Goal: Task Accomplishment & Management: Use online tool/utility

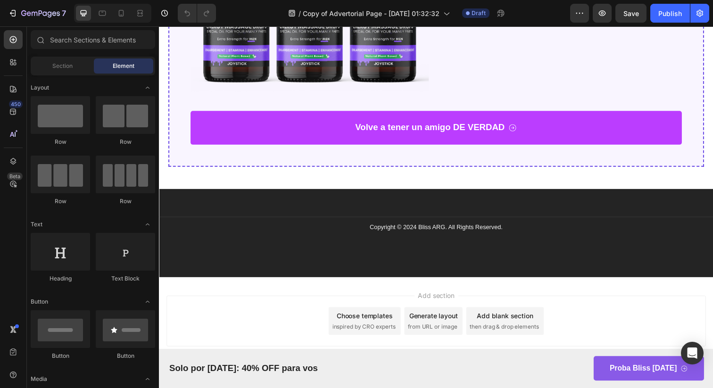
scroll to position [5566, 0]
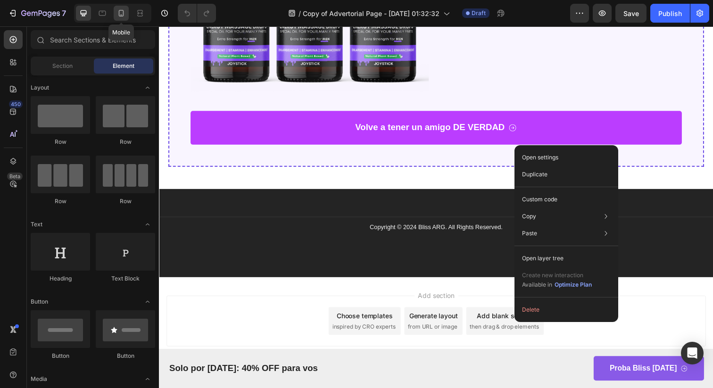
click at [118, 16] on icon at bounding box center [120, 12] width 9 height 9
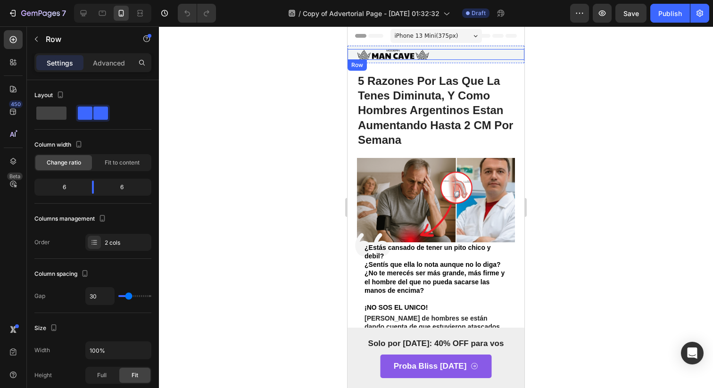
click at [443, 55] on div "Advertorial Text Block" at bounding box center [479, 54] width 72 height 11
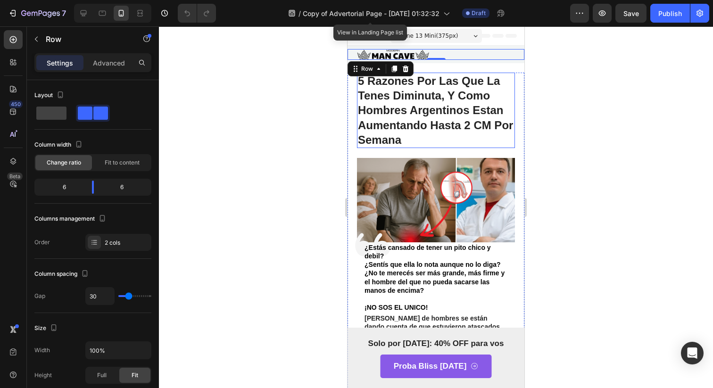
click at [455, 79] on h1 "5 Razones Por Las Que La Tenes Diminuta, Y Como Hombres Argentinos Estan Aument…" at bounding box center [436, 110] width 158 height 75
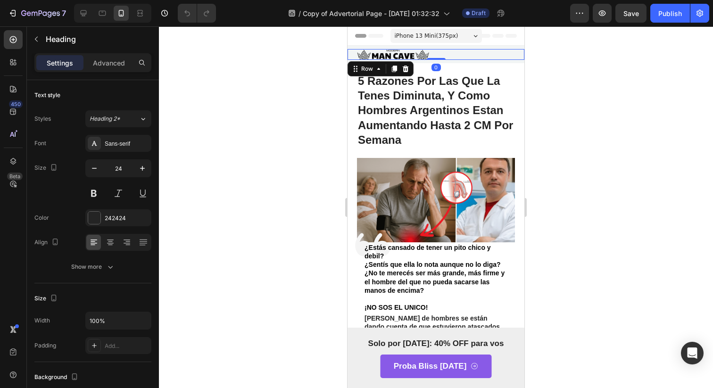
click at [455, 50] on div "Advertorial Text Block" at bounding box center [479, 54] width 72 height 11
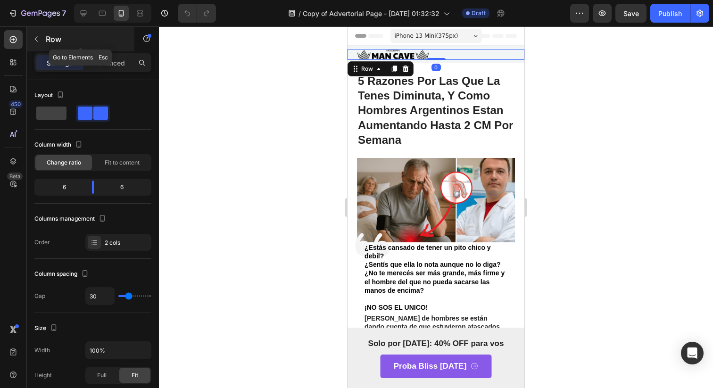
click at [36, 41] on icon "button" at bounding box center [36, 39] width 3 height 5
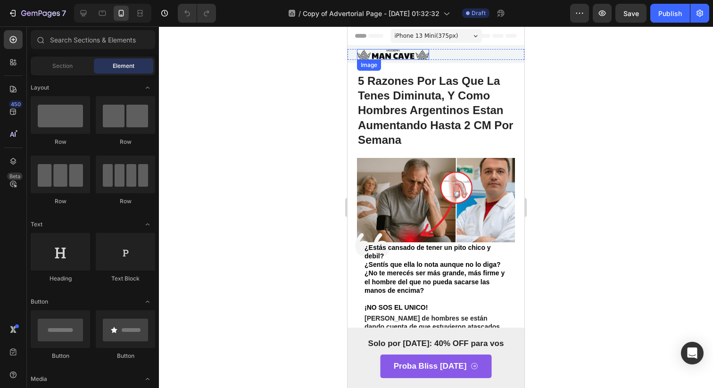
click at [369, 55] on img at bounding box center [393, 54] width 72 height 11
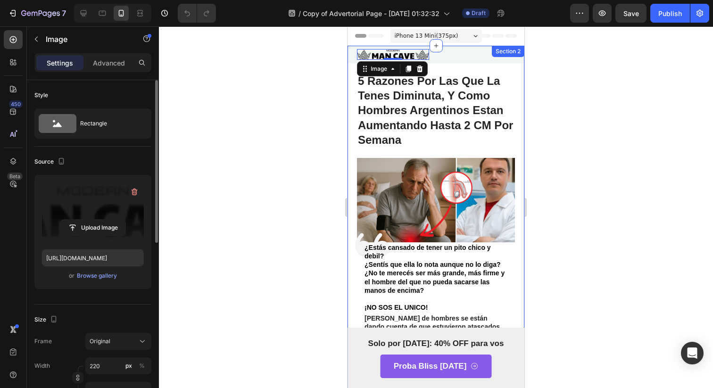
click at [106, 202] on label at bounding box center [93, 211] width 102 height 59
click at [106, 220] on input "file" at bounding box center [92, 228] width 65 height 16
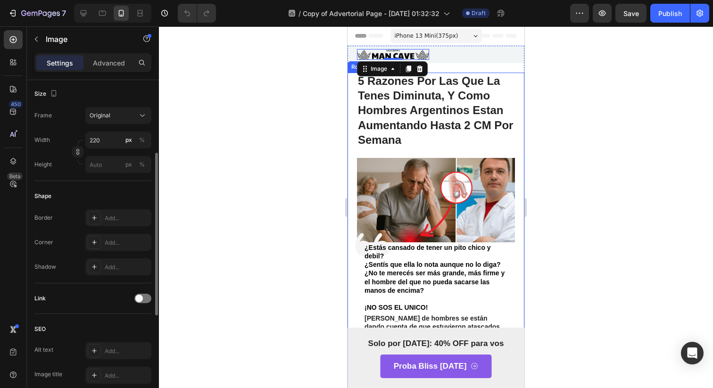
type input "https://cdn.shopify.com/s/files/1/0968/6971/2166/files/gempages_581017500725019…"
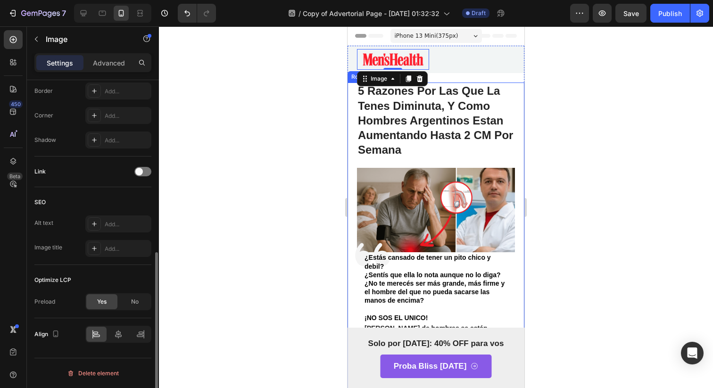
scroll to position [352, 0]
click at [123, 338] on icon at bounding box center [118, 334] width 9 height 9
click at [114, 345] on div "Align Align center" at bounding box center [92, 335] width 117 height 32
click at [140, 335] on icon at bounding box center [140, 334] width 9 height 9
click at [90, 343] on div at bounding box center [118, 335] width 66 height 17
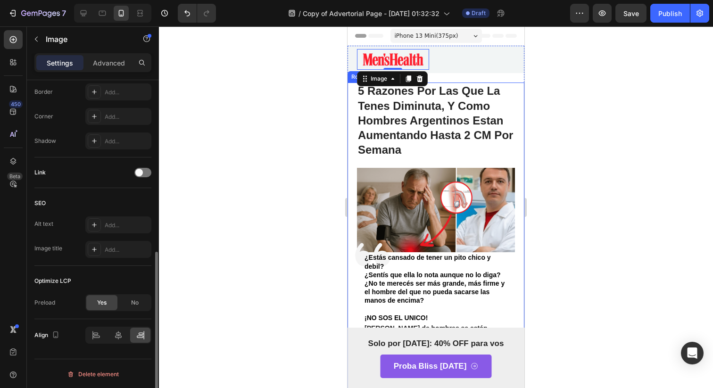
click at [90, 343] on div at bounding box center [118, 335] width 66 height 17
click at [92, 343] on div at bounding box center [118, 335] width 66 height 17
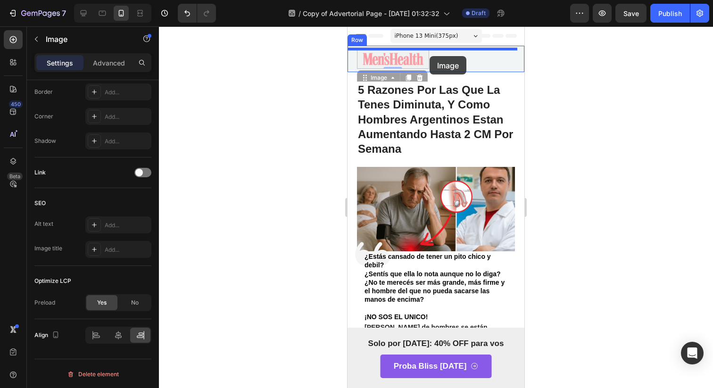
drag, startPoint x: 384, startPoint y: 65, endPoint x: 429, endPoint y: 57, distance: 46.5
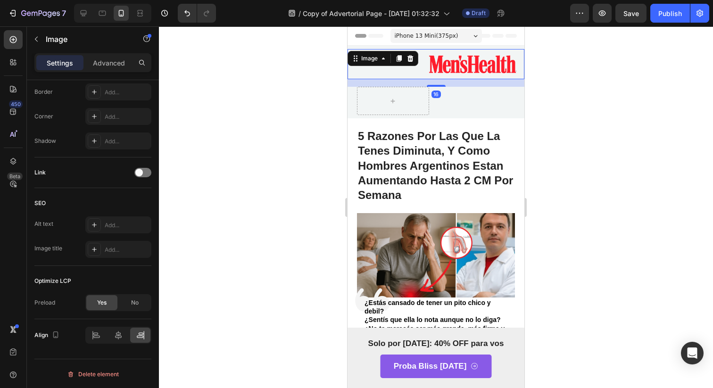
click at [430, 57] on img at bounding box center [472, 64] width 104 height 30
click at [120, 335] on icon at bounding box center [118, 334] width 9 height 9
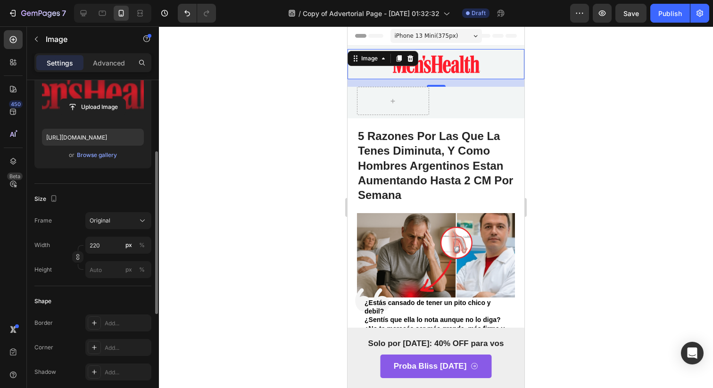
scroll to position [33, 0]
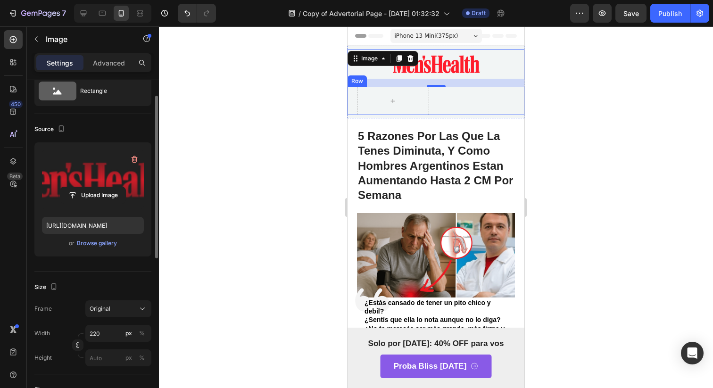
click at [435, 109] on div "Advertorial Text Block Row" at bounding box center [435, 101] width 177 height 28
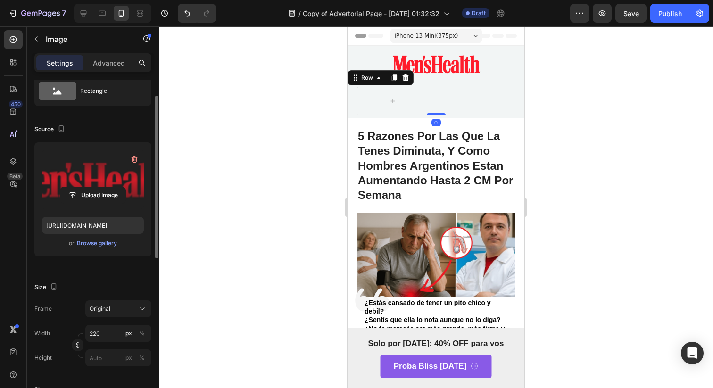
scroll to position [0, 0]
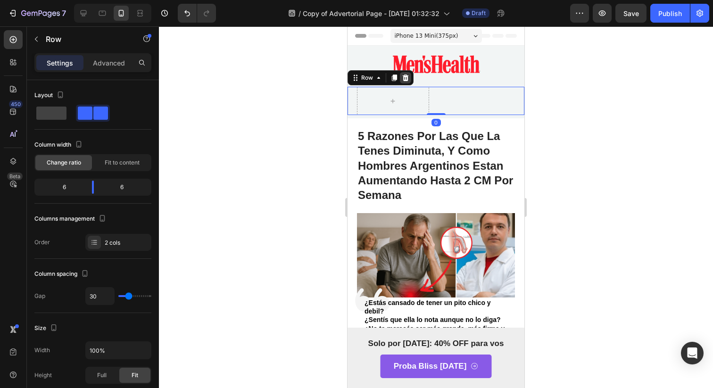
click at [402, 81] on icon at bounding box center [406, 78] width 8 height 8
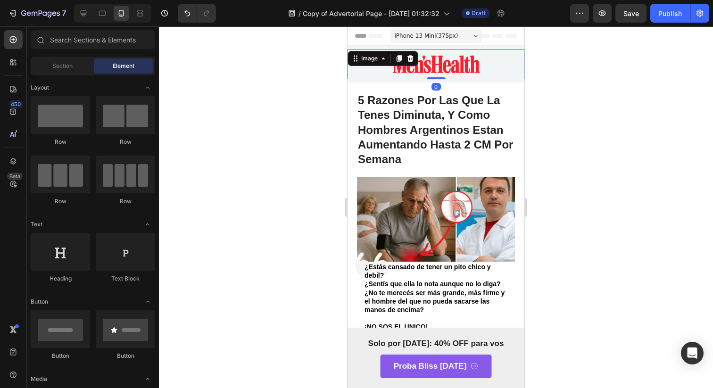
click at [431, 67] on img at bounding box center [436, 64] width 104 height 30
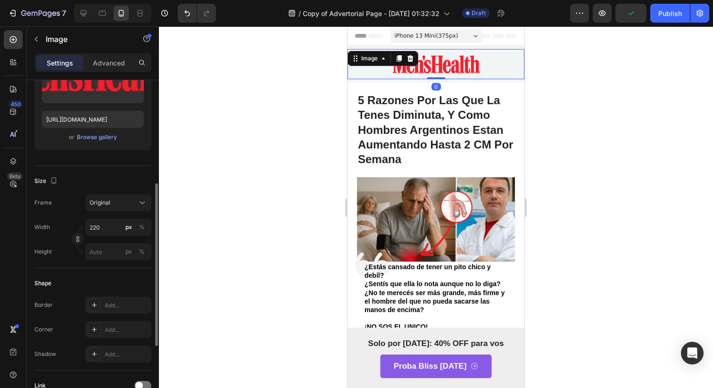
scroll to position [168, 0]
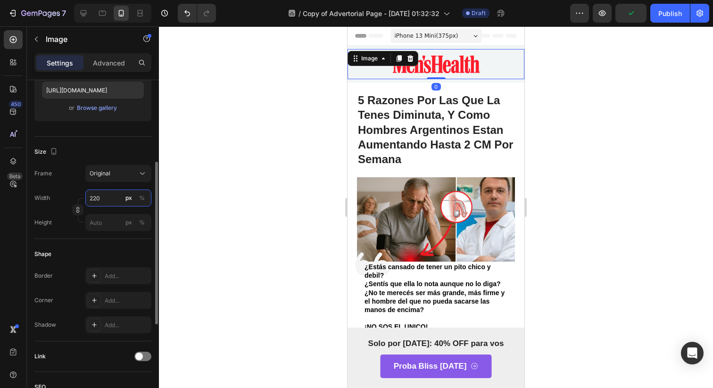
click at [90, 204] on input "220" at bounding box center [118, 197] width 66 height 17
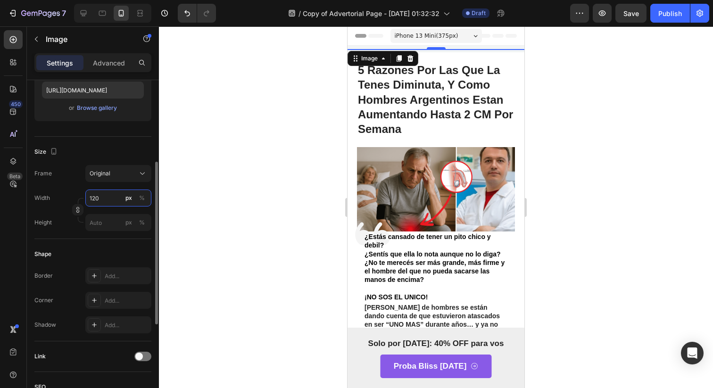
type input "120"
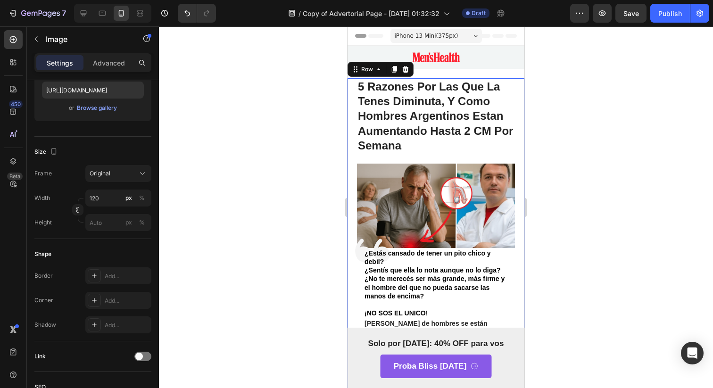
scroll to position [0, 0]
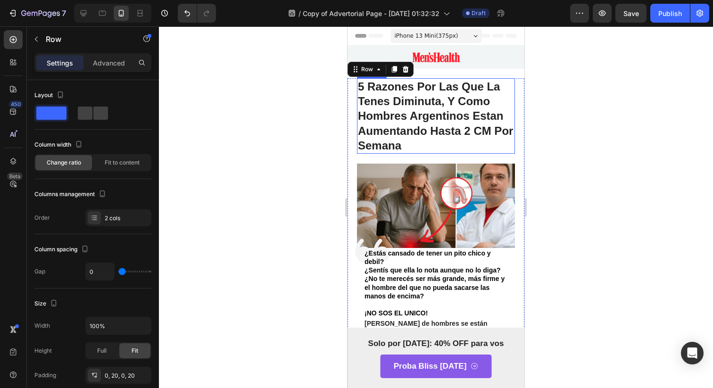
click at [460, 128] on h1 "5 Razones Por Las Que La Tenes Diminuta, Y Como Hombres Argentinos Estan Aument…" at bounding box center [436, 115] width 158 height 75
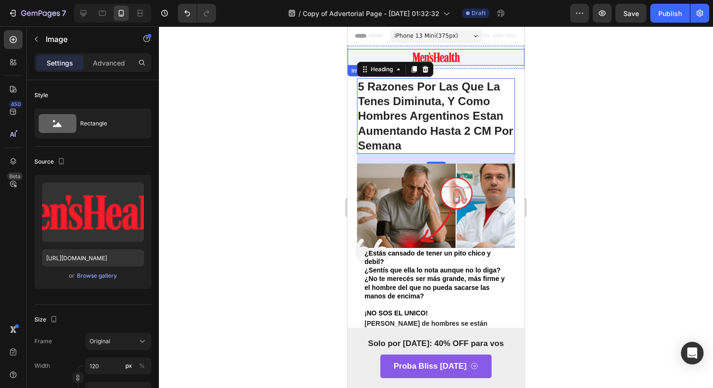
click at [465, 64] on div at bounding box center [435, 57] width 177 height 16
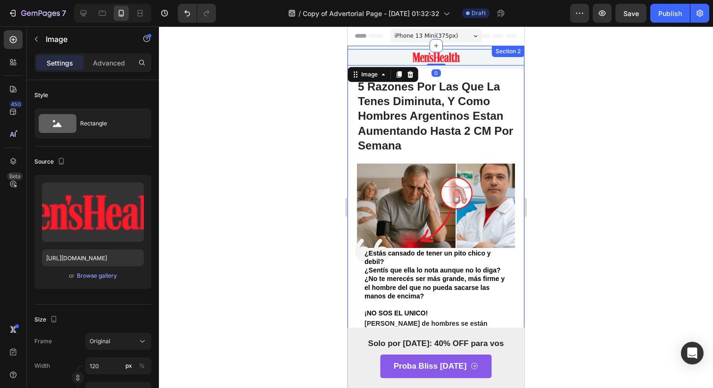
click at [461, 91] on h1 "5 Razones Por Las Que La Tenes Diminuta, Y Como Hombres Argentinos Estan Aument…" at bounding box center [436, 115] width 158 height 75
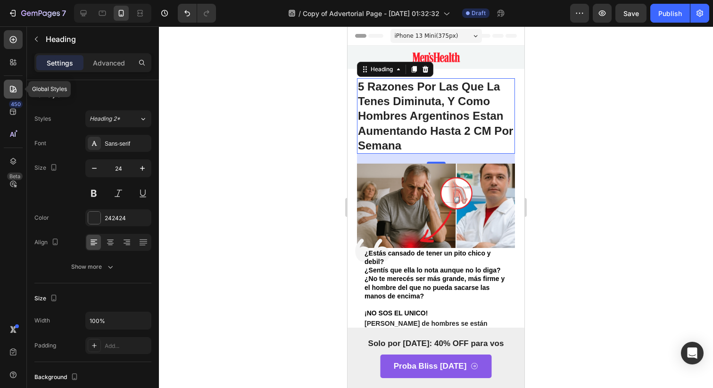
click at [6, 82] on div at bounding box center [13, 89] width 19 height 19
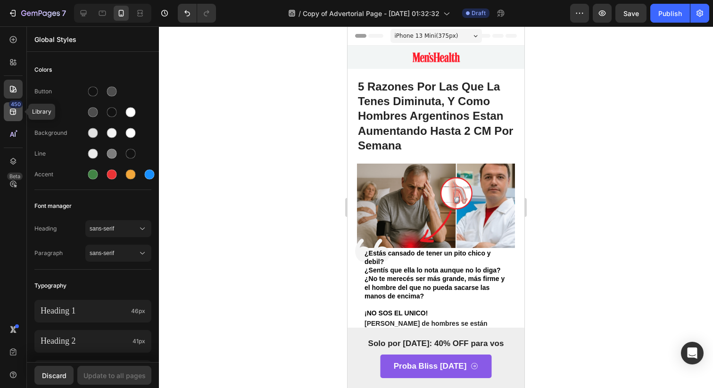
click at [9, 121] on div "450" at bounding box center [13, 111] width 19 height 19
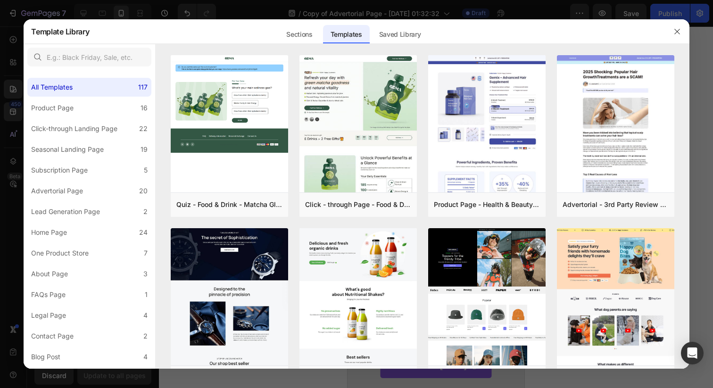
click at [131, 16] on div at bounding box center [356, 194] width 713 height 388
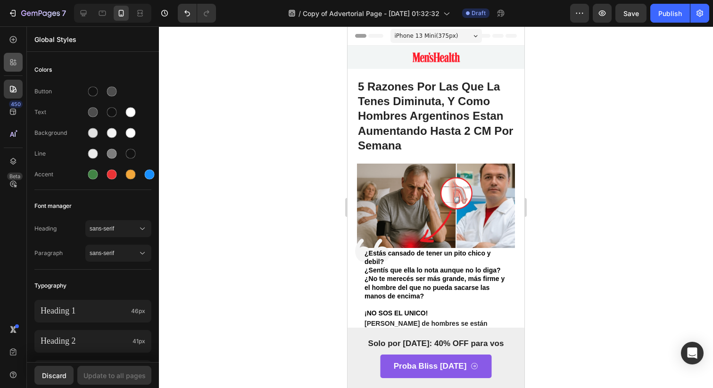
click at [5, 67] on div at bounding box center [13, 62] width 19 height 19
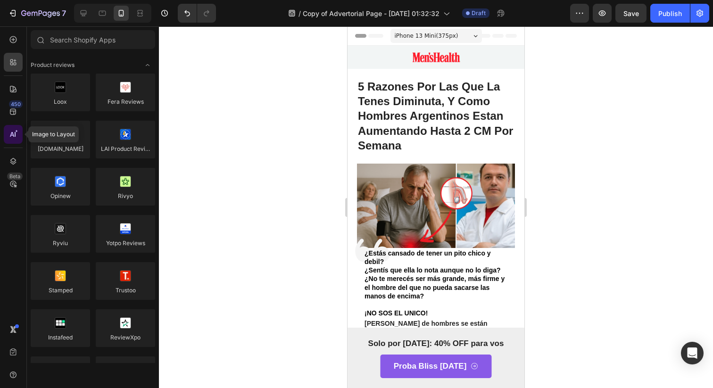
click at [6, 138] on div at bounding box center [13, 134] width 19 height 19
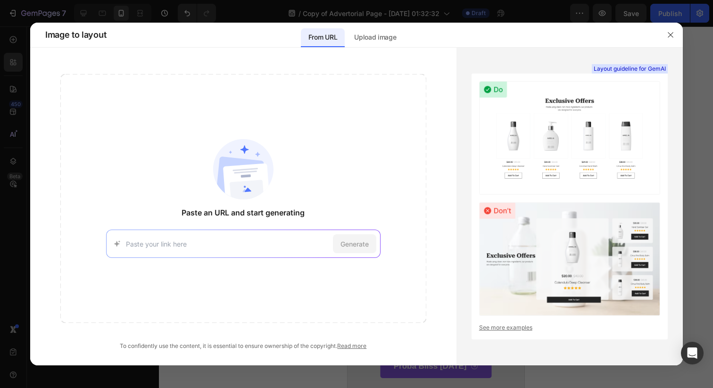
click at [22, 164] on div at bounding box center [356, 194] width 713 height 388
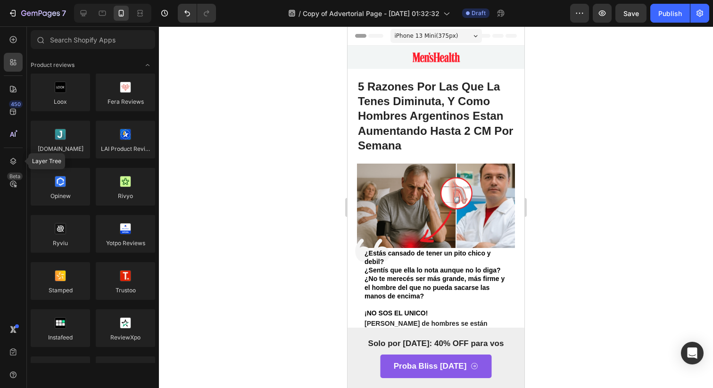
click at [22, 164] on div at bounding box center [13, 161] width 19 height 19
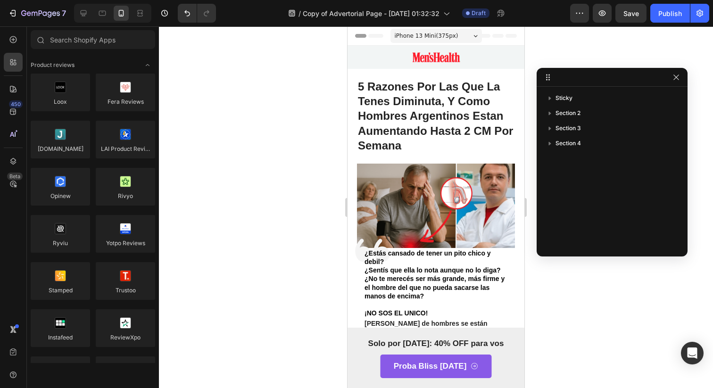
click at [675, 81] on button "button" at bounding box center [675, 77] width 11 height 11
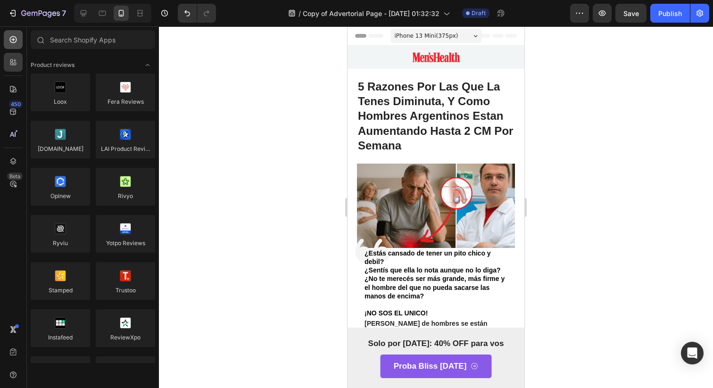
click at [16, 49] on div at bounding box center [13, 39] width 19 height 19
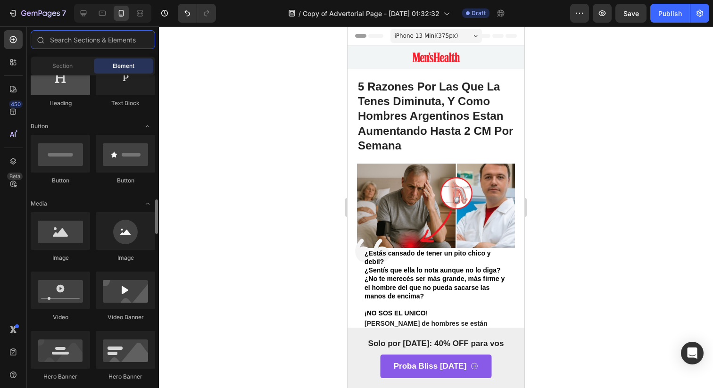
scroll to position [78, 0]
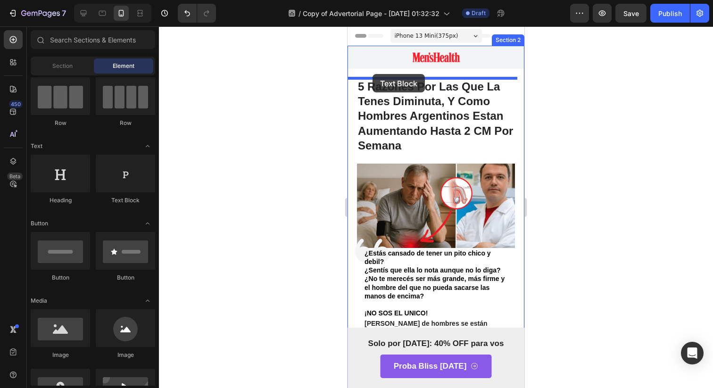
drag, startPoint x: 466, startPoint y: 202, endPoint x: 372, endPoint y: 74, distance: 158.5
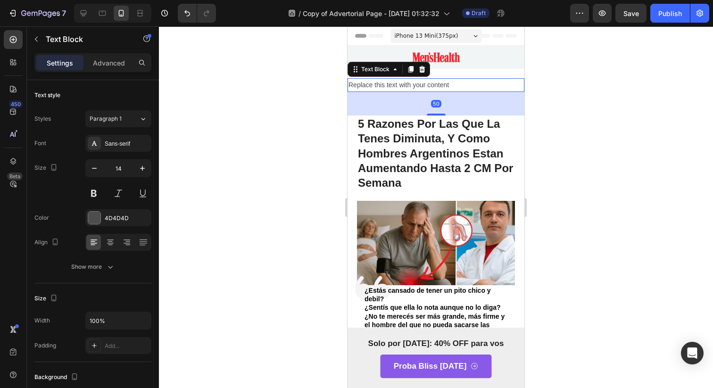
click at [428, 88] on div "Replace this text with your content" at bounding box center [435, 85] width 177 height 14
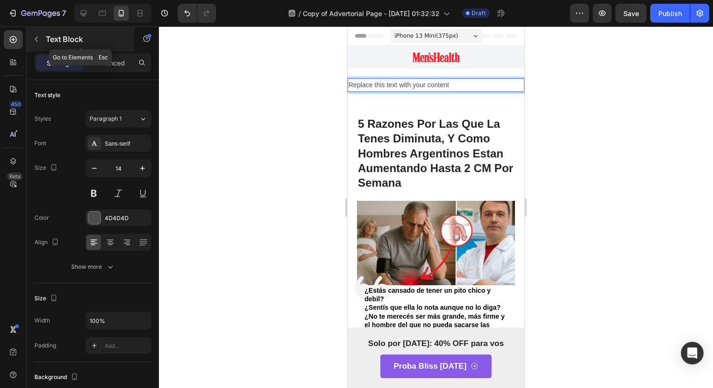
click at [38, 45] on button "button" at bounding box center [36, 39] width 15 height 15
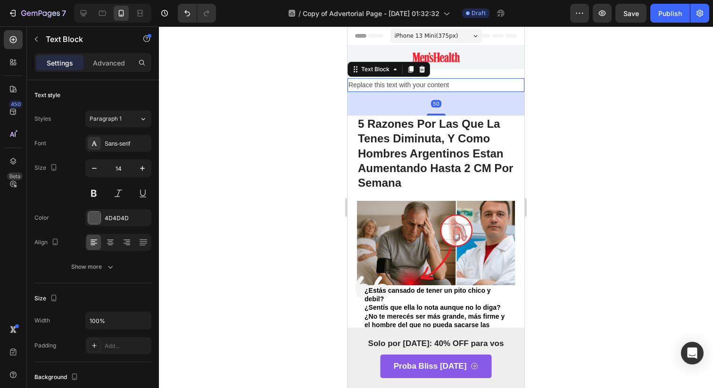
click at [413, 82] on p "Replace this text with your content" at bounding box center [435, 85] width 175 height 12
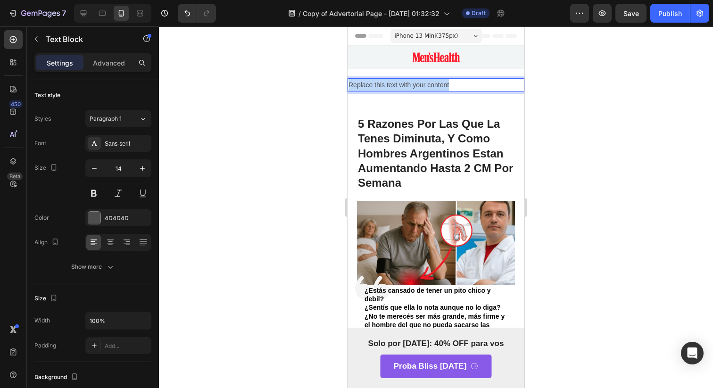
click at [413, 82] on p "Replace this text with your content" at bounding box center [435, 85] width 175 height 12
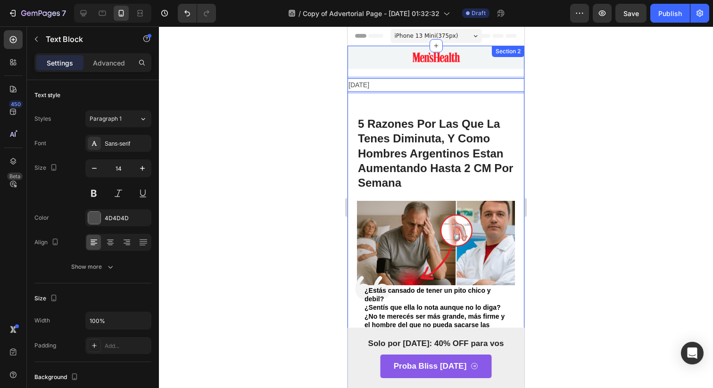
click at [405, 91] on div "26 Agosto" at bounding box center [435, 85] width 177 height 14
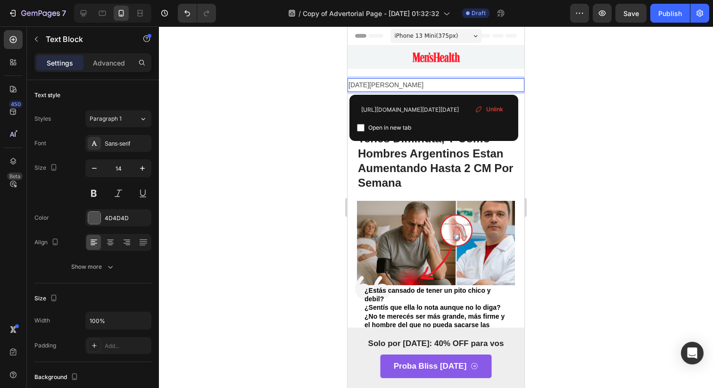
click at [353, 84] on link "martes 26 de agosto" at bounding box center [385, 85] width 75 height 8
drag, startPoint x: 374, startPoint y: 87, endPoint x: 330, endPoint y: 85, distance: 43.9
click at [393, 86] on p "⁠⁠⁠⁠⁠⁠⁠2 6 de agosto" at bounding box center [435, 85] width 175 height 12
click at [390, 82] on p "2 6 de agosto" at bounding box center [435, 85] width 175 height 12
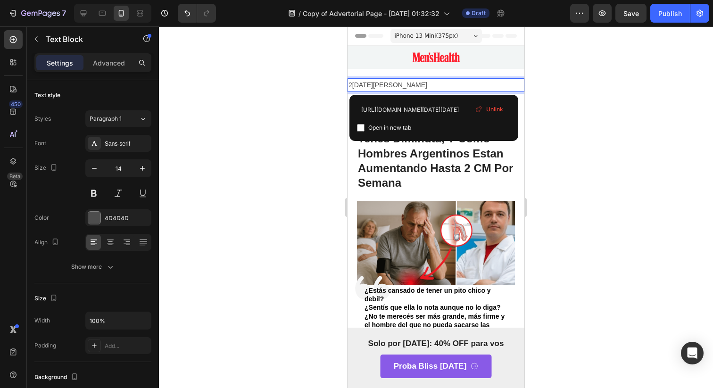
click at [395, 83] on p "2 6 de agosto" at bounding box center [435, 85] width 175 height 12
drag, startPoint x: 491, startPoint y: 113, endPoint x: 143, endPoint y: 84, distance: 348.6
click at [491, 113] on div "Unlink" at bounding box center [489, 109] width 36 height 12
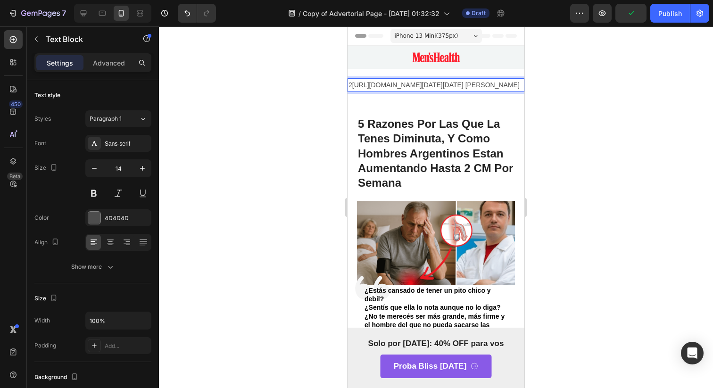
drag, startPoint x: 489, startPoint y: 107, endPoint x: 328, endPoint y: 87, distance: 161.5
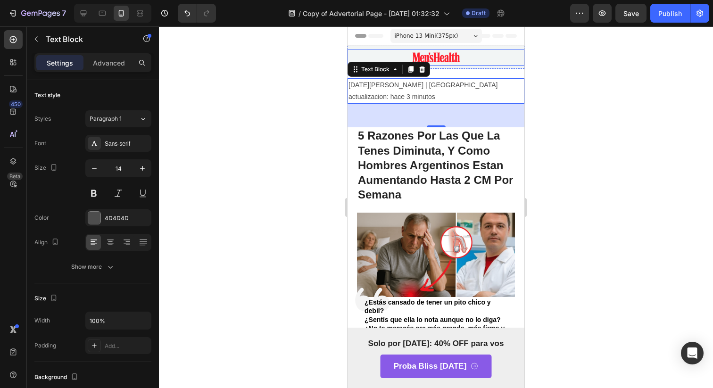
click at [467, 104] on div "50" at bounding box center [435, 116] width 177 height 24
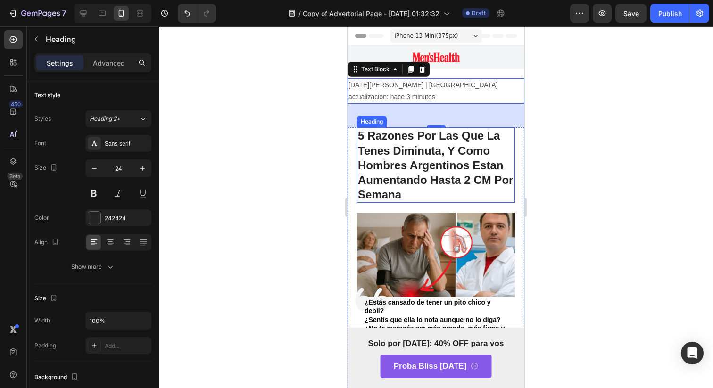
click at [473, 127] on h1 "5 Razones Por Las Que La Tenes Diminuta, Y Como Hombres Argentinos Estan Aument…" at bounding box center [436, 164] width 158 height 75
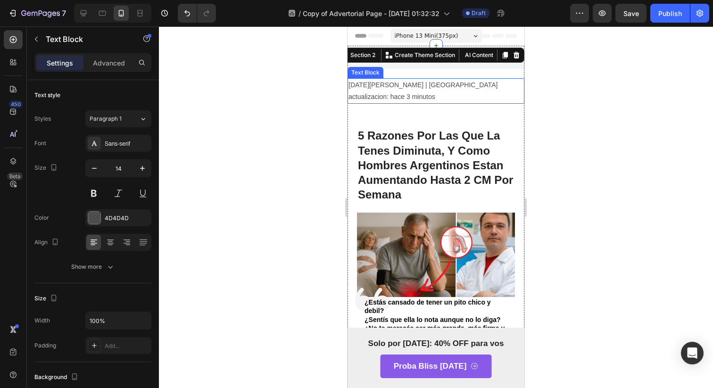
click at [443, 90] on p "26 [PERSON_NAME] 2025 | [GEOGRAPHIC_DATA] actualizacion: hace 3 minutos" at bounding box center [435, 91] width 175 height 24
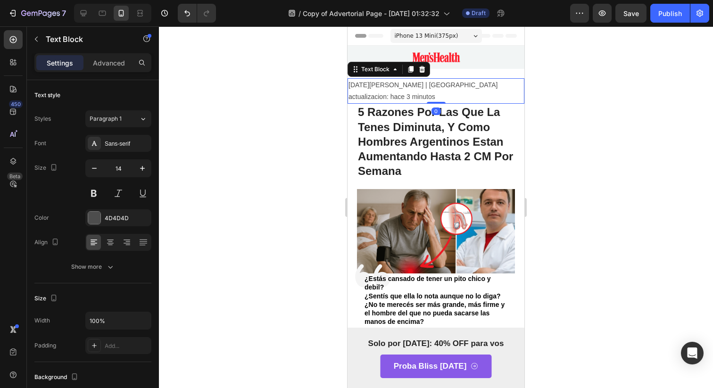
drag, startPoint x: 431, startPoint y: 114, endPoint x: 456, endPoint y: 65, distance: 54.4
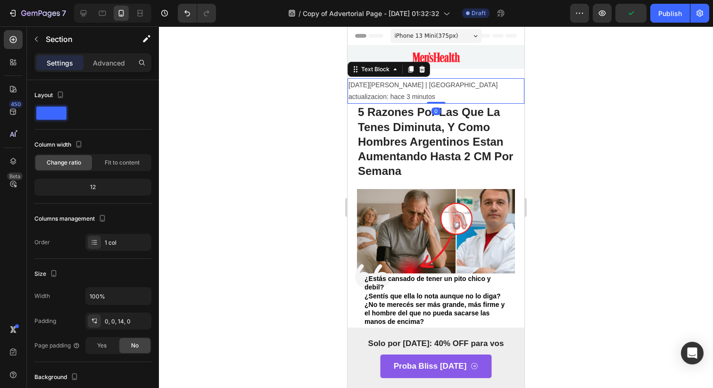
click at [443, 85] on p "[DATE][PERSON_NAME] | [GEOGRAPHIC_DATA] actualizacion: hace 3 minutos" at bounding box center [435, 91] width 175 height 24
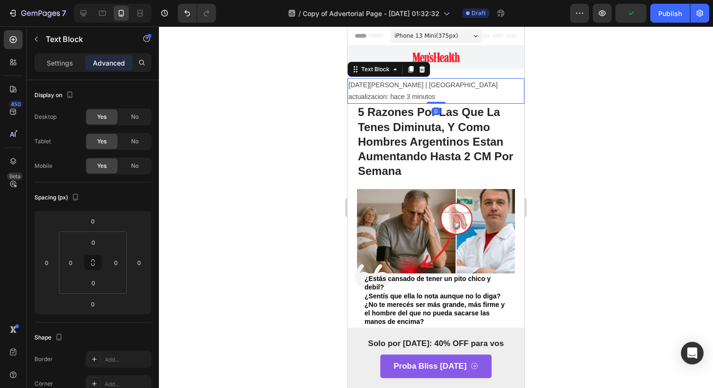
click at [496, 63] on div at bounding box center [435, 57] width 177 height 16
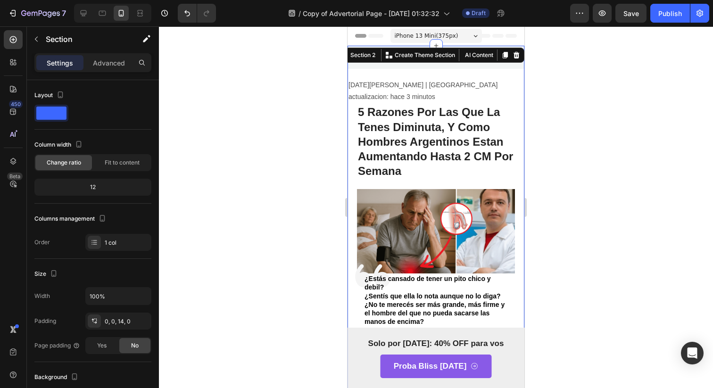
click at [37, 47] on div "Section" at bounding box center [76, 39] width 98 height 25
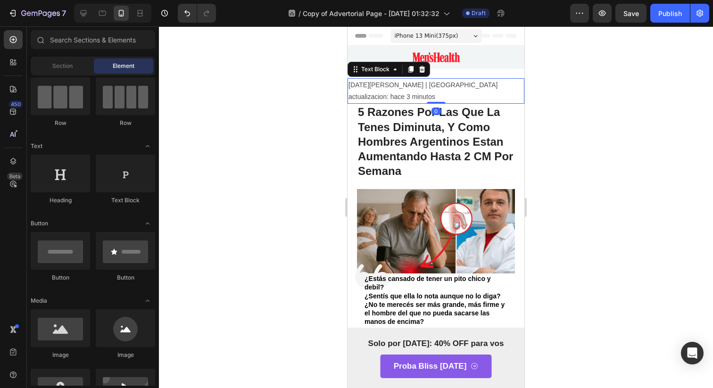
click at [402, 78] on div "[DATE][PERSON_NAME] | [GEOGRAPHIC_DATA] actualizacion: hace 3 minutos" at bounding box center [435, 90] width 177 height 25
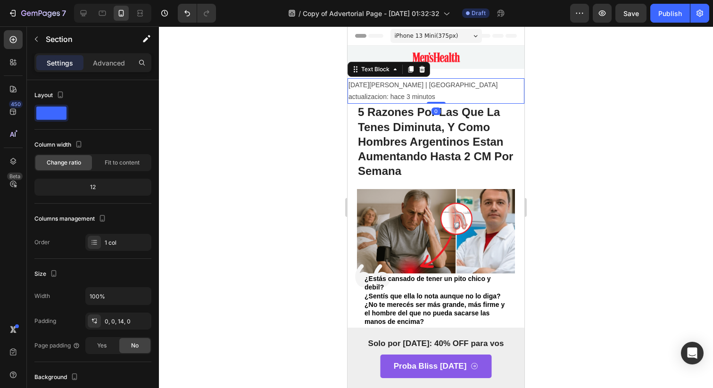
click at [459, 78] on div "[DATE][PERSON_NAME] | [GEOGRAPHIC_DATA] actualizacion: hace 3 minutos" at bounding box center [435, 90] width 177 height 25
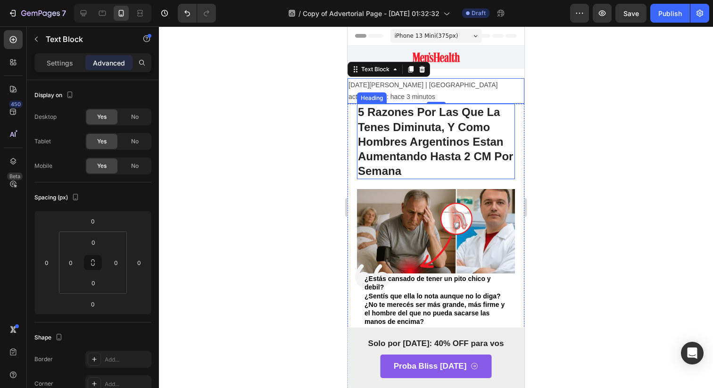
click at [383, 134] on h1 "5 Razones Por Las Que La Tenes Diminuta, Y Como Hombres Argentinos Estan Aument…" at bounding box center [436, 141] width 158 height 75
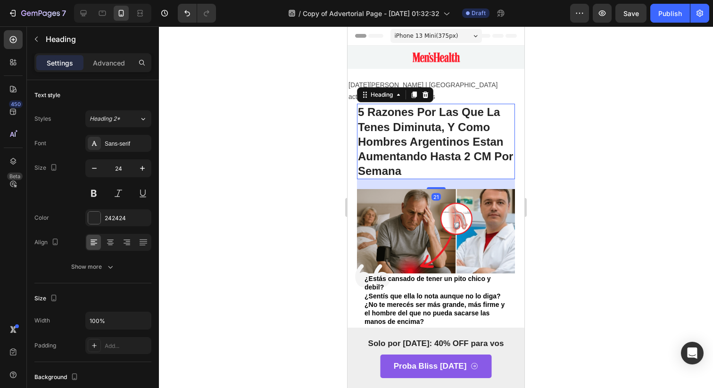
click at [383, 134] on h1 "5 Razones Por Las Que La Tenes Diminuta, Y Como Hombres Argentinos Estan Aument…" at bounding box center [436, 141] width 158 height 75
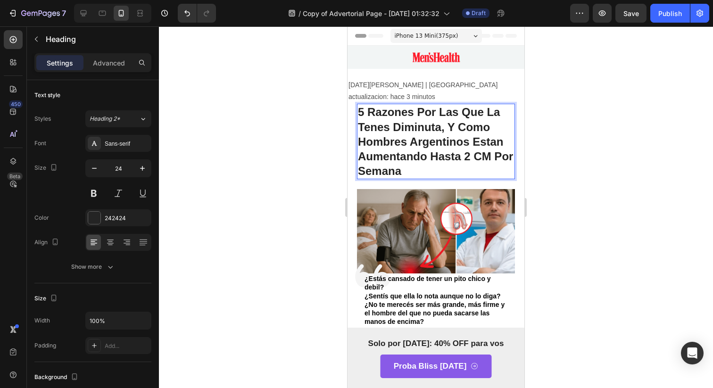
click at [383, 134] on p "5 Razones Por Las Que La Tenes Diminuta, Y Como Hombres Argentinos Estan Aument…" at bounding box center [436, 142] width 156 height 74
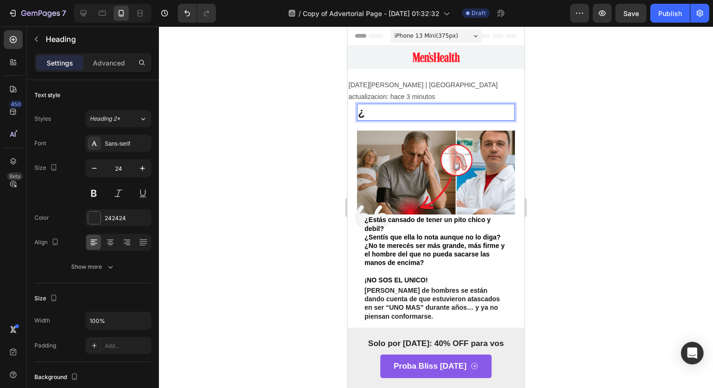
click at [381, 107] on h1 "¿" at bounding box center [436, 112] width 158 height 16
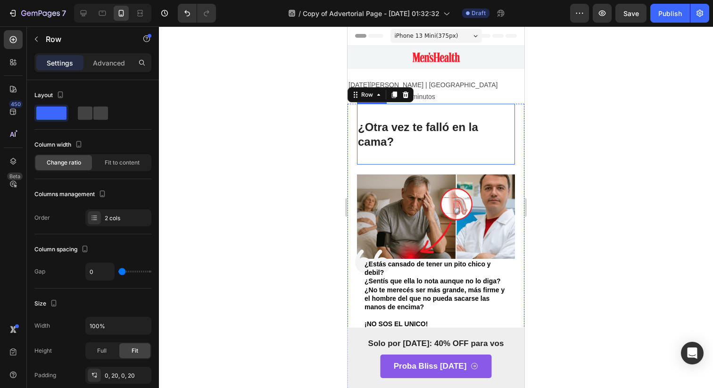
click at [360, 121] on strong "¿Otra vez te falló en la cama?" at bounding box center [418, 134] width 120 height 27
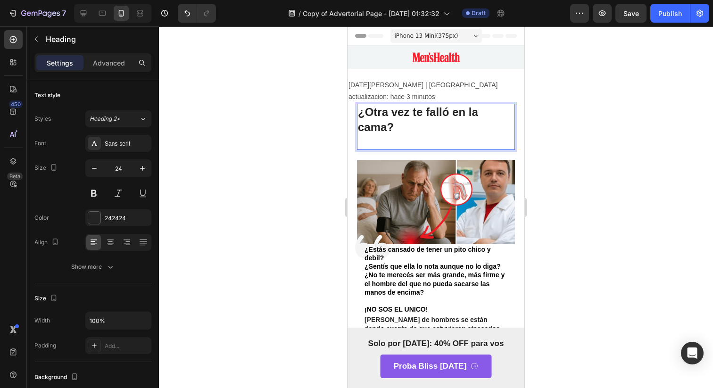
click at [464, 118] on p "¿Otra vez te falló en la cama?" at bounding box center [436, 127] width 156 height 44
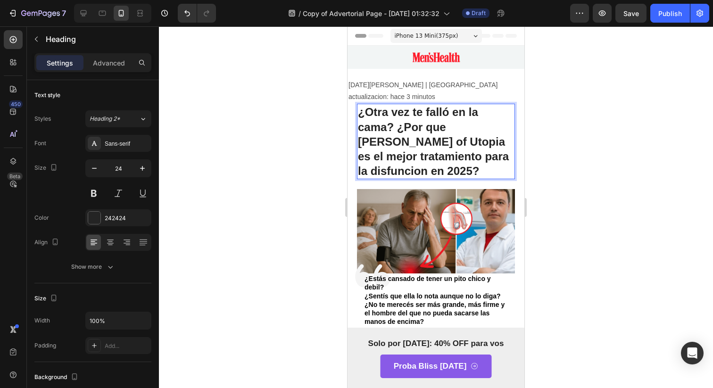
click at [383, 114] on strong "¿Otra vez te falló en la cama? ¿Por que [PERSON_NAME] of Utopia es el mejor tra…" at bounding box center [433, 142] width 151 height 72
click at [393, 115] on strong "¿Otra vez te falló en la cama? ¿Por que [PERSON_NAME] of Utopia es el mejor tra…" at bounding box center [433, 142] width 151 height 72
click at [418, 131] on strong "¿Otra vez te falló en la cama? ¿Por que [PERSON_NAME] of Utopia es el mejor tra…" at bounding box center [433, 142] width 151 height 72
click at [482, 222] on img at bounding box center [436, 231] width 158 height 84
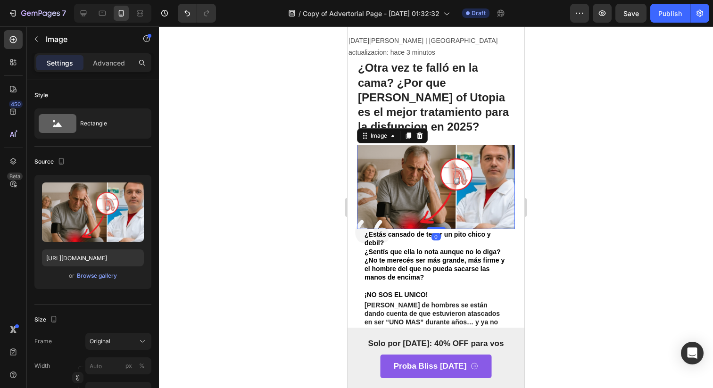
scroll to position [57, 0]
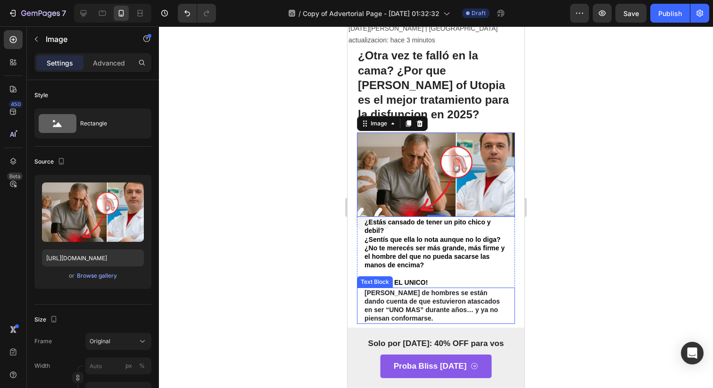
click at [433, 287] on div "Miles de hombres se están dando cuenta de que estuvieron atascados en ser “UNO …" at bounding box center [435, 305] width 145 height 36
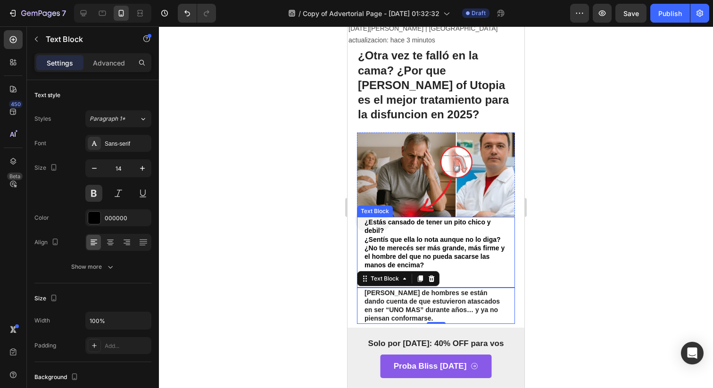
click at [422, 257] on p "¿No te merecés ser más grande, más firme y el hombre del que no pueda sacarse l…" at bounding box center [435, 257] width 143 height 26
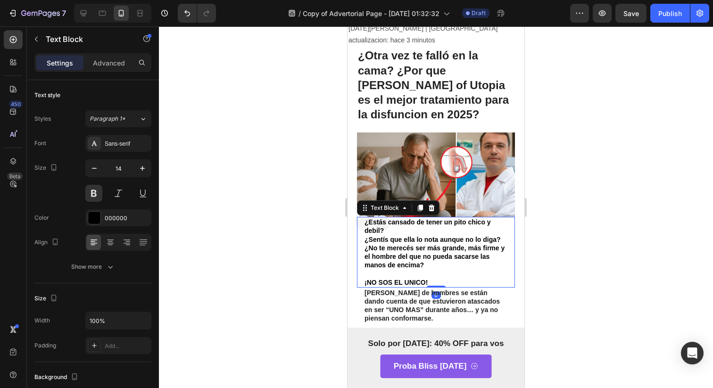
click at [422, 251] on p "¿No te merecés ser más grande, más firme y el hombre del que no pueda sacarse l…" at bounding box center [435, 257] width 143 height 26
click at [434, 278] on p "¡NO SOS EL UNICO!" at bounding box center [435, 282] width 143 height 8
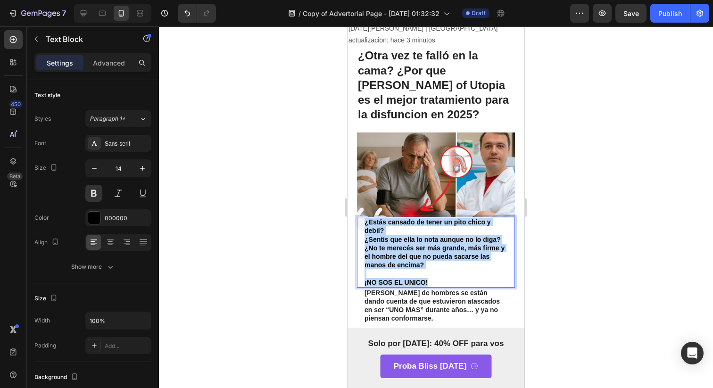
drag, startPoint x: 434, startPoint y: 276, endPoint x: 346, endPoint y: 155, distance: 149.5
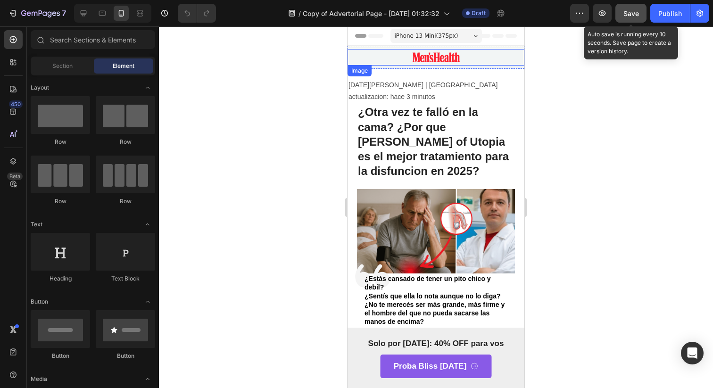
drag, startPoint x: 659, startPoint y: 20, endPoint x: 621, endPoint y: 15, distance: 38.0
click at [621, 15] on div "Preview Save Auto save is running every 10 seconds. Save page to create a versi…" at bounding box center [639, 13] width 139 height 19
click at [621, 15] on button "Save" at bounding box center [630, 13] width 31 height 19
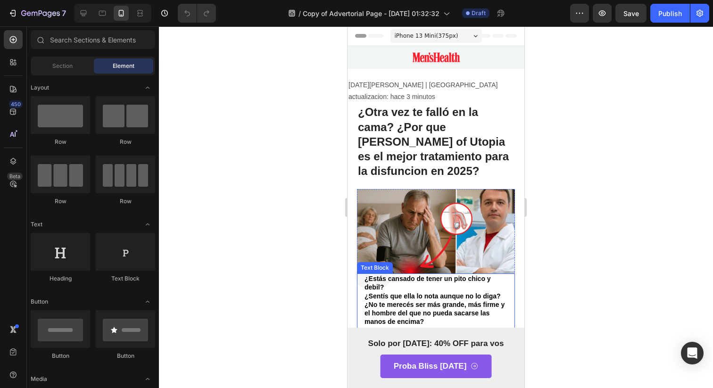
click at [414, 314] on p "¿No te merecés ser más grande, más firme y el hombre del que no pueda sacarse l…" at bounding box center [435, 313] width 143 height 26
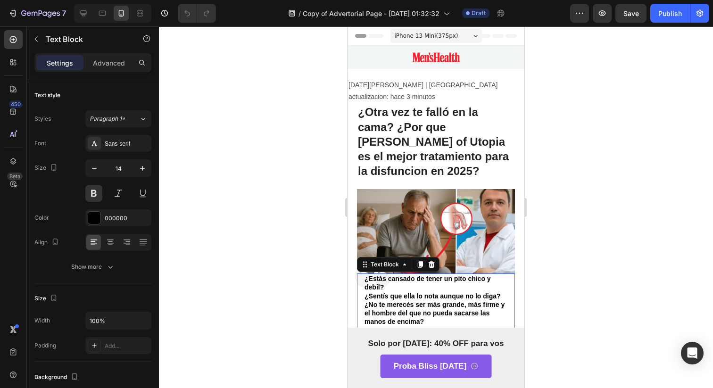
click at [414, 314] on p "¿No te merecés ser más grande, más firme y el hombre del que no pueda sacarse l…" at bounding box center [435, 313] width 143 height 26
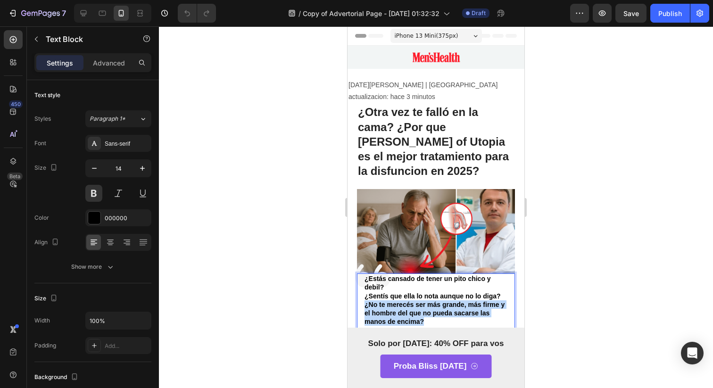
click at [414, 314] on p "¿No te merecés ser más grande, más firme y el hombre del que no pueda sacarse l…" at bounding box center [435, 313] width 143 height 26
drag, startPoint x: 433, startPoint y: 314, endPoint x: 287, endPoint y: 218, distance: 174.2
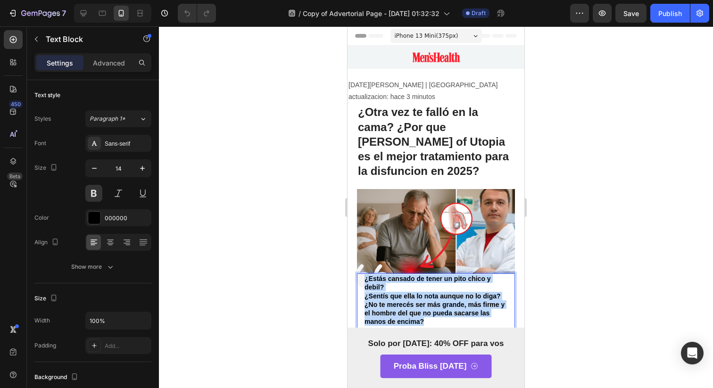
drag, startPoint x: 436, startPoint y: 316, endPoint x: 326, endPoint y: 248, distance: 129.3
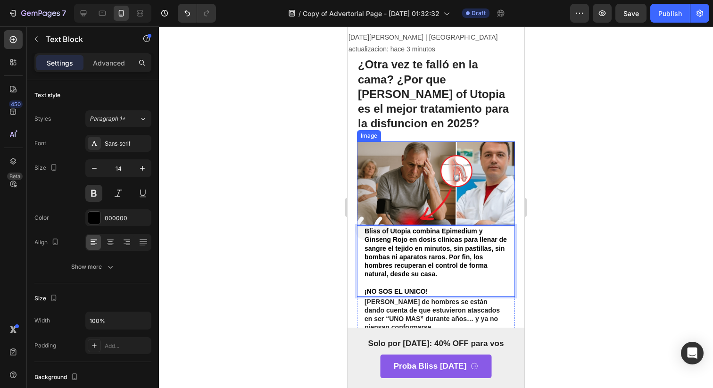
scroll to position [66, 0]
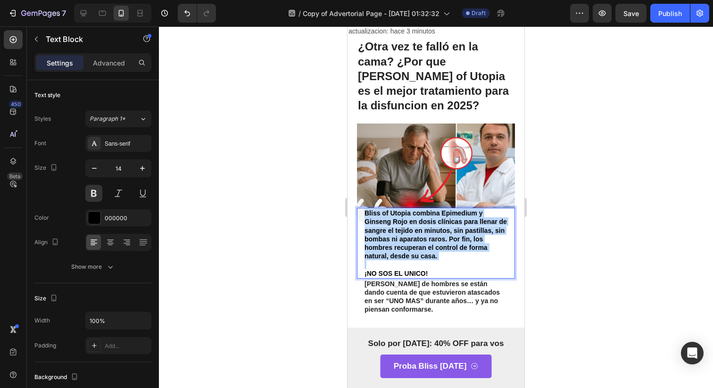
drag, startPoint x: 435, startPoint y: 253, endPoint x: 323, endPoint y: 186, distance: 130.9
drag, startPoint x: 433, startPoint y: 259, endPoint x: 320, endPoint y: 175, distance: 140.8
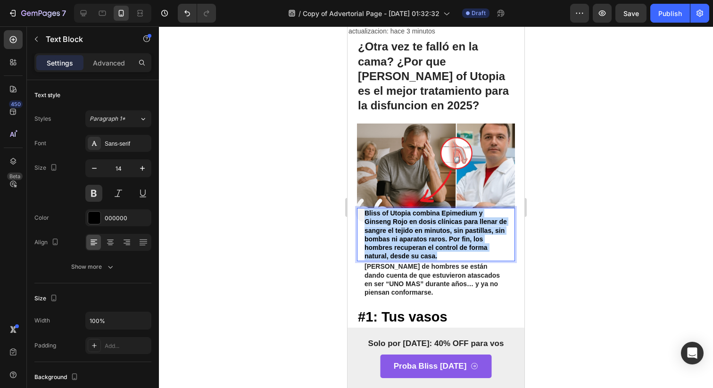
drag, startPoint x: 484, startPoint y: 238, endPoint x: 290, endPoint y: 170, distance: 205.1
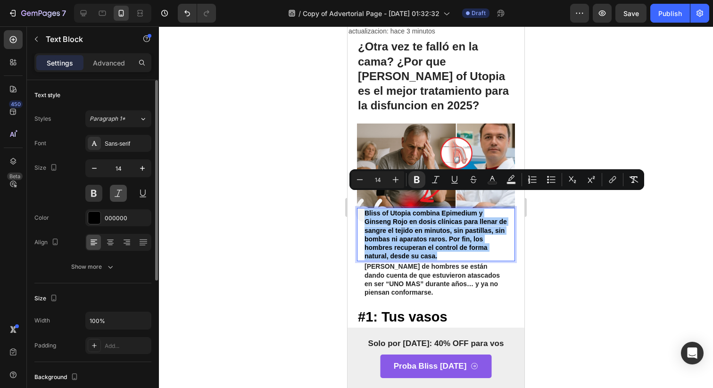
click at [122, 199] on button at bounding box center [118, 193] width 17 height 17
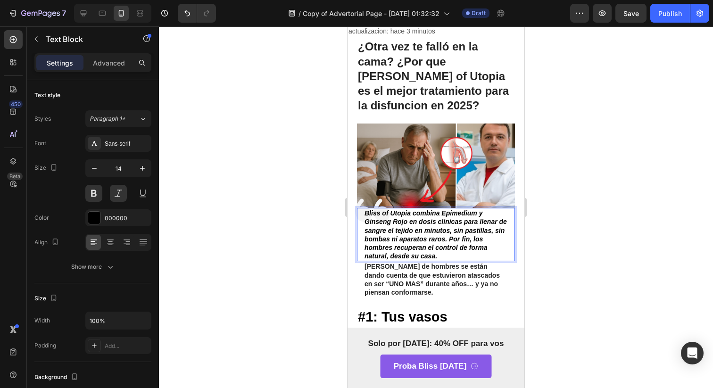
click at [471, 243] on p "Bliss of Utopia combina Epimedium y Ginseng Rojo en dosis clínicas para llenar …" at bounding box center [435, 234] width 143 height 51
click at [362, 208] on div "Bliss of Utopia combina Epimedium y Ginseng Rojo en dosis clínicas para llenar …" at bounding box center [436, 234] width 158 height 53
click at [367, 209] on strong "Bliss of Utopia combina Epimedium y Ginseng Rojo en dosis clínicas para llenar …" at bounding box center [435, 234] width 142 height 50
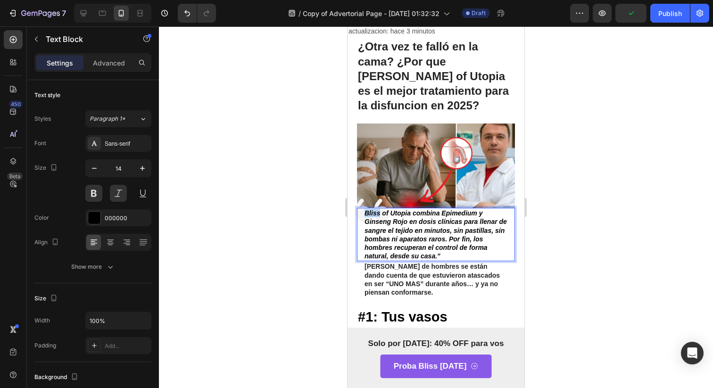
click at [367, 209] on strong "Bliss of Utopia combina Epimedium y Ginseng Rojo en dosis clínicas para llenar …" at bounding box center [435, 234] width 142 height 50
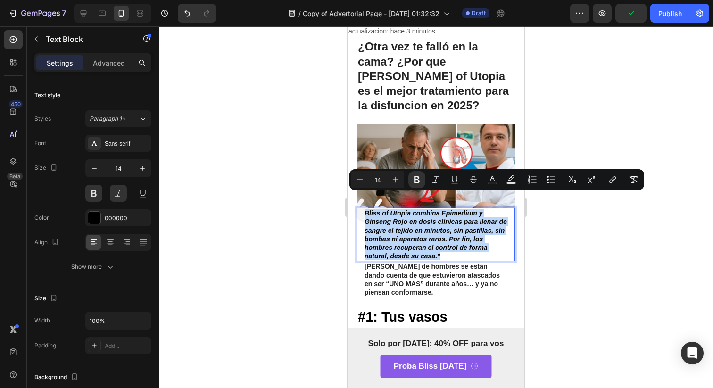
click at [367, 209] on strong "Bliss of Utopia combina Epimedium y Ginseng Rojo en dosis clínicas para llenar …" at bounding box center [435, 234] width 142 height 50
click at [362, 208] on div "Bliss of Utopia combina Epimedium y Ginseng Rojo en dosis clínicas para llenar …" at bounding box center [436, 234] width 158 height 53
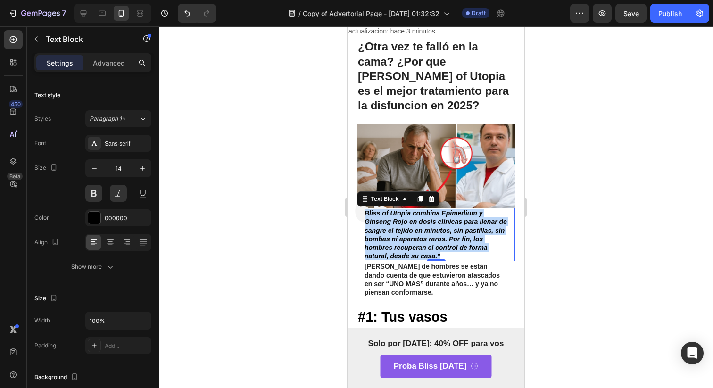
click at [362, 208] on div "Bliss of Utopia combina Epimedium y Ginseng Rojo en dosis clínicas para llenar …" at bounding box center [436, 234] width 158 height 53
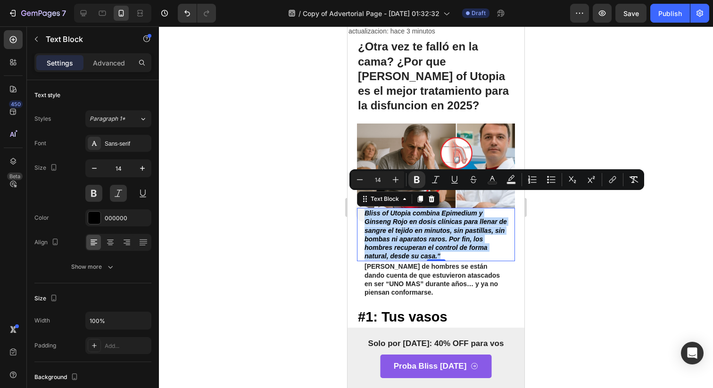
click at [368, 209] on strong "Bliss of Utopia combina Epimedium y Ginseng Rojo en dosis clínicas para llenar …" at bounding box center [435, 234] width 142 height 50
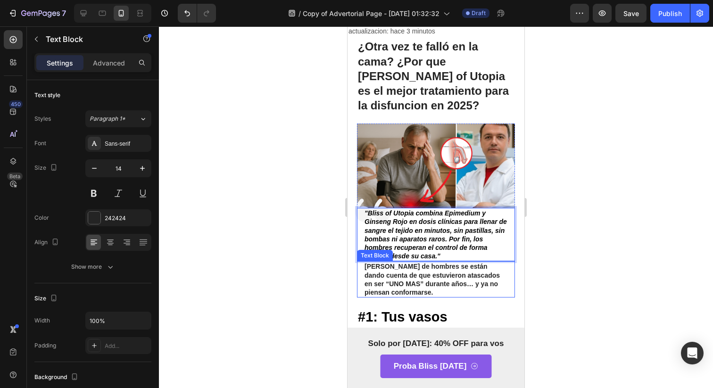
click at [415, 263] on strong "Miles de hombres se están dando cuenta de que estuvieron atascados en ser “UNO …" at bounding box center [431, 279] width 135 height 33
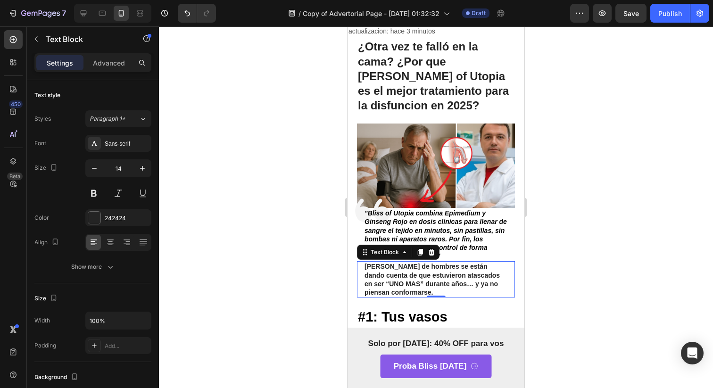
click at [446, 263] on strong "Miles de hombres se están dando cuenta de que estuvieron atascados en ser “UNO …" at bounding box center [431, 279] width 135 height 33
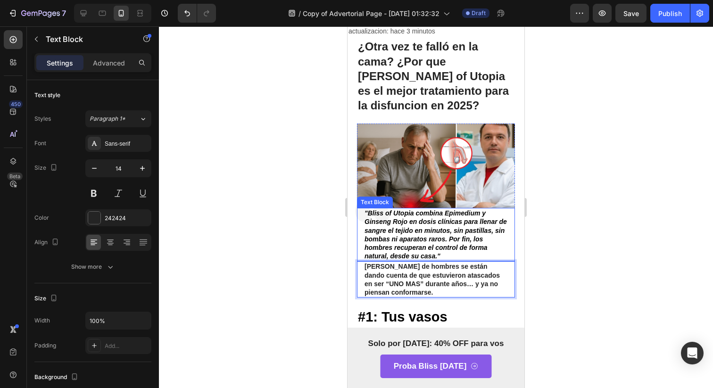
click at [476, 212] on p ""Bliss of Utopia combina Epimedium y Ginseng Rojo en dosis clínicas para llenar…" at bounding box center [435, 234] width 143 height 51
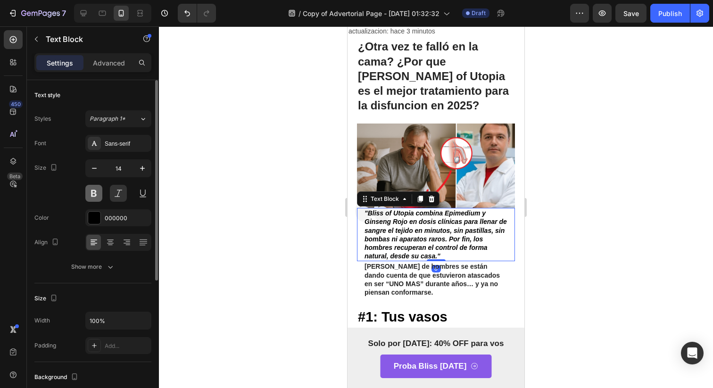
click at [93, 201] on button at bounding box center [93, 193] width 17 height 17
click at [93, 198] on button at bounding box center [93, 193] width 17 height 17
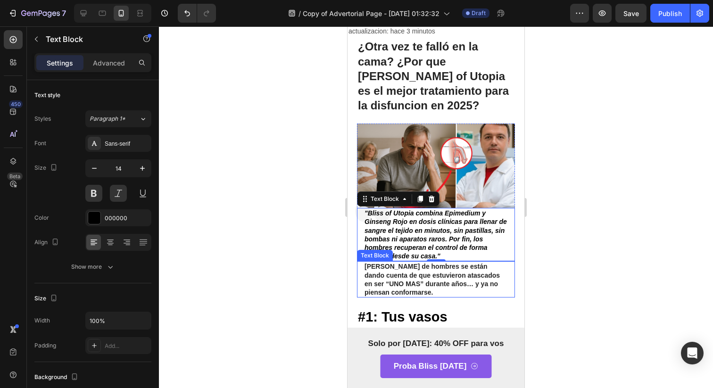
click at [478, 261] on div "Miles de hombres se están dando cuenta de que estuvieron atascados en ser “UNO …" at bounding box center [435, 279] width 145 height 36
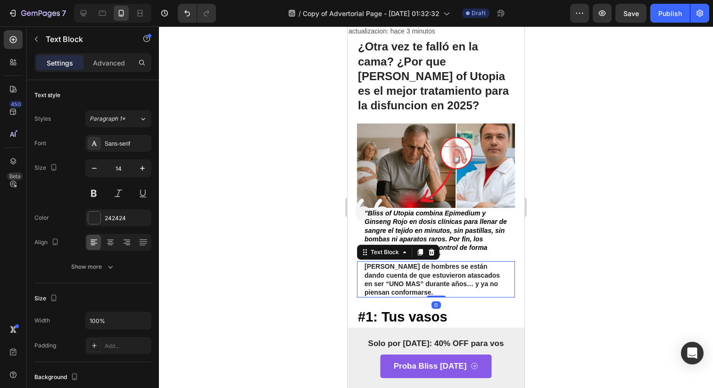
click at [478, 261] on div "Miles de hombres se están dando cuenta de que estuvieron atascados en ser “UNO …" at bounding box center [435, 279] width 145 height 36
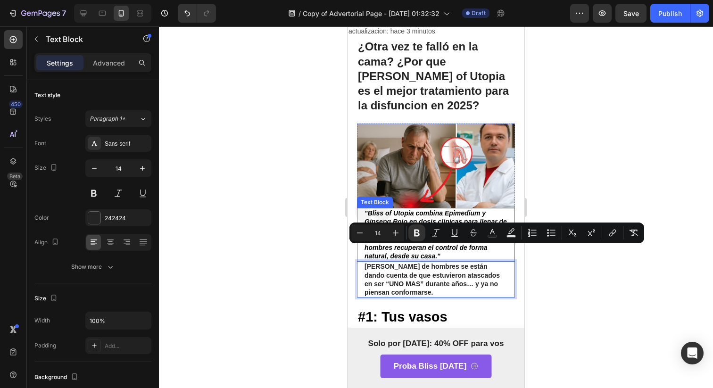
click at [478, 243] on div "Minus 14 Plus Bold Italic Underline Strikethrough Text Color Text Background Co…" at bounding box center [496, 232] width 295 height 21
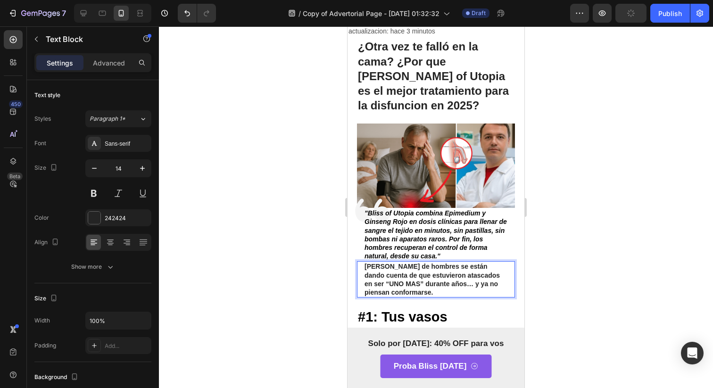
click at [475, 263] on strong "Miles de hombres se están dando cuenta de que estuvieron atascados en ser “UNO …" at bounding box center [431, 279] width 135 height 33
click at [475, 235] on strong ""Bliss of Utopia combina Epimedium y Ginseng Rojo en dosis clínicas para llenar…" at bounding box center [435, 234] width 142 height 50
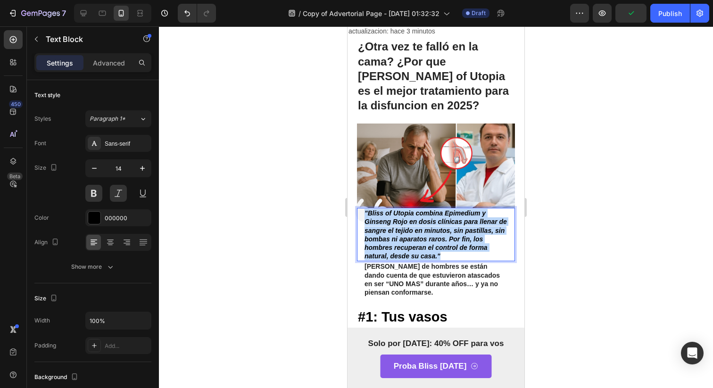
drag, startPoint x: 475, startPoint y: 241, endPoint x: 298, endPoint y: 171, distance: 189.9
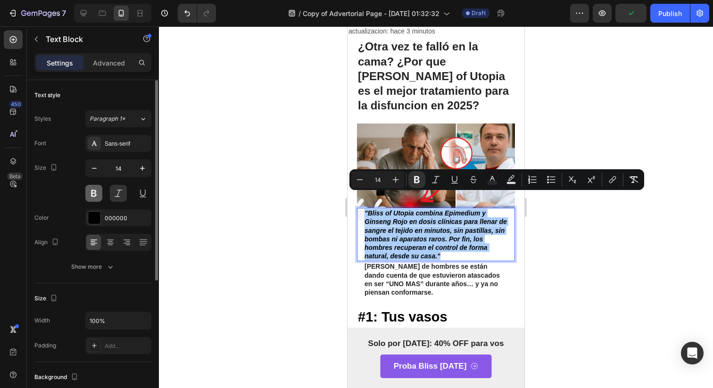
click at [93, 195] on button at bounding box center [93, 193] width 17 height 17
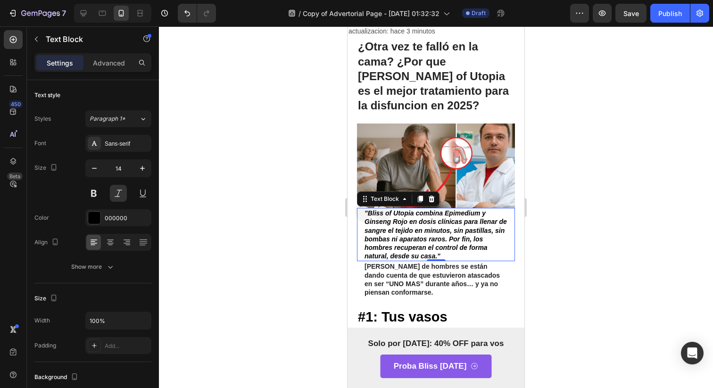
click at [468, 220] on strong ""Bliss of Utopia combina Epimedium y Ginseng Rojo en dosis clínicas para llenar…" at bounding box center [435, 234] width 142 height 50
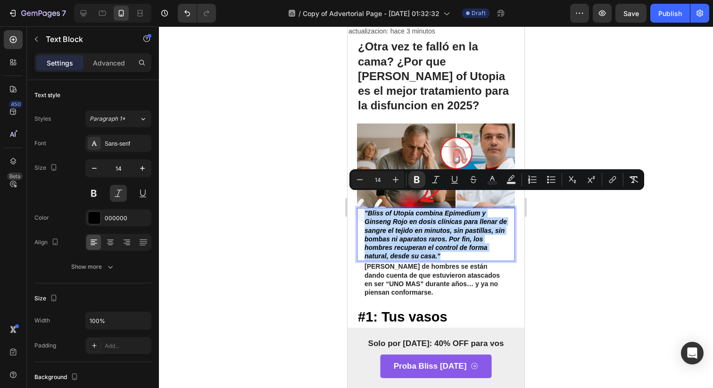
drag, startPoint x: 471, startPoint y: 242, endPoint x: 322, endPoint y: 165, distance: 167.8
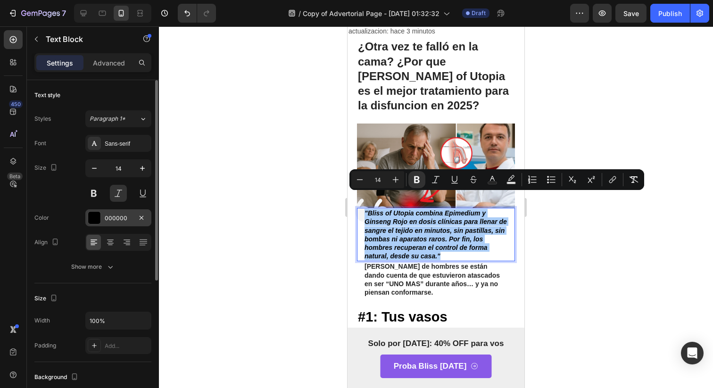
click at [98, 214] on div at bounding box center [94, 218] width 12 height 12
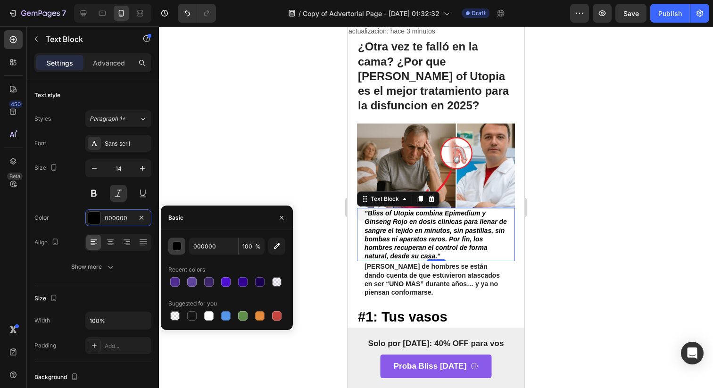
click at [176, 252] on button "button" at bounding box center [176, 246] width 17 height 17
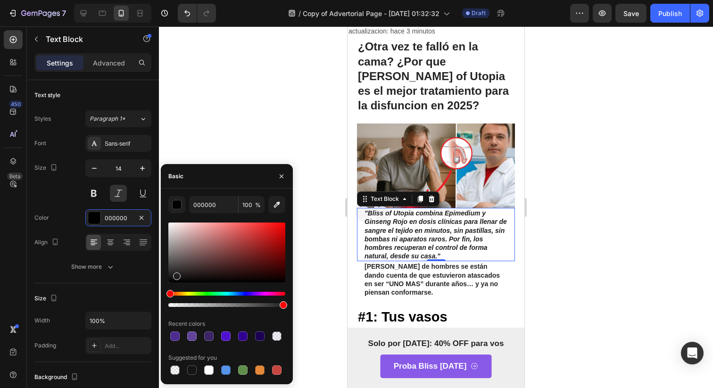
drag, startPoint x: 172, startPoint y: 280, endPoint x: 177, endPoint y: 272, distance: 9.7
click at [177, 272] on div at bounding box center [177, 276] width 8 height 8
click at [177, 272] on div at bounding box center [178, 274] width 8 height 8
click at [173, 272] on div at bounding box center [175, 275] width 8 height 8
click at [173, 271] on div at bounding box center [175, 274] width 8 height 8
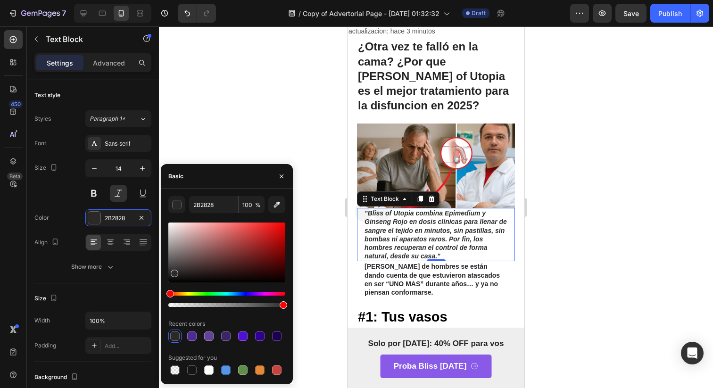
type input "2D2C2C"
click at [167, 270] on div "2D2C2C 100 % Recent colors Suggested for you" at bounding box center [227, 286] width 132 height 181
click at [168, 270] on div "2D2C2C 100 % Recent colors Suggested for you" at bounding box center [227, 286] width 132 height 181
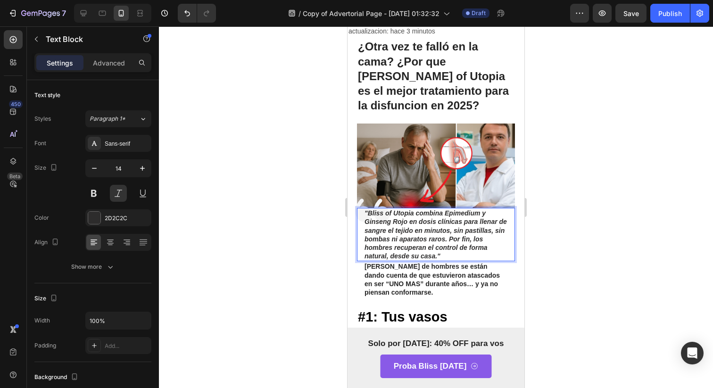
click at [477, 262] on p "Miles de hombres se están dando cuenta de que estuvieron atascados en ser “UNO …" at bounding box center [435, 279] width 143 height 34
click at [492, 225] on p ""Bliss of Utopia combina Epimedium y Ginseng Rojo en dosis clínicas para llenar…" at bounding box center [435, 234] width 143 height 51
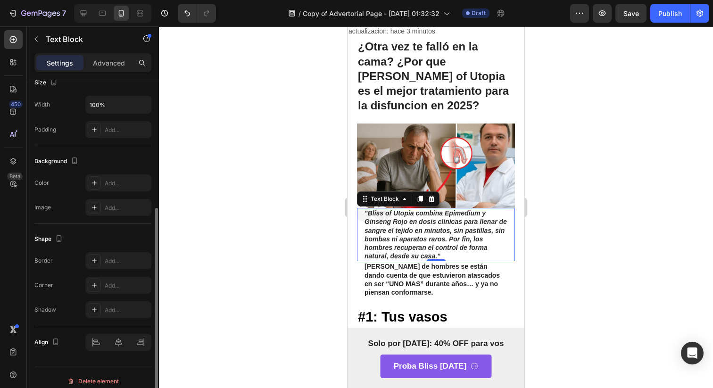
scroll to position [224, 0]
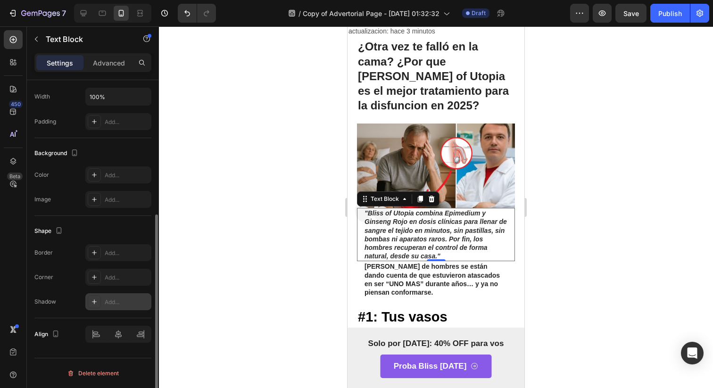
click at [96, 301] on icon at bounding box center [94, 302] width 8 height 8
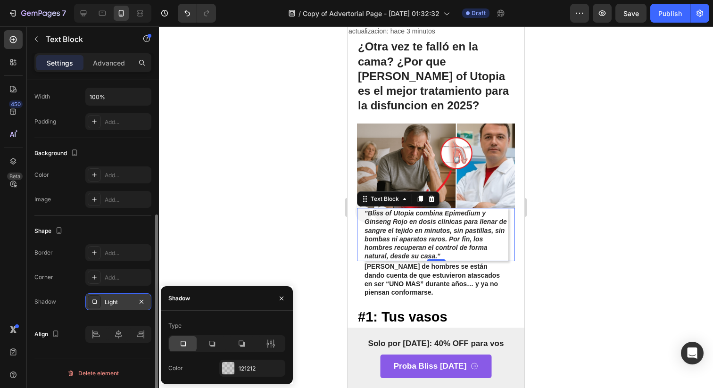
click at [96, 301] on icon at bounding box center [94, 302] width 4 height 4
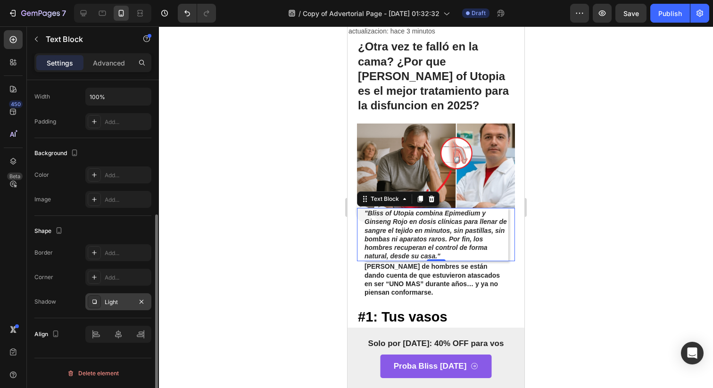
click at [97, 286] on div "Border Add... Corner Add... Shadow Light" at bounding box center [92, 277] width 117 height 66
click at [98, 279] on div at bounding box center [94, 277] width 13 height 13
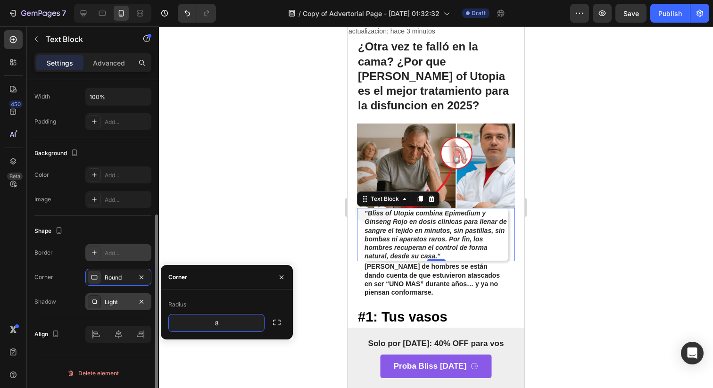
click at [86, 251] on div "Add..." at bounding box center [118, 252] width 66 height 17
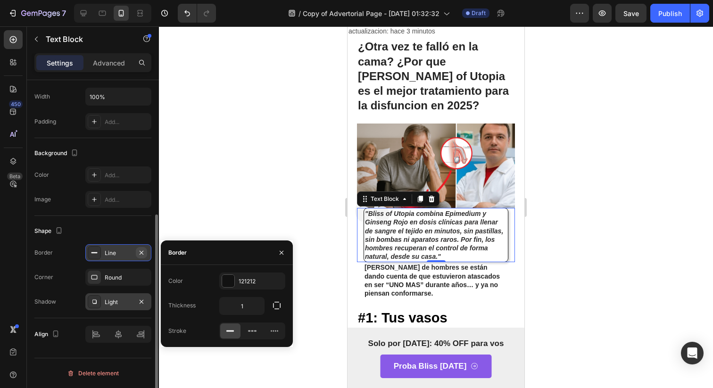
click at [144, 250] on icon "button" at bounding box center [142, 253] width 8 height 8
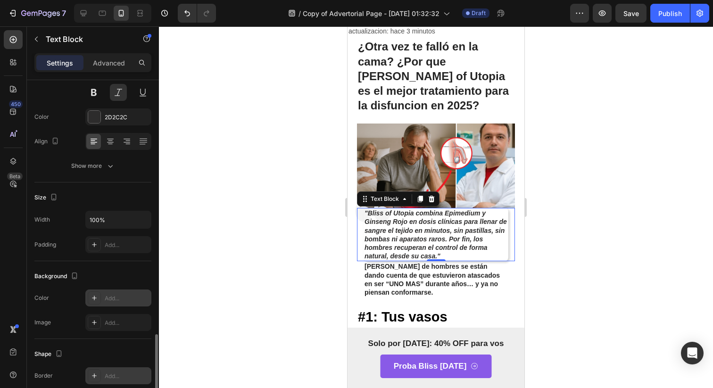
scroll to position [63, 0]
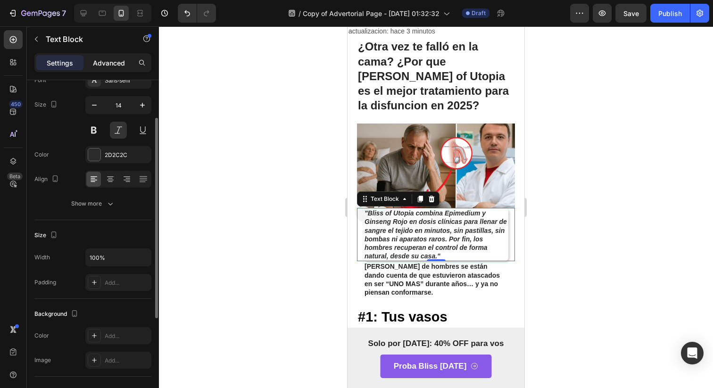
click at [116, 64] on p "Advanced" at bounding box center [109, 63] width 32 height 10
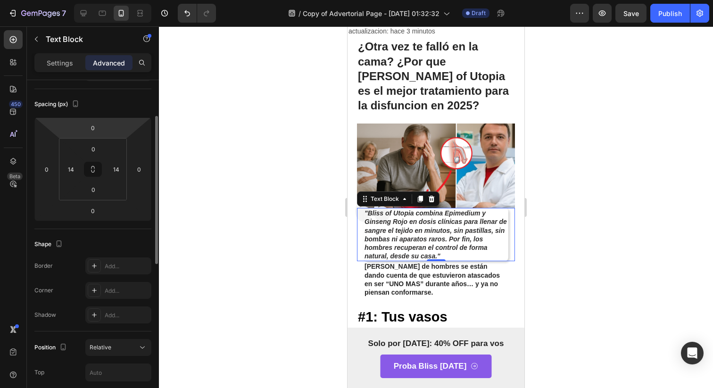
scroll to position [109, 0]
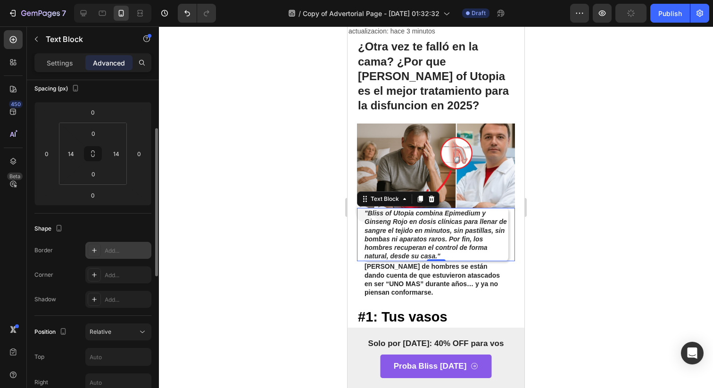
click at [99, 257] on div "Add..." at bounding box center [118, 250] width 66 height 17
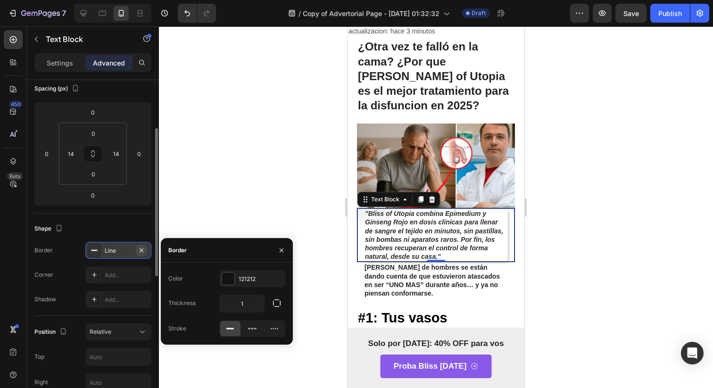
click at [142, 249] on icon "button" at bounding box center [141, 250] width 4 height 4
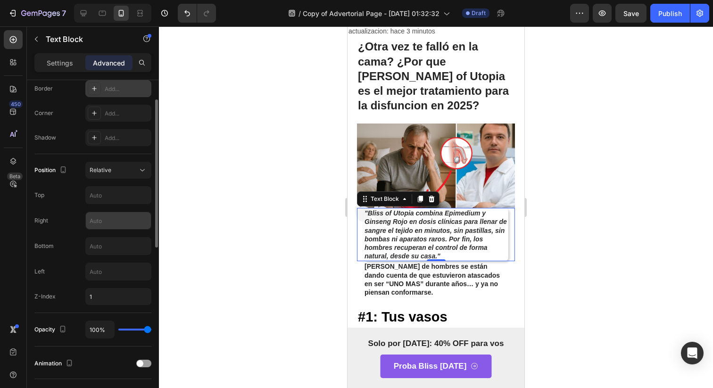
scroll to position [0, 0]
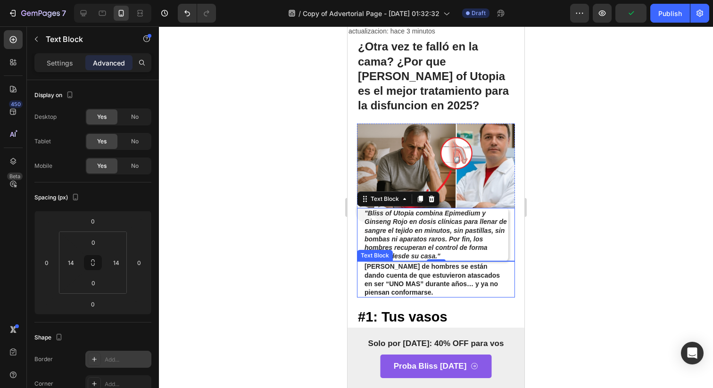
click at [430, 263] on strong "Miles de hombres se están dando cuenta de que estuvieron atascados en ser “UNO …" at bounding box center [431, 279] width 135 height 33
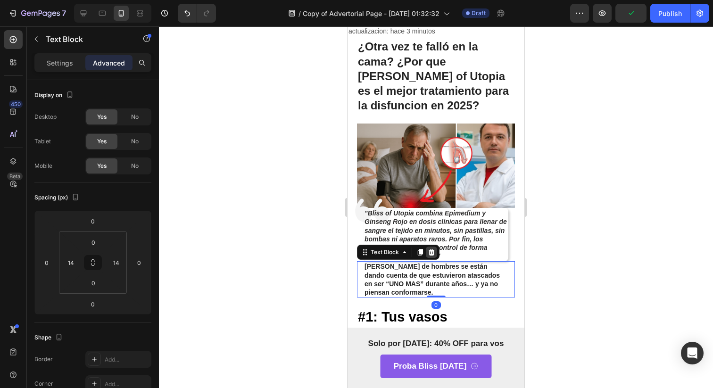
click at [429, 249] on icon at bounding box center [431, 252] width 6 height 7
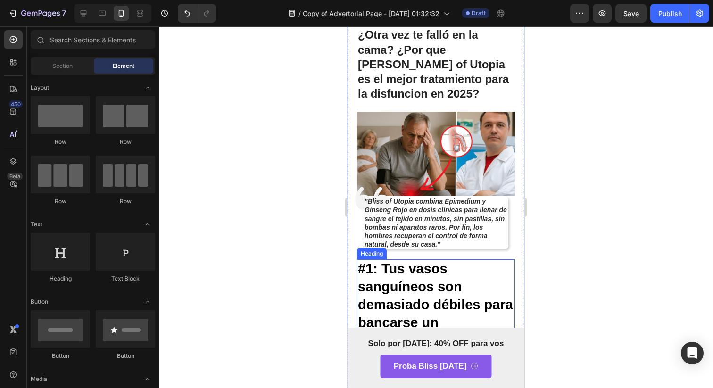
scroll to position [86, 0]
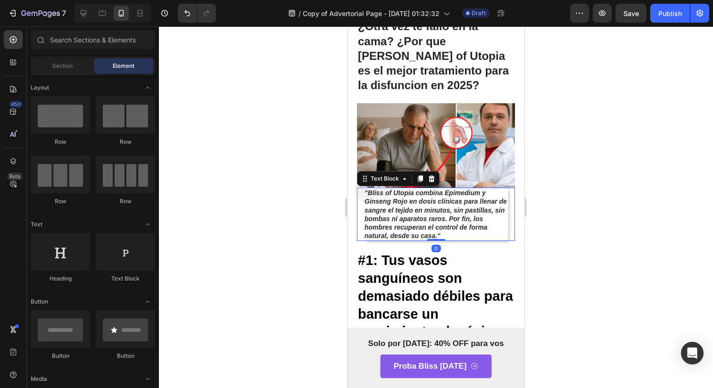
click at [496, 216] on p ""Bliss of Utopia combina Epimedium y Ginseng Rojo en dosis clínicas para llenar…" at bounding box center [435, 214] width 143 height 51
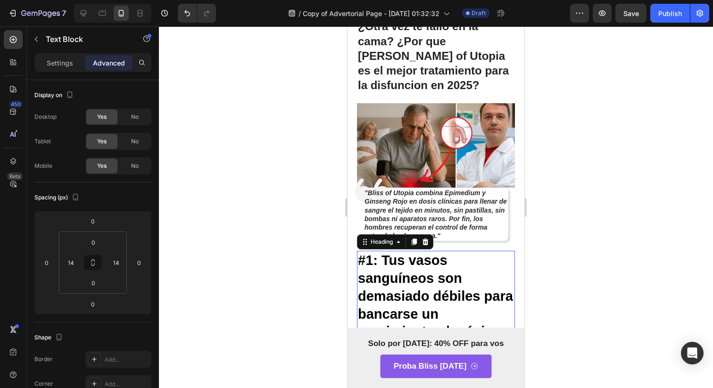
click at [386, 253] on strong "#1: Tus vasos sanguíneos son demasiado débiles para bancarse un crecimiento al …" at bounding box center [435, 296] width 155 height 86
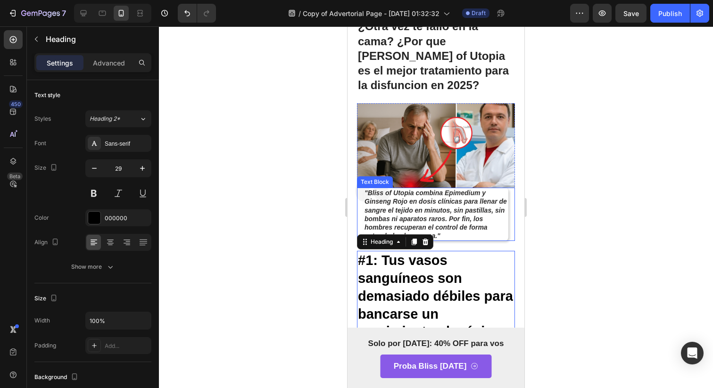
click at [477, 213] on strong ""Bliss of Utopia combina Epimedium y Ginseng Rojo en dosis clínicas para llenar…" at bounding box center [435, 214] width 142 height 50
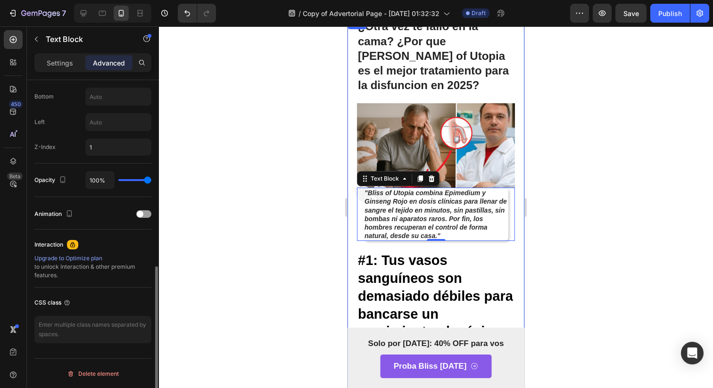
scroll to position [420, 0]
click at [74, 64] on div "Settings" at bounding box center [59, 62] width 47 height 15
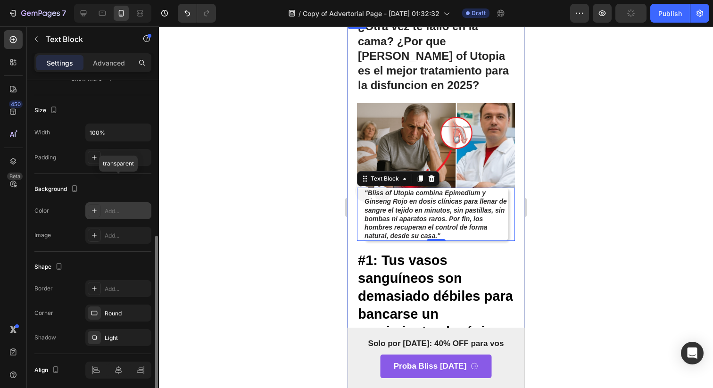
scroll to position [185, 0]
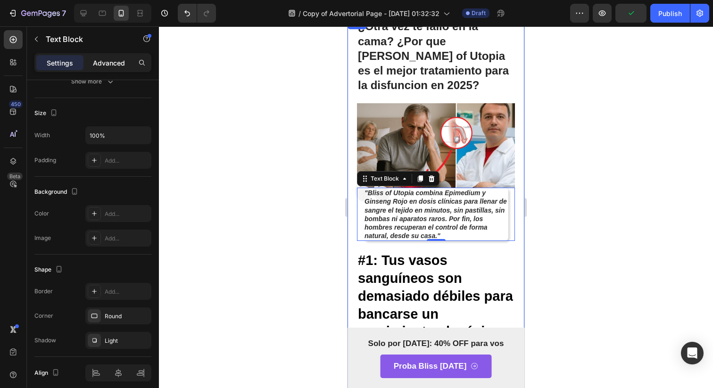
click at [91, 66] on div "Advanced" at bounding box center [108, 62] width 47 height 15
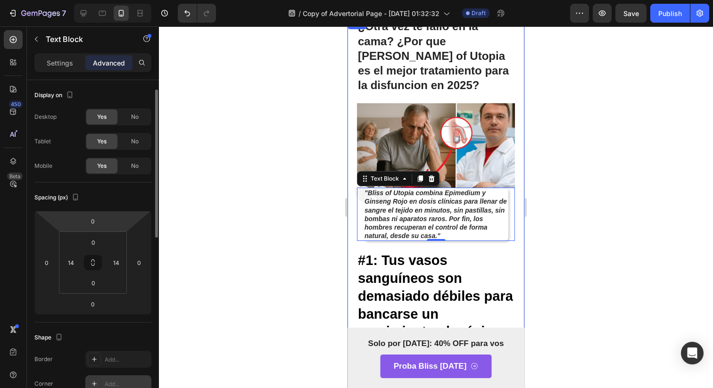
scroll to position [10, 0]
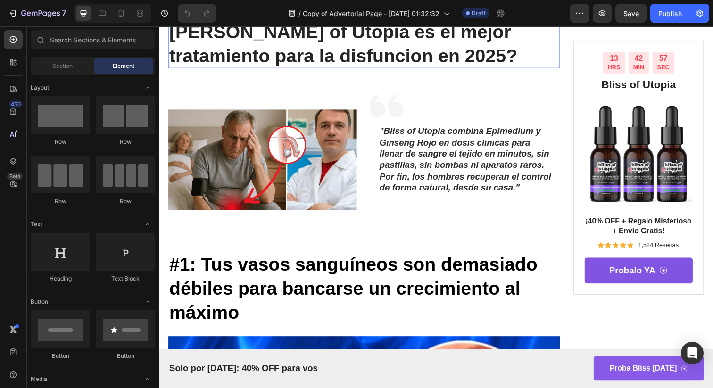
scroll to position [166, 0]
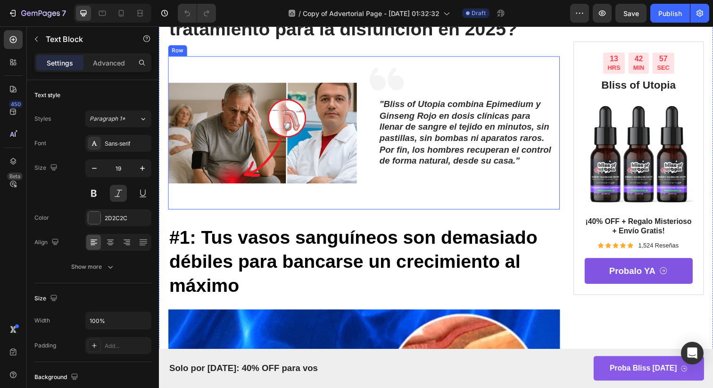
click at [450, 157] on strong ""Bliss of Utopia combina Epimedium y Ginseng Rojo en dosis clínicas para llenar…" at bounding box center [471, 135] width 175 height 68
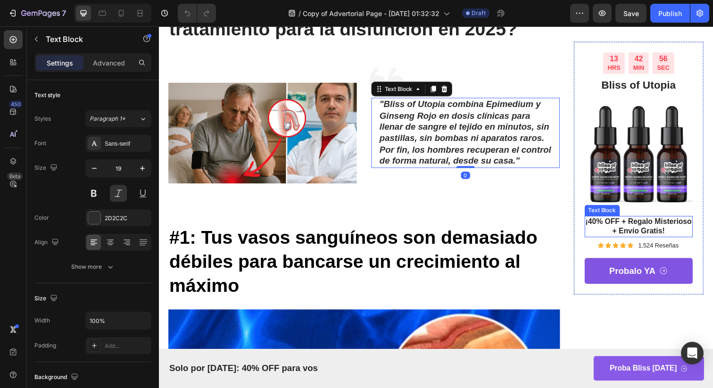
click at [559, 243] on h2 "#1: Tus vasos sanguíneos son demasiado débiles para bancarse un crecimiento al …" at bounding box center [368, 266] width 400 height 75
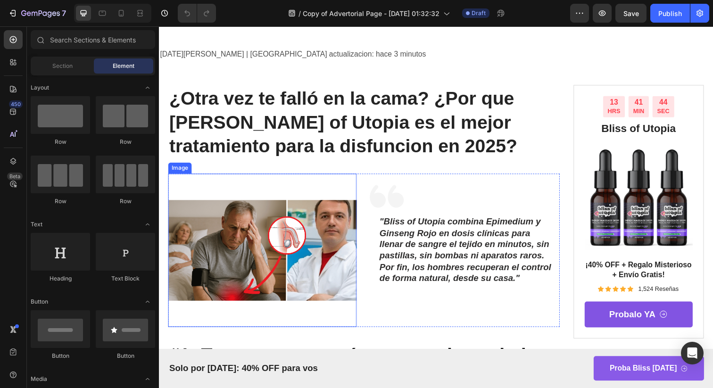
scroll to position [84, 0]
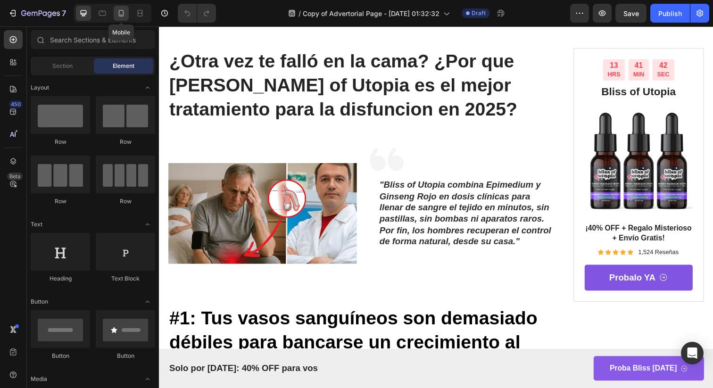
click at [118, 12] on icon at bounding box center [120, 12] width 9 height 9
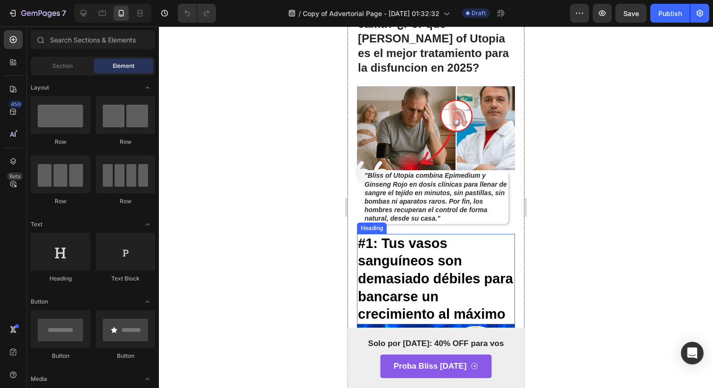
scroll to position [98, 0]
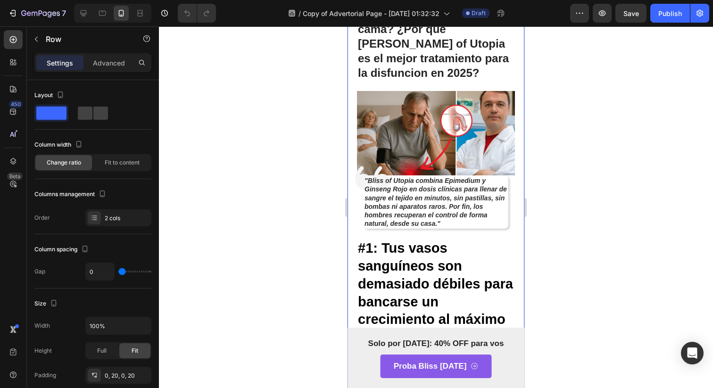
click at [494, 199] on p ""Bliss of Utopia combina Epimedium y Ginseng Rojo en dosis clínicas para llenar…" at bounding box center [435, 201] width 143 height 51
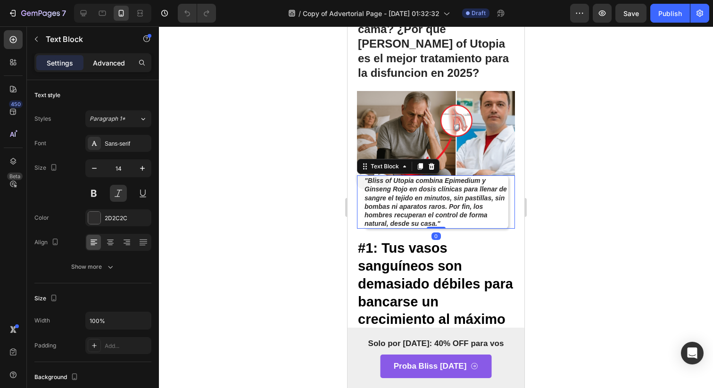
click at [119, 63] on p "Advanced" at bounding box center [109, 63] width 32 height 10
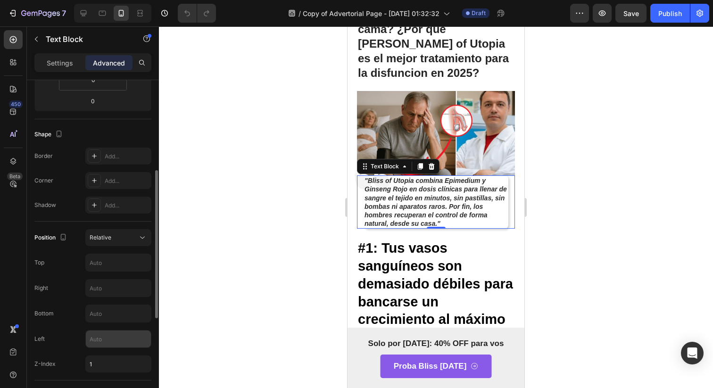
scroll to position [0, 0]
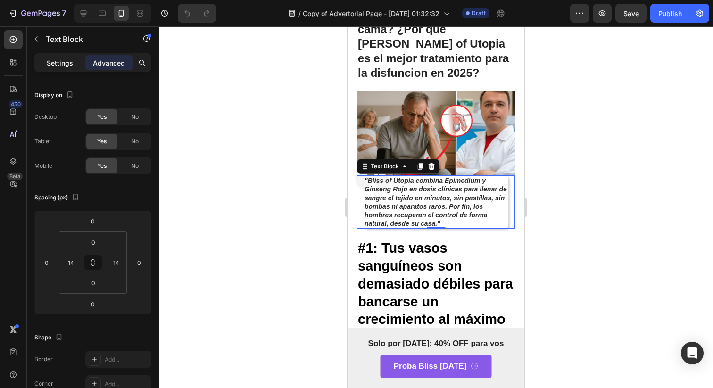
click at [53, 58] on p "Settings" at bounding box center [60, 63] width 26 height 10
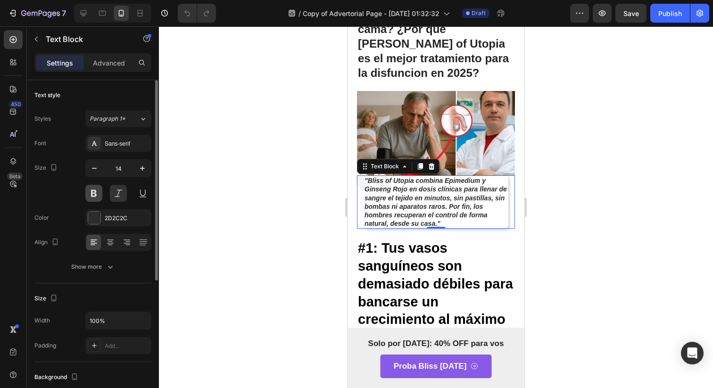
scroll to position [11, 0]
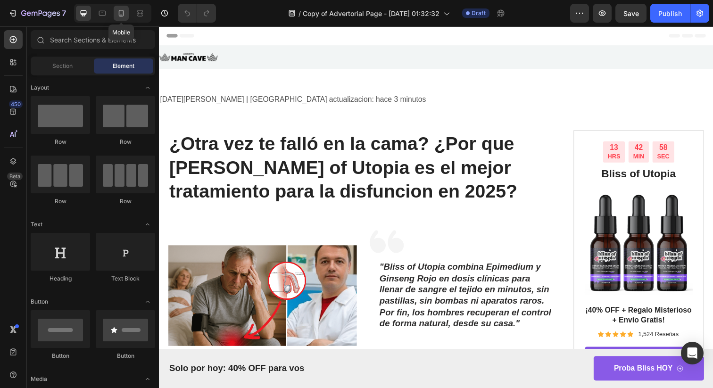
click at [118, 16] on icon at bounding box center [120, 12] width 9 height 9
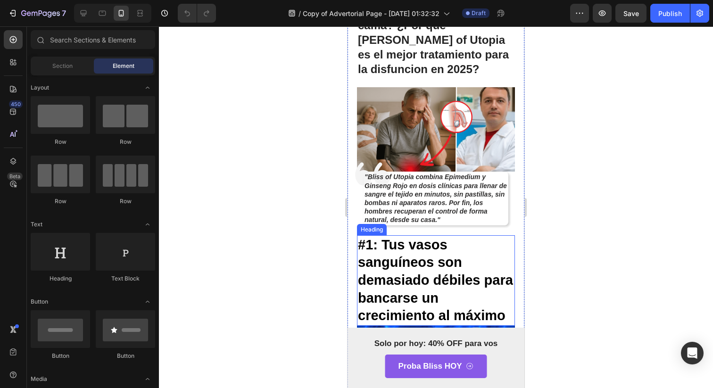
scroll to position [85, 0]
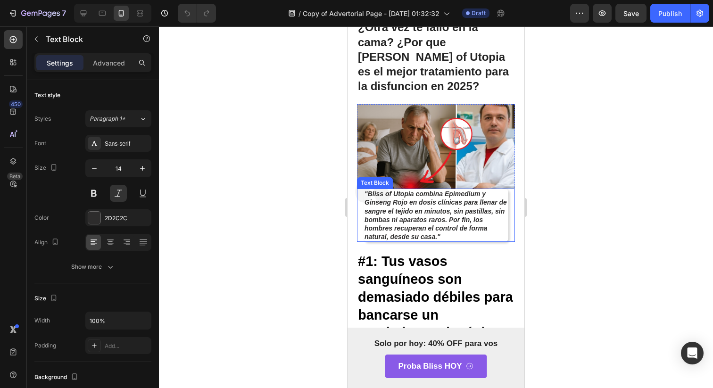
click at [359, 189] on div ""Bliss of Utopia combina Epimedium y Ginseng Rojo en dosis clínicas para llenar…" at bounding box center [436, 215] width 158 height 53
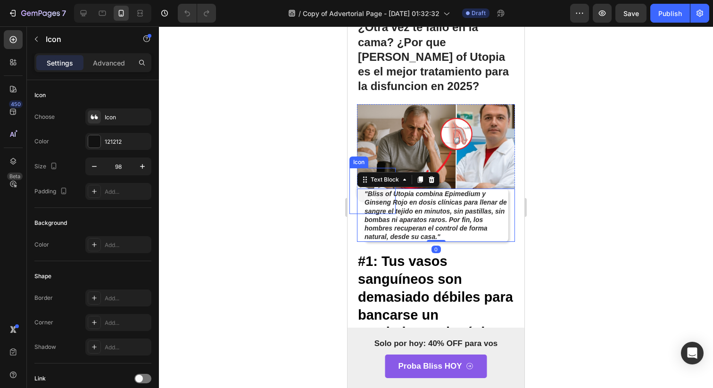
click at [353, 170] on icon at bounding box center [372, 191] width 46 height 46
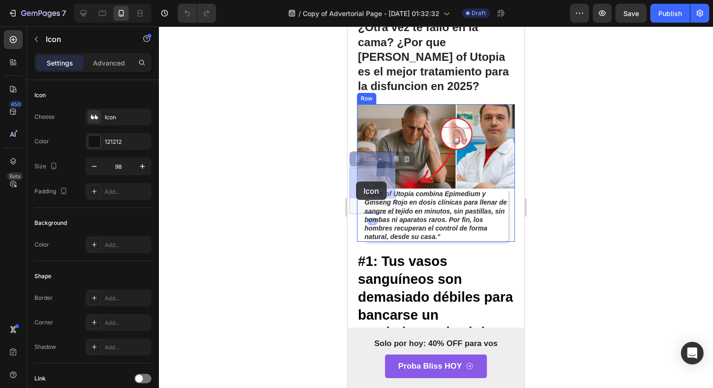
drag, startPoint x: 356, startPoint y: 176, endPoint x: 356, endPoint y: 181, distance: 5.2
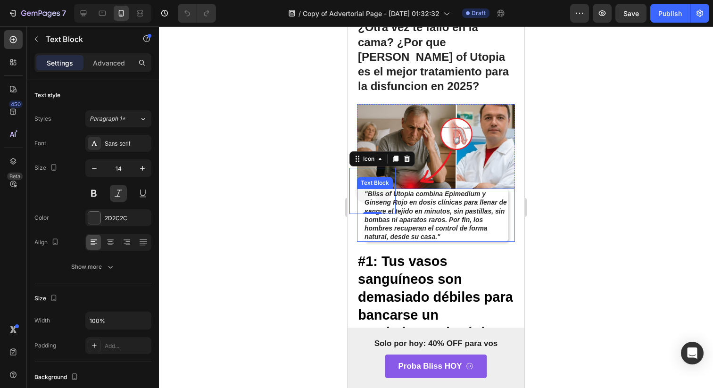
click at [404, 205] on strong ""Bliss of Utopia combina Epimedium y Ginseng Rojo en dosis clínicas para llenar…" at bounding box center [435, 215] width 142 height 50
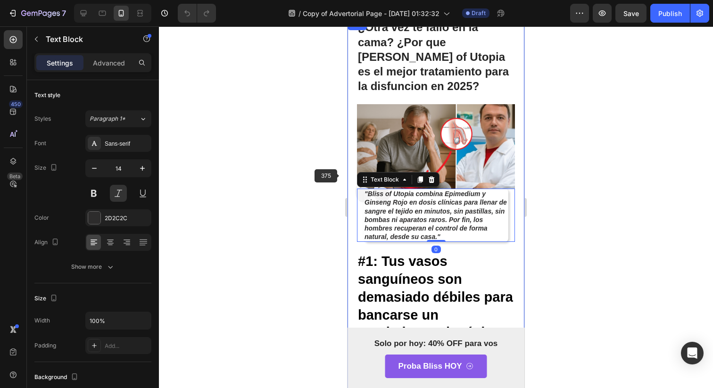
click at [350, 174] on icon at bounding box center [372, 191] width 46 height 46
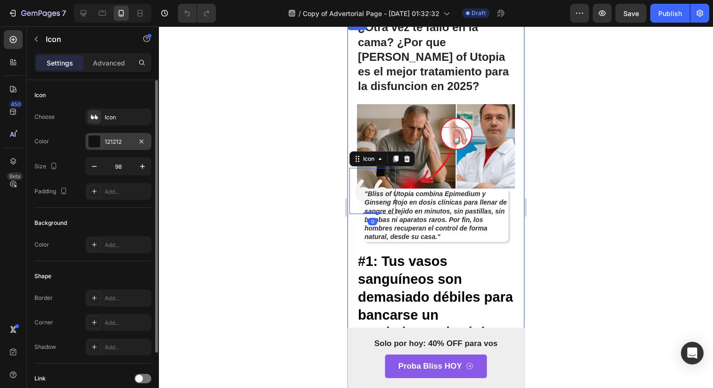
click at [93, 147] on div at bounding box center [94, 141] width 12 height 12
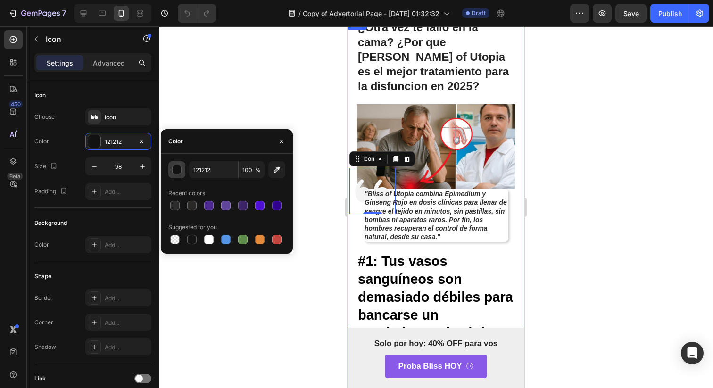
click at [181, 169] on div "button" at bounding box center [176, 169] width 9 height 9
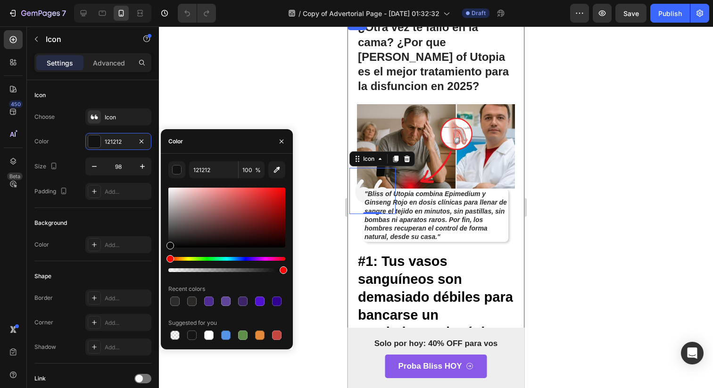
click at [201, 207] on div at bounding box center [226, 218] width 117 height 60
type input "AA7C7C"
click at [196, 124] on div at bounding box center [436, 206] width 554 height 361
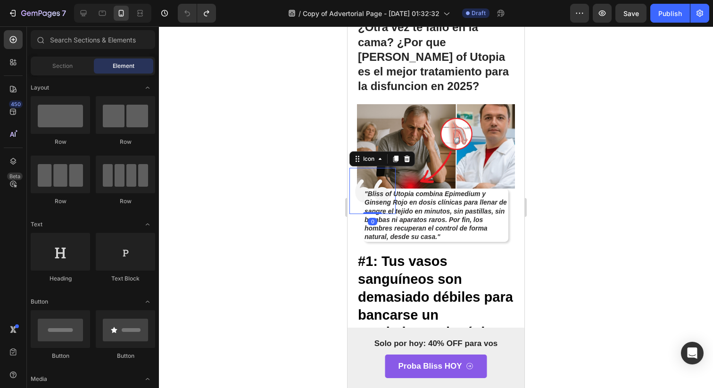
click at [350, 175] on icon at bounding box center [372, 191] width 46 height 46
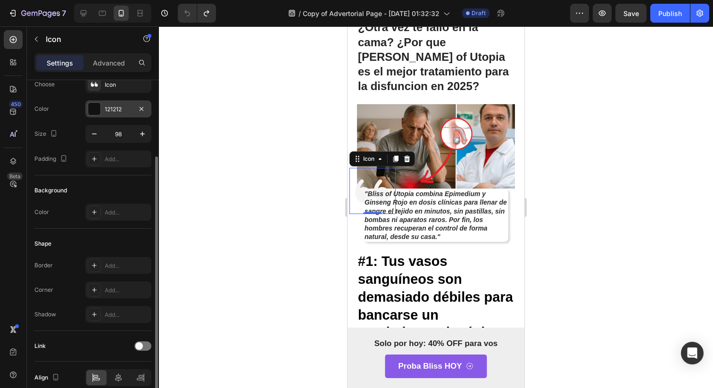
scroll to position [0, 0]
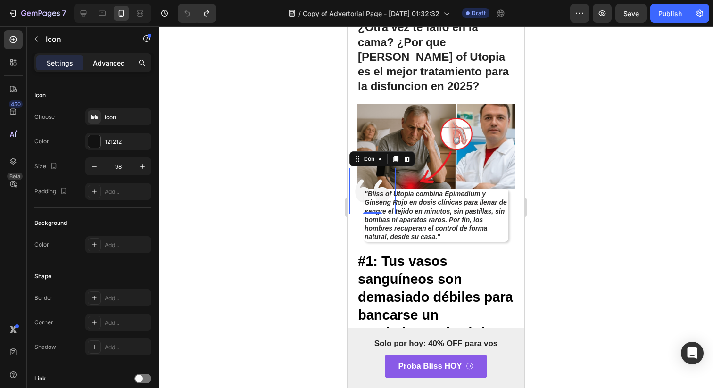
click at [108, 66] on p "Advanced" at bounding box center [109, 63] width 32 height 10
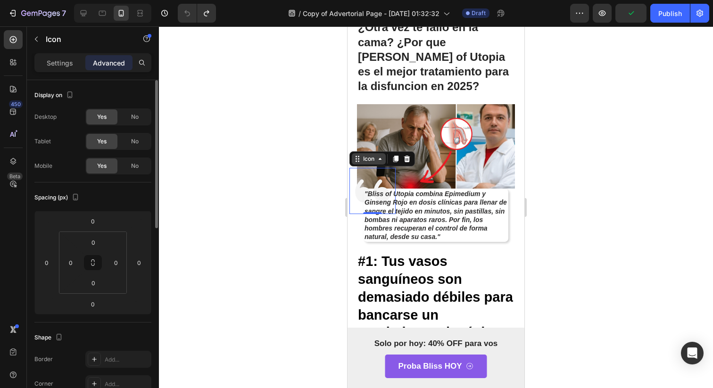
click at [360, 155] on icon at bounding box center [357, 159] width 8 height 8
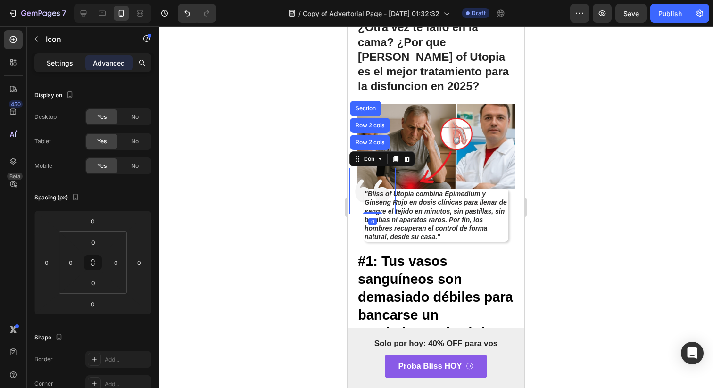
click at [69, 68] on div "Settings" at bounding box center [59, 62] width 47 height 15
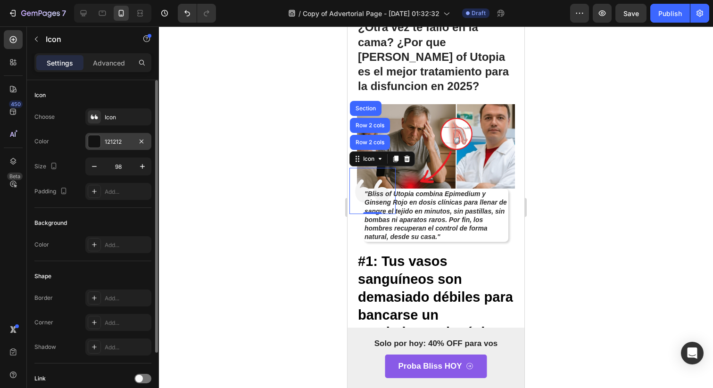
click at [97, 149] on div "121212" at bounding box center [118, 141] width 66 height 17
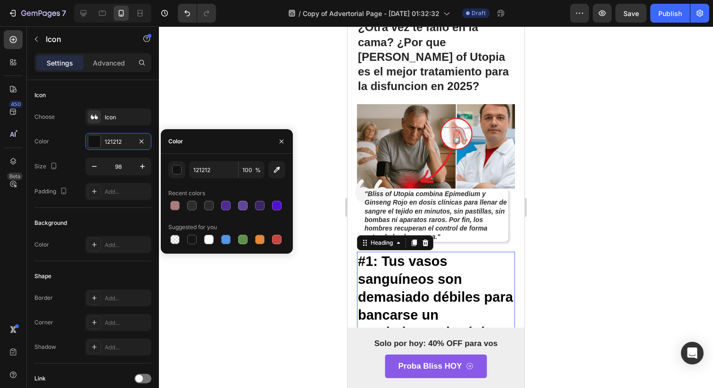
click at [357, 252] on h2 "#1: Tus vasos sanguíneos son demasiado débiles para bancarse un crecimiento al …" at bounding box center [436, 297] width 158 height 91
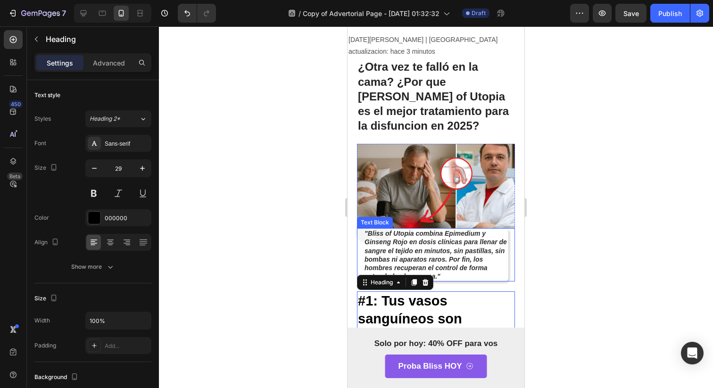
scroll to position [51, 0]
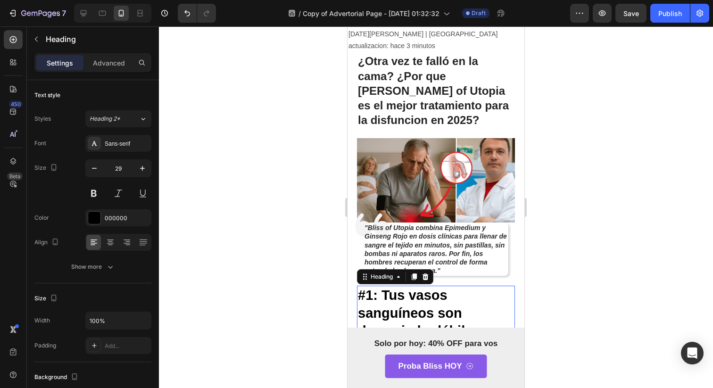
click at [475, 255] on p ""Bliss of Utopia combina Epimedium y Ginseng Rojo en dosis clínicas para llenar…" at bounding box center [435, 248] width 143 height 51
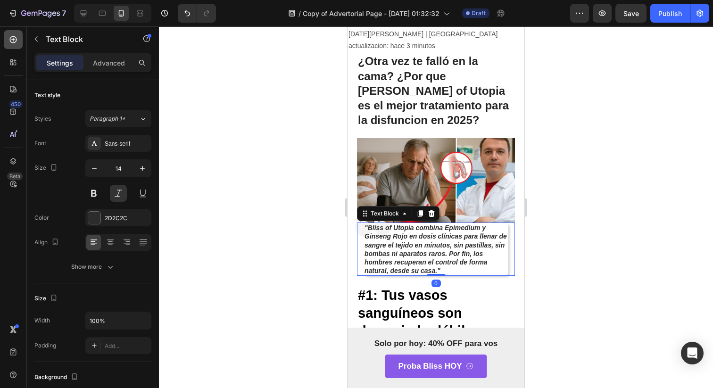
click at [13, 45] on div at bounding box center [13, 39] width 19 height 19
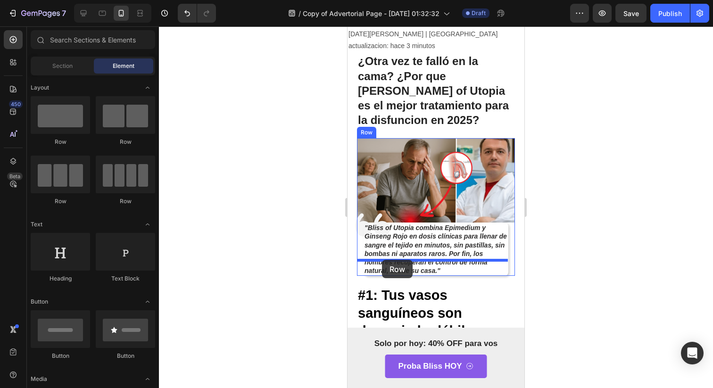
drag, startPoint x: 432, startPoint y: 159, endPoint x: 382, endPoint y: 260, distance: 112.5
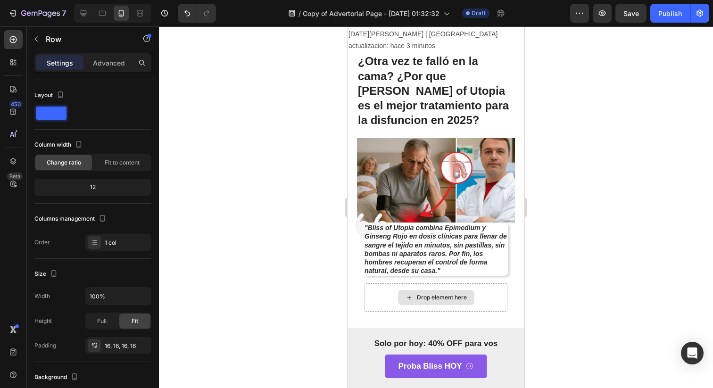
click at [409, 290] on div "Drop element here" at bounding box center [436, 297] width 76 height 15
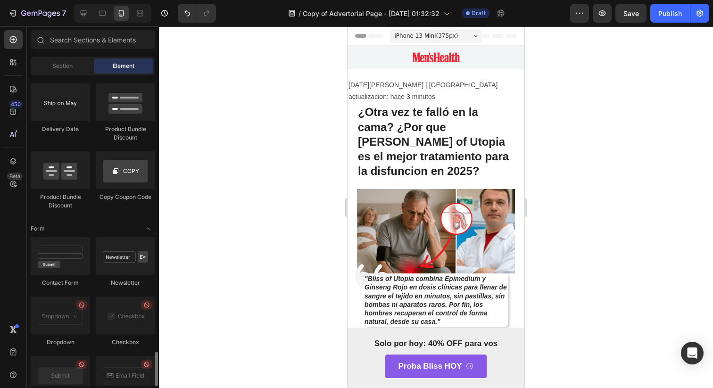
scroll to position [2076, 0]
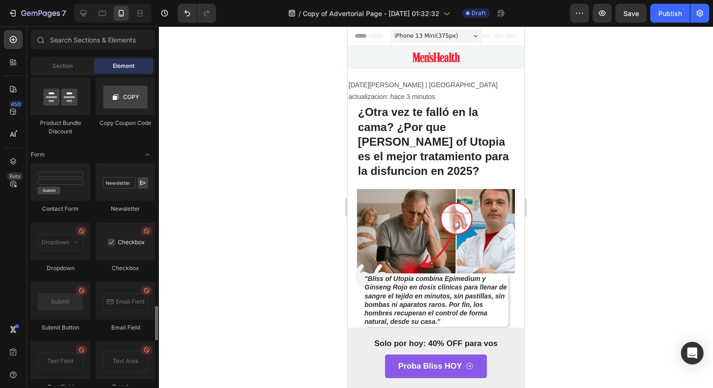
click at [141, 247] on div at bounding box center [125, 241] width 59 height 38
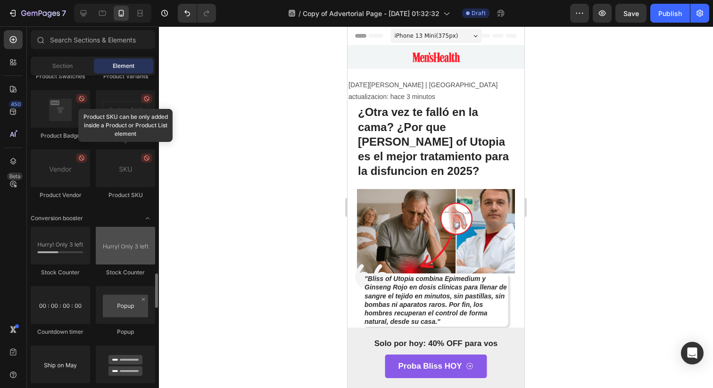
scroll to position [1745, 0]
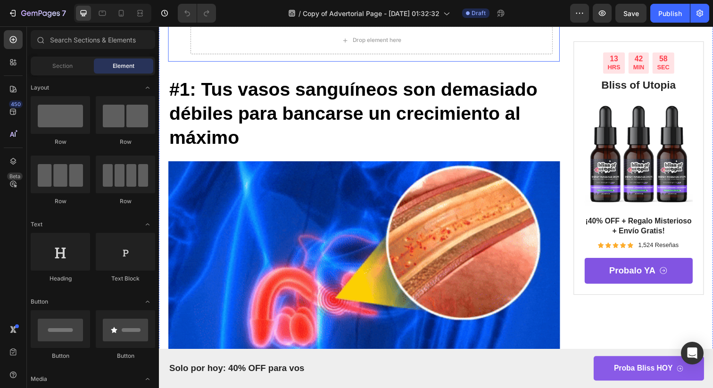
scroll to position [192, 0]
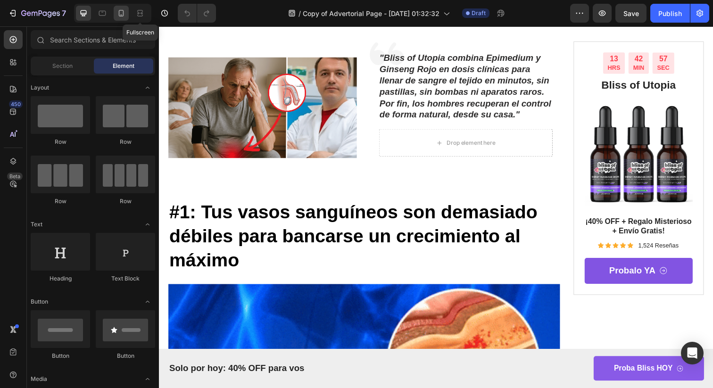
click at [122, 17] on icon at bounding box center [120, 12] width 9 height 9
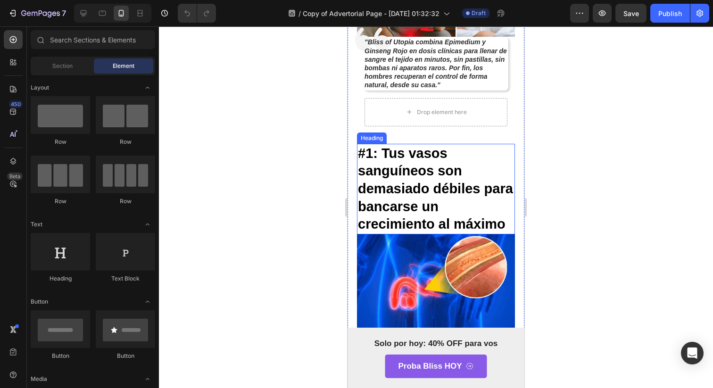
scroll to position [207, 0]
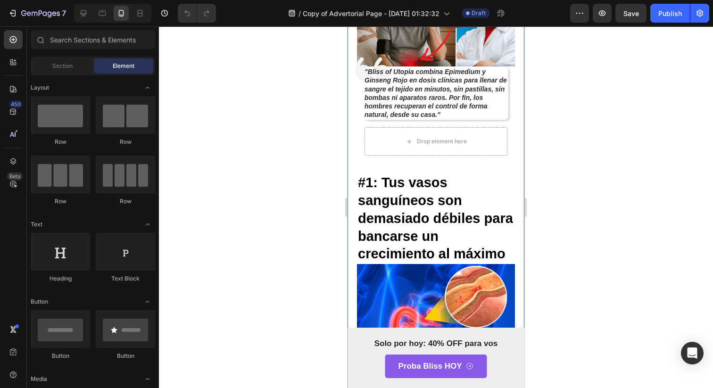
click at [449, 134] on div "Drop element here" at bounding box center [436, 141] width 76 height 15
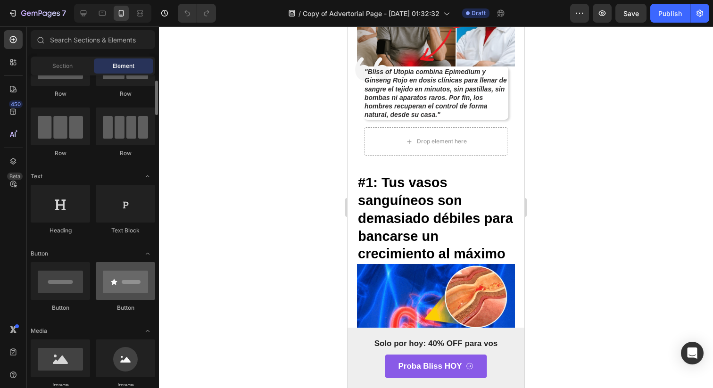
scroll to position [0, 0]
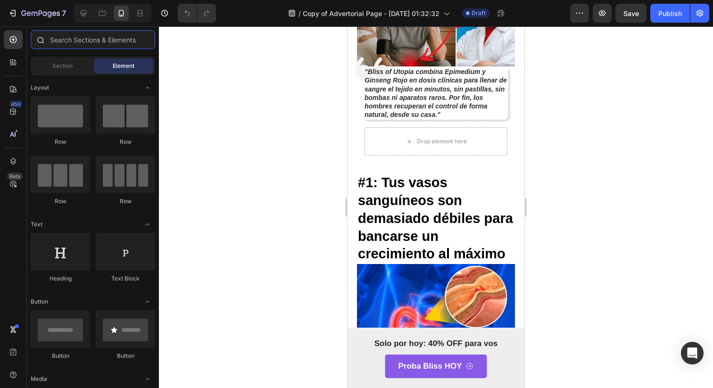
click at [72, 46] on input "text" at bounding box center [93, 39] width 124 height 19
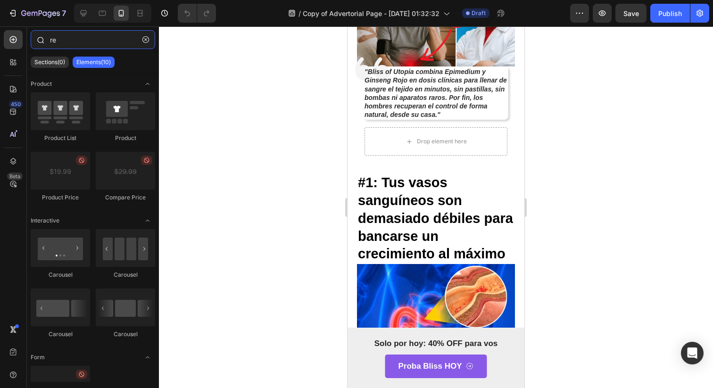
type input "r"
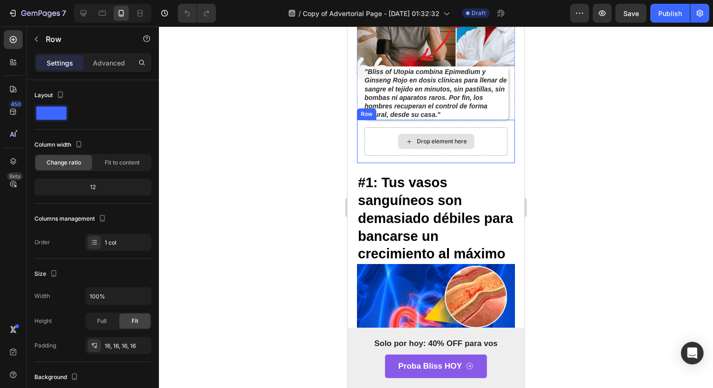
click at [383, 127] on div "Drop element here" at bounding box center [435, 141] width 143 height 28
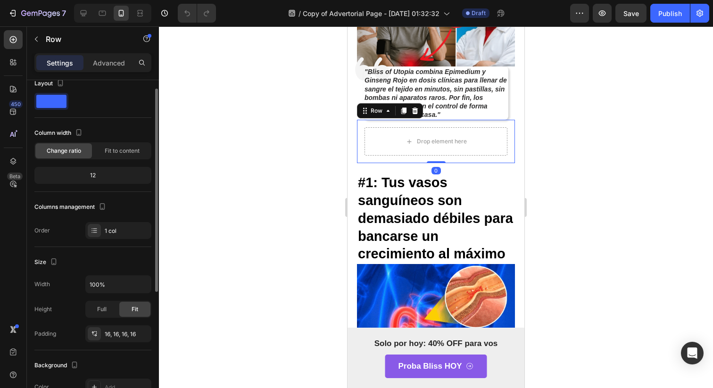
scroll to position [17, 0]
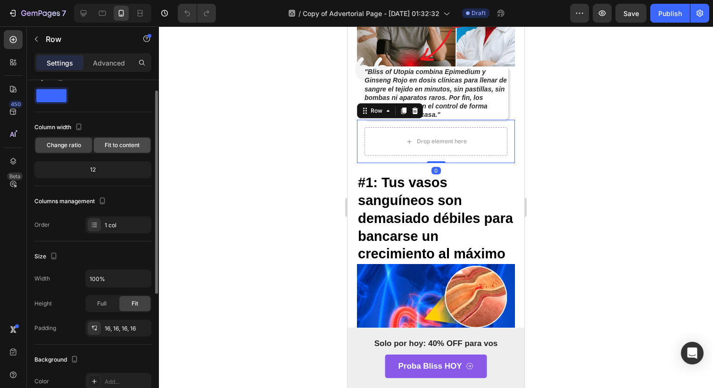
click at [107, 143] on span "Fit to content" at bounding box center [122, 145] width 35 height 8
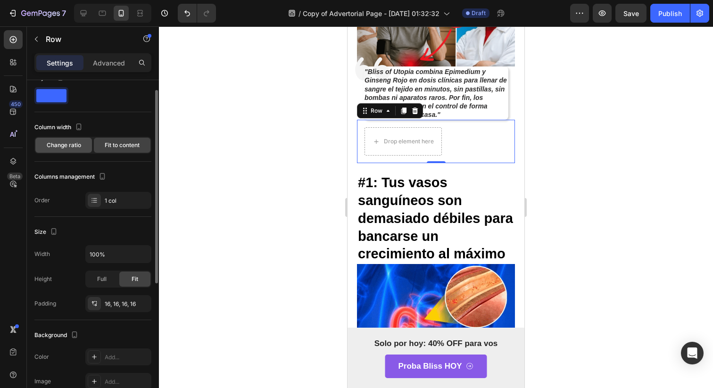
click at [70, 148] on span "Change ratio" at bounding box center [64, 145] width 34 height 8
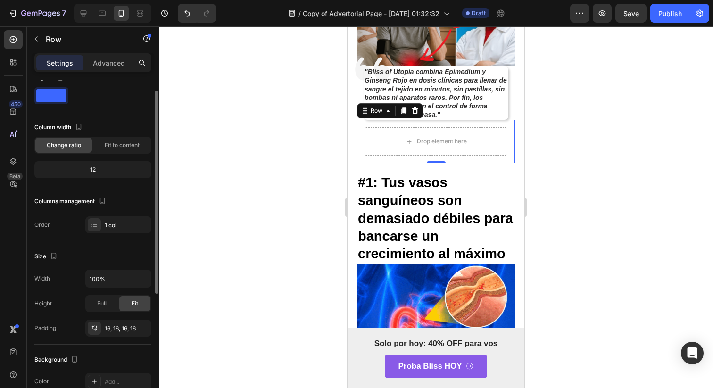
click at [46, 102] on div at bounding box center [51, 95] width 34 height 17
click at [44, 92] on span at bounding box center [51, 95] width 30 height 13
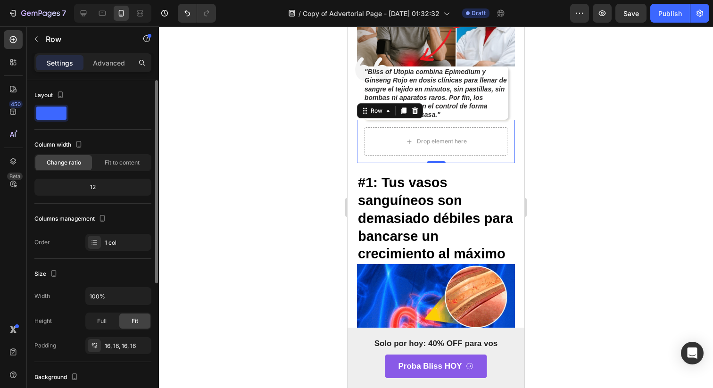
click at [46, 123] on div "Layout" at bounding box center [92, 109] width 117 height 42
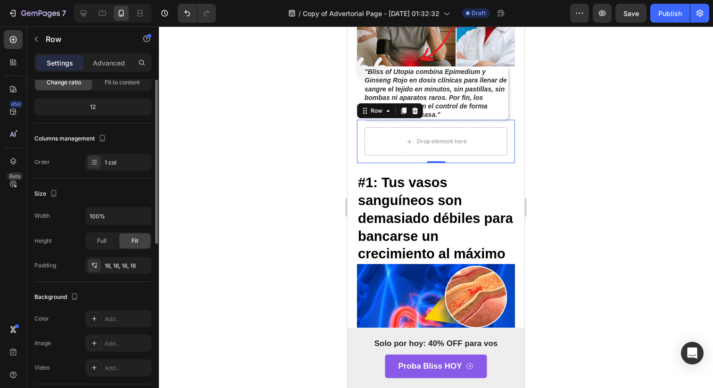
scroll to position [87, 0]
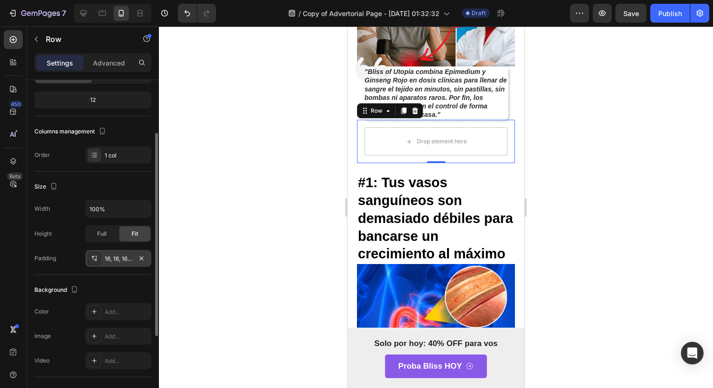
click at [96, 265] on div "16, 16, 16, 16" at bounding box center [118, 258] width 66 height 17
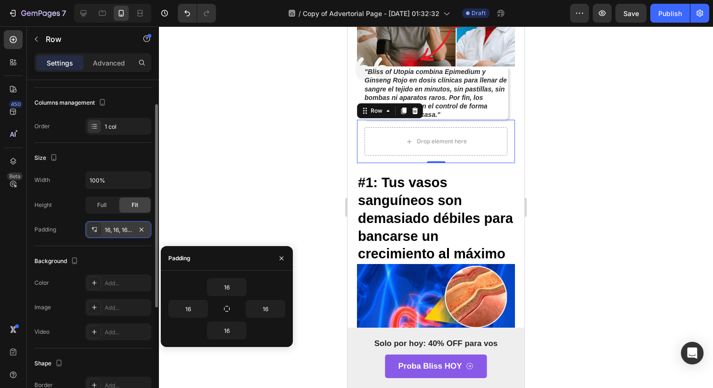
scroll to position [126, 0]
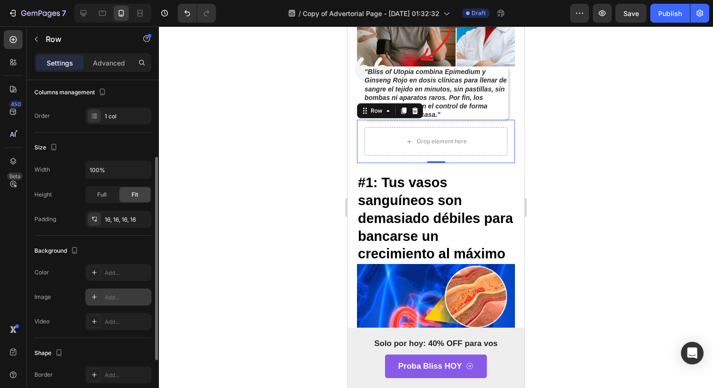
click at [95, 299] on icon at bounding box center [94, 297] width 8 height 8
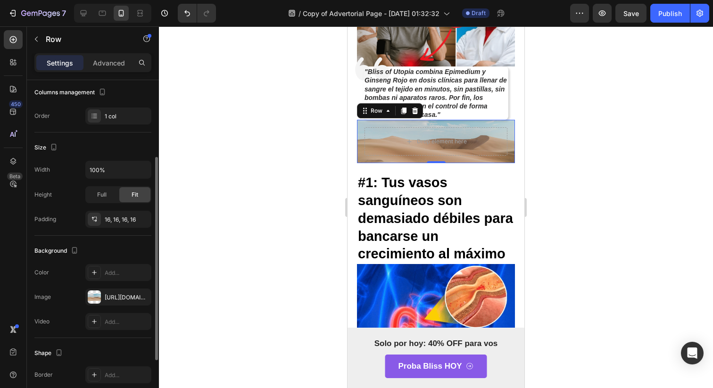
click at [95, 286] on div "The changes might be hidden by the video. Color Add... Image [URL][DOMAIN_NAME]…" at bounding box center [92, 297] width 117 height 66
click at [95, 279] on div "Add..." at bounding box center [118, 272] width 66 height 17
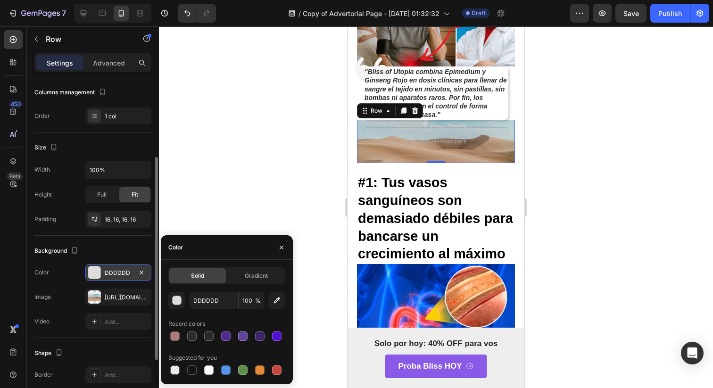
click at [95, 273] on div at bounding box center [94, 272] width 12 height 12
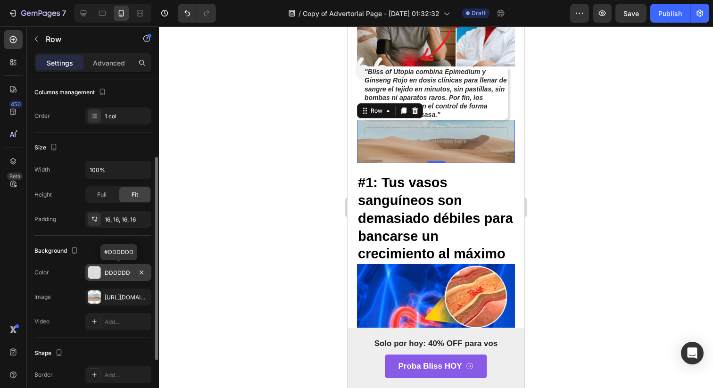
click at [95, 273] on div at bounding box center [94, 272] width 12 height 12
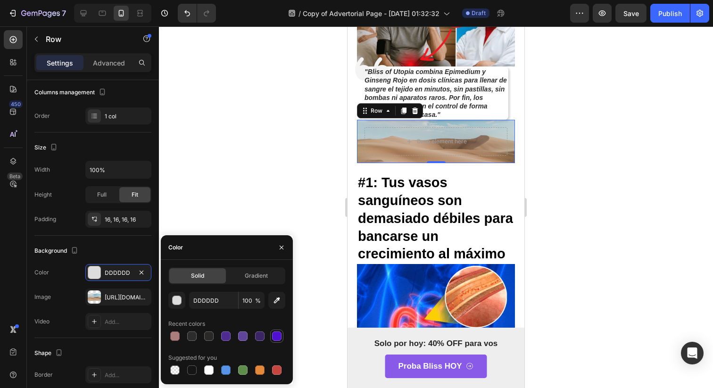
click at [279, 335] on div at bounding box center [276, 335] width 9 height 9
type input "5010D1"
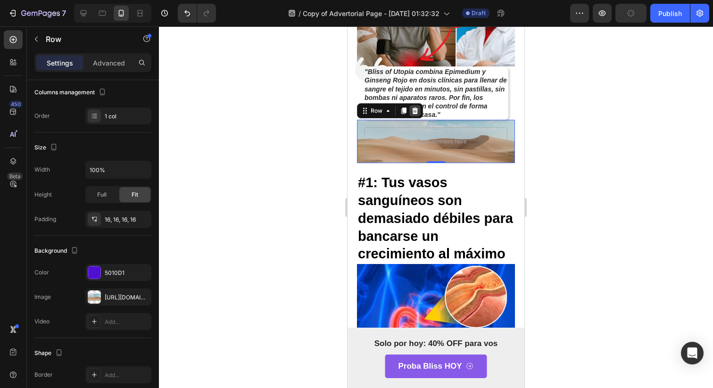
click at [418, 105] on div at bounding box center [414, 110] width 11 height 11
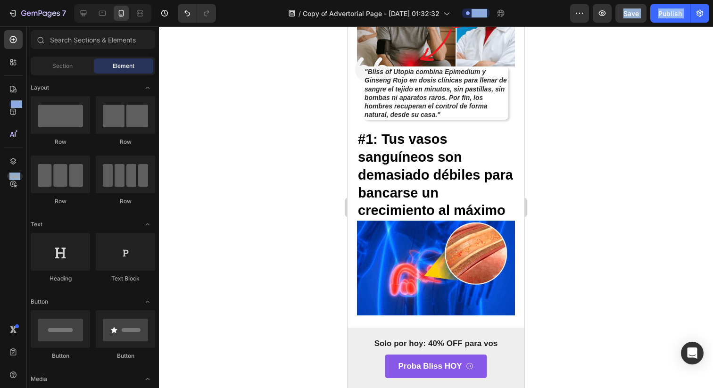
click at [82, 0] on div "7 Version history / Copy of Advertorial Page - [DATE] 01:32:32 Draft Preview Sa…" at bounding box center [356, 0] width 713 height 0
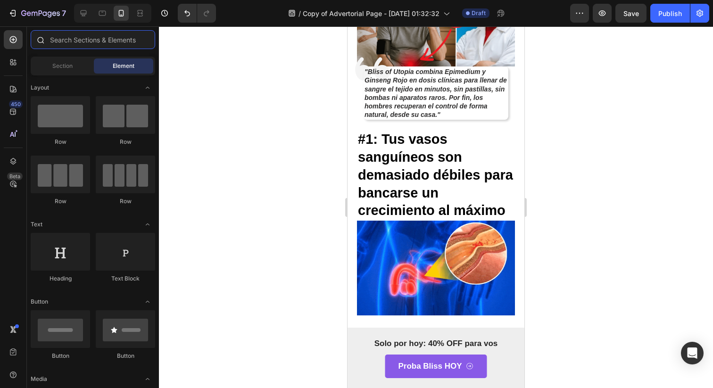
click at [79, 32] on input "text" at bounding box center [93, 39] width 124 height 19
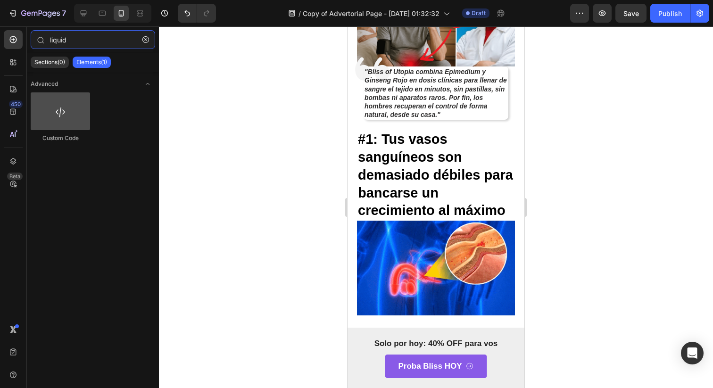
type input "liquid"
click at [53, 124] on div at bounding box center [60, 111] width 59 height 38
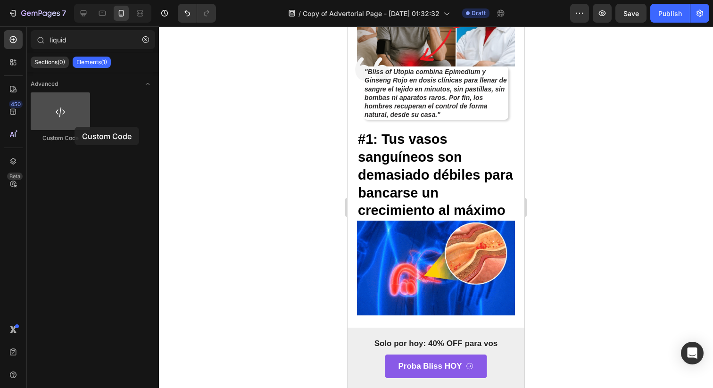
click at [74, 127] on div at bounding box center [60, 111] width 59 height 38
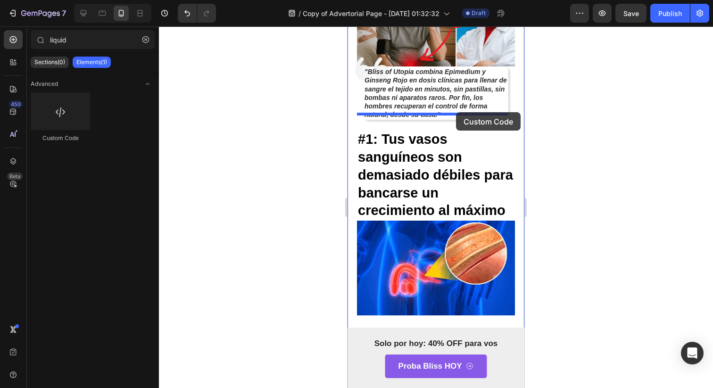
drag, startPoint x: 433, startPoint y: 156, endPoint x: 450, endPoint y: 110, distance: 48.6
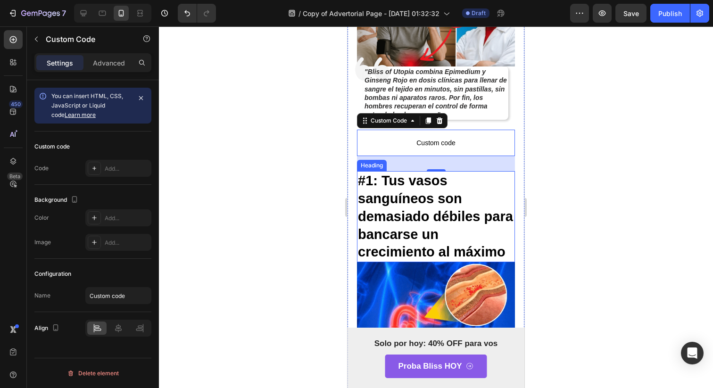
click at [418, 211] on strong "#1: Tus vasos sanguíneos son demasiado débiles para bancarse un crecimiento al …" at bounding box center [435, 216] width 155 height 86
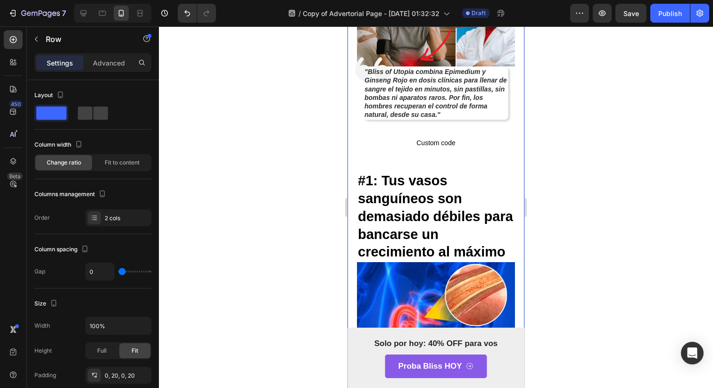
click at [445, 137] on span "Custom code" at bounding box center [436, 142] width 158 height 11
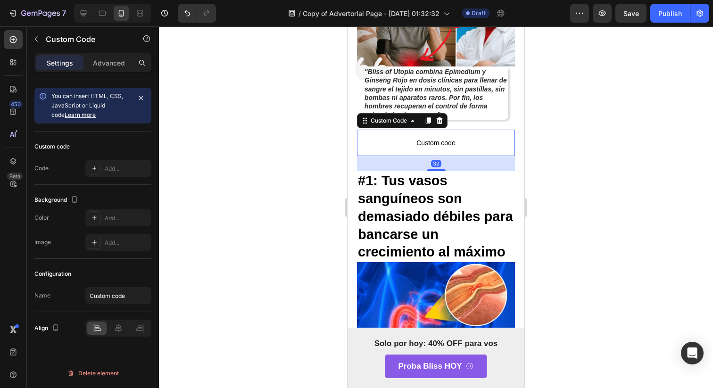
drag, startPoint x: 435, startPoint y: 151, endPoint x: 435, endPoint y: 134, distance: 17.0
click at [435, 134] on div "Custom code Custom Code 32" at bounding box center [436, 143] width 158 height 26
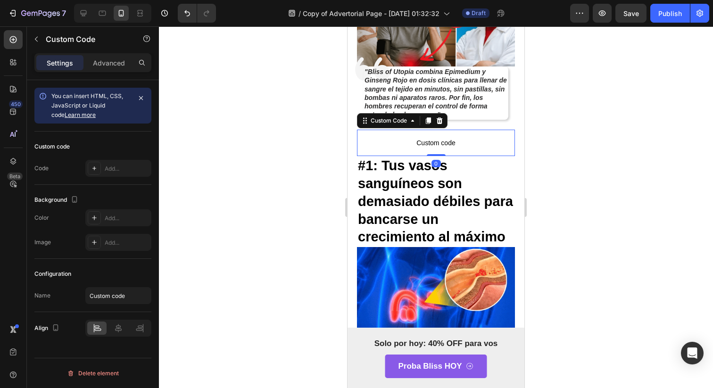
drag, startPoint x: 427, startPoint y: 154, endPoint x: 425, endPoint y: 127, distance: 27.0
click at [425, 130] on div "Custom code Custom Code 0" at bounding box center [436, 143] width 158 height 26
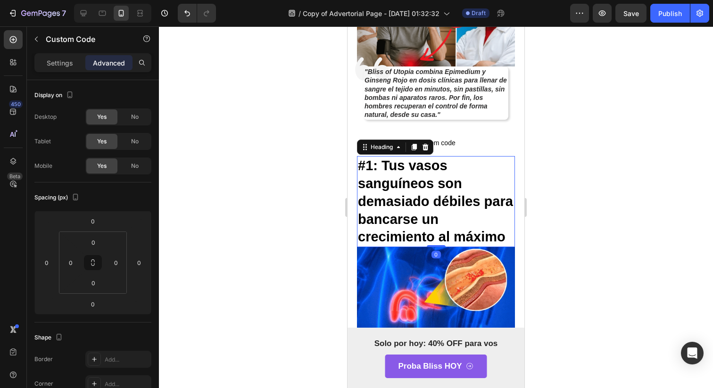
click at [447, 170] on strong "#1: Tus vasos sanguíneos son demasiado débiles para bancarse un crecimiento al …" at bounding box center [435, 201] width 155 height 86
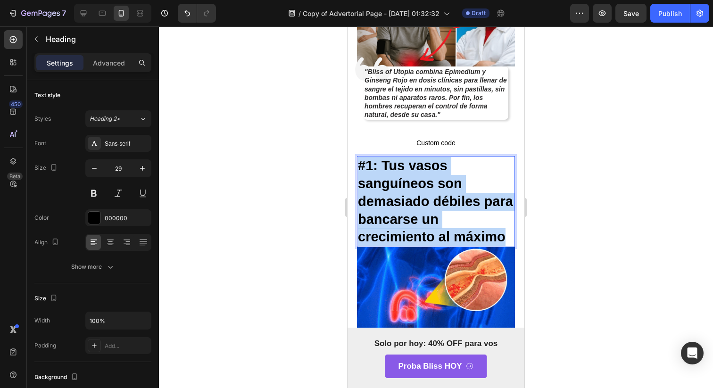
click at [447, 170] on strong "#1: Tus vasos sanguíneos son demasiado débiles para bancarse un crecimiento al …" at bounding box center [435, 201] width 155 height 86
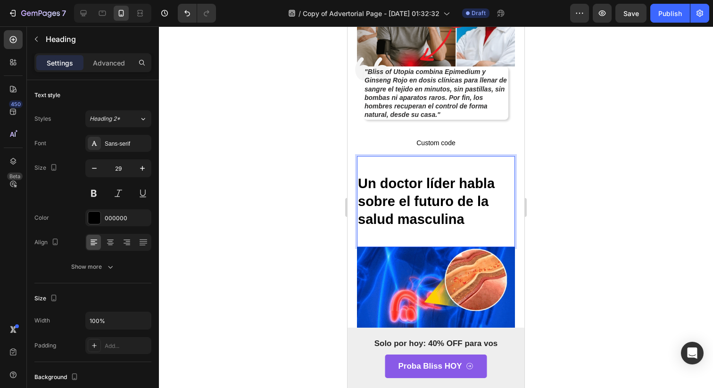
click at [430, 176] on strong "Un doctor líder habla sobre el futuro de la salud masculina" at bounding box center [426, 201] width 137 height 50
click at [429, 157] on p "Rich Text Editor. Editing area: main" at bounding box center [436, 166] width 156 height 18
click at [365, 176] on strong "Un doctor líder habla sobre el futuro de la salud masculina" at bounding box center [426, 201] width 137 height 50
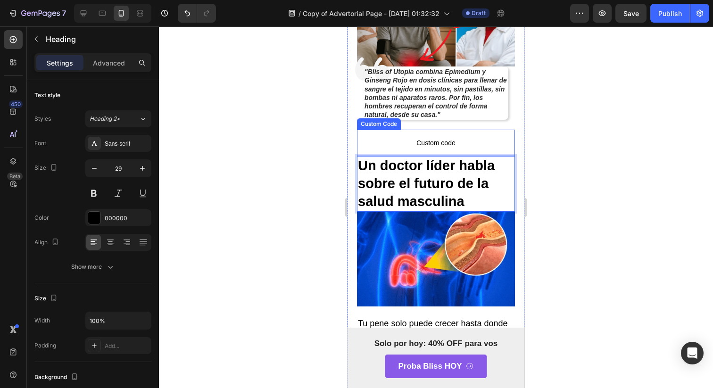
click at [457, 137] on span "Custom code" at bounding box center [436, 142] width 158 height 11
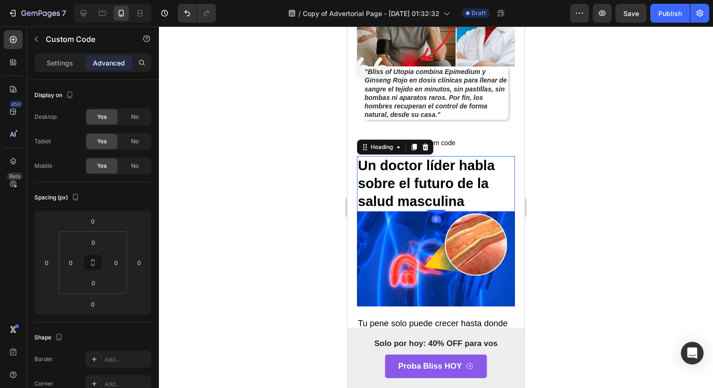
click at [459, 187] on strong "Un doctor líder habla sobre el futuro de la salud masculina" at bounding box center [426, 183] width 137 height 50
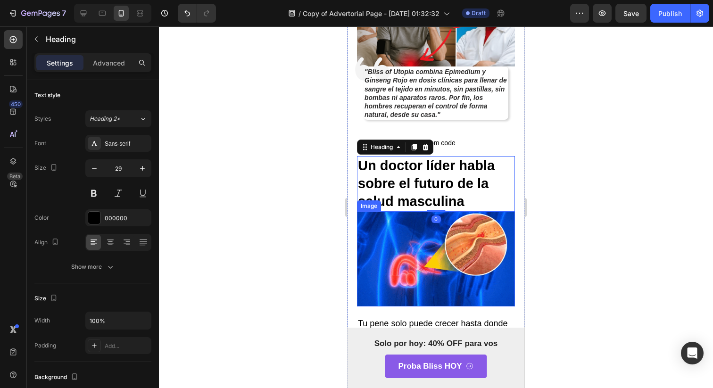
click at [451, 218] on img at bounding box center [436, 259] width 158 height 95
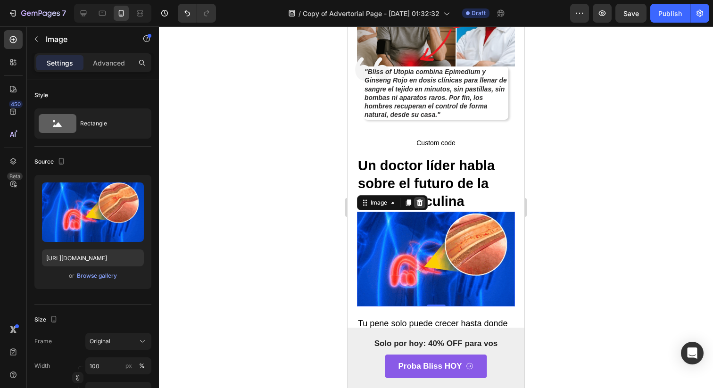
click at [423, 199] on icon at bounding box center [420, 203] width 8 height 8
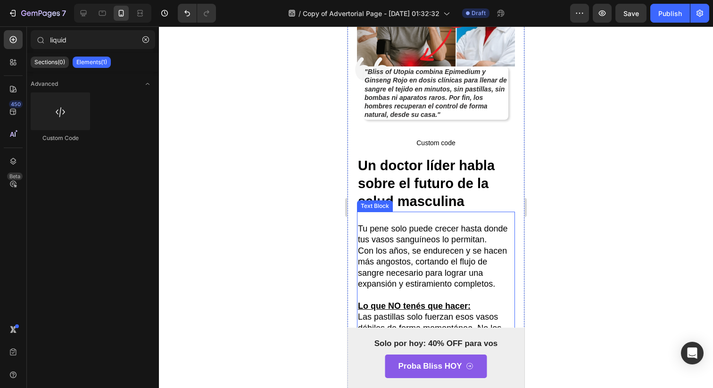
click at [431, 231] on p "Tu pene solo puede crecer hasta donde tus vasos sanguíneos lo permitan." at bounding box center [436, 234] width 156 height 22
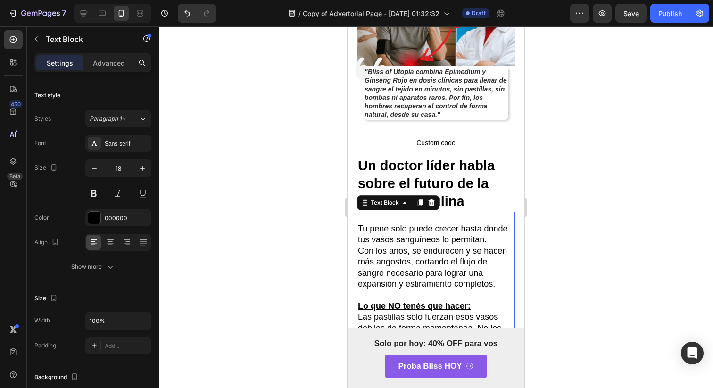
click at [431, 231] on p "Tu pene solo puede crecer hasta donde tus vasos sanguíneos lo permitan." at bounding box center [436, 234] width 156 height 22
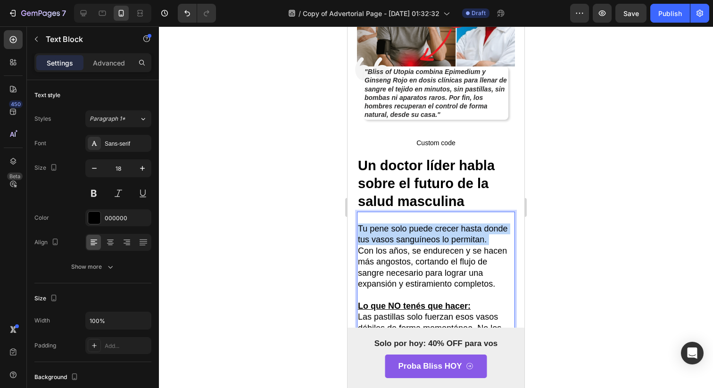
click at [431, 231] on p "Tu pene solo puede crecer hasta donde tus vasos sanguíneos lo permitan." at bounding box center [436, 234] width 156 height 22
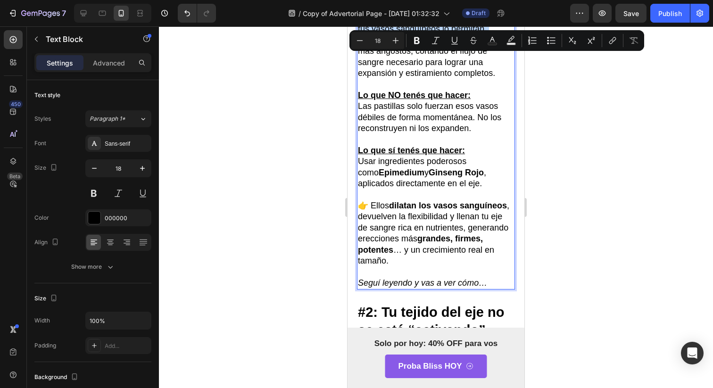
scroll to position [433, 0]
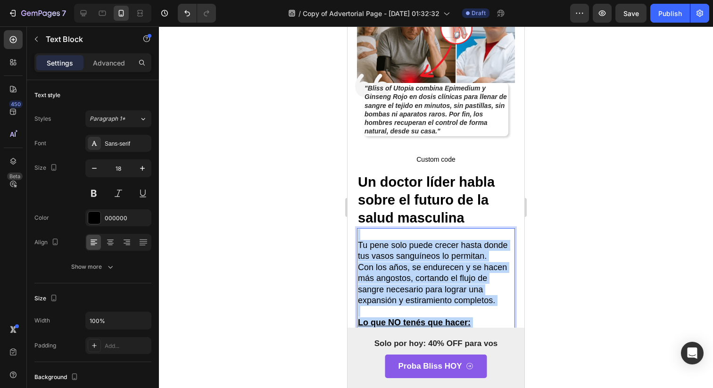
drag, startPoint x: 492, startPoint y: 263, endPoint x: 298, endPoint y: 14, distance: 316.7
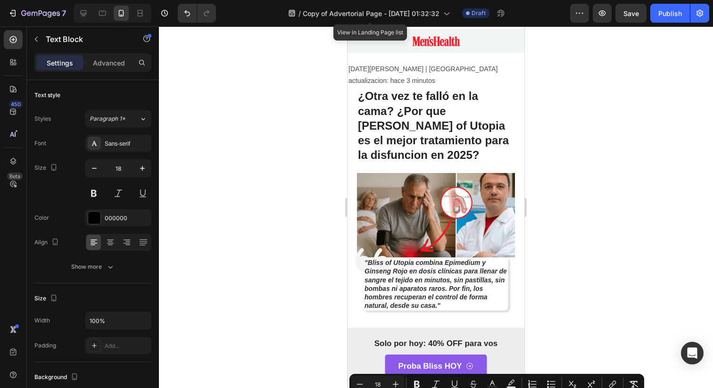
click at [300, 32] on div at bounding box center [436, 206] width 554 height 361
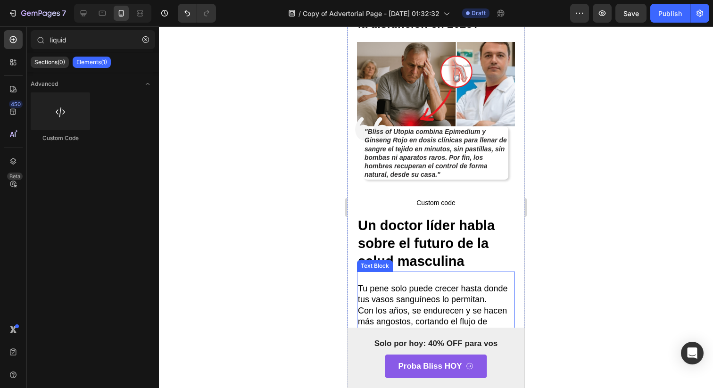
scroll to position [205, 0]
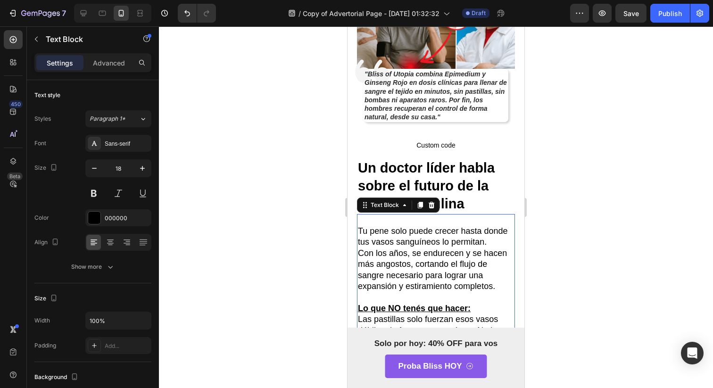
click at [407, 273] on p "Con los años, se endurecen y se hacen más angostos, cortando el flujo de sangre…" at bounding box center [436, 270] width 156 height 44
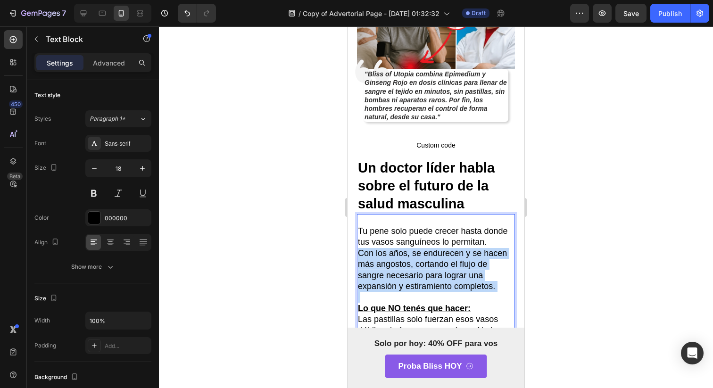
click at [407, 273] on p "Con los años, se endurecen y se hacen más angostos, cortando el flujo de sangre…" at bounding box center [436, 270] width 156 height 44
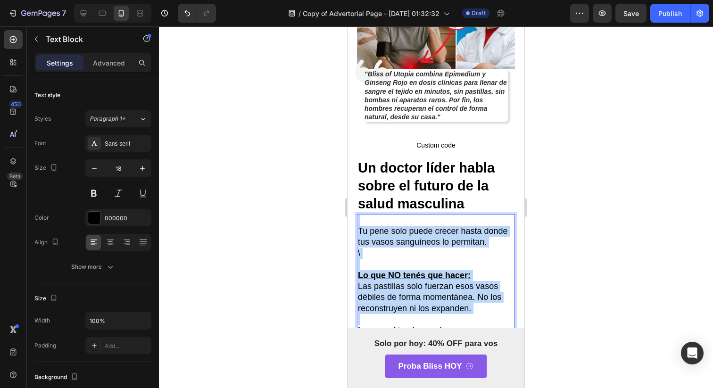
drag, startPoint x: 364, startPoint y: 207, endPoint x: 476, endPoint y: 319, distance: 158.6
click at [476, 319] on div "Tu pene solo puede crecer hasta donde tus vasos sanguíneos lo permitan. \ Lo qu…" at bounding box center [436, 341] width 158 height 255
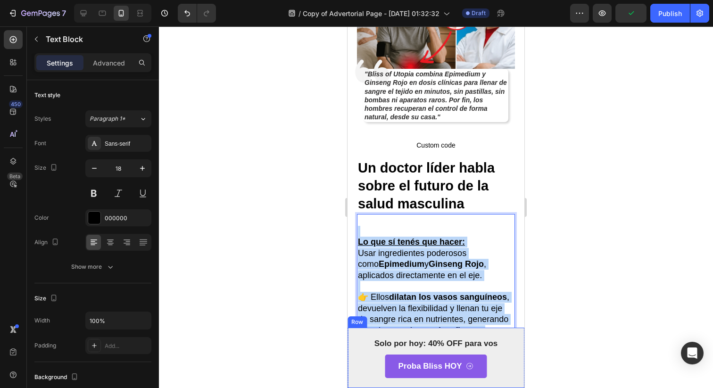
scroll to position [254, 0]
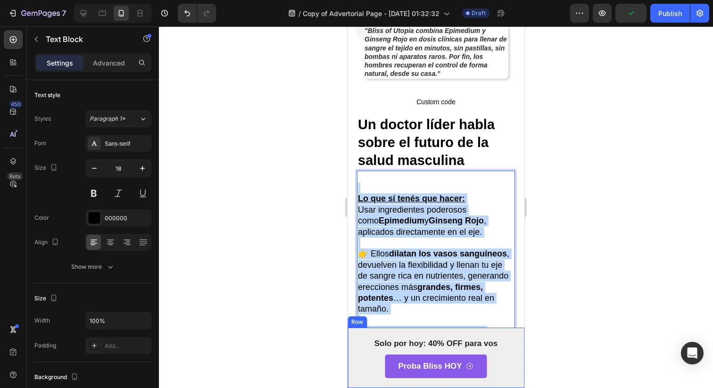
drag, startPoint x: 377, startPoint y: 213, endPoint x: 509, endPoint y: 387, distance: 218.8
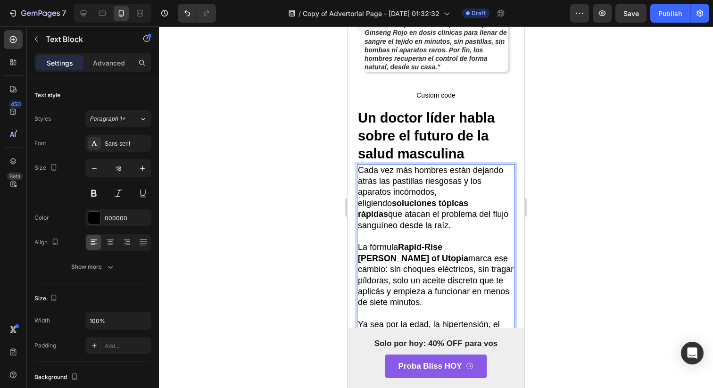
click at [415, 198] on p "Cada vez más hombres están dejando atrás las pastillas riesgosas y los aparatos…" at bounding box center [436, 198] width 156 height 66
click at [415, 204] on p "Cada vez más hombres están dejando atrás las pastillas riesgosas y los aparatos…" at bounding box center [436, 198] width 156 height 66
drag, startPoint x: 415, startPoint y: 208, endPoint x: 337, endPoint y: 144, distance: 100.4
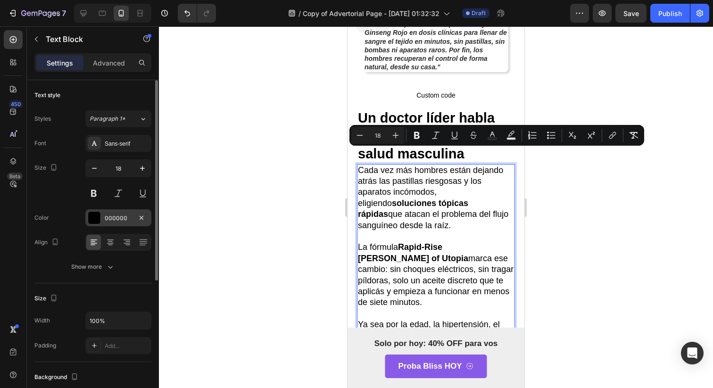
click at [87, 222] on div "000000" at bounding box center [118, 217] width 66 height 17
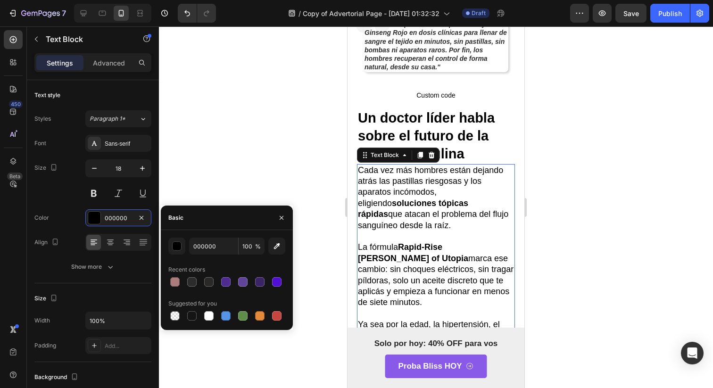
click at [167, 252] on div "000000 100 % Recent colors Suggested for you" at bounding box center [227, 280] width 132 height 85
click at [172, 252] on button "button" at bounding box center [176, 246] width 17 height 17
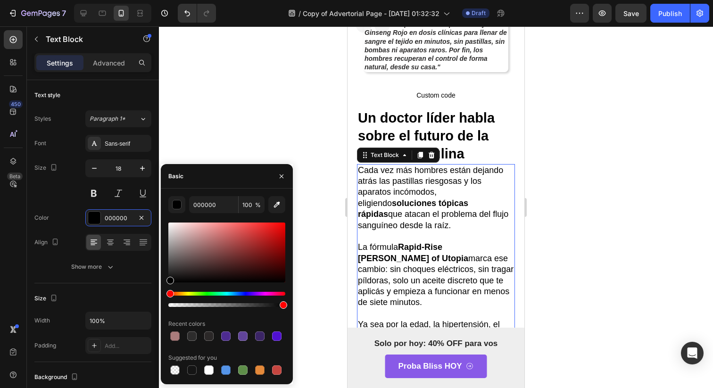
click at [183, 287] on div at bounding box center [226, 265] width 117 height 88
click at [185, 291] on div at bounding box center [226, 265] width 117 height 88
click at [189, 291] on div at bounding box center [226, 265] width 117 height 88
click at [189, 294] on div "Hue" at bounding box center [226, 294] width 117 height 4
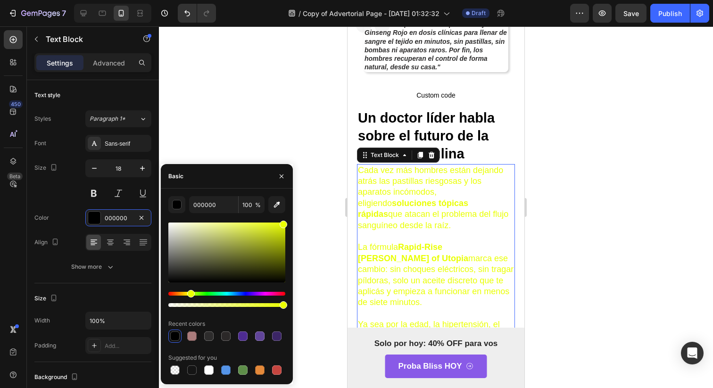
drag, startPoint x: 240, startPoint y: 253, endPoint x: 333, endPoint y: 208, distance: 103.5
click at [333, 0] on div "7 Version history / Copy of Advertorial Page - [DATE] 01:32:32 Draft Preview Sa…" at bounding box center [356, 0] width 713 height 0
type input "000000"
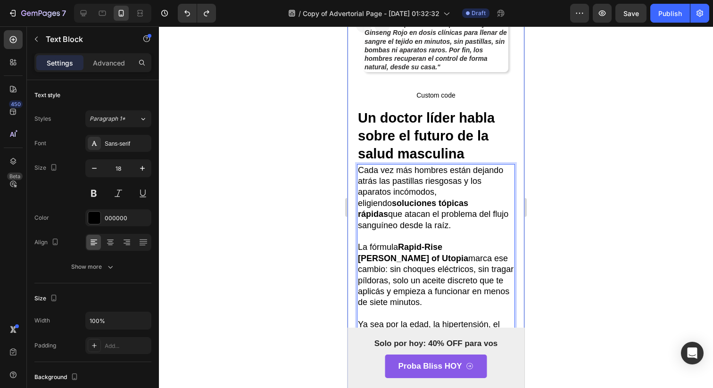
click at [377, 242] on p "La fórmula Rapid-Rise [PERSON_NAME] of Utopia marca ese cambio: sin choques elé…" at bounding box center [436, 275] width 156 height 66
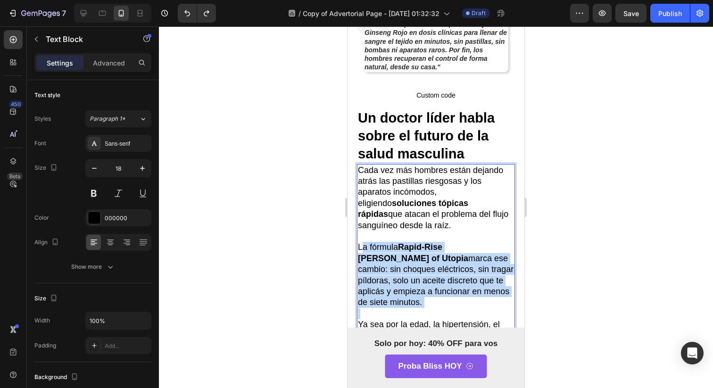
drag, startPoint x: 361, startPoint y: 227, endPoint x: 428, endPoint y: 301, distance: 99.8
click at [428, 301] on div "Cada vez más hombres están dejando atrás las pastillas riesgosas y los aparatos…" at bounding box center [436, 270] width 158 height 212
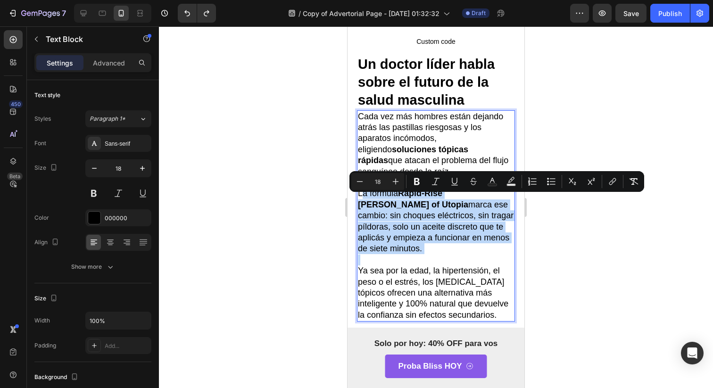
scroll to position [325, 0]
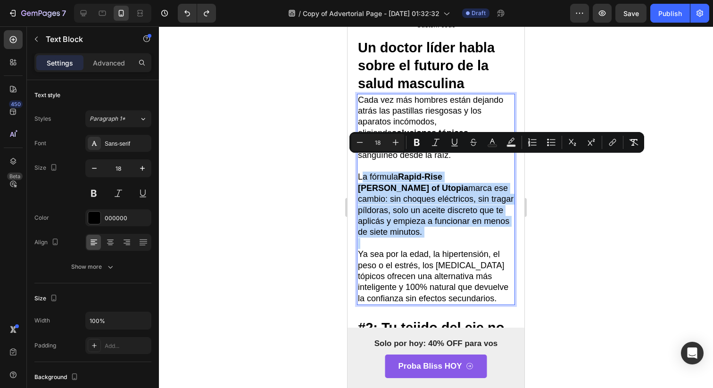
click at [371, 176] on strong "Rapid-Rise [PERSON_NAME] of Utopia" at bounding box center [413, 182] width 110 height 20
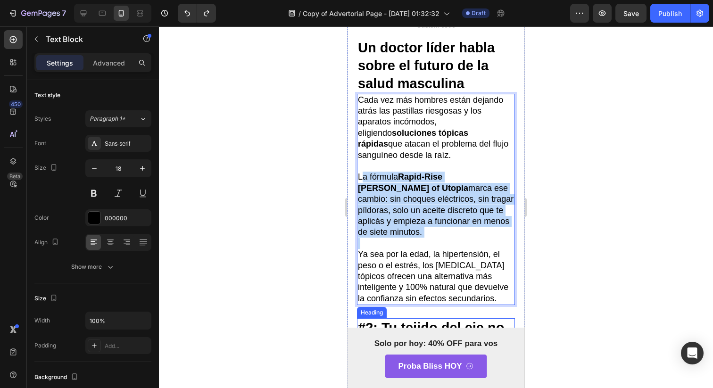
drag, startPoint x: 358, startPoint y: 163, endPoint x: 456, endPoint y: 306, distance: 172.9
copy div "La fórmula Rapid-Rise [PERSON_NAME] of Utopia marca ese cambio: sin choques elé…"
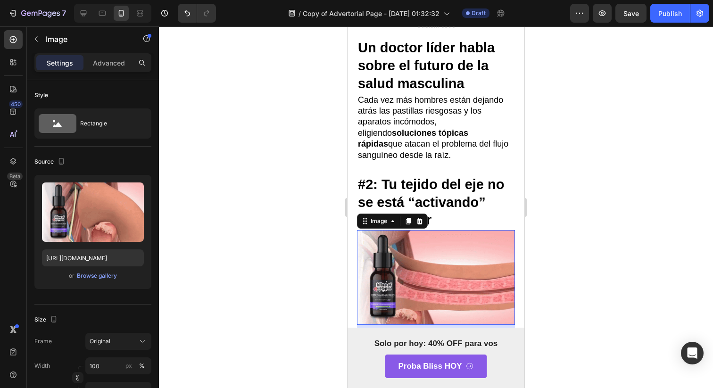
click at [497, 278] on img at bounding box center [436, 277] width 158 height 95
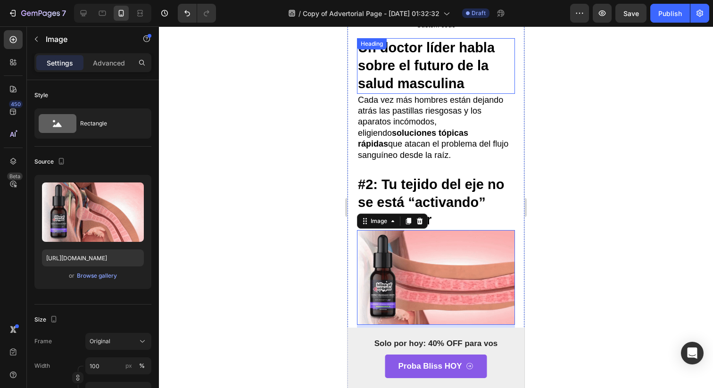
click at [395, 38] on div "⁠⁠⁠⁠⁠⁠⁠ Un doctor líder habla sobre el futuro de la salud masculina Heading" at bounding box center [436, 65] width 158 height 55
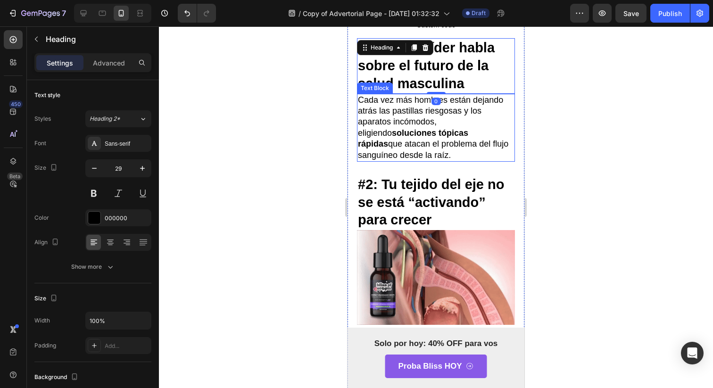
click at [396, 137] on p "Cada vez más hombres están dejando atrás las pastillas riesgosas y los aparatos…" at bounding box center [436, 128] width 156 height 66
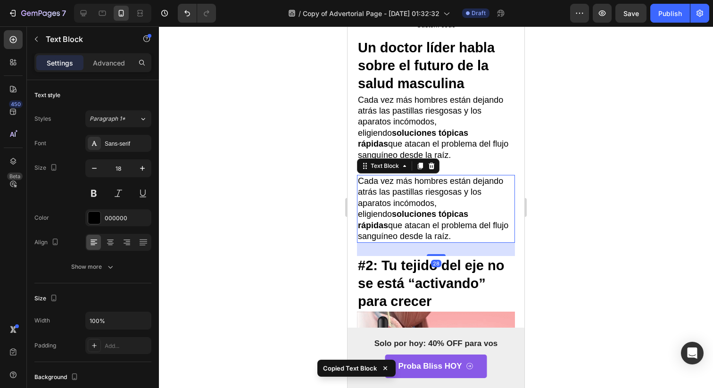
scroll to position [126, 0]
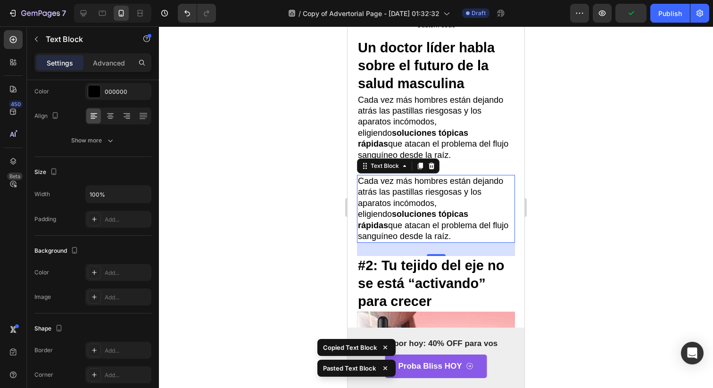
click at [443, 188] on p "Cada vez más hombres están dejando atrás las pastillas riesgosas y los aparatos…" at bounding box center [436, 209] width 156 height 66
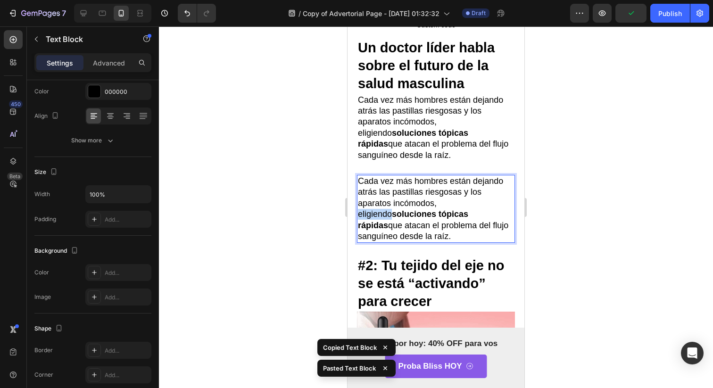
click at [443, 188] on p "Cada vez más hombres están dejando atrás las pastillas riesgosas y los aparatos…" at bounding box center [436, 209] width 156 height 66
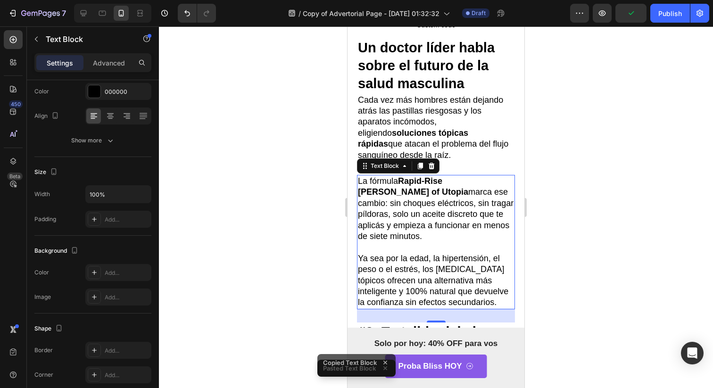
click at [534, 126] on div at bounding box center [436, 206] width 554 height 361
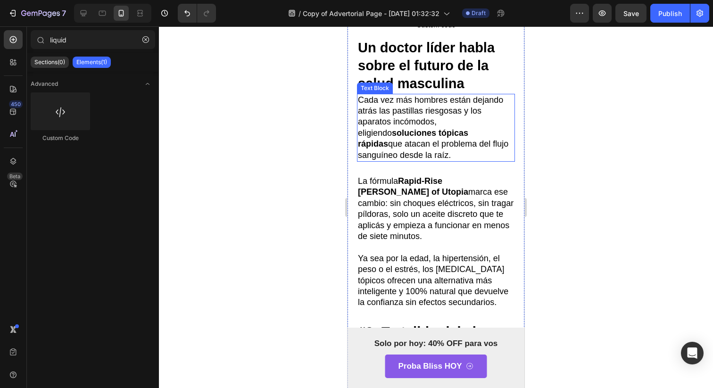
click at [469, 141] on p "Cada vez más hombres están dejando atrás las pastillas riesgosas y los aparatos…" at bounding box center [436, 128] width 156 height 66
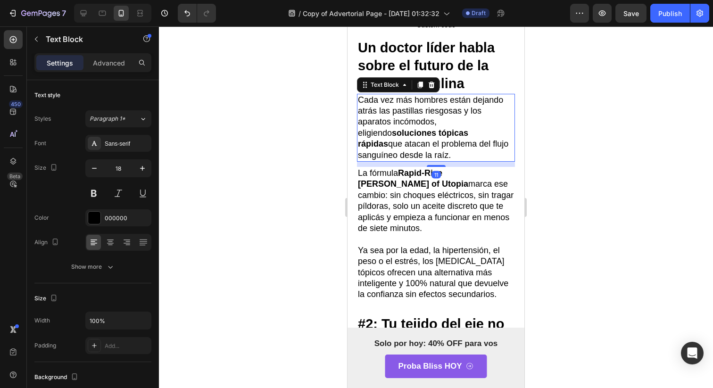
drag, startPoint x: 438, startPoint y: 158, endPoint x: 430, endPoint y: 118, distance: 40.8
click at [430, 118] on div "Cada vez más hombres están dejando atrás las pastillas riesgosas y los aparatos…" at bounding box center [436, 128] width 158 height 68
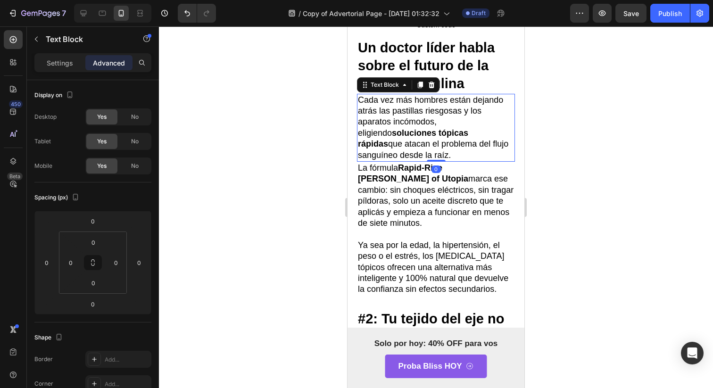
drag, startPoint x: 542, startPoint y: 137, endPoint x: 112, endPoint y: 114, distance: 430.9
click at [542, 137] on div at bounding box center [436, 206] width 554 height 361
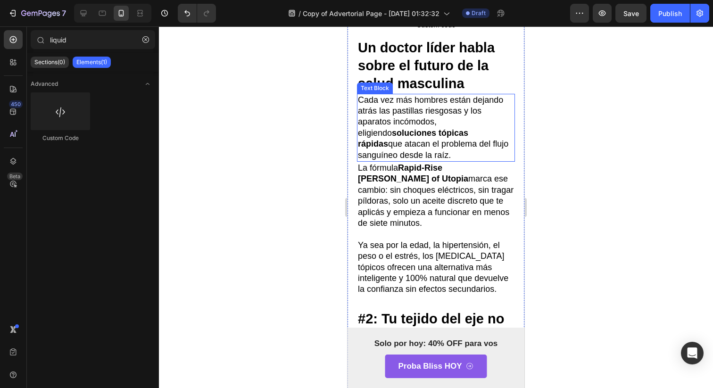
click at [457, 139] on p "Cada vez más hombres están dejando atrás las pastillas riesgosas y los aparatos…" at bounding box center [436, 128] width 156 height 66
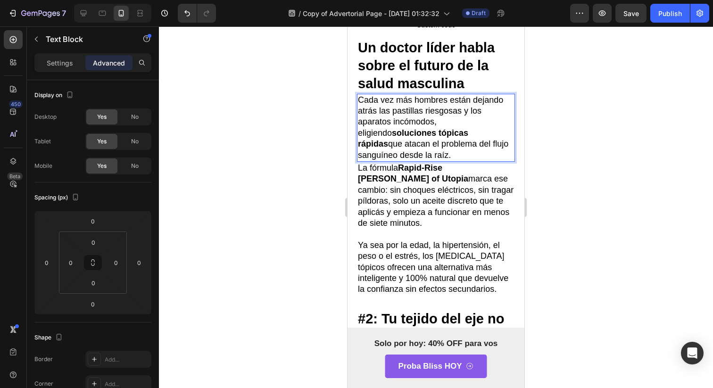
drag, startPoint x: 457, startPoint y: 139, endPoint x: 315, endPoint y: 76, distance: 155.7
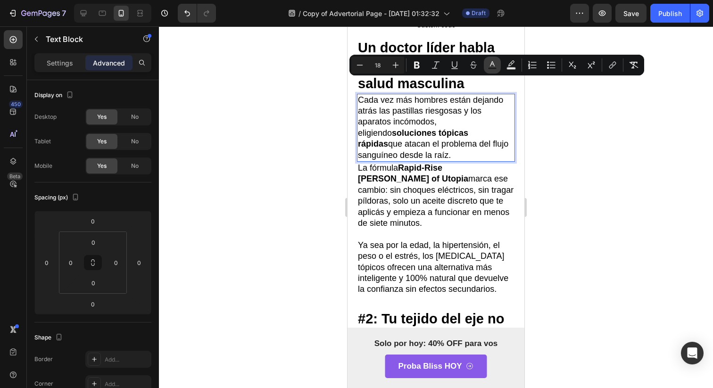
click at [492, 65] on icon "Editor contextual toolbar" at bounding box center [491, 64] width 9 height 9
type input "000000"
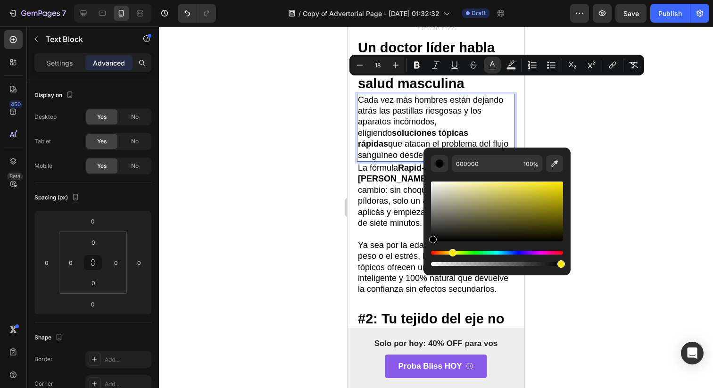
click at [451, 253] on div "Hue" at bounding box center [497, 253] width 132 height 4
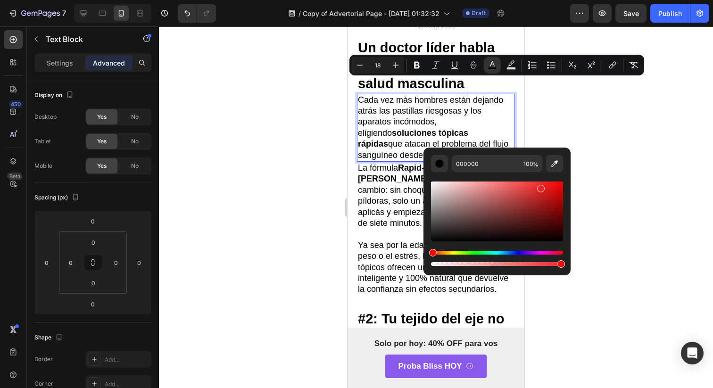
drag, startPoint x: 517, startPoint y: 190, endPoint x: 509, endPoint y: 199, distance: 12.7
click at [517, 198] on div "Editor contextual toolbar" at bounding box center [497, 211] width 132 height 60
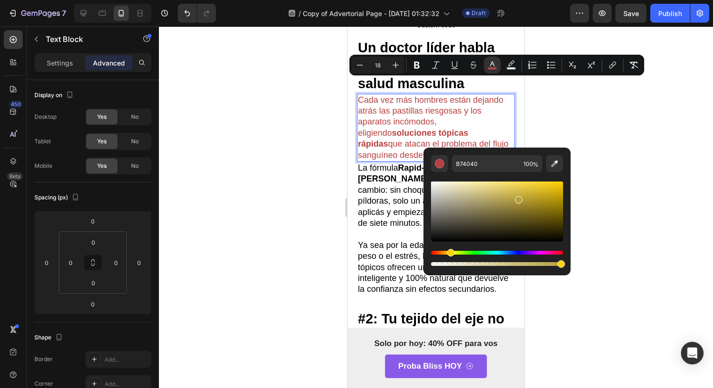
click at [449, 251] on div "Hue" at bounding box center [497, 253] width 132 height 4
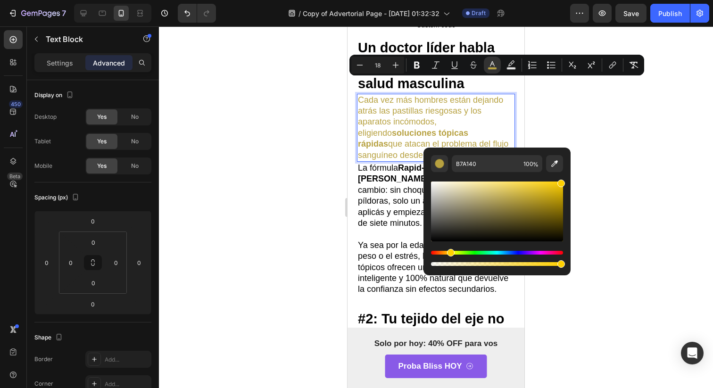
drag, startPoint x: 512, startPoint y: 197, endPoint x: 577, endPoint y: 156, distance: 76.5
click at [576, 0] on body "7 Version history / Copy of Advertorial Page - Aug 23, 01:32:32 Draft Preview S…" at bounding box center [356, 0] width 713 height 0
type input "FFD000"
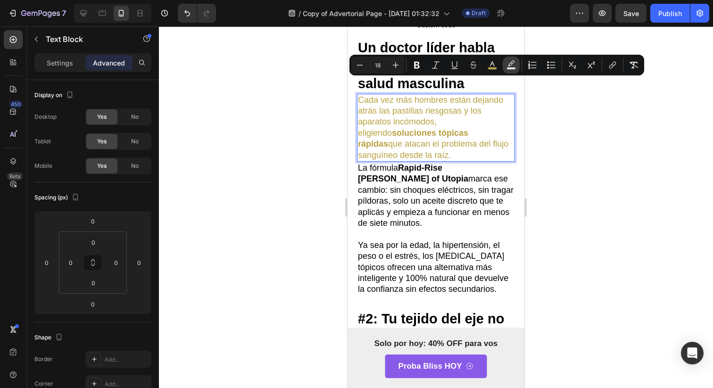
click at [511, 63] on icon "Editor contextual toolbar" at bounding box center [511, 63] width 7 height 6
type input "000000"
type input "77"
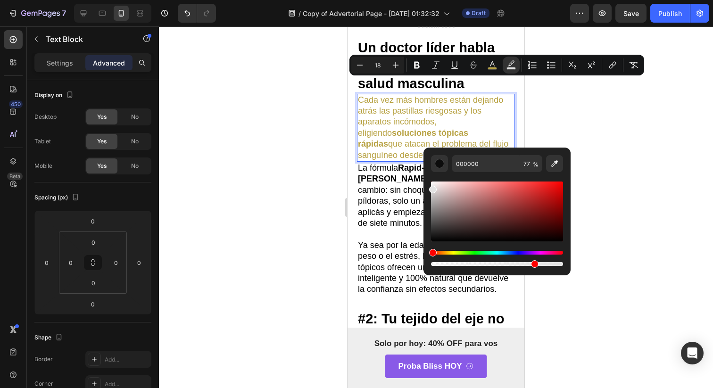
drag, startPoint x: 471, startPoint y: 195, endPoint x: 425, endPoint y: 188, distance: 47.2
click at [425, 188] on div "000000 77 %" at bounding box center [496, 208] width 147 height 120
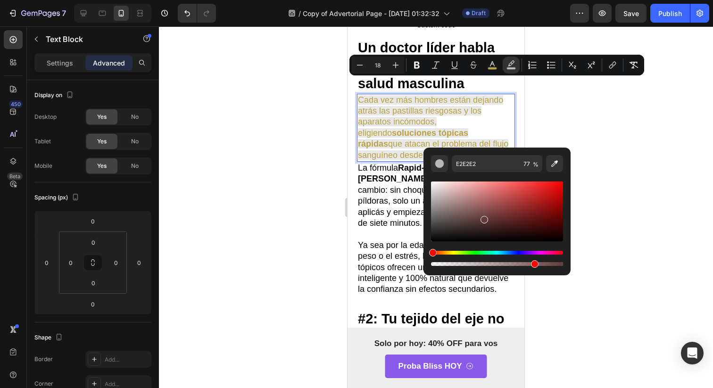
drag, startPoint x: 448, startPoint y: 200, endPoint x: 480, endPoint y: 217, distance: 36.0
click at [482, 218] on div "Editor contextual toolbar" at bounding box center [497, 211] width 132 height 60
type input "633D3D"
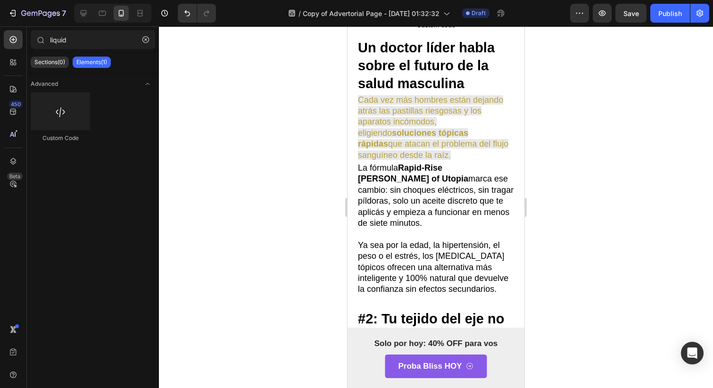
click at [545, 144] on div at bounding box center [436, 206] width 554 height 361
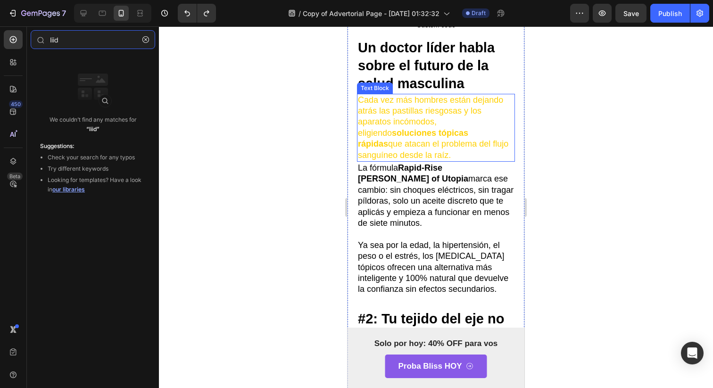
type input "lid"
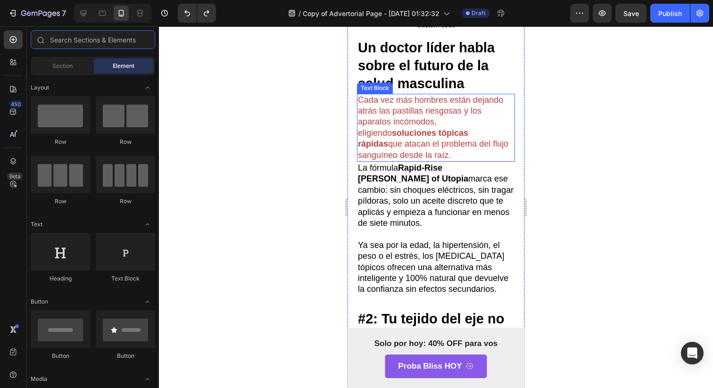
type input "r"
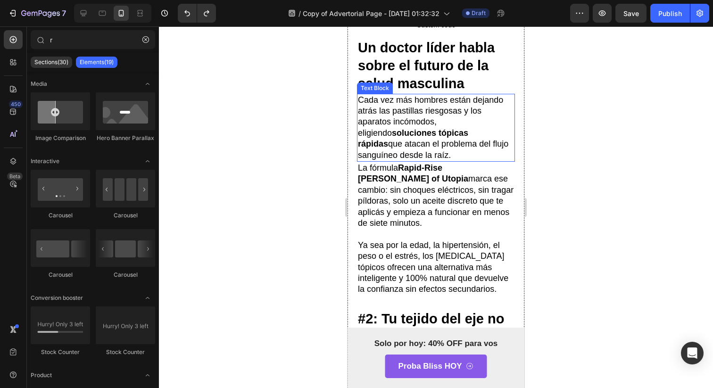
click at [468, 109] on span "Cada vez más hombres están dejando atrás las pastillas riesgosas y los aparatos…" at bounding box center [433, 127] width 150 height 65
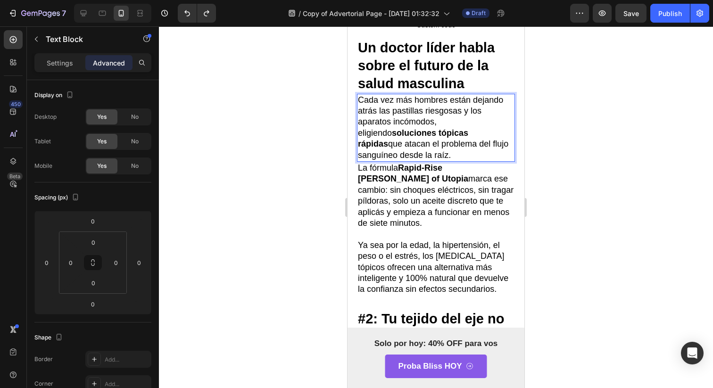
click at [424, 97] on span "Cada vez más hombres están dejando atrás las pastillas riesgosas y los aparatos…" at bounding box center [433, 127] width 150 height 65
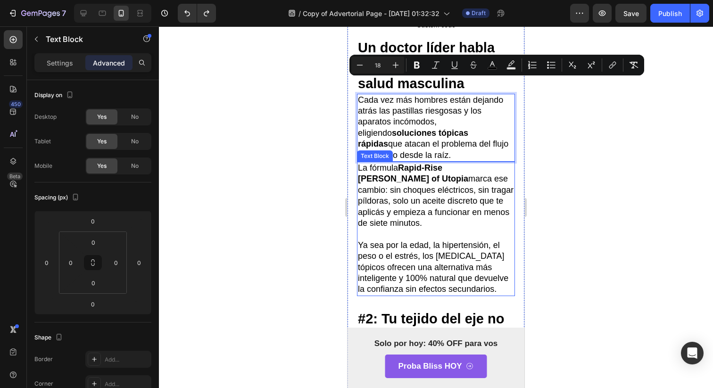
click at [424, 163] on strong "Rapid-Rise [PERSON_NAME] of Utopia" at bounding box center [413, 173] width 110 height 20
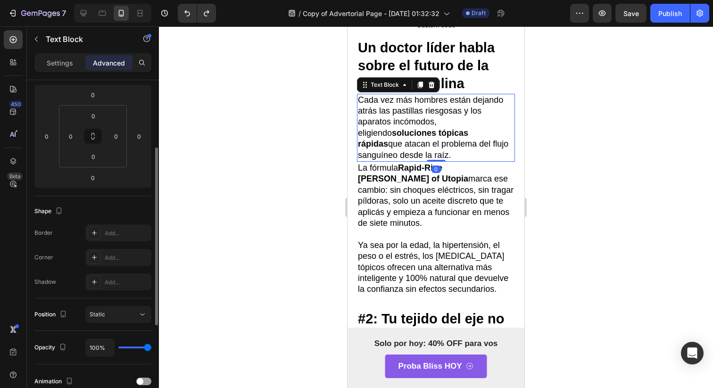
click at [453, 135] on p "Cada vez más hombres están dejando atrás las pastillas riesgosas y los aparatos…" at bounding box center [436, 128] width 156 height 66
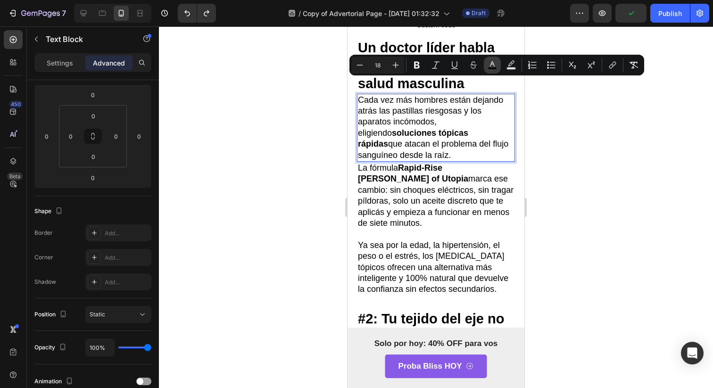
click at [489, 58] on button "color" at bounding box center [492, 65] width 17 height 17
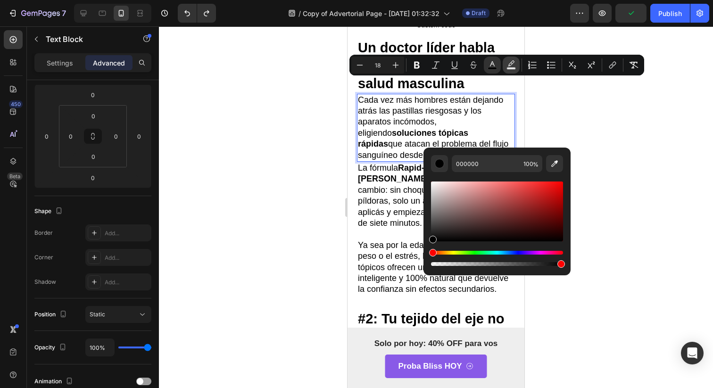
click at [507, 66] on icon "Editor contextual toolbar" at bounding box center [510, 64] width 9 height 9
click at [454, 250] on div "Editor contextual toolbar" at bounding box center [497, 224] width 132 height 88
click at [453, 254] on div "Hue" at bounding box center [497, 253] width 132 height 4
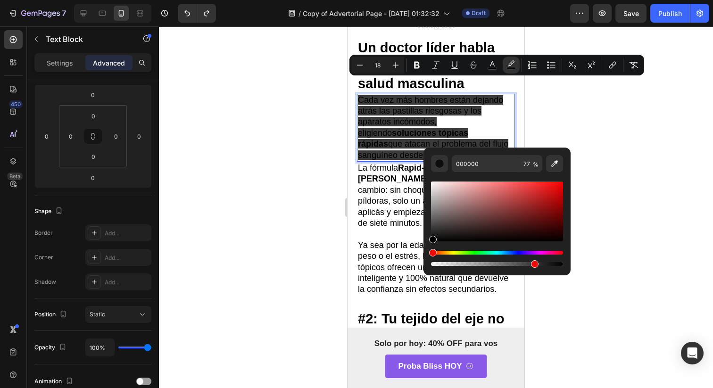
click at [513, 217] on div "Editor contextual toolbar" at bounding box center [497, 211] width 132 height 60
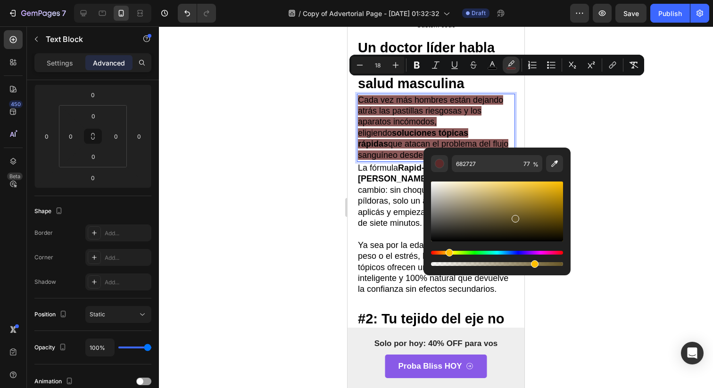
click at [447, 253] on div "Hue" at bounding box center [497, 253] width 132 height 4
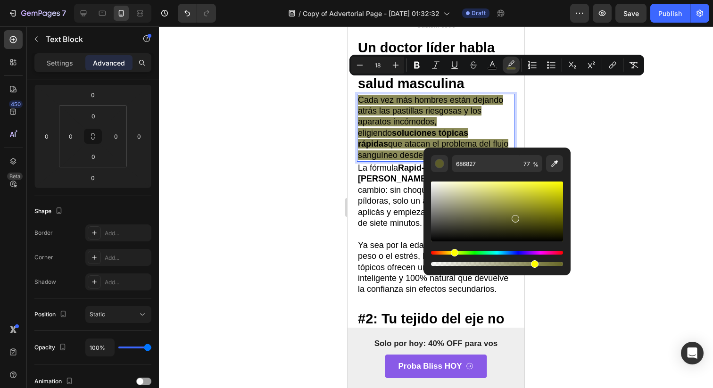
click at [453, 253] on div "Hue" at bounding box center [497, 253] width 132 height 4
drag, startPoint x: 531, startPoint y: 215, endPoint x: 569, endPoint y: 172, distance: 58.1
click at [569, 172] on div "686827 77 %" at bounding box center [496, 208] width 147 height 120
type input "FFFF00"
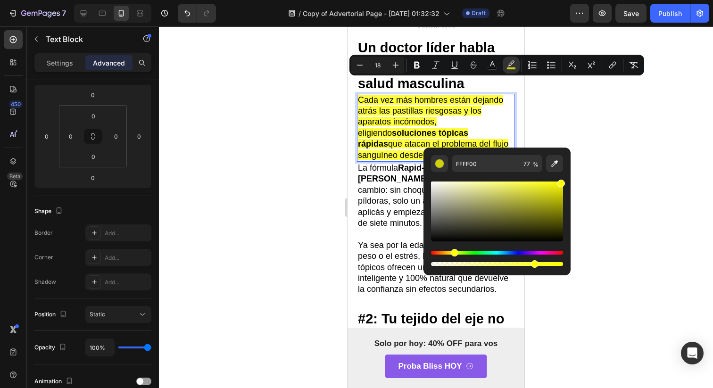
click at [639, 220] on div at bounding box center [436, 206] width 554 height 361
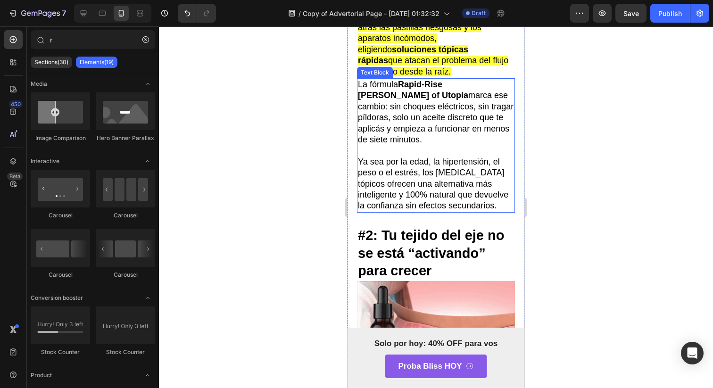
scroll to position [413, 0]
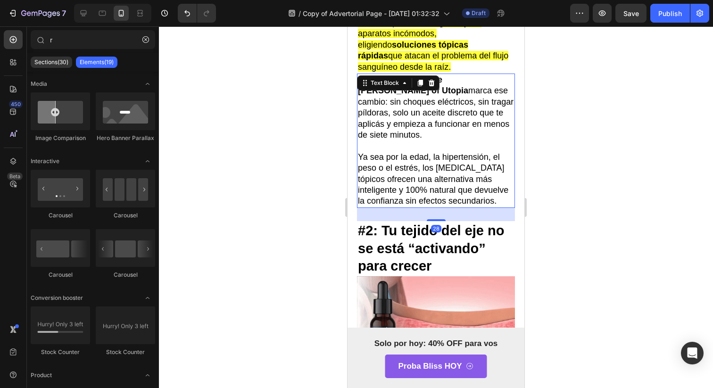
click at [422, 74] on div "La fórmula Rapid-Rise de Bliss of Utopia marca ese cambio: sin choques eléctric…" at bounding box center [436, 141] width 158 height 134
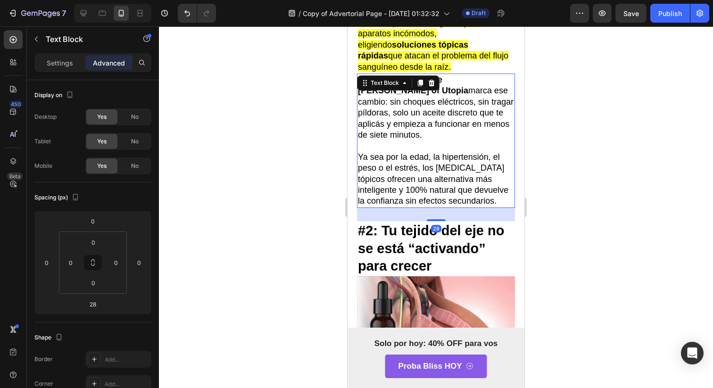
click at [422, 80] on icon at bounding box center [420, 83] width 5 height 7
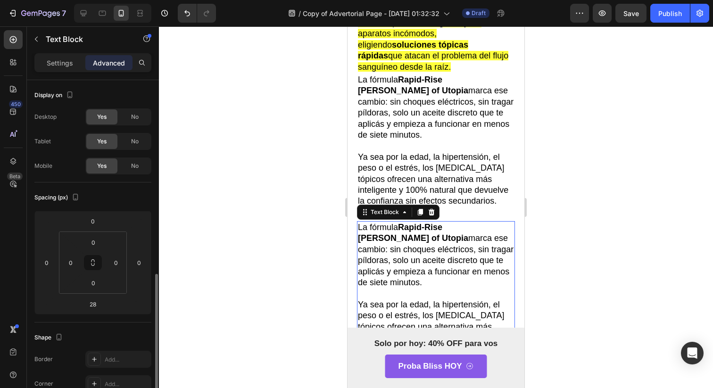
scroll to position [126, 0]
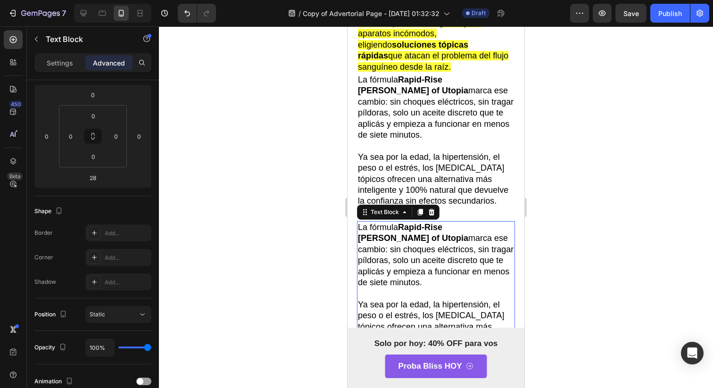
click at [432, 210] on icon at bounding box center [431, 212] width 6 height 7
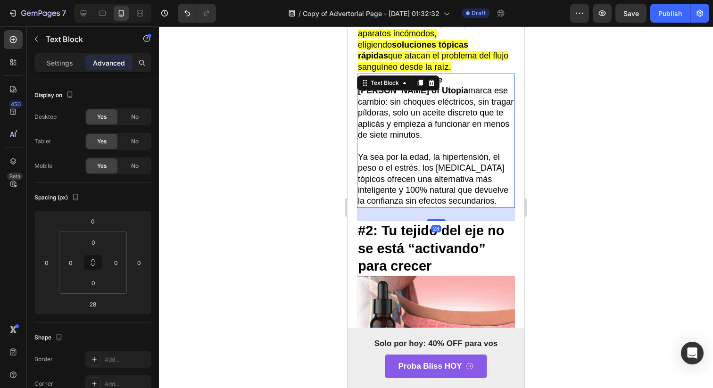
click at [436, 152] on p "Ya sea por la edad, la hipertensión, el peso o el estrés, los vasodilatadores t…" at bounding box center [436, 179] width 156 height 55
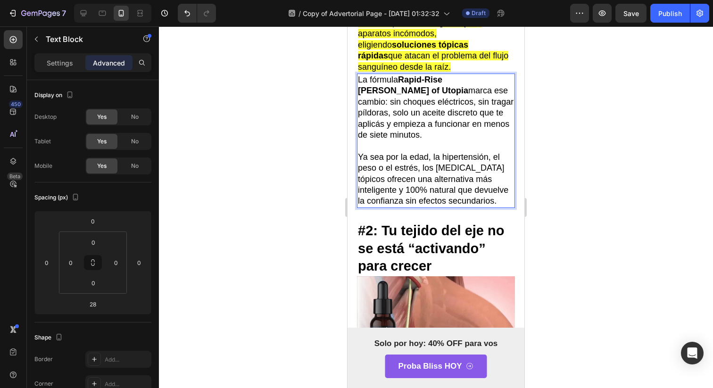
click at [443, 75] on strong "Rapid-Rise [PERSON_NAME] of Utopia" at bounding box center [413, 85] width 110 height 20
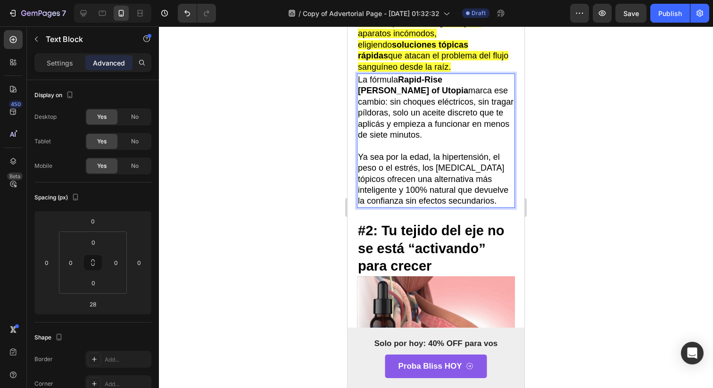
drag, startPoint x: 443, startPoint y: 65, endPoint x: 428, endPoint y: 66, distance: 14.1
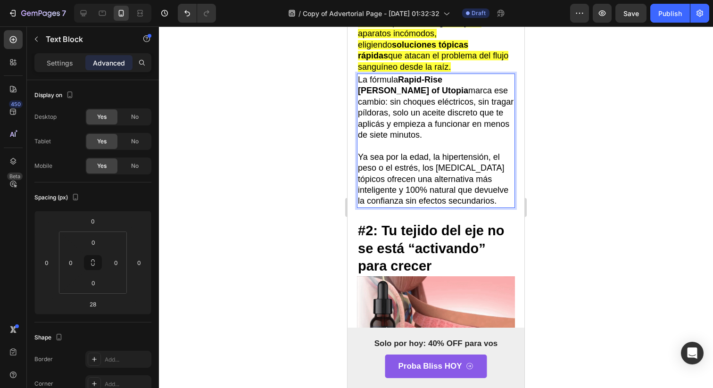
click at [428, 75] on strong "Rapid-Rise [PERSON_NAME] of Utopia" at bounding box center [413, 85] width 110 height 20
drag, startPoint x: 424, startPoint y: 66, endPoint x: 439, endPoint y: 65, distance: 15.1
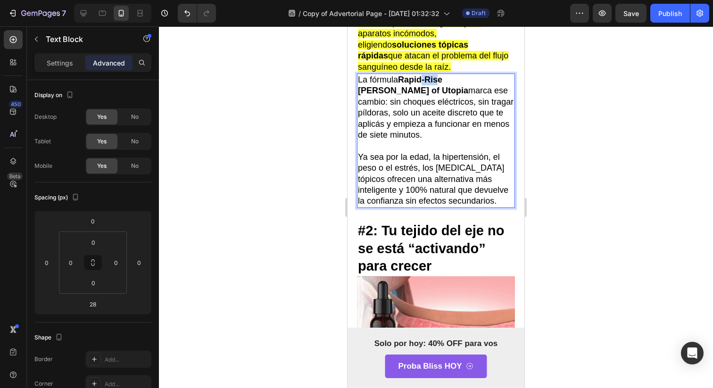
click at [440, 75] on strong "Rapid-Rise [PERSON_NAME] of Utopia" at bounding box center [413, 85] width 110 height 20
click at [437, 75] on strong "Rapid-Rise [PERSON_NAME] of Utopia" at bounding box center [413, 85] width 110 height 20
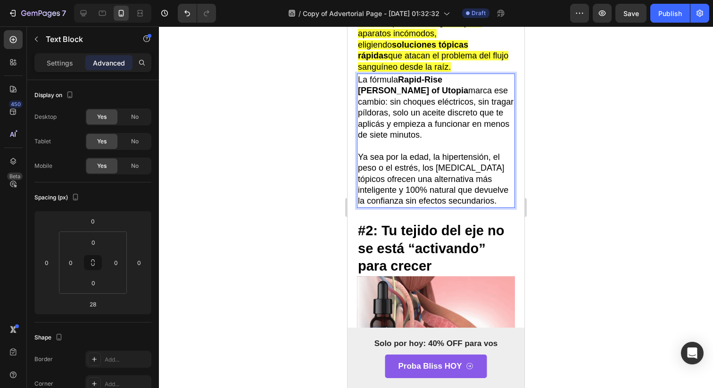
click at [437, 75] on strong "Rapid-Rise [PERSON_NAME] of Utopia" at bounding box center [413, 85] width 110 height 20
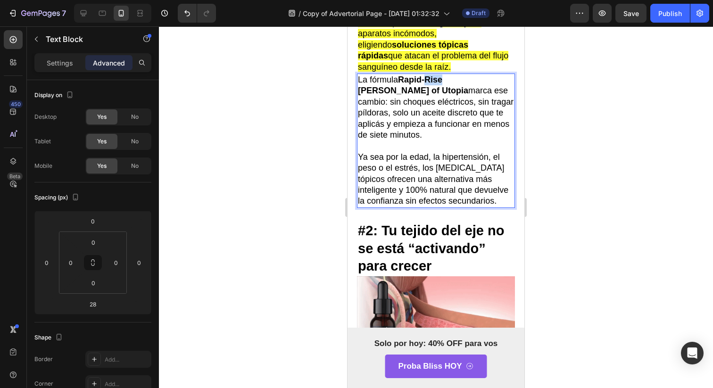
click at [437, 75] on strong "Rapid-Rise [PERSON_NAME] of Utopia" at bounding box center [413, 85] width 110 height 20
click at [444, 75] on strong "Rapid-Rise [PERSON_NAME] of Utopia" at bounding box center [413, 85] width 110 height 20
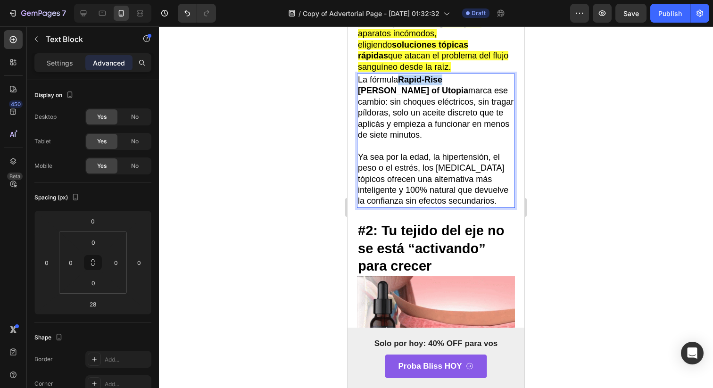
drag, startPoint x: 444, startPoint y: 65, endPoint x: 406, endPoint y: 67, distance: 38.7
click at [406, 75] on strong "Rapid-Rise [PERSON_NAME] of Utopia" at bounding box center [413, 85] width 110 height 20
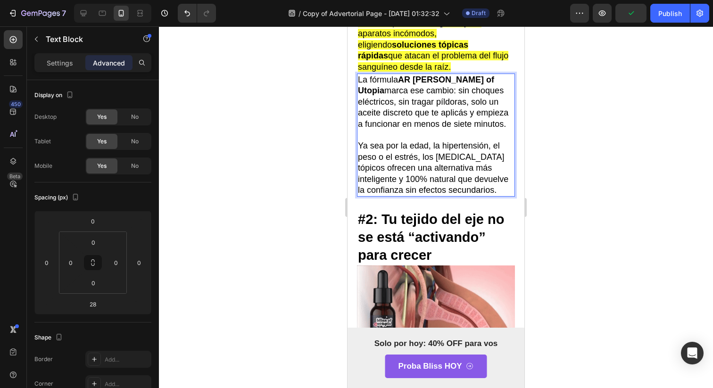
click at [412, 74] on p "La fórmula AR de Bliss of Utopia marca ese cambio: sin choques eléctricos, sin …" at bounding box center [436, 101] width 156 height 55
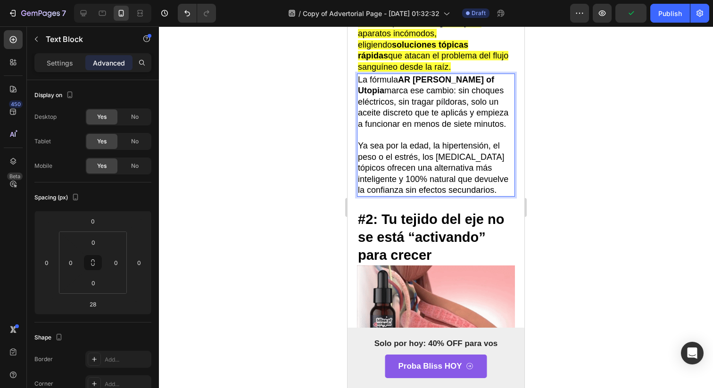
click at [412, 75] on strong "AR de Bliss of Utopia" at bounding box center [426, 85] width 136 height 20
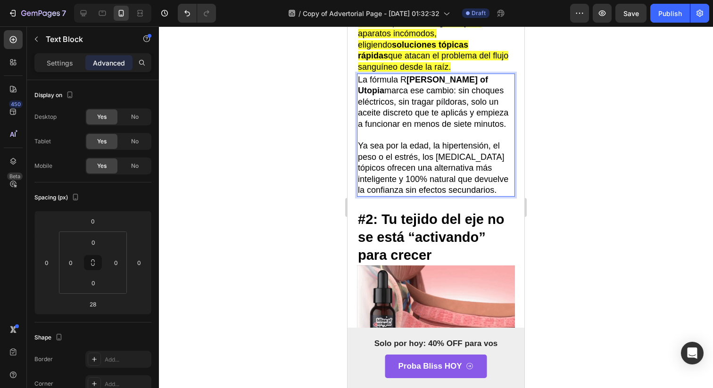
click at [402, 74] on p "La fórmula R de Bliss of Utopia marca ese cambio: sin choques eléctricos, sin t…" at bounding box center [436, 101] width 156 height 55
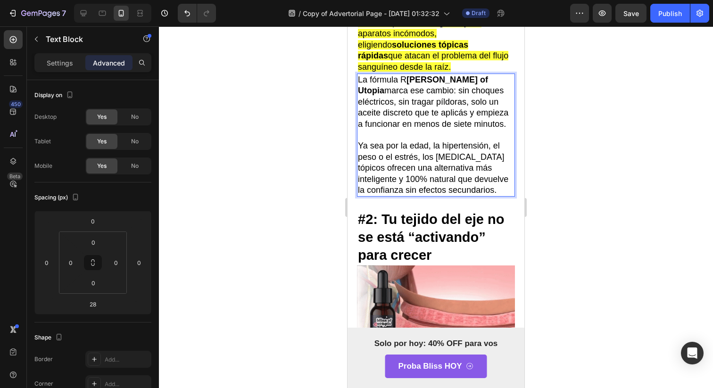
click at [405, 74] on p "La fórmula R de Bliss of Utopia marca ese cambio: sin choques eléctricos, sin t…" at bounding box center [436, 101] width 156 height 55
drag, startPoint x: 418, startPoint y: 114, endPoint x: 435, endPoint y: 76, distance: 41.8
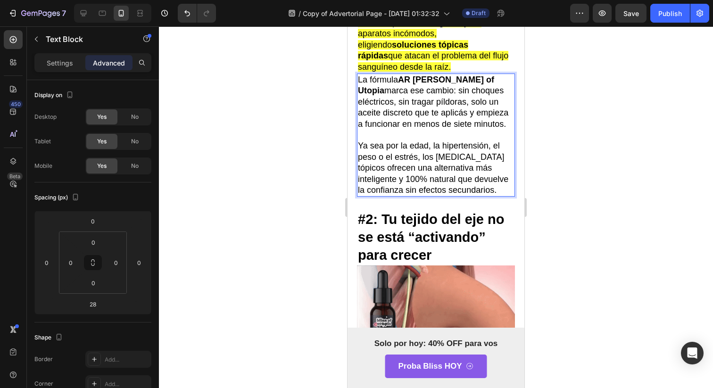
click at [418, 115] on p "La fórmula AR de Bliss of Utopia marca ese cambio: sin choques eléctricos, sin …" at bounding box center [436, 101] width 156 height 55
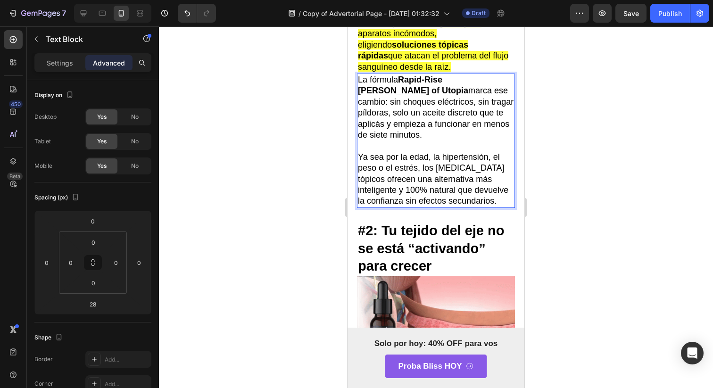
click at [439, 75] on strong "Rapid-Rise [PERSON_NAME] of Utopia" at bounding box center [413, 85] width 110 height 20
drag, startPoint x: 443, startPoint y: 65, endPoint x: 405, endPoint y: 66, distance: 38.2
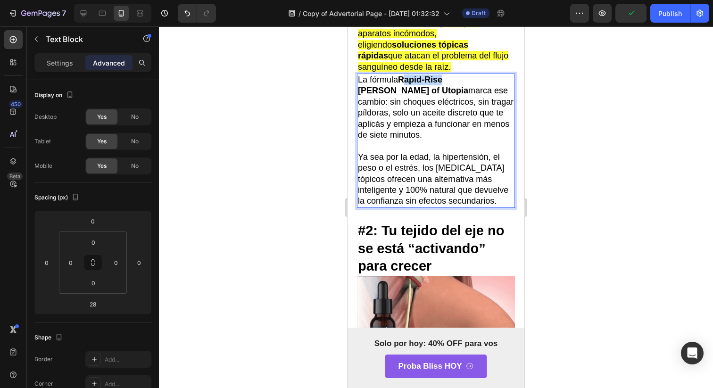
click at [405, 75] on strong "Rapid-Rise [PERSON_NAME] of Utopia" at bounding box center [413, 85] width 110 height 20
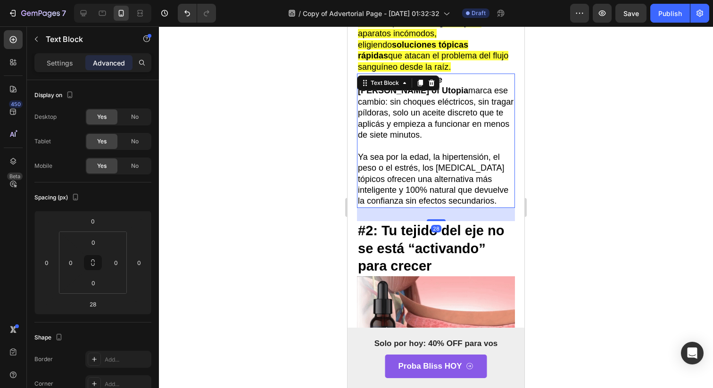
click at [453, 140] on p "Rich Text Editor. Editing area: main" at bounding box center [436, 145] width 156 height 11
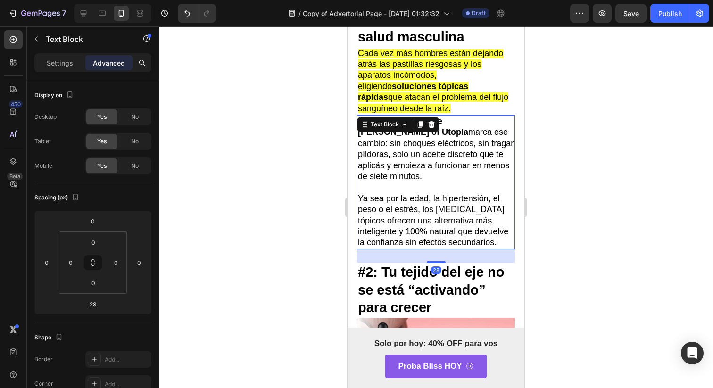
scroll to position [350, 0]
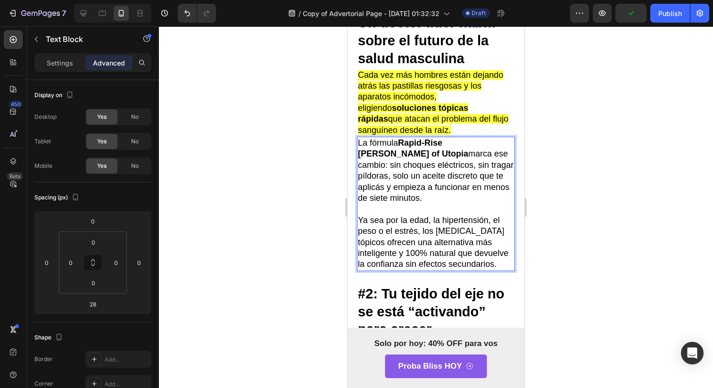
click at [443, 142] on p "La fórmula Rapid-Rise de Bliss of Utopia marca ese cambio: sin choques eléctric…" at bounding box center [436, 171] width 156 height 66
click at [392, 151] on p "La fórmula Rapid-Rise de Bliss of Utopia marca ese cambio: sin choques eléctric…" at bounding box center [436, 171] width 156 height 66
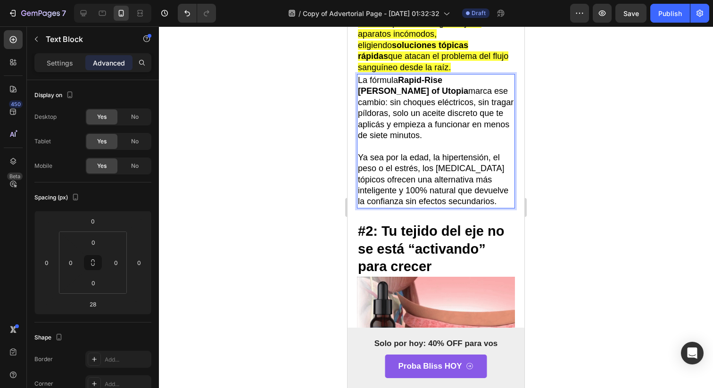
scroll to position [418, 0]
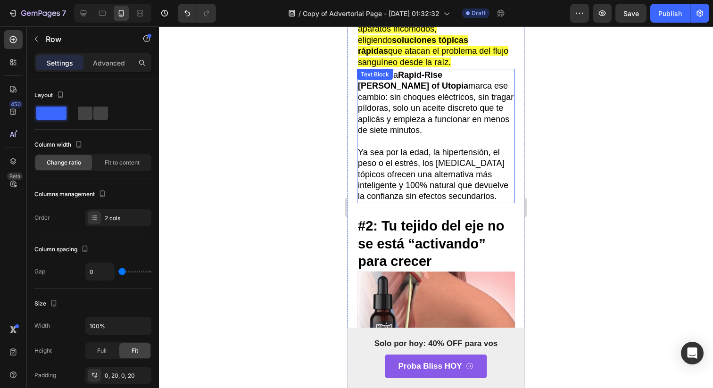
click at [451, 188] on p "Ya sea por la edad, la hipertensión, el peso o el estrés, los vasodilatadores t…" at bounding box center [436, 174] width 156 height 55
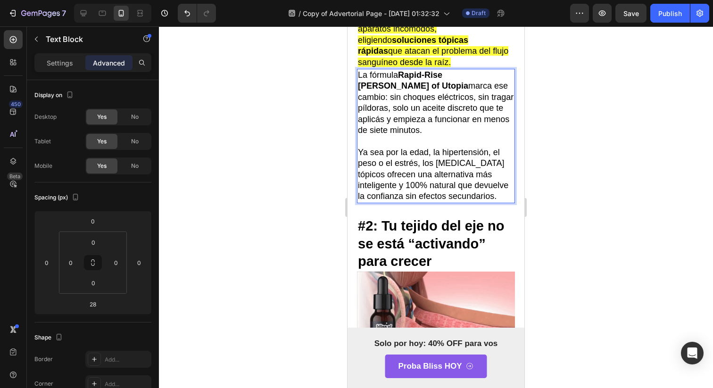
click at [404, 166] on p "Ya sea por la edad, la hipertensión, el peso o el estrés, los vasodilatadores t…" at bounding box center [436, 174] width 156 height 55
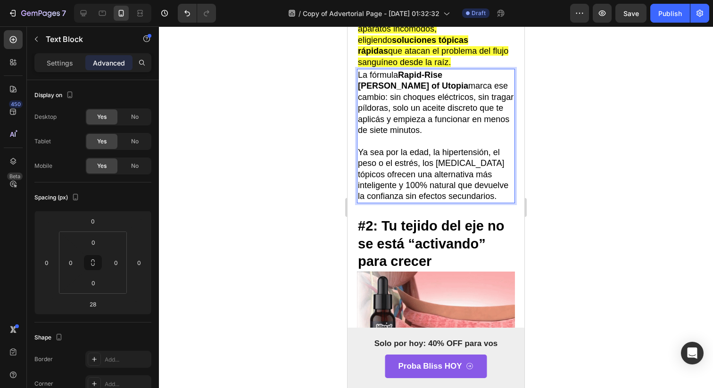
click at [429, 147] on p "Ya sea por la edad, la hipertensión, el peso o el estrés, los vasodilatadores t…" at bounding box center [436, 174] width 156 height 55
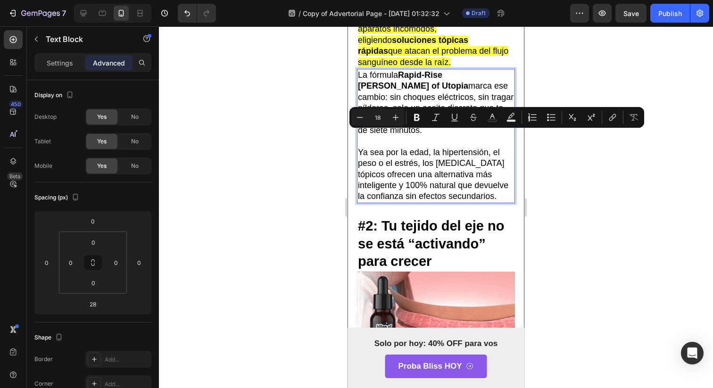
drag, startPoint x: 357, startPoint y: 134, endPoint x: 438, endPoint y: 203, distance: 105.7
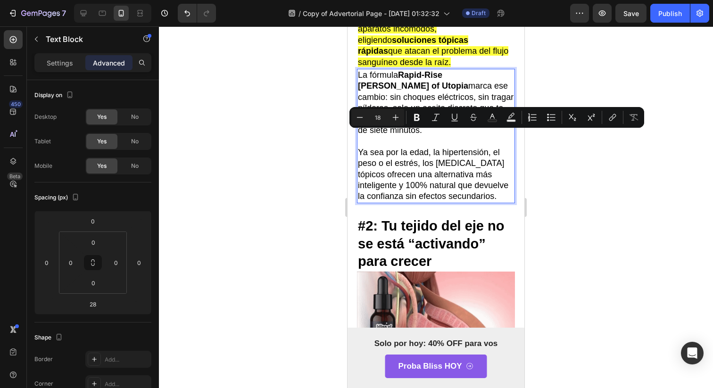
click at [443, 195] on p "Ya sea por la edad, la hipertensión, el peso o el estrés, los vasodilatadores t…" at bounding box center [436, 174] width 156 height 55
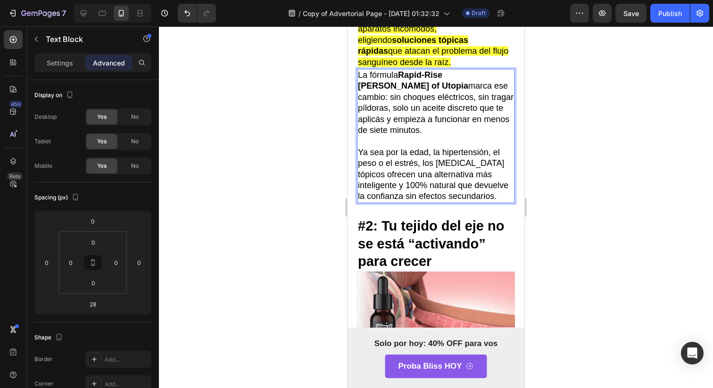
scroll to position [402, 0]
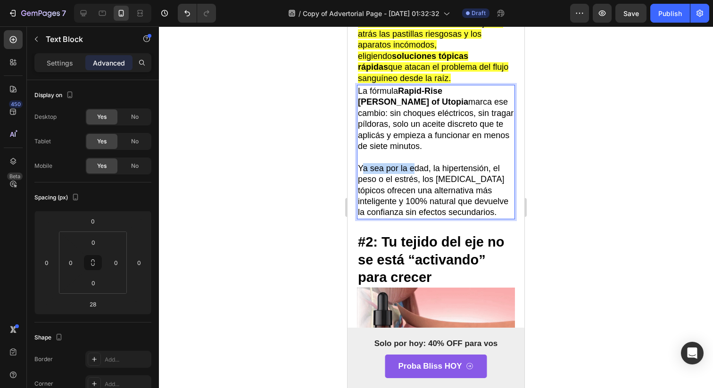
drag, startPoint x: 364, startPoint y: 154, endPoint x: 410, endPoint y: 153, distance: 46.2
click at [410, 163] on p "Ya sea por la edad, la hipertensión, el peso o el estrés, los vasodilatadores t…" at bounding box center [436, 190] width 156 height 55
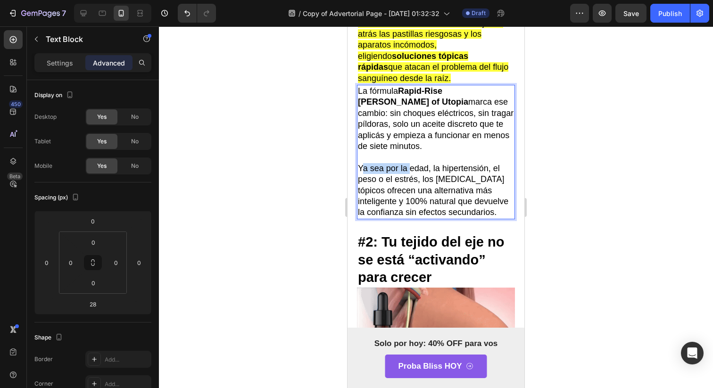
click at [410, 163] on p "Ya sea por la edad, la hipertensión, el peso o el estrés, los vasodilatadores t…" at bounding box center [436, 190] width 156 height 55
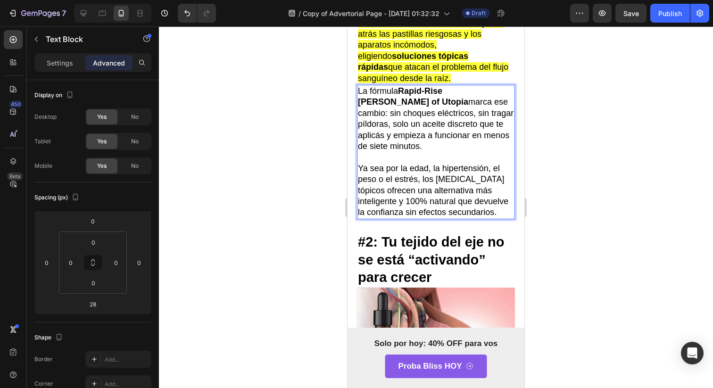
click at [386, 176] on p "Ya sea por la edad, la hipertensión, el peso o el estrés, los vasodilatadores t…" at bounding box center [436, 190] width 156 height 55
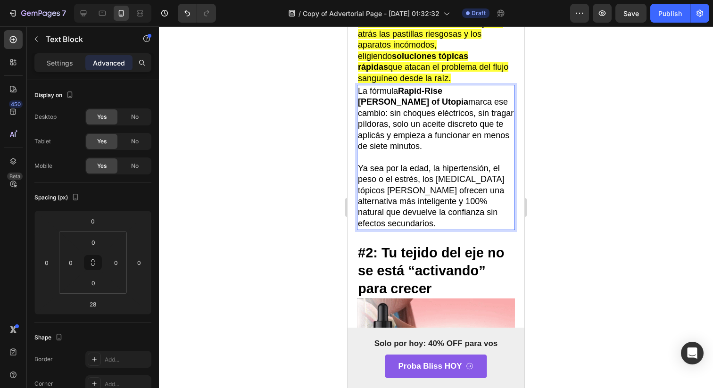
click at [414, 194] on p "Ya sea por la edad, la hipertensión, el peso o el estrés, los [MEDICAL_DATA] tó…" at bounding box center [436, 196] width 156 height 66
click at [431, 203] on p "Ya sea por la edad, la hipertensión, el peso o el estrés, los [MEDICAL_DATA] tó…" at bounding box center [436, 196] width 156 height 66
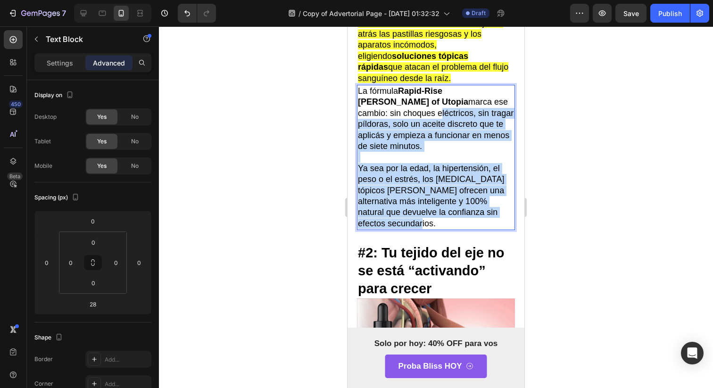
drag, startPoint x: 431, startPoint y: 204, endPoint x: 300, endPoint y: 88, distance: 175.0
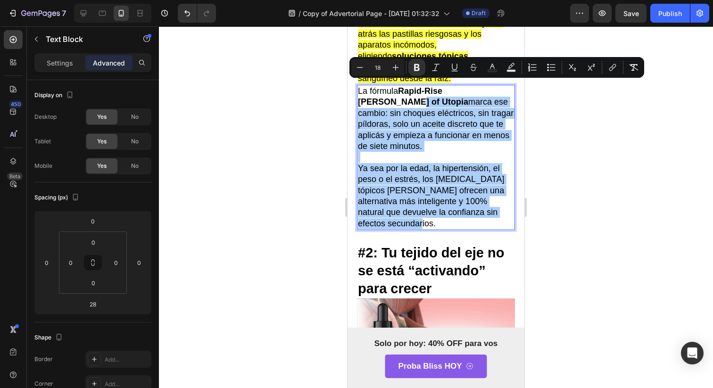
click at [318, 107] on div at bounding box center [436, 206] width 554 height 361
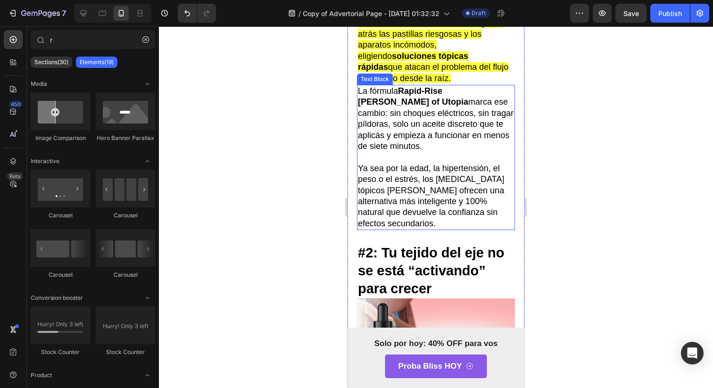
click at [364, 163] on p "Ya sea por la edad, la hipertensión, el peso o el estrés, los [MEDICAL_DATA] tó…" at bounding box center [436, 196] width 156 height 66
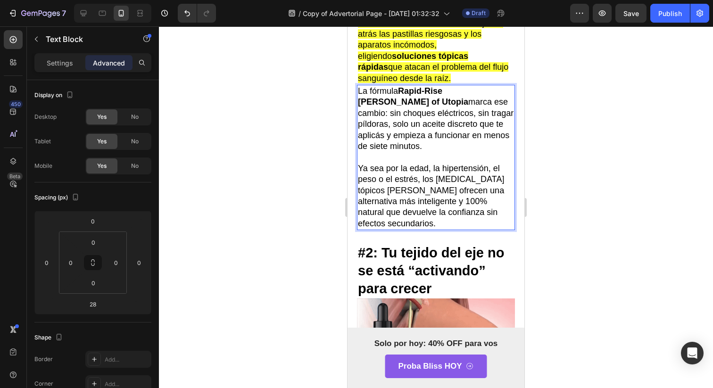
click at [408, 174] on p "Ya sea por la edad, la hipertensión, el peso o el estrés, los [MEDICAL_DATA] tó…" at bounding box center [436, 196] width 156 height 66
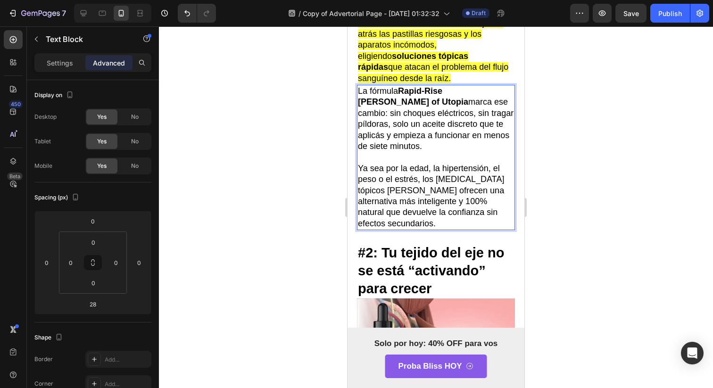
click at [417, 176] on p "Ya sea por la edad, la hipertensión, el peso o el estrés, los [MEDICAL_DATA] tó…" at bounding box center [436, 196] width 156 height 66
drag, startPoint x: 417, startPoint y: 176, endPoint x: 404, endPoint y: 176, distance: 12.3
click at [404, 176] on p "Ya sea por la edad, la hipertensión, el peso o el estrés, los [MEDICAL_DATA] tó…" at bounding box center [436, 196] width 156 height 66
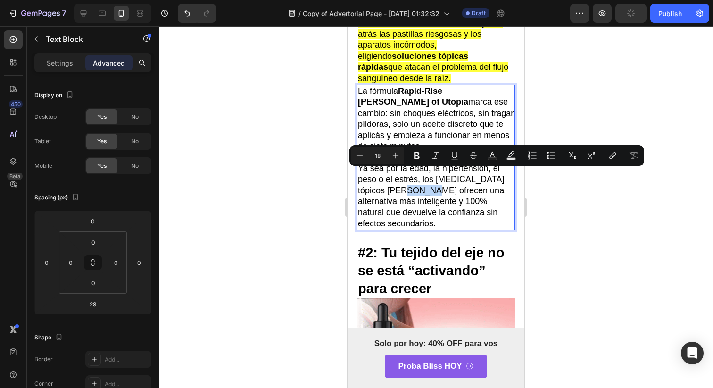
click at [404, 176] on p "Ya sea por la edad, la hipertensión, el peso o el estrés, los [MEDICAL_DATA] tó…" at bounding box center [436, 196] width 156 height 66
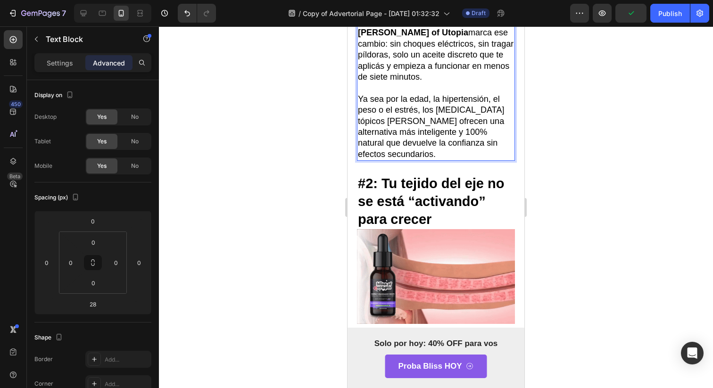
scroll to position [508, 0]
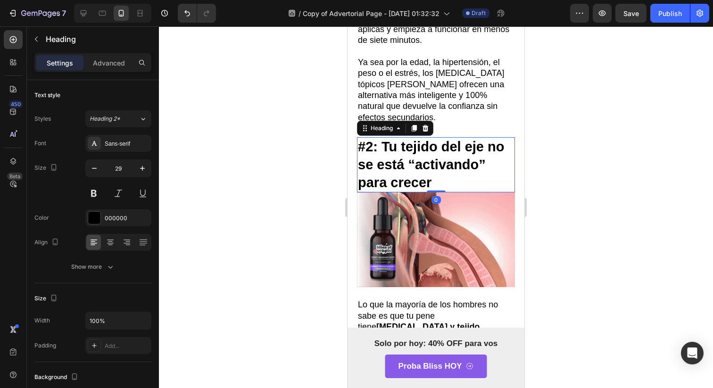
click at [422, 139] on strong "#2: Tu tejido del eje no se está “activando” para crecer" at bounding box center [431, 164] width 146 height 50
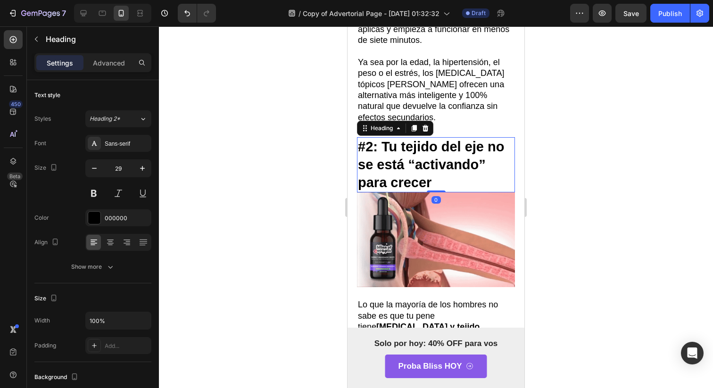
click at [467, 98] on p "Ya sea por la edad, la hipertensión, el peso o el estrés, los [MEDICAL_DATA] tó…" at bounding box center [436, 90] width 156 height 66
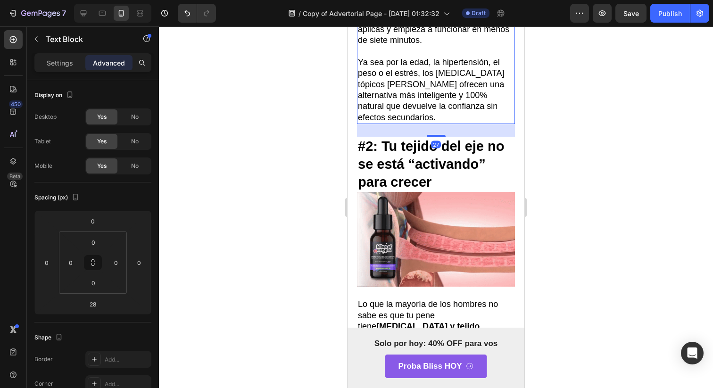
drag, startPoint x: 439, startPoint y: 120, endPoint x: 439, endPoint y: 99, distance: 20.3
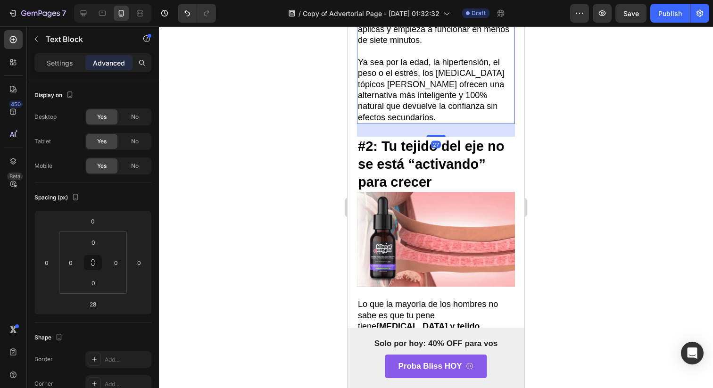
click at [439, 99] on div "La fórmula Rapid-Rise de Bliss of Utopia marca ese cambio: sin choques eléctric…" at bounding box center [436, 51] width 158 height 145
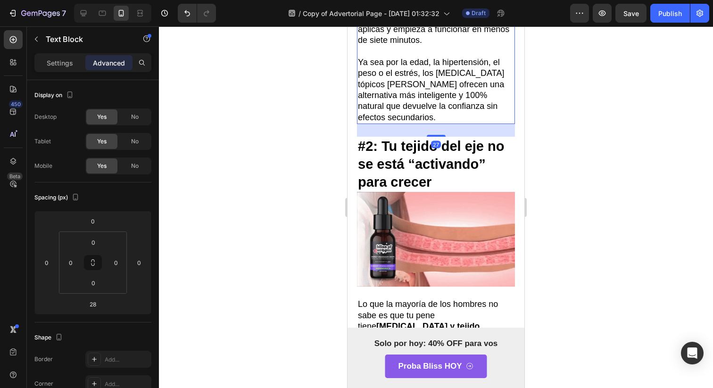
type input "0"
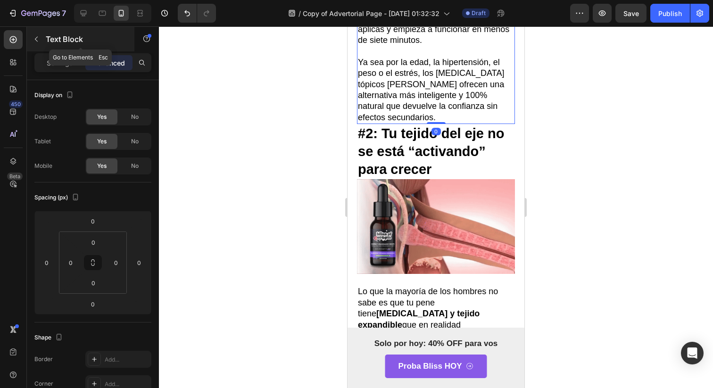
click at [41, 44] on button "button" at bounding box center [36, 39] width 15 height 15
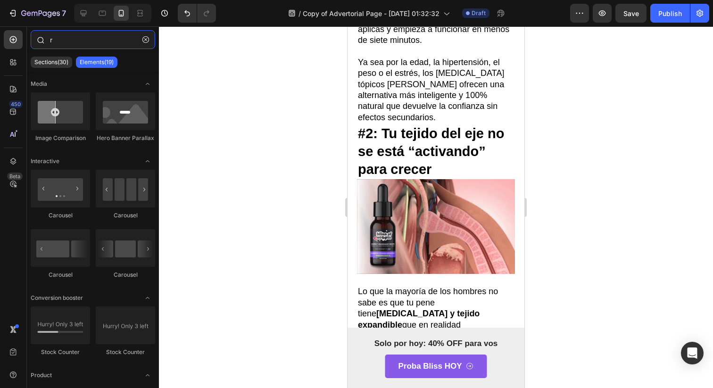
click at [53, 37] on input "r" at bounding box center [93, 39] width 124 height 19
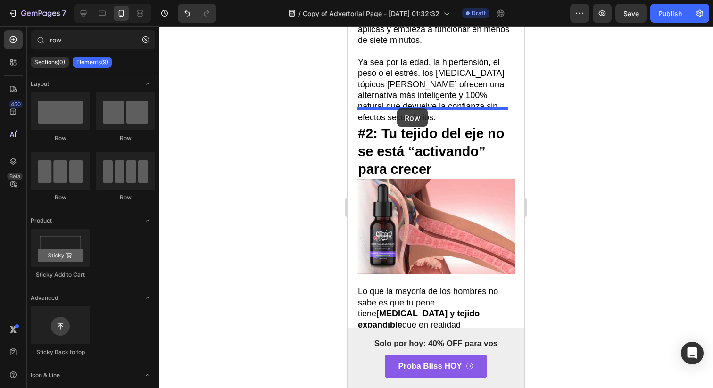
drag, startPoint x: 405, startPoint y: 135, endPoint x: 397, endPoint y: 108, distance: 27.6
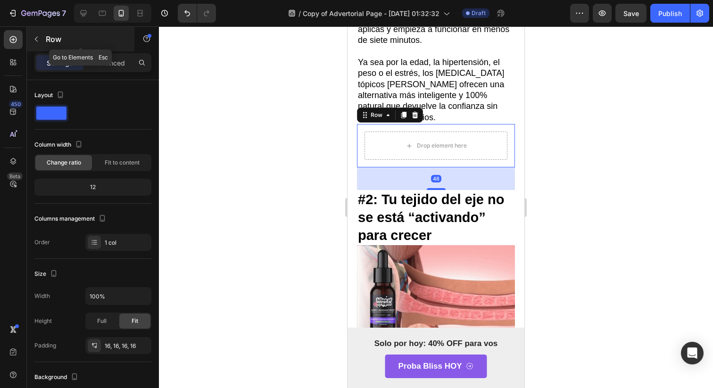
click at [51, 39] on p "Row" at bounding box center [86, 38] width 80 height 11
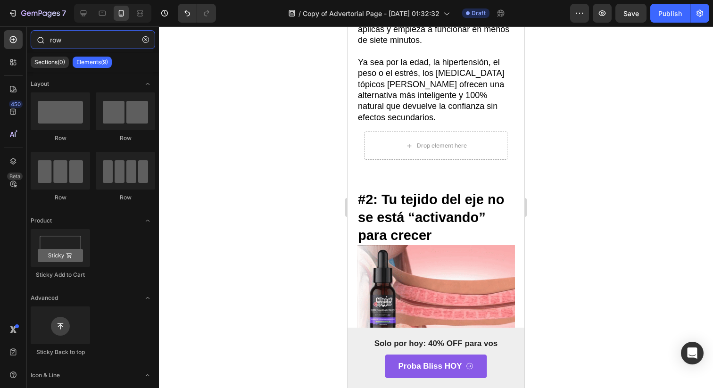
click at [55, 44] on input "row" at bounding box center [93, 39] width 124 height 19
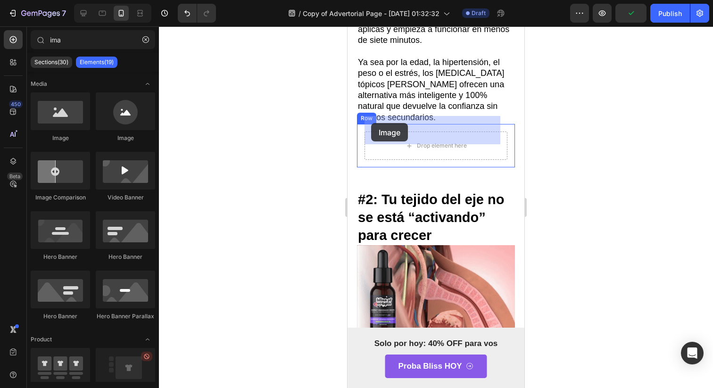
drag, startPoint x: 418, startPoint y: 129, endPoint x: 370, endPoint y: 123, distance: 47.5
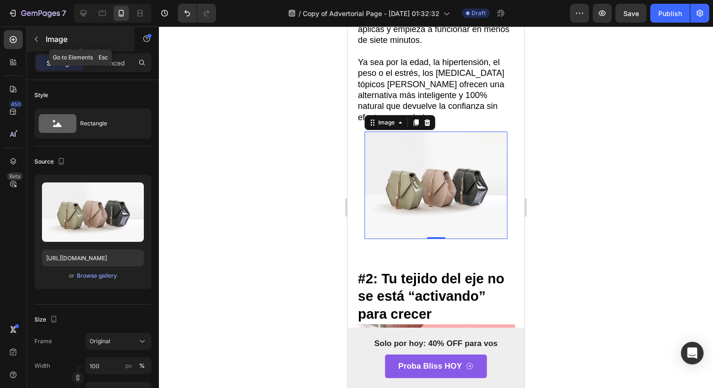
click at [41, 41] on button "button" at bounding box center [36, 39] width 15 height 15
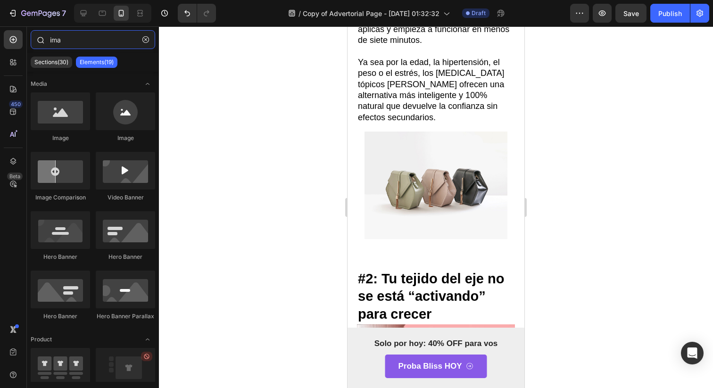
click at [80, 40] on input "ima" at bounding box center [93, 39] width 124 height 19
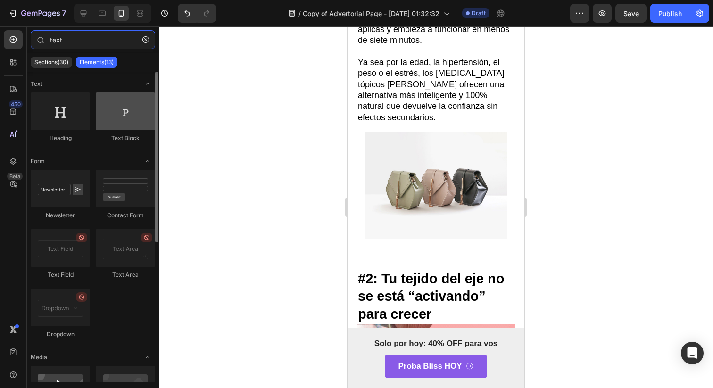
type input "text"
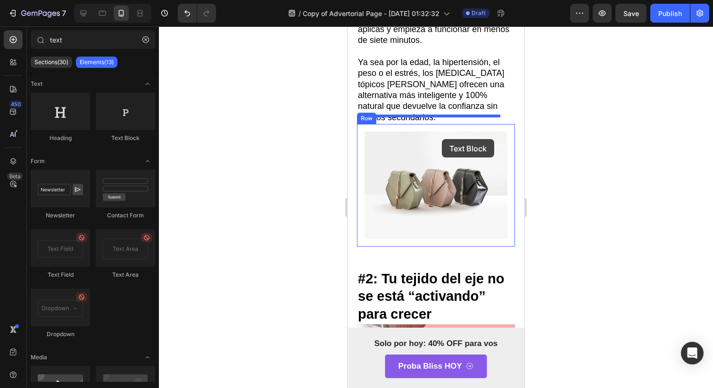
drag, startPoint x: 462, startPoint y: 140, endPoint x: 442, endPoint y: 139, distance: 20.8
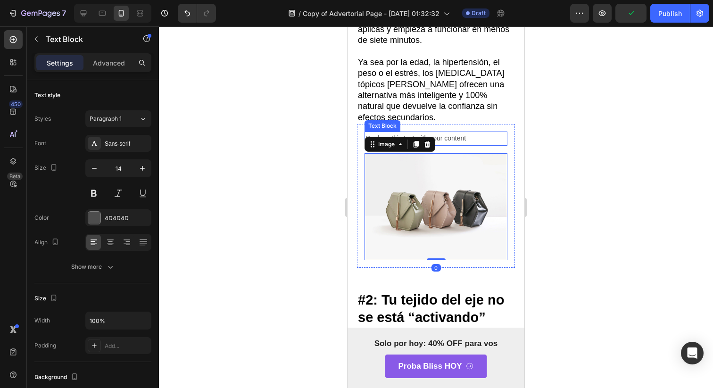
click at [475, 131] on div "Replace this text with your content" at bounding box center [435, 138] width 143 height 14
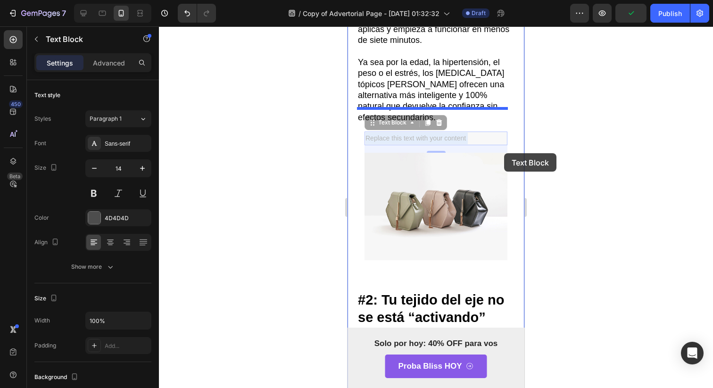
drag, startPoint x: 464, startPoint y: 125, endPoint x: 501, endPoint y: 152, distance: 46.2
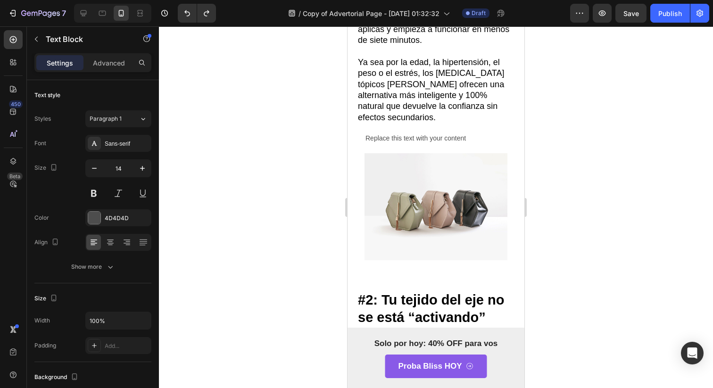
click at [442, 131] on div "Replace this text with your content" at bounding box center [435, 138] width 143 height 14
click at [423, 132] on p "Replace this text with your content" at bounding box center [435, 138] width 141 height 12
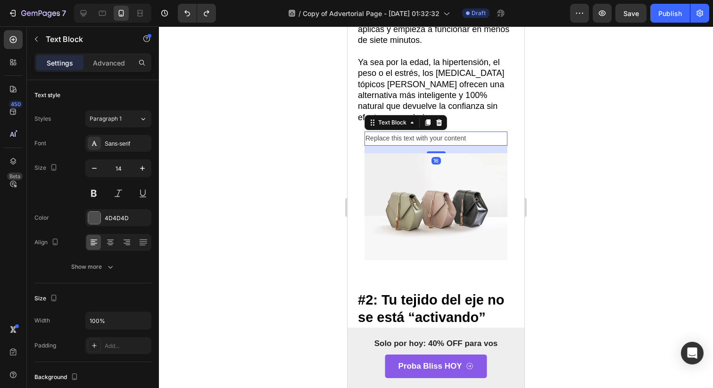
click at [423, 132] on p "Replace this text with your content" at bounding box center [435, 138] width 141 height 12
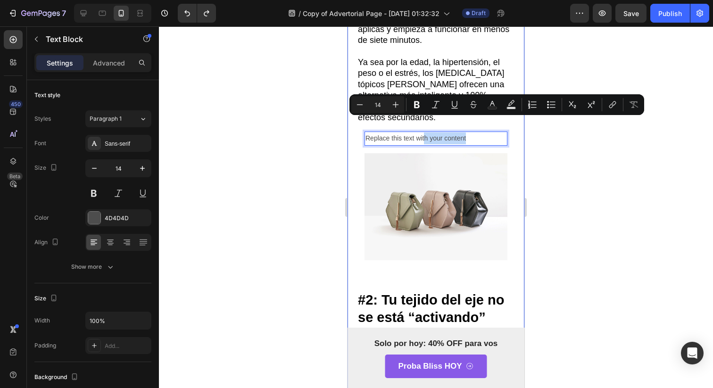
drag, startPoint x: 423, startPoint y: 125, endPoint x: 508, endPoint y: 164, distance: 92.8
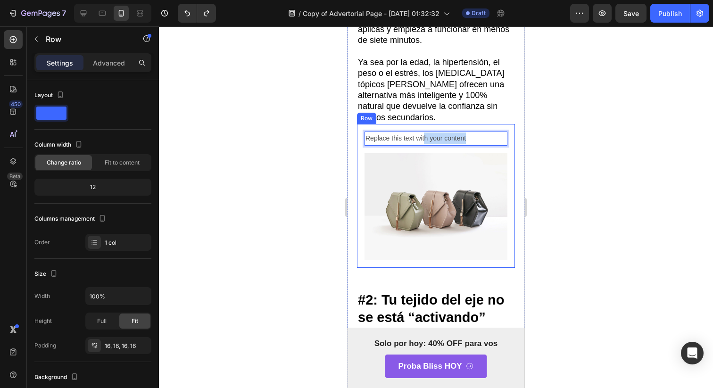
click at [496, 136] on div "Replace this text with your content Text Block 16 Image" at bounding box center [435, 195] width 143 height 128
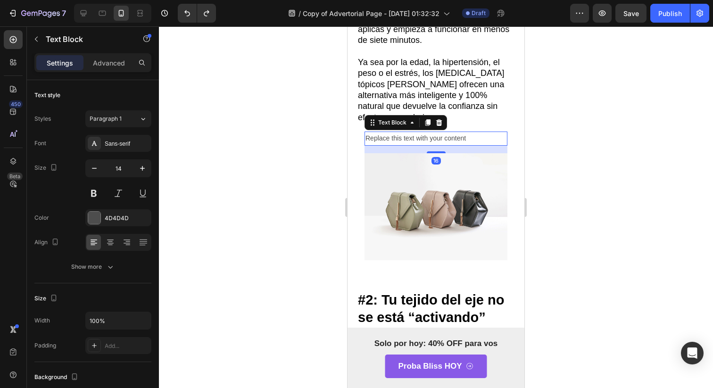
click at [491, 132] on p "Replace this text with your content" at bounding box center [435, 138] width 141 height 12
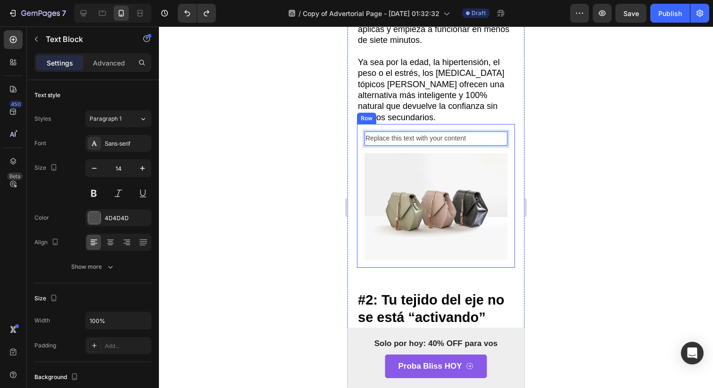
drag, startPoint x: 491, startPoint y: 123, endPoint x: 499, endPoint y: 144, distance: 22.4
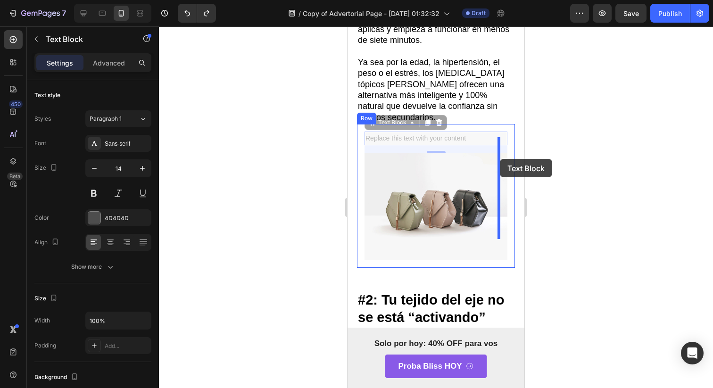
drag, startPoint x: 403, startPoint y: 124, endPoint x: 500, endPoint y: 159, distance: 102.3
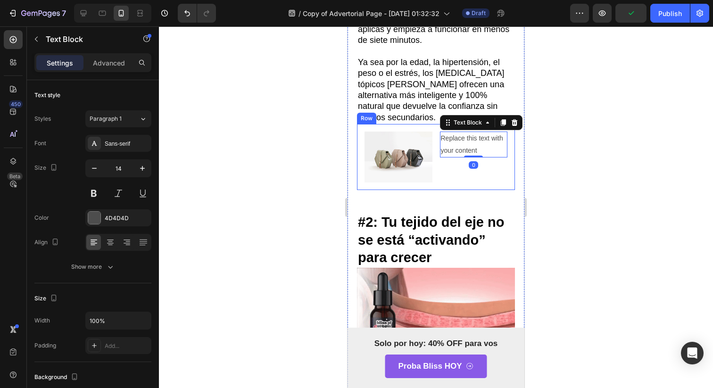
click at [381, 139] on img at bounding box center [398, 156] width 68 height 51
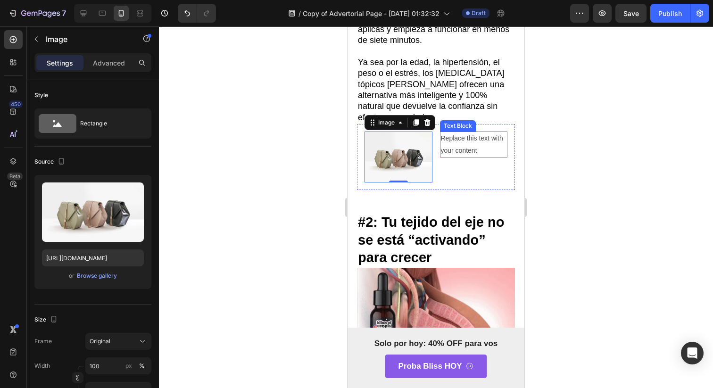
click at [453, 140] on div "Replace this text with your content" at bounding box center [474, 143] width 68 height 25
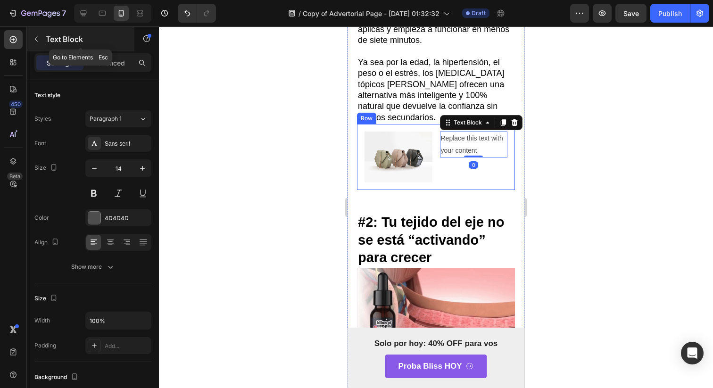
click at [33, 41] on icon "button" at bounding box center [37, 39] width 8 height 8
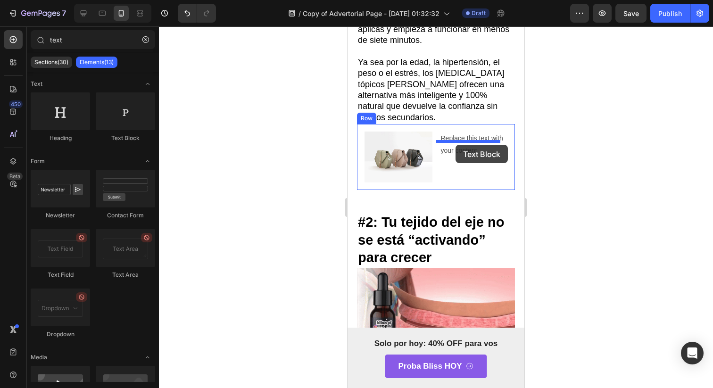
drag, startPoint x: 462, startPoint y: 143, endPoint x: 455, endPoint y: 145, distance: 7.3
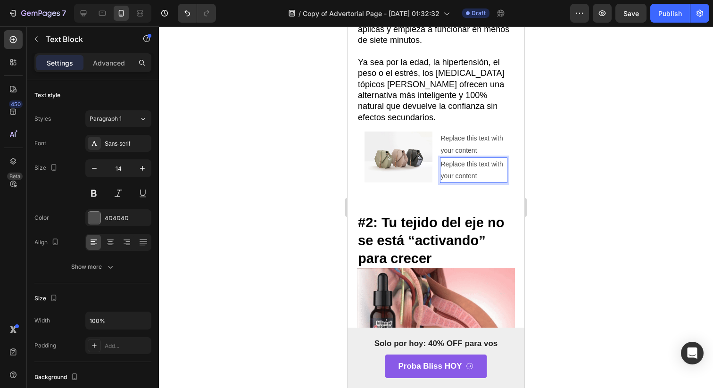
click at [464, 157] on div "Replace this text with your content" at bounding box center [474, 169] width 68 height 25
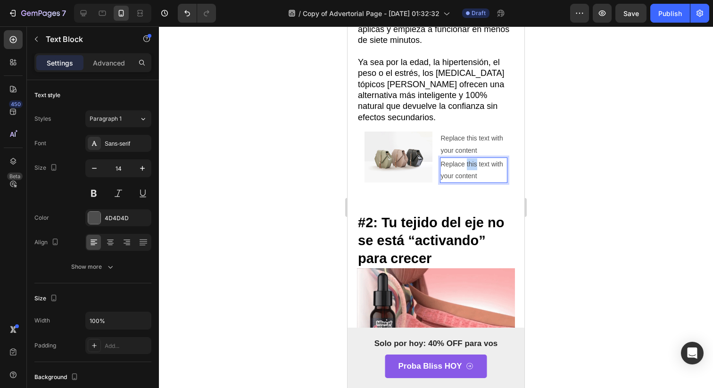
click at [464, 158] on p "Replace this text with your content" at bounding box center [474, 170] width 66 height 24
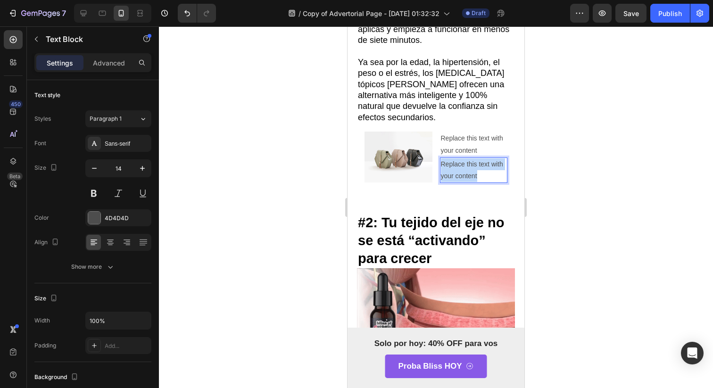
click at [464, 158] on p "Replace this text with your content" at bounding box center [474, 170] width 66 height 24
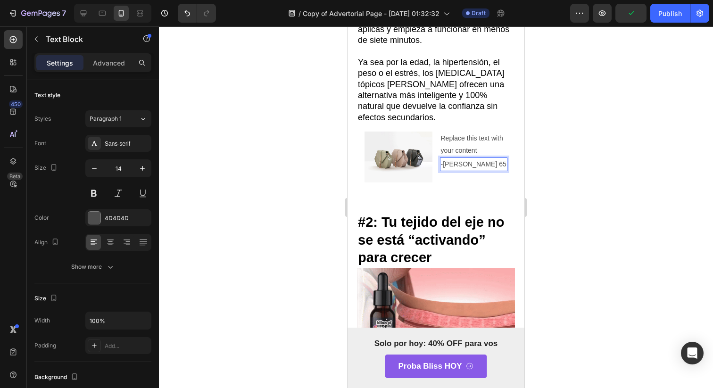
click at [454, 157] on div "-Martin 65" at bounding box center [474, 164] width 68 height 14
click at [454, 158] on p "-Martin 65" at bounding box center [474, 164] width 66 height 12
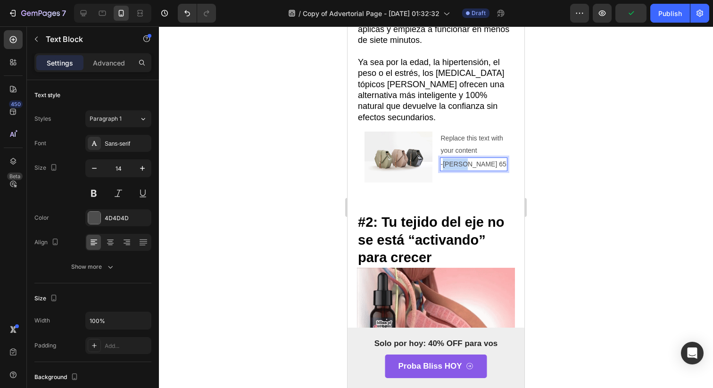
click at [454, 158] on p "-Martin 65" at bounding box center [474, 164] width 66 height 12
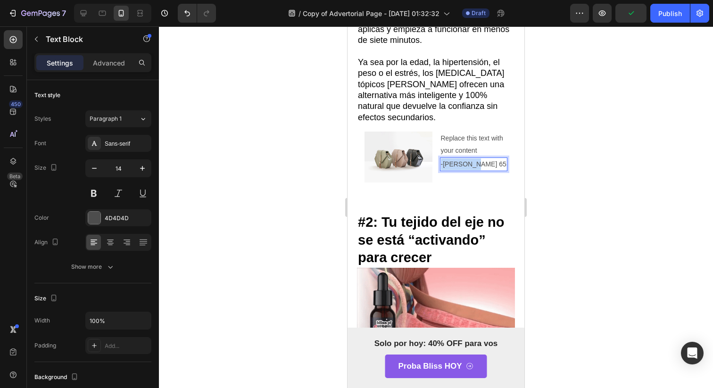
click at [454, 158] on p "-Martin 65" at bounding box center [474, 164] width 66 height 12
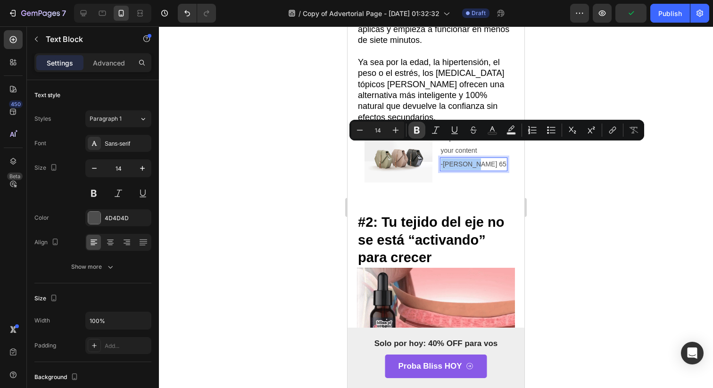
click at [412, 132] on icon "Editor contextual toolbar" at bounding box center [416, 129] width 9 height 9
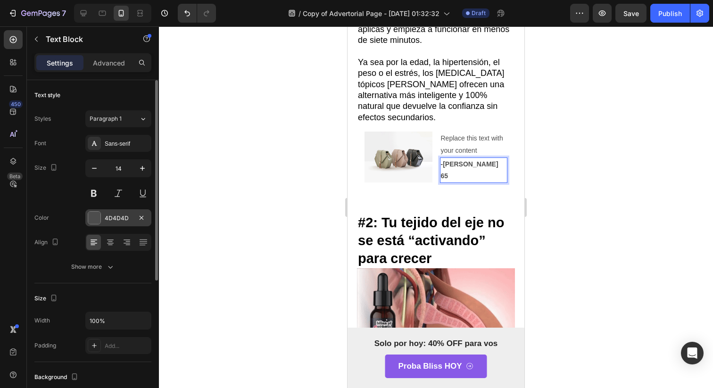
click at [98, 220] on div at bounding box center [94, 218] width 12 height 12
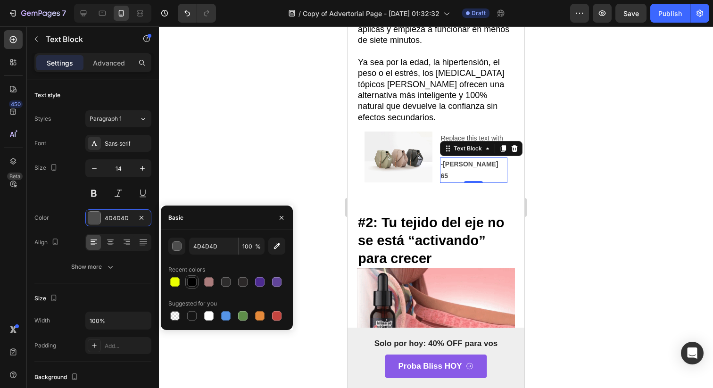
click at [194, 280] on div at bounding box center [191, 281] width 9 height 9
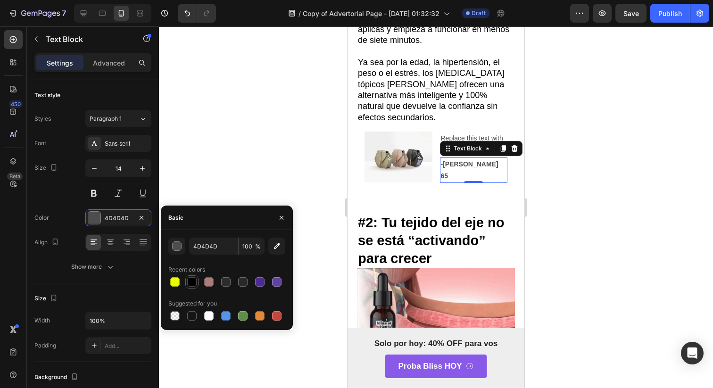
type input "000000"
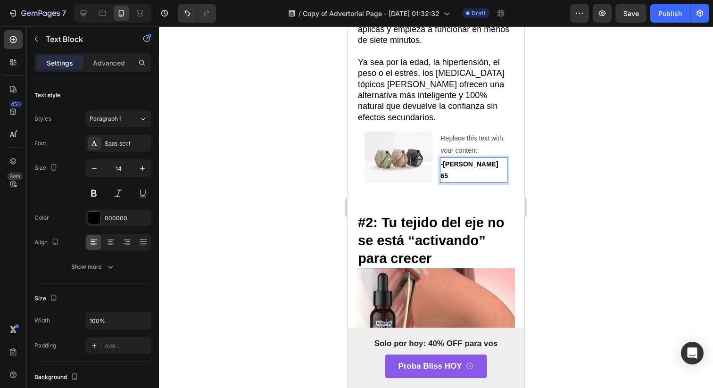
click at [462, 160] on strong "-Martin 65" at bounding box center [469, 169] width 57 height 19
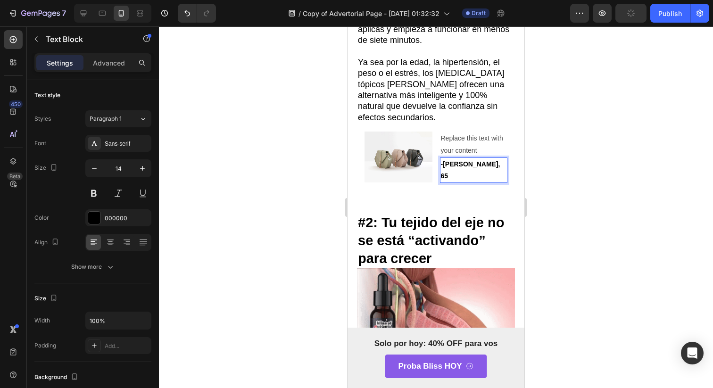
click at [460, 160] on strong "-Martin, 65" at bounding box center [470, 169] width 59 height 19
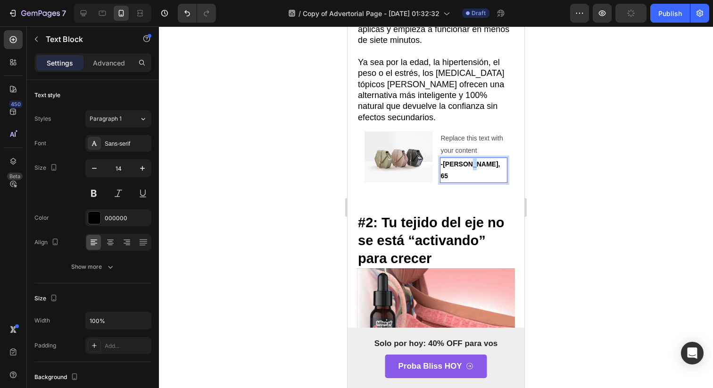
click at [460, 160] on strong "-Martin, 65" at bounding box center [470, 169] width 59 height 19
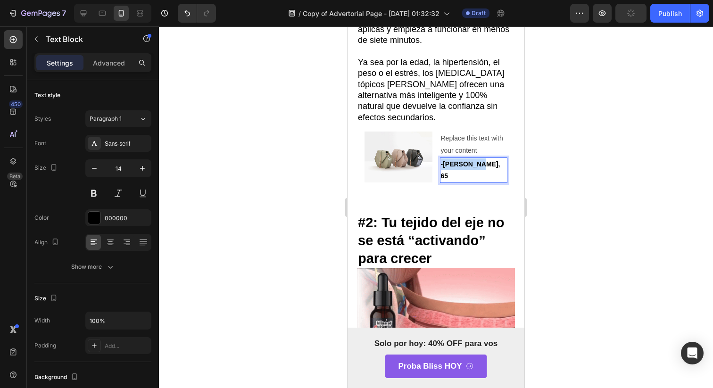
click at [460, 160] on strong "-Martin, 65" at bounding box center [470, 169] width 59 height 19
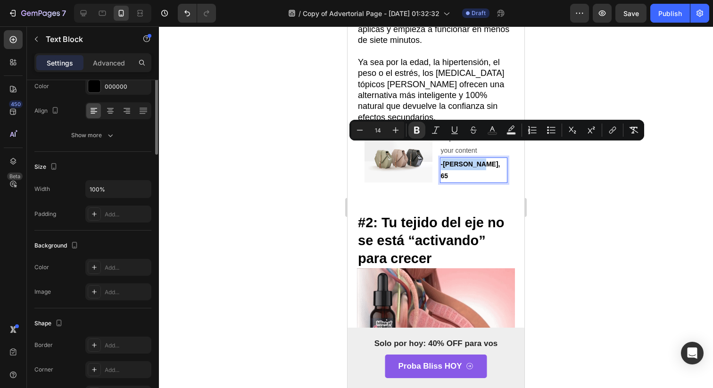
scroll to position [224, 0]
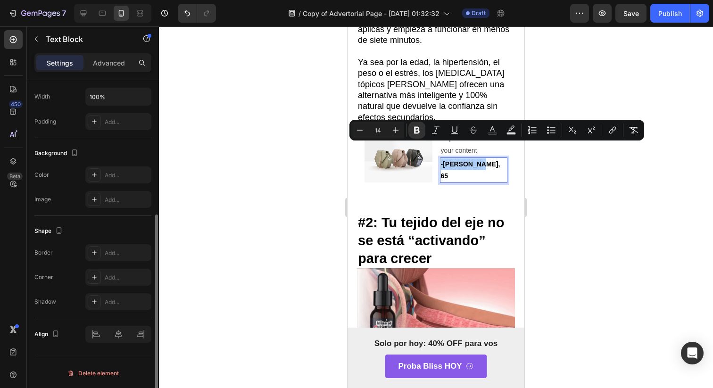
click at [120, 343] on div "Align" at bounding box center [92, 334] width 117 height 32
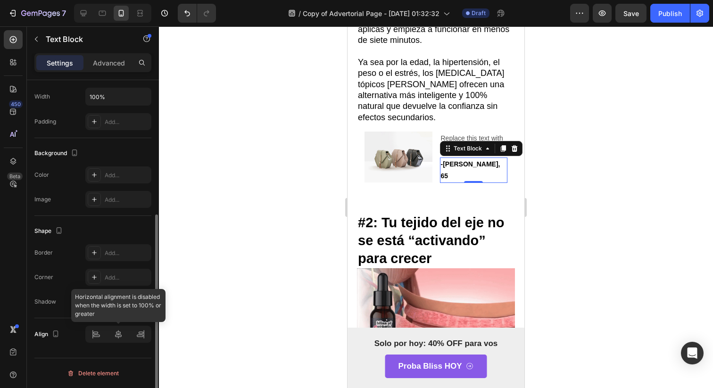
click at [120, 335] on div at bounding box center [118, 334] width 66 height 17
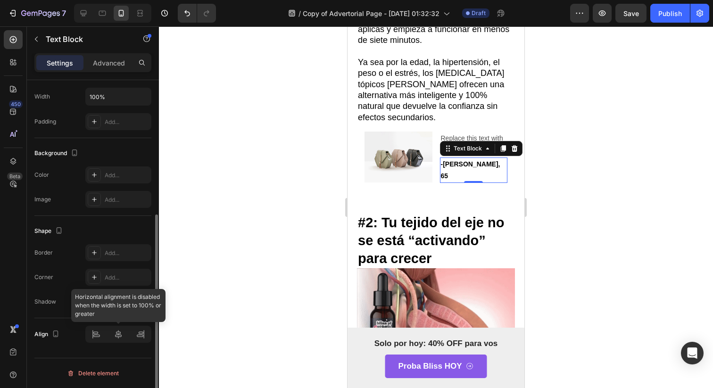
click at [120, 335] on div at bounding box center [118, 334] width 66 height 17
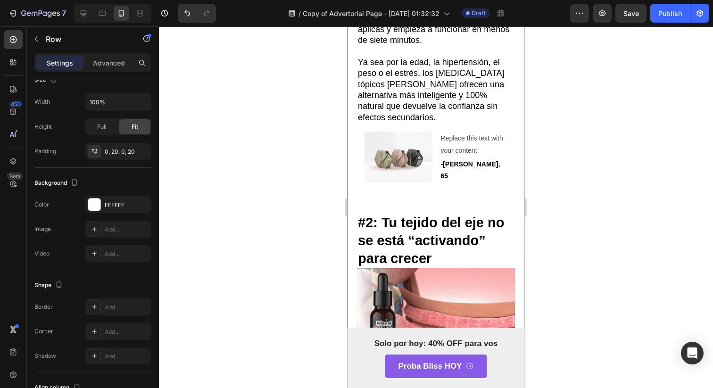
scroll to position [0, 0]
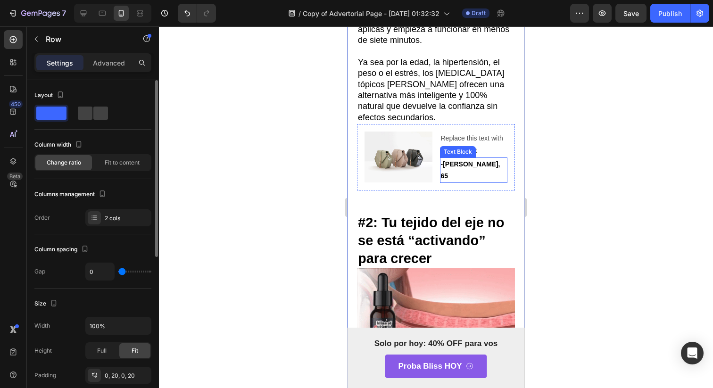
click at [476, 158] on p "-Martin, 65" at bounding box center [474, 170] width 66 height 24
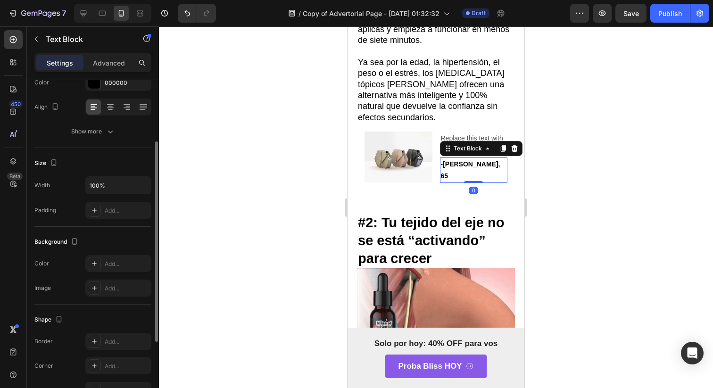
scroll to position [123, 0]
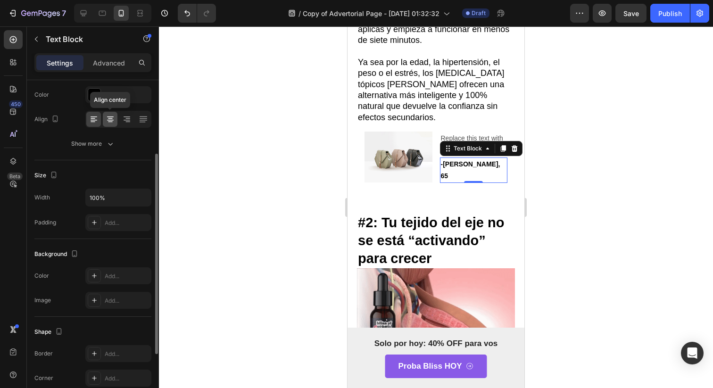
click at [115, 124] on div at bounding box center [110, 119] width 15 height 15
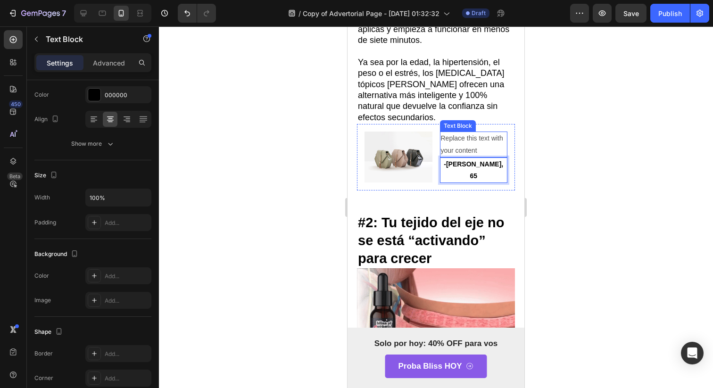
click at [450, 131] on div "Replace this text with your content" at bounding box center [474, 143] width 68 height 25
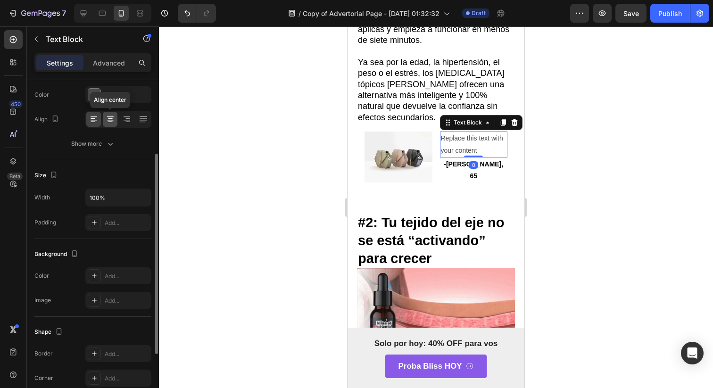
click at [107, 121] on icon at bounding box center [110, 119] width 9 height 9
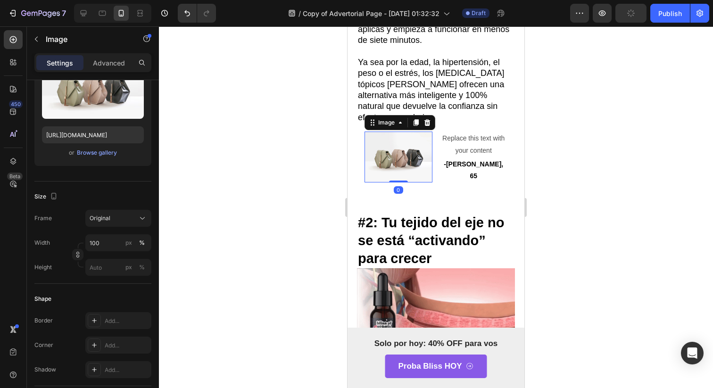
click at [415, 149] on img at bounding box center [398, 156] width 68 height 51
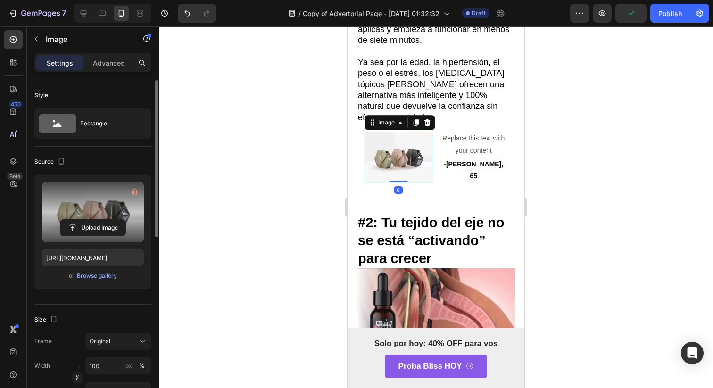
click at [101, 206] on label at bounding box center [93, 211] width 102 height 59
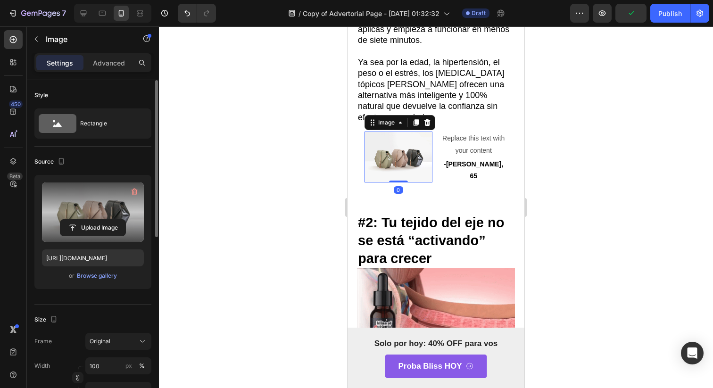
click at [101, 220] on input "file" at bounding box center [92, 228] width 65 height 16
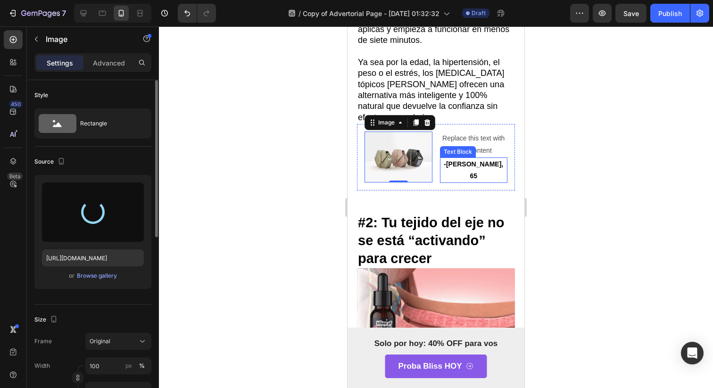
click at [467, 146] on div "Text Block" at bounding box center [458, 151] width 36 height 11
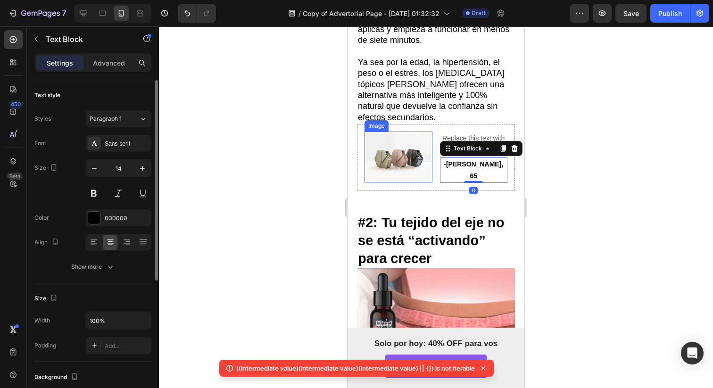
click at [384, 142] on img at bounding box center [398, 156] width 68 height 51
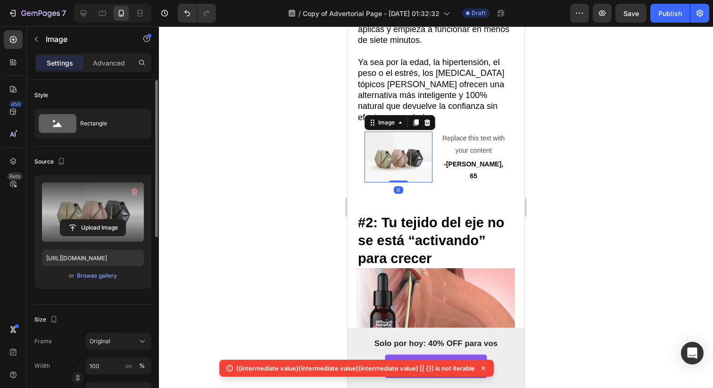
click at [113, 204] on label at bounding box center [93, 211] width 102 height 59
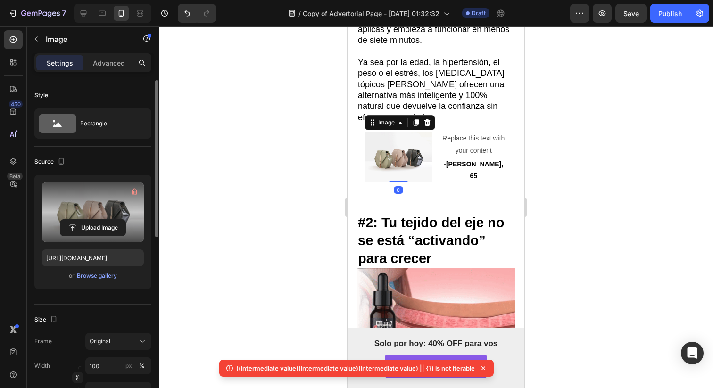
click at [113, 220] on input "file" at bounding box center [92, 228] width 65 height 16
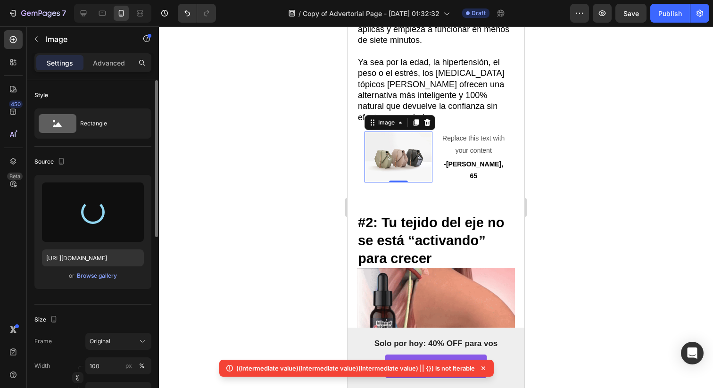
type input "https://cdn.shopify.com/s/files/1/0968/6971/2166/files/gempages_581017500725019…"
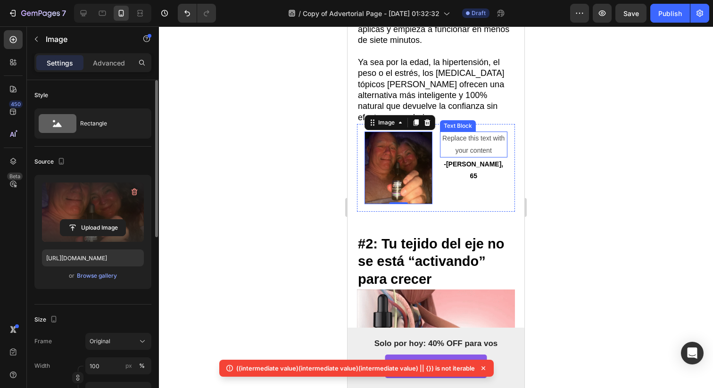
click at [449, 131] on div "Replace this text with your content" at bounding box center [474, 143] width 68 height 25
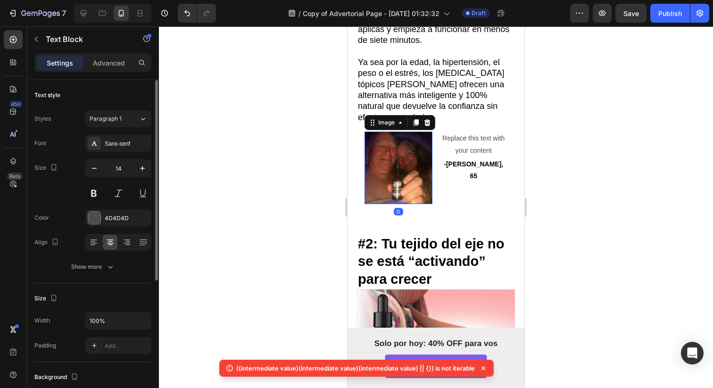
click at [398, 138] on img at bounding box center [398, 167] width 68 height 72
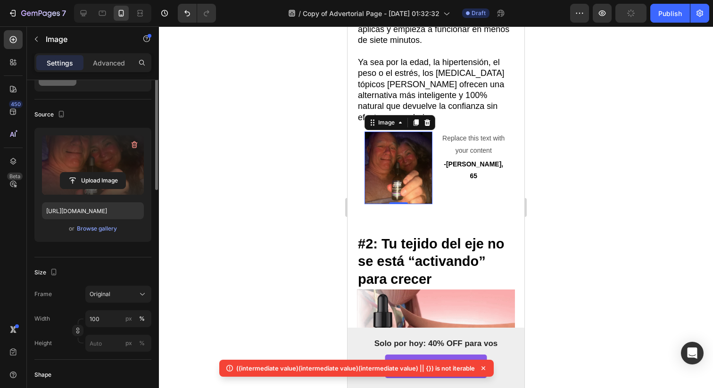
scroll to position [66, 0]
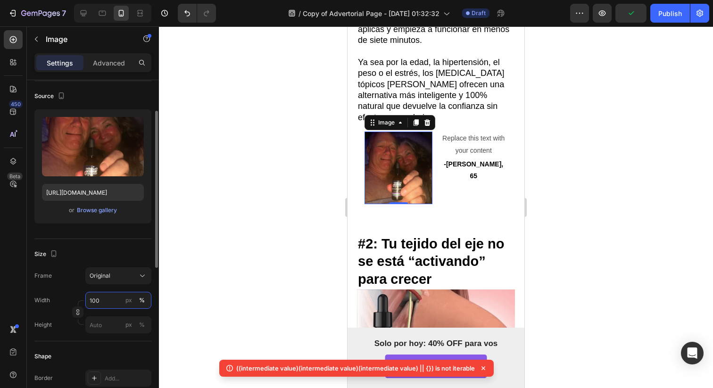
click at [115, 299] on input "100" at bounding box center [118, 300] width 66 height 17
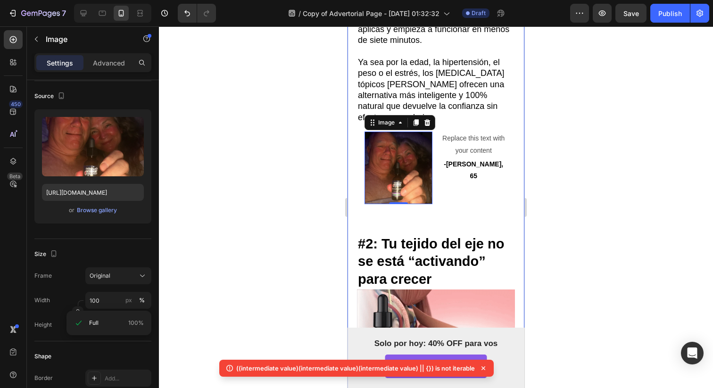
click at [340, 159] on div at bounding box center [436, 206] width 554 height 361
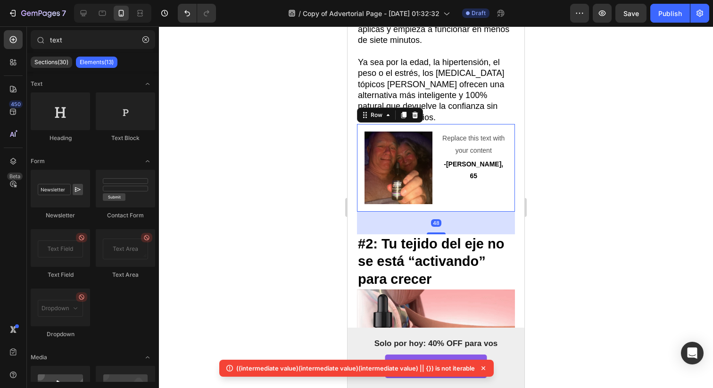
click at [362, 161] on div "Image Replace this text with your content Text Block -Martin, 65 Text Block Row…" at bounding box center [436, 167] width 158 height 87
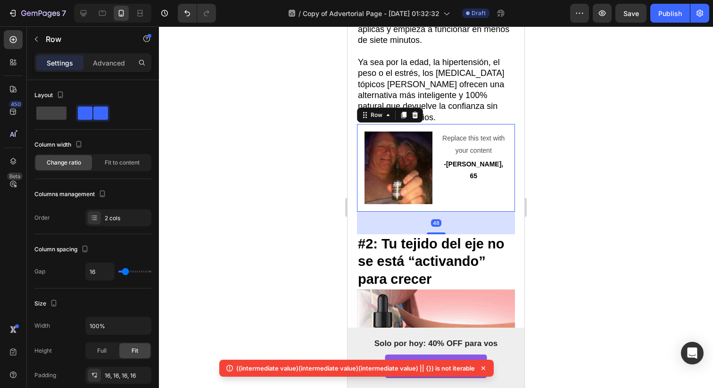
click at [360, 161] on div "Image Replace this text with your content Text Block -Martin, 65 Text Block Row…" at bounding box center [436, 167] width 158 height 87
click at [381, 161] on img at bounding box center [398, 167] width 68 height 72
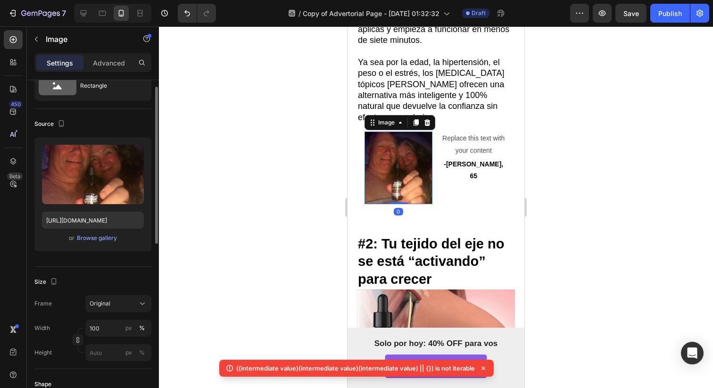
scroll to position [55, 0]
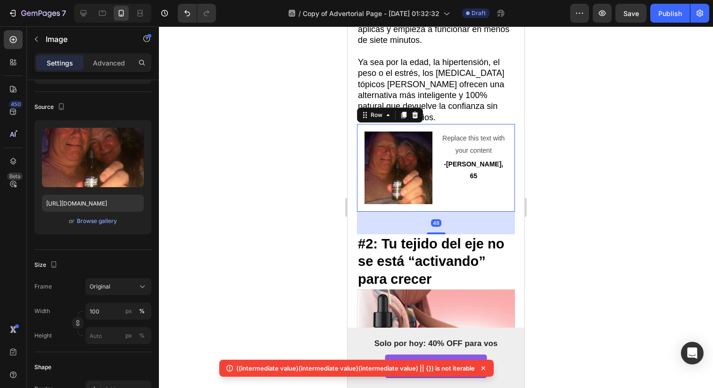
click at [361, 157] on div "Image Replace this text with your content Text Block -Martin, 65 Text Block Row…" at bounding box center [436, 167] width 158 height 87
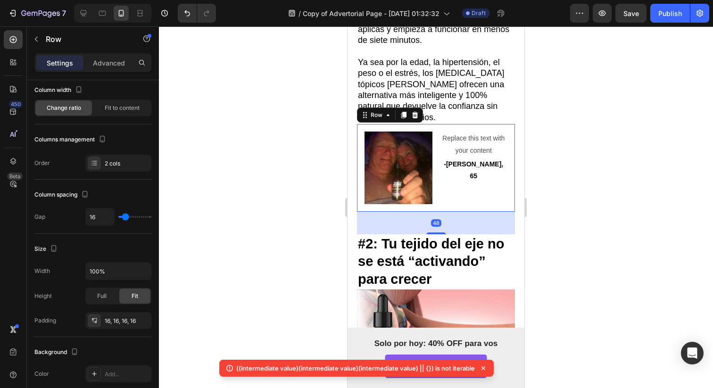
scroll to position [0, 0]
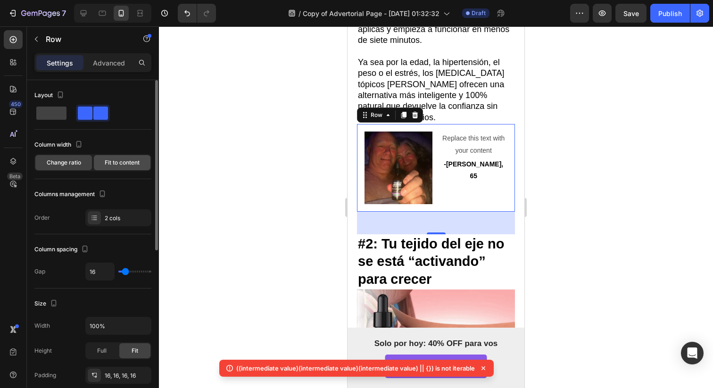
click at [121, 169] on div "Fit to content" at bounding box center [122, 162] width 57 height 15
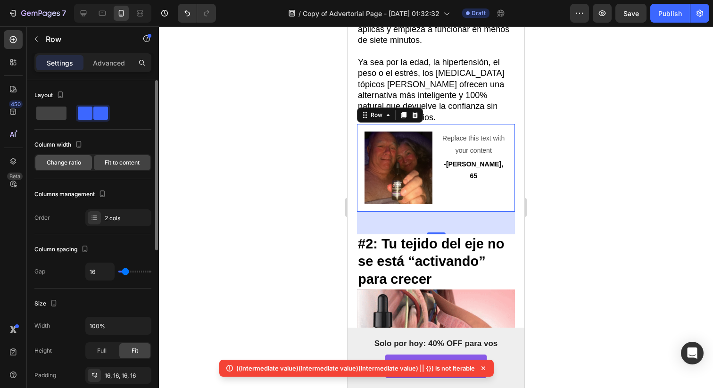
click at [90, 167] on div "Change ratio" at bounding box center [63, 162] width 57 height 15
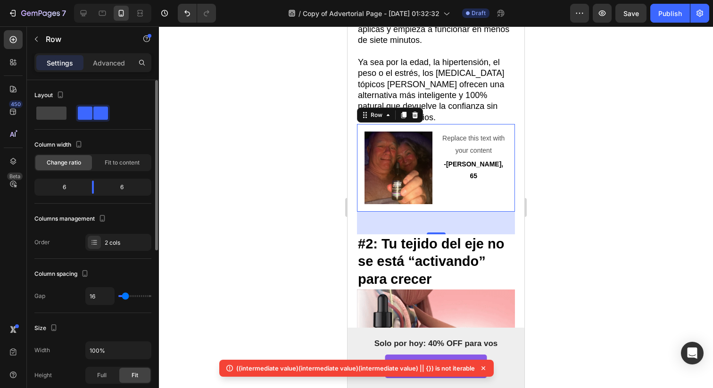
click at [57, 125] on div "Layout" at bounding box center [92, 109] width 117 height 42
click at [76, 121] on div at bounding box center [93, 113] width 34 height 17
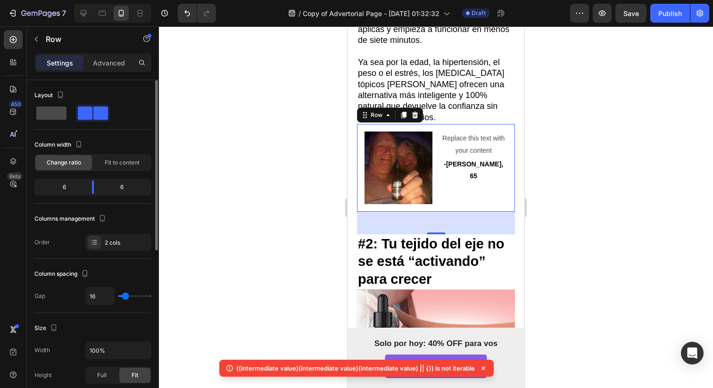
type input "0"
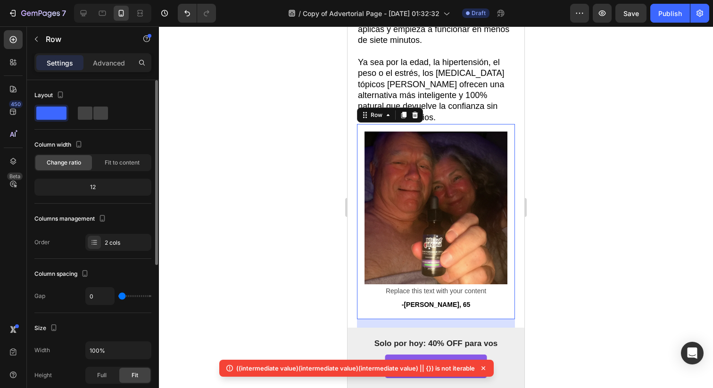
click at [89, 103] on div "Layout" at bounding box center [92, 105] width 117 height 34
click at [97, 104] on div "Layout" at bounding box center [92, 105] width 117 height 34
click at [108, 108] on div at bounding box center [93, 113] width 34 height 17
type input "16"
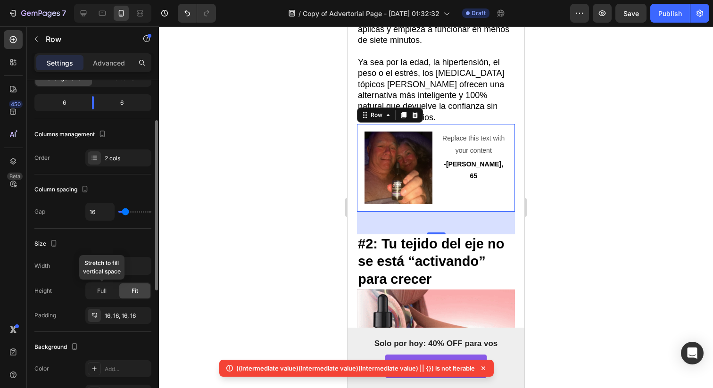
scroll to position [82, 0]
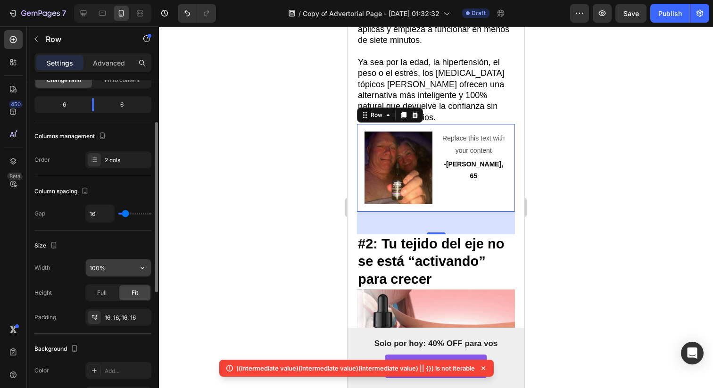
click at [121, 267] on input "100%" at bounding box center [118, 267] width 65 height 17
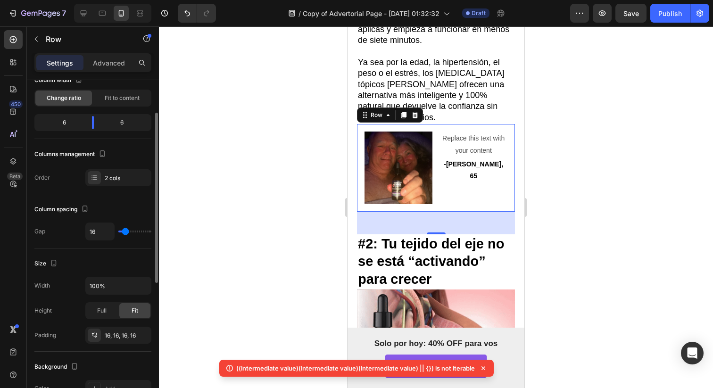
drag, startPoint x: 126, startPoint y: 236, endPoint x: 117, endPoint y: 237, distance: 9.1
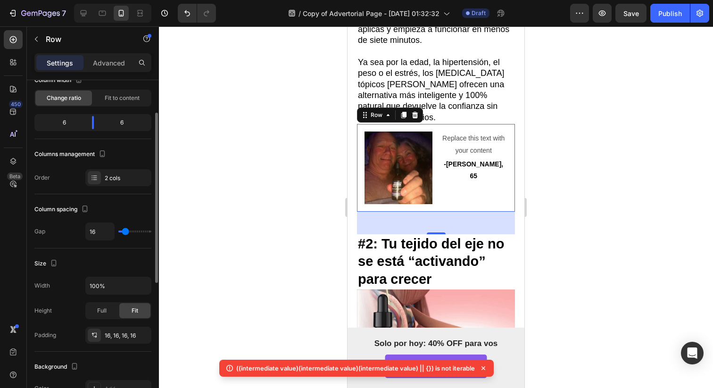
click at [117, 237] on div "16" at bounding box center [118, 231] width 66 height 18
click at [120, 235] on div "16" at bounding box center [118, 231] width 66 height 18
click at [121, 235] on div "16" at bounding box center [118, 231] width 66 height 18
type input "52"
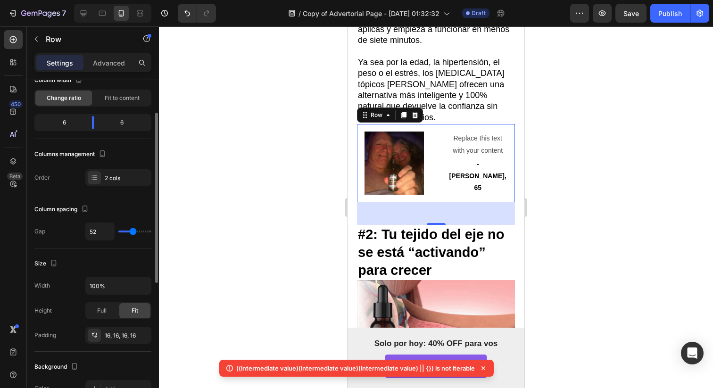
type input "51"
type input "40"
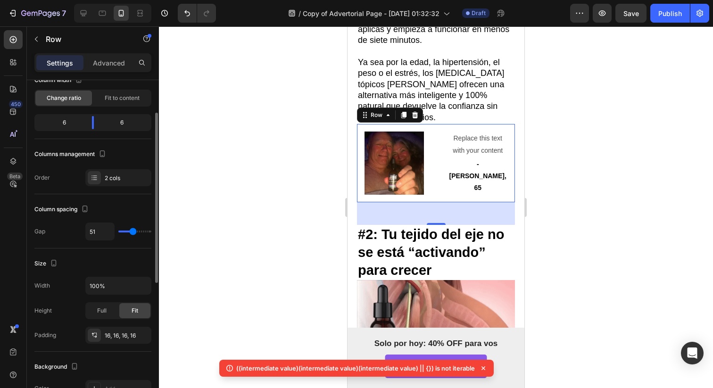
type input "40"
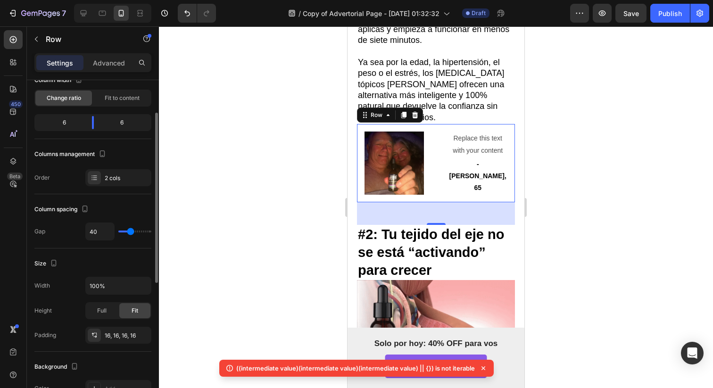
type input "13"
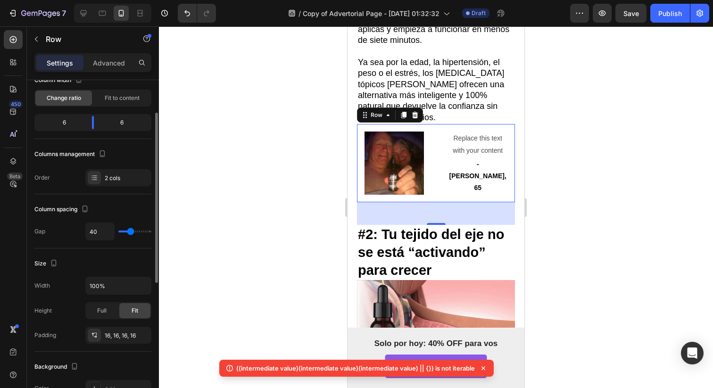
type input "13"
type input "0"
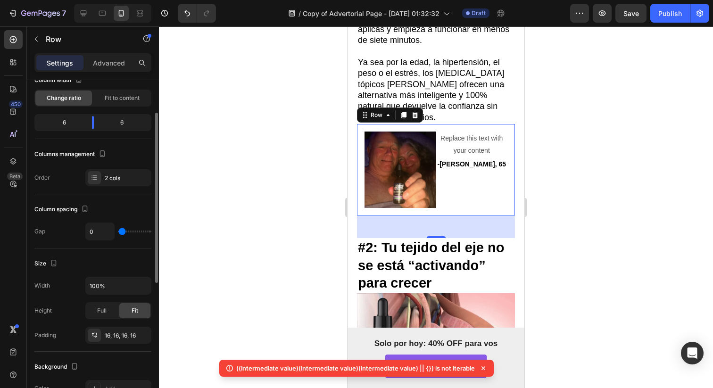
type input "1"
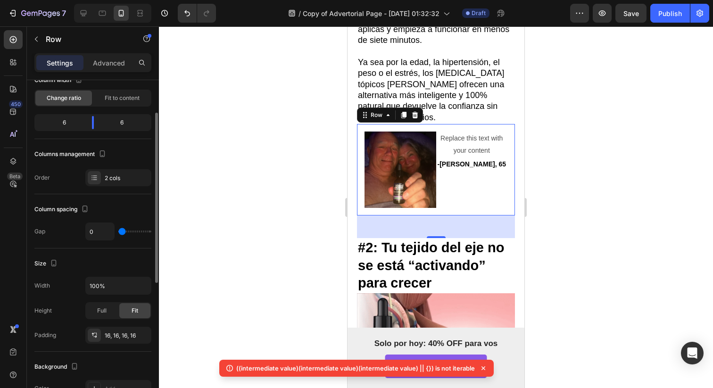
type input "1"
type input "94"
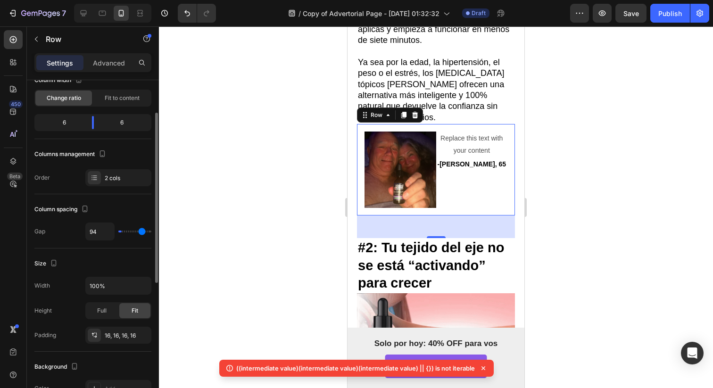
type input "97"
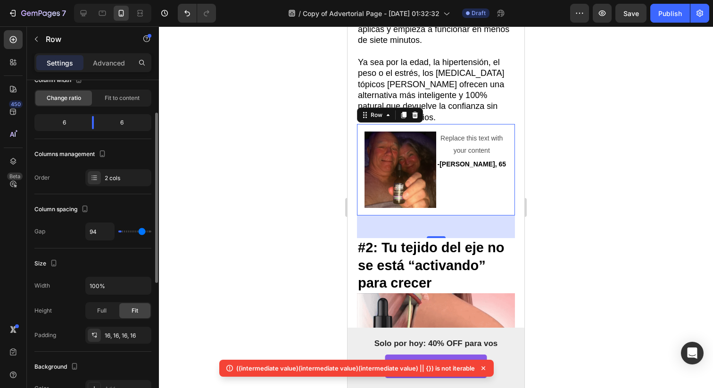
type input "97"
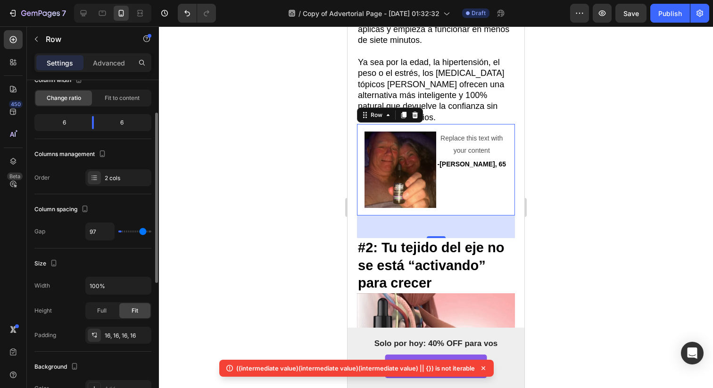
type input "98"
type input "99"
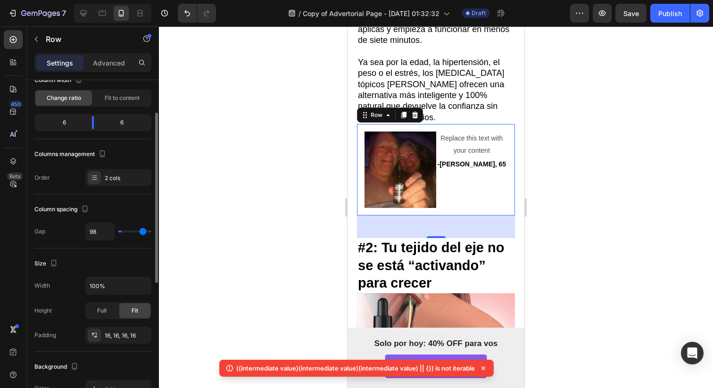
type input "99"
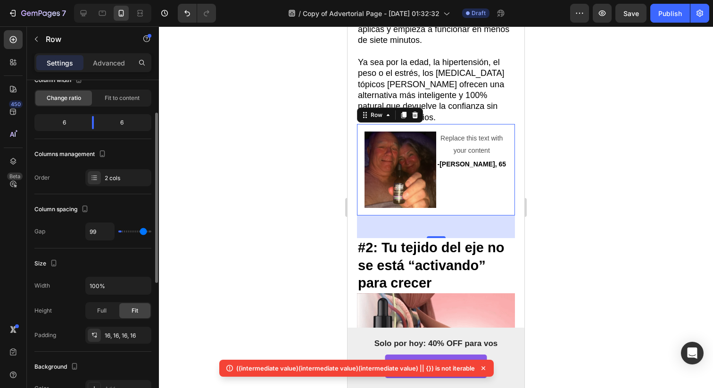
type input "100"
type input "101"
type input "102"
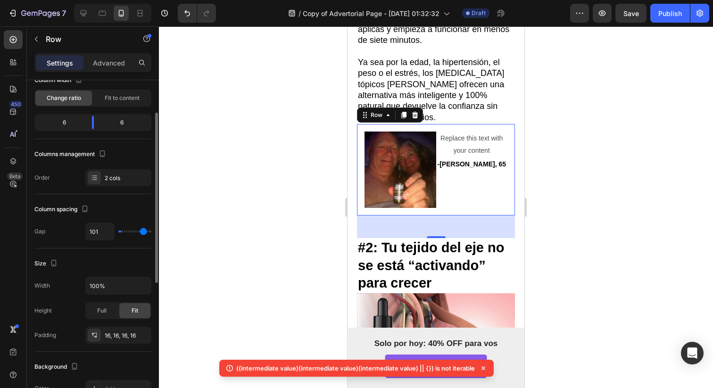
type input "102"
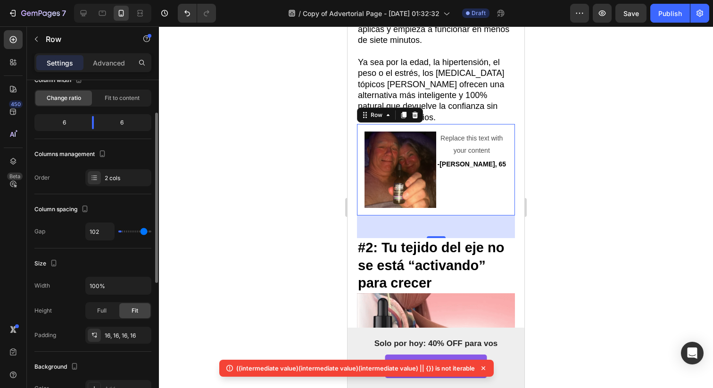
type input "103"
type input "104"
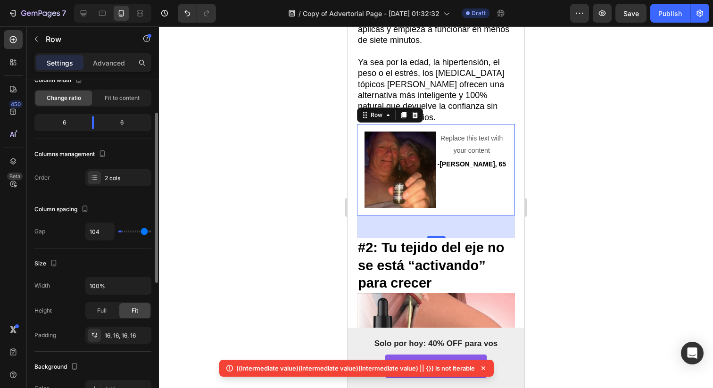
type input "105"
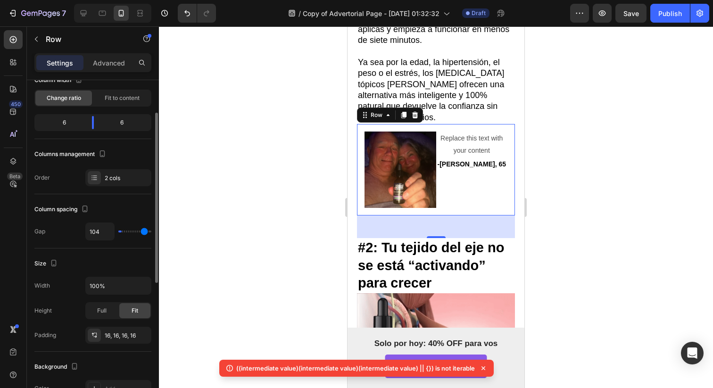
type input "105"
type input "106"
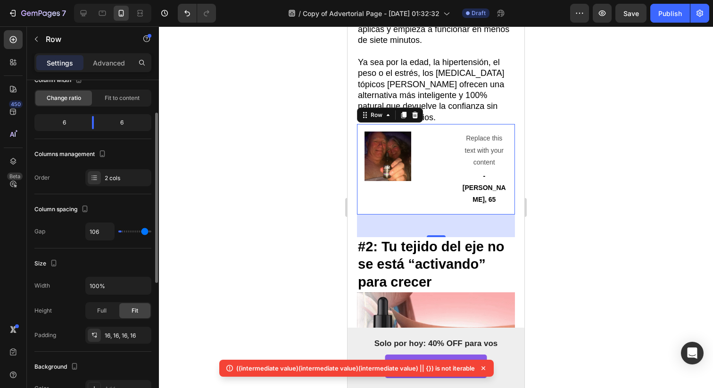
type input "107"
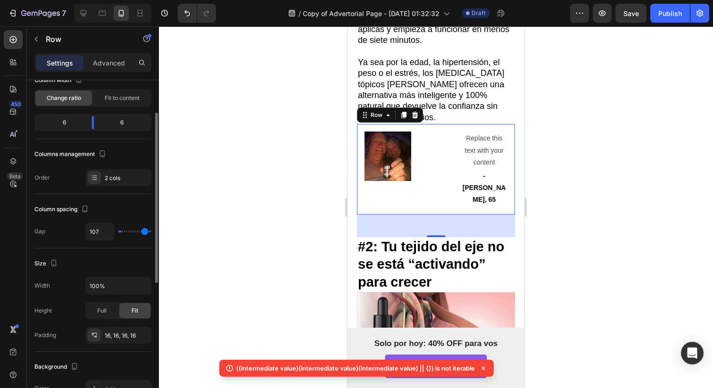
type input "108"
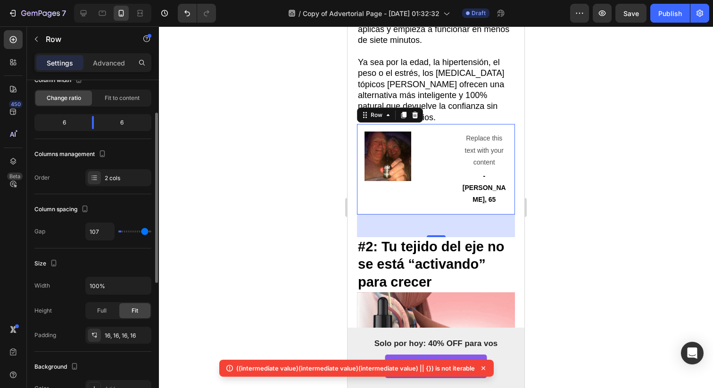
type input "108"
type input "109"
type input "110"
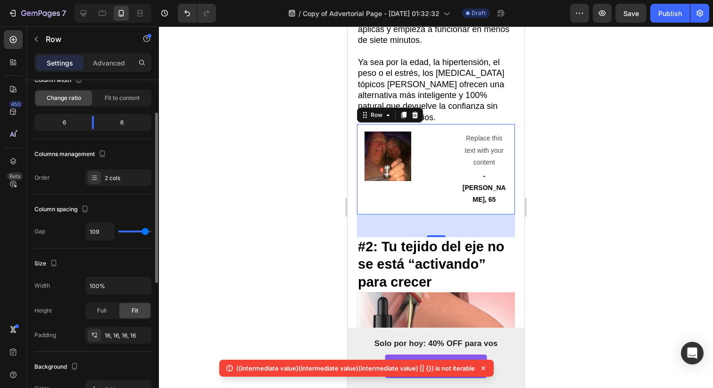
type input "110"
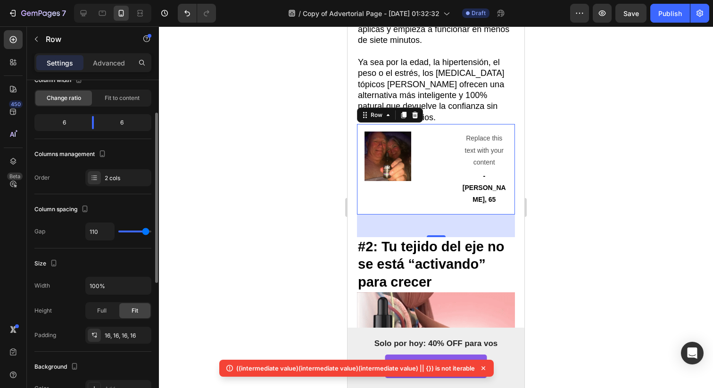
type input "111"
type input "112"
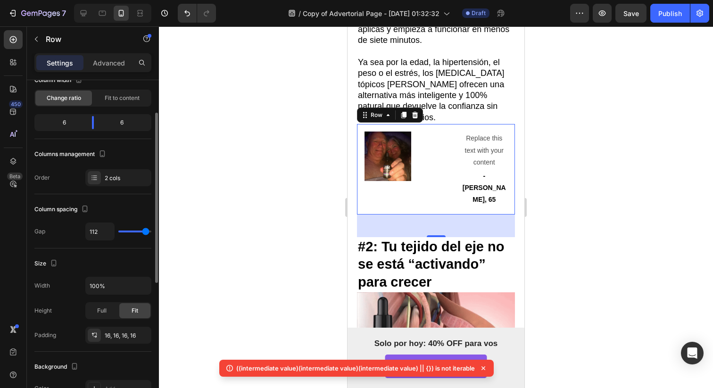
type input "113"
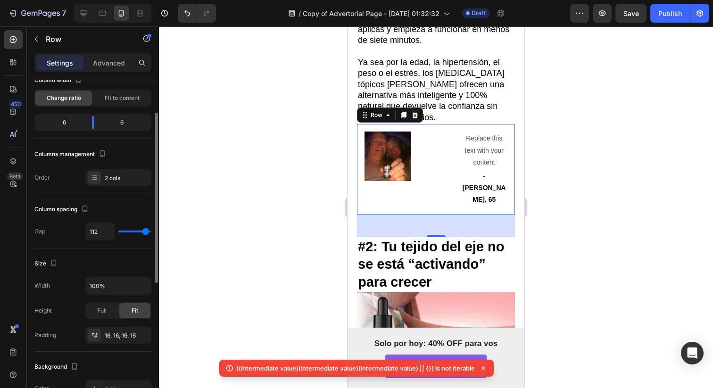
type input "113"
type input "114"
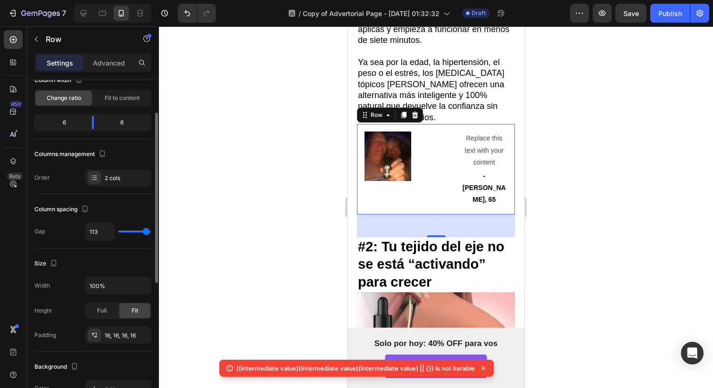
type input "114"
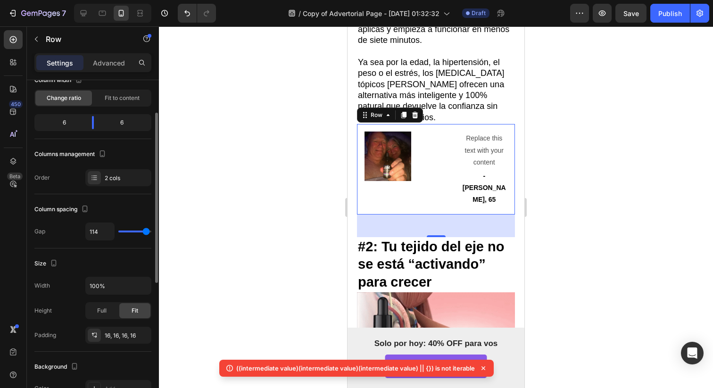
type input "115"
type input "117"
type input "120"
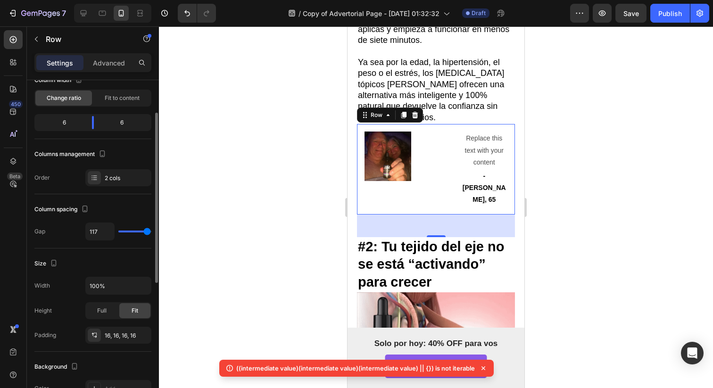
type input "120"
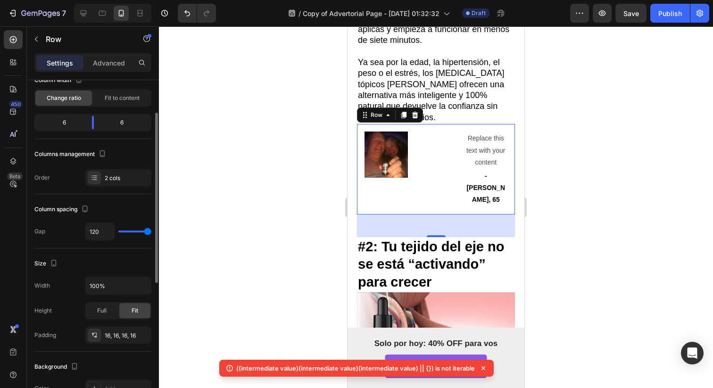
type input "94"
type input "34"
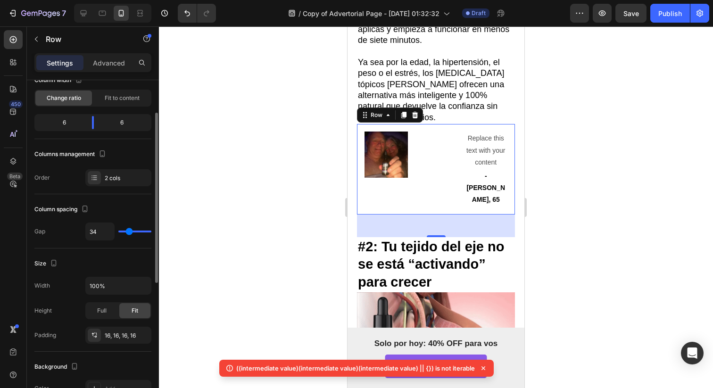
type input "28"
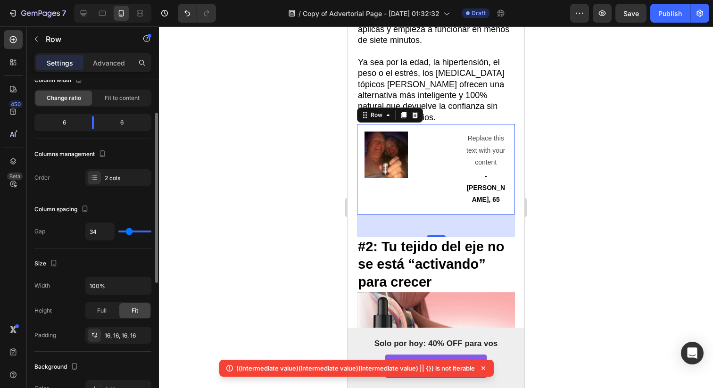
type input "28"
type input "20"
type input "16"
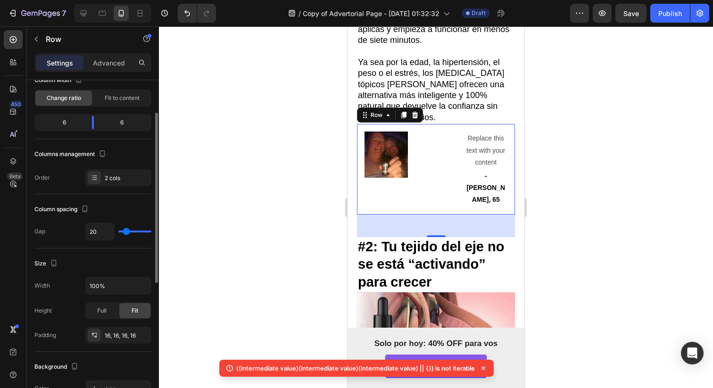
type input "16"
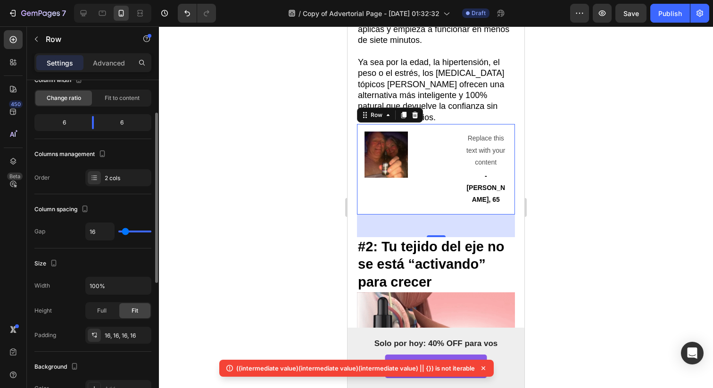
type input "11"
type input "6"
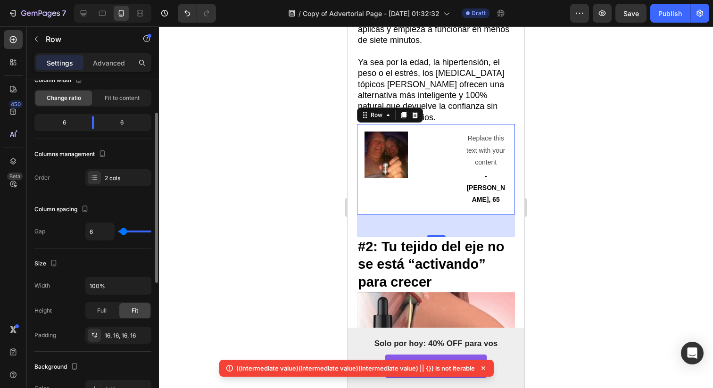
type input "1"
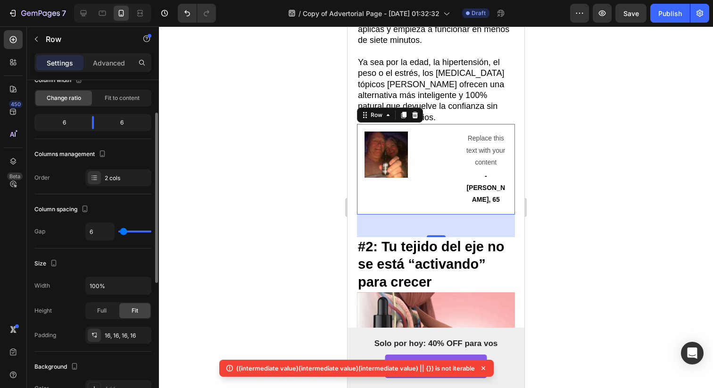
type input "1"
type input "0"
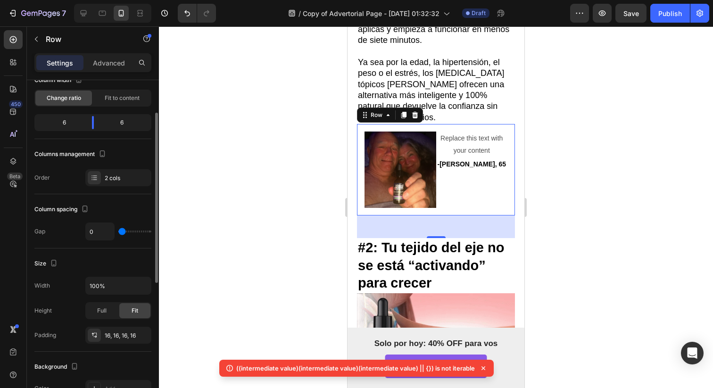
type input "63"
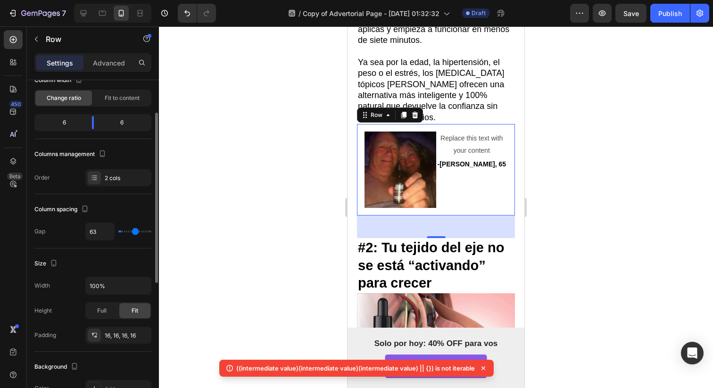
type input "120"
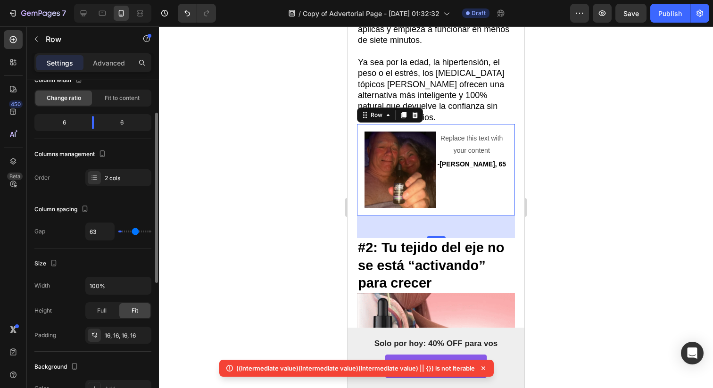
type input "120"
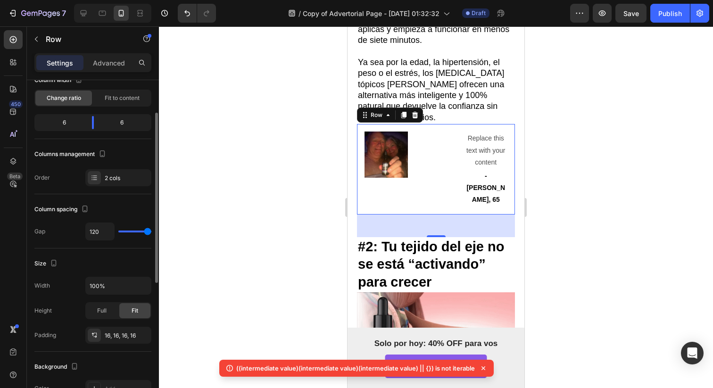
type input "110"
type input "73"
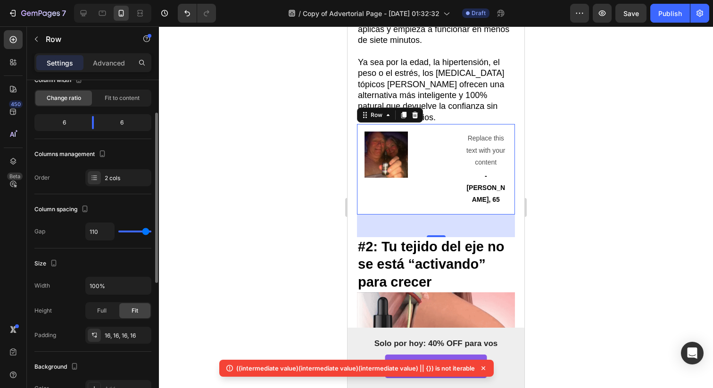
type input "73"
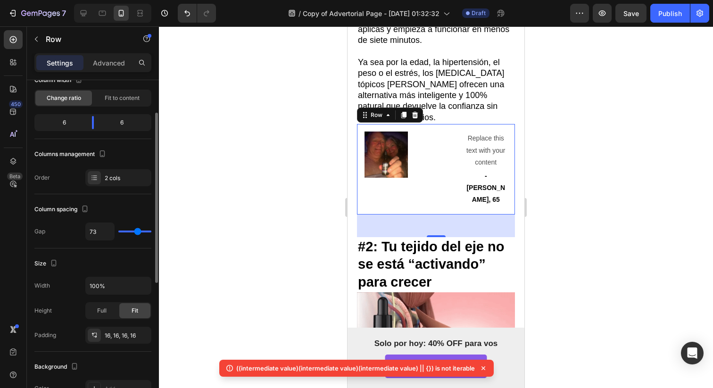
type input "70"
type input "67"
type input "64"
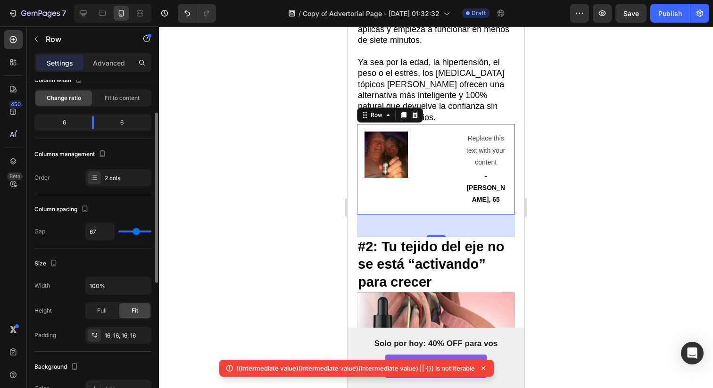
type input "64"
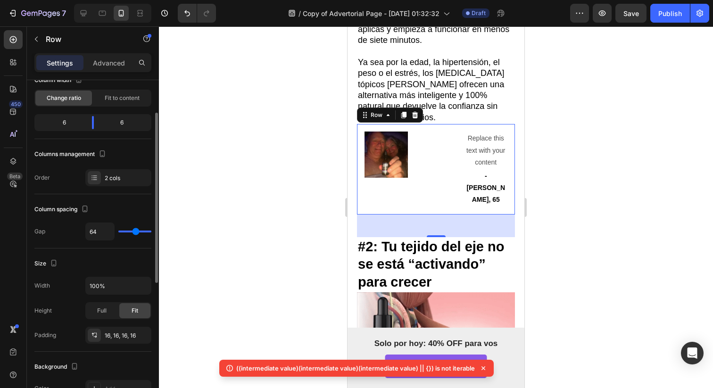
type input "61"
type input "58"
type input "55"
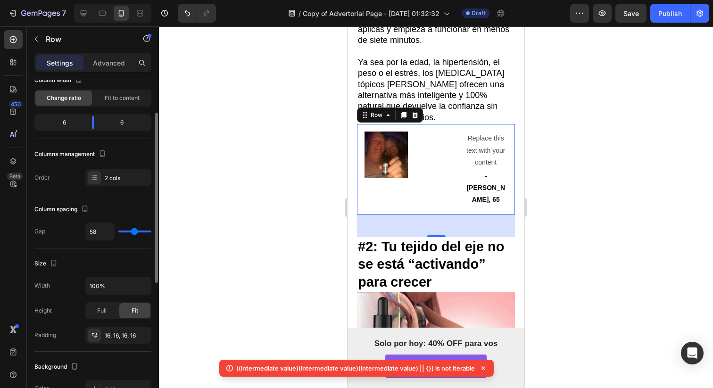
type input "55"
type input "50"
type input "47"
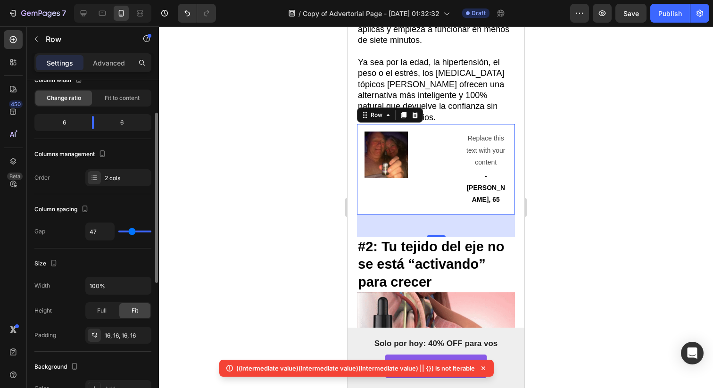
type input "39"
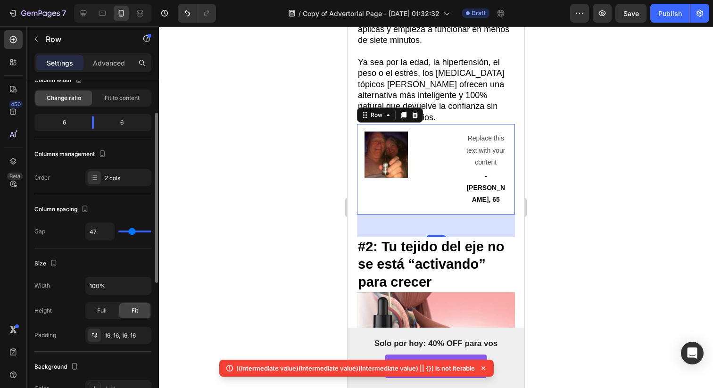
type input "39"
type input "34"
type input "28"
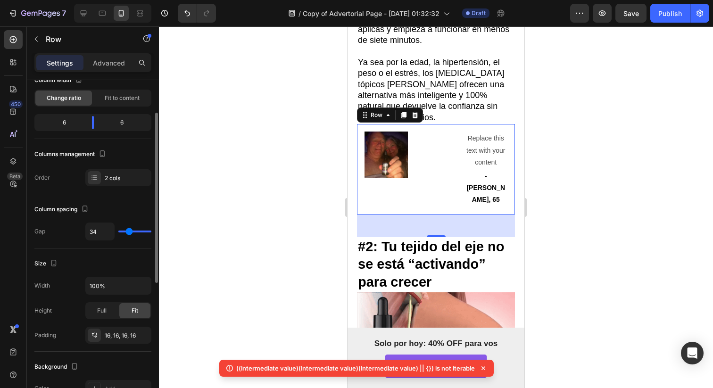
type input "28"
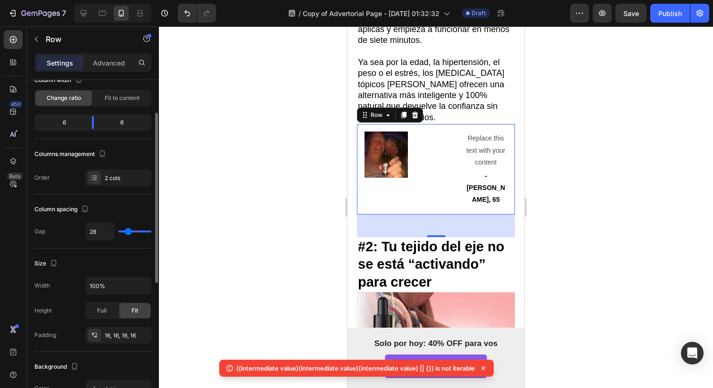
type input "23"
type input "16"
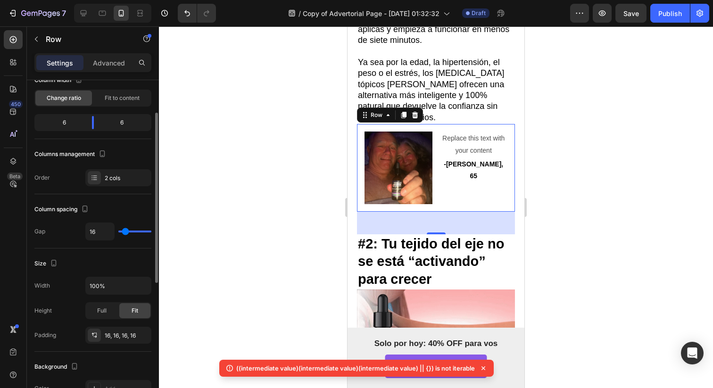
type input "10"
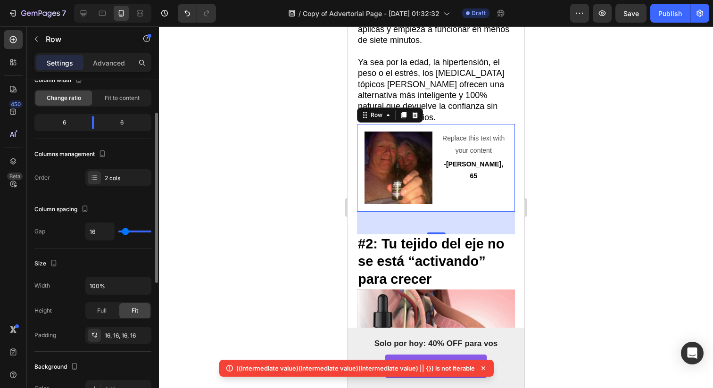
type input "10"
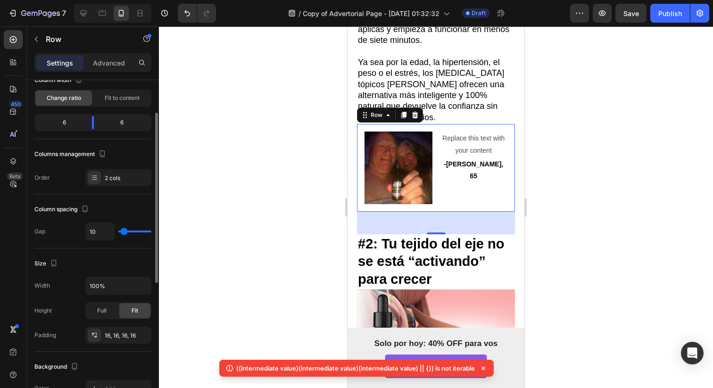
type input "6"
type input "2"
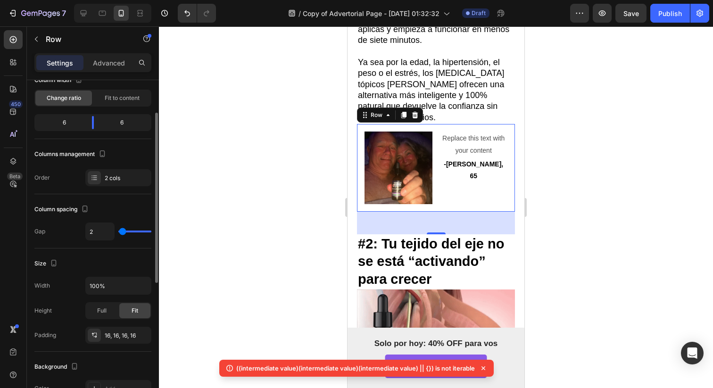
type input "0"
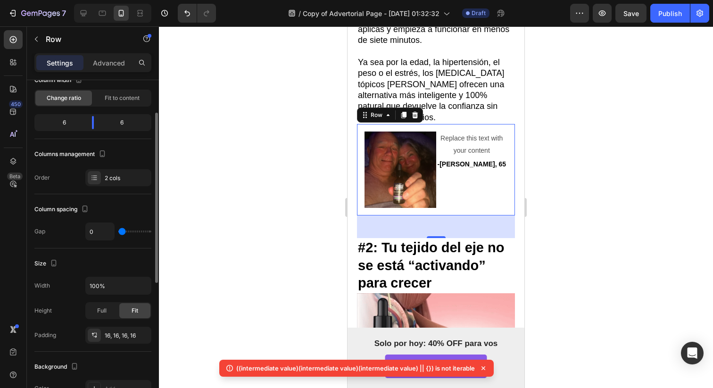
drag, startPoint x: 133, startPoint y: 232, endPoint x: 118, endPoint y: 239, distance: 16.2
type input "0"
click at [118, 232] on input "range" at bounding box center [134, 231] width 33 height 2
click at [100, 236] on input "0" at bounding box center [100, 231] width 28 height 17
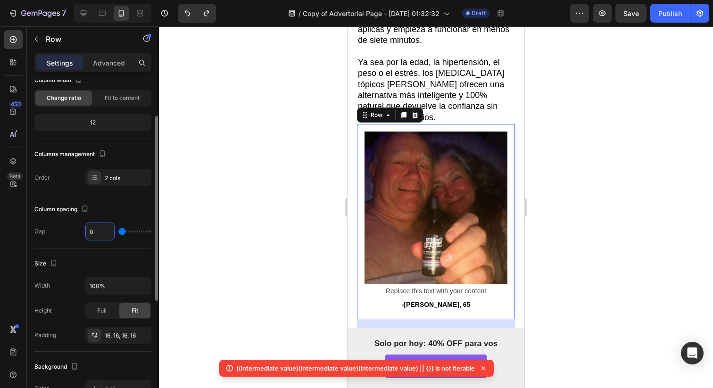
type input "16"
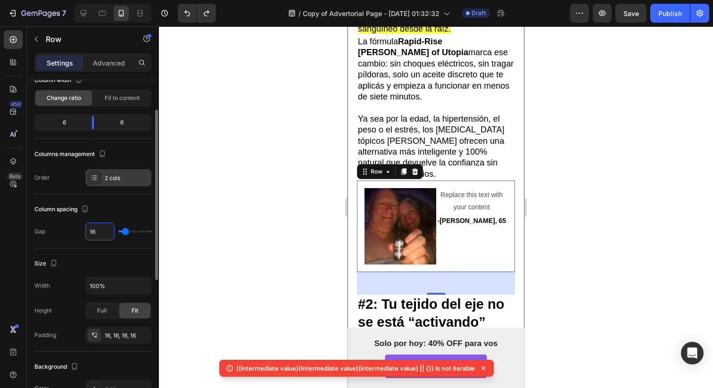
scroll to position [18, 0]
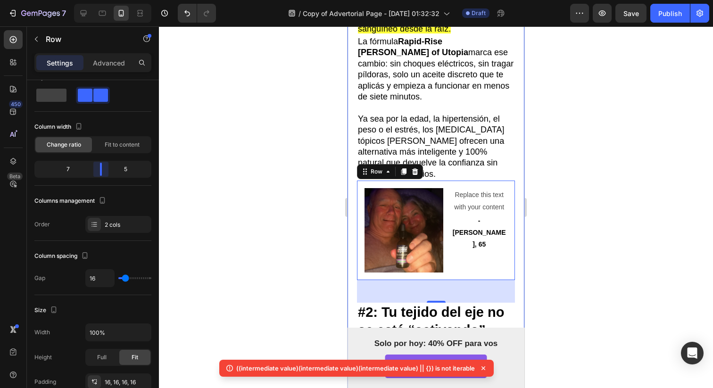
drag, startPoint x: 90, startPoint y: 164, endPoint x: 105, endPoint y: 171, distance: 16.2
click at [105, 0] on body "7 Version history / Copy of Advertorial Page - Aug 23, 01:32:32 Draft Preview S…" at bounding box center [356, 0] width 713 height 0
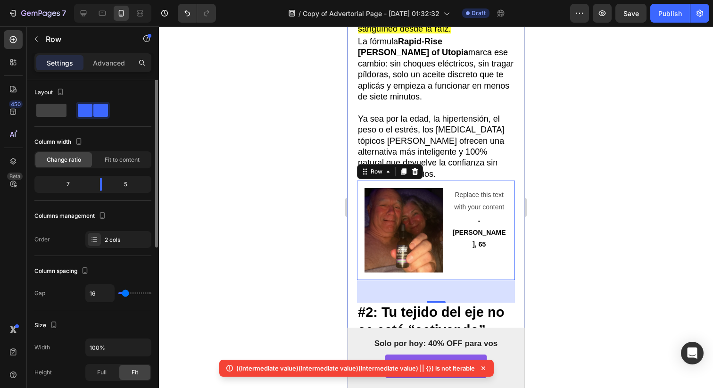
scroll to position [0, 0]
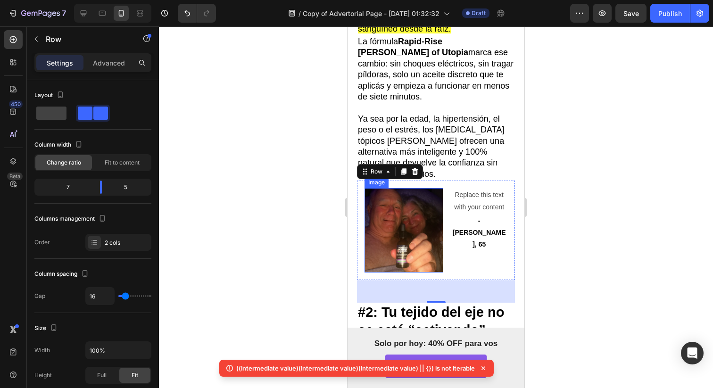
click at [391, 203] on img at bounding box center [403, 230] width 79 height 84
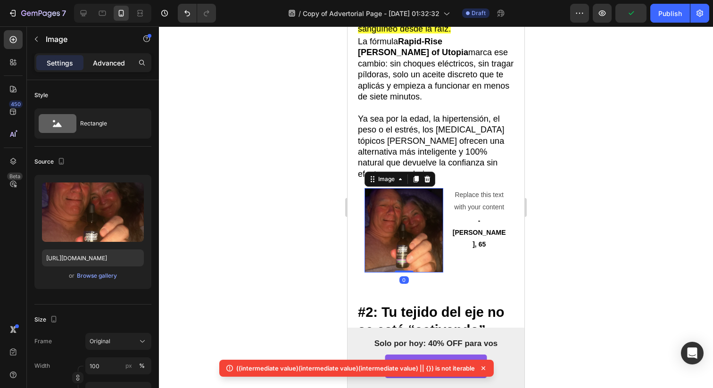
click at [107, 66] on p "Advanced" at bounding box center [109, 63] width 32 height 10
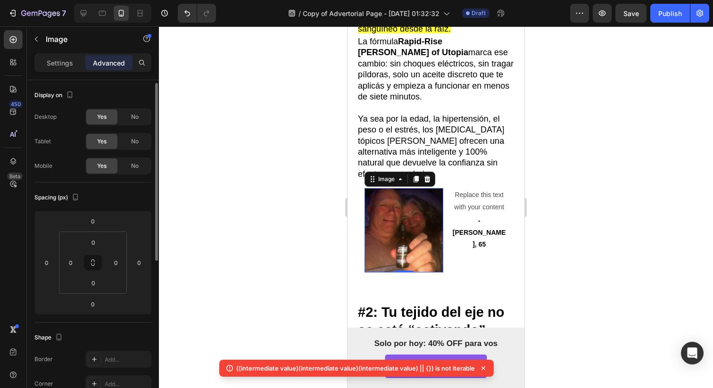
scroll to position [3, 0]
click at [72, 67] on p "Settings" at bounding box center [60, 63] width 26 height 10
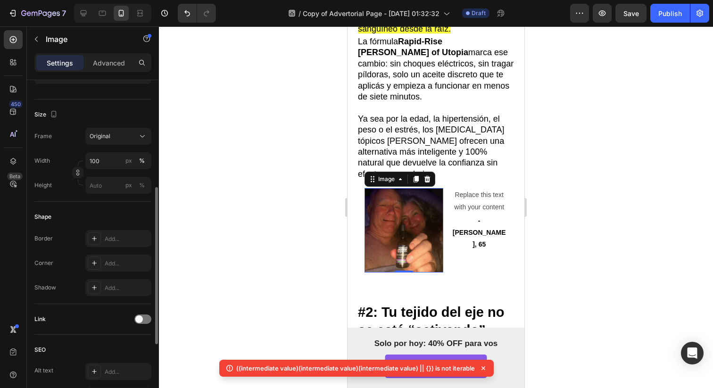
scroll to position [212, 0]
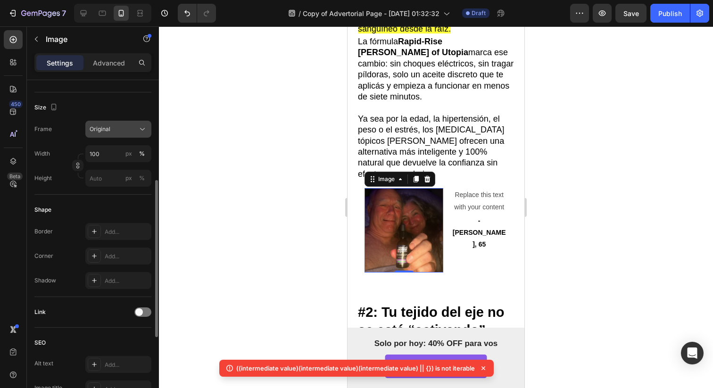
click at [113, 130] on div "Original" at bounding box center [113, 129] width 46 height 8
drag, startPoint x: 108, startPoint y: 273, endPoint x: 92, endPoint y: 326, distance: 55.2
click at [92, 326] on div "Style Rectangle Source Upload Image https://cdn.shopify.com/s/files/1/0968/6971…" at bounding box center [92, 191] width 117 height 647
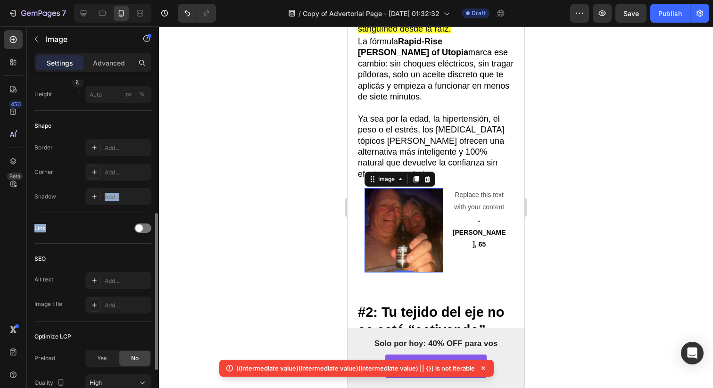
scroll to position [292, 0]
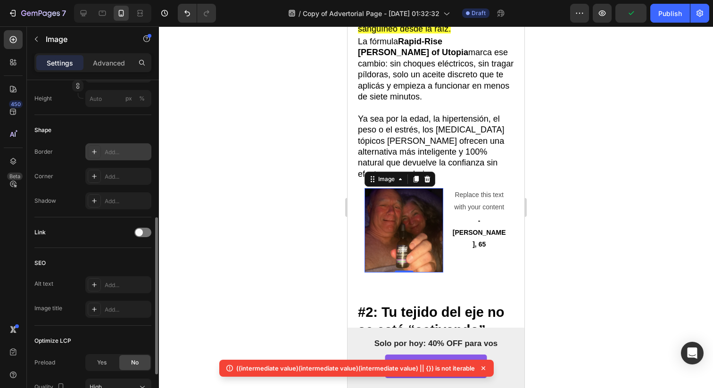
click at [90, 153] on icon at bounding box center [94, 152] width 8 height 8
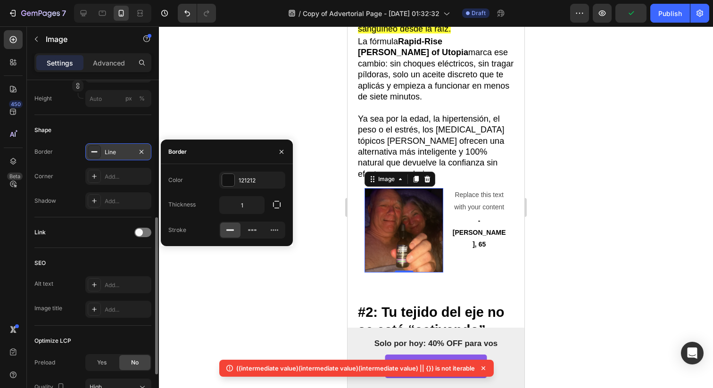
click at [92, 153] on icon at bounding box center [94, 152] width 8 height 8
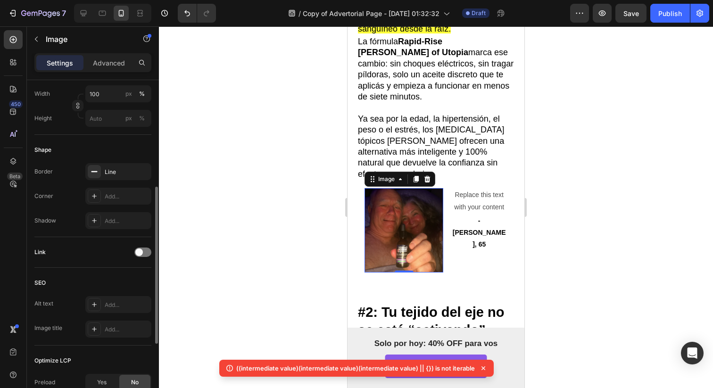
scroll to position [237, 0]
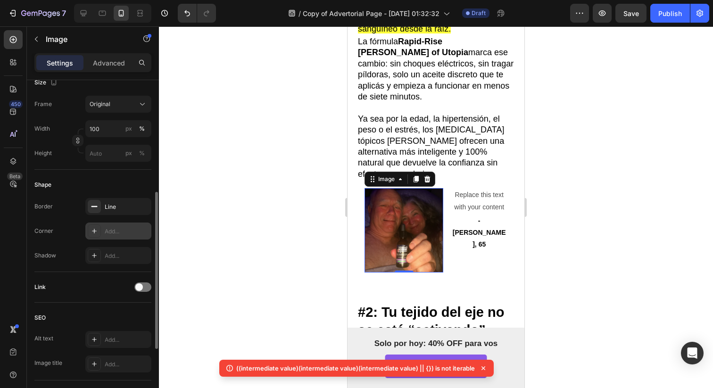
click at [91, 239] on div "Add..." at bounding box center [118, 230] width 66 height 17
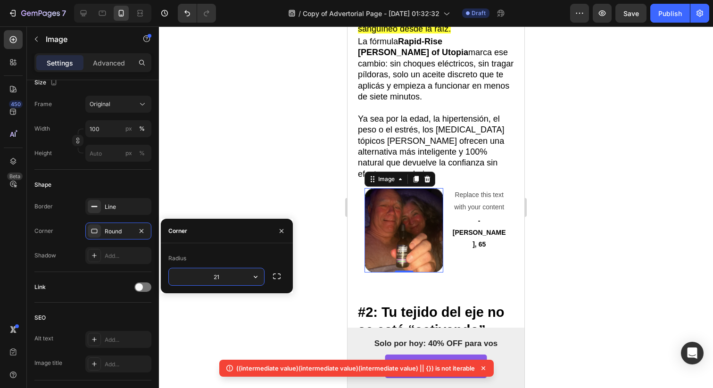
type input "2"
type input "1"
type input "8"
type input "3"
type input "2"
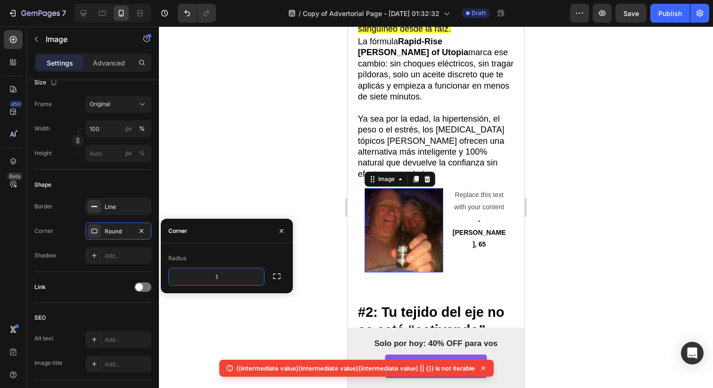
type input "15"
click at [203, 196] on div at bounding box center [436, 206] width 554 height 361
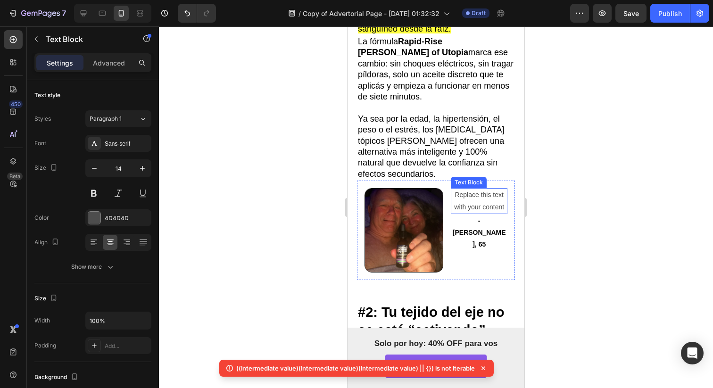
click at [489, 189] on div "Replace this text with your content" at bounding box center [479, 200] width 57 height 25
click at [491, 191] on div "Replace this text with your content" at bounding box center [479, 200] width 57 height 25
click at [491, 191] on p "Replace this text with your content" at bounding box center [478, 201] width 55 height 24
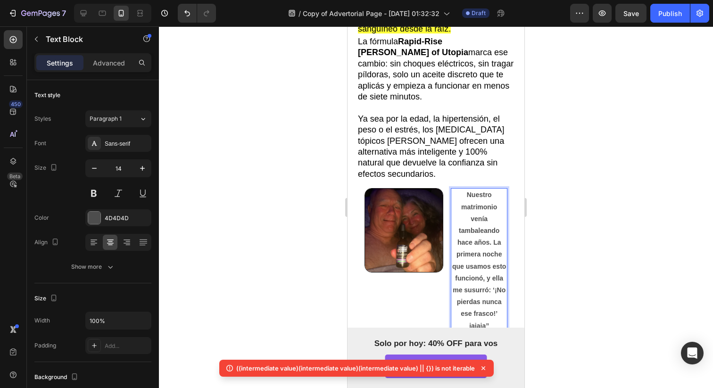
click at [552, 247] on div at bounding box center [436, 206] width 554 height 361
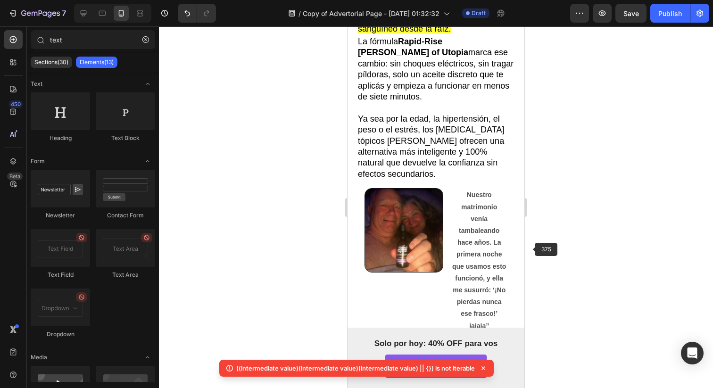
click at [475, 246] on p "Nuestro matrimonio venía tambaleando hace años. La primera noche que usamos est…" at bounding box center [478, 260] width 55 height 142
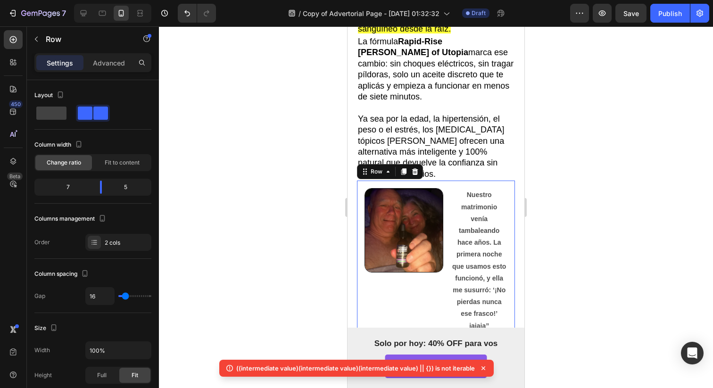
click at [415, 272] on div "Image" at bounding box center [403, 279] width 79 height 182
click at [390, 245] on img at bounding box center [403, 230] width 79 height 84
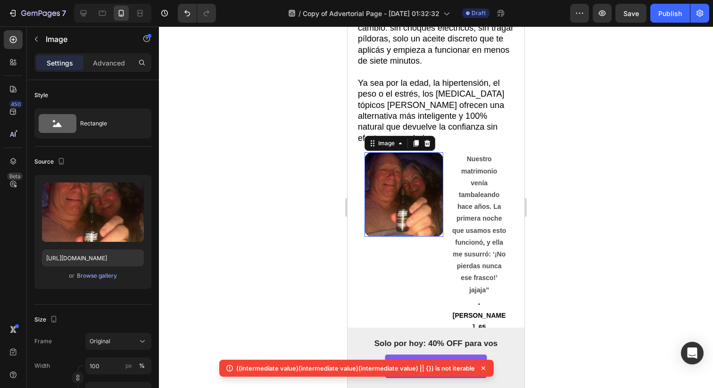
scroll to position [505, 0]
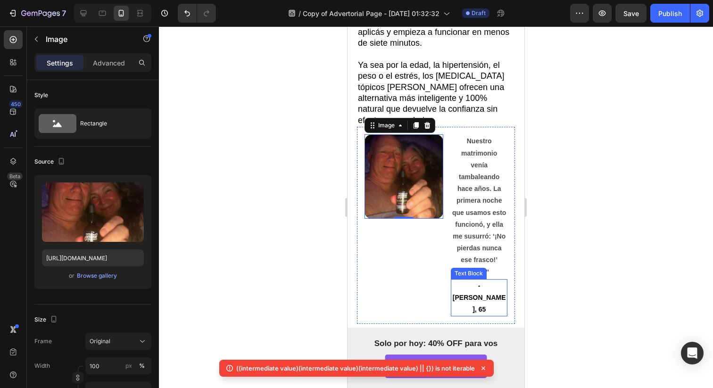
click at [491, 280] on p "-Martin, 65" at bounding box center [478, 298] width 55 height 36
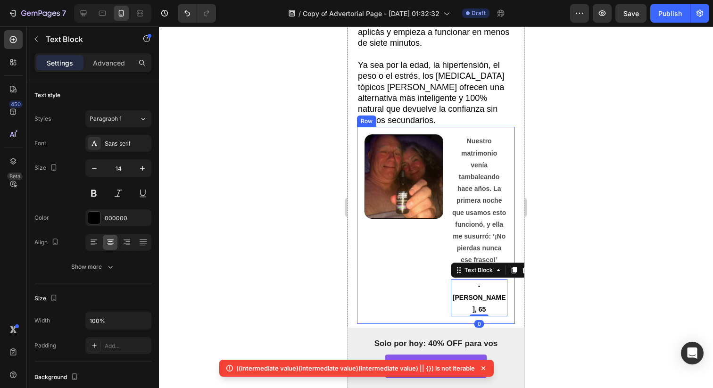
click at [421, 249] on div "Image" at bounding box center [403, 225] width 79 height 182
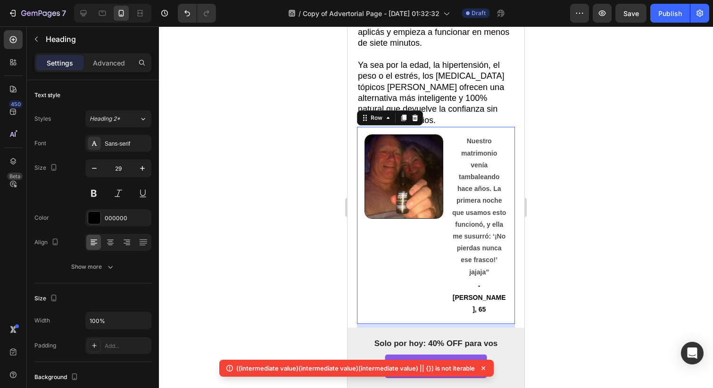
click at [425, 276] on div "Image" at bounding box center [403, 225] width 79 height 182
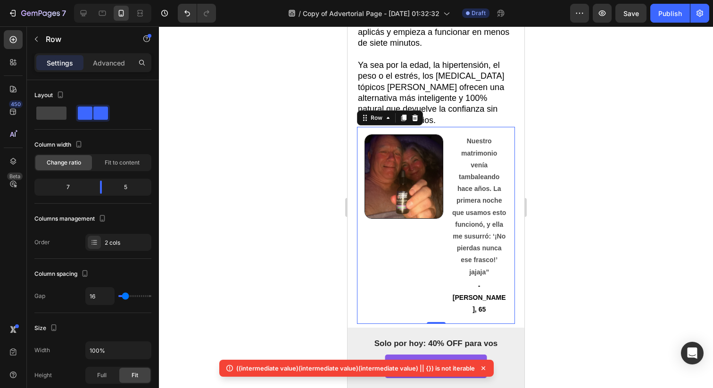
drag, startPoint x: 431, startPoint y: 306, endPoint x: 434, endPoint y: 268, distance: 37.8
click at [434, 268] on div "Image Nuestro matrimonio venía tambaleando hace años. La primera noche que usam…" at bounding box center [436, 225] width 158 height 197
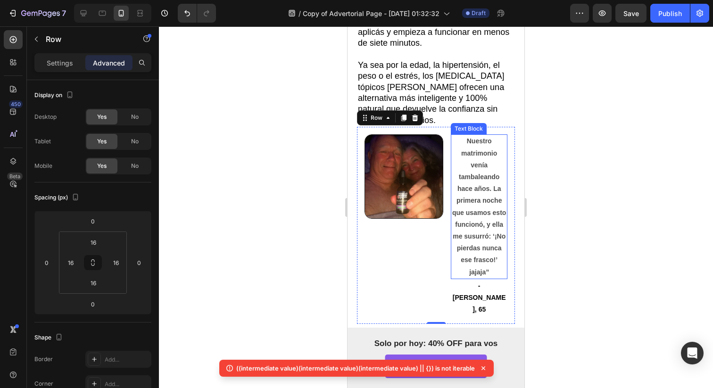
click at [490, 231] on strong "Nuestro matrimonio venía tambaleando hace años. La primera noche que usamos est…" at bounding box center [479, 206] width 54 height 138
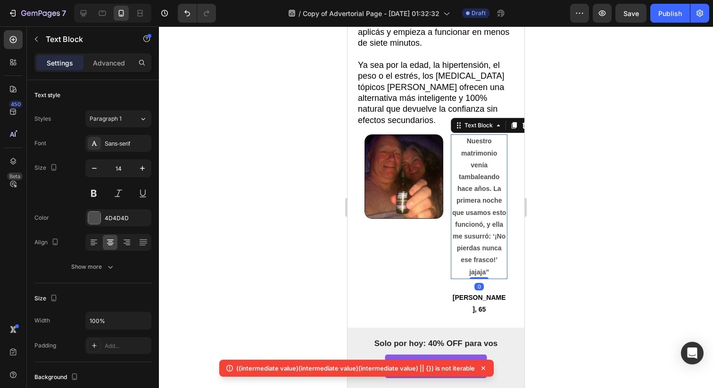
drag, startPoint x: 476, startPoint y: 262, endPoint x: 481, endPoint y: 186, distance: 76.0
click at [481, 186] on div "Nuestro matrimonio venía tambaleando hace años. La primera noche que usamos est…" at bounding box center [479, 206] width 57 height 144
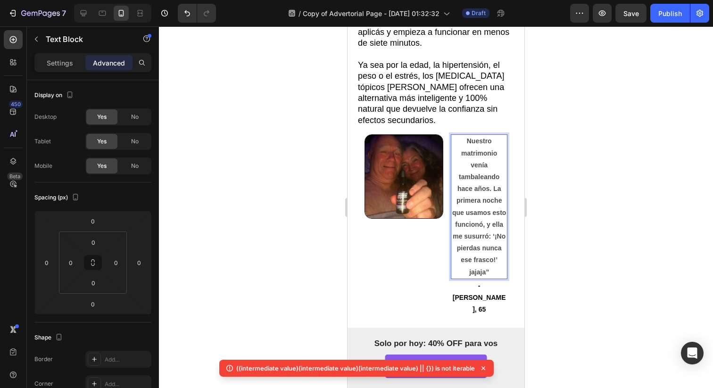
click at [481, 186] on strong "Nuestro matrimonio venía tambaleando hace años. La primera noche que usamos est…" at bounding box center [479, 206] width 54 height 138
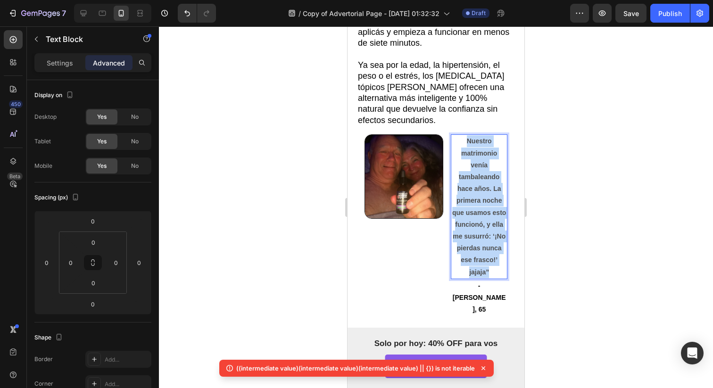
click at [481, 186] on strong "Nuestro matrimonio venía tambaleando hace años. La primera noche que usamos est…" at bounding box center [479, 206] width 54 height 138
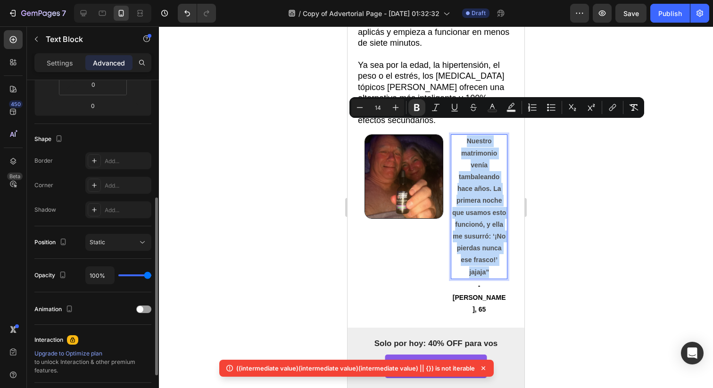
scroll to position [220, 0]
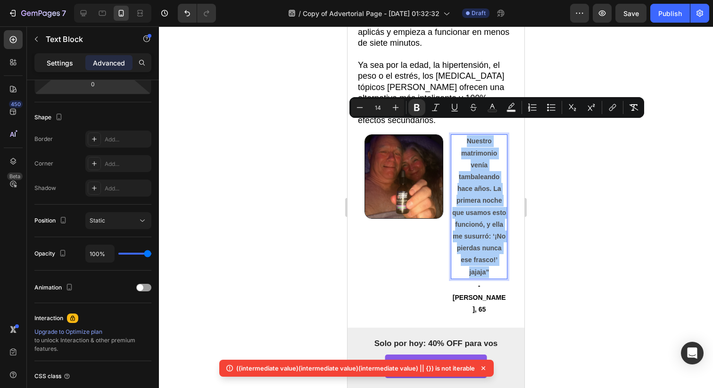
click at [66, 59] on p "Settings" at bounding box center [60, 63] width 26 height 10
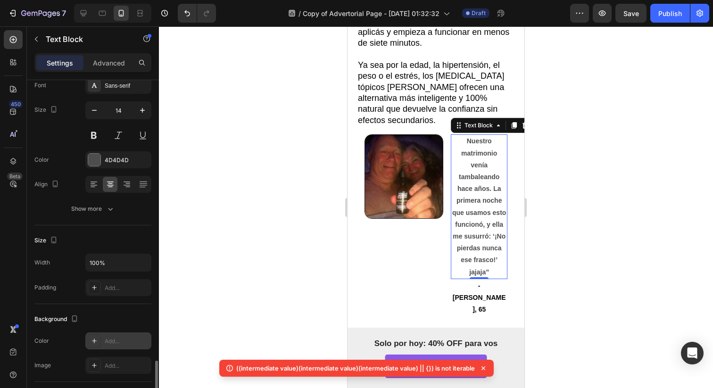
scroll to position [0, 0]
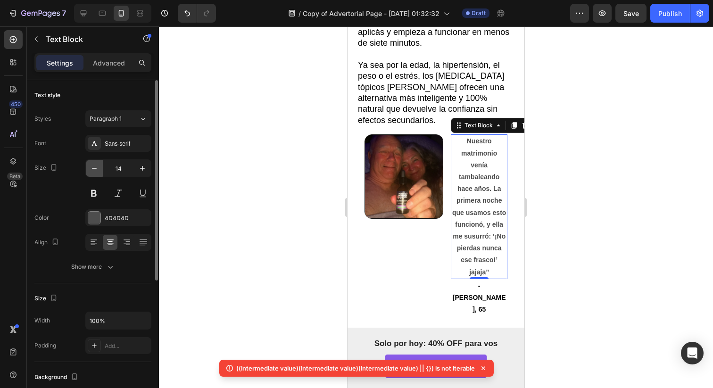
click at [92, 164] on icon "button" at bounding box center [94, 168] width 9 height 9
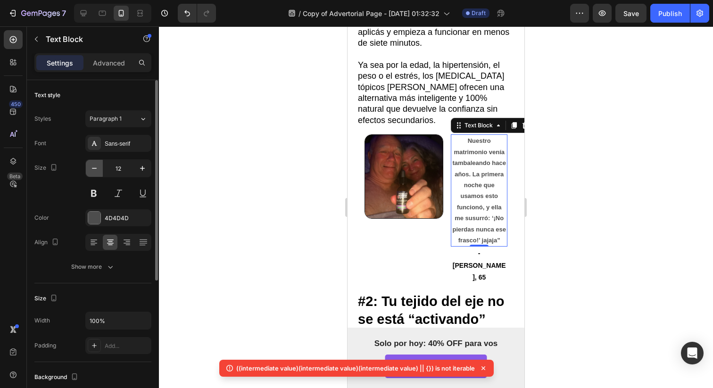
click at [92, 164] on icon "button" at bounding box center [94, 168] width 9 height 9
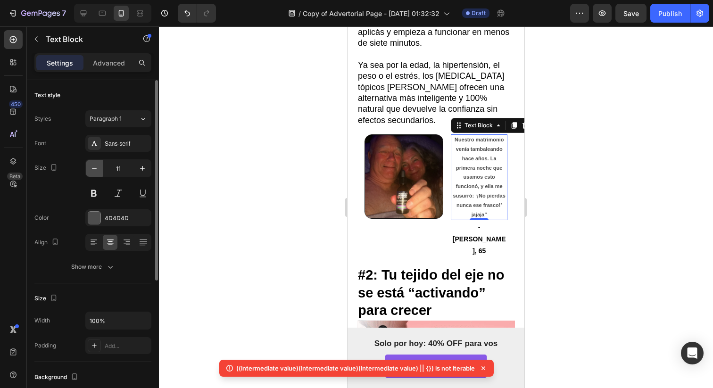
click at [92, 164] on icon "button" at bounding box center [94, 168] width 9 height 9
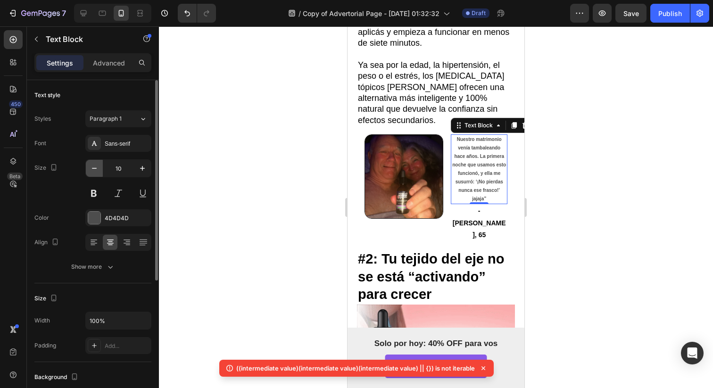
click at [92, 164] on icon "button" at bounding box center [94, 168] width 9 height 9
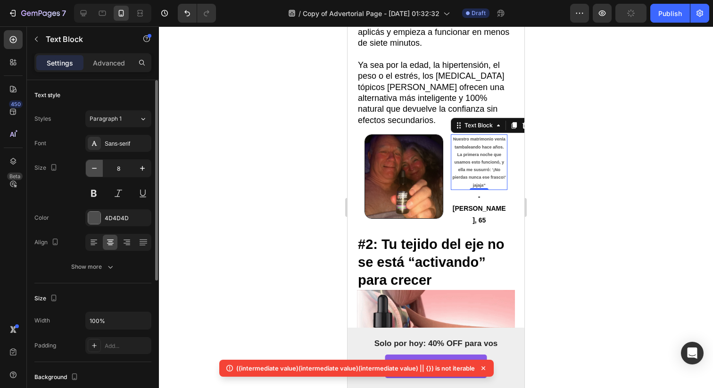
click at [92, 164] on icon "button" at bounding box center [94, 168] width 9 height 9
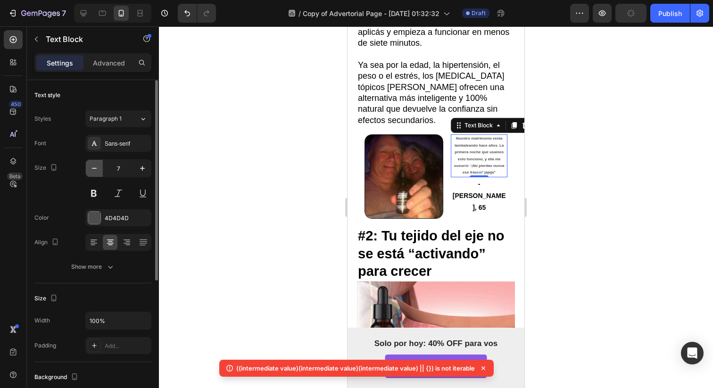
click at [92, 164] on icon "button" at bounding box center [94, 168] width 9 height 9
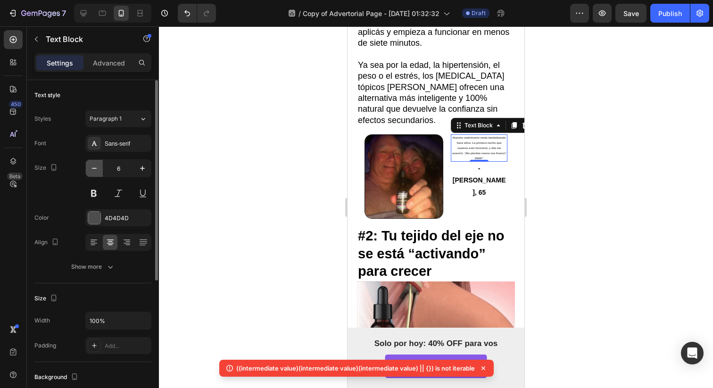
click at [92, 164] on icon "button" at bounding box center [94, 168] width 9 height 9
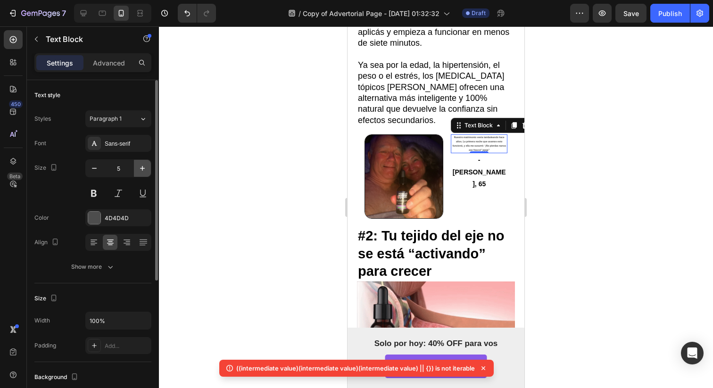
click at [139, 167] on icon "button" at bounding box center [142, 168] width 9 height 9
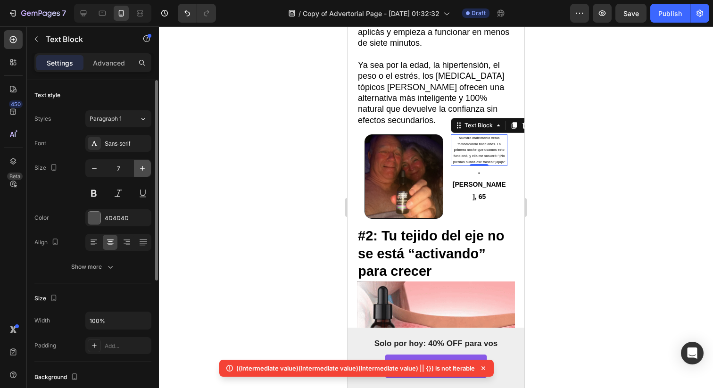
click at [139, 167] on icon "button" at bounding box center [142, 168] width 9 height 9
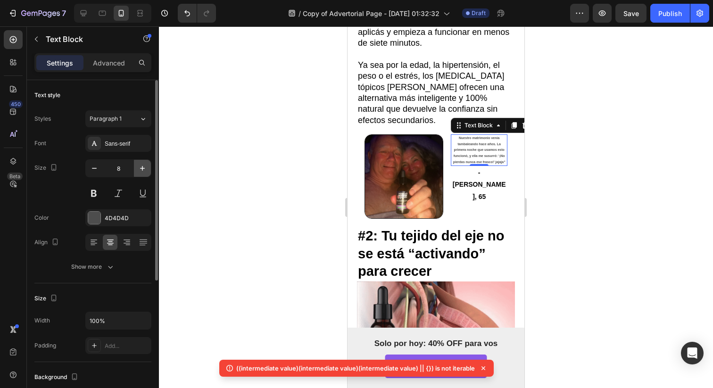
click at [139, 167] on icon "button" at bounding box center [142, 168] width 9 height 9
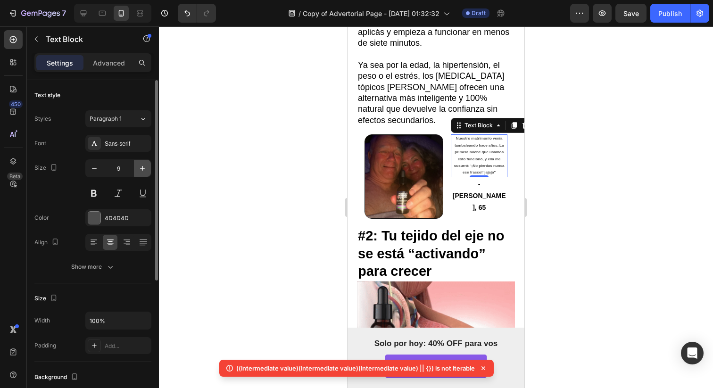
click at [139, 167] on icon "button" at bounding box center [142, 168] width 9 height 9
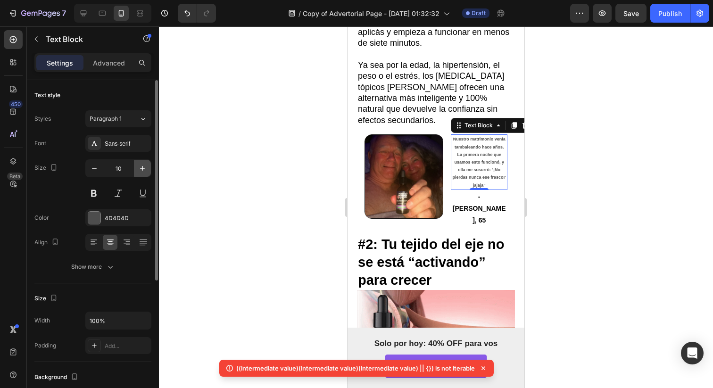
click at [139, 167] on icon "button" at bounding box center [142, 168] width 9 height 9
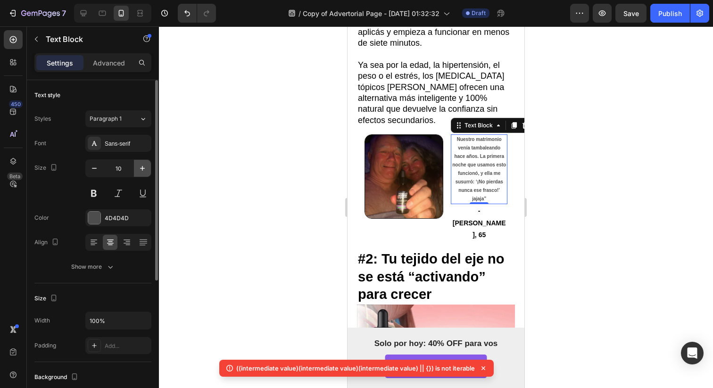
type input "11"
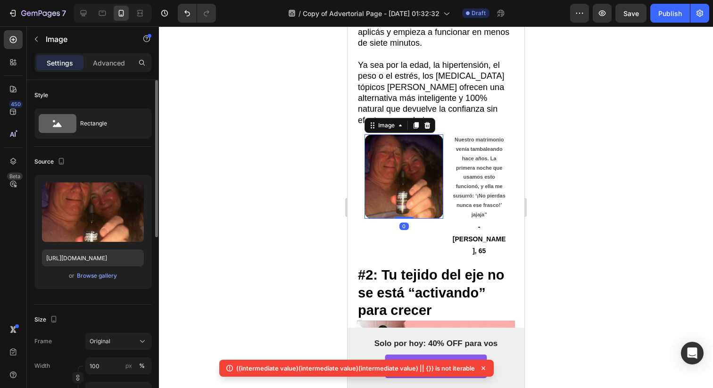
click at [410, 164] on img at bounding box center [403, 176] width 79 height 84
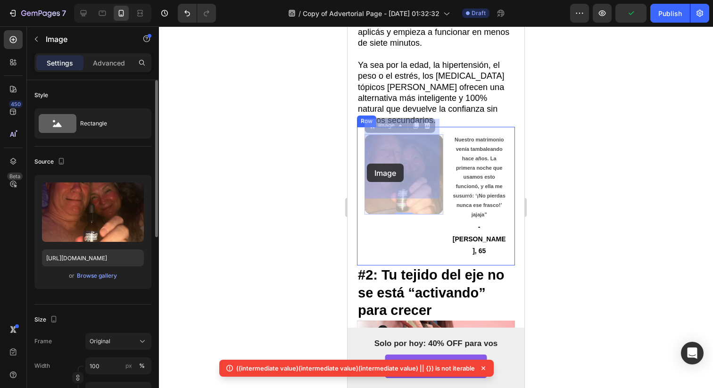
drag, startPoint x: 388, startPoint y: 139, endPoint x: 367, endPoint y: 164, distance: 32.4
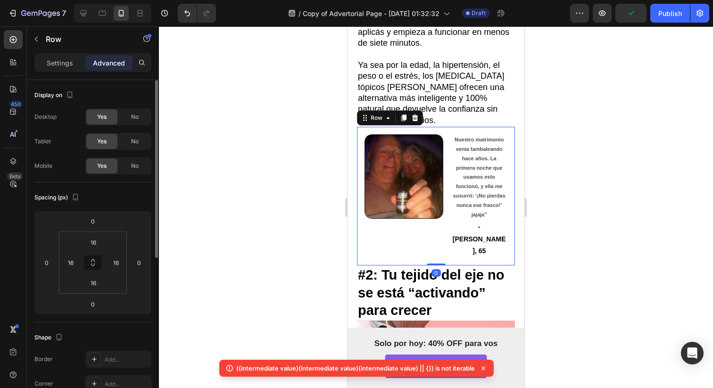
click at [359, 170] on div "Image Nuestro matrimonio venía tambaleando hace años. La primera noche que usam…" at bounding box center [436, 196] width 158 height 139
drag, startPoint x: 79, startPoint y: 263, endPoint x: 63, endPoint y: 265, distance: 16.1
click at [63, 265] on div "16" at bounding box center [70, 262] width 19 height 15
drag, startPoint x: 63, startPoint y: 265, endPoint x: 98, endPoint y: 261, distance: 35.1
click at [98, 262] on div "16 16 16 16" at bounding box center [93, 262] width 68 height 62
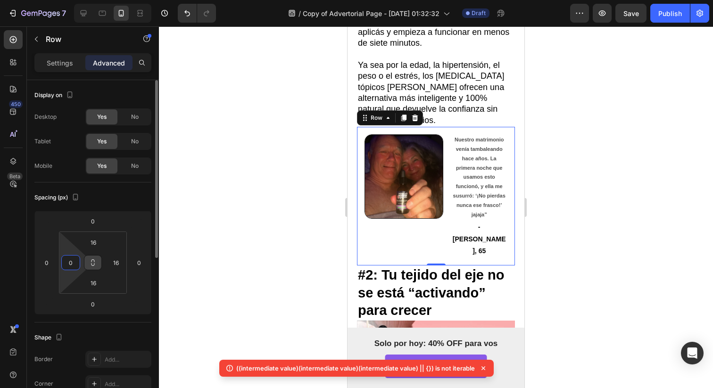
type input "0"
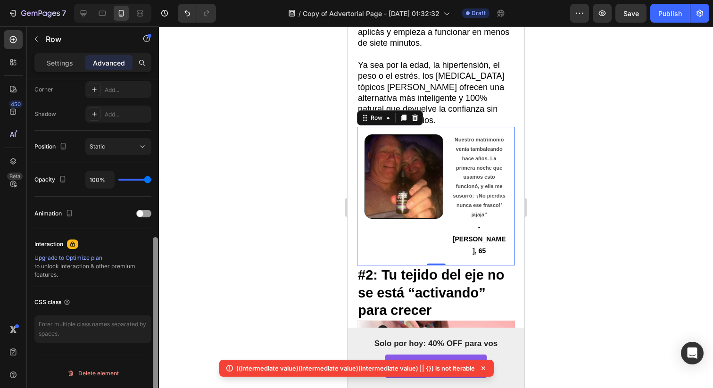
click at [154, 302] on div at bounding box center [155, 247] width 7 height 335
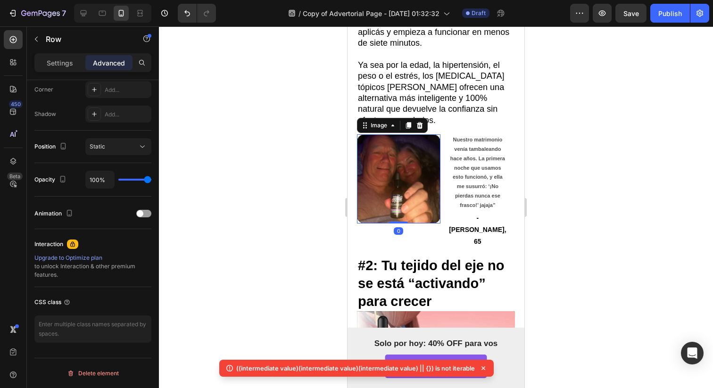
click at [368, 176] on img at bounding box center [398, 178] width 83 height 89
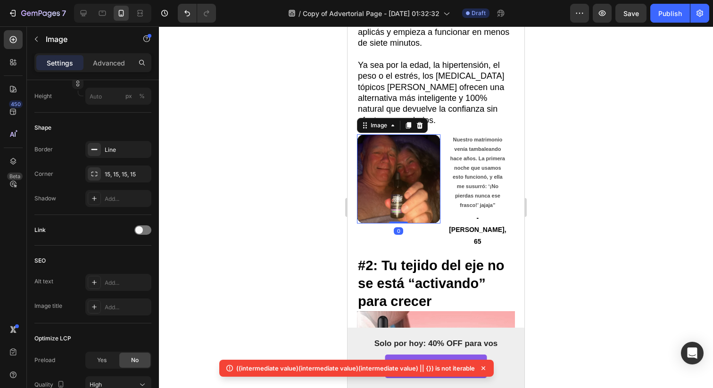
scroll to position [0, 0]
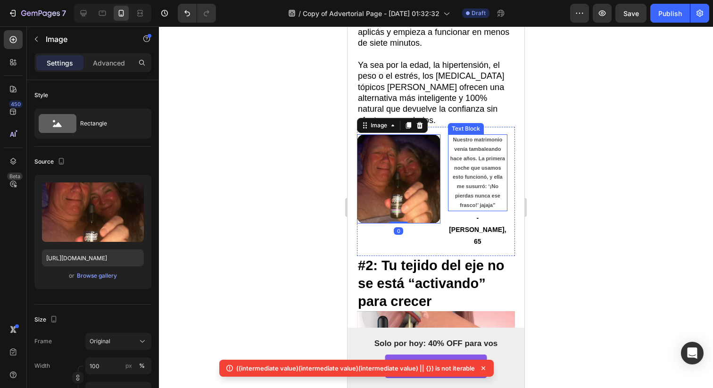
click at [467, 172] on strong "Nuestro matrimonio venía tambaleando hace años. La primera noche que usamos est…" at bounding box center [477, 172] width 55 height 71
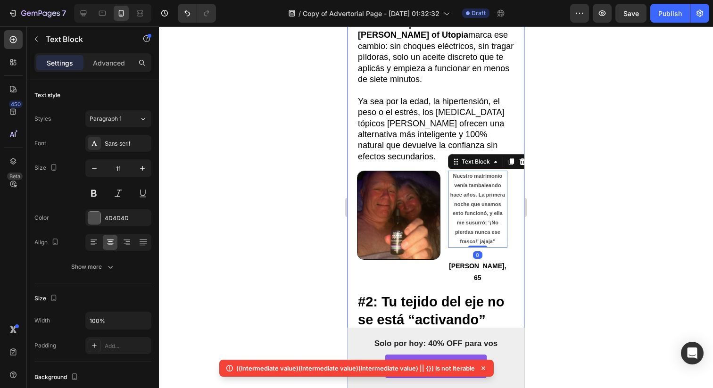
scroll to position [460, 0]
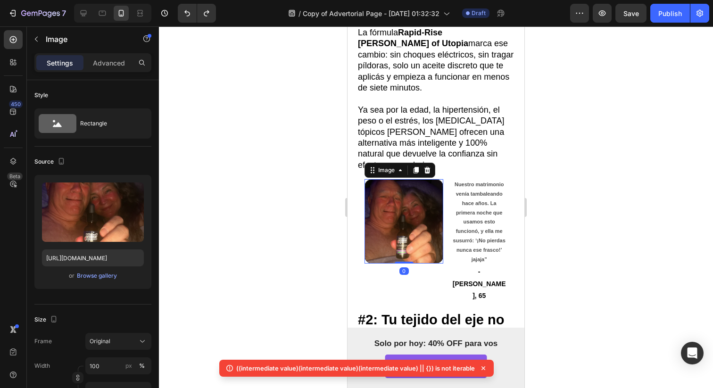
click at [389, 226] on img at bounding box center [403, 221] width 79 height 84
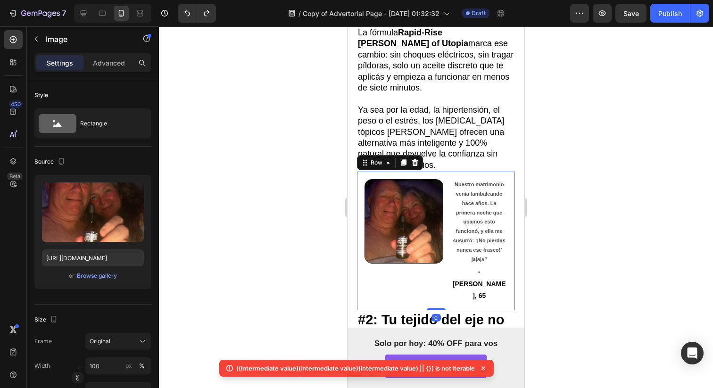
click at [361, 224] on div "Image Nuestro matrimonio venía tambaleando hace años. La primera noche que usam…" at bounding box center [436, 241] width 158 height 139
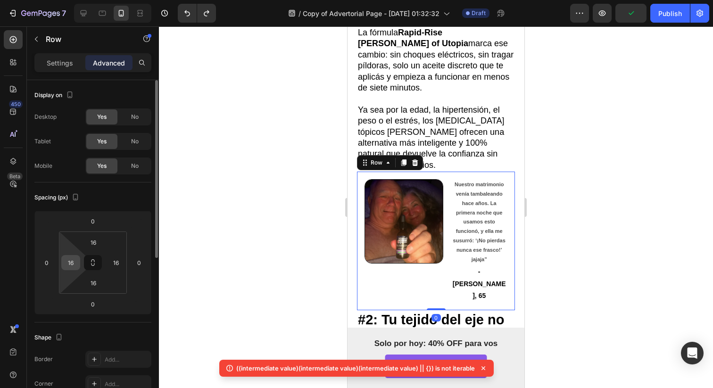
click at [72, 263] on input "16" at bounding box center [71, 262] width 14 height 14
type input "o"
type input "0"
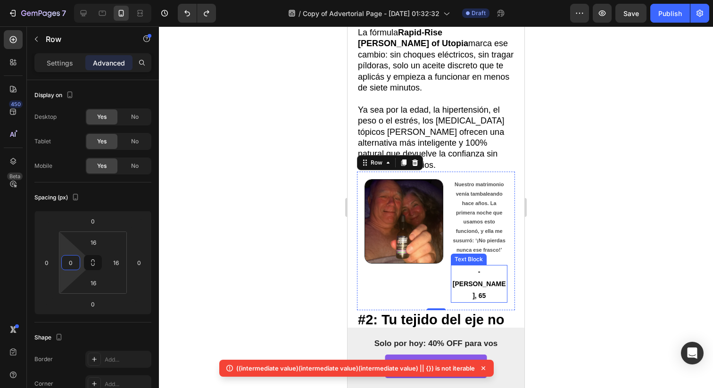
click at [486, 268] on strong "-Martin, 65" at bounding box center [478, 283] width 53 height 31
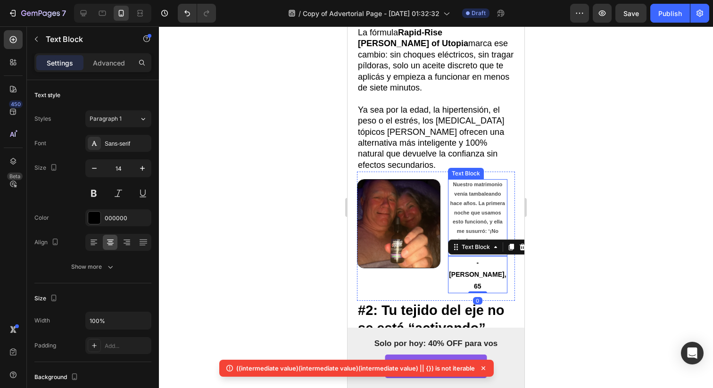
click at [479, 181] on strong "Nuestro matrimonio venía tambaleando hace años. La primera noche que usamos est…" at bounding box center [477, 216] width 55 height 71
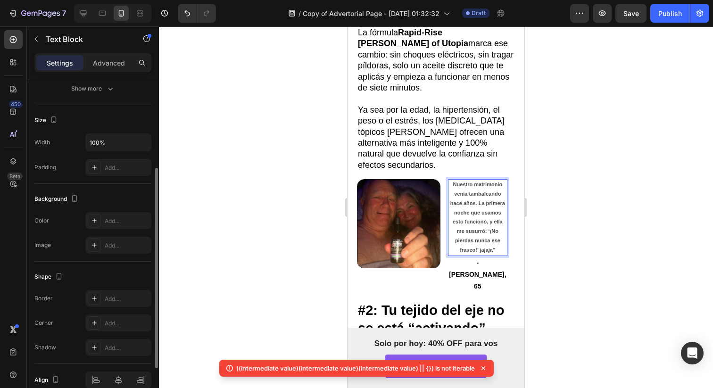
scroll to position [181, 0]
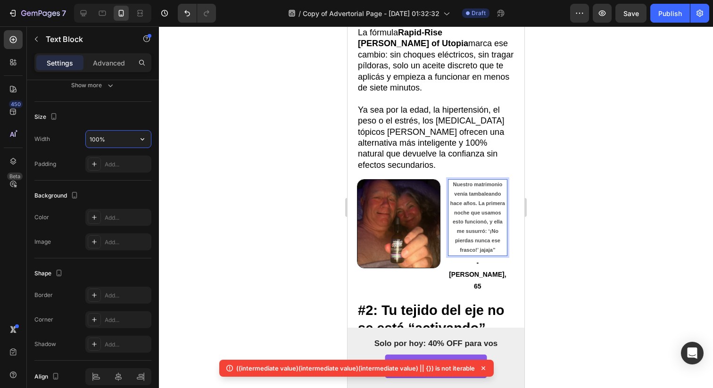
click at [115, 144] on input "100%" at bounding box center [118, 139] width 65 height 17
click at [147, 131] on button "button" at bounding box center [142, 139] width 17 height 17
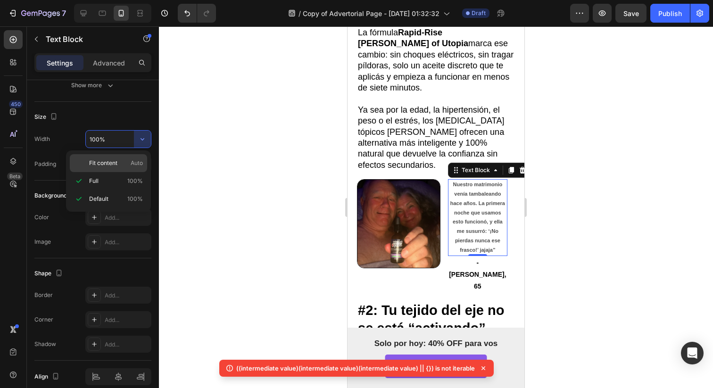
click at [118, 166] on p "Fit content Auto" at bounding box center [116, 163] width 54 height 8
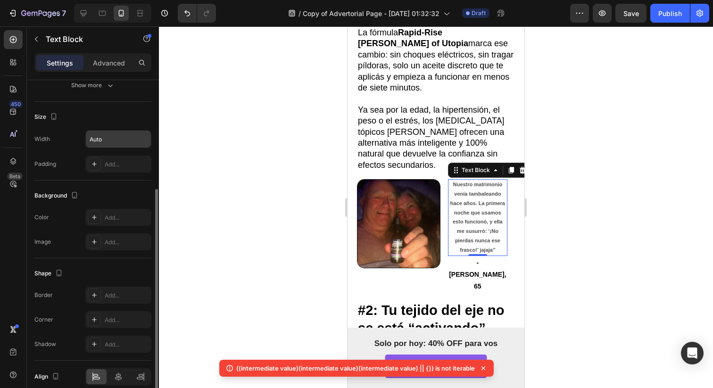
click at [123, 143] on input "Auto" at bounding box center [118, 139] width 65 height 17
click at [140, 176] on div "Size Width 130% Padding Add..." at bounding box center [92, 141] width 117 height 79
click at [115, 137] on input "130%" at bounding box center [118, 139] width 65 height 17
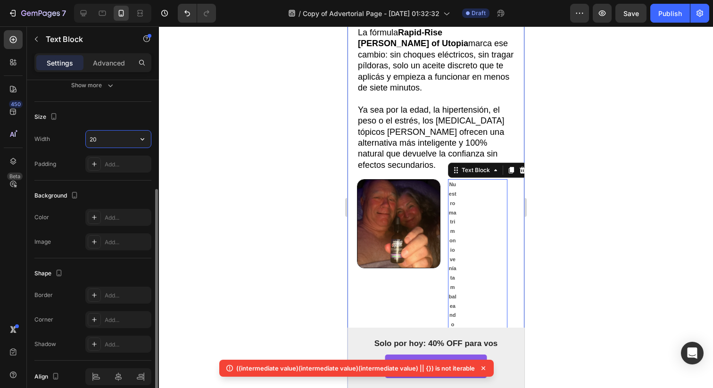
type input "2"
type input "3"
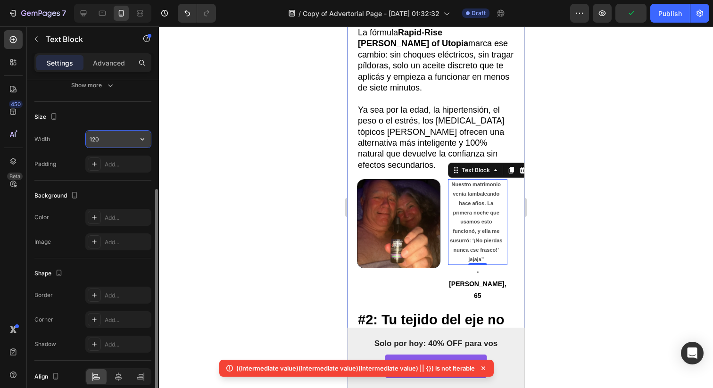
click at [147, 139] on button "button" at bounding box center [142, 139] width 17 height 17
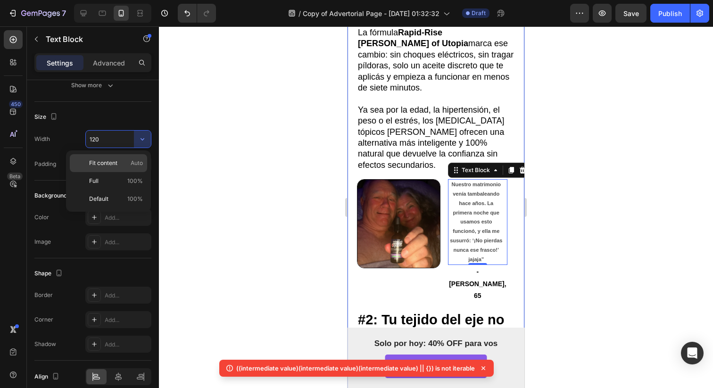
click at [132, 165] on span "Auto" at bounding box center [137, 163] width 12 height 8
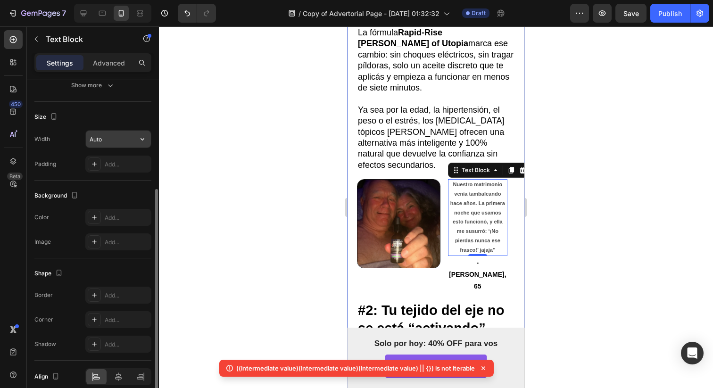
click at [139, 141] on icon "button" at bounding box center [142, 138] width 9 height 9
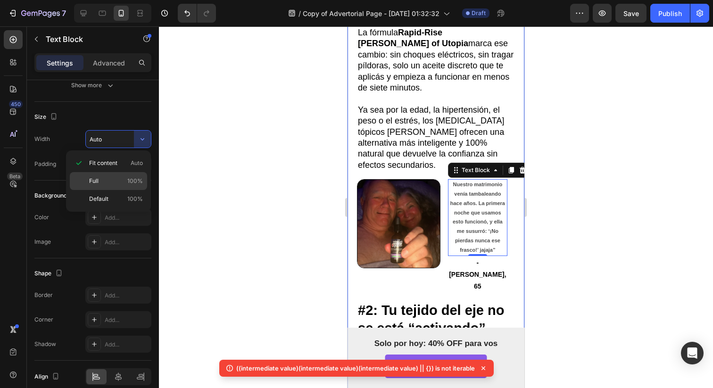
click at [136, 181] on span "100%" at bounding box center [135, 181] width 16 height 8
type input "100%"
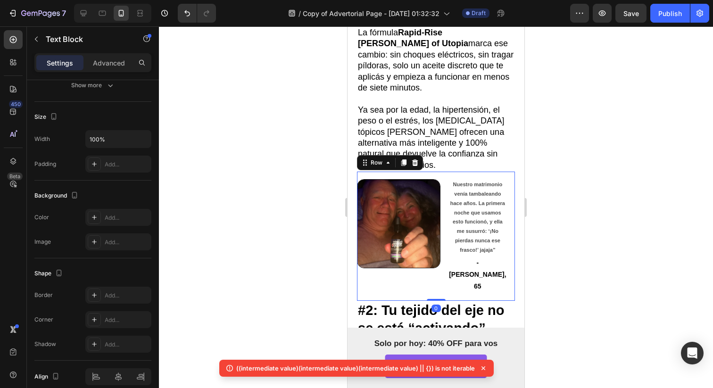
click at [506, 236] on div "Image Nuestro matrimonio venía tambaleando hace años. La primera noche que usam…" at bounding box center [436, 236] width 158 height 129
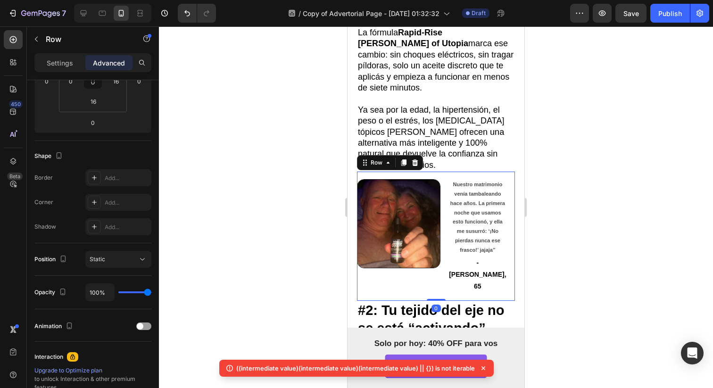
scroll to position [0, 0]
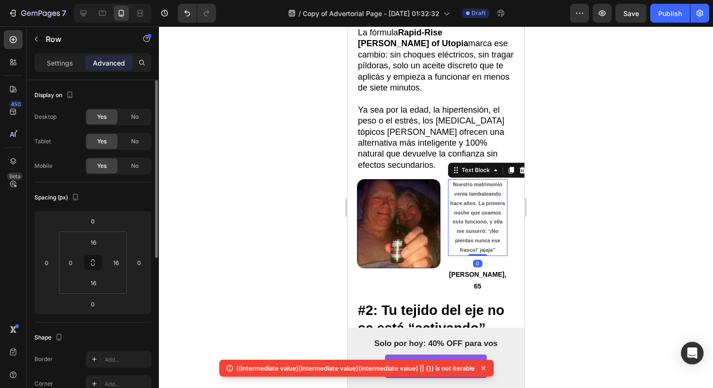
click at [493, 236] on strong "Nuestro matrimonio venía tambaleando hace años. La primera noche que usamos est…" at bounding box center [477, 216] width 55 height 71
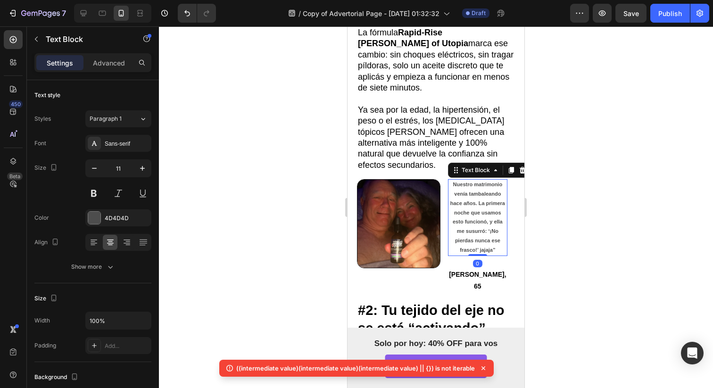
click at [491, 163] on div "Text Block" at bounding box center [489, 170] width 82 height 15
click at [492, 166] on icon at bounding box center [496, 170] width 8 height 8
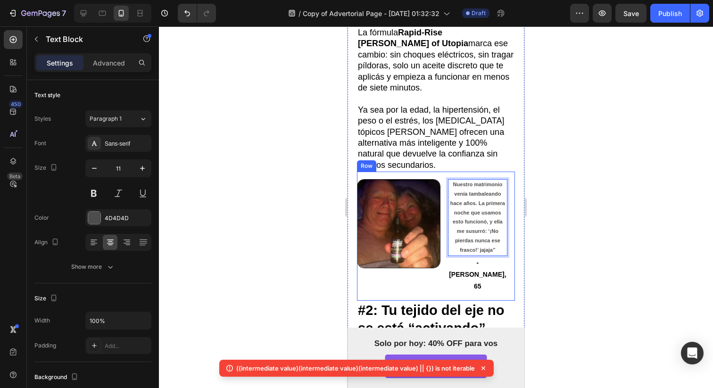
click at [501, 262] on div "Image Nuestro matrimonio venía tambaleando hace años. La primera noche que usam…" at bounding box center [436, 236] width 158 height 129
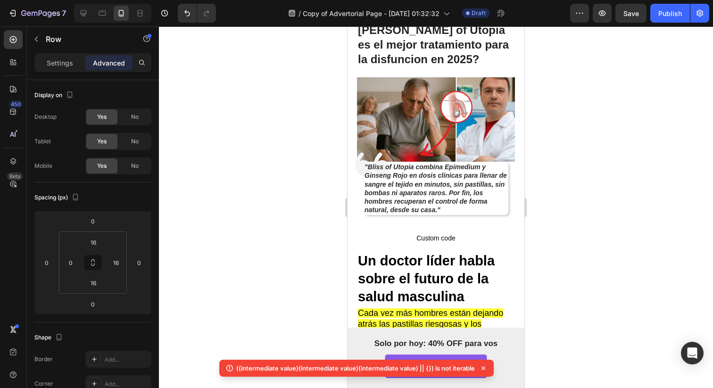
scroll to position [114, 0]
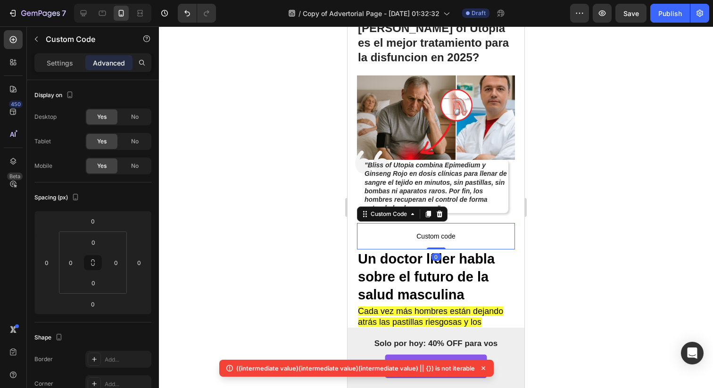
click at [426, 223] on p "Custom code" at bounding box center [436, 236] width 158 height 26
click at [426, 230] on span "Custom code" at bounding box center [436, 235] width 158 height 11
click at [424, 226] on p "Custom code" at bounding box center [436, 236] width 158 height 26
click at [417, 227] on p "Custom code" at bounding box center [436, 236] width 158 height 26
click at [361, 230] on p "Custom code" at bounding box center [436, 236] width 158 height 26
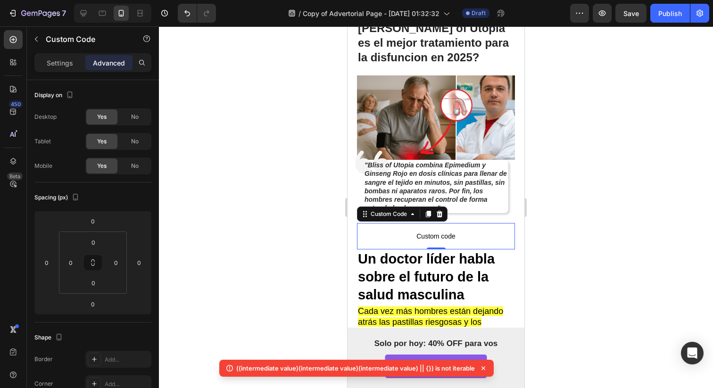
click at [374, 230] on span "Custom code" at bounding box center [436, 235] width 158 height 11
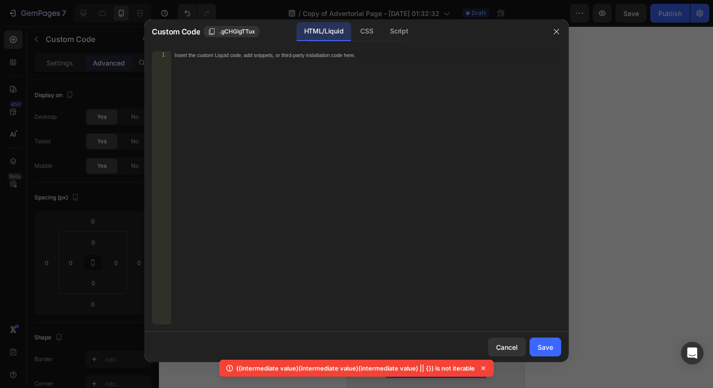
click at [376, 196] on div "Insert the custom Liquid code, add snippets, or third-party installation code h…" at bounding box center [366, 195] width 390 height 288
paste textarea "</style>"
type textarea "</style>"
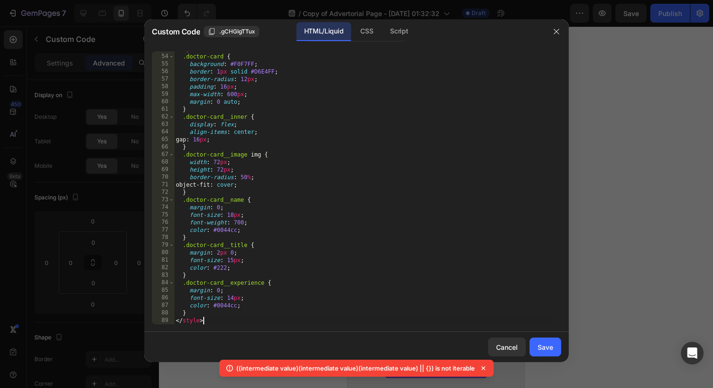
scroll to position [406, 0]
click at [535, 339] on button "Save" at bounding box center [545, 346] width 32 height 19
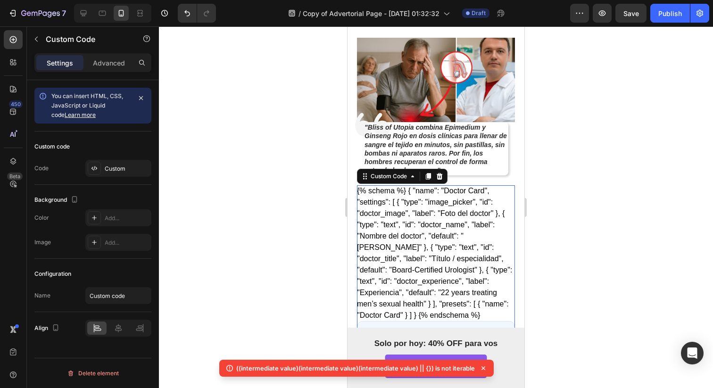
scroll to position [152, 0]
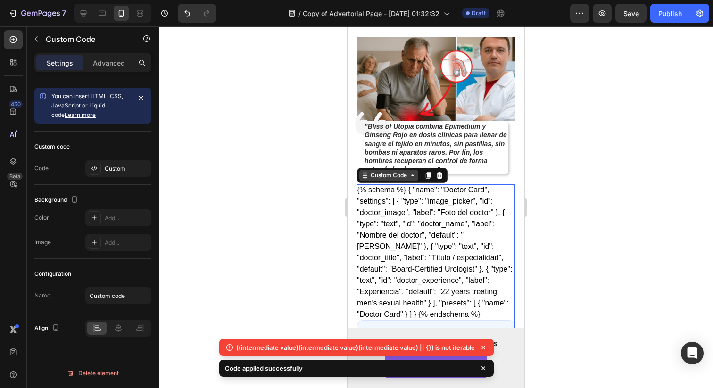
click at [379, 171] on div "Custom Code" at bounding box center [389, 175] width 40 height 8
click at [415, 191] on div "{% schema %} { "name": "Doctor Card", "settings": [ { "type": "image_picker", "…" at bounding box center [436, 295] width 158 height 222
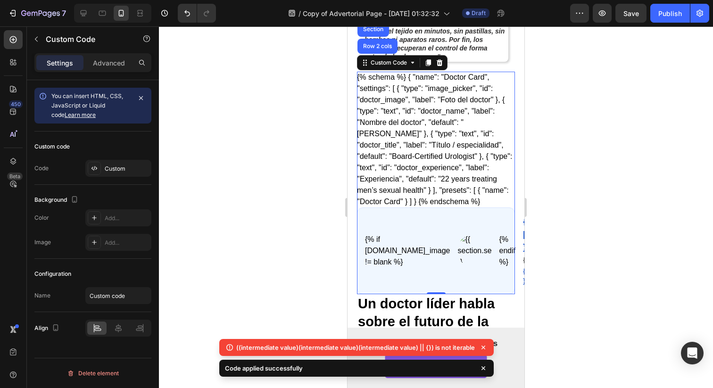
scroll to position [300, 0]
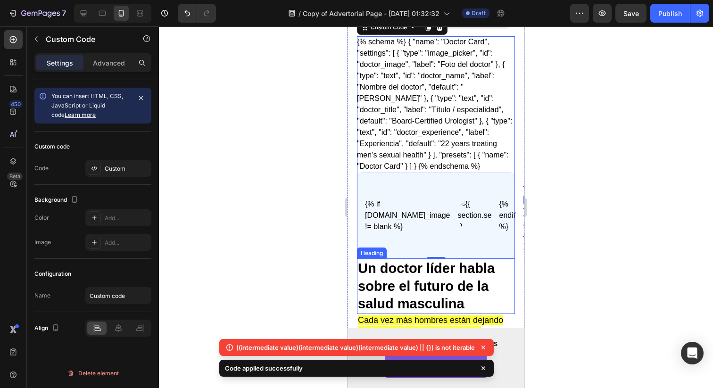
click at [433, 216] on div "{% if section.settings.doctor_image != blank %} {% endif %} {{ section.settings…" at bounding box center [436, 215] width 142 height 71
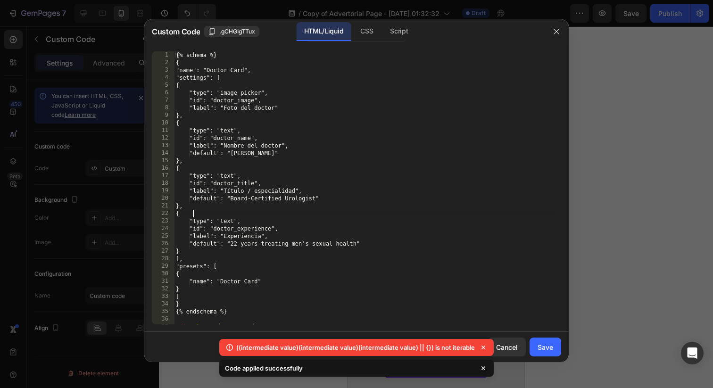
click at [433, 216] on div "{% schema %} { "name": "Doctor Card", "settings": [ { "type": "image_picker", "…" at bounding box center [364, 195] width 380 height 288
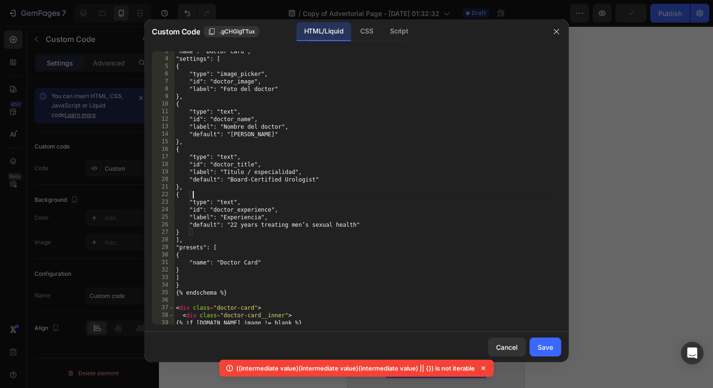
scroll to position [5, 0]
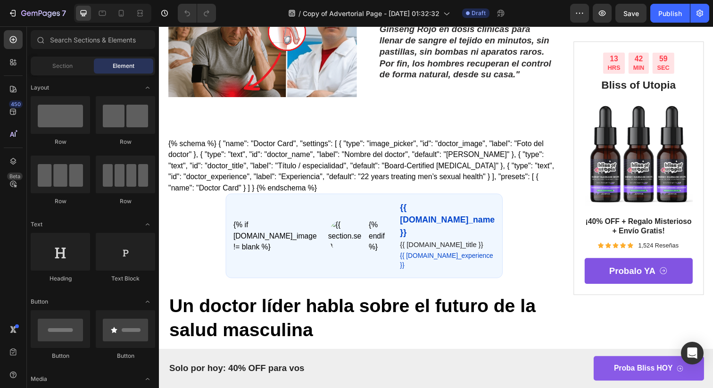
scroll to position [287, 0]
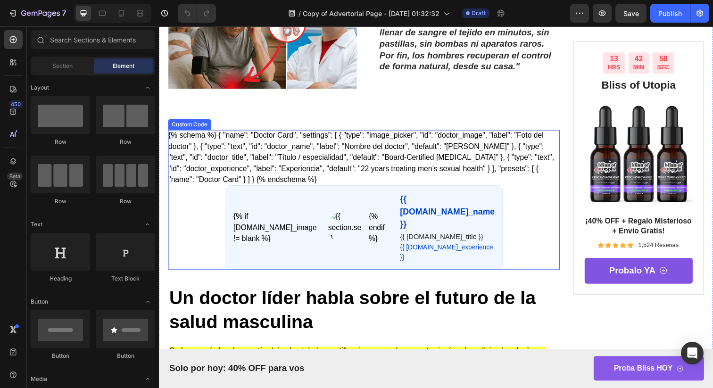
click at [347, 132] on div "{% schema %} { "name": "Doctor Card", "settings": [ { "type": "image_picker", "…" at bounding box center [368, 203] width 400 height 143
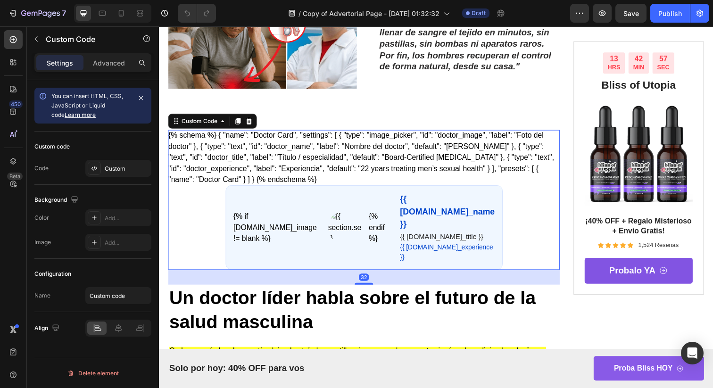
click at [244, 189] on div "{% if section.settings.doctor_image != blank %} {% endif %} {{ section.settings…" at bounding box center [368, 232] width 283 height 87
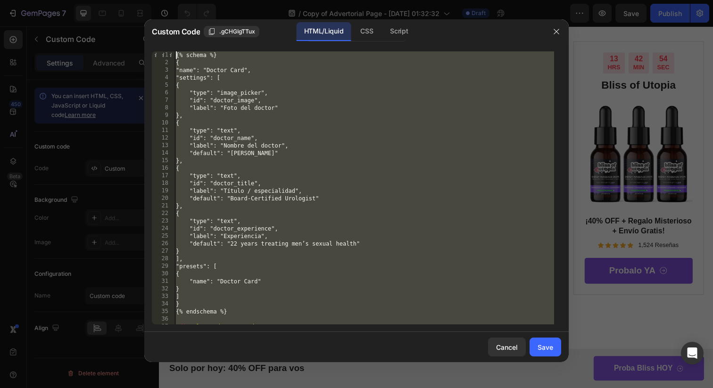
scroll to position [0, 0]
drag, startPoint x: 241, startPoint y: 320, endPoint x: 128, endPoint y: -75, distance: 410.5
click at [128, 0] on html "7 Version history / Copy of Advertorial Page - Aug 23, 01:32:32 Draft Preview S…" at bounding box center [356, 0] width 713 height 0
paste textarea "</style>"
type textarea "</style>"
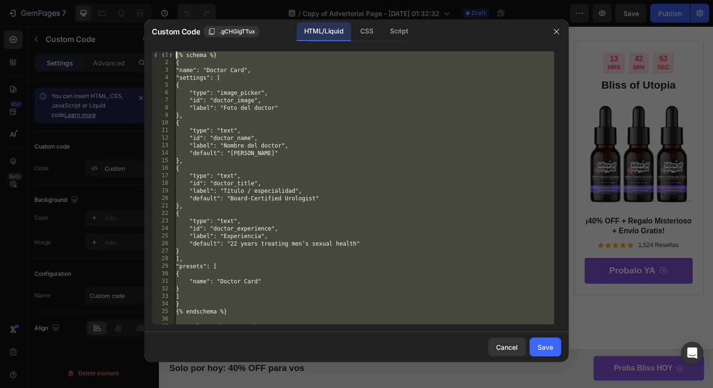
scroll to position [406, 0]
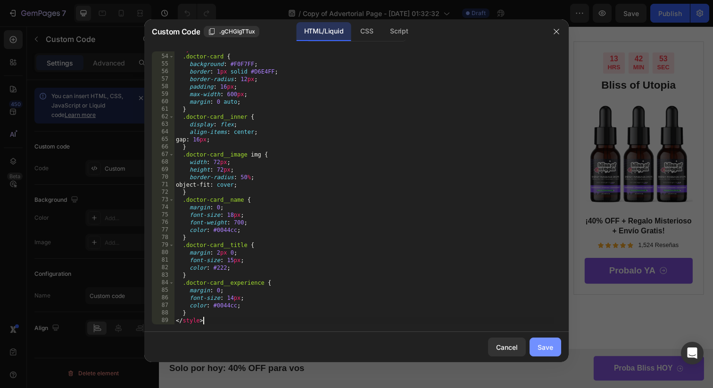
click at [543, 355] on button "Save" at bounding box center [545, 346] width 32 height 19
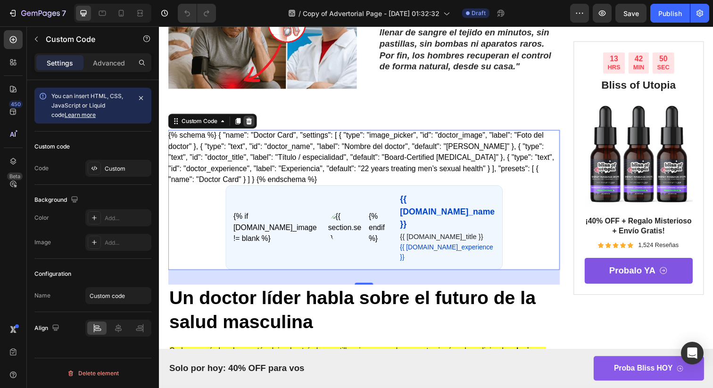
click at [252, 119] on icon at bounding box center [251, 123] width 8 height 8
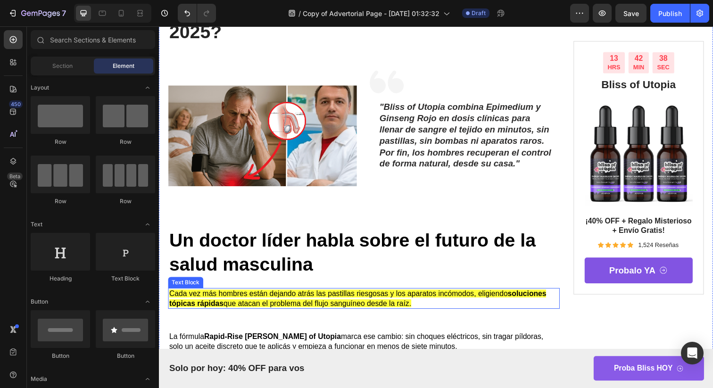
scroll to position [184, 0]
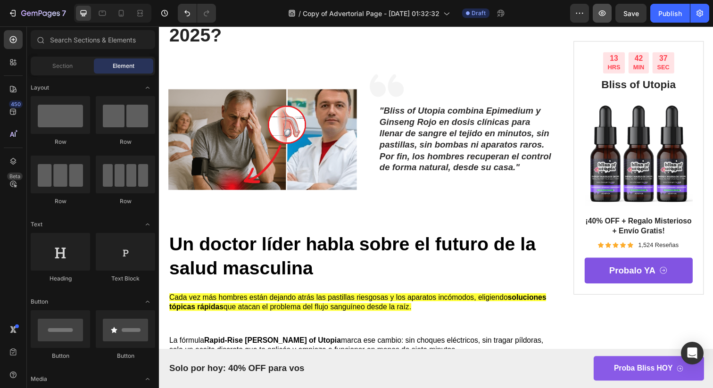
click at [603, 22] on button "button" at bounding box center [601, 13] width 19 height 19
click at [117, 15] on icon at bounding box center [120, 12] width 9 height 9
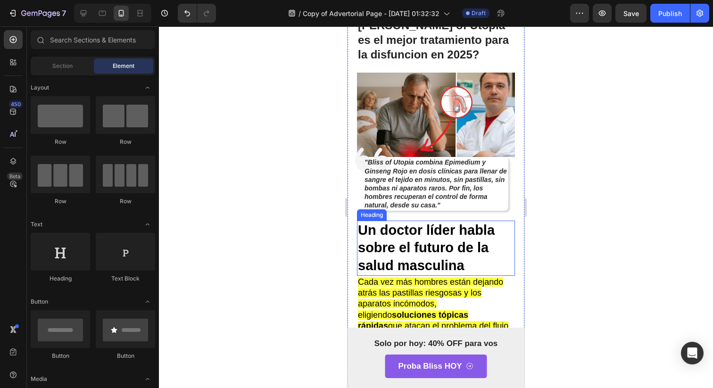
scroll to position [129, 0]
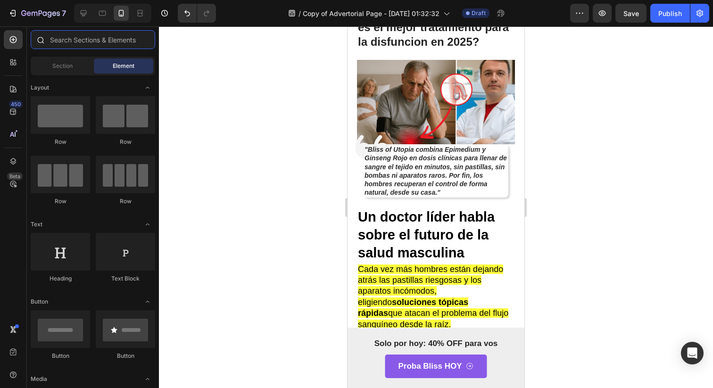
click at [105, 40] on input "text" at bounding box center [93, 39] width 124 height 19
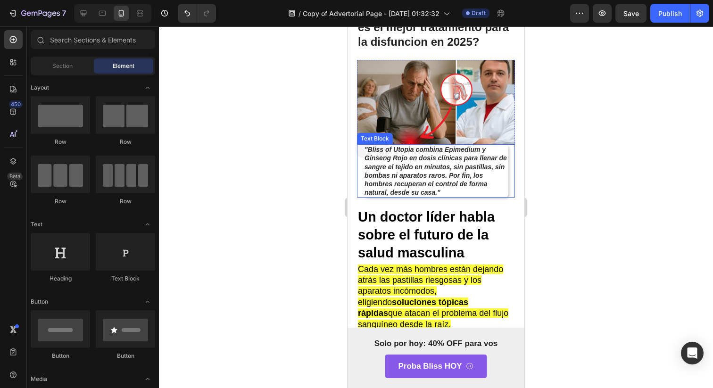
click at [389, 146] on strong ""Bliss of Utopia combina Epimedium y Ginseng Rojo en dosis clínicas para llenar…" at bounding box center [435, 171] width 142 height 50
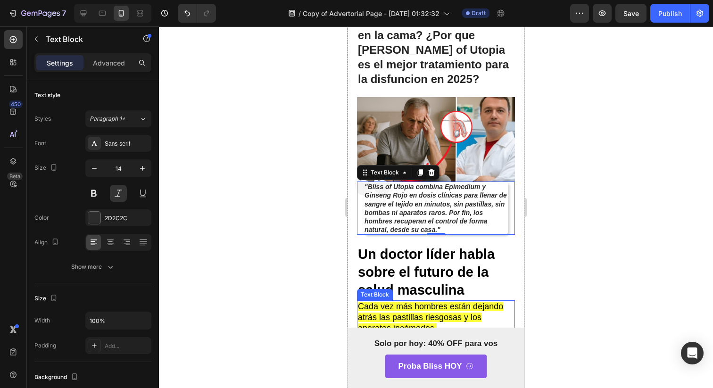
scroll to position [113, 0]
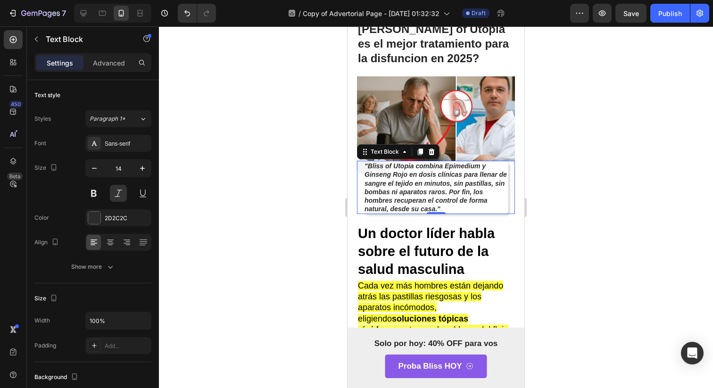
click at [42, 52] on div "Text Block" at bounding box center [80, 39] width 107 height 27
click at [16, 98] on div "Global Styles 450 Beta" at bounding box center [13, 175] width 19 height 290
click at [16, 99] on div "450 Beta" at bounding box center [13, 175] width 19 height 290
click at [16, 105] on div "450" at bounding box center [16, 104] width 14 height 8
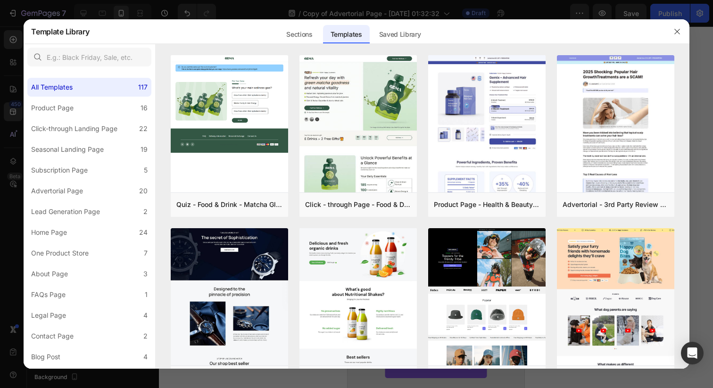
click at [16, 105] on div at bounding box center [356, 194] width 713 height 388
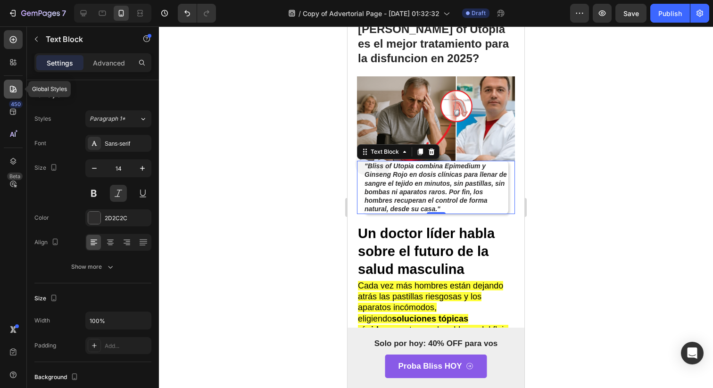
click at [16, 93] on icon at bounding box center [12, 88] width 9 height 9
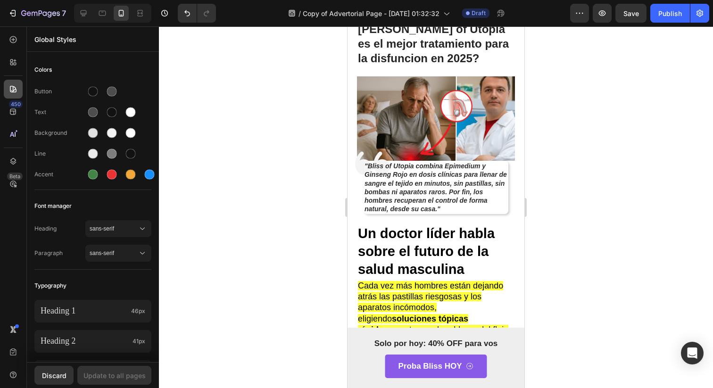
click at [16, 93] on icon at bounding box center [12, 88] width 9 height 9
click at [16, 138] on icon at bounding box center [12, 134] width 9 height 9
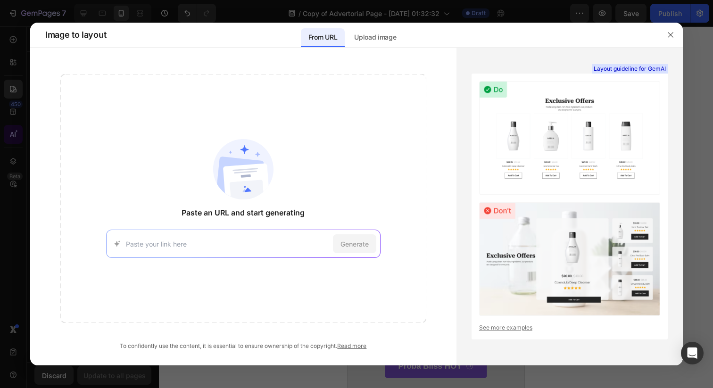
click at [16, 138] on div at bounding box center [356, 194] width 713 height 388
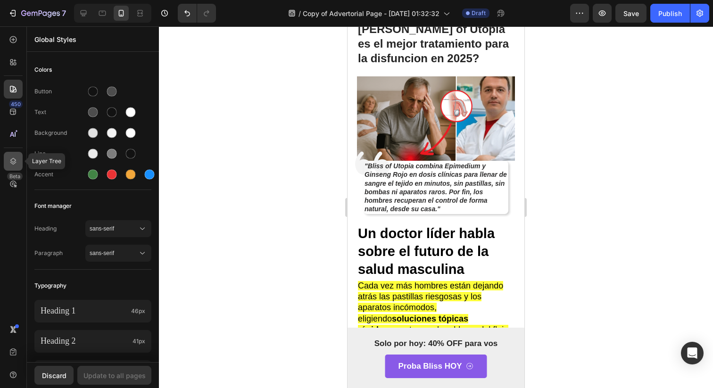
click at [16, 169] on div at bounding box center [13, 161] width 19 height 19
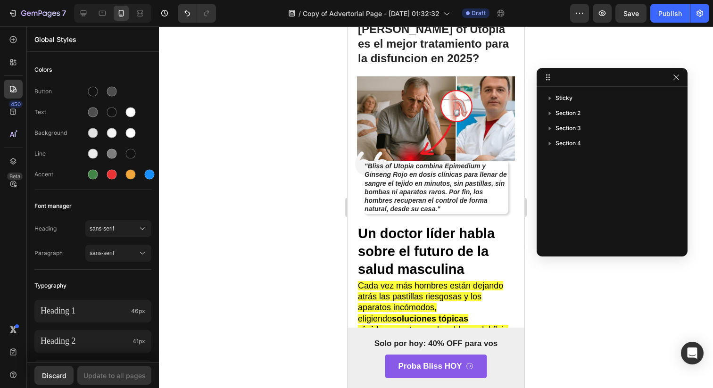
click at [672, 83] on div at bounding box center [611, 77] width 151 height 19
click at [688, 80] on div at bounding box center [436, 206] width 554 height 361
click at [675, 80] on icon "button" at bounding box center [676, 78] width 8 height 8
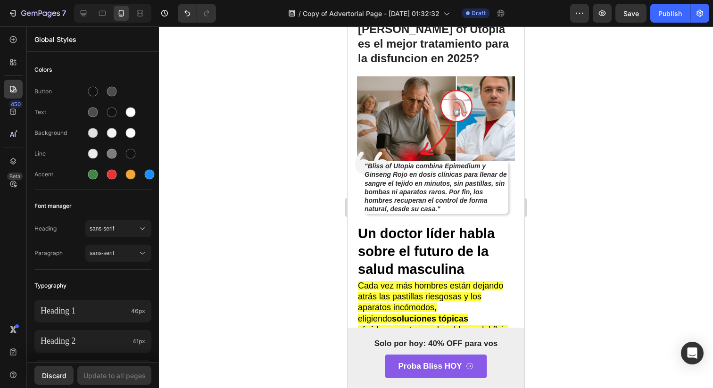
click at [16, 49] on div "450 Beta" at bounding box center [13, 175] width 19 height 290
click at [14, 47] on div at bounding box center [13, 39] width 19 height 19
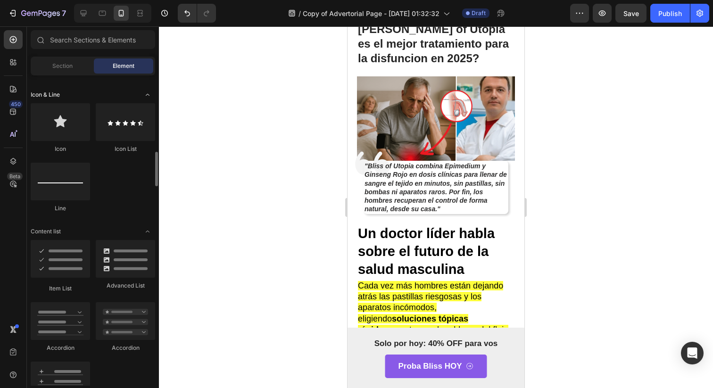
scroll to position [608, 0]
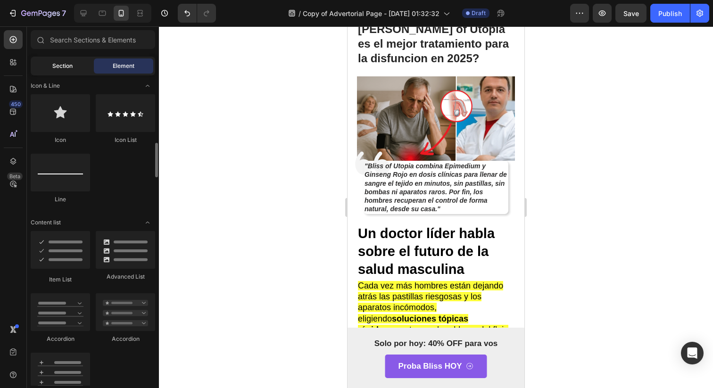
click at [76, 67] on div "Section" at bounding box center [62, 65] width 59 height 15
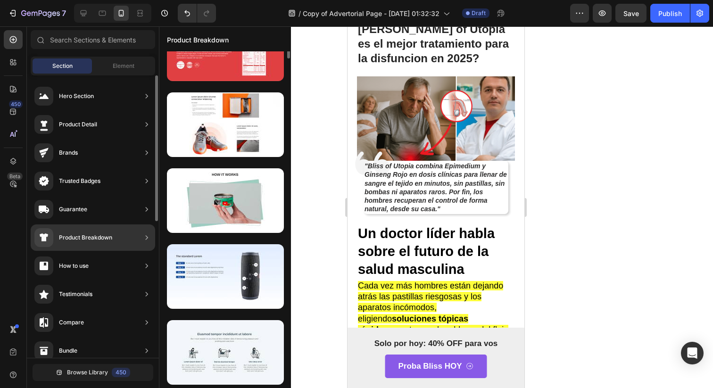
scroll to position [0, 0]
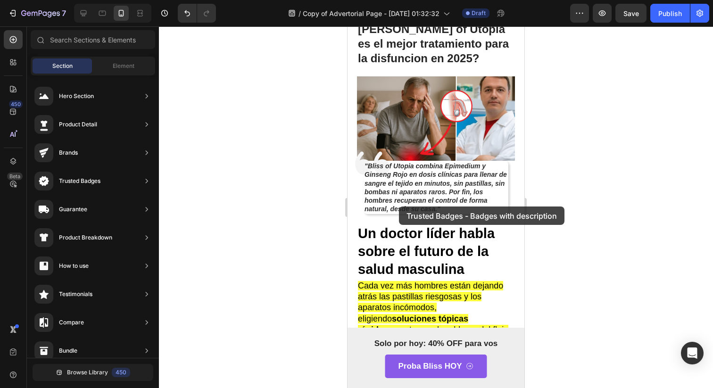
drag, startPoint x: 574, startPoint y: 200, endPoint x: 397, endPoint y: 208, distance: 176.9
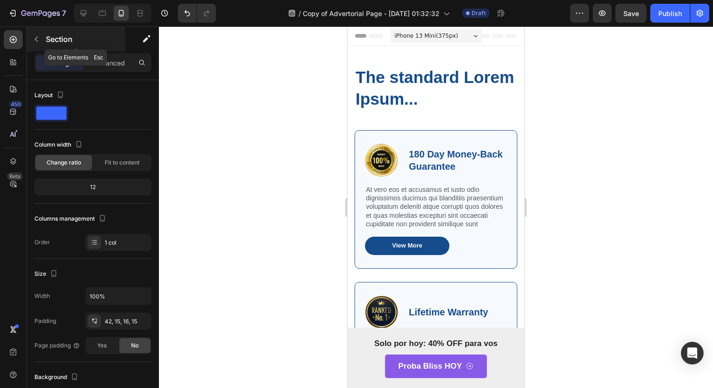
click at [32, 41] on button "button" at bounding box center [36, 39] width 15 height 15
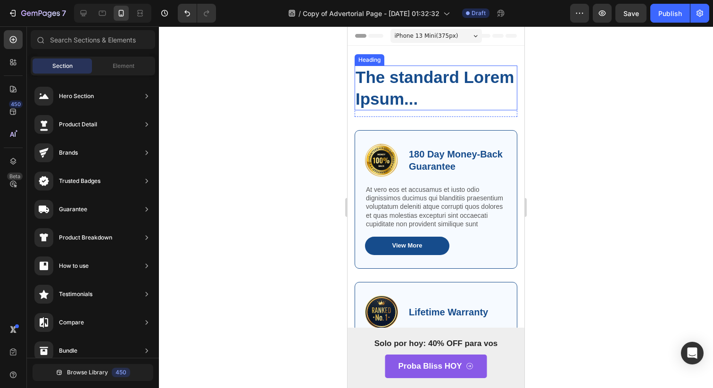
click at [436, 88] on h2 "The standard Lorem Ipsum..." at bounding box center [435, 88] width 163 height 45
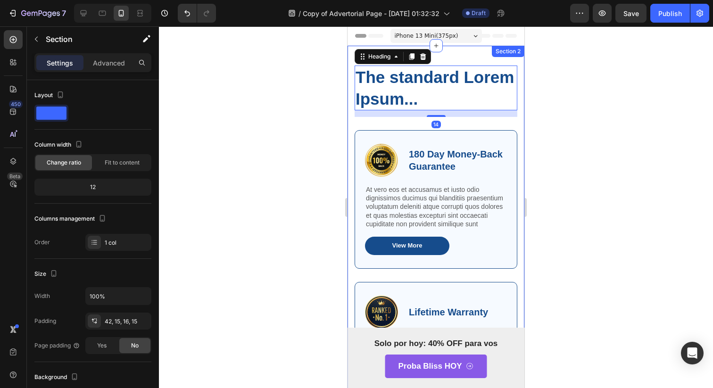
click at [435, 57] on div "The standard Lorem Ipsum... Heading 14 Row Image 180 Day Money-Back Guarantee T…" at bounding box center [435, 243] width 177 height 395
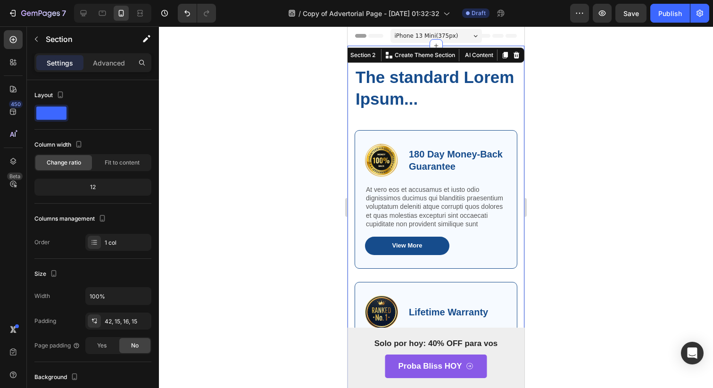
click at [517, 68] on div "The standard Lorem Ipsum... Heading Row Image 180 Day Money-Back Guarantee Text…" at bounding box center [435, 243] width 177 height 395
click at [512, 57] on icon at bounding box center [516, 55] width 8 height 8
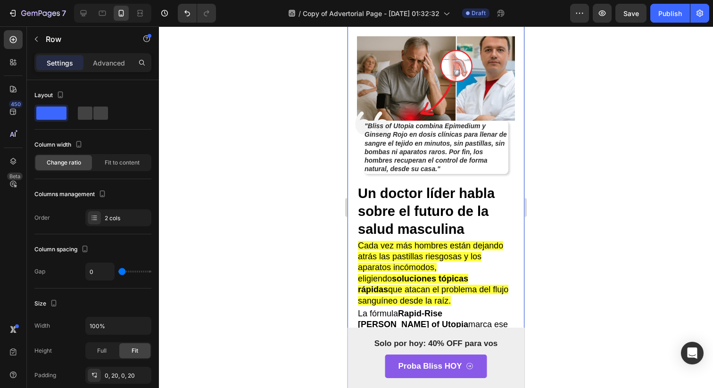
click at [41, 44] on button "button" at bounding box center [36, 39] width 15 height 15
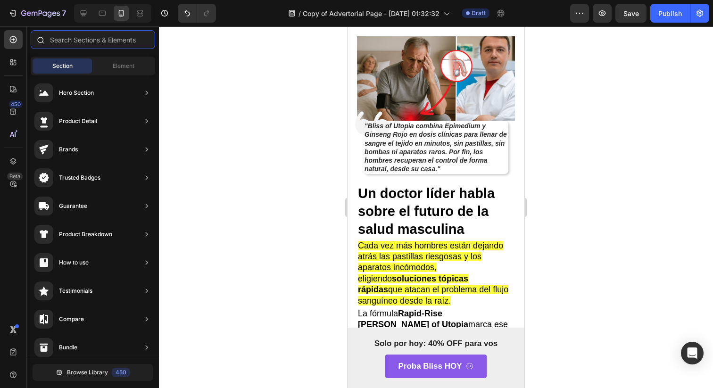
click at [61, 47] on input "text" at bounding box center [93, 39] width 124 height 19
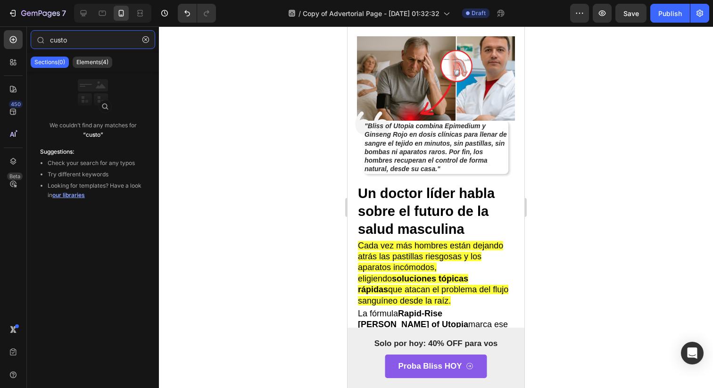
type input "custo"
click at [109, 70] on div "Sections(0) Elements(4)" at bounding box center [93, 62] width 132 height 19
click at [107, 68] on div "Sections(0) Elements(4)" at bounding box center [93, 62] width 132 height 19
click at [82, 65] on p "Elements(4)" at bounding box center [92, 62] width 32 height 8
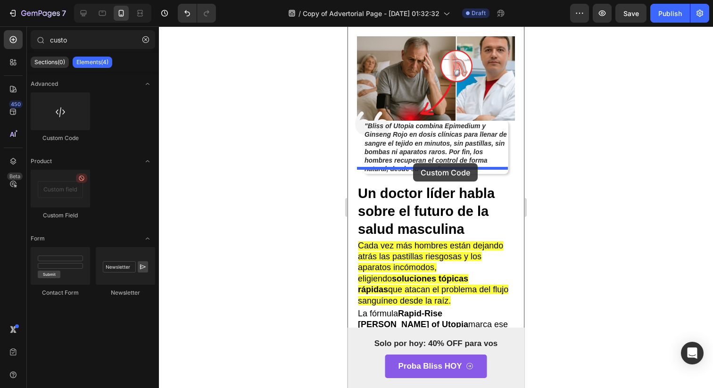
drag, startPoint x: 391, startPoint y: 136, endPoint x: 411, endPoint y: 165, distance: 34.9
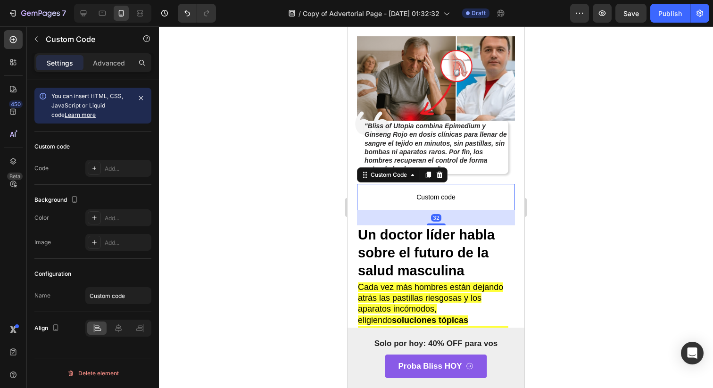
click at [418, 184] on p "Custom code" at bounding box center [436, 197] width 158 height 26
click at [422, 191] on span "Custom code" at bounding box center [436, 196] width 158 height 11
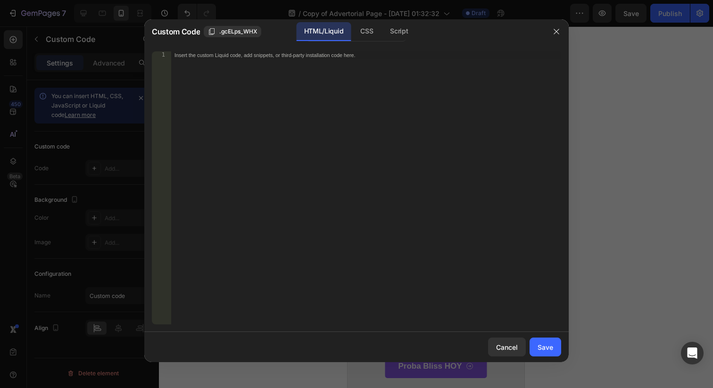
click at [246, 126] on div "Insert the custom Liquid code, add snippets, or third-party installation code h…" at bounding box center [366, 195] width 390 height 288
paste textarea "</style>"
type textarea "</style>"
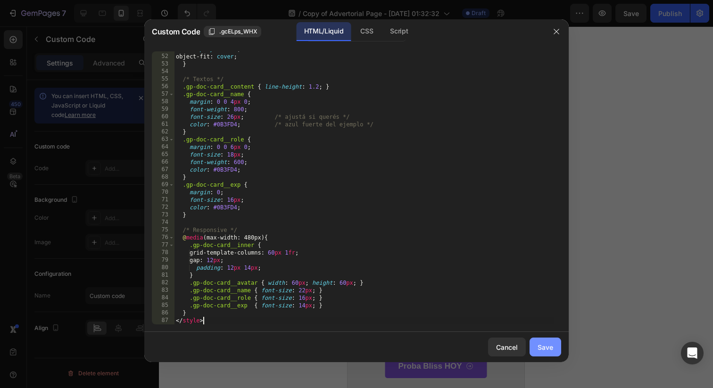
click at [536, 353] on button "Save" at bounding box center [545, 346] width 32 height 19
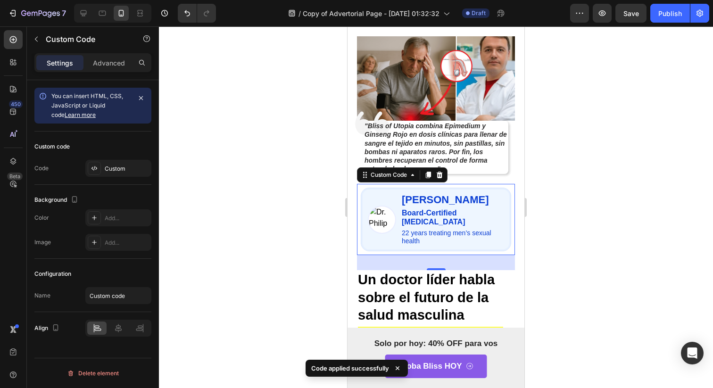
click at [461, 229] on p "22 years treating men’s sexual health" at bounding box center [453, 237] width 102 height 16
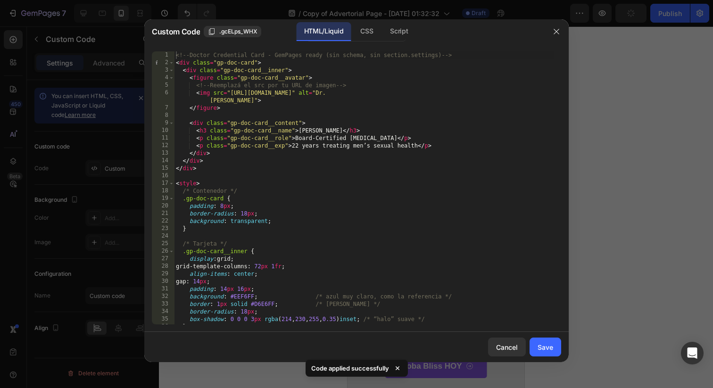
click at [96, 265] on div at bounding box center [356, 194] width 713 height 388
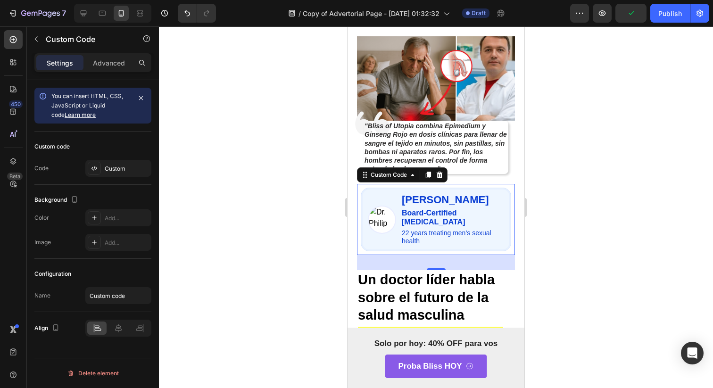
click at [372, 206] on img at bounding box center [382, 219] width 26 height 26
click at [384, 169] on div "Custom Code" at bounding box center [388, 174] width 59 height 11
click at [386, 206] on img at bounding box center [382, 219] width 26 height 26
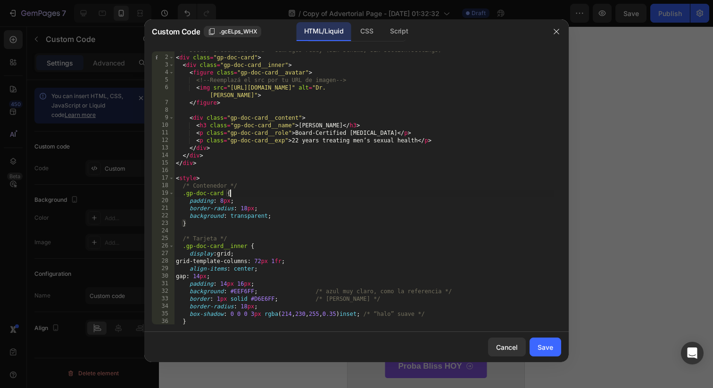
scroll to position [0, 0]
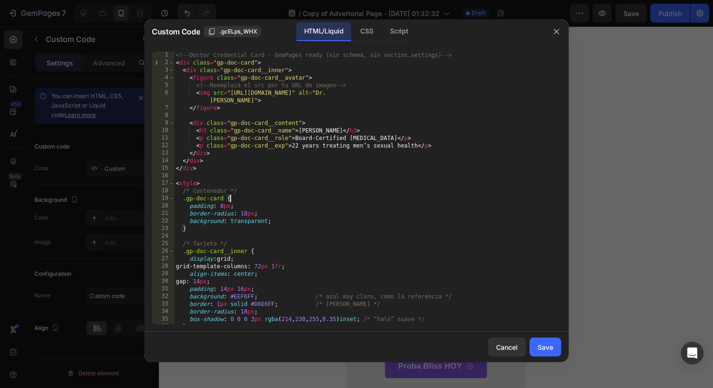
click at [259, 104] on div "<!-- Doctor Credential Card - GemPages ready (sin schema, sin section.settings)…" at bounding box center [364, 195] width 380 height 288
drag, startPoint x: 258, startPoint y: 105, endPoint x: 237, endPoint y: 101, distance: 21.5
click at [237, 101] on div "<!-- Doctor Credential Card - GemPages ready (sin schema, sin section.settings)…" at bounding box center [364, 195] width 380 height 288
click at [255, 100] on div "<!-- Doctor Credential Card - GemPages ready (sin schema, sin section.settings)…" at bounding box center [364, 195] width 380 height 288
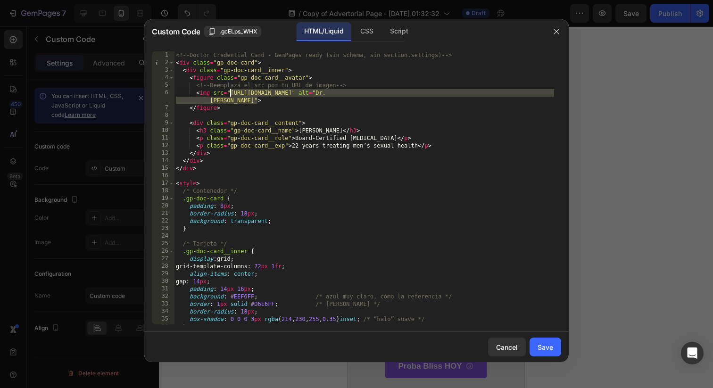
drag, startPoint x: 257, startPoint y: 100, endPoint x: 231, endPoint y: 96, distance: 26.3
click at [231, 96] on div "<!-- Doctor Credential Card - GemPages ready (sin schema, sin section.settings)…" at bounding box center [364, 195] width 380 height 288
paste textarea "img.funnelish.com/20593/869249/1753121158-ec00598b-98dd-4adb-a3f0-6ee1014611f4.…"
type textarea "<img src="https://img.funnelish.com/20593/869249/1753121158-ec00598b-98dd-4adb-…"
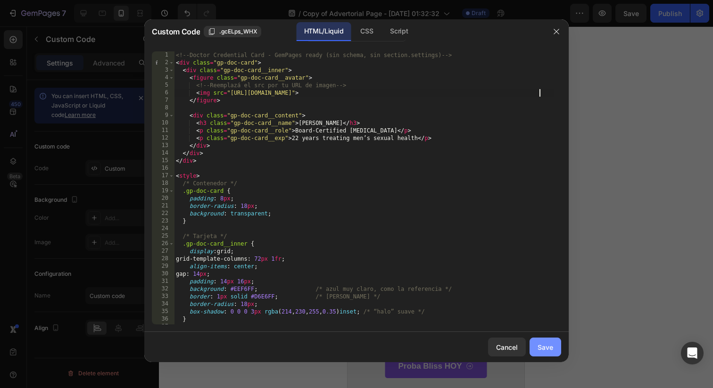
click at [560, 353] on button "Save" at bounding box center [545, 346] width 32 height 19
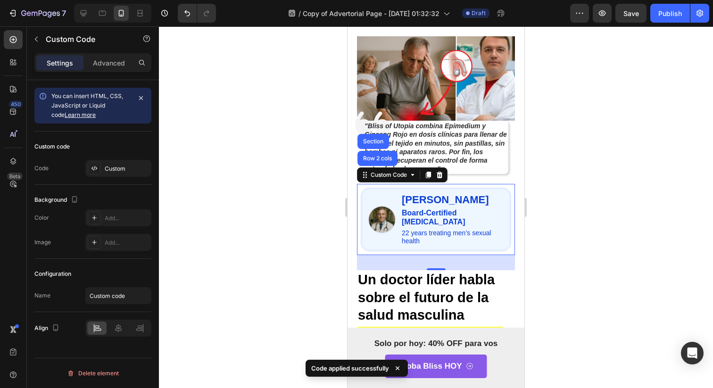
click at [448, 194] on h3 "Dr. Philip Creeden" at bounding box center [453, 200] width 102 height 12
click at [391, 169] on div "Custom Code" at bounding box center [388, 174] width 59 height 11
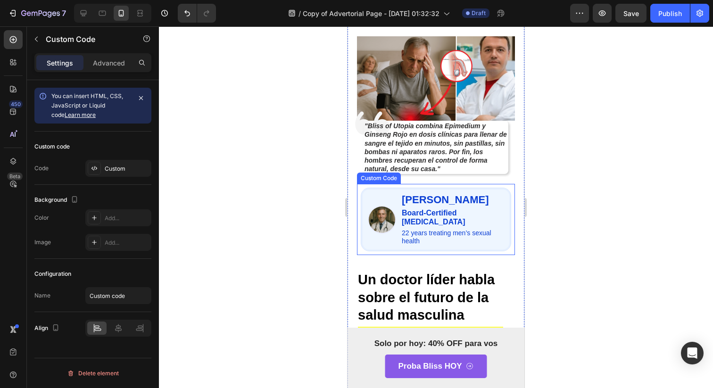
click at [382, 206] on img at bounding box center [382, 219] width 26 height 26
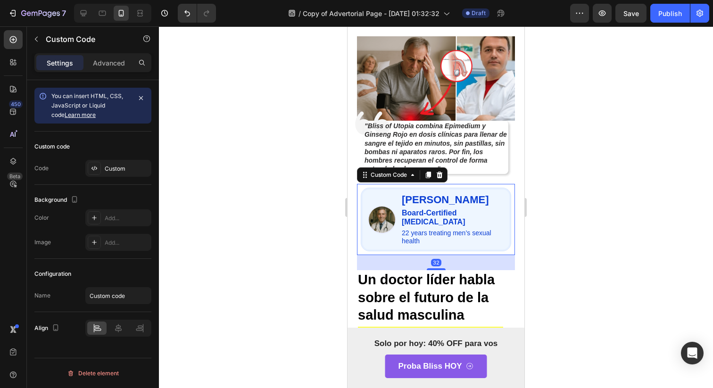
drag, startPoint x: 433, startPoint y: 242, endPoint x: 434, endPoint y: 223, distance: 18.9
click at [434, 223] on div "Dr. Philip Creeden Board-Certified Urologist 22 years treating men’s sexual hea…" at bounding box center [436, 219] width 158 height 71
drag, startPoint x: 429, startPoint y: 243, endPoint x: 431, endPoint y: 198, distance: 44.8
click at [431, 204] on div "Dr. Philip Creeden Board-Certified Urologist 22 years treating men’s sexual hea…" at bounding box center [436, 219] width 158 height 71
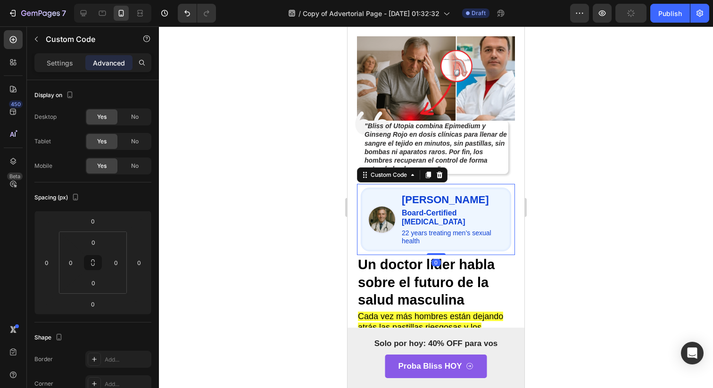
click at [465, 156] on strong ""Bliss of Utopia combina Epimedium y Ginseng Rojo en dosis clínicas para llenar…" at bounding box center [435, 147] width 142 height 50
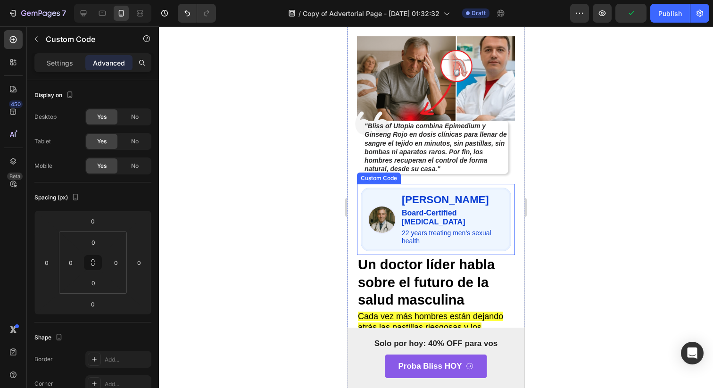
click at [453, 184] on div "Dr. Philip Creeden Board-Certified Urologist 22 years treating men’s sexual hea…" at bounding box center [436, 219] width 158 height 71
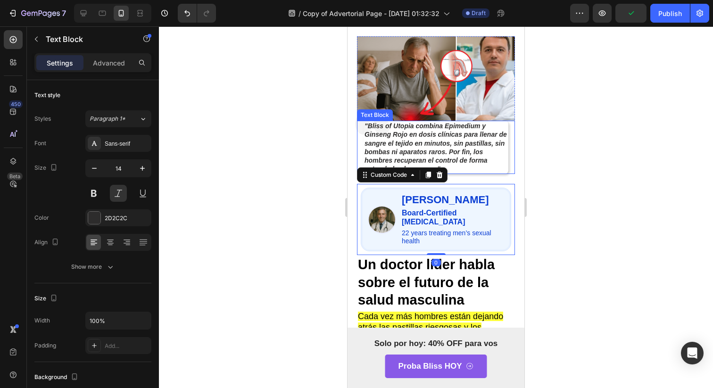
click at [476, 139] on strong ""Bliss of Utopia combina Epimedium y Ginseng Rojo en dosis clínicas para llenar…" at bounding box center [435, 147] width 142 height 50
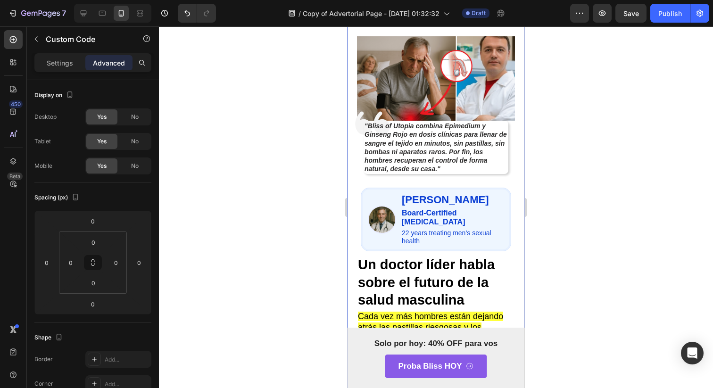
click at [442, 184] on div "Dr. Philip Creeden Board-Certified Urologist 22 years treating men’s sexual hea…" at bounding box center [436, 219] width 158 height 71
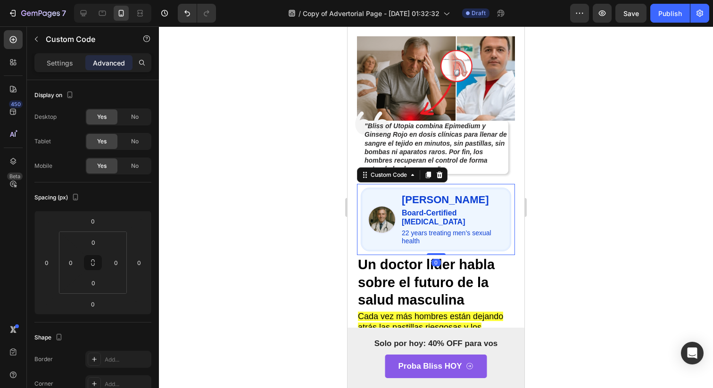
click at [442, 184] on div "Dr. Philip Creeden Board-Certified Urologist 22 years treating men’s sexual hea…" at bounding box center [436, 219] width 158 height 71
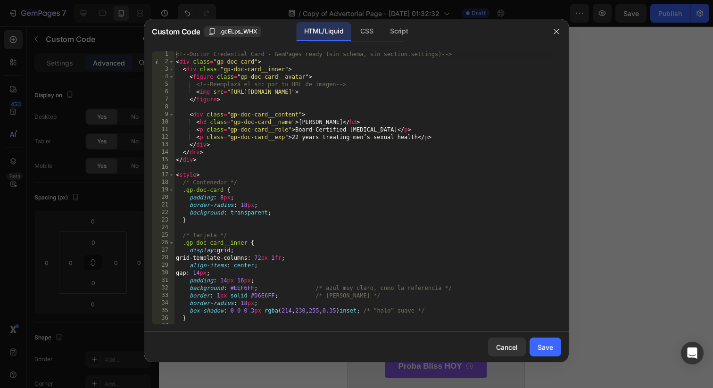
scroll to position [7, 0]
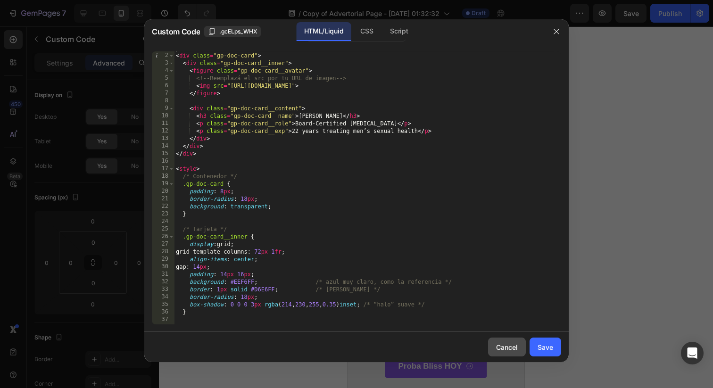
click at [508, 342] on div "Cancel" at bounding box center [507, 347] width 22 height 10
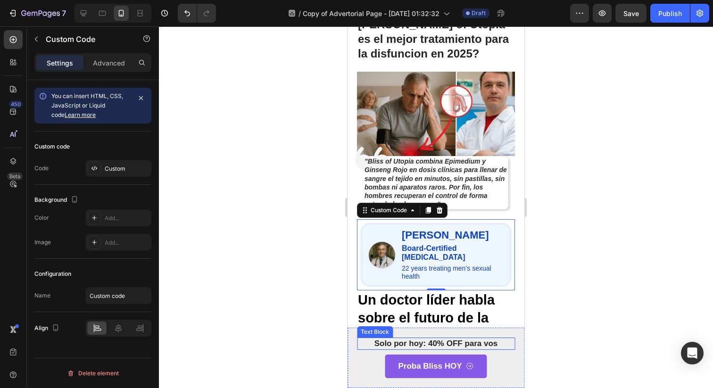
scroll to position [109, 0]
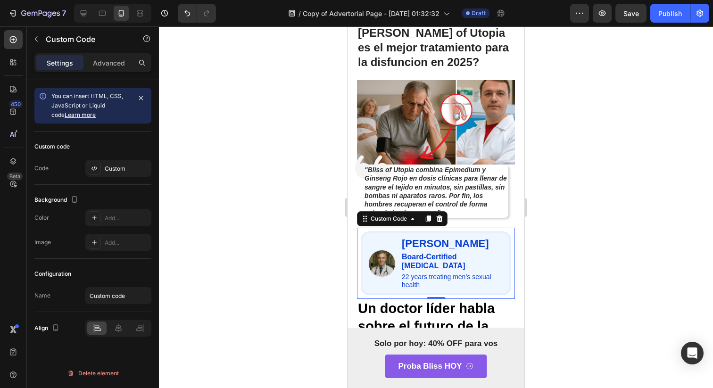
click at [541, 318] on div at bounding box center [436, 206] width 554 height 361
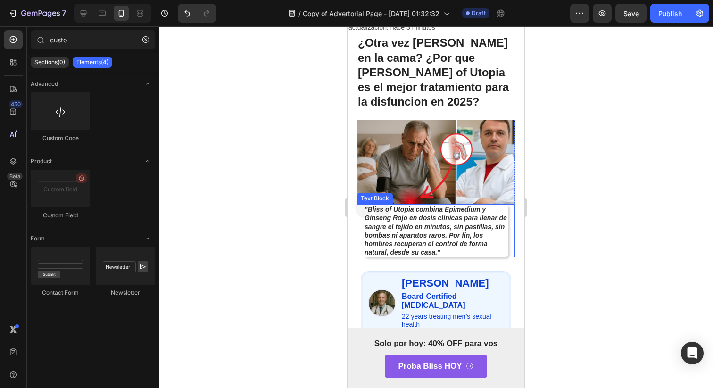
scroll to position [70, 0]
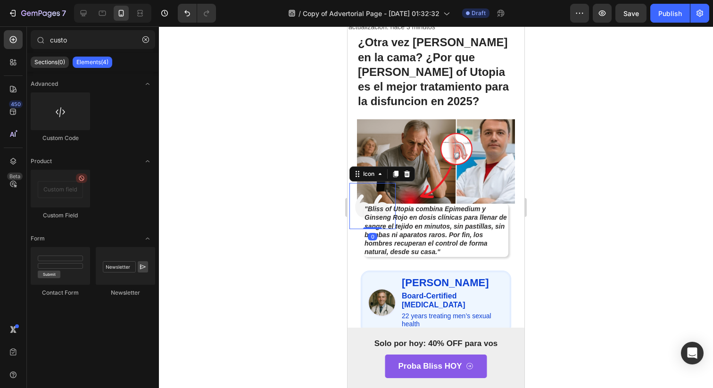
click at [353, 201] on icon at bounding box center [372, 206] width 46 height 46
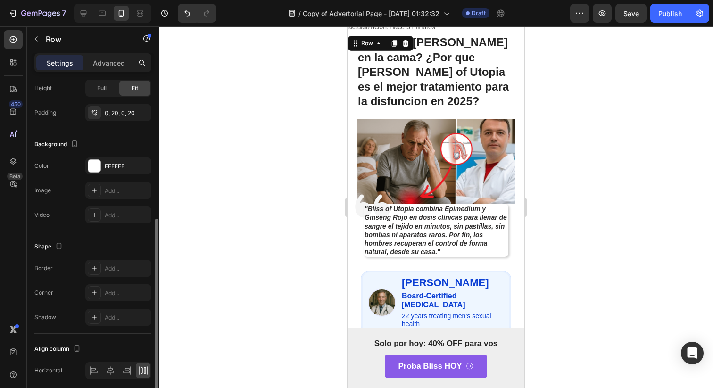
scroll to position [261, 0]
click at [114, 117] on div "0, 20, 0, 20" at bounding box center [118, 115] width 27 height 8
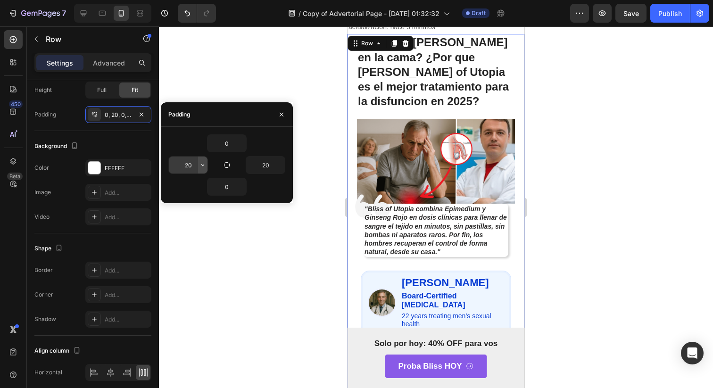
click at [202, 168] on icon "button" at bounding box center [203, 165] width 8 height 8
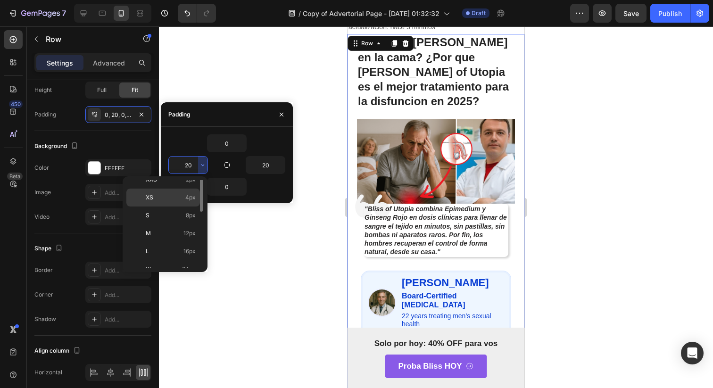
scroll to position [42, 0]
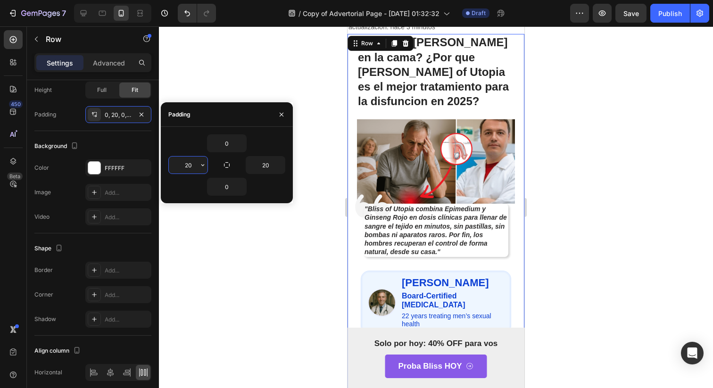
click at [184, 162] on input "20" at bounding box center [188, 164] width 39 height 17
click at [185, 164] on input "20" at bounding box center [188, 164] width 39 height 17
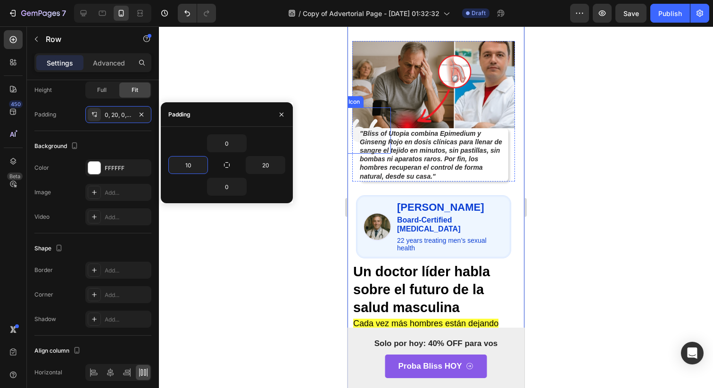
scroll to position [148, 0]
type input "10"
click at [281, 116] on icon "button" at bounding box center [282, 115] width 8 height 8
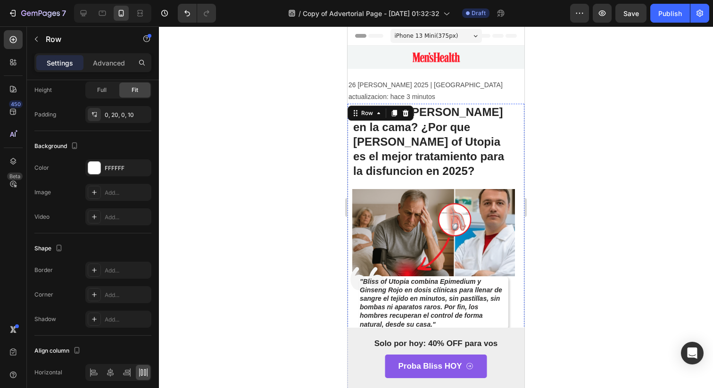
scroll to position [22, 0]
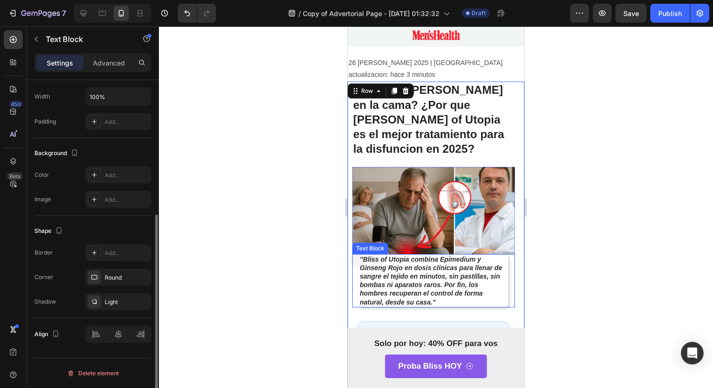
click at [353, 254] on div ""Bliss of Utopia combina Epimedium y Ginseng Rojo en dosis clínicas para llenar…" at bounding box center [433, 280] width 163 height 53
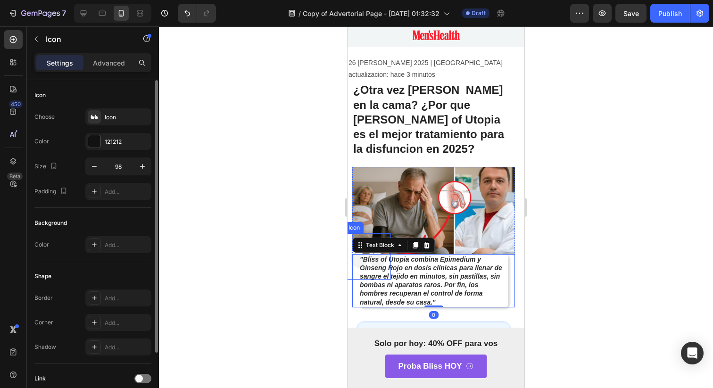
click at [353, 245] on icon at bounding box center [367, 256] width 35 height 23
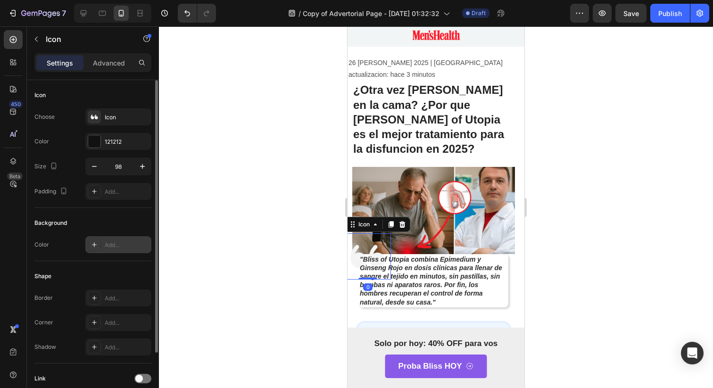
click at [94, 245] on icon at bounding box center [94, 245] width 8 height 8
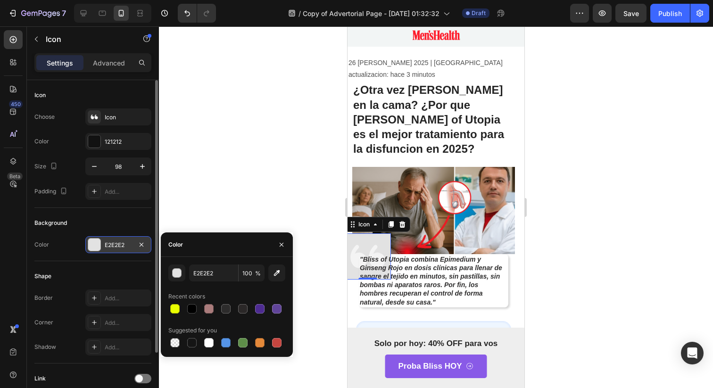
click at [192, 294] on div "Recent colors" at bounding box center [186, 296] width 37 height 8
click at [192, 295] on div "Recent colors" at bounding box center [186, 296] width 37 height 8
click at [192, 305] on div at bounding box center [191, 308] width 9 height 9
type input "000000"
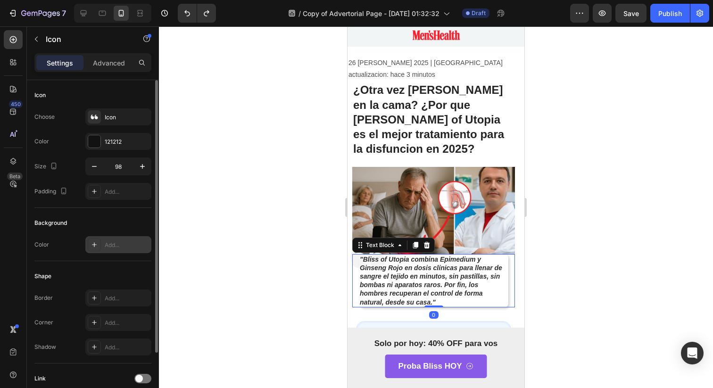
click at [434, 285] on strong ""Bliss of Utopia combina Epimedium y Ginseng Rojo en dosis clínicas para llenar…" at bounding box center [431, 280] width 142 height 50
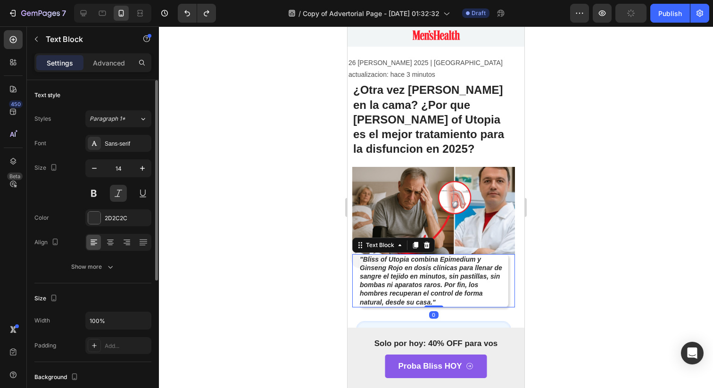
click at [353, 254] on div ""Bliss of Utopia combina Epimedium y Ginseng Rojo en dosis clínicas para llenar…" at bounding box center [433, 280] width 163 height 53
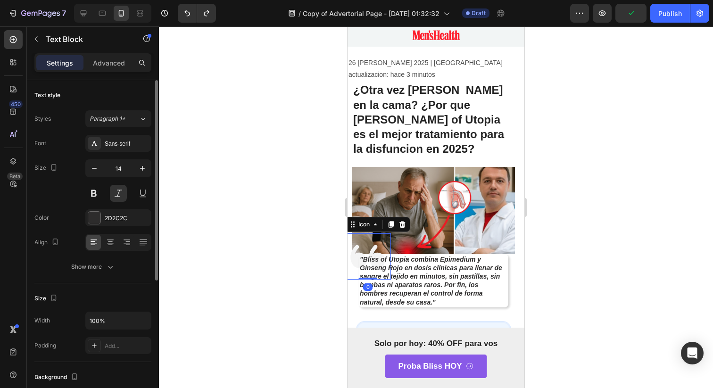
click at [351, 245] on icon at bounding box center [367, 256] width 35 height 23
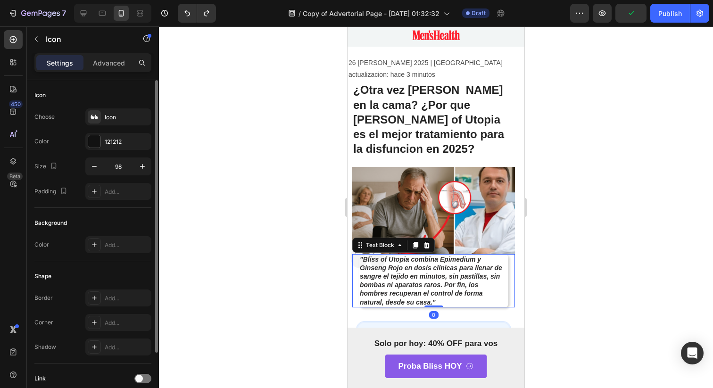
click at [462, 279] on strong ""Bliss of Utopia combina Epimedium y Ginseng Rojo en dosis clínicas para llenar…" at bounding box center [431, 280] width 142 height 50
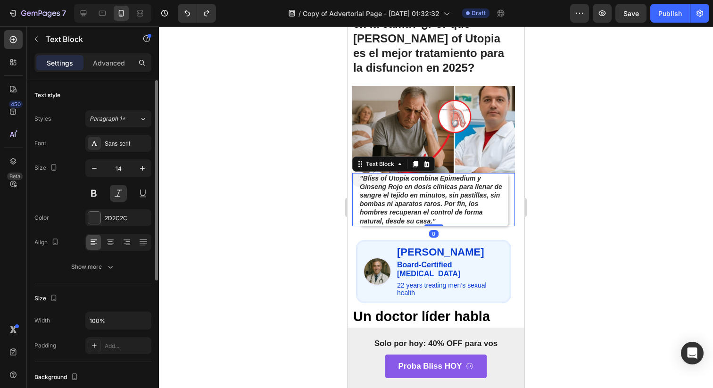
scroll to position [108, 0]
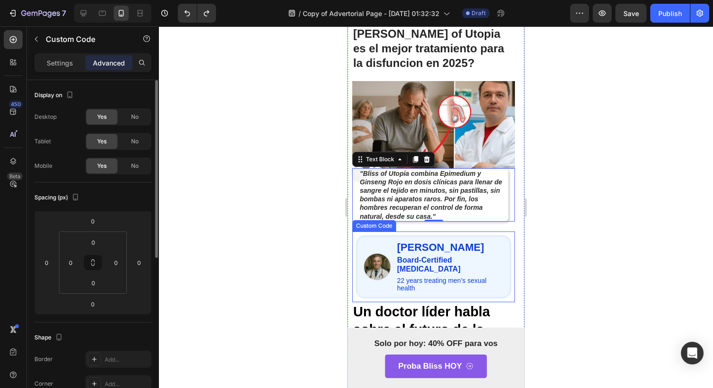
click at [462, 250] on div "Dr. Philip Creeden Board-Certified Urologist 22 years treating men’s sexual hea…" at bounding box center [450, 266] width 107 height 51
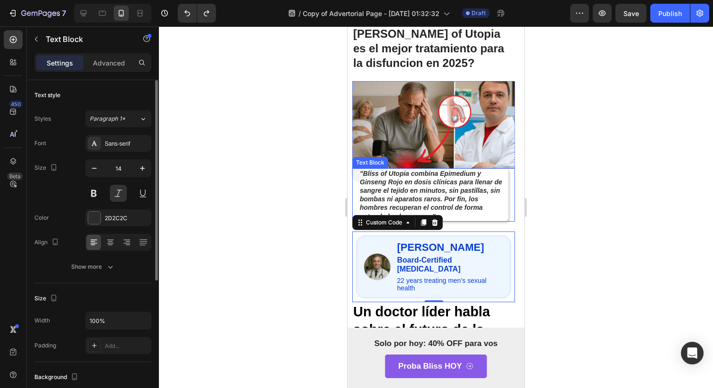
click at [492, 184] on p ""Bliss of Utopia combina Epimedium y Ginseng Rojo en dosis clínicas para llenar…" at bounding box center [434, 194] width 148 height 51
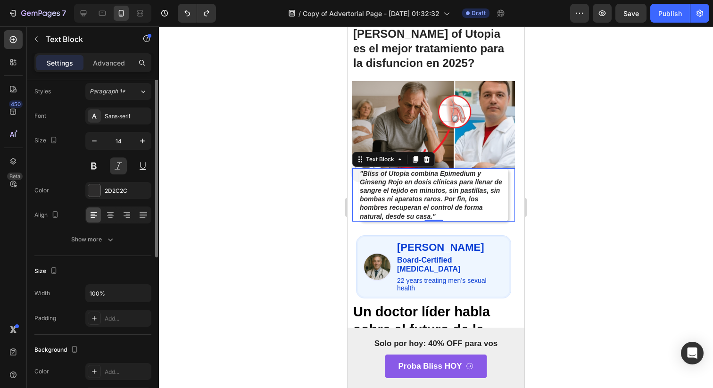
scroll to position [33, 0]
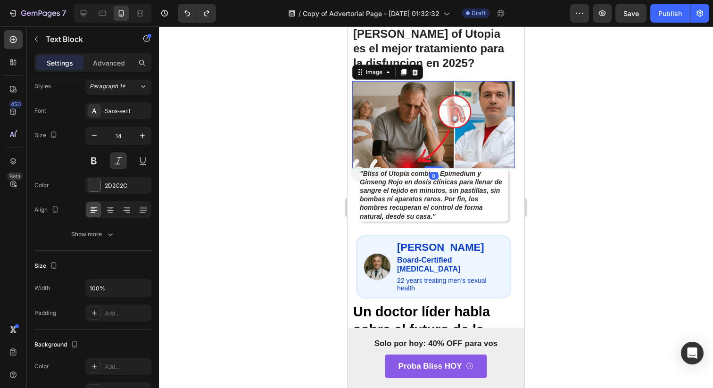
click at [368, 112] on img at bounding box center [433, 124] width 163 height 87
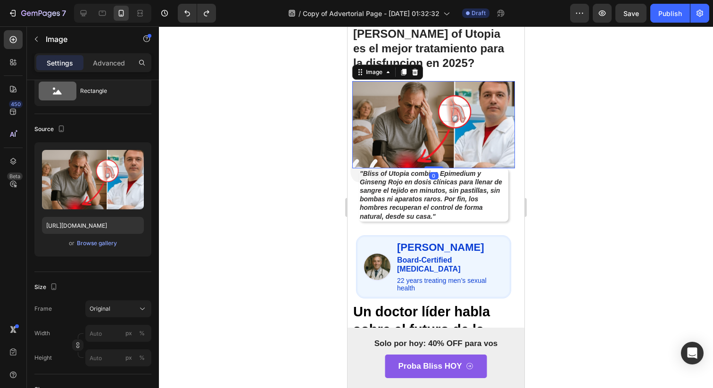
scroll to position [0, 0]
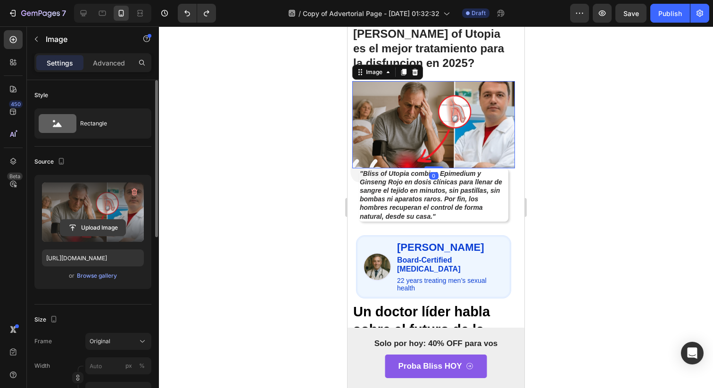
click at [98, 225] on input "file" at bounding box center [92, 228] width 65 height 16
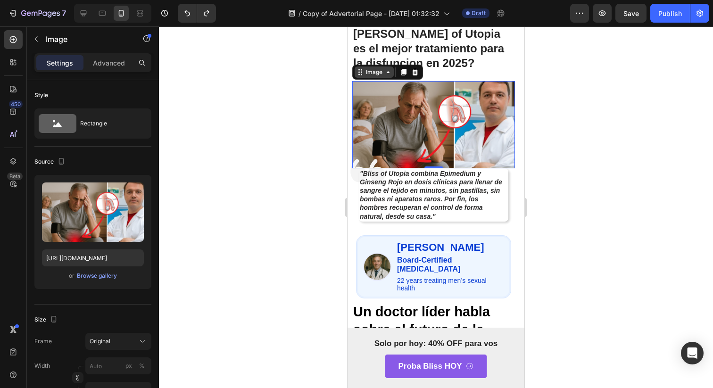
click at [377, 68] on div "Image" at bounding box center [374, 72] width 20 height 8
click at [453, 121] on img at bounding box center [433, 124] width 163 height 87
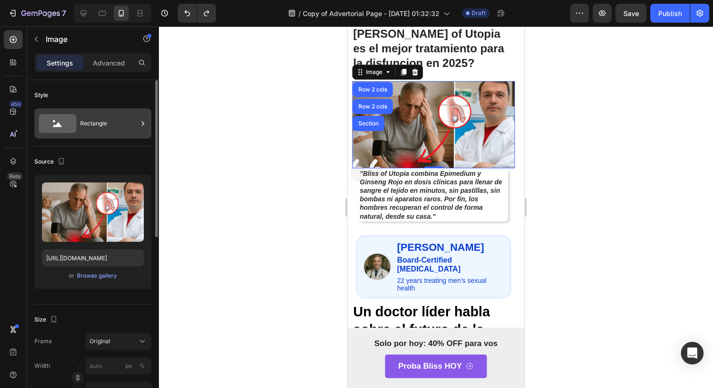
click at [80, 116] on div "Rectangle" at bounding box center [108, 124] width 57 height 22
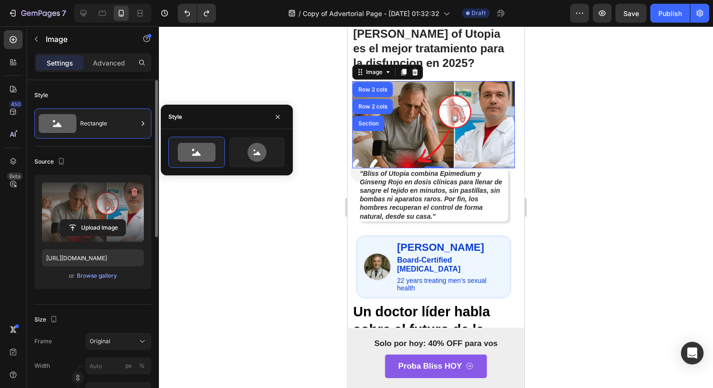
click at [80, 191] on label at bounding box center [93, 211] width 102 height 59
click at [80, 220] on input "file" at bounding box center [92, 228] width 65 height 16
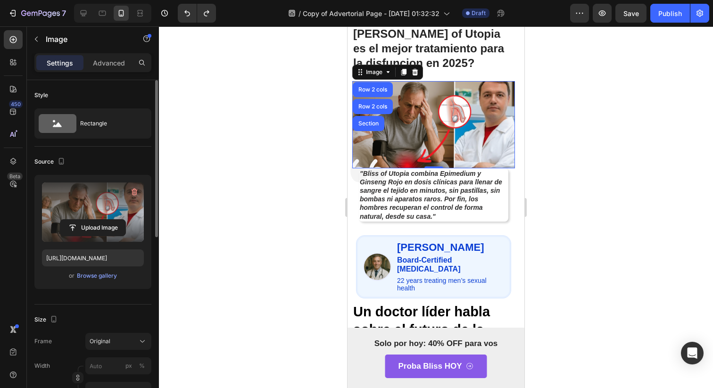
click at [76, 197] on label at bounding box center [93, 211] width 102 height 59
click at [76, 220] on input "file" at bounding box center [92, 228] width 65 height 16
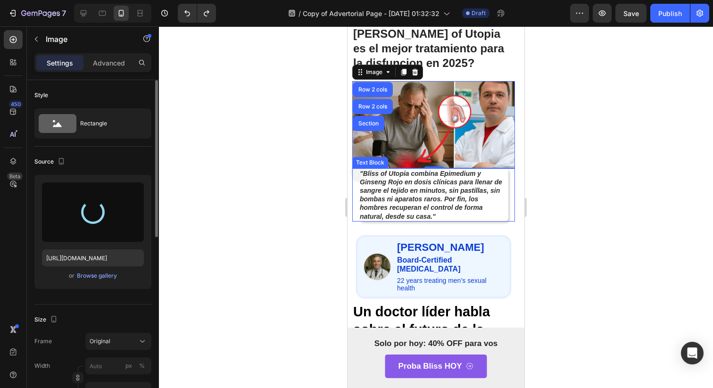
scroll to position [168, 0]
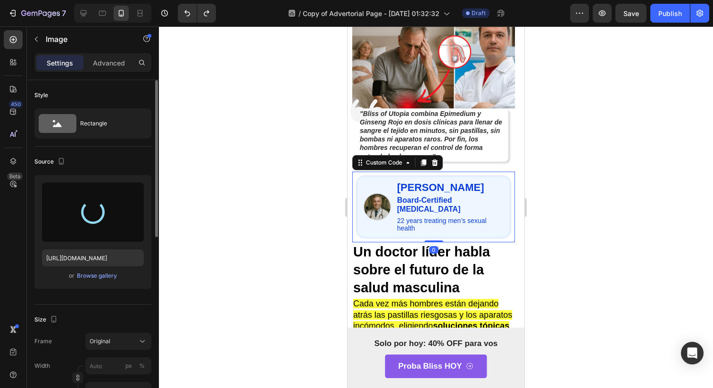
click at [467, 181] on h3 "Dr. Philip Creeden" at bounding box center [450, 187] width 107 height 12
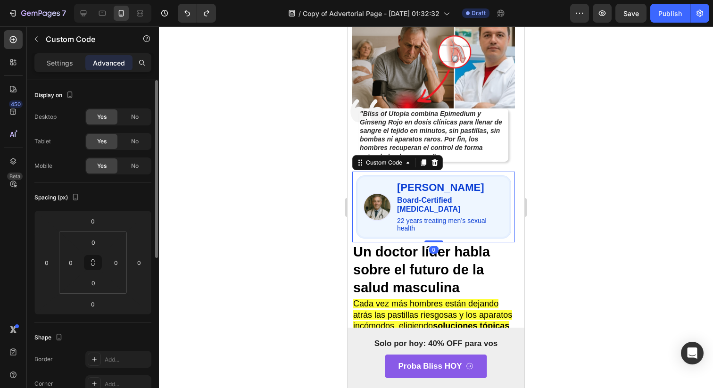
click at [415, 181] on h3 "Dr. Philip Creeden" at bounding box center [450, 187] width 107 height 12
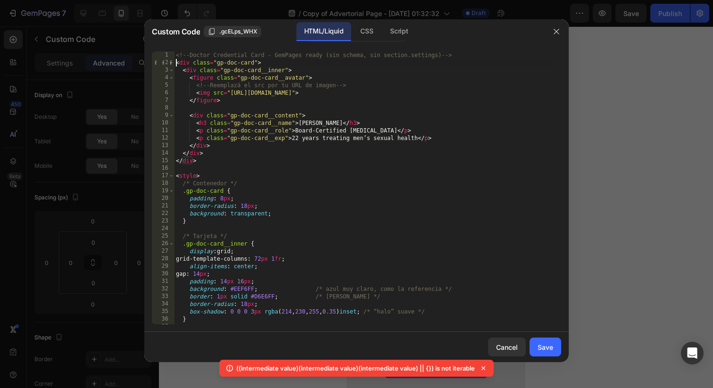
click at [177, 59] on div "<!-- Doctor Credential Card - GemPages ready (sin schema, sin section.settings)…" at bounding box center [364, 195] width 380 height 288
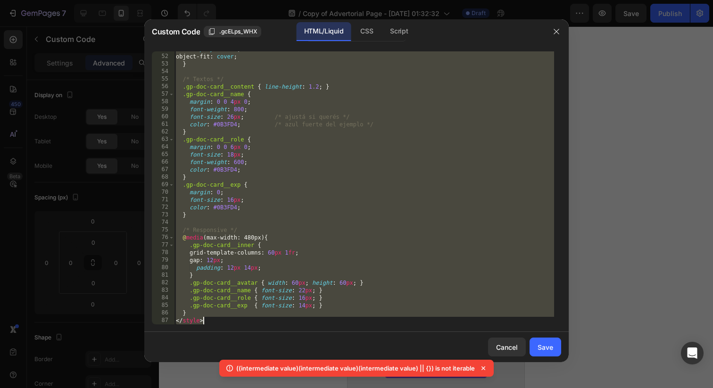
drag, startPoint x: 177, startPoint y: 56, endPoint x: 326, endPoint y: 386, distance: 363.0
click at [327, 387] on div "Custom Code .gcELps_WHX HTML/Liquid CSS Script <div class="gp-doc-card"> 51 52 …" at bounding box center [356, 194] width 713 height 388
paste textarea
type textarea "</style>"
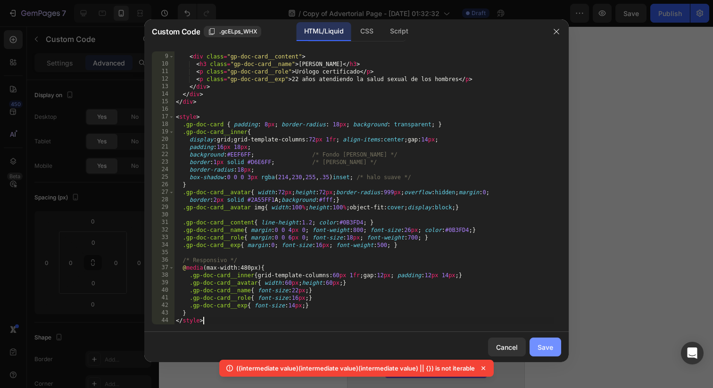
drag, startPoint x: 558, startPoint y: 337, endPoint x: 551, endPoint y: 339, distance: 7.3
click at [556, 337] on div "Cancel Save" at bounding box center [356, 347] width 424 height 30
click at [549, 340] on button "Save" at bounding box center [545, 346] width 32 height 19
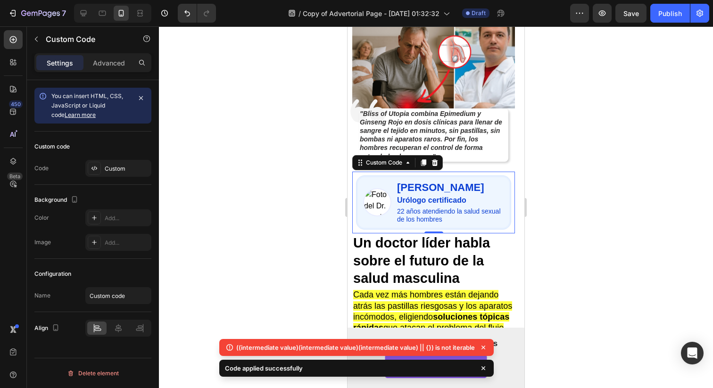
click at [407, 181] on h3 "[PERSON_NAME]" at bounding box center [450, 187] width 107 height 12
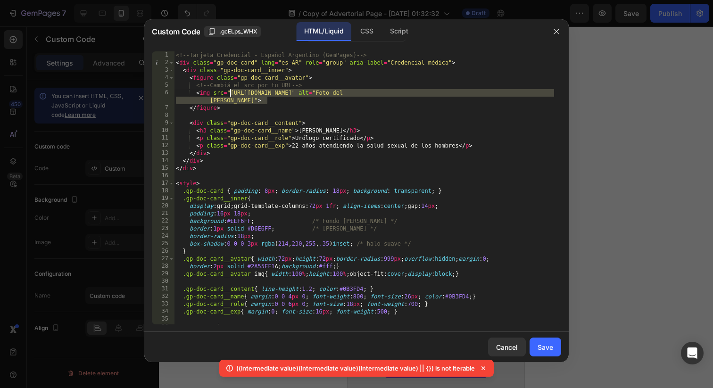
paste textarea "img.funnelish.com/20593/869249/1753121158-ec00598b-98dd-4adb-a3f0-6ee1014611f4.…"
type textarea "<img src="https://img.funnelish.com/20593/869249/1753121158-ec00598b-98dd-4adb-…"
drag, startPoint x: 267, startPoint y: 102, endPoint x: 233, endPoint y: 93, distance: 35.4
click at [231, 94] on div "<!-- Tarjeta Credencial - Español Argentino (GemPages) --> < div class = "gp-do…" at bounding box center [364, 195] width 380 height 288
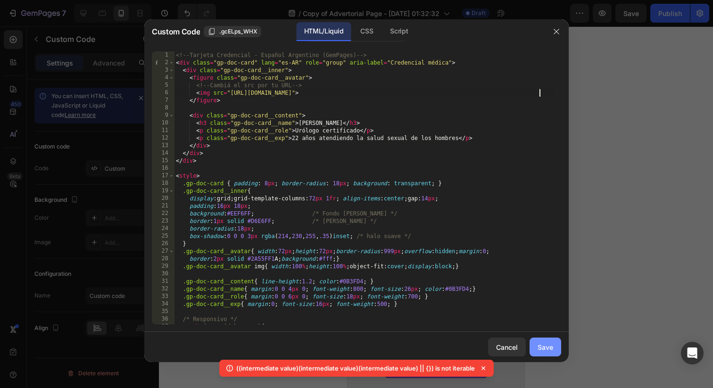
click at [537, 351] on div "Save" at bounding box center [545, 347] width 16 height 10
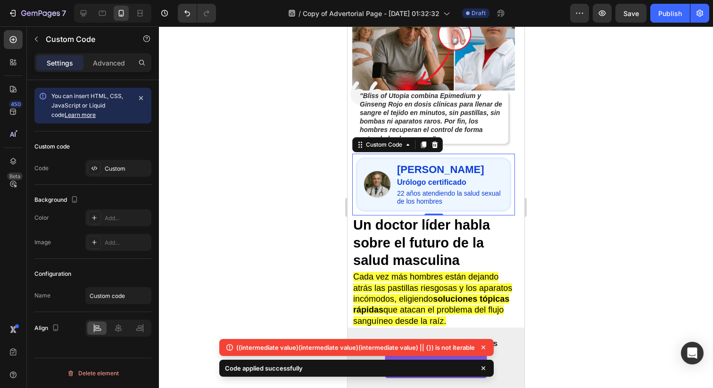
scroll to position [192, 0]
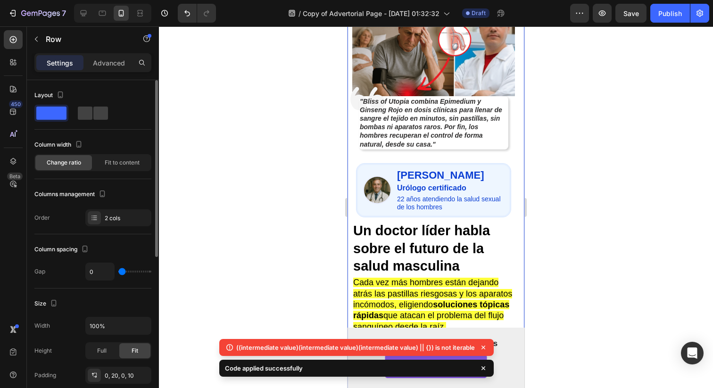
scroll to position [149, 0]
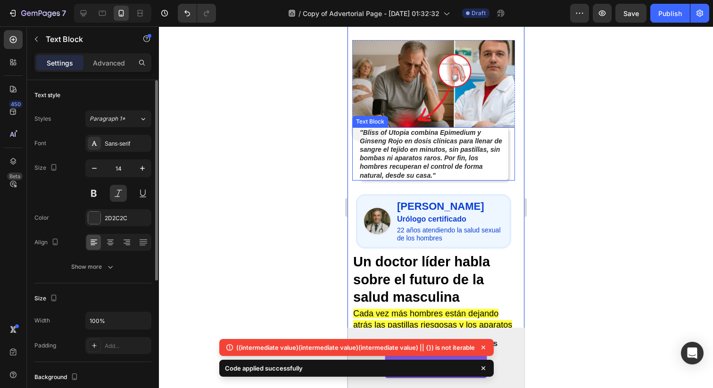
click at [453, 152] on strong ""Bliss of Utopia combina Epimedium y Ginseng Rojo en dosis clínicas para llenar…" at bounding box center [431, 154] width 142 height 50
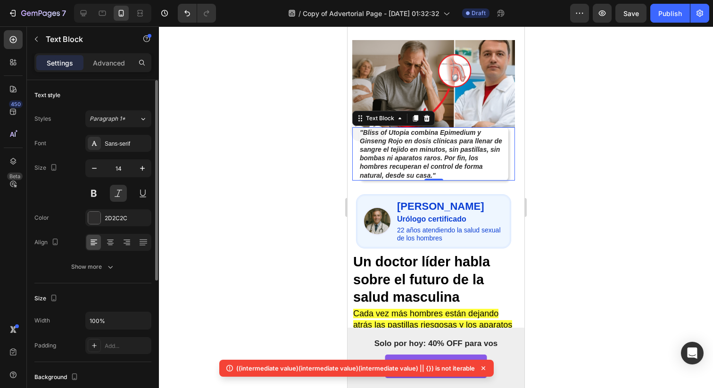
click at [429, 184] on div "0" at bounding box center [433, 188] width 9 height 8
click at [437, 162] on p ""Bliss of Utopia combina Epimedium y Ginseng Rojo en dosis clínicas para llenar…" at bounding box center [434, 153] width 148 height 51
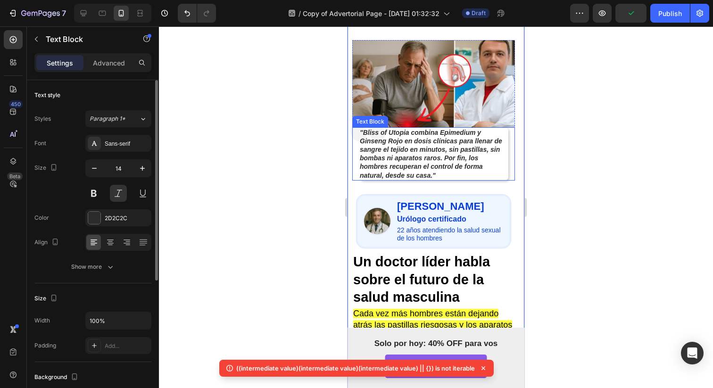
click at [442, 160] on p ""Bliss of Utopia combina Epimedium y Ginseng Rojo en dosis clínicas para llenar…" at bounding box center [434, 153] width 148 height 51
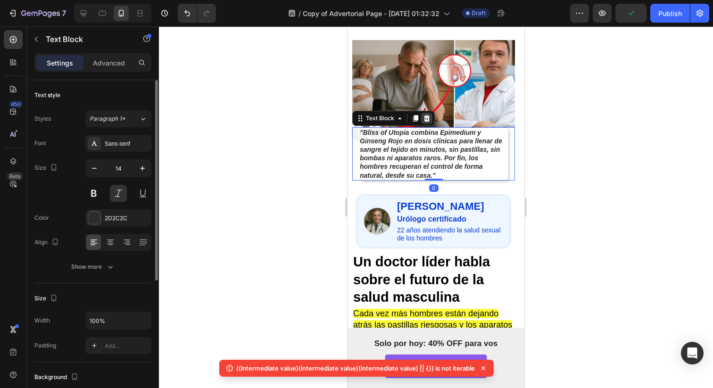
drag, startPoint x: 438, startPoint y: 163, endPoint x: 430, endPoint y: 103, distance: 60.9
click at [434, 67] on div "Image Icon "Bliss of Utopia combina Epimedium y Ginseng Rojo en dosis clínicas …" at bounding box center [433, 110] width 163 height 140
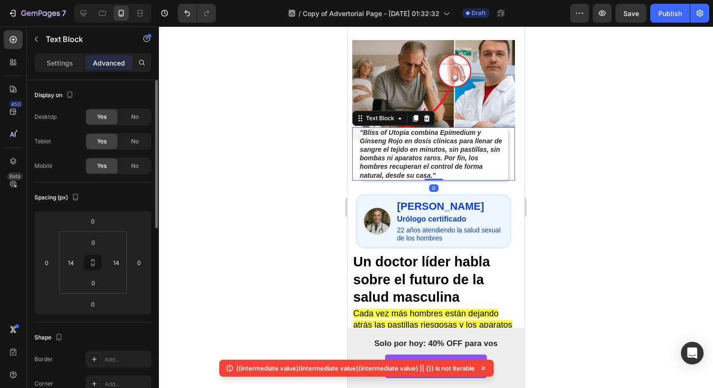
drag, startPoint x: 433, startPoint y: 168, endPoint x: 434, endPoint y: 175, distance: 6.6
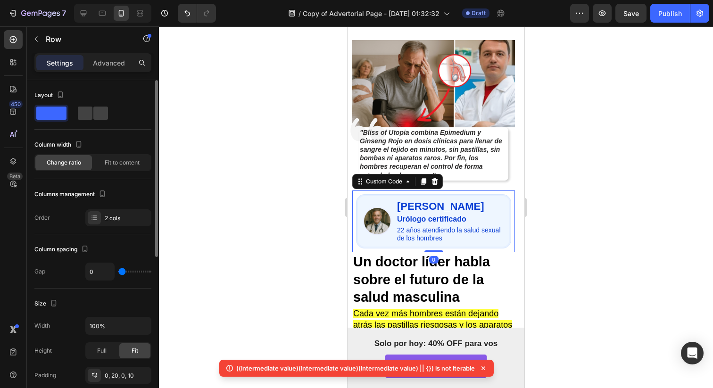
click at [440, 194] on div "Dr. Ramiro Duvlan Urólogo certificado 22 años atendiendo la salud sexual de los…" at bounding box center [433, 221] width 155 height 54
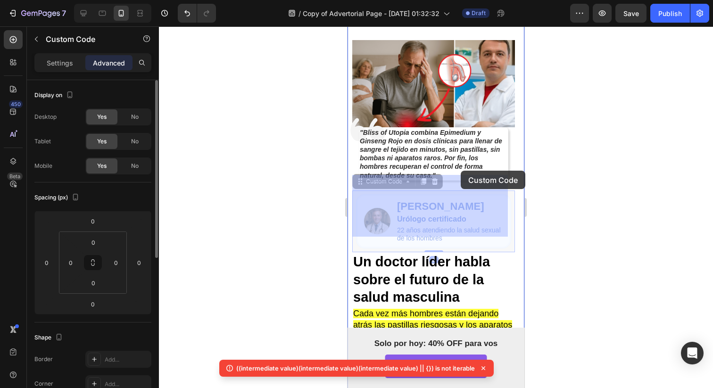
drag, startPoint x: 463, startPoint y: 180, endPoint x: 461, endPoint y: 173, distance: 7.3
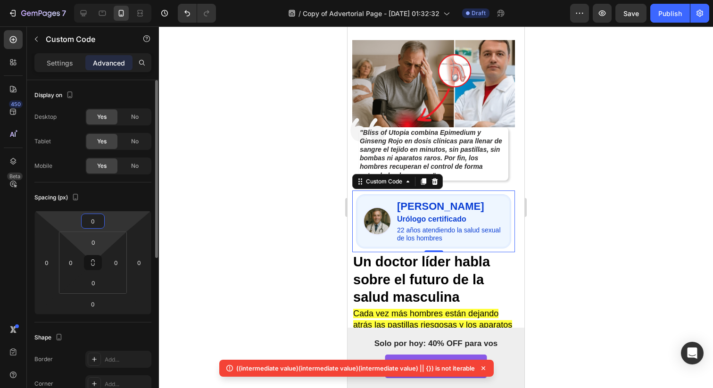
drag, startPoint x: 98, startPoint y: 223, endPoint x: 101, endPoint y: 231, distance: 8.8
click at [101, 239] on div "0 0 0 0 0 0 0 0" at bounding box center [92, 263] width 117 height 104
click at [97, 222] on input "0" at bounding box center [92, 221] width 19 height 14
drag, startPoint x: 92, startPoint y: 223, endPoint x: 92, endPoint y: 202, distance: 21.2
click at [0, 0] on div "Spacing (px) 0 0 0 0 0 0 0 0" at bounding box center [0, 0] width 0 height 0
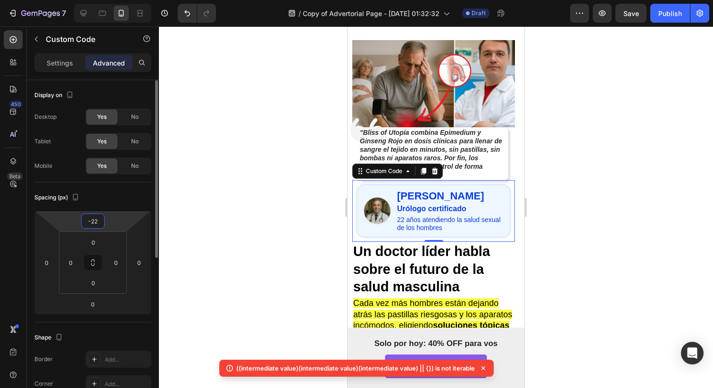
type input "-23"
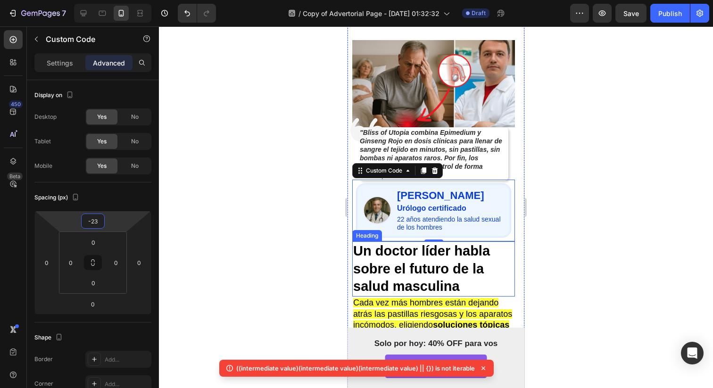
click at [578, 233] on div at bounding box center [436, 206] width 554 height 361
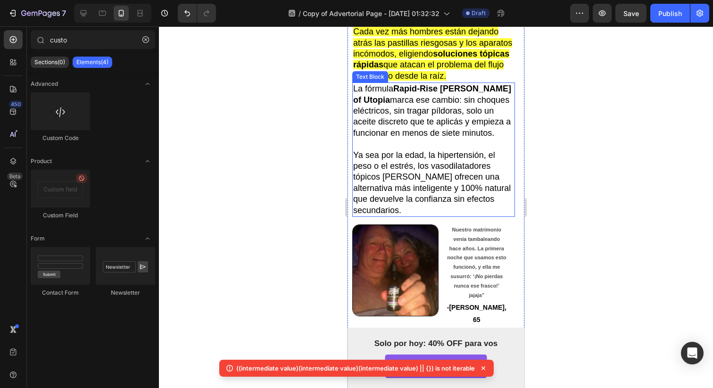
scroll to position [442, 0]
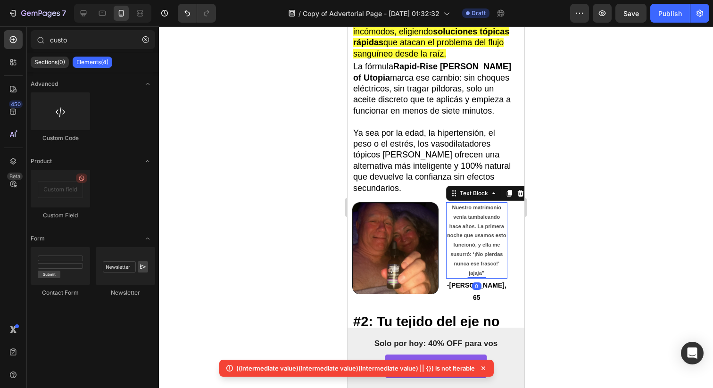
click at [488, 252] on strong "Nuestro matrimonio venía tambaleando hace años. La primera noche que usamos est…" at bounding box center [476, 240] width 59 height 71
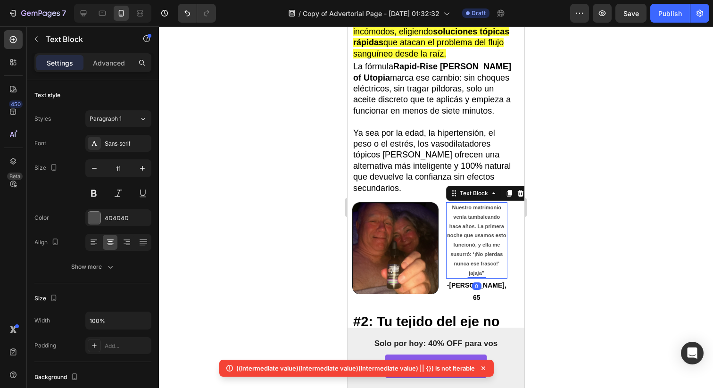
drag, startPoint x: 475, startPoint y: 273, endPoint x: 466, endPoint y: 228, distance: 46.0
click at [466, 228] on div "Nuestro matrimonio venía tambaleando hace años. La primera noche que usamos est…" at bounding box center [476, 240] width 61 height 76
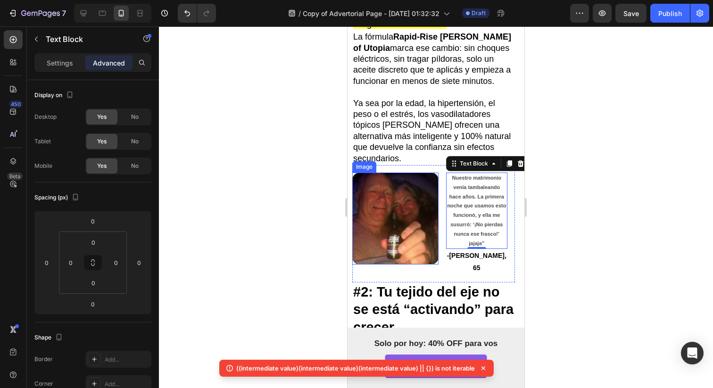
scroll to position [471, 0]
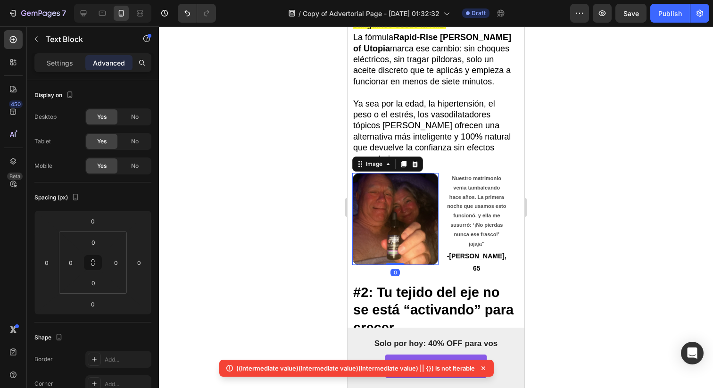
click at [400, 217] on img at bounding box center [395, 219] width 86 height 92
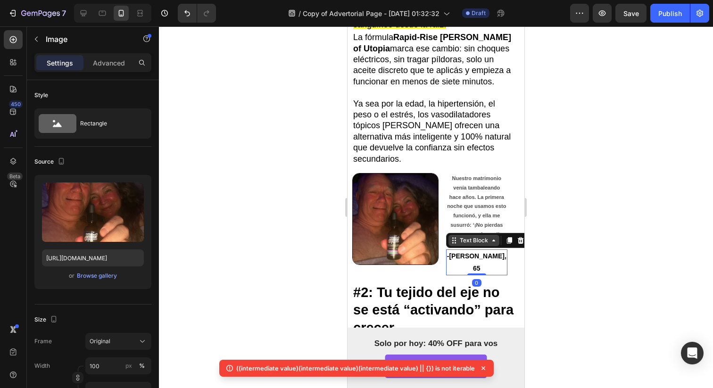
click at [470, 238] on div "Text Block" at bounding box center [474, 240] width 32 height 8
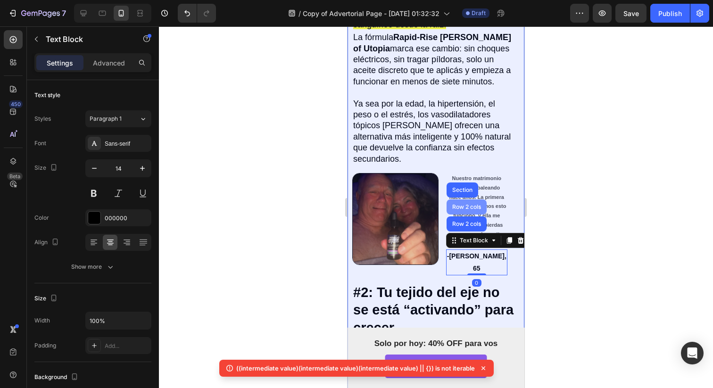
click at [465, 199] on div "Row 2 cols" at bounding box center [466, 206] width 40 height 15
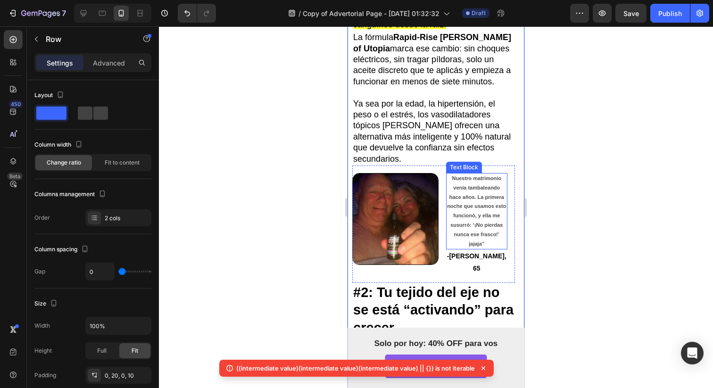
click at [485, 185] on strong "Nuestro matrimonio venía tambaleando hace años. La primera noche que usamos est…" at bounding box center [476, 210] width 59 height 71
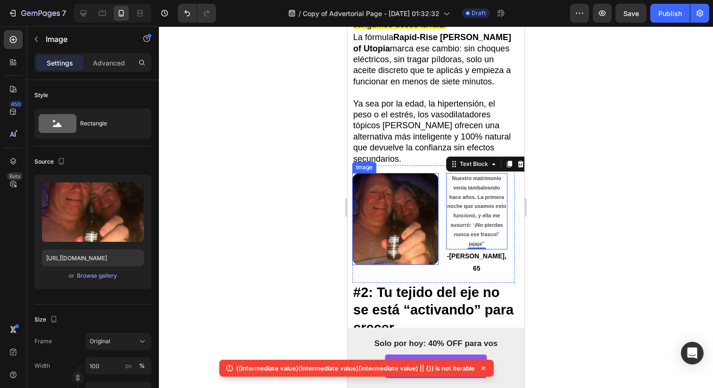
click at [361, 190] on img at bounding box center [395, 219] width 86 height 92
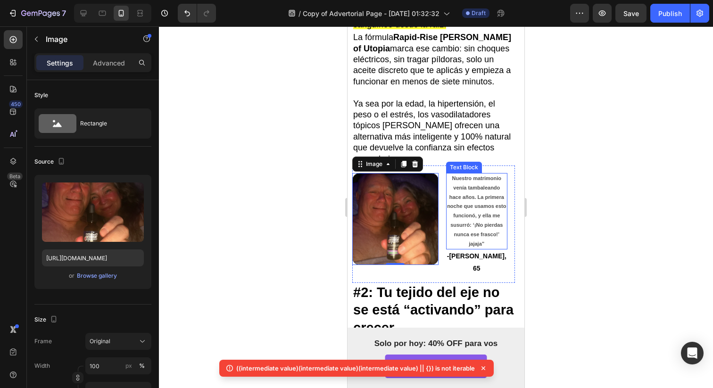
click at [465, 189] on strong "Nuestro matrimonio venía tambaleando hace años. La primera noche que usamos est…" at bounding box center [476, 210] width 59 height 71
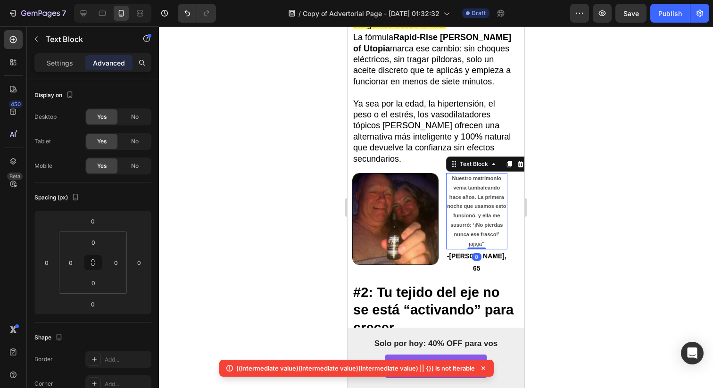
click at [465, 189] on strong "Nuestro matrimonio venía tambaleando hace años. La primera noche que usamos est…" at bounding box center [476, 210] width 59 height 71
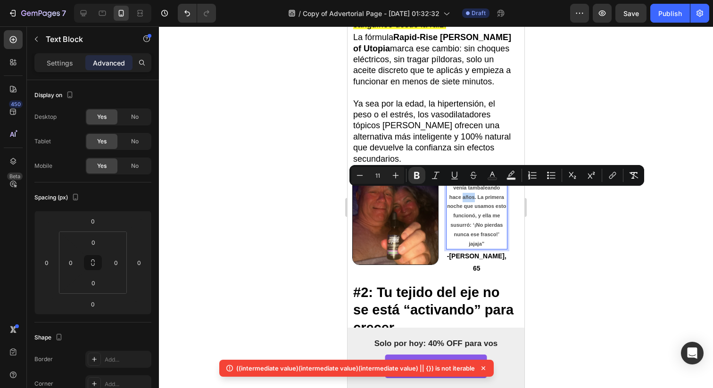
click at [465, 189] on strong "Nuestro matrimonio venía tambaleando hace años. La primera noche que usamos est…" at bounding box center [476, 210] width 59 height 71
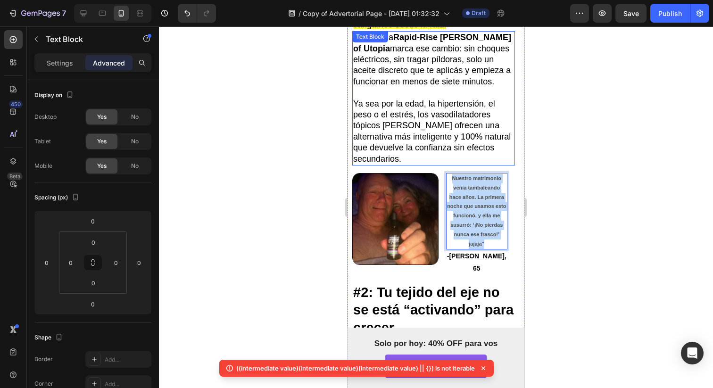
drag, startPoint x: 491, startPoint y: 239, endPoint x: 441, endPoint y: 151, distance: 101.1
copy strong "Nuestro matrimonio venía tambaleando hace años. La primera noche que usamos est…"
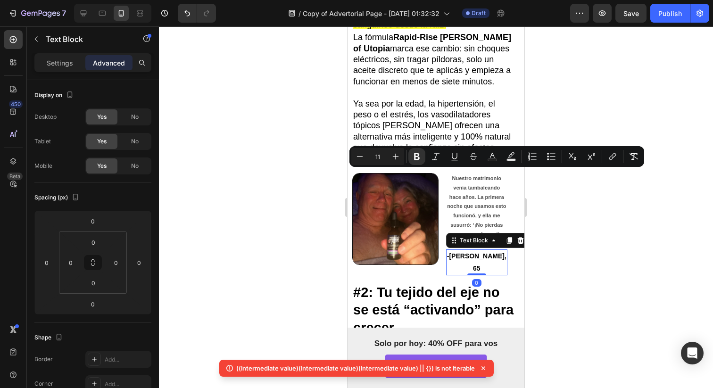
click at [475, 252] on strong "-Martin, 65" at bounding box center [476, 261] width 59 height 19
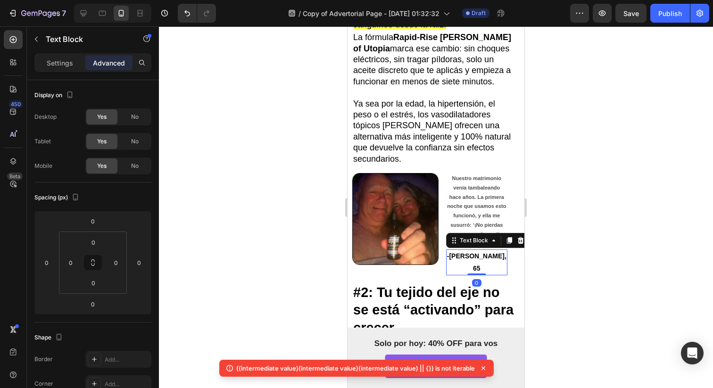
click at [475, 252] on strong "-Martin, 65" at bounding box center [476, 261] width 59 height 19
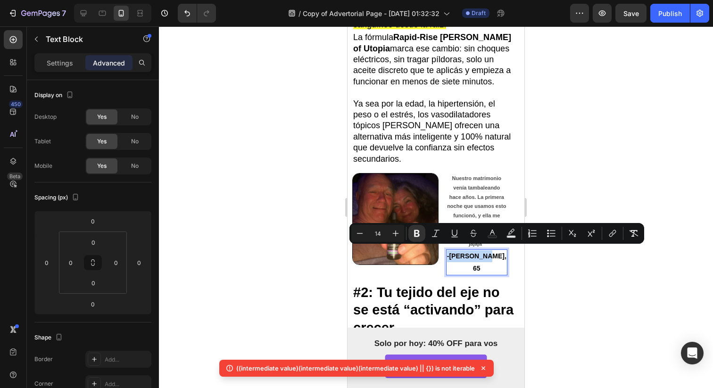
click at [475, 252] on strong "-Martin, 65" at bounding box center [476, 261] width 59 height 19
copy strong "-Martin, 65"
click at [41, 43] on button "button" at bounding box center [36, 39] width 15 height 15
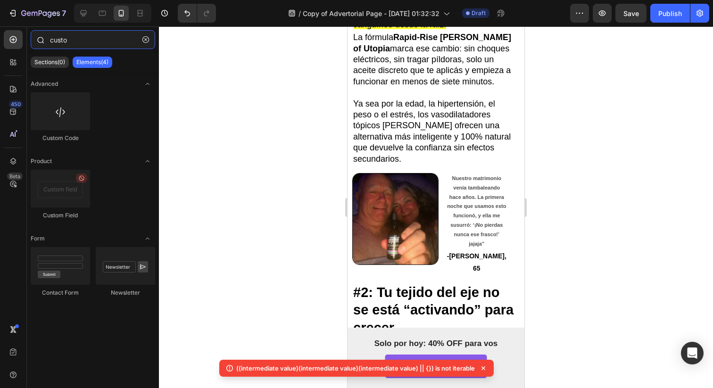
click at [56, 43] on input "custo" at bounding box center [93, 39] width 124 height 19
click at [61, 43] on input "custo" at bounding box center [93, 39] width 124 height 19
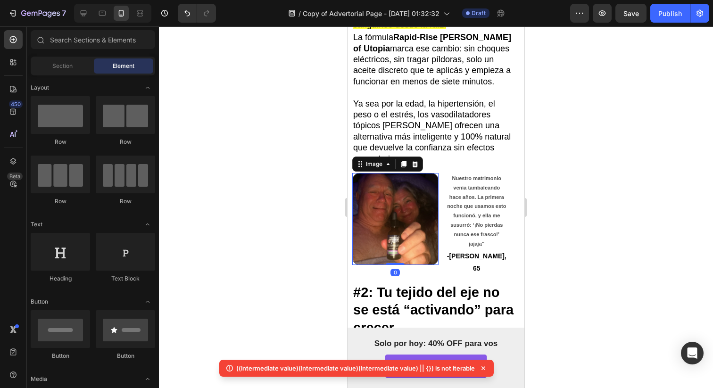
click at [368, 199] on img at bounding box center [395, 219] width 86 height 92
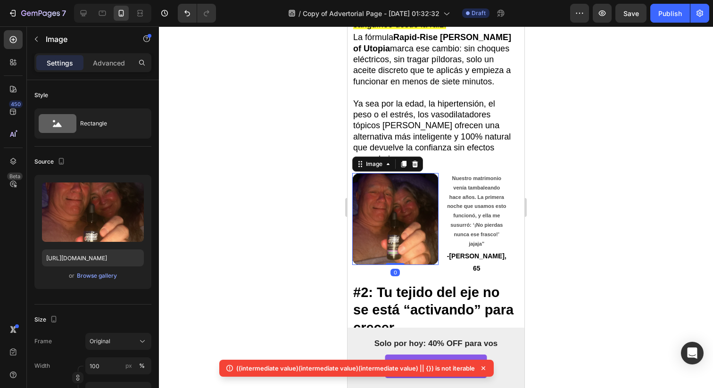
scroll to position [425, 0]
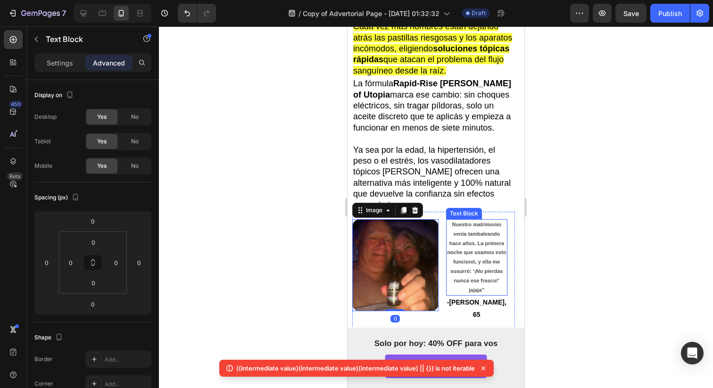
click at [471, 209] on div "Text Block" at bounding box center [464, 213] width 32 height 8
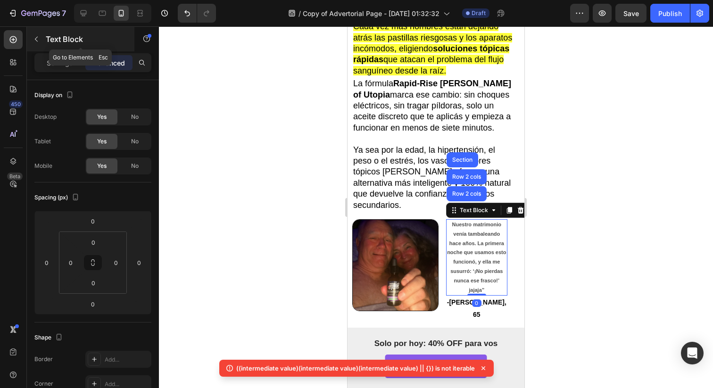
click at [40, 39] on icon "button" at bounding box center [37, 39] width 8 height 8
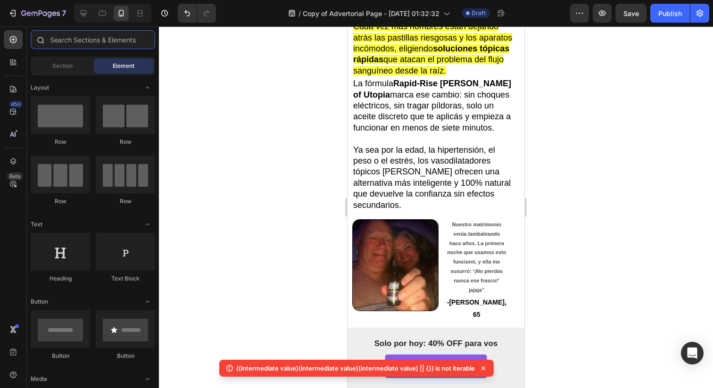
click at [81, 35] on input "text" at bounding box center [93, 39] width 124 height 19
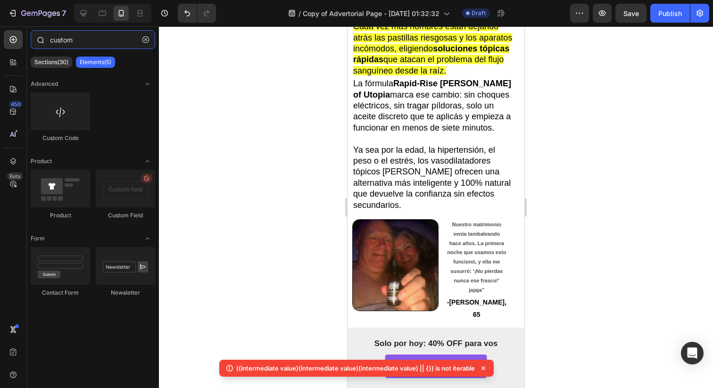
type input "custom"
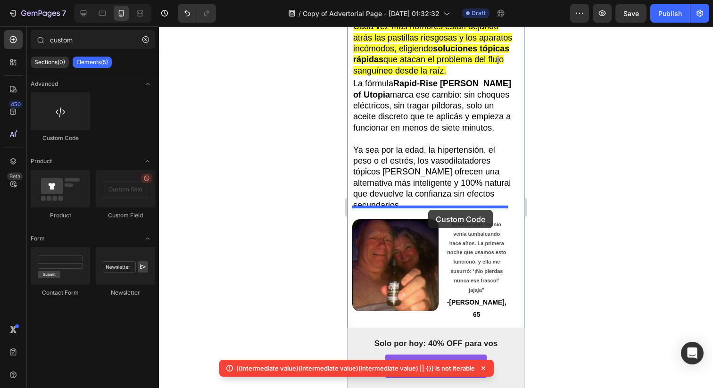
drag, startPoint x: 416, startPoint y: 142, endPoint x: 426, endPoint y: 213, distance: 71.8
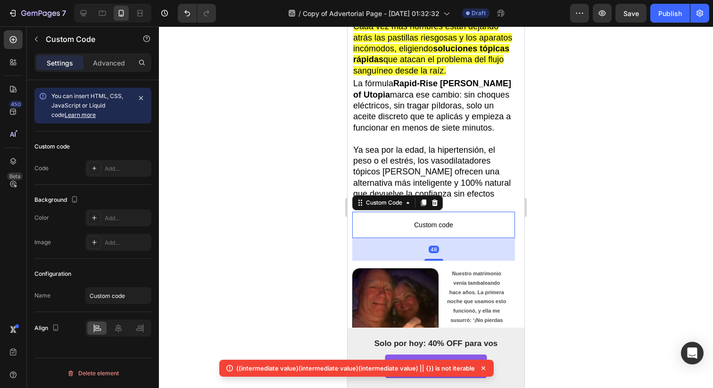
click at [426, 213] on p "Custom code" at bounding box center [433, 225] width 163 height 26
click at [422, 223] on span "Custom code" at bounding box center [433, 224] width 163 height 11
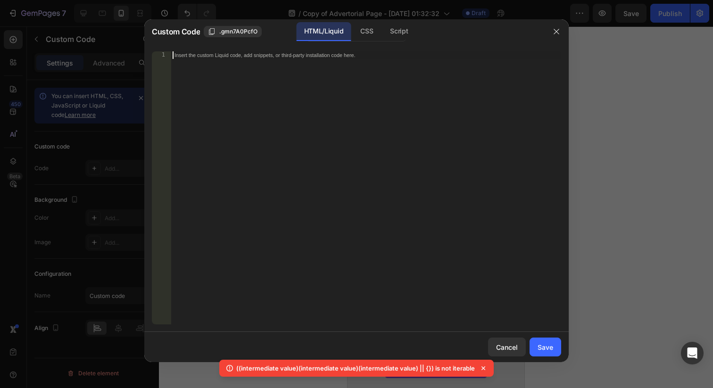
click at [422, 223] on div "Insert the custom Liquid code, add snippets, or third-party installation code h…" at bounding box center [366, 195] width 390 height 288
paste textarea "</style>"
type textarea "</style>"
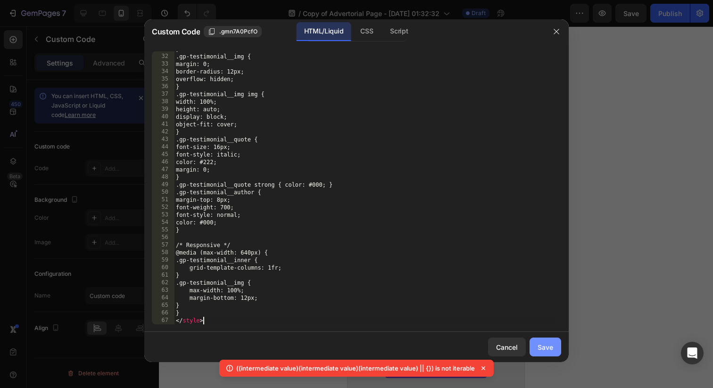
click at [544, 349] on div "Save" at bounding box center [545, 347] width 16 height 10
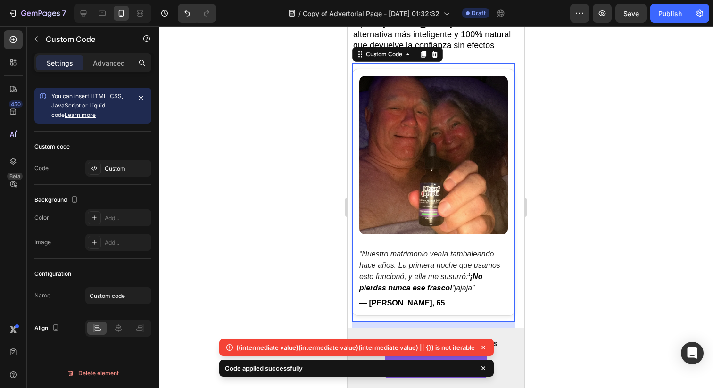
scroll to position [571, 0]
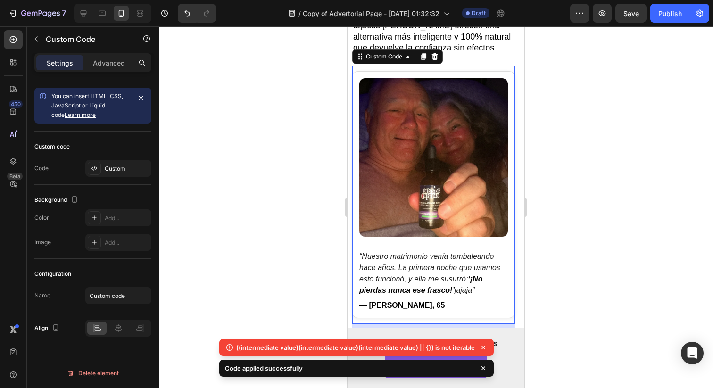
click at [461, 271] on p "“Nuestro matrimonio venía tambaleando hace años. La primera noche que usamos es…" at bounding box center [433, 273] width 148 height 45
click at [575, 262] on div at bounding box center [436, 206] width 554 height 361
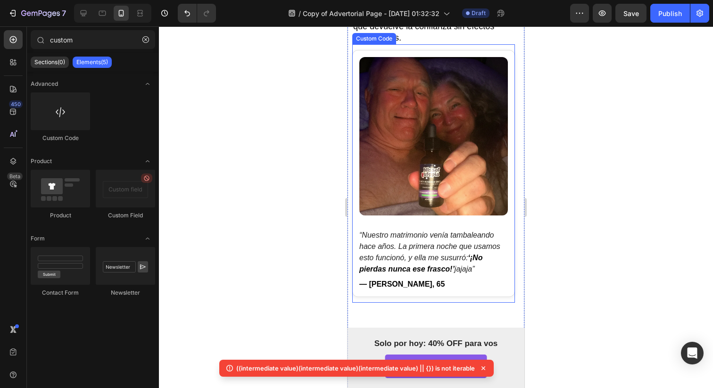
scroll to position [605, 0]
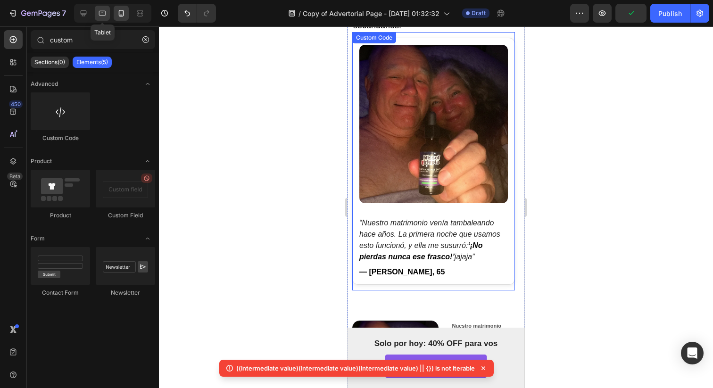
click at [105, 18] on div at bounding box center [102, 13] width 15 height 15
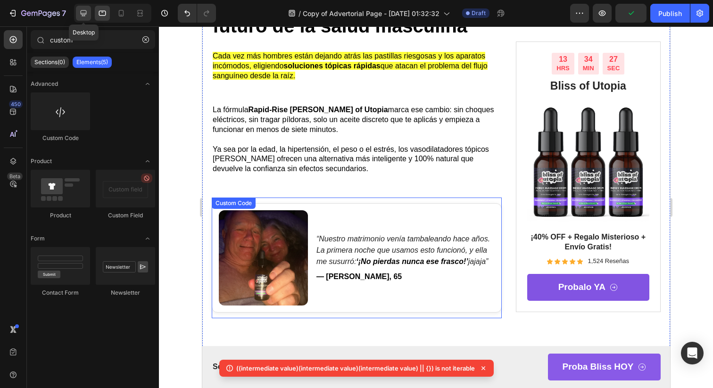
click at [84, 18] on div at bounding box center [83, 13] width 15 height 15
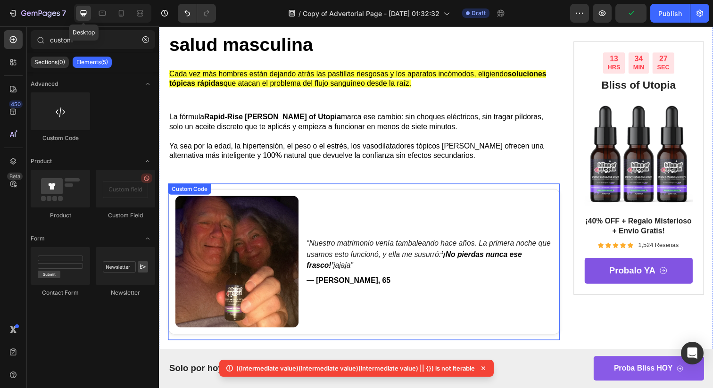
scroll to position [490, 0]
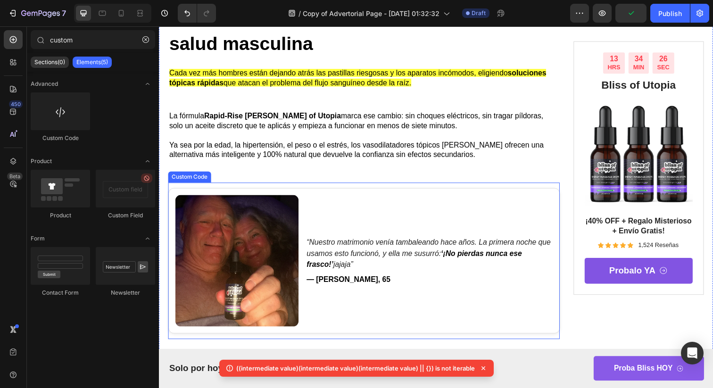
click at [478, 241] on p "“Nuestro matrimonio venía tambaleando hace años. La primera noche que usamos es…" at bounding box center [435, 258] width 251 height 34
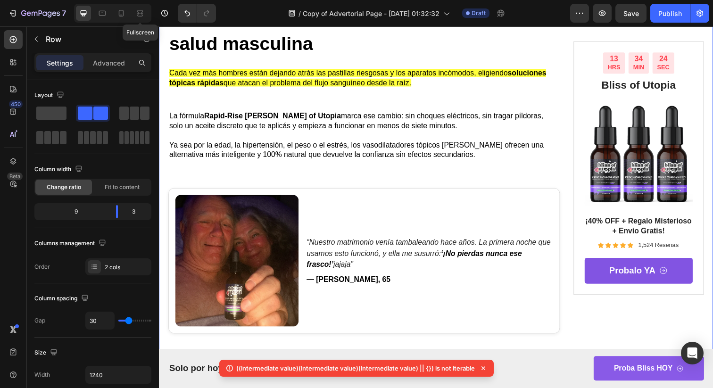
click at [129, 18] on div "Fullscreen" at bounding box center [112, 13] width 77 height 19
click at [120, 18] on div at bounding box center [121, 13] width 15 height 15
type input "0"
type input "100%"
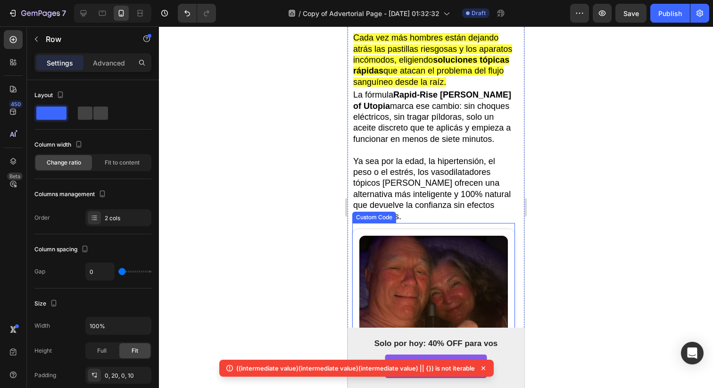
scroll to position [419, 0]
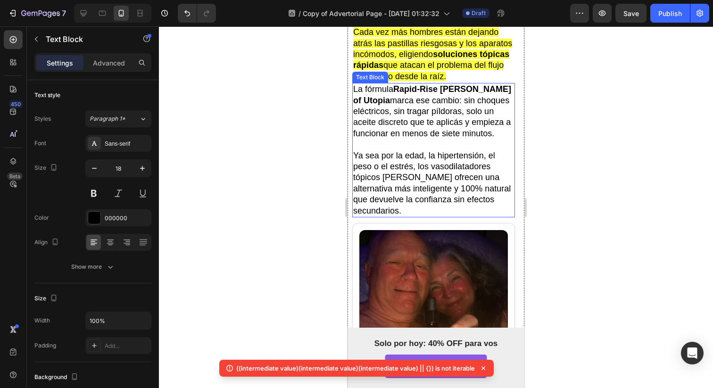
click at [416, 178] on p "Ya sea por la edad, la hipertensión, el peso o el estrés, los vasodilatadores t…" at bounding box center [433, 183] width 161 height 66
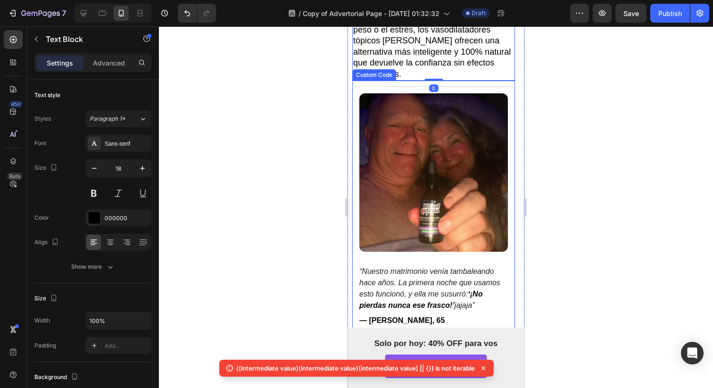
scroll to position [600, 0]
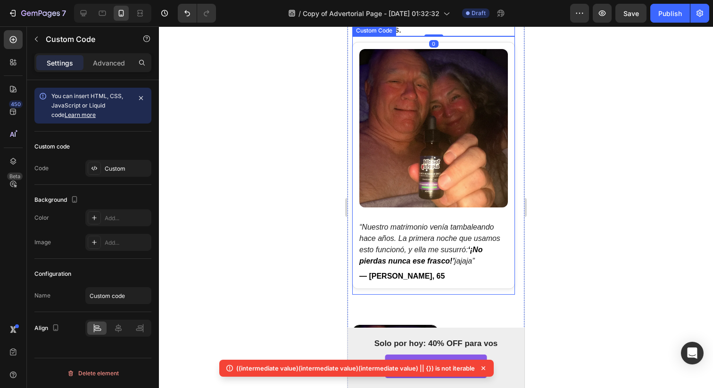
click at [415, 281] on div "“Nuestro matrimonio venía tambaleando hace años. La primera noche que usamos es…" at bounding box center [433, 165] width 163 height 258
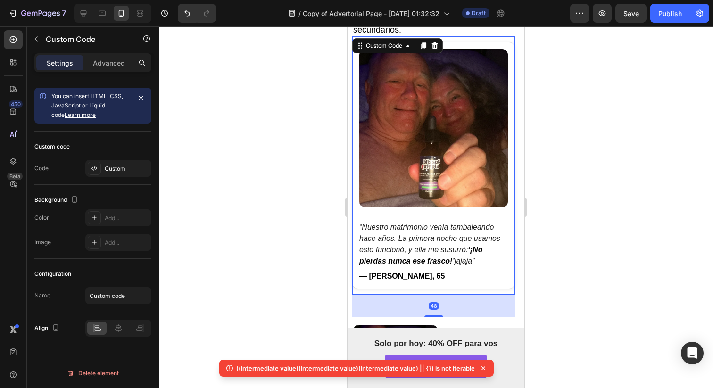
drag, startPoint x: 429, startPoint y: 301, endPoint x: 432, endPoint y: 291, distance: 10.2
click at [432, 275] on div "“Nuestro matrimonio venía tambaleando hace años. La primera noche que usamos es…" at bounding box center [433, 165] width 163 height 258
drag, startPoint x: 430, startPoint y: 304, endPoint x: 430, endPoint y: 272, distance: 32.0
click at [430, 276] on div "“Nuestro matrimonio venía tambaleando hace años. La primera noche que usamos es…" at bounding box center [433, 165] width 163 height 258
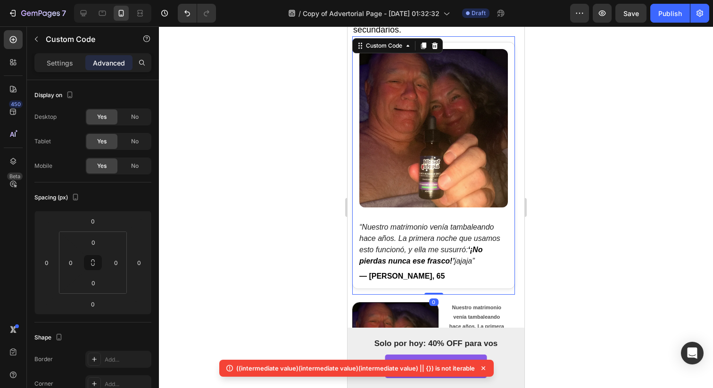
click at [430, 302] on img at bounding box center [395, 348] width 86 height 92
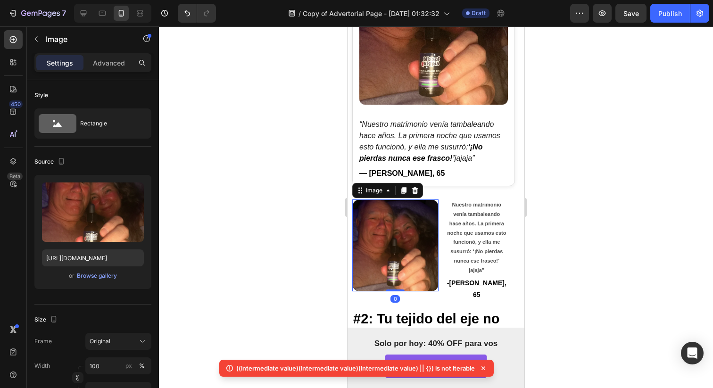
scroll to position [780, 0]
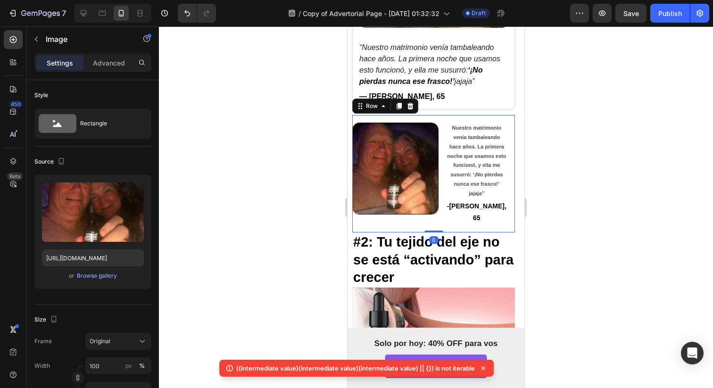
click at [442, 205] on div "Image Nuestro matrimonio venía tambaleando hace años. La primera noche que usam…" at bounding box center [433, 173] width 163 height 117
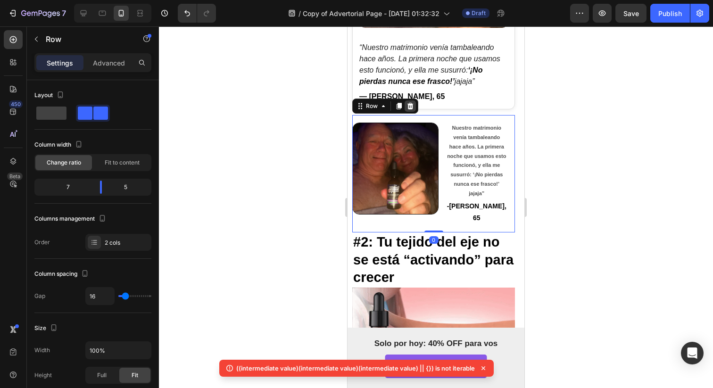
click at [410, 102] on icon at bounding box center [410, 106] width 8 height 8
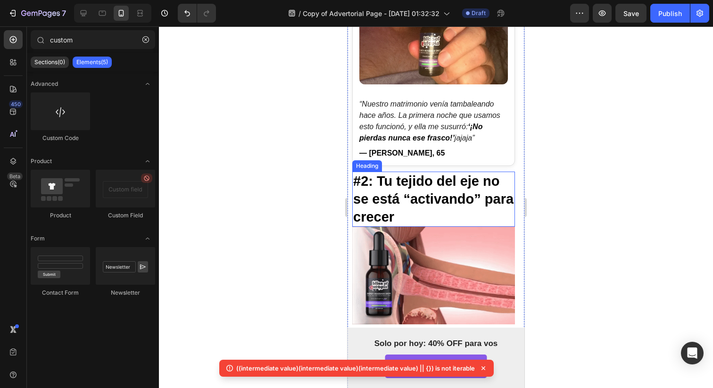
scroll to position [719, 0]
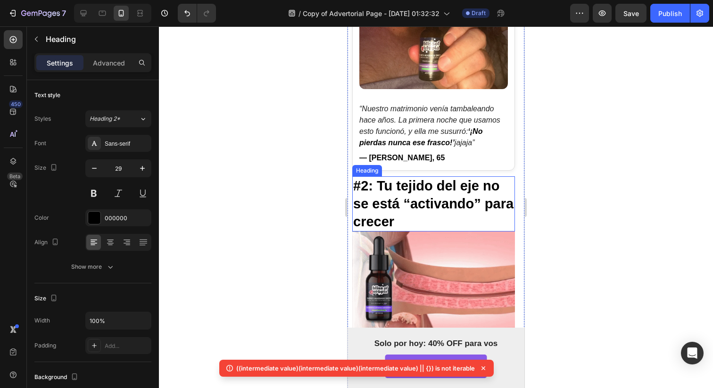
click at [400, 187] on strong "#2: Tu tejido del eje no se está “activando” para crecer" at bounding box center [433, 203] width 160 height 50
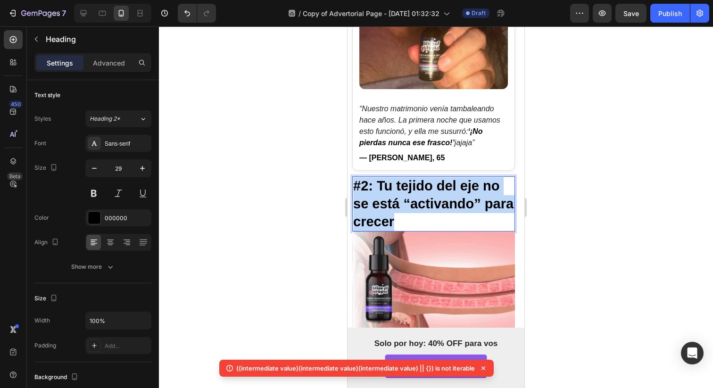
click at [400, 187] on strong "#2: Tu tejido del eje no se está “activando” para crecer" at bounding box center [433, 203] width 160 height 50
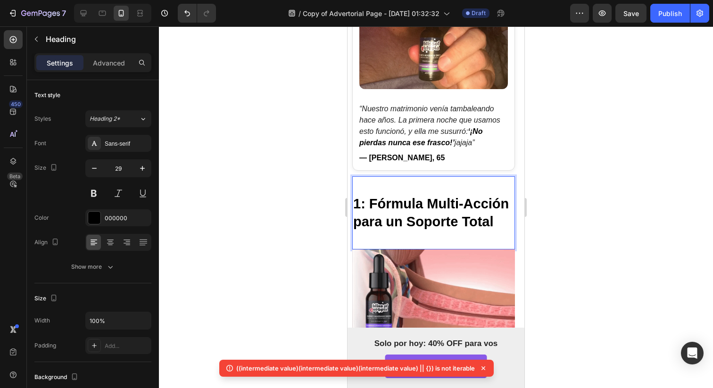
click at [372, 180] on p "Rich Text Editor. Editing area: main" at bounding box center [433, 186] width 161 height 18
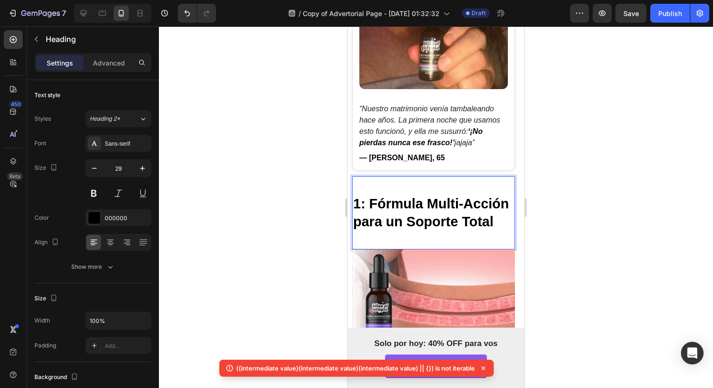
click at [357, 196] on strong "1: Fórmula Multi-Acción para un Soporte Total" at bounding box center [431, 212] width 156 height 33
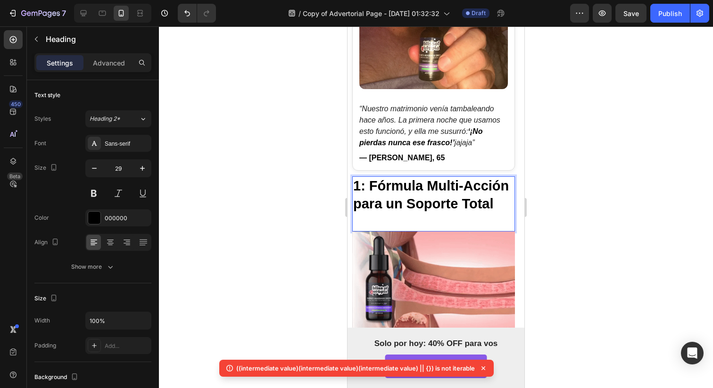
click at [371, 211] on strong "1: Fórmula Multi-Acción para un Soporte Total" at bounding box center [431, 194] width 156 height 33
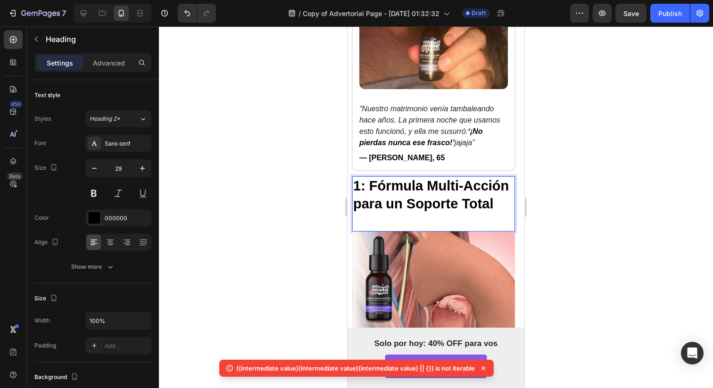
click at [371, 231] on p "Rich Text Editor. Editing area: main" at bounding box center [433, 222] width 161 height 18
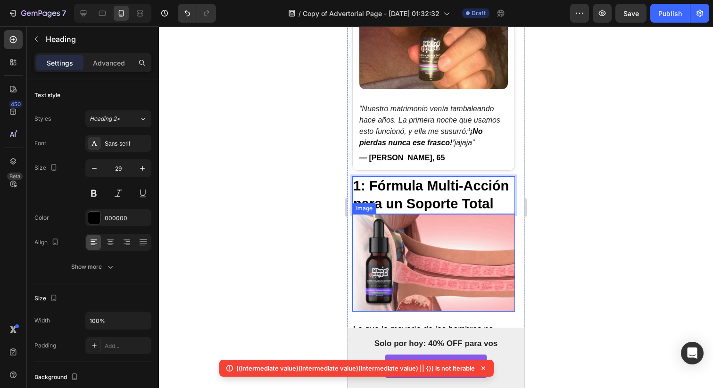
scroll to position [799, 0]
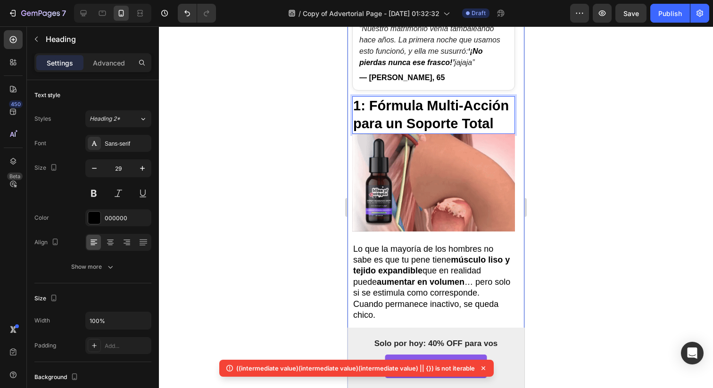
click at [427, 203] on img at bounding box center [433, 183] width 163 height 98
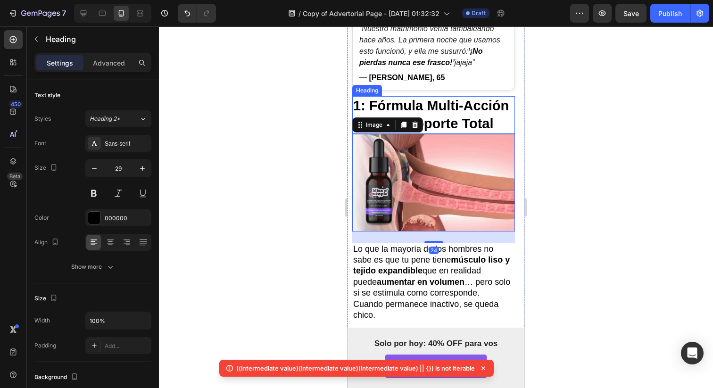
click at [436, 107] on strong "1: Fórmula Multi-Acción para un Soporte Total" at bounding box center [431, 114] width 156 height 33
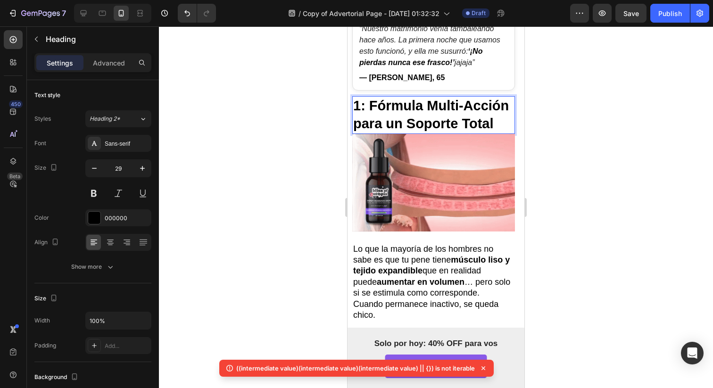
click at [443, 129] on p "1: Fórmula Multi-Acción para un Soporte Total" at bounding box center [433, 114] width 161 height 35
click at [439, 258] on p "Lo que la mayoría de los hombres no sabe es que tu pene tiene músculo liso y te…" at bounding box center [433, 271] width 161 height 55
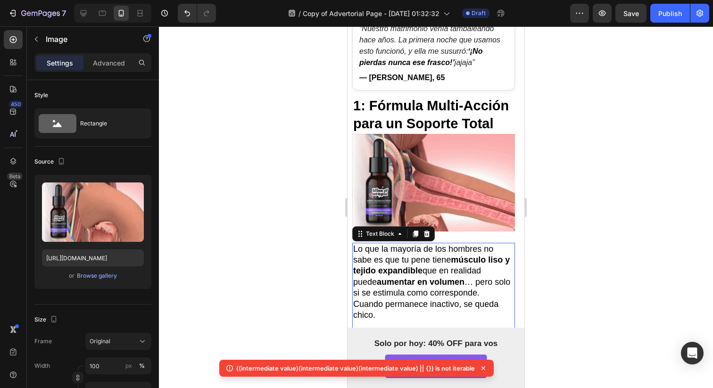
click at [432, 226] on img at bounding box center [433, 183] width 163 height 98
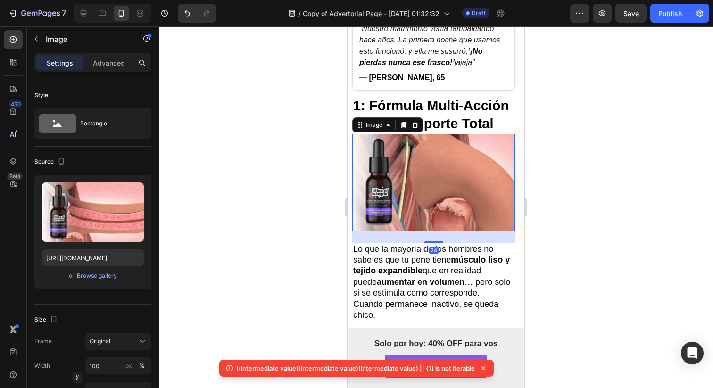
click at [442, 218] on img at bounding box center [433, 183] width 163 height 98
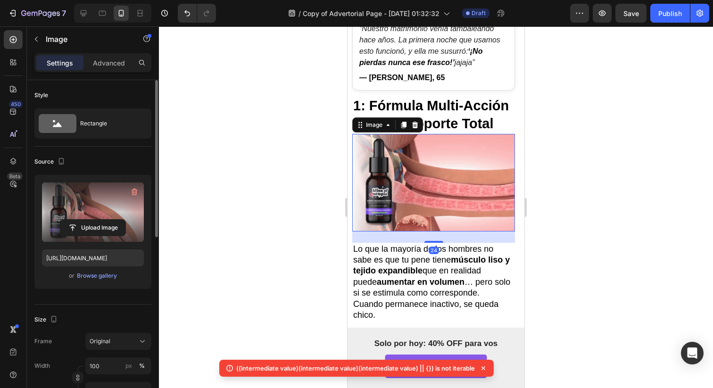
click at [87, 217] on label at bounding box center [93, 211] width 102 height 59
click at [87, 220] on input "file" at bounding box center [92, 228] width 65 height 16
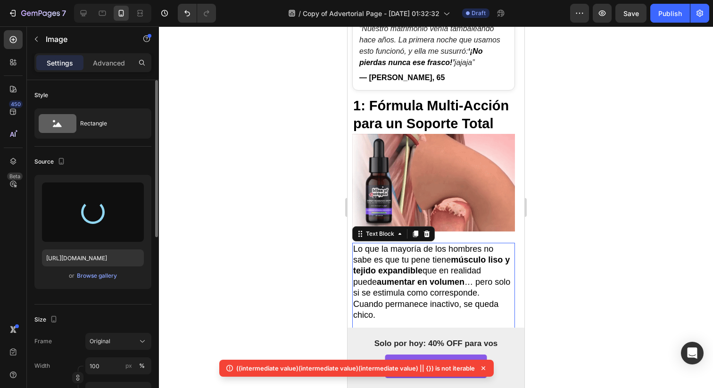
click at [421, 294] on p "Lo que la mayoría de los hombres no sabe es que tu pene tiene músculo liso y te…" at bounding box center [433, 271] width 161 height 55
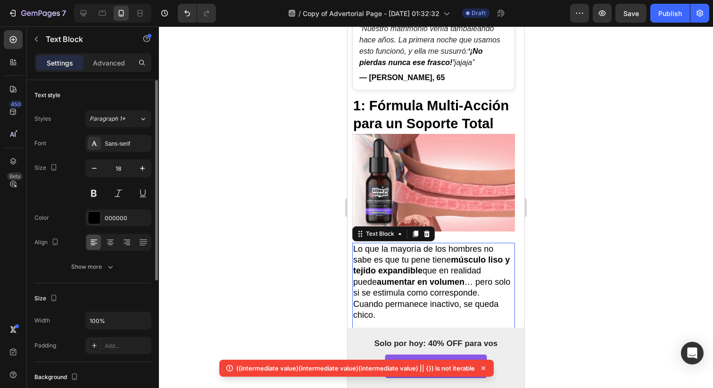
click at [421, 294] on p "Lo que la mayoría de los hombres no sabe es que tu pene tiene músculo liso y te…" at bounding box center [433, 271] width 161 height 55
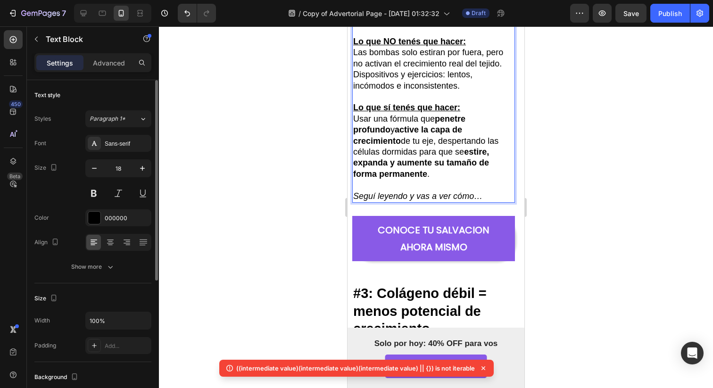
scroll to position [1101, 0]
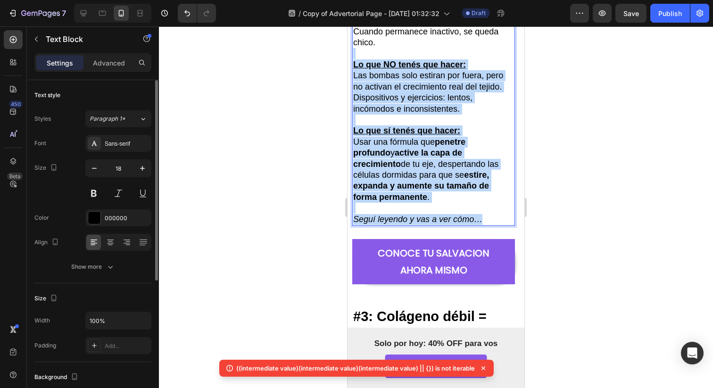
drag, startPoint x: 483, startPoint y: 196, endPoint x: 312, endPoint y: 23, distance: 243.6
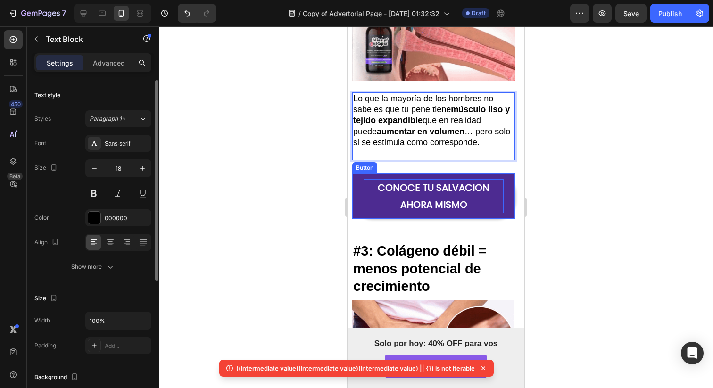
scroll to position [920, 0]
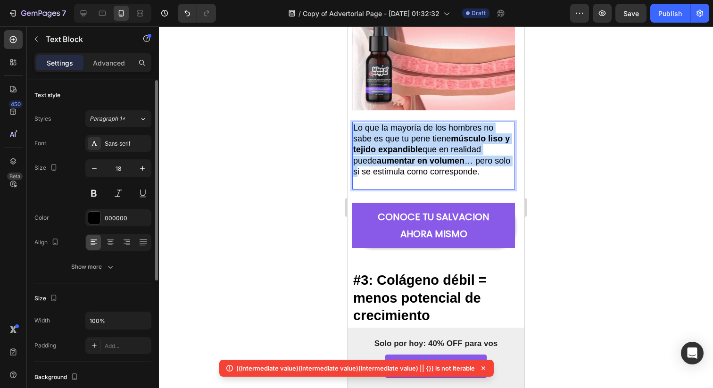
drag, startPoint x: 375, startPoint y: 177, endPoint x: 336, endPoint y: 129, distance: 62.0
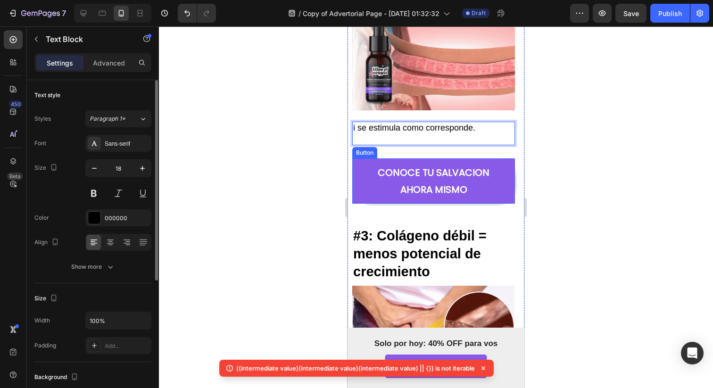
click at [417, 144] on p "Rich Text Editor. Editing area: main" at bounding box center [433, 138] width 161 height 11
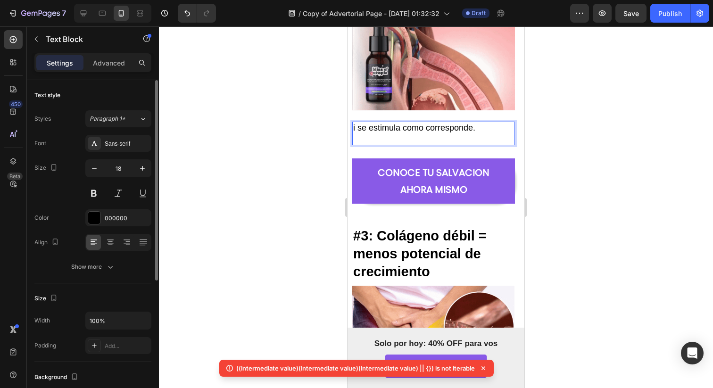
click at [417, 144] on p "Rich Text Editor. Editing area: main" at bounding box center [433, 138] width 161 height 11
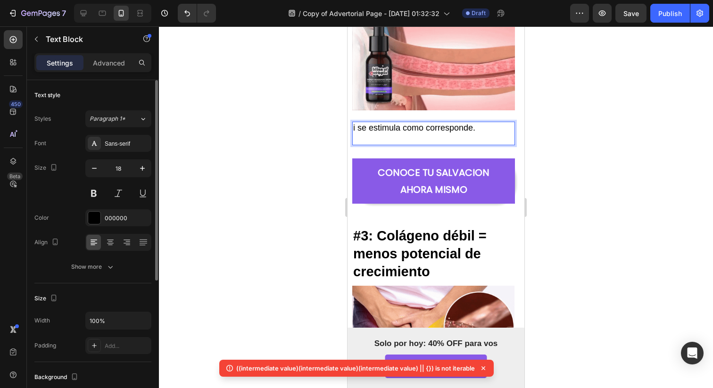
click at [417, 143] on p "Rich Text Editor. Editing area: main" at bounding box center [433, 138] width 161 height 11
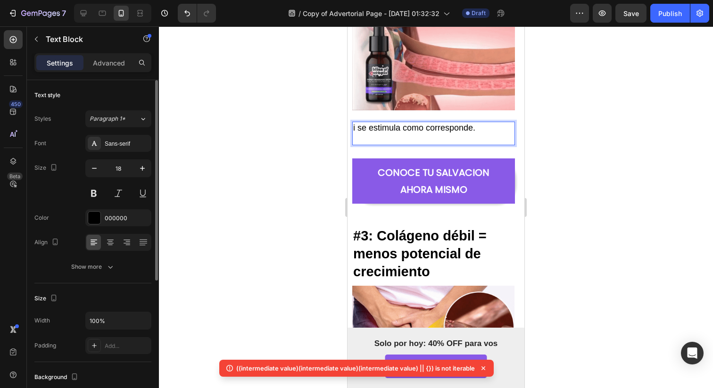
click at [417, 143] on p "Rich Text Editor. Editing area: main" at bounding box center [433, 138] width 161 height 11
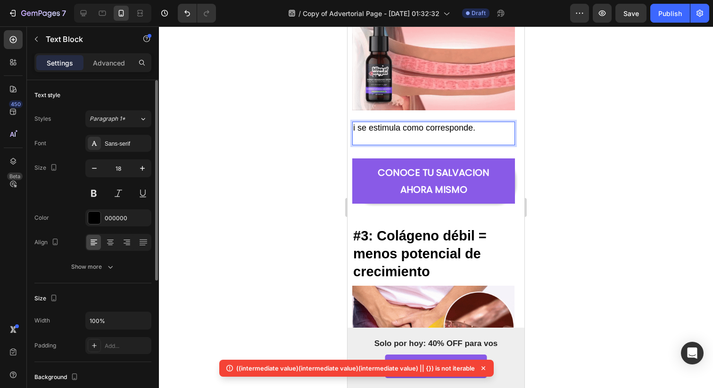
click at [417, 143] on p "Rich Text Editor. Editing area: main" at bounding box center [433, 138] width 161 height 11
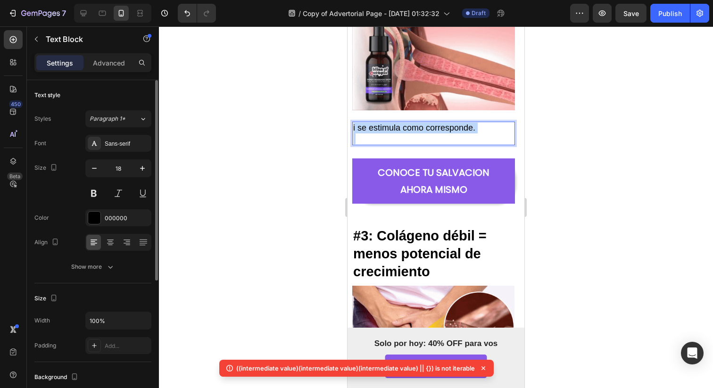
drag, startPoint x: 417, startPoint y: 143, endPoint x: 291, endPoint y: 113, distance: 129.3
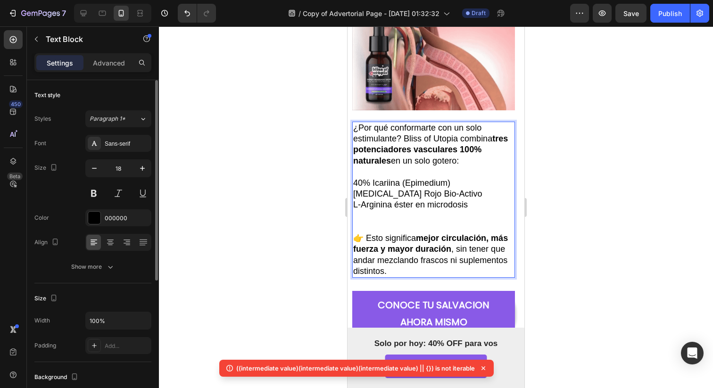
click at [554, 195] on div at bounding box center [436, 206] width 554 height 361
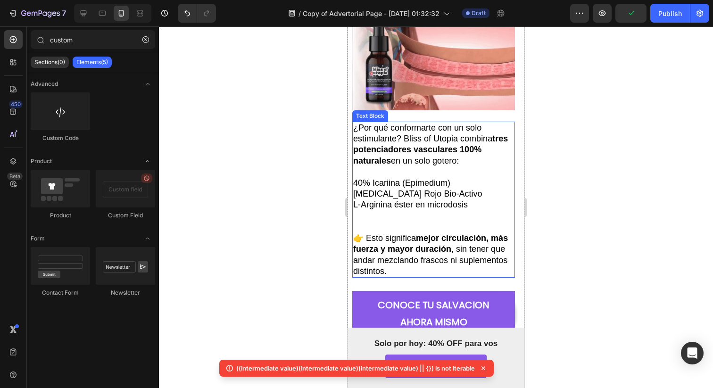
click at [431, 171] on p "Rich Text Editor. Editing area: main" at bounding box center [433, 171] width 161 height 11
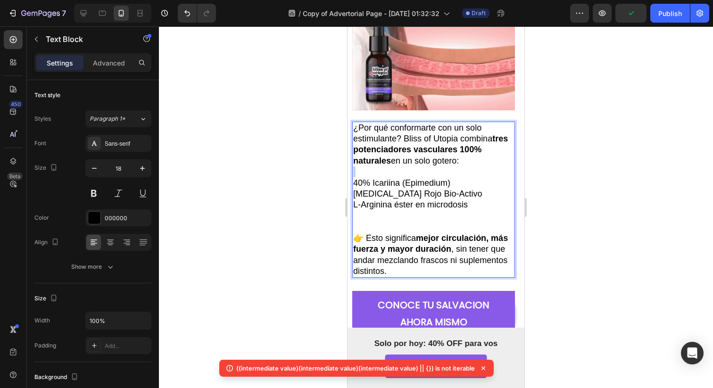
click at [427, 177] on p "Rich Text Editor. Editing area: main" at bounding box center [433, 171] width 161 height 11
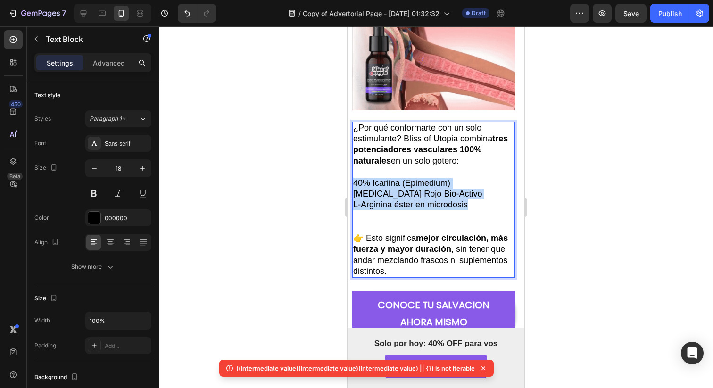
drag, startPoint x: 485, startPoint y: 205, endPoint x: 328, endPoint y: 179, distance: 159.5
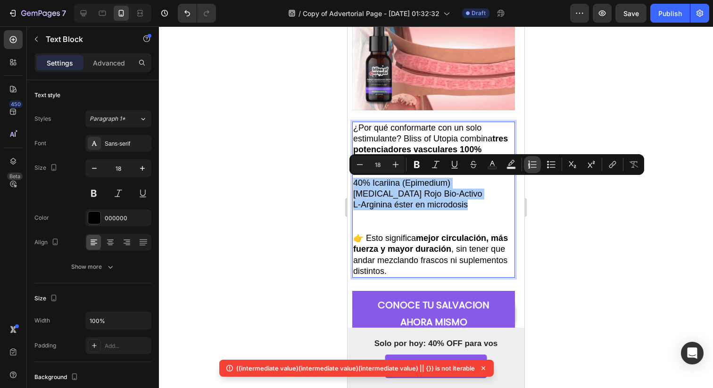
click at [537, 168] on button "Numbered List" at bounding box center [532, 164] width 17 height 17
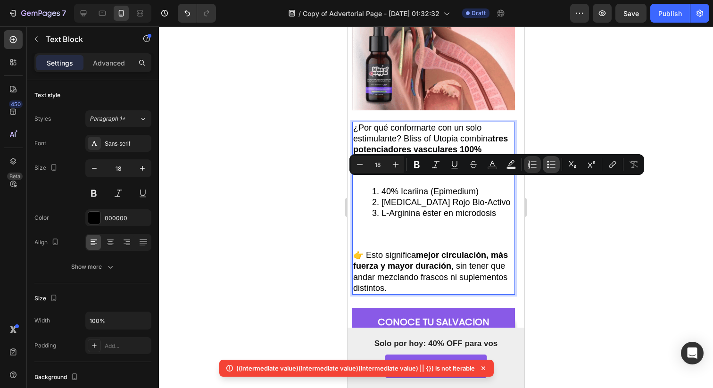
click at [549, 168] on icon "Editor contextual toolbar" at bounding box center [550, 164] width 9 height 9
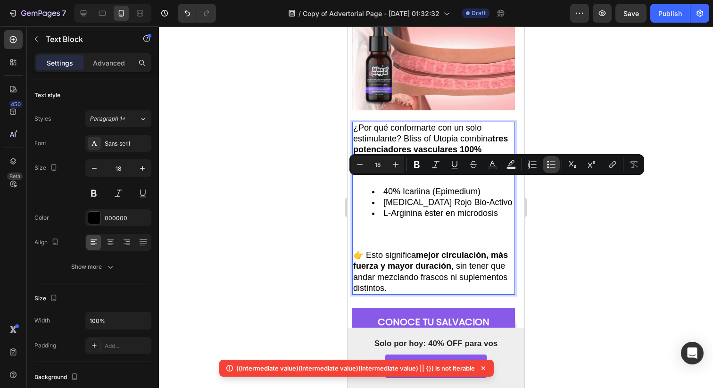
click at [544, 162] on button "Bulleted List" at bounding box center [550, 164] width 17 height 17
type input "18"
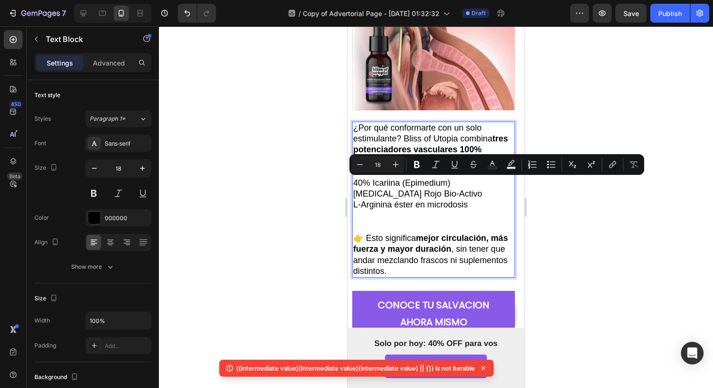
click at [355, 187] on p "40% Icariina (Epimedium)" at bounding box center [433, 183] width 161 height 11
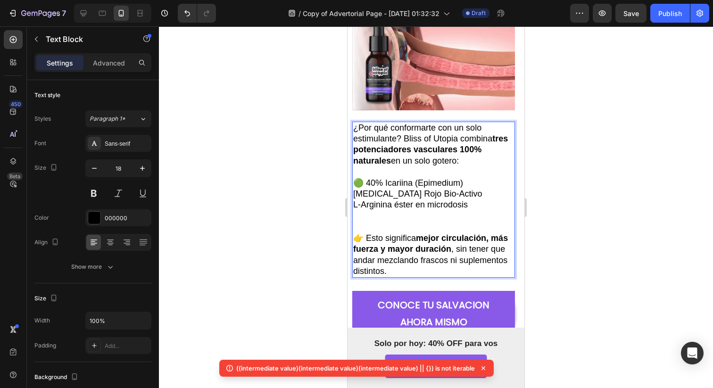
click at [355, 196] on p "Ginseng Rojo Bio-Activo" at bounding box center [433, 194] width 161 height 11
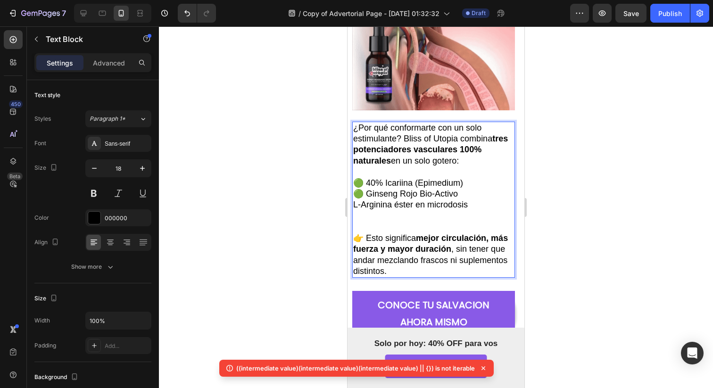
click at [357, 210] on p "L-Arginina éster en microdosis" at bounding box center [433, 204] width 161 height 11
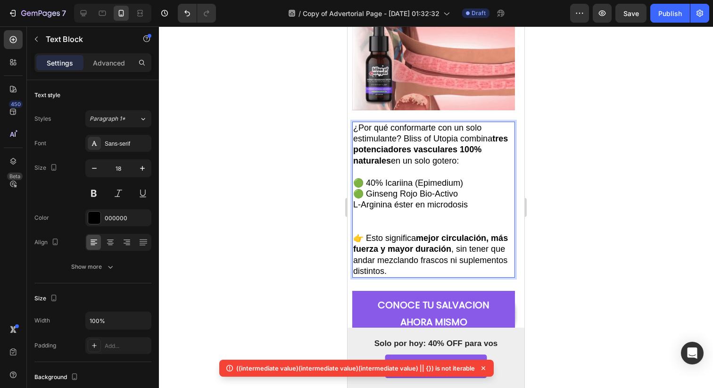
click at [355, 210] on p "L-Arginina éster en microdosis" at bounding box center [433, 204] width 161 height 11
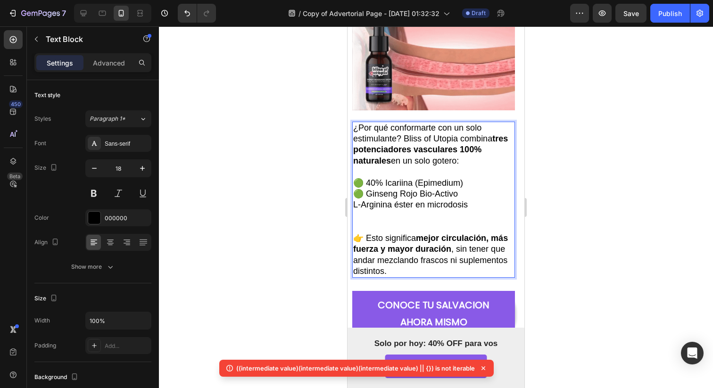
click at [354, 210] on p "L-Arginina éster en microdosis" at bounding box center [433, 204] width 161 height 11
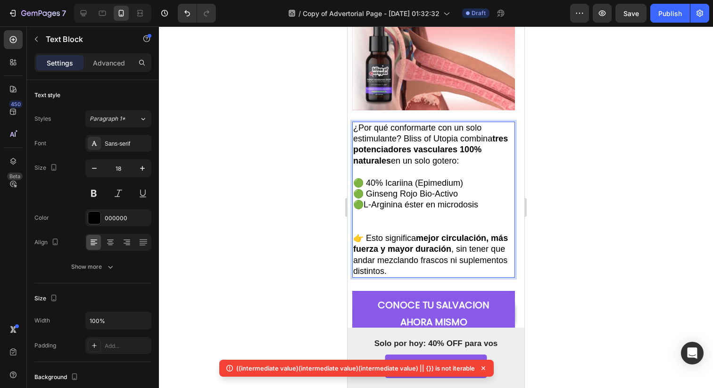
click at [354, 210] on p "🟢​L-Arginina éster en microdosis" at bounding box center [433, 204] width 161 height 11
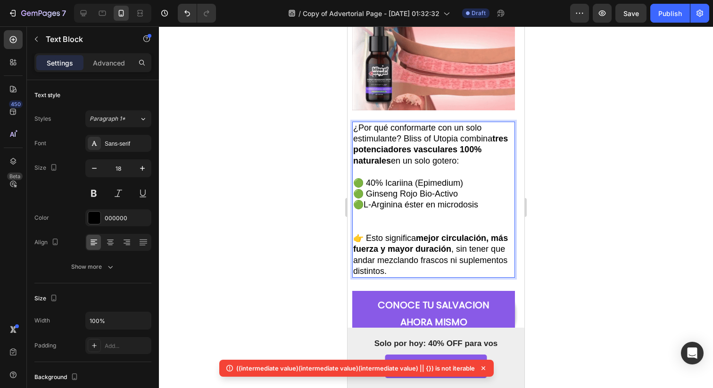
click at [354, 210] on p "🟢​L-Arginina éster en microdosis" at bounding box center [433, 204] width 161 height 11
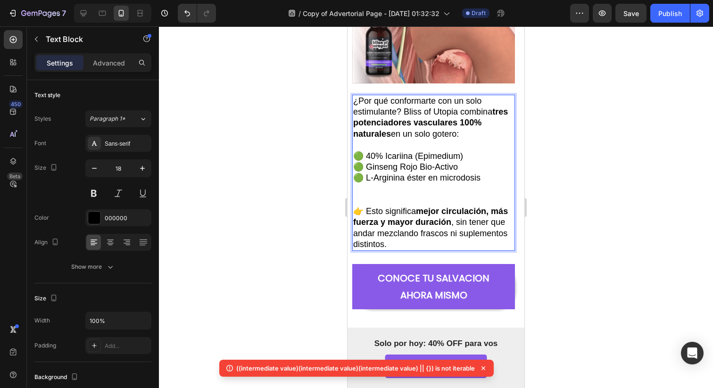
scroll to position [948, 0]
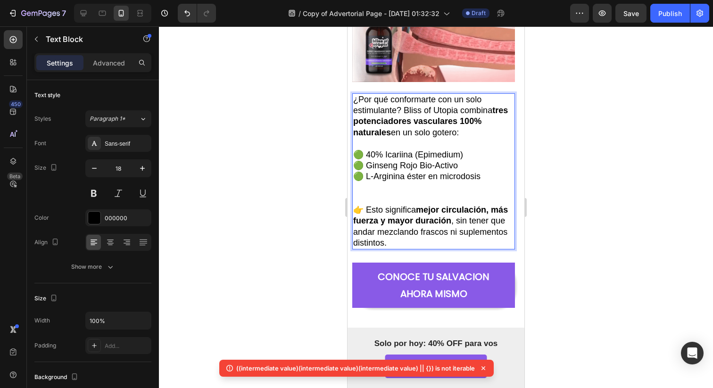
click at [426, 208] on strong "mejor circulación, más fuerza y mayor duración" at bounding box center [430, 215] width 155 height 20
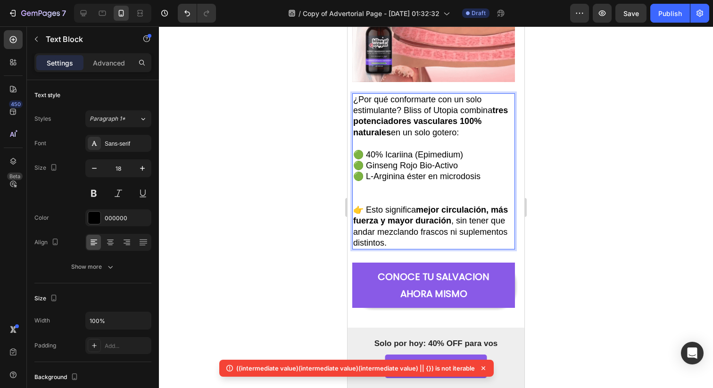
click at [423, 202] on p "Rich Text Editor. Editing area: main" at bounding box center [433, 198] width 161 height 11
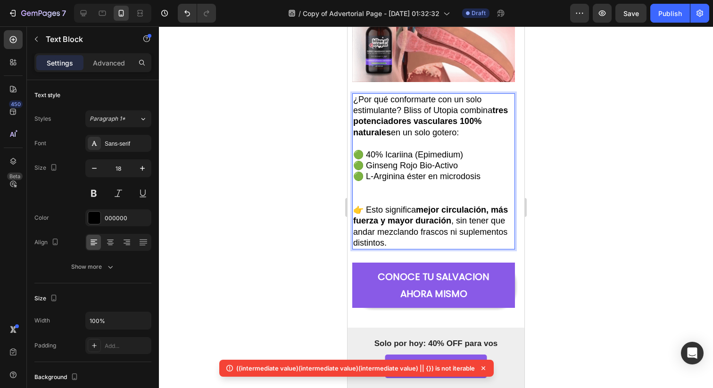
click at [425, 202] on p "Rich Text Editor. Editing area: main" at bounding box center [433, 198] width 161 height 11
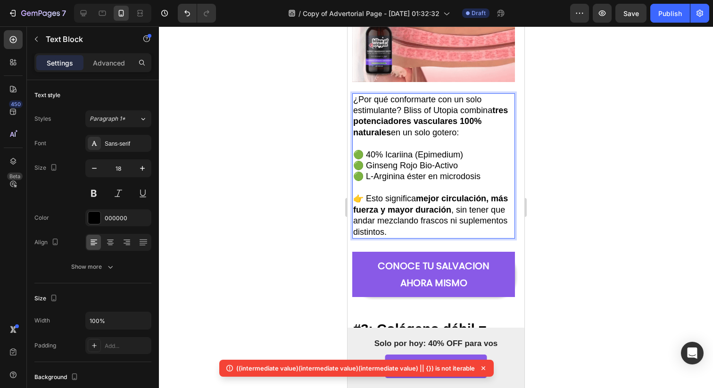
click at [434, 208] on strong "mejor circulación, más fuerza y mayor duración" at bounding box center [430, 204] width 155 height 20
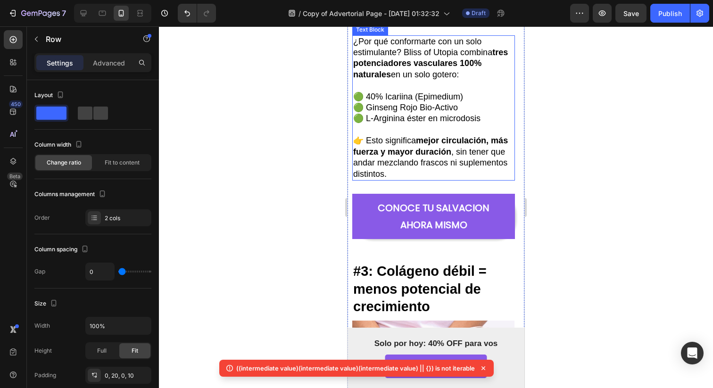
scroll to position [1011, 0]
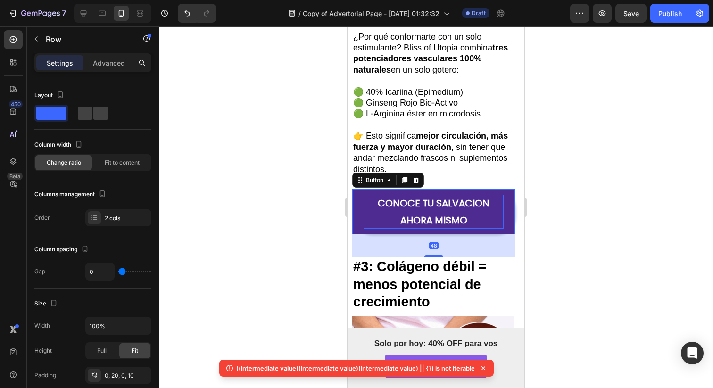
click at [479, 212] on p "CONOCE TU SALVACION AHORA MISMO" at bounding box center [433, 212] width 140 height 34
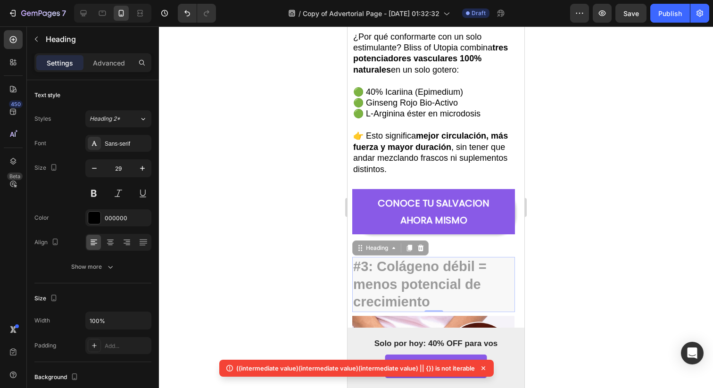
drag, startPoint x: 425, startPoint y: 258, endPoint x: 427, endPoint y: 250, distance: 8.7
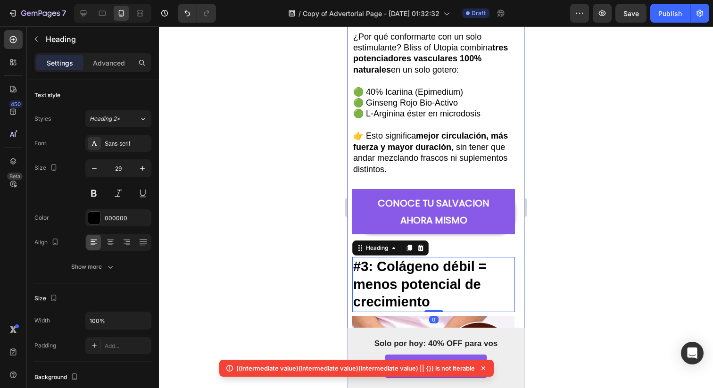
click at [466, 247] on div "CONOCE TU SALVACION AHORA MISMO Button" at bounding box center [433, 223] width 163 height 68
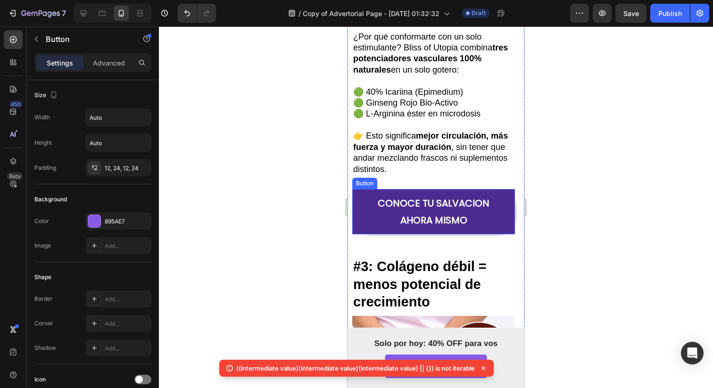
click at [466, 233] on link "CONOCE TU SALVACION AHORA MISMO" at bounding box center [433, 211] width 163 height 45
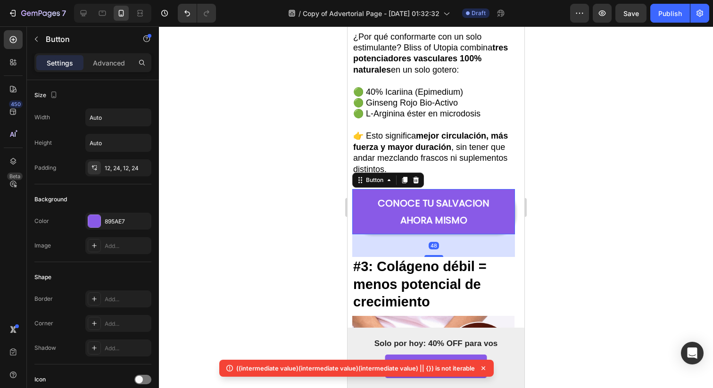
drag, startPoint x: 431, startPoint y: 256, endPoint x: 439, endPoint y: 147, distance: 110.1
click at [438, 156] on div "¿Otra vez te falló en la cama? ¿Por que Bliss of Utopia es el mejor tratamiento…" at bounding box center [433, 262] width 163 height 2339
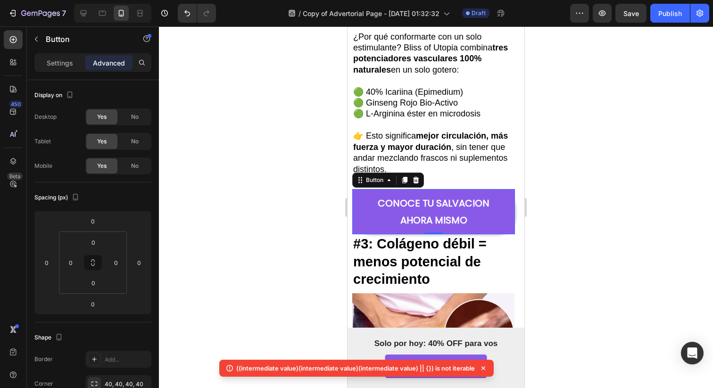
click at [456, 176] on div "¿Por qué conformarte con un solo estimulante? Bliss of Utopia combina tres pote…" at bounding box center [433, 103] width 163 height 145
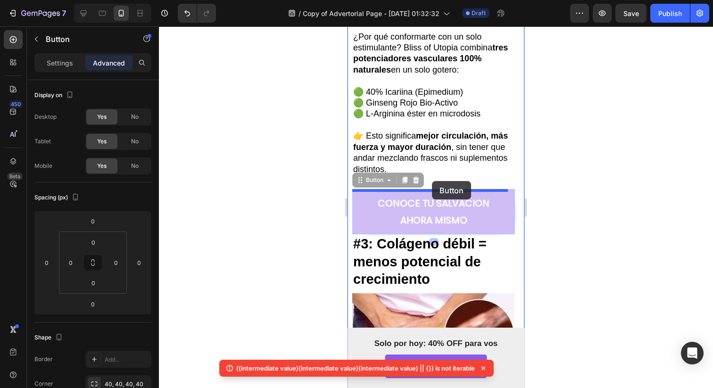
drag, startPoint x: 432, startPoint y: 190, endPoint x: 432, endPoint y: 181, distance: 9.9
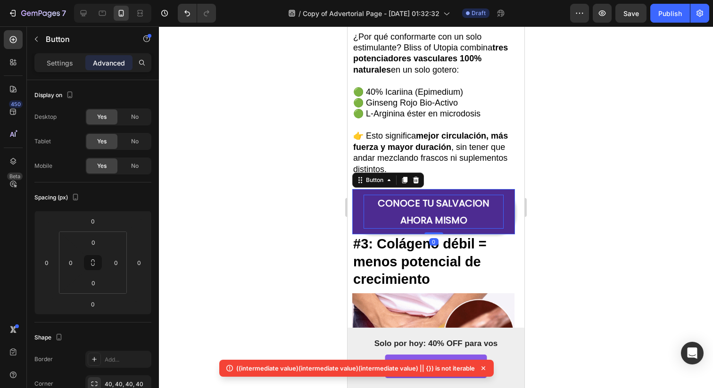
click at [440, 197] on p "CONOCE TU SALVACION AHORA MISMO" at bounding box center [433, 212] width 140 height 34
click at [503, 206] on link "CONOCE TU SALVACION AHORA MISMO" at bounding box center [433, 211] width 163 height 45
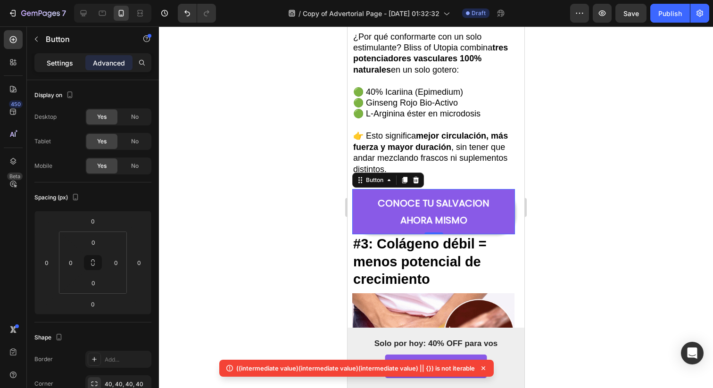
click at [65, 57] on div "Settings" at bounding box center [59, 62] width 47 height 15
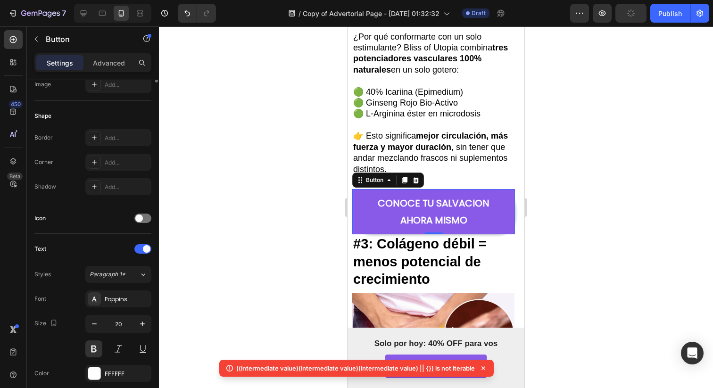
scroll to position [415, 0]
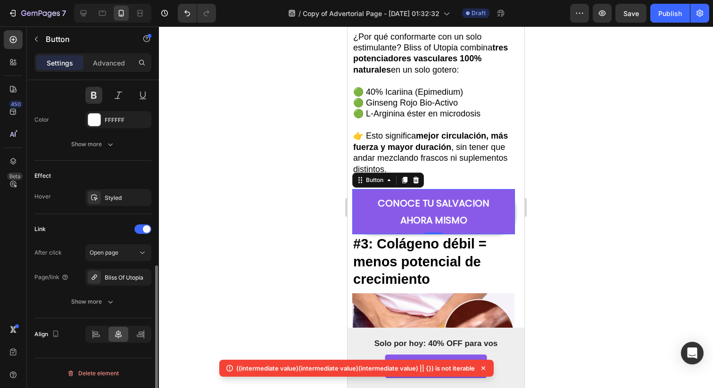
click at [135, 267] on div "After click Open page Page/link Bliss Of Utopia Show more" at bounding box center [92, 277] width 117 height 66
click at [135, 263] on div "After click Open page Page/link Bliss Of Utopia Show more" at bounding box center [92, 277] width 117 height 66
click at [135, 259] on button "Open page" at bounding box center [118, 252] width 66 height 17
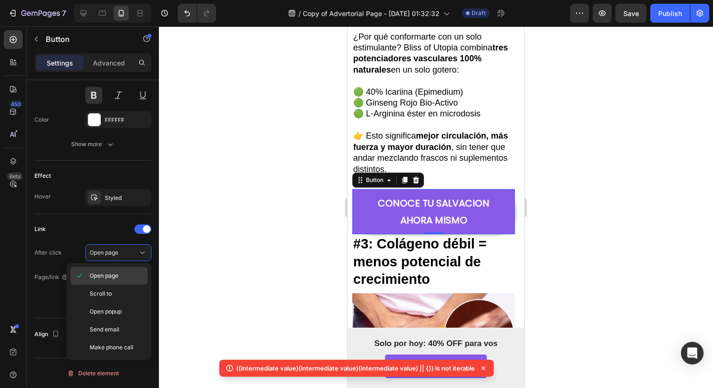
click at [123, 274] on p "Open page" at bounding box center [117, 275] width 54 height 8
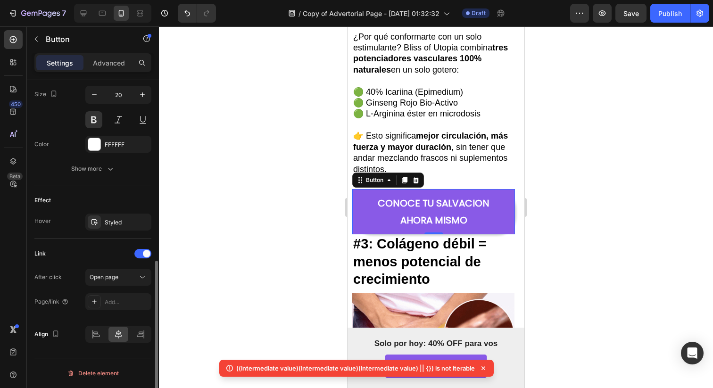
scroll to position [390, 0]
click at [123, 273] on div "Open page" at bounding box center [114, 277] width 48 height 8
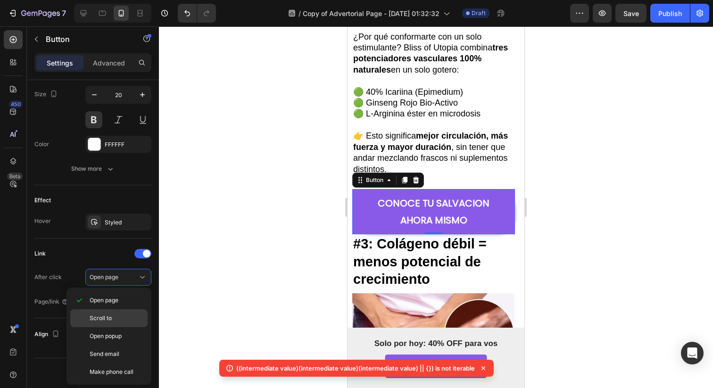
click at [118, 315] on p "Scroll to" at bounding box center [117, 318] width 54 height 8
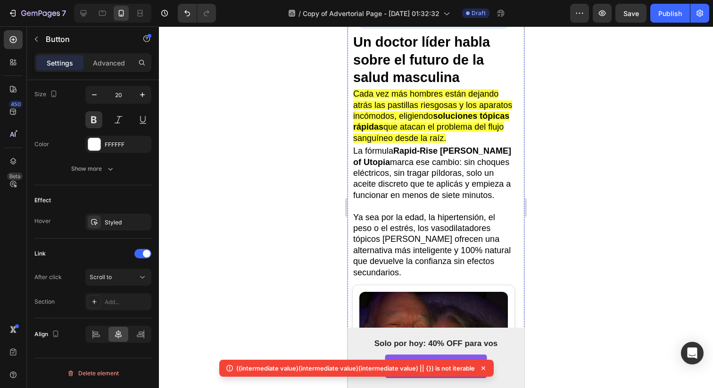
scroll to position [0, 0]
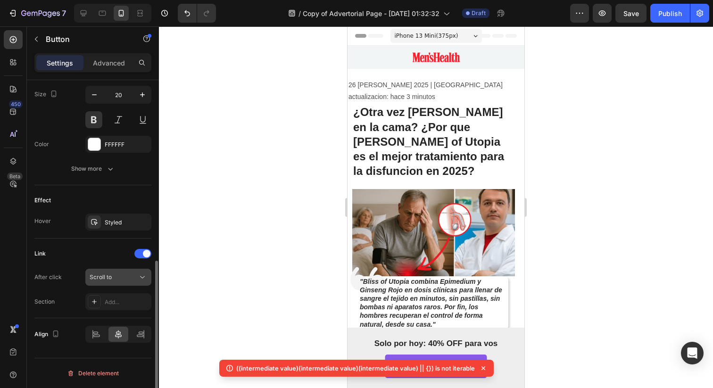
click at [103, 278] on span "Scroll to" at bounding box center [101, 276] width 22 height 7
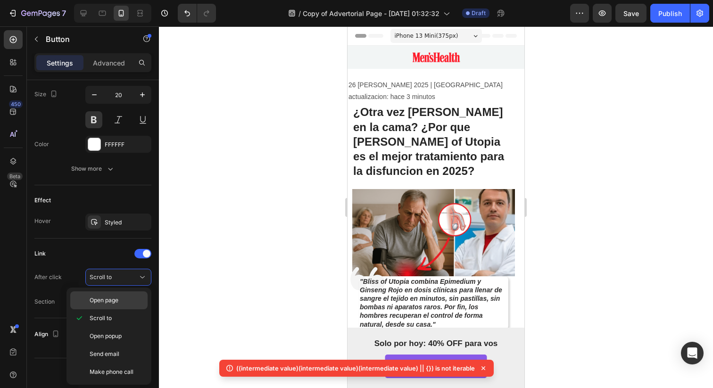
click at [121, 291] on div "Open page" at bounding box center [108, 300] width 77 height 18
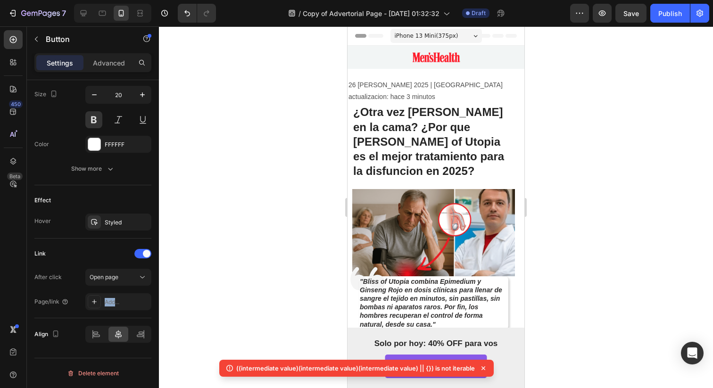
click at [121, 291] on div "After click Open page Page/link Add..." at bounding box center [92, 289] width 117 height 41
click at [120, 292] on div "After click Open page Page/link Add..." at bounding box center [92, 289] width 117 height 41
click at [119, 297] on div "Add..." at bounding box center [118, 301] width 66 height 17
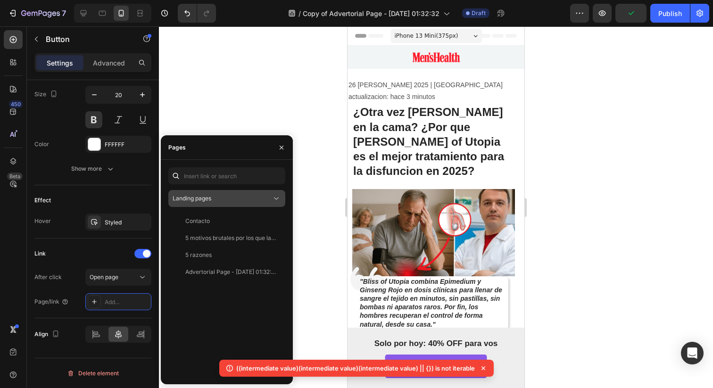
click at [232, 197] on div "Landing pages" at bounding box center [221, 198] width 99 height 8
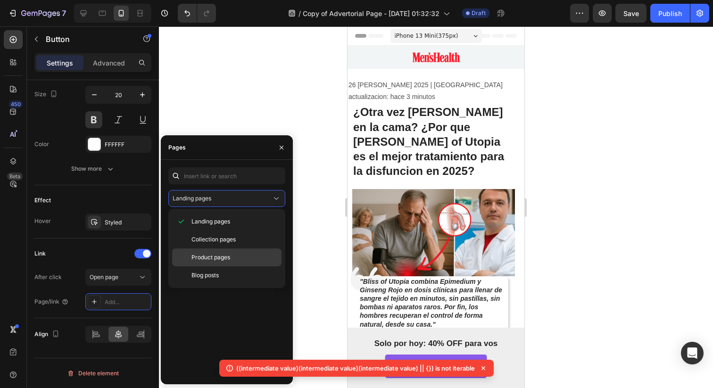
click at [230, 266] on div "Product pages" at bounding box center [226, 275] width 109 height 18
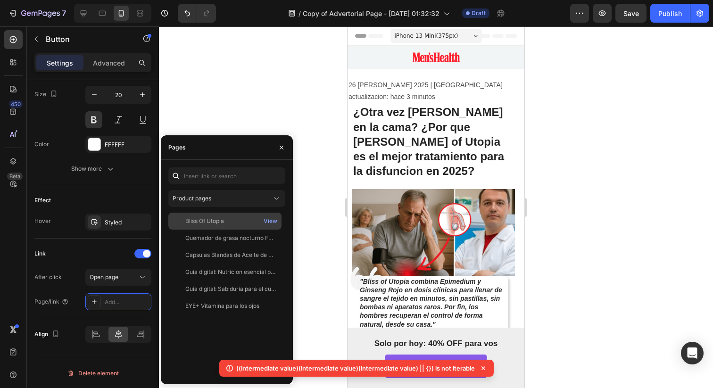
drag, startPoint x: 224, startPoint y: 230, endPoint x: 226, endPoint y: 224, distance: 6.4
click at [226, 224] on div "Bliss Of Utopia View Quemador de grasa nocturno FEMBURN para mujeres View Capsu…" at bounding box center [226, 295] width 117 height 164
click at [205, 222] on div "Bliss Of Utopia" at bounding box center [204, 221] width 39 height 8
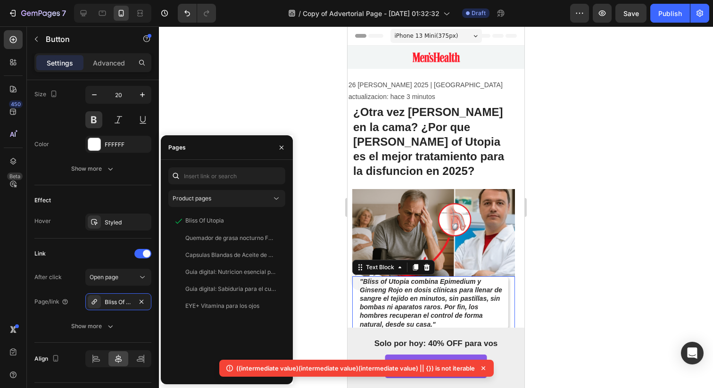
click at [488, 310] on p ""Bliss of Utopia combina Epimedium y Ginseng Rojo en dosis clínicas para llenar…" at bounding box center [434, 302] width 148 height 51
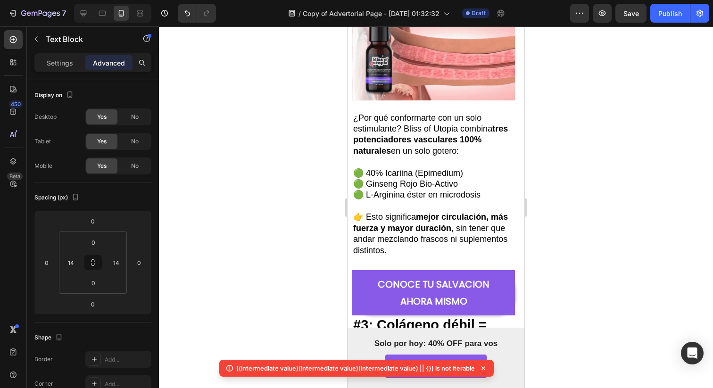
scroll to position [1109, 0]
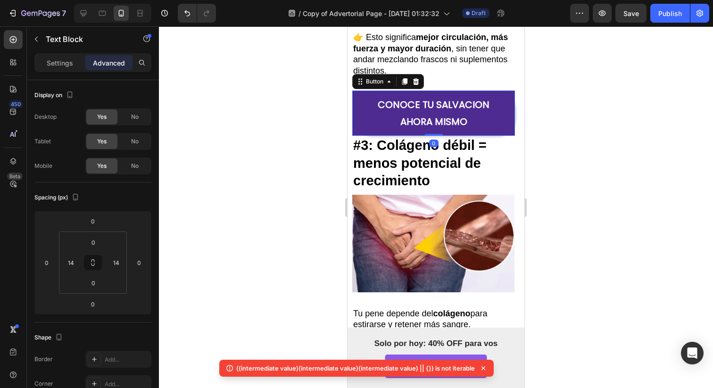
click at [468, 96] on link "CONOCE TU SALVACION AHORA MISMO" at bounding box center [433, 112] width 163 height 45
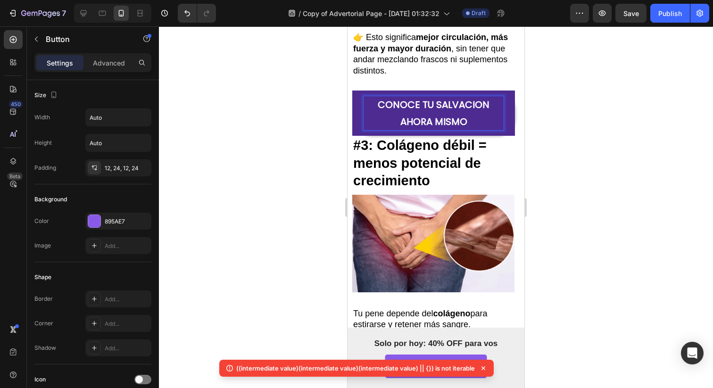
click at [440, 120] on p "CONOCE TU SALVACION AHORA MISMO" at bounding box center [433, 113] width 140 height 34
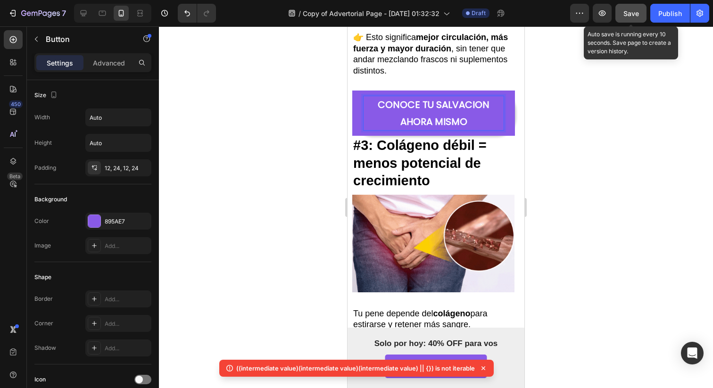
click at [617, 9] on button "Save" at bounding box center [630, 13] width 31 height 19
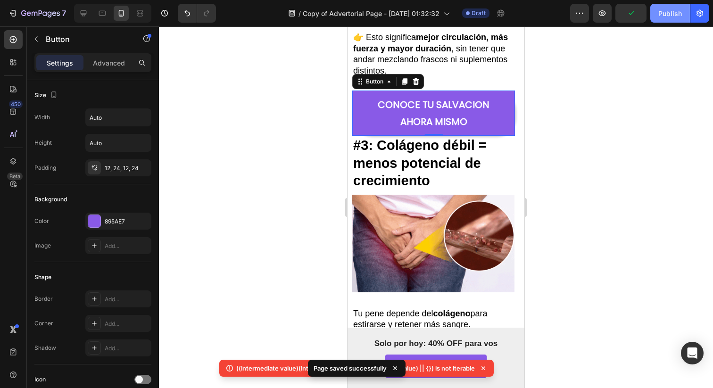
click at [673, 15] on div "Publish" at bounding box center [670, 13] width 24 height 10
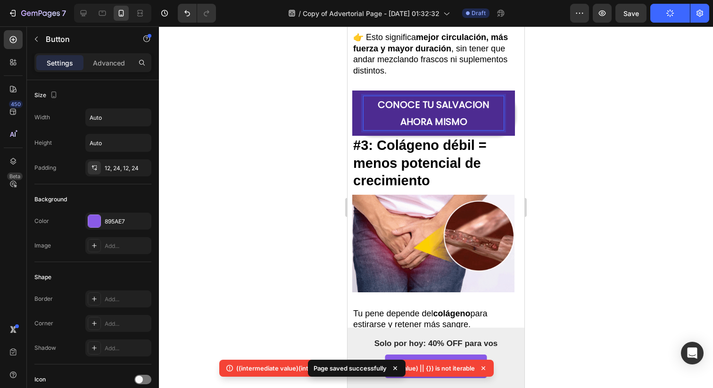
click at [548, 119] on div at bounding box center [436, 206] width 554 height 361
click at [491, 125] on p "CONOCE TU SALVACION AHORA MISMO" at bounding box center [433, 113] width 140 height 34
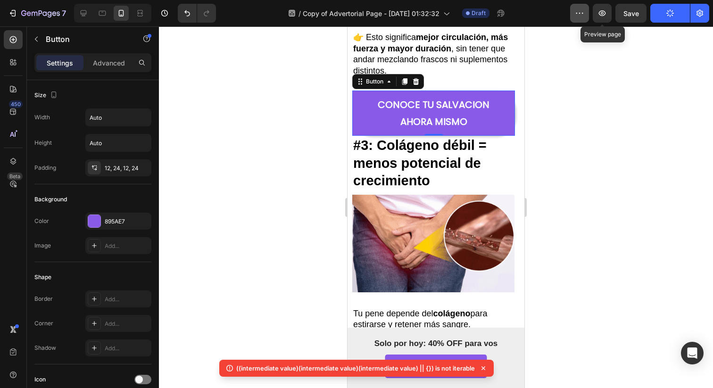
click at [580, 20] on button "button" at bounding box center [579, 13] width 19 height 19
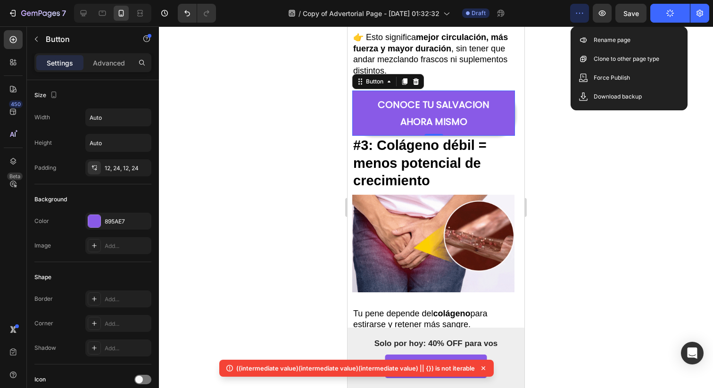
click at [543, 68] on div at bounding box center [436, 206] width 554 height 361
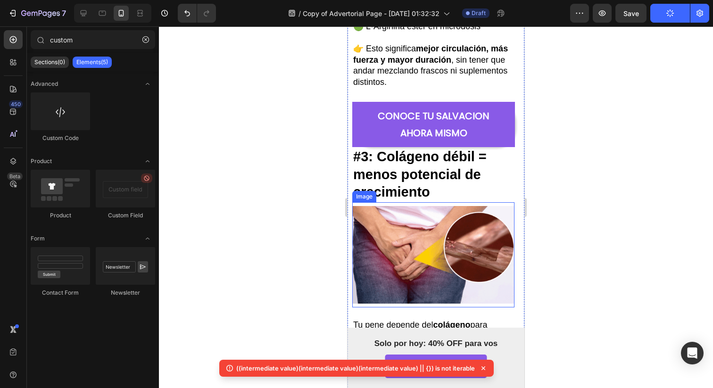
scroll to position [1136, 0]
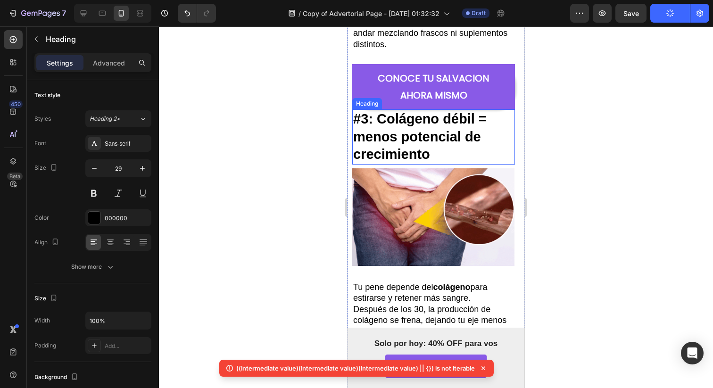
click at [472, 152] on h2 "#3: Colágeno débil = menos potencial de crecimiento" at bounding box center [433, 136] width 163 height 55
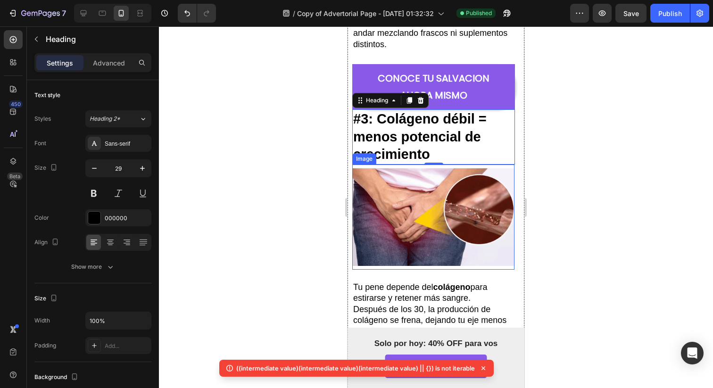
click at [415, 166] on img at bounding box center [433, 216] width 162 height 105
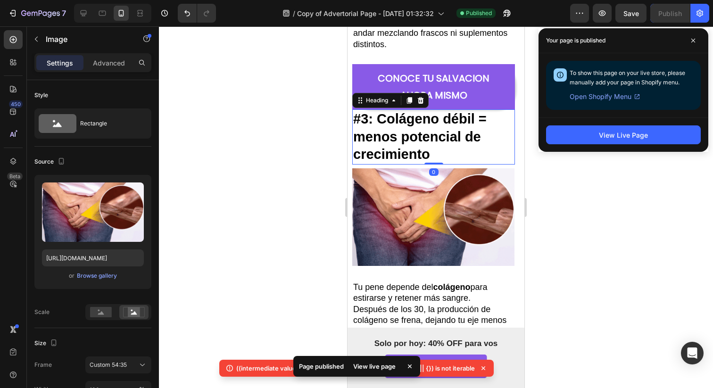
click at [416, 146] on h2 "#3: Colágeno débil = menos potencial de crecimiento" at bounding box center [433, 136] width 163 height 55
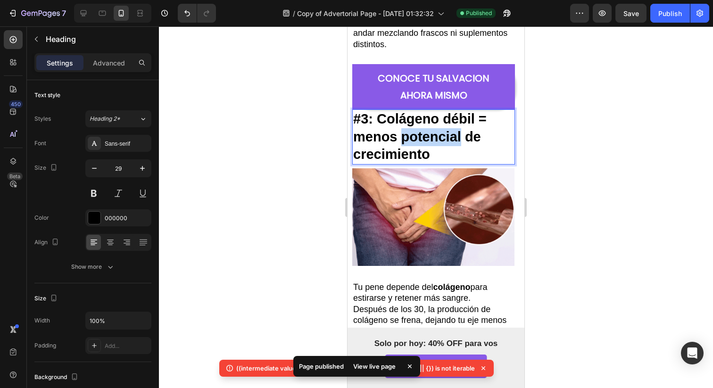
click at [416, 143] on strong "#3: Colágeno débil = menos potencial de crecimiento" at bounding box center [419, 136] width 133 height 50
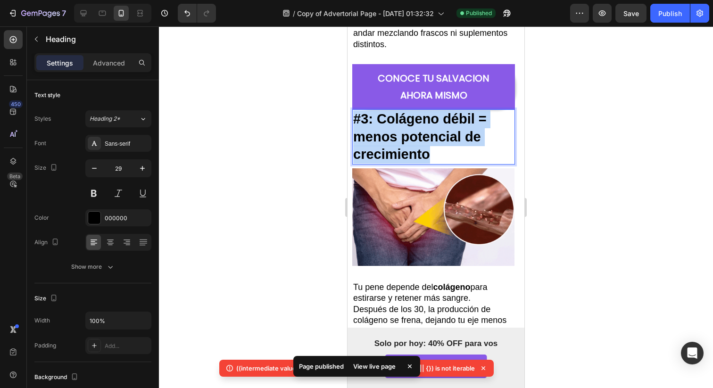
click at [416, 143] on strong "#3: Colágeno débil = menos potencial de crecimiento" at bounding box center [419, 136] width 133 height 50
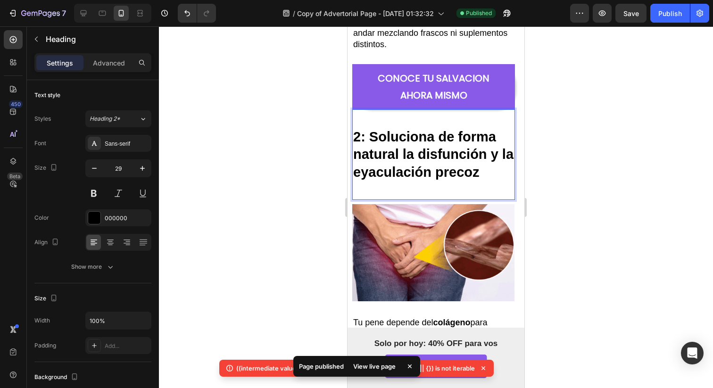
click at [410, 113] on p "Rich Text Editor. Editing area: main" at bounding box center [433, 119] width 161 height 18
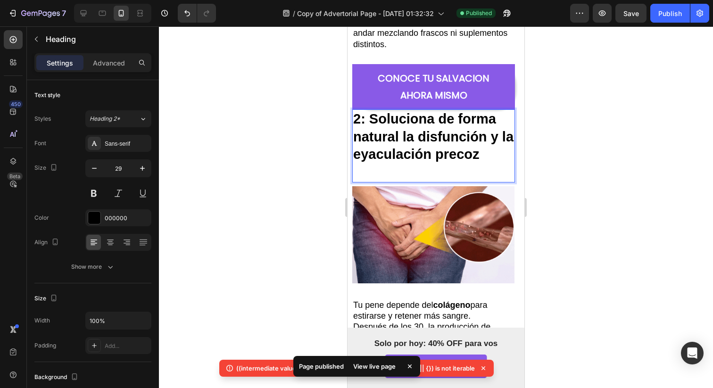
click at [390, 181] on p "Rich Text Editor. Editing area: main" at bounding box center [433, 173] width 161 height 18
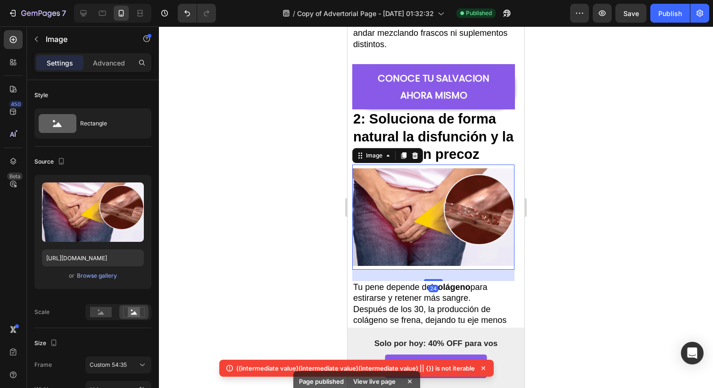
click at [392, 208] on img at bounding box center [433, 216] width 162 height 105
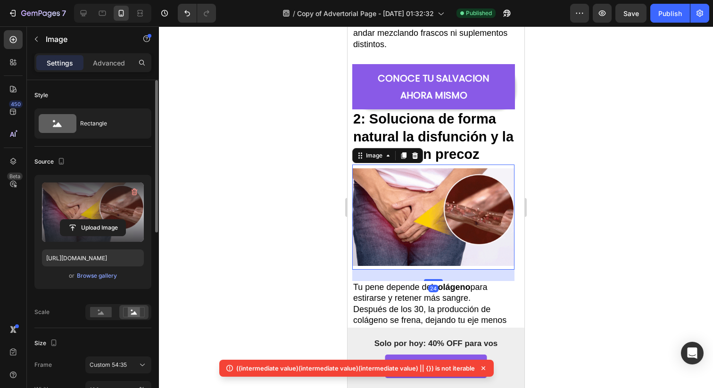
click at [115, 205] on label at bounding box center [93, 211] width 102 height 59
click at [115, 220] on input "file" at bounding box center [92, 228] width 65 height 16
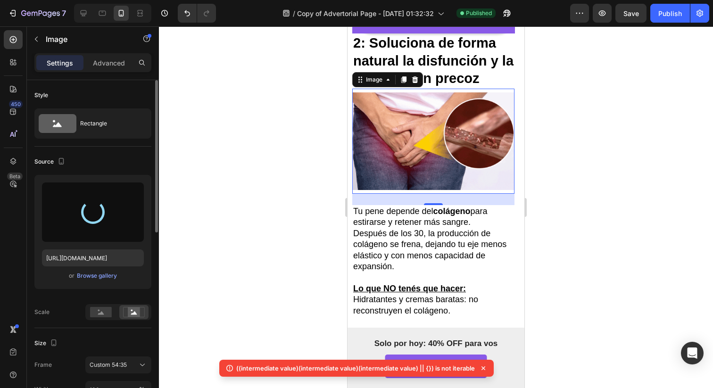
scroll to position [1289, 0]
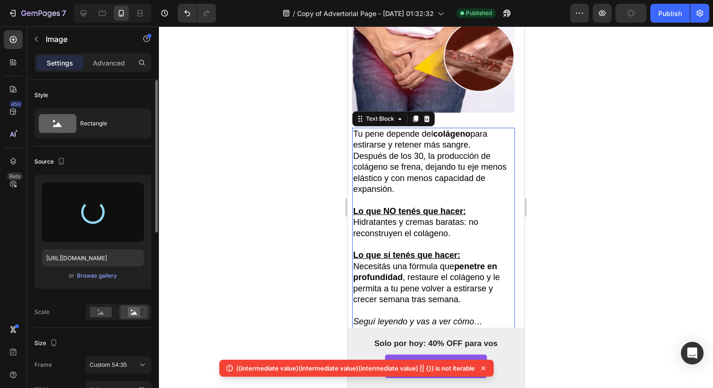
click at [452, 172] on p "Después de los 30, la producción de colágeno se frena, dejando tu eje menos elá…" at bounding box center [433, 173] width 161 height 44
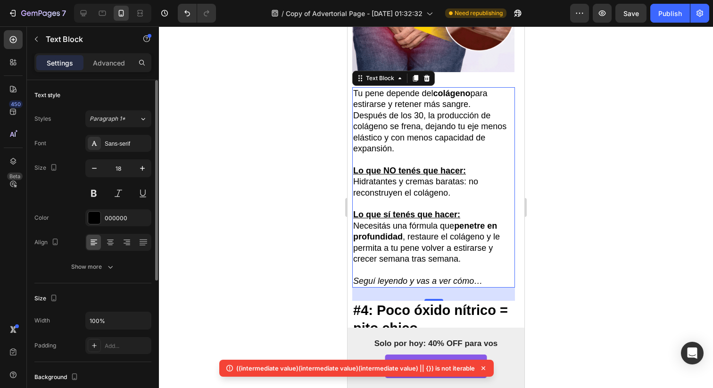
scroll to position [1422, 0]
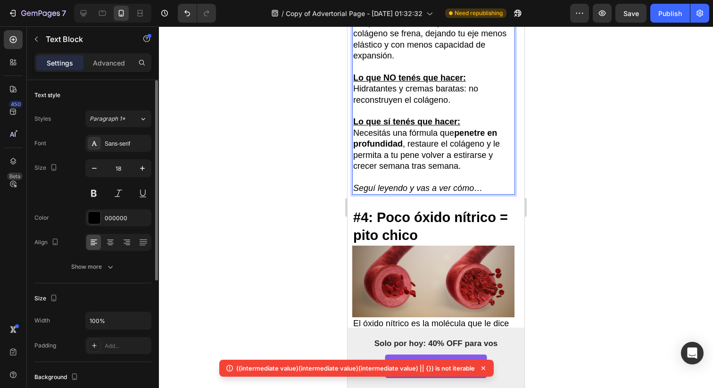
click at [477, 179] on p "Rich Text Editor. Editing area: main" at bounding box center [433, 177] width 161 height 11
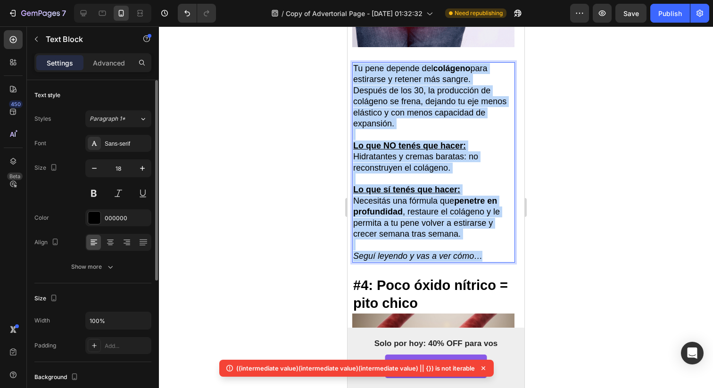
drag, startPoint x: 490, startPoint y: 184, endPoint x: 314, endPoint y: 27, distance: 236.0
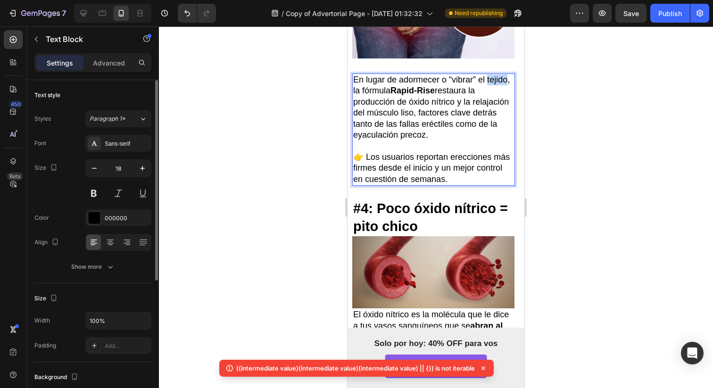
drag, startPoint x: 372, startPoint y: 89, endPoint x: 353, endPoint y: 87, distance: 18.9
click at [353, 88] on p "En lugar de adormecer o “vibrar” el tejido, la fórmula Rapid-Rise restaura la p…" at bounding box center [433, 107] width 161 height 66
click at [403, 84] on p "En lugar de adormecer o “vibrar” el pene, la fórmula Rapid-Rise restaura la pro…" at bounding box center [433, 107] width 161 height 66
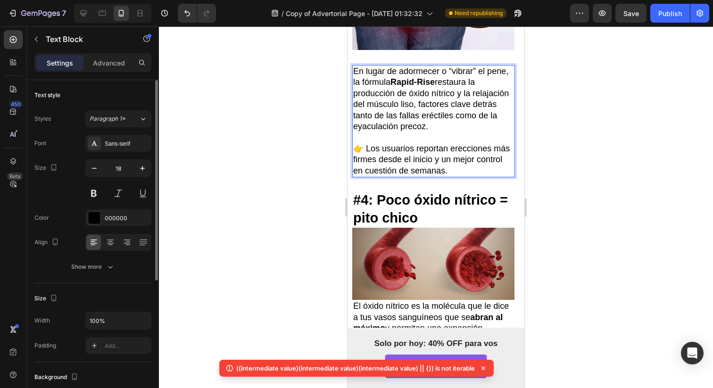
click at [451, 138] on p "Rich Text Editor. Editing area: main" at bounding box center [433, 137] width 161 height 11
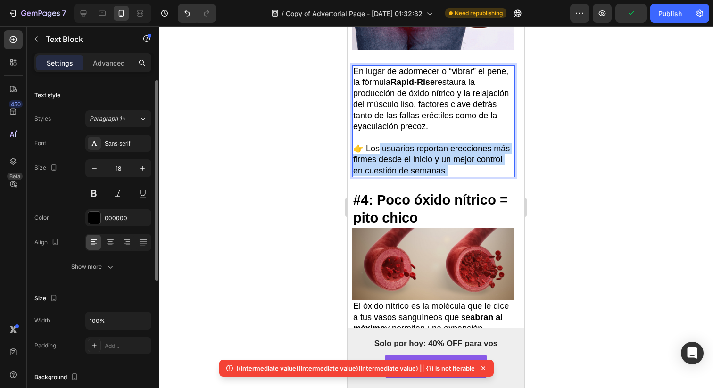
drag, startPoint x: 476, startPoint y: 165, endPoint x: 381, endPoint y: 151, distance: 96.2
click at [379, 150] on p "👉 Los usuarios reportan erecciones más firmes desde el inicio y un mejor contro…" at bounding box center [433, 159] width 161 height 33
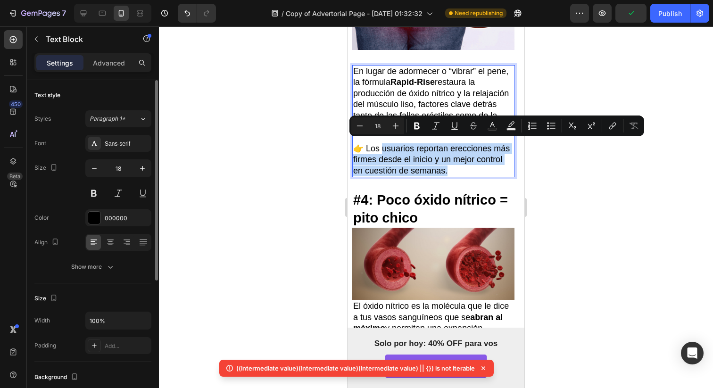
click at [381, 151] on p "👉 Los usuarios reportan erecciones más firmes desde el inicio y un mejor contro…" at bounding box center [433, 159] width 161 height 33
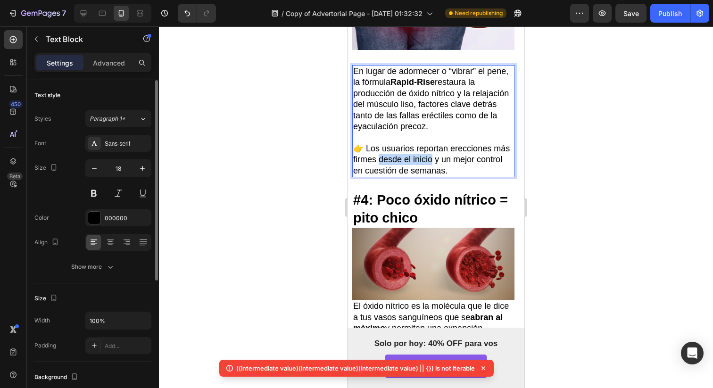
drag, startPoint x: 451, startPoint y: 156, endPoint x: 397, endPoint y: 155, distance: 54.7
click at [397, 155] on p "👉 Los usuarios reportan erecciones más firmes desde el inicio y un mejor contro…" at bounding box center [433, 159] width 161 height 33
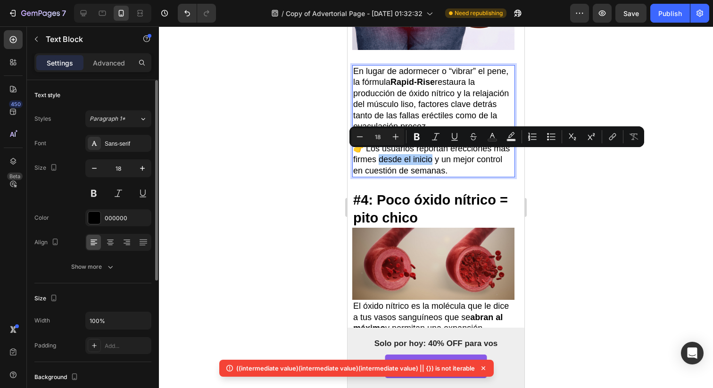
click at [94, 203] on div "Font Sans-serif Size 18 Color 000000 Align Show more" at bounding box center [92, 205] width 117 height 140
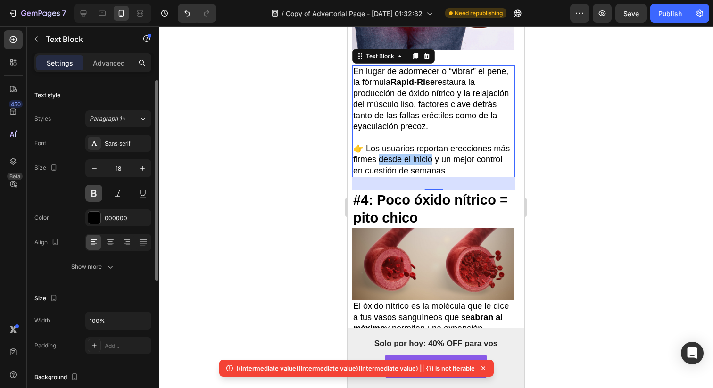
click at [94, 198] on button at bounding box center [93, 193] width 17 height 17
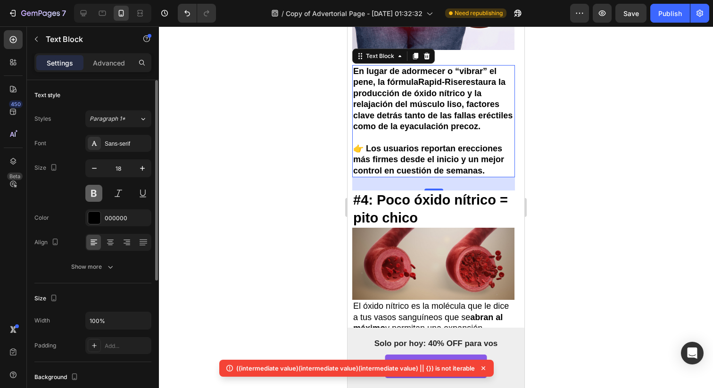
click at [94, 193] on button at bounding box center [93, 193] width 17 height 17
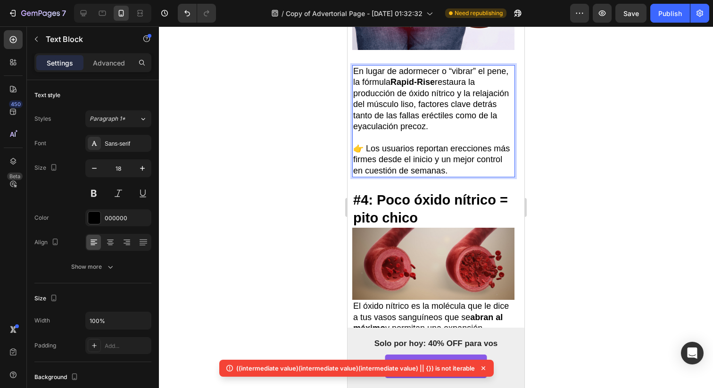
click at [390, 157] on p "👉 Los usuarios reportan erecciones más firmes desde el inicio y un mejor contro…" at bounding box center [433, 159] width 161 height 33
drag, startPoint x: 398, startPoint y: 157, endPoint x: 449, endPoint y: 159, distance: 51.4
click at [449, 159] on p "👉 Los usuarios reportan erecciones más firmes desde el inicio y un mejor contro…" at bounding box center [433, 159] width 161 height 33
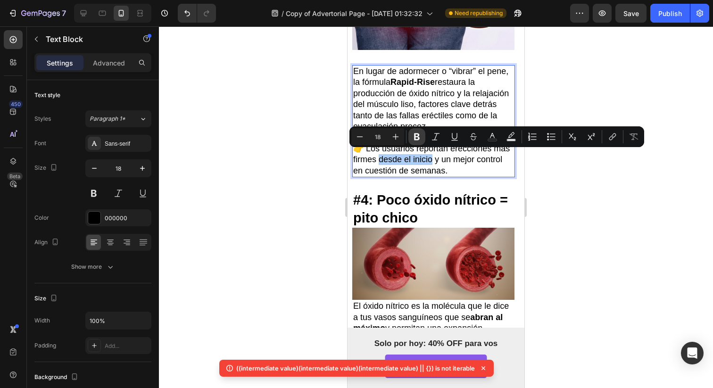
click at [420, 142] on button "Bold" at bounding box center [416, 136] width 17 height 17
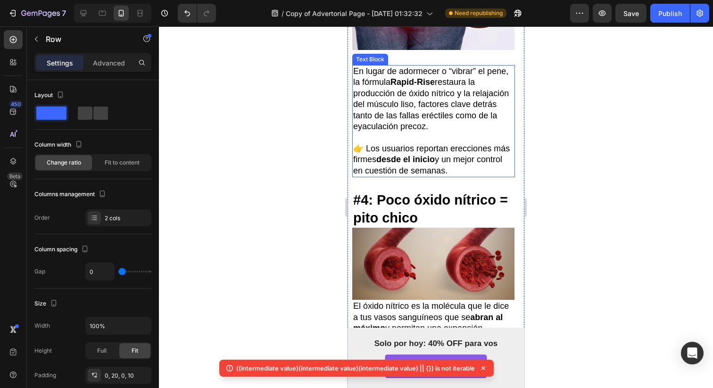
click at [462, 164] on p "👉 Los usuarios reportan erecciones más firmes desde el inicio y un mejor contro…" at bounding box center [433, 159] width 161 height 33
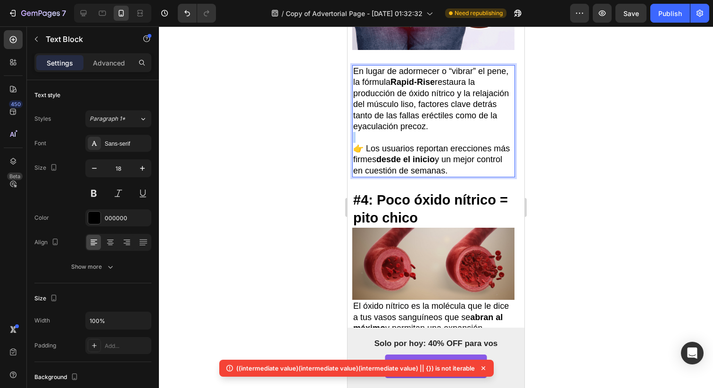
click at [412, 138] on p "Rich Text Editor. Editing area: main" at bounding box center [433, 137] width 161 height 11
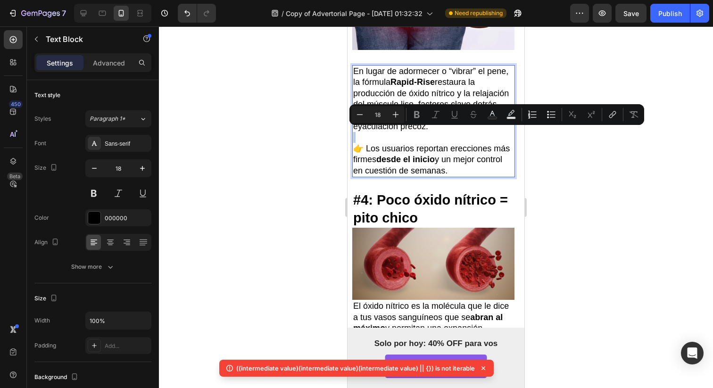
drag, startPoint x: 701, startPoint y: 145, endPoint x: 389, endPoint y: 132, distance: 312.7
click at [388, 132] on p "Rich Text Editor. Editing area: main" at bounding box center [433, 137] width 161 height 11
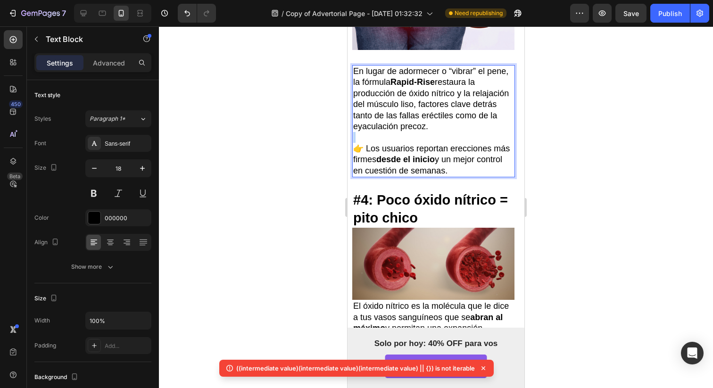
click at [388, 132] on p "Rich Text Editor. Editing area: main" at bounding box center [433, 137] width 161 height 11
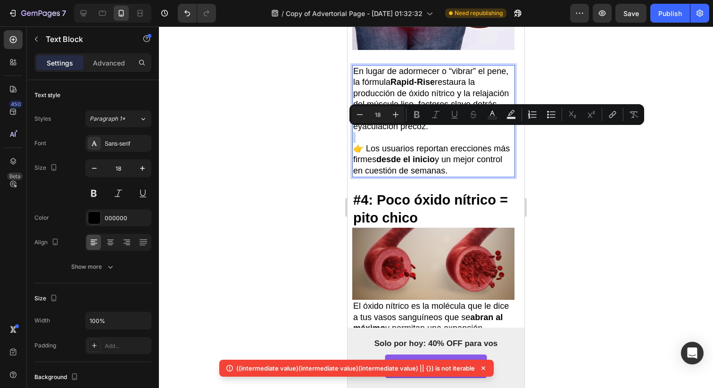
click at [388, 132] on p "Rich Text Editor. Editing area: main" at bounding box center [433, 137] width 161 height 11
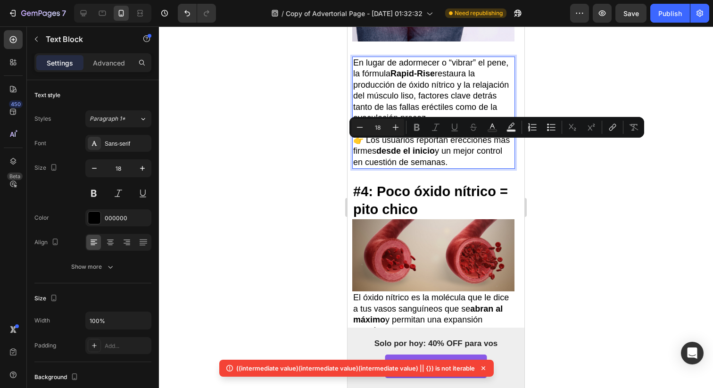
scroll to position [1392, 0]
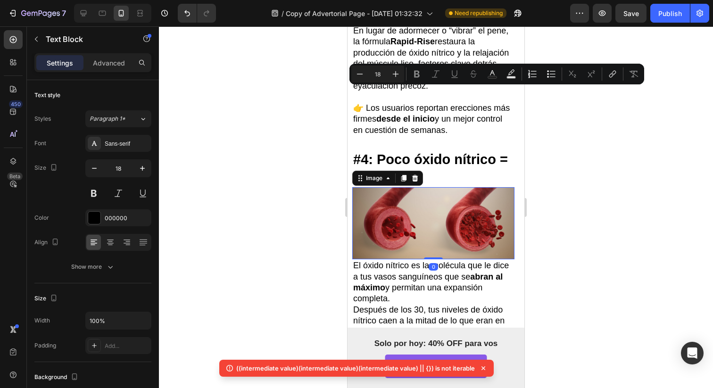
click at [430, 187] on img at bounding box center [433, 223] width 162 height 72
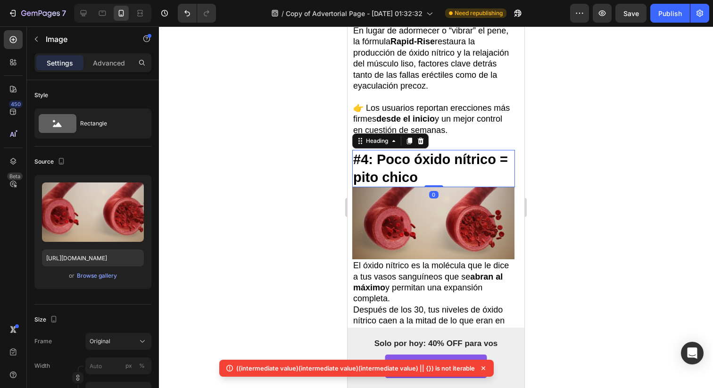
click at [430, 162] on strong "#4: Poco óxido nítrico = pito chico" at bounding box center [430, 168] width 155 height 33
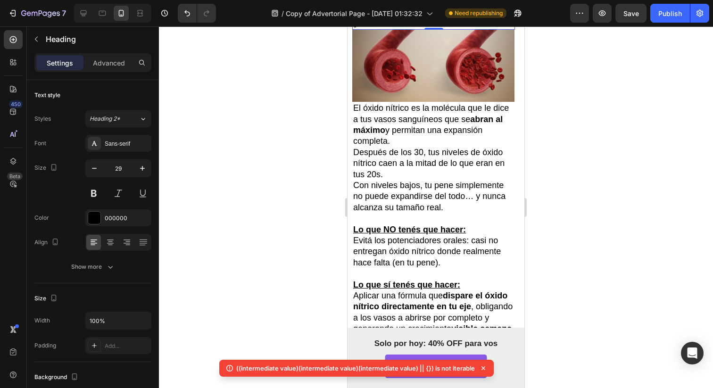
scroll to position [1637, 0]
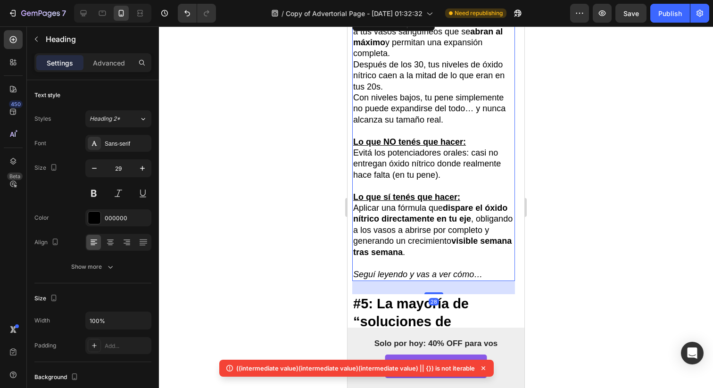
click at [405, 125] on p at bounding box center [433, 130] width 161 height 11
click at [476, 281] on div "28" at bounding box center [433, 287] width 163 height 13
click at [482, 270] on p "Seguí leyendo y vas a ver cómo…" at bounding box center [433, 274] width 161 height 11
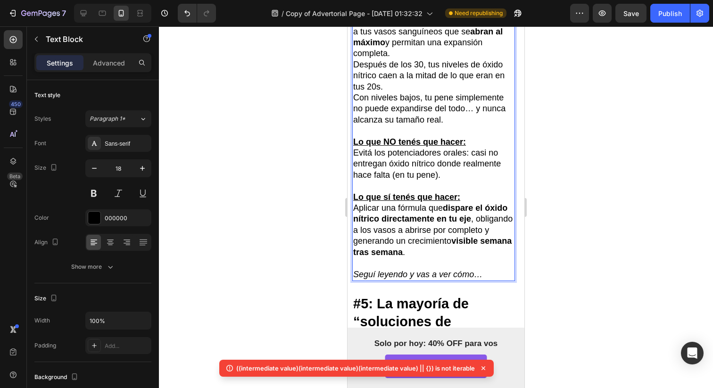
click at [482, 270] on p "Seguí leyendo y vas a ver cómo…" at bounding box center [433, 274] width 161 height 11
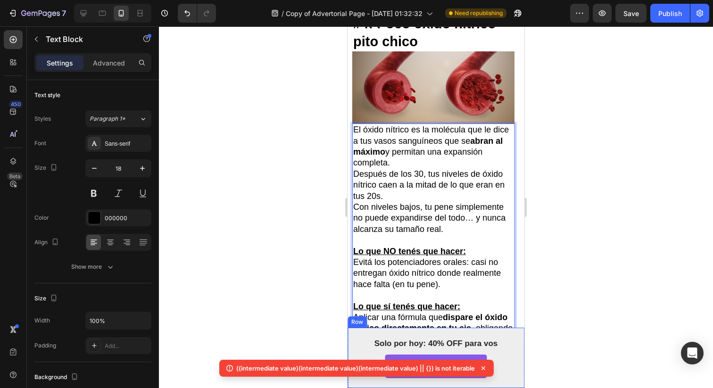
scroll to position [1556, 0]
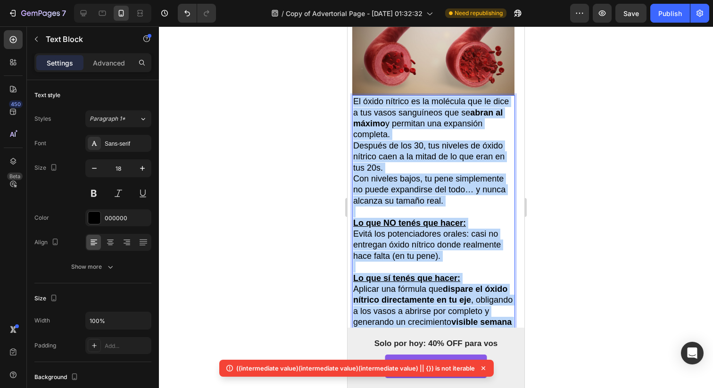
drag, startPoint x: 484, startPoint y: 270, endPoint x: 339, endPoint y: 92, distance: 229.8
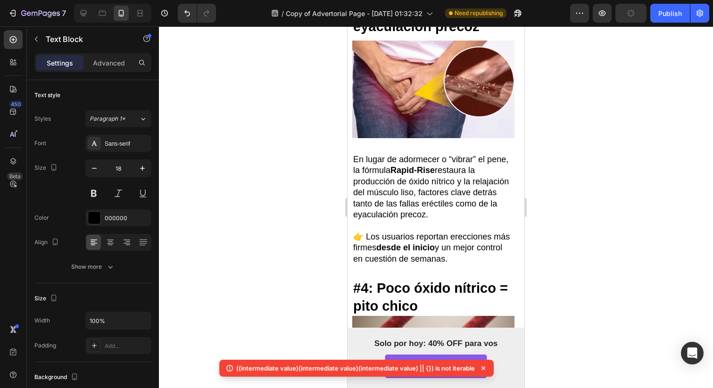
scroll to position [1244, 0]
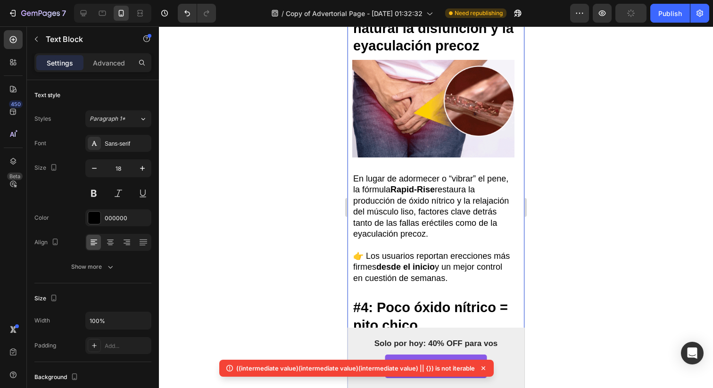
click at [396, 305] on strong "#4: Poco óxido nítrico = pito chico" at bounding box center [430, 316] width 155 height 33
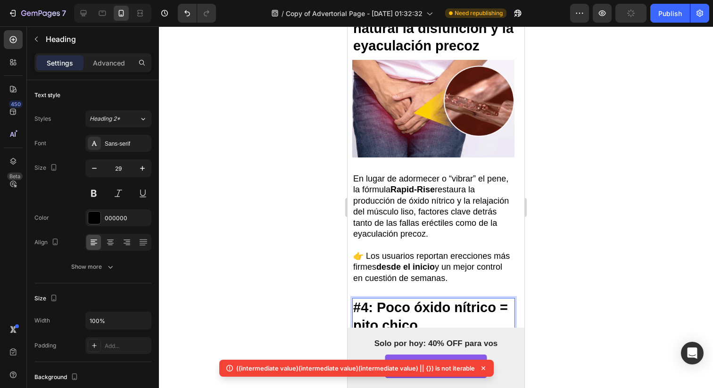
click at [396, 305] on strong "#4: Poco óxido nítrico = pito chico" at bounding box center [430, 316] width 155 height 33
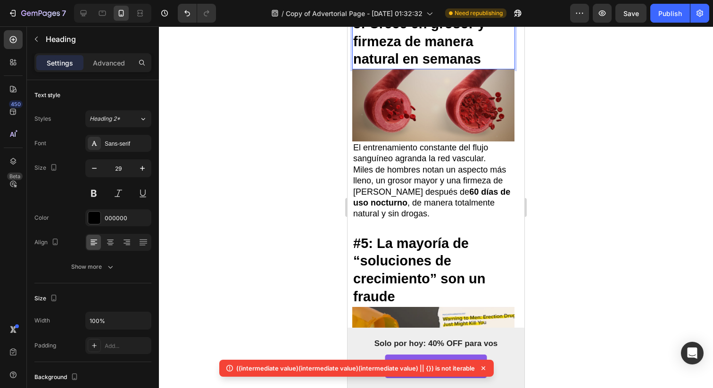
scroll to position [1563, 0]
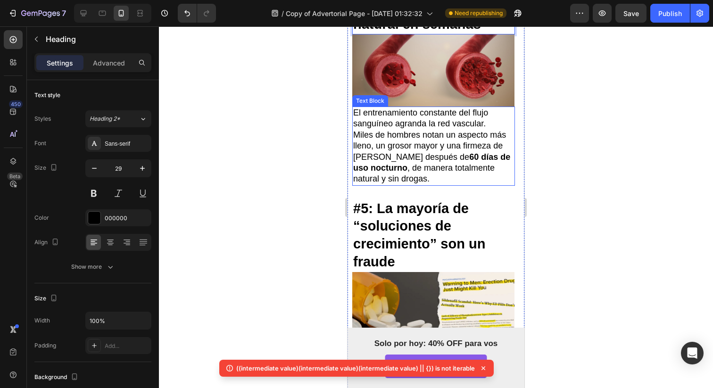
click at [427, 130] on p "Miles de hombres notan un aspecto más lleno, un grosor mayor y una firmeza de p…" at bounding box center [433, 157] width 161 height 55
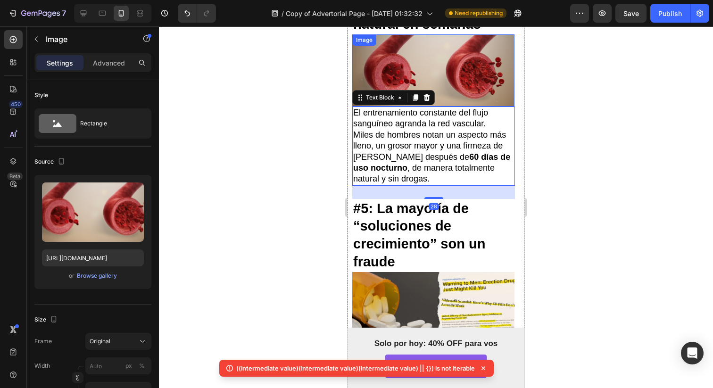
click at [400, 71] on img at bounding box center [433, 70] width 162 height 72
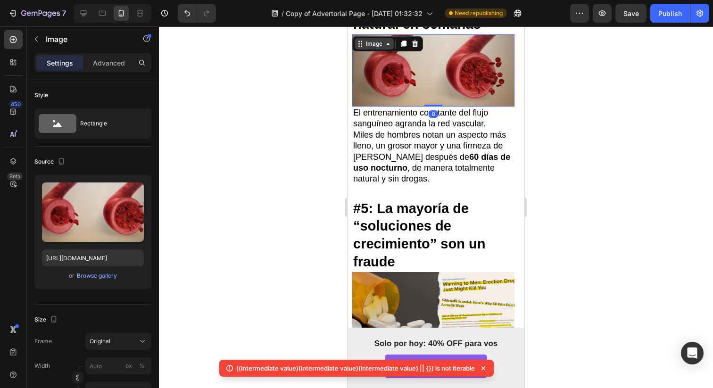
click at [369, 40] on div "Image" at bounding box center [374, 44] width 20 height 8
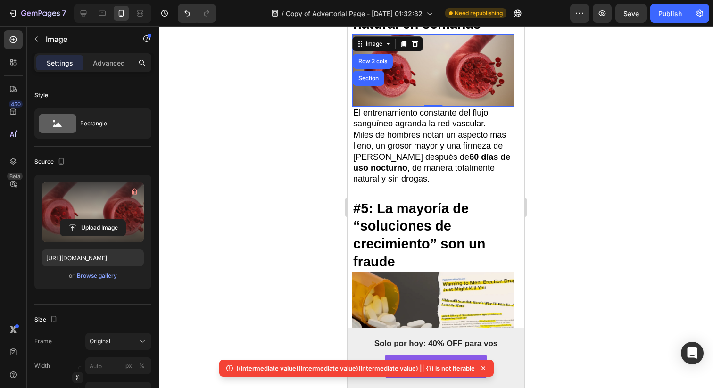
click at [121, 208] on label at bounding box center [93, 211] width 102 height 59
click at [121, 220] on input "file" at bounding box center [92, 228] width 65 height 16
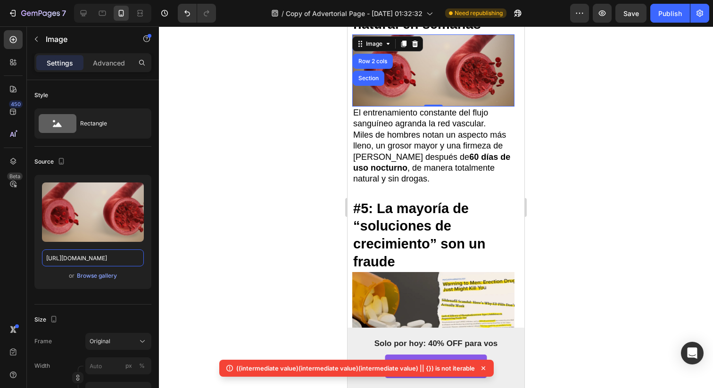
click at [67, 250] on input "https://cdn.shopify.com/s/files/1/0968/6971/2166/files/gempages_581017500725019…" at bounding box center [93, 257] width 102 height 17
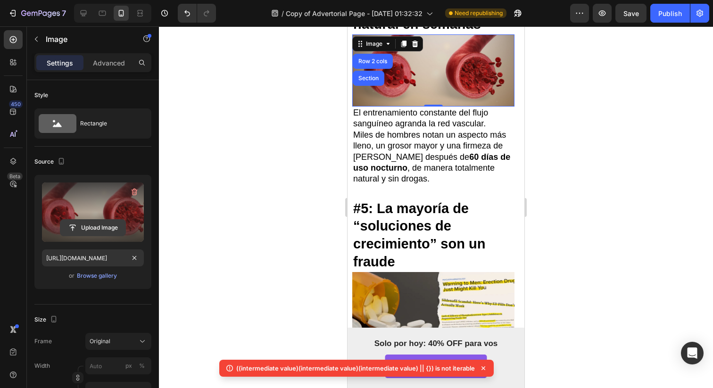
click at [74, 228] on input "file" at bounding box center [92, 228] width 65 height 16
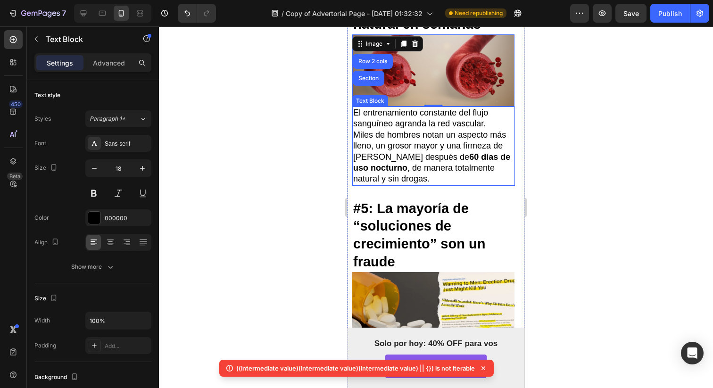
click at [418, 130] on p "Miles de hombres notan un aspecto más lleno, un grosor mayor y una firmeza de p…" at bounding box center [433, 157] width 161 height 55
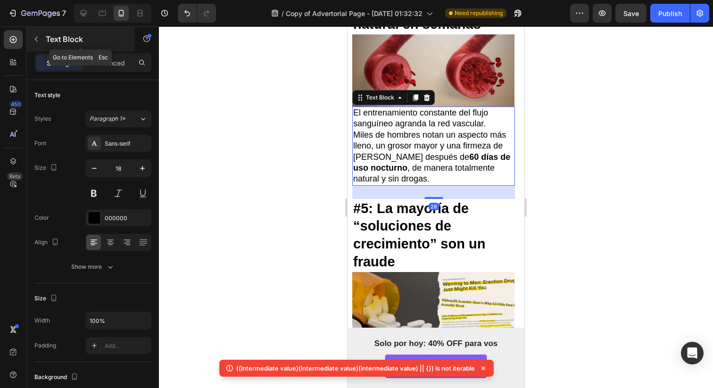
click at [33, 33] on button "button" at bounding box center [36, 39] width 15 height 15
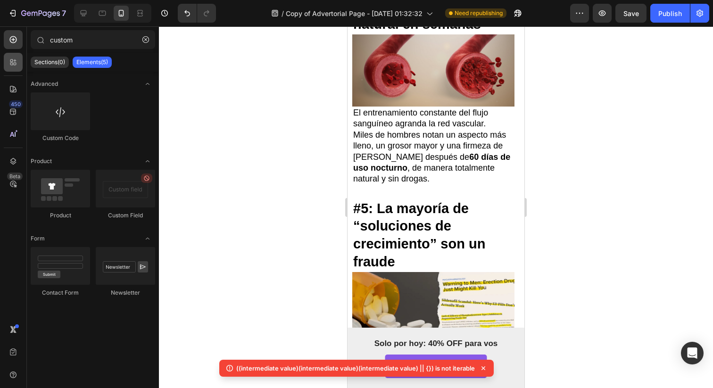
click at [21, 61] on div at bounding box center [13, 62] width 19 height 19
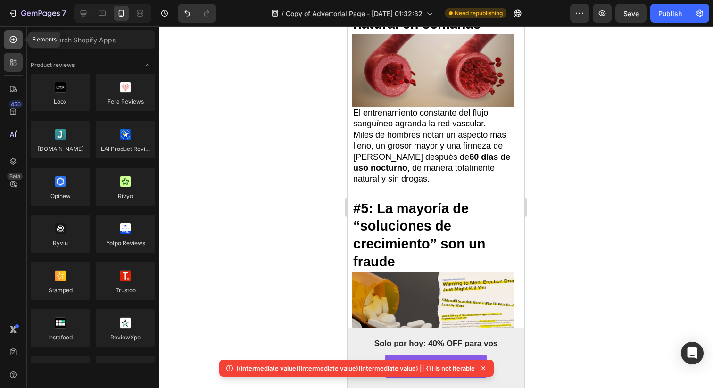
click at [10, 40] on icon at bounding box center [13, 39] width 7 height 7
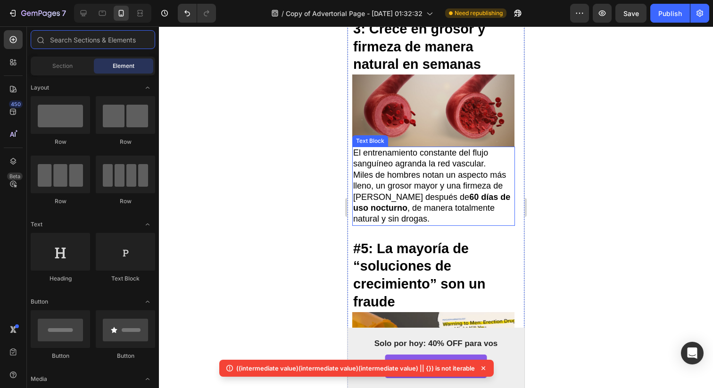
scroll to position [1510, 0]
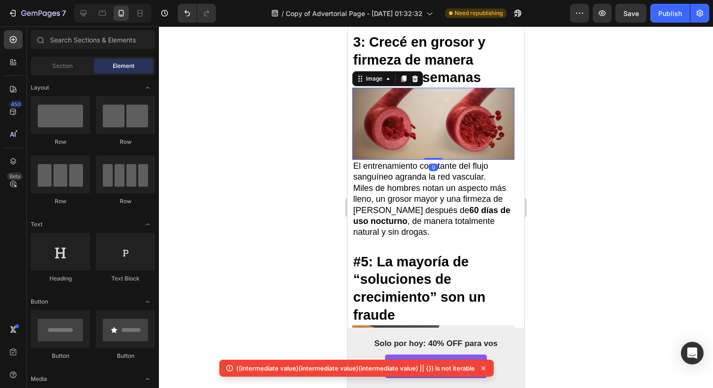
click at [386, 120] on img at bounding box center [433, 124] width 162 height 72
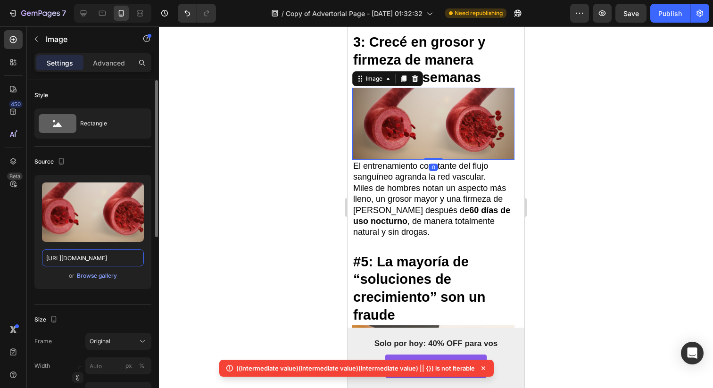
click at [100, 253] on input "https://cdn.shopify.com/s/files/1/0968/6971/2166/files/gempages_581017500725019…" at bounding box center [93, 257] width 102 height 17
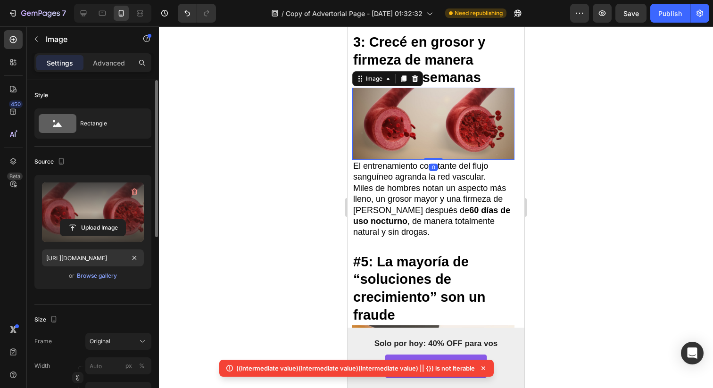
click at [85, 197] on label at bounding box center [93, 211] width 102 height 59
click at [85, 220] on input "file" at bounding box center [92, 228] width 65 height 16
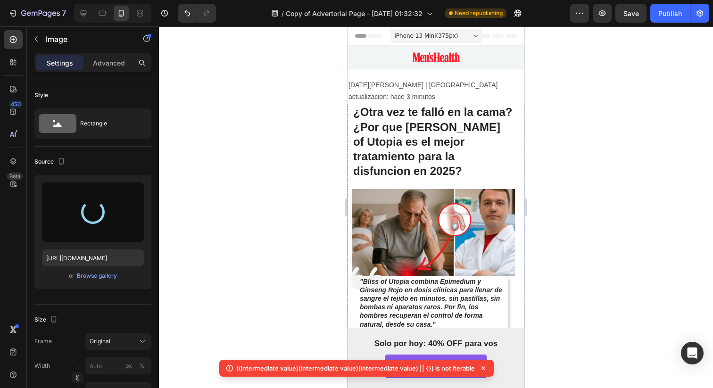
scroll to position [1510, 0]
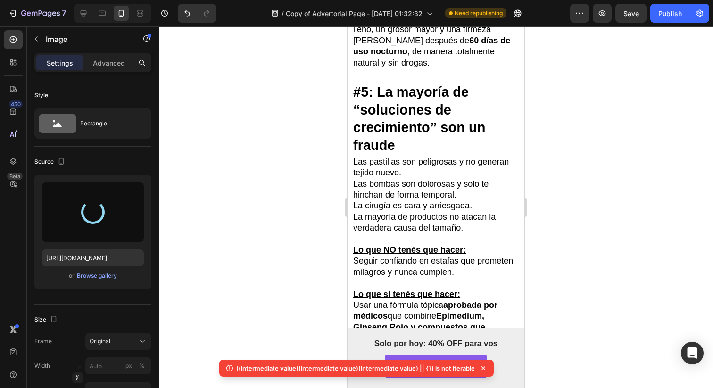
type input "[URL][DOMAIN_NAME]"
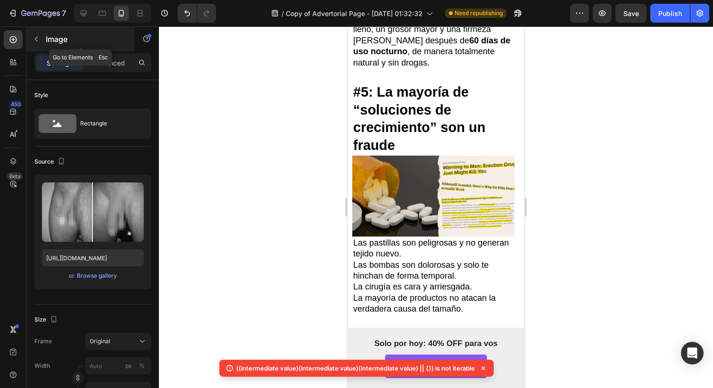
click at [39, 34] on button "button" at bounding box center [36, 39] width 15 height 15
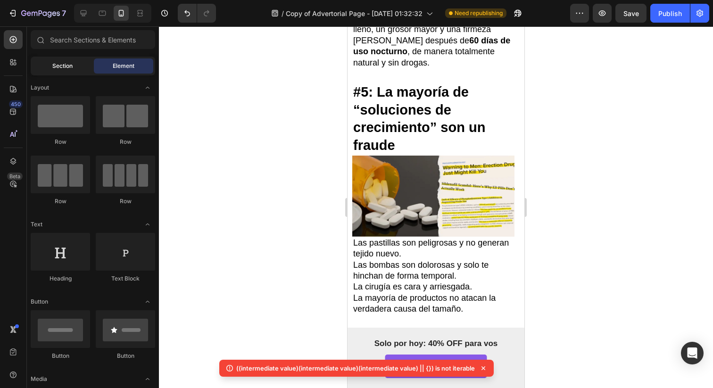
click at [49, 68] on div "Section" at bounding box center [62, 65] width 59 height 15
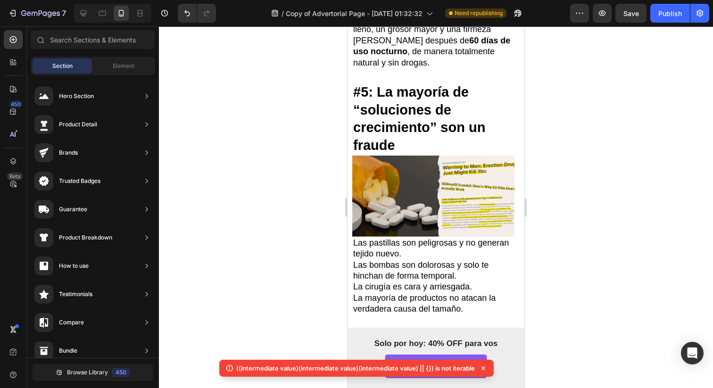
click at [120, 78] on div "Hero Section Product Detail Brands Trusted Badges Guarantee Product Breakdown H…" at bounding box center [93, 348] width 132 height 547
click at [120, 70] on div "Element" at bounding box center [123, 65] width 59 height 15
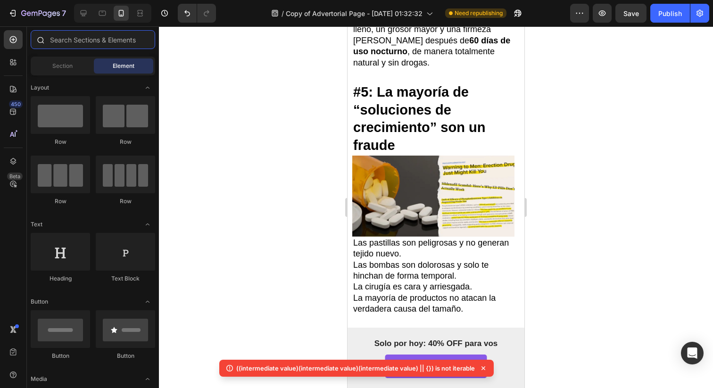
click at [120, 49] on input "text" at bounding box center [93, 39] width 124 height 19
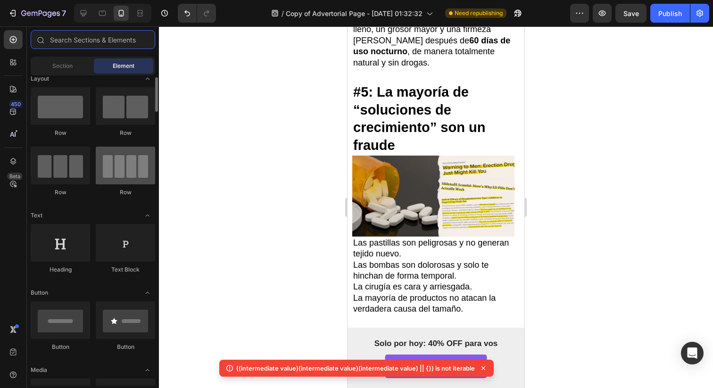
scroll to position [10, 0]
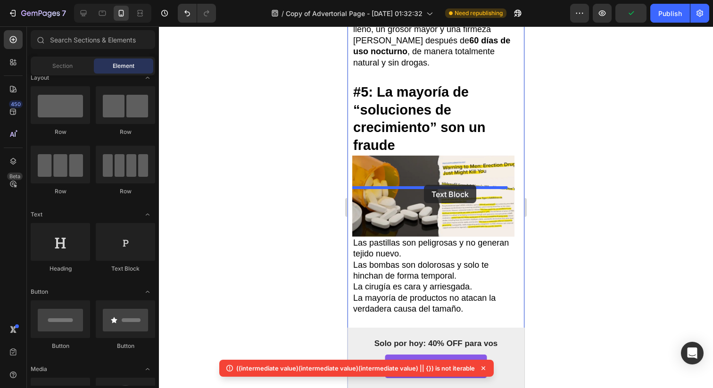
drag, startPoint x: 478, startPoint y: 257, endPoint x: 424, endPoint y: 185, distance: 90.9
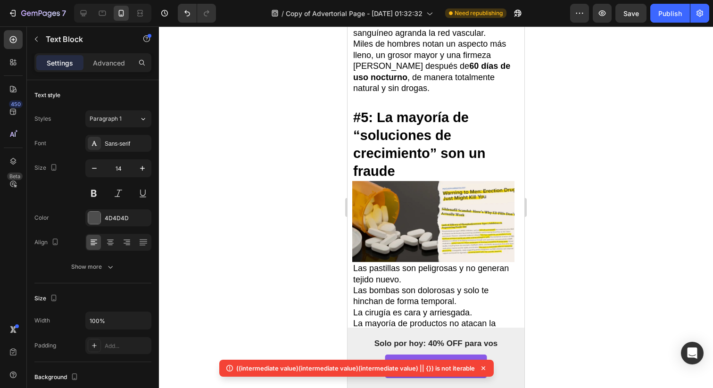
click at [604, 179] on div at bounding box center [436, 206] width 554 height 361
click at [401, 15] on p "Reseña de un cliente despues de usarlo consistentemente por 8 semanas." at bounding box center [433, 3] width 161 height 24
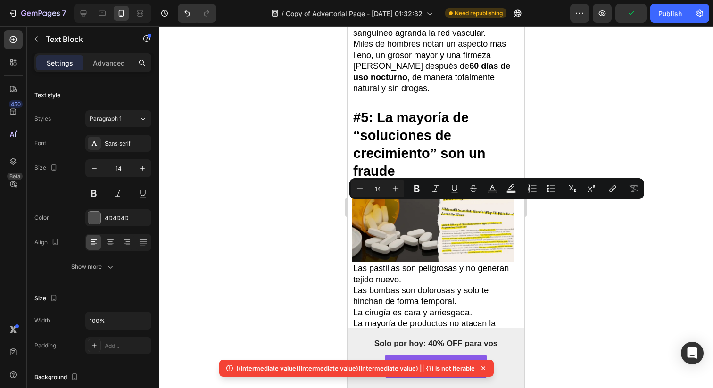
click at [442, 15] on p "Reseña de un cliente despues de usarlo consistentemente por 8 semanas." at bounding box center [433, 3] width 161 height 24
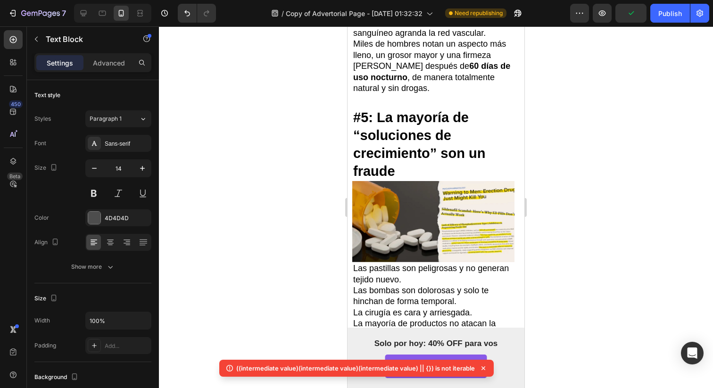
drag, startPoint x: 456, startPoint y: 205, endPoint x: 219, endPoint y: 202, distance: 236.6
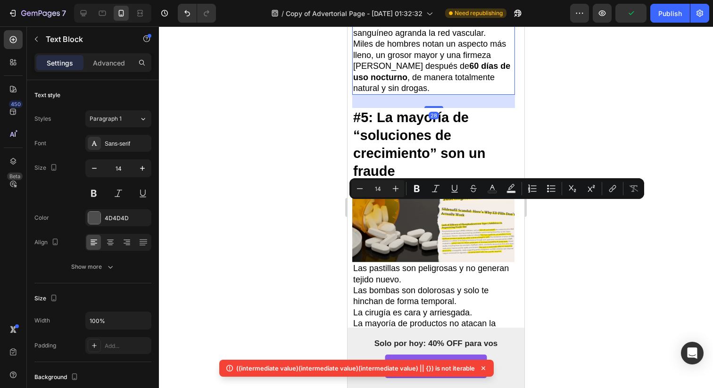
click at [449, 39] on p "El entrenamiento constante del flujo sanguíneo agranda la red vascular." at bounding box center [433, 28] width 161 height 22
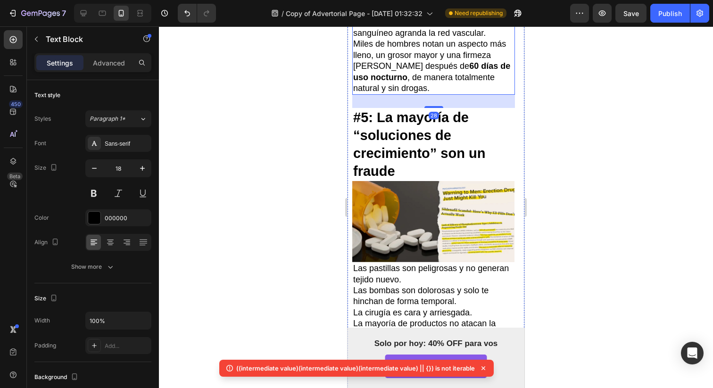
click at [457, 15] on p "Reseña de un cliente despues de usarlo consistentemente por 8 semanas." at bounding box center [433, 3] width 161 height 24
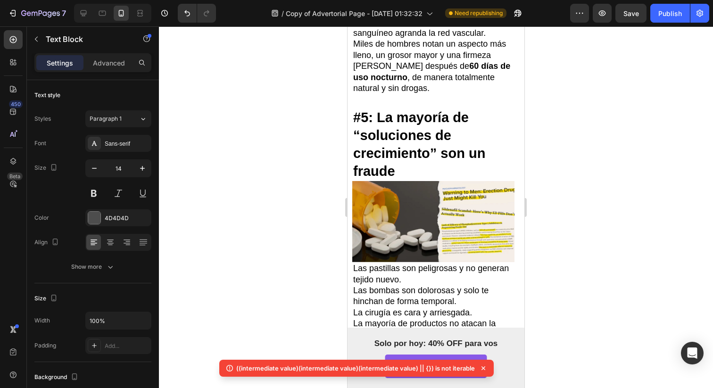
click at [457, 15] on p "Reseña de un cliente despues de usarlo consistentemente por 8 semanas." at bounding box center [433, 3] width 161 height 24
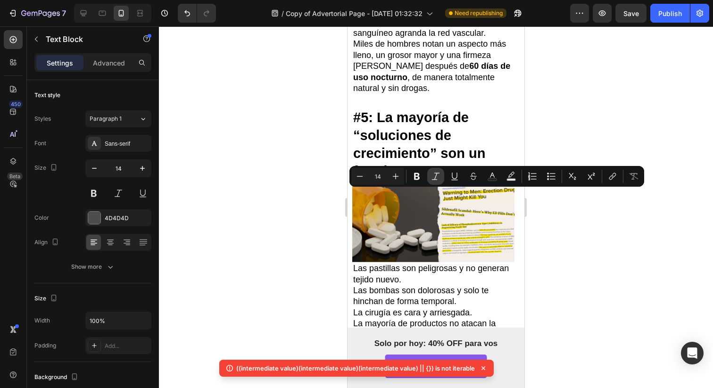
click at [438, 173] on icon "Editor contextual toolbar" at bounding box center [435, 176] width 9 height 9
click at [506, 94] on p "Miles de hombres notan un aspecto más lleno, un grosor mayor y una firmeza [PER…" at bounding box center [433, 66] width 161 height 55
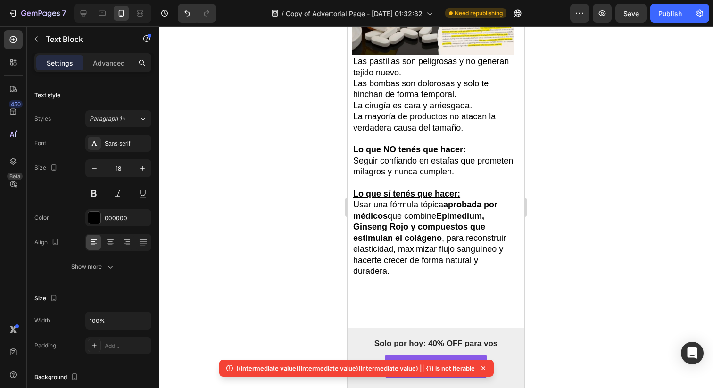
scroll to position [1712, 0]
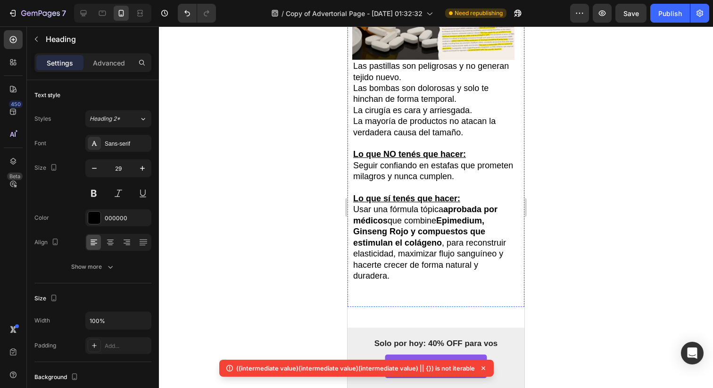
drag, startPoint x: 421, startPoint y: 157, endPoint x: 375, endPoint y: 114, distance: 63.3
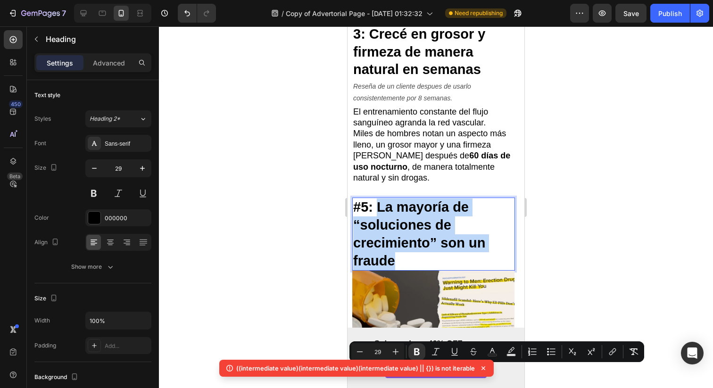
scroll to position [1366, 0]
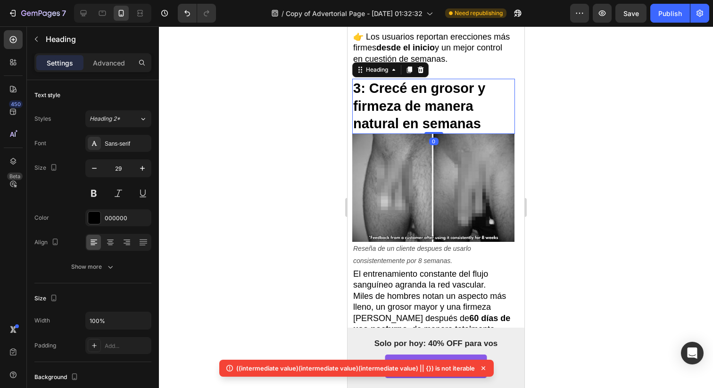
click at [394, 131] on strong "3: Crecé en grosor y firmeza de manera natural en semanas" at bounding box center [419, 106] width 132 height 50
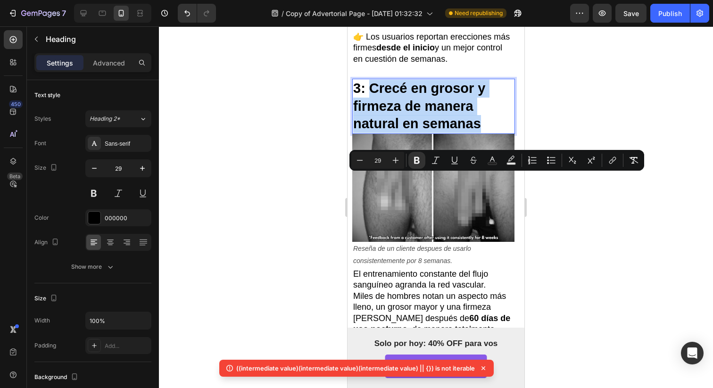
drag, startPoint x: 369, startPoint y: 184, endPoint x: 486, endPoint y: 214, distance: 120.3
click at [487, 133] on p "3: Crecé en grosor y firmeza de manera natural en semanas" at bounding box center [433, 106] width 161 height 53
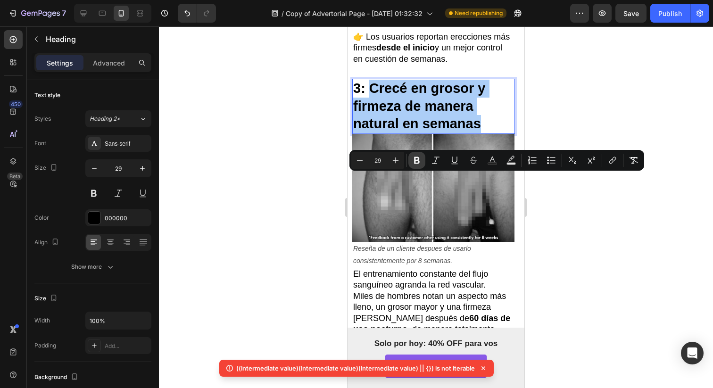
click at [416, 160] on icon "Editor contextual toolbar" at bounding box center [417, 160] width 6 height 7
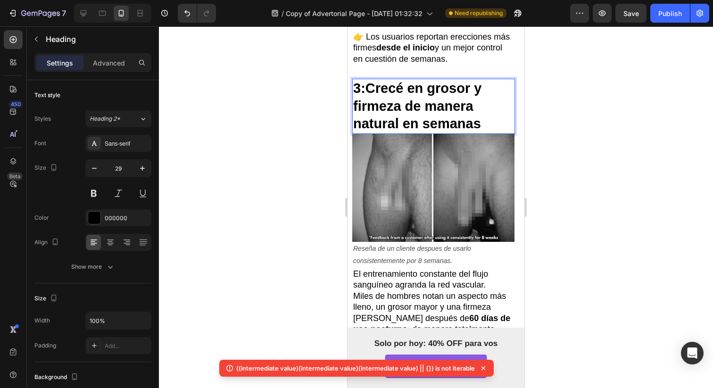
click at [418, 133] on p "3: Crecé en grosor y firmeza de manera natural en semanas" at bounding box center [433, 106] width 161 height 53
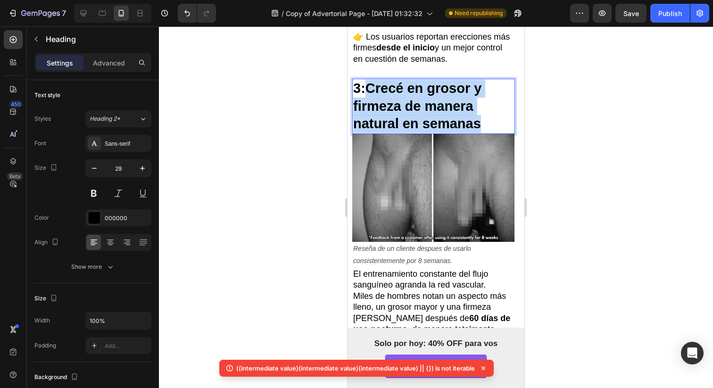
drag, startPoint x: 484, startPoint y: 219, endPoint x: 367, endPoint y: 188, distance: 121.9
click at [367, 133] on p "3: Crecé en grosor y firmeza de manera natural en semanas" at bounding box center [433, 106] width 161 height 53
click at [374, 133] on p "3: Crecé en grosor y firmeza de manera natural en semanas" at bounding box center [433, 106] width 161 height 53
drag, startPoint x: 373, startPoint y: 187, endPoint x: 480, endPoint y: 215, distance: 110.2
click at [480, 133] on p "3: Crecé en grosor y firmeza de manera natural en semanas" at bounding box center [433, 106] width 161 height 53
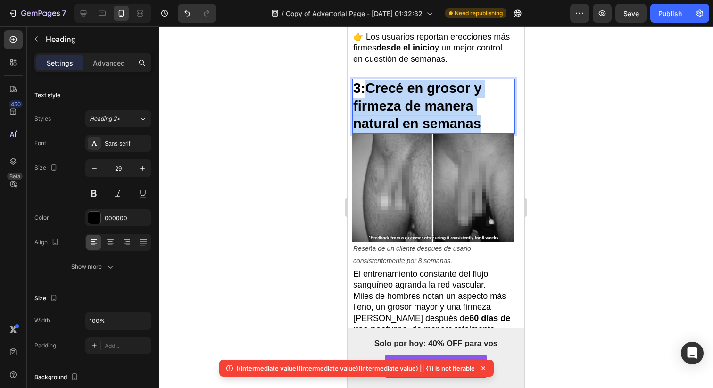
click at [412, 133] on p "3: Crecé en grosor y firmeza de manera natural en semanas" at bounding box center [433, 106] width 161 height 53
drag, startPoint x: 373, startPoint y: 182, endPoint x: 493, endPoint y: 219, distance: 125.7
click at [493, 133] on p "3: Crecé en grosor y firmeza de manera natural en semanas" at bounding box center [433, 106] width 161 height 53
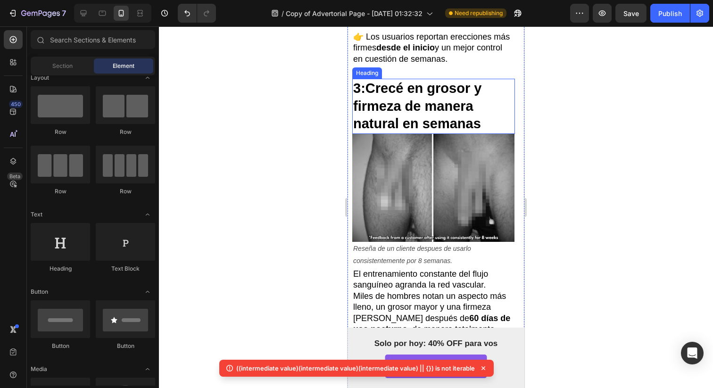
click at [563, 258] on div at bounding box center [436, 206] width 554 height 361
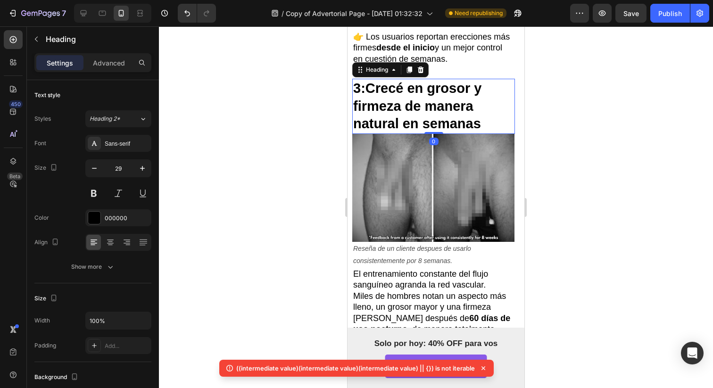
click at [451, 133] on p "⁠⁠⁠⁠⁠⁠⁠ 3: Crecé en grosor y firmeza de manera natural en semanas" at bounding box center [433, 106] width 161 height 53
click at [452, 133] on p "3: Crecé en grosor y firmeza de manera natural en semanas" at bounding box center [433, 106] width 161 height 53
drag, startPoint x: 481, startPoint y: 219, endPoint x: 378, endPoint y: 186, distance: 108.5
click at [380, 133] on p "3: Crecé en grosor y firmeza de manera natural en semanas" at bounding box center [433, 106] width 161 height 53
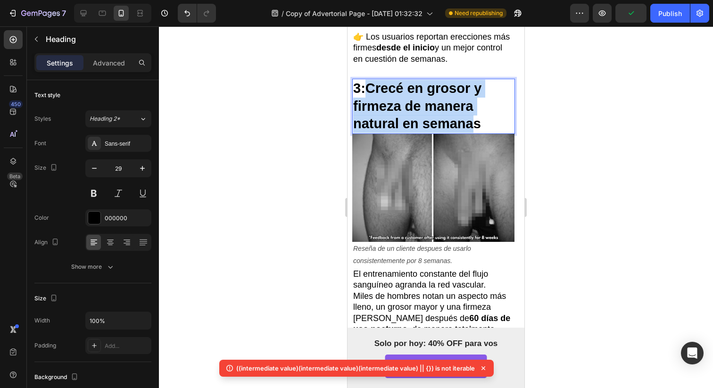
drag, startPoint x: 368, startPoint y: 184, endPoint x: 472, endPoint y: 216, distance: 109.3
click at [471, 133] on p "3: Crecé en grosor y firmeza de manera natural en semanas" at bounding box center [433, 106] width 161 height 53
drag, startPoint x: 471, startPoint y: 216, endPoint x: 366, endPoint y: 184, distance: 109.3
click at [366, 133] on p "3: Crecé en grosor y firmeza de manera natural en semanas" at bounding box center [433, 106] width 161 height 53
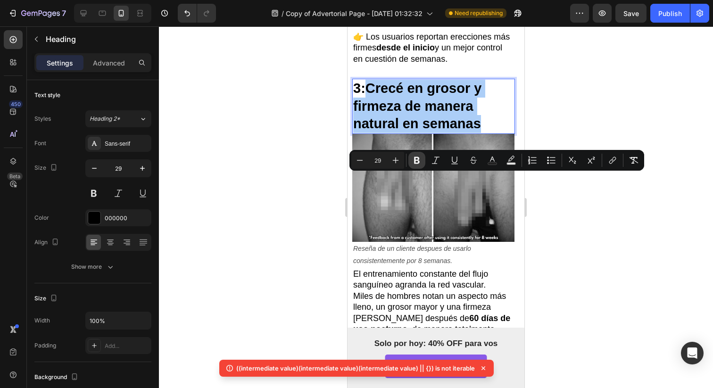
click at [411, 159] on button "Bold" at bounding box center [416, 160] width 17 height 17
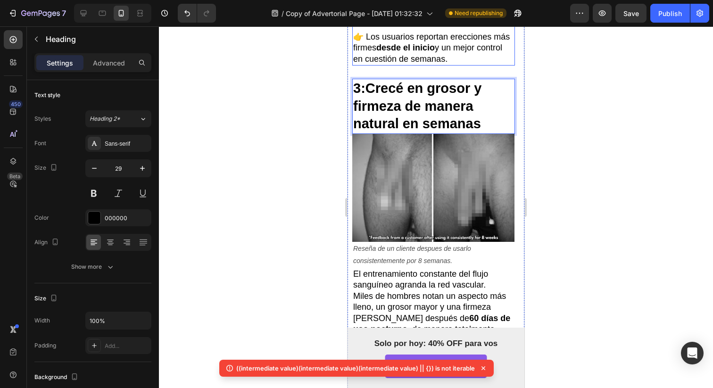
click at [376, 65] on p "👉 Los usuarios reportan erecciones más firmes desde el inicio y un mejor contro…" at bounding box center [433, 48] width 161 height 33
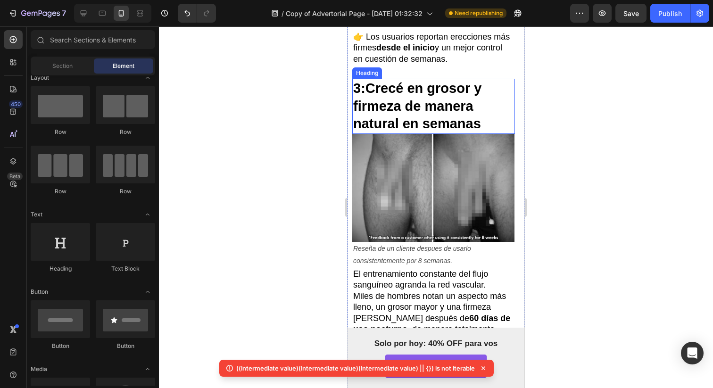
scroll to position [1305, 0]
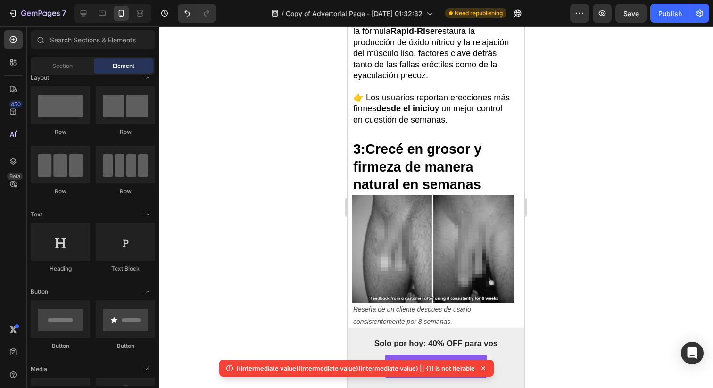
click at [488, 370] on div "((intermediate value)(intermediate value)(intermediate value) || {}) is not ite…" at bounding box center [356, 368] width 274 height 17
click at [484, 368] on icon at bounding box center [482, 367] width 9 height 9
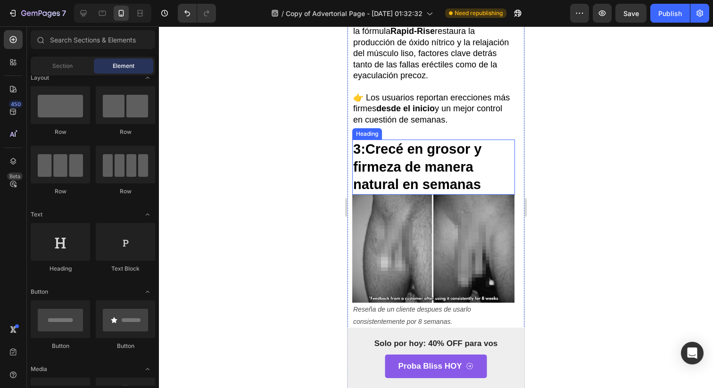
click at [425, 194] on p "⁠⁠⁠⁠⁠⁠⁠ 3: Crecé en grosor y firmeza de manera natural en semanas" at bounding box center [433, 166] width 161 height 53
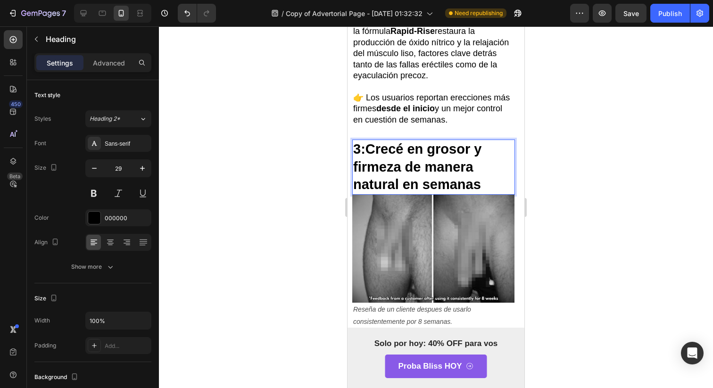
drag, startPoint x: 365, startPoint y: 244, endPoint x: 479, endPoint y: 274, distance: 118.4
click at [480, 194] on p "3: Crecé en grosor y firmeza de manera natural en semanas" at bounding box center [433, 166] width 161 height 53
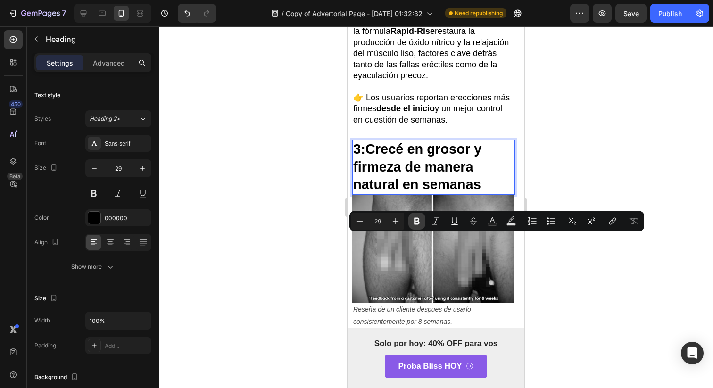
click at [418, 220] on icon "Editor contextual toolbar" at bounding box center [417, 221] width 6 height 7
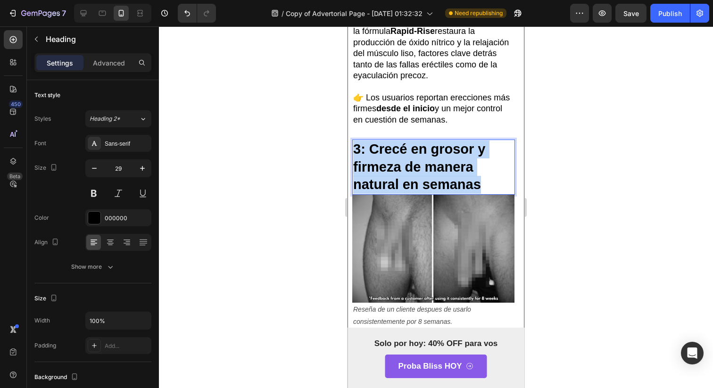
drag, startPoint x: 479, startPoint y: 271, endPoint x: 351, endPoint y: 240, distance: 131.9
click at [388, 192] on strong "3: Crecé en grosor y firmeza de manera natural en semanas" at bounding box center [419, 166] width 132 height 50
drag, startPoint x: 369, startPoint y: 242, endPoint x: 493, endPoint y: 276, distance: 129.3
click at [492, 194] on p "3: Crecé en grosor y firmeza de manera natural en semanas" at bounding box center [433, 166] width 161 height 53
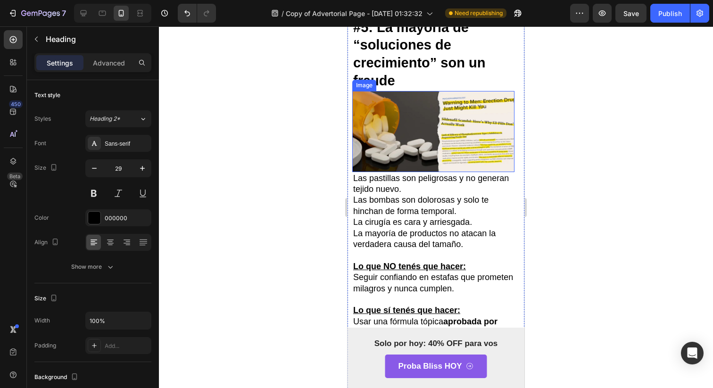
scroll to position [1522, 0]
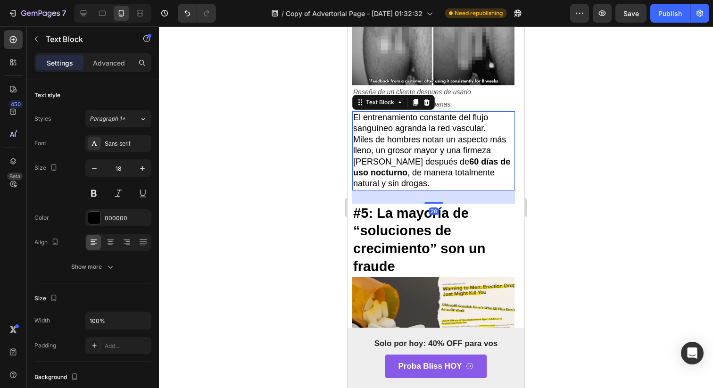
click at [456, 177] on strong "60 días de uso nocturno" at bounding box center [431, 167] width 157 height 20
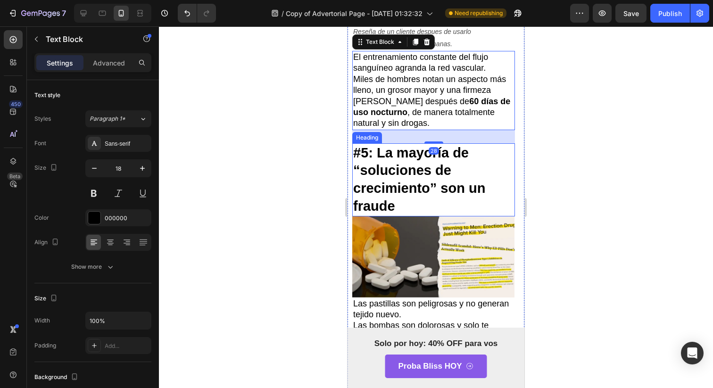
click at [386, 213] on strong "#5: La mayoría de “soluciones de crecimiento” son un fraude" at bounding box center [419, 179] width 132 height 68
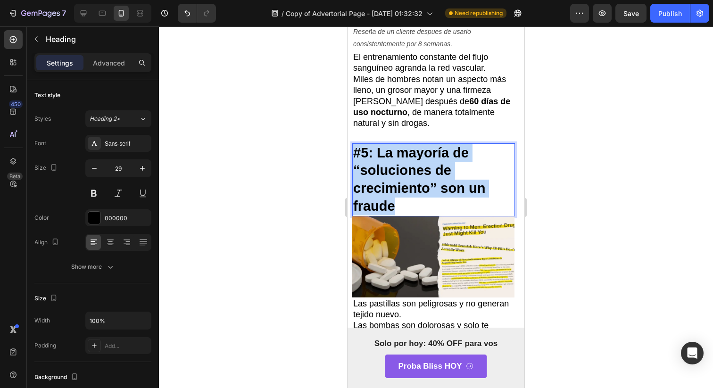
click at [386, 213] on strong "#5: La mayoría de “soluciones de crecimiento” son un fraude" at bounding box center [419, 179] width 132 height 68
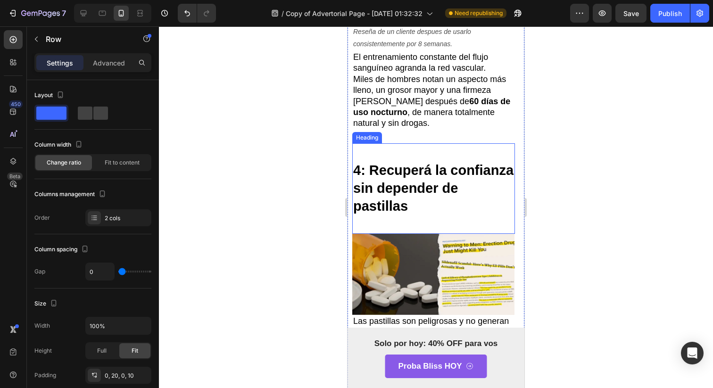
click at [353, 213] on strong "4: Recuperá la confianza sin depender de pastillas" at bounding box center [433, 188] width 160 height 50
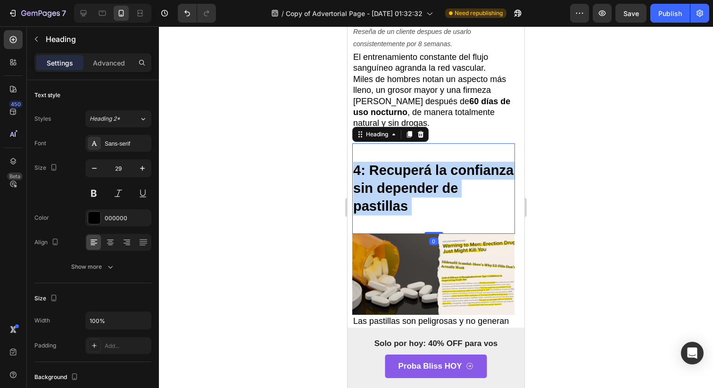
click at [353, 213] on strong "4: Recuperá la confianza sin depender de pastillas" at bounding box center [433, 188] width 160 height 50
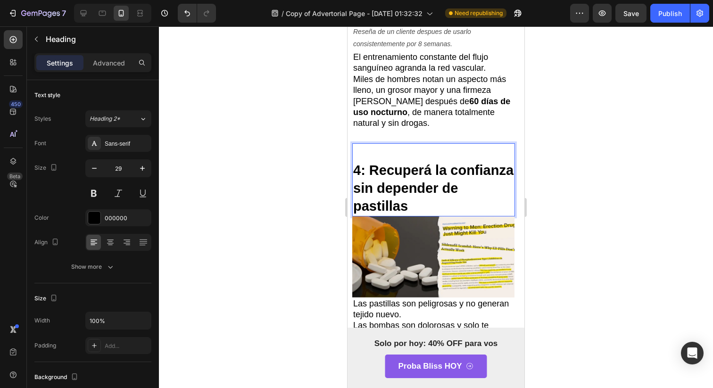
click at [359, 213] on strong "4: Recuperá la confianza sin depender de pastillas" at bounding box center [433, 188] width 160 height 50
click at [358, 213] on strong "4: Recuperá la confianza sin depender de pastillas" at bounding box center [433, 188] width 160 height 50
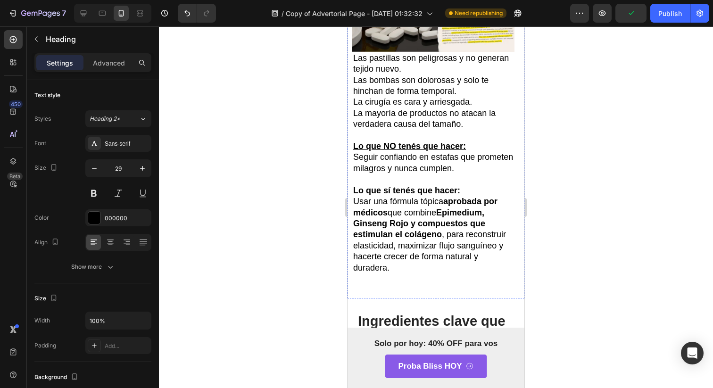
scroll to position [1830, 0]
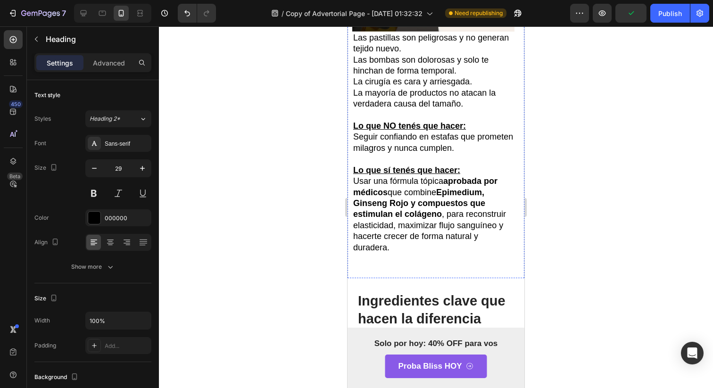
click at [433, 154] on p "Seguir confiando en estafas que prometen milagros y nunca cumplen." at bounding box center [433, 142] width 161 height 22
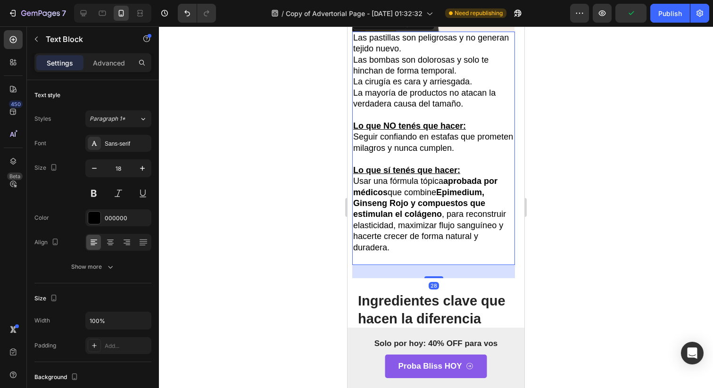
click at [433, 154] on p "Seguir confiando en estafas que prometen milagros y nunca cumplen." at bounding box center [433, 142] width 161 height 22
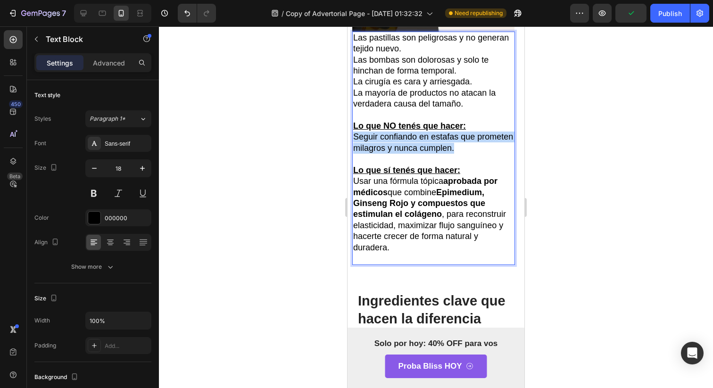
click at [433, 154] on p "Seguir confiando en estafas que prometen milagros y nunca cumplen." at bounding box center [433, 142] width 161 height 22
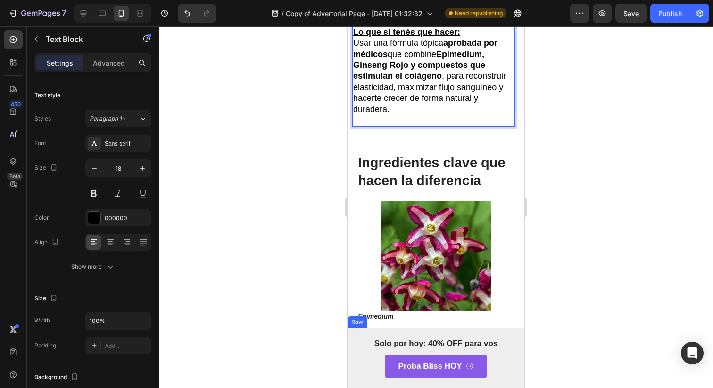
scroll to position [2004, 0]
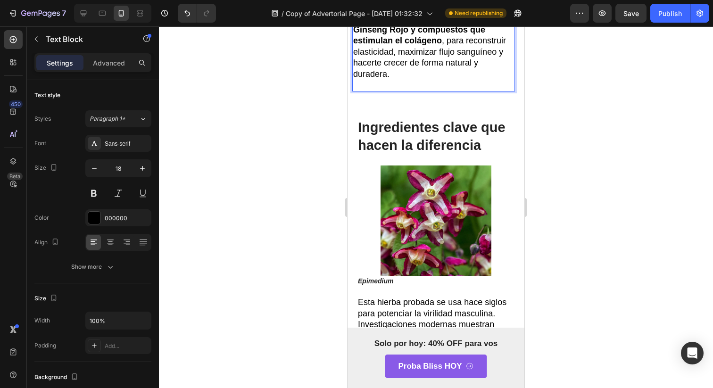
drag, startPoint x: 354, startPoint y: 126, endPoint x: 453, endPoint y: 165, distance: 106.9
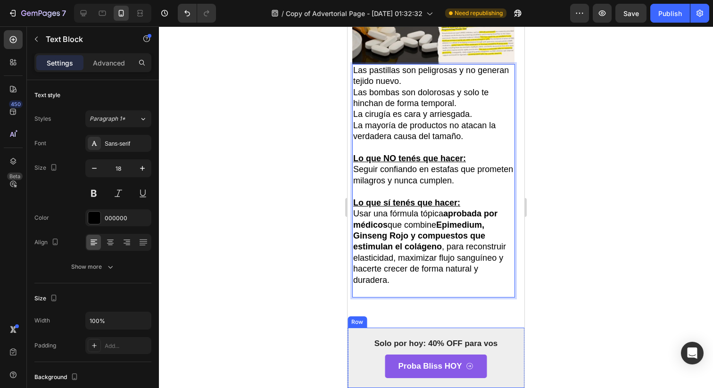
scroll to position [1814, 0]
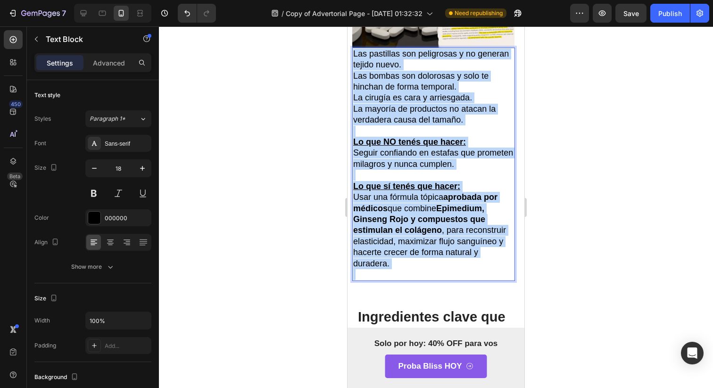
drag, startPoint x: 453, startPoint y: 165, endPoint x: 336, endPoint y: 135, distance: 121.0
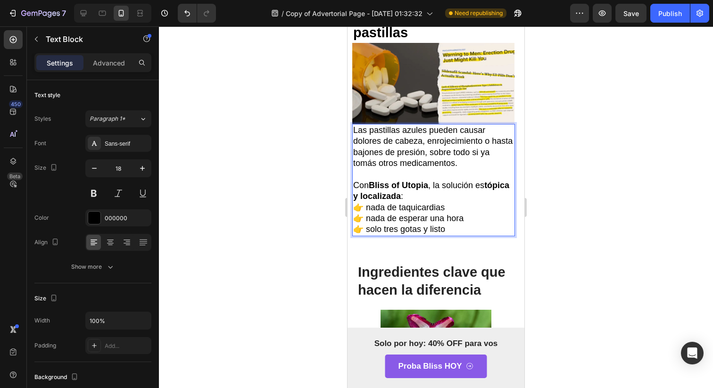
scroll to position [1735, 0]
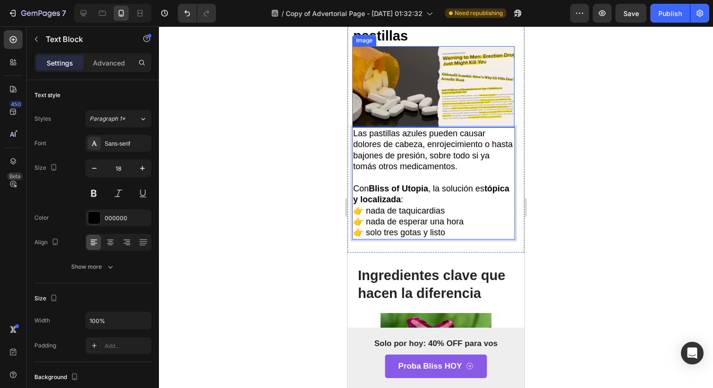
click at [501, 127] on img at bounding box center [433, 86] width 162 height 81
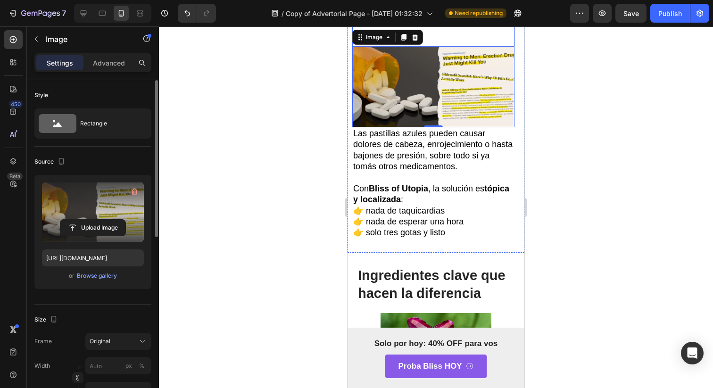
click at [68, 213] on label at bounding box center [93, 211] width 102 height 59
click at [68, 220] on input "file" at bounding box center [92, 228] width 65 height 16
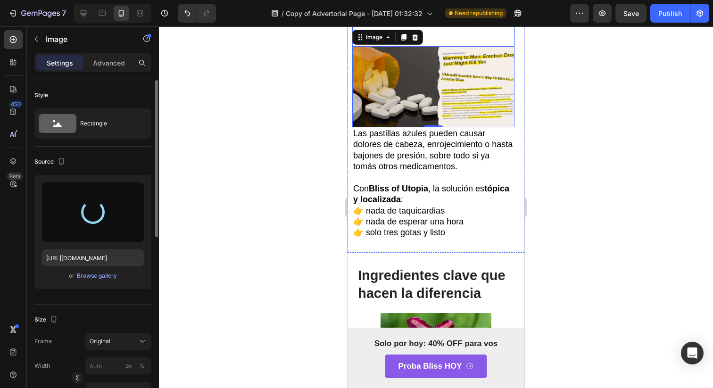
type input "https://cdn.shopify.com/s/files/1/0968/6971/2166/files/gempages_581017500725019…"
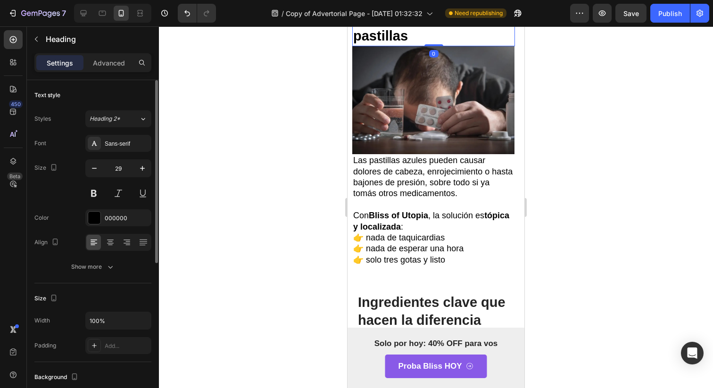
click at [398, 43] on strong "4: Recuperá la confianza sin depender de pastillas" at bounding box center [433, 18] width 160 height 50
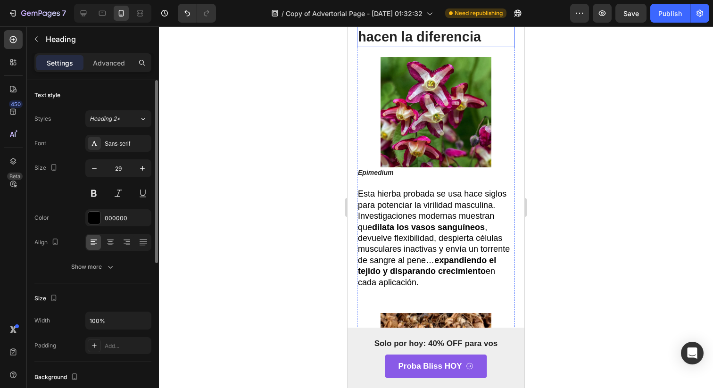
click at [399, 47] on h2 "Ingredientes clave que hacen la diferencia" at bounding box center [436, 27] width 158 height 37
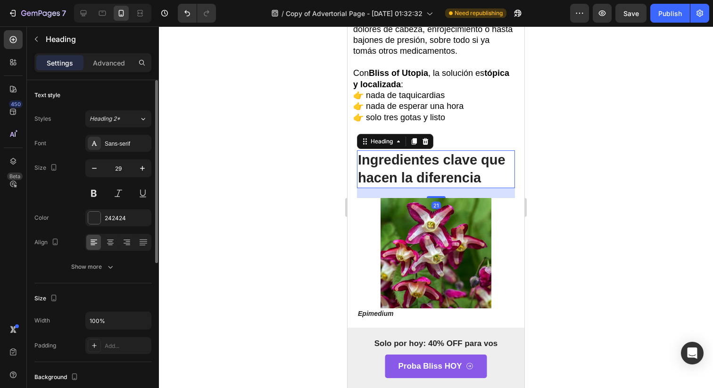
scroll to position [1870, 0]
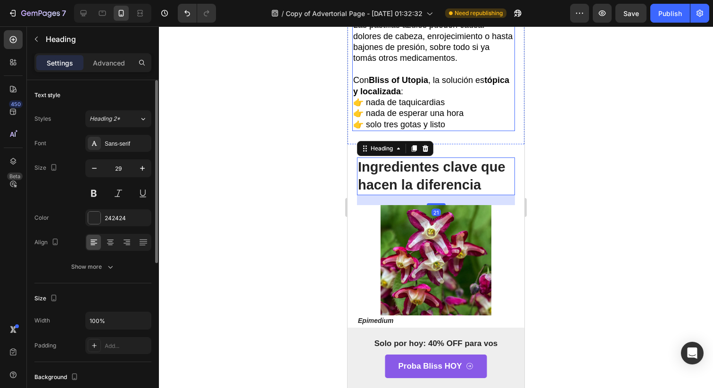
click at [402, 75] on p "Rich Text Editor. Editing area: main" at bounding box center [433, 69] width 161 height 11
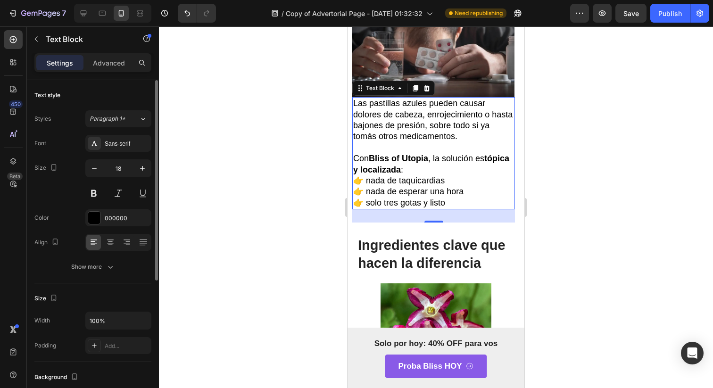
scroll to position [1780, 0]
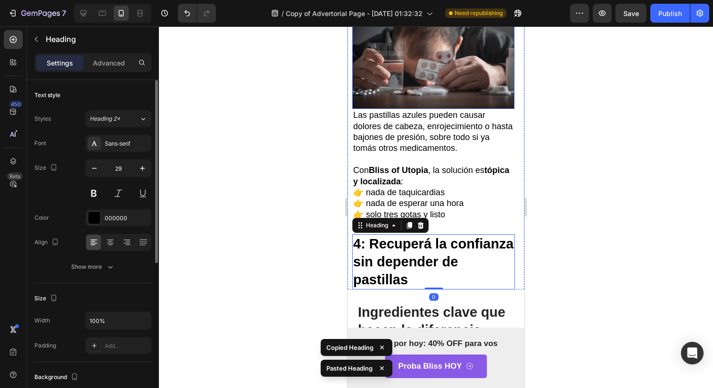
click at [428, 109] on img at bounding box center [433, 55] width 162 height 108
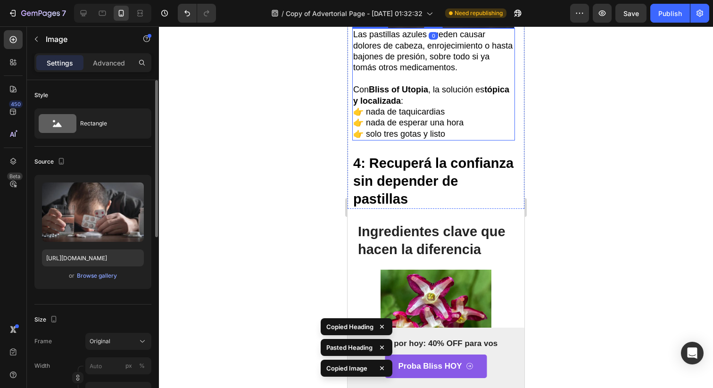
scroll to position [1916, 0]
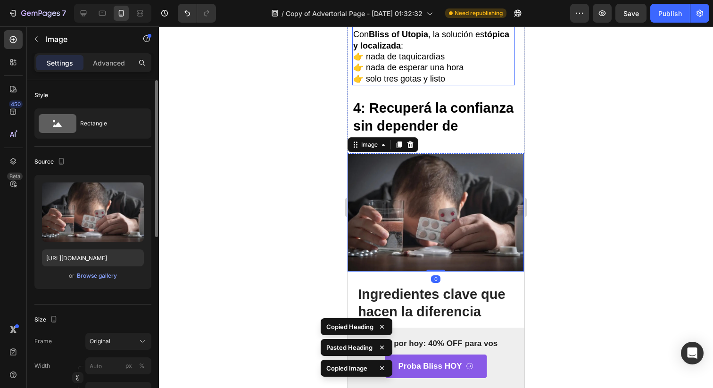
click at [433, 62] on p "👉 nada de taquicardias" at bounding box center [433, 56] width 161 height 11
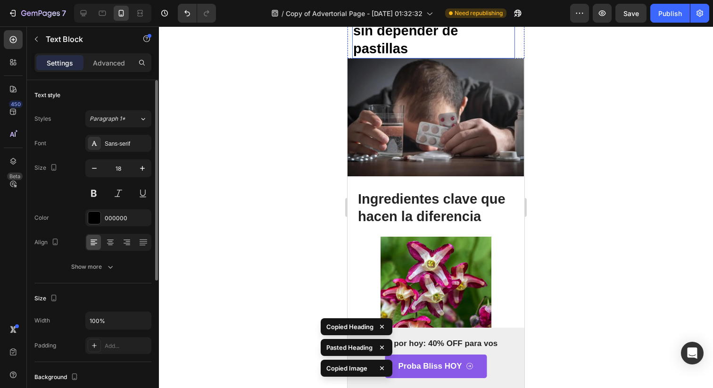
scroll to position [2074, 0]
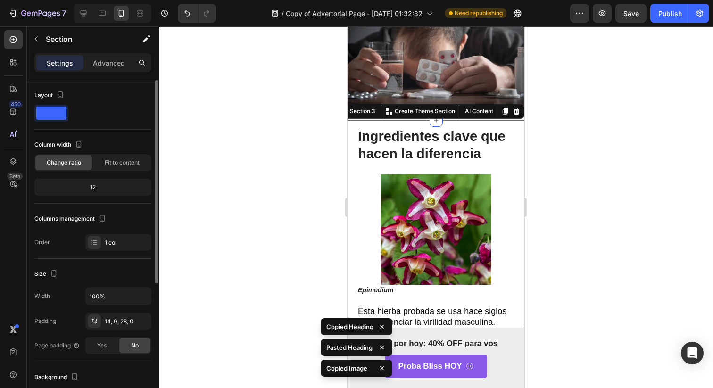
click at [460, 113] on img at bounding box center [435, 54] width 176 height 117
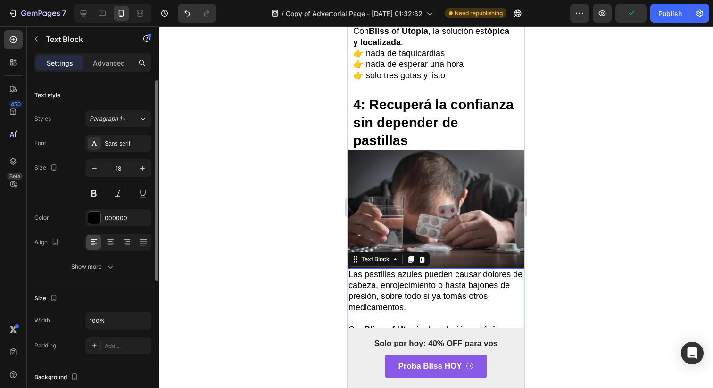
scroll to position [1887, 0]
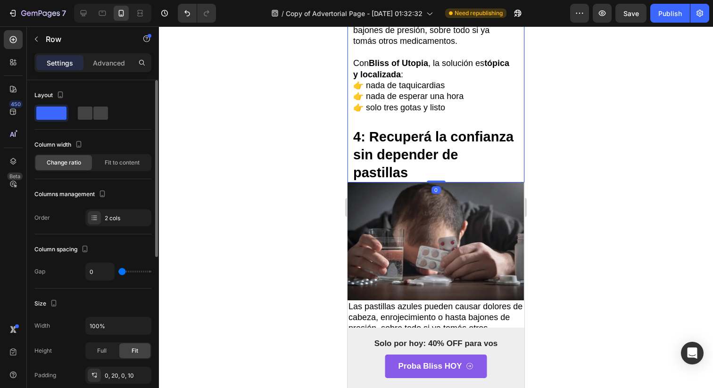
click at [410, 180] on strong "4: Recuperá la confianza sin depender de pastillas" at bounding box center [433, 154] width 160 height 50
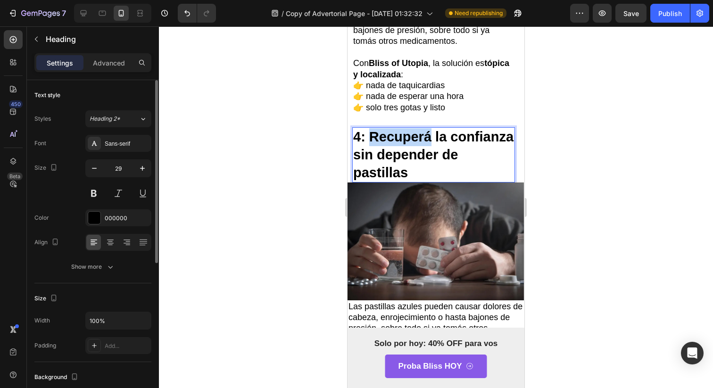
click at [410, 180] on strong "4: Recuperá la confianza sin depender de pastillas" at bounding box center [433, 154] width 160 height 50
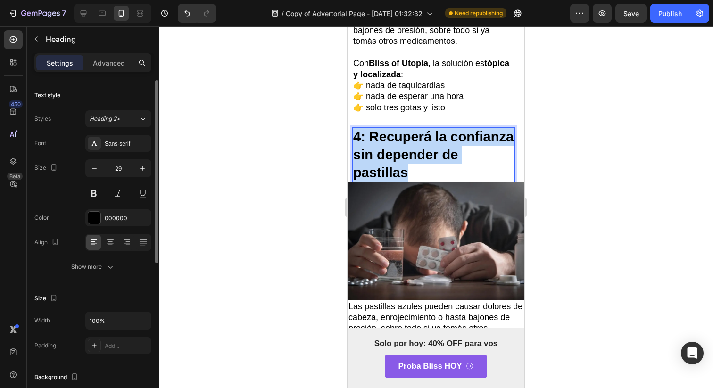
click at [410, 180] on strong "4: Recuperá la confianza sin depender de pastillas" at bounding box center [433, 154] width 160 height 50
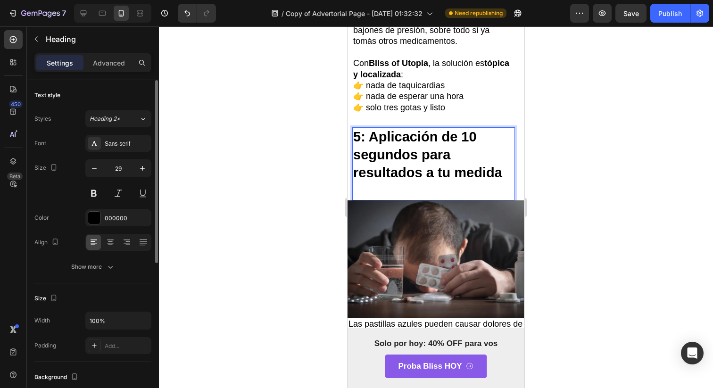
click at [371, 199] on p "Rich Text Editor. Editing area: main" at bounding box center [433, 190] width 161 height 18
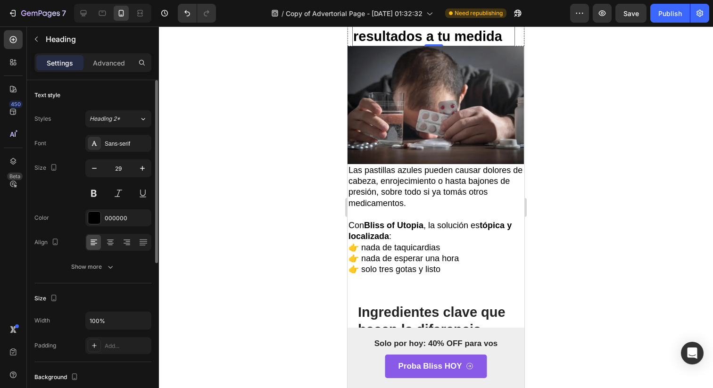
scroll to position [2085, 0]
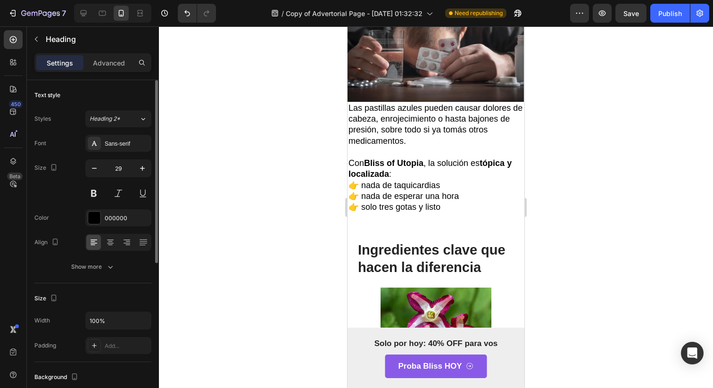
click at [446, 147] on p "Las pastillas azules pueden causar dolores de cabeza, enrojecimiento o hasta ba…" at bounding box center [435, 125] width 175 height 44
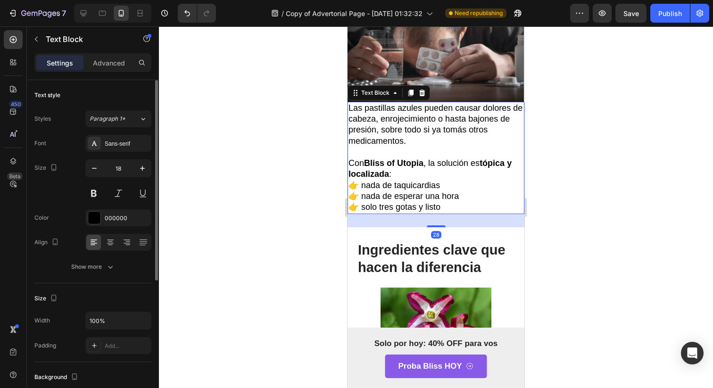
click at [446, 147] on p "Las pastillas azules pueden causar dolores de cabeza, enrojecimiento o hasta ba…" at bounding box center [435, 125] width 175 height 44
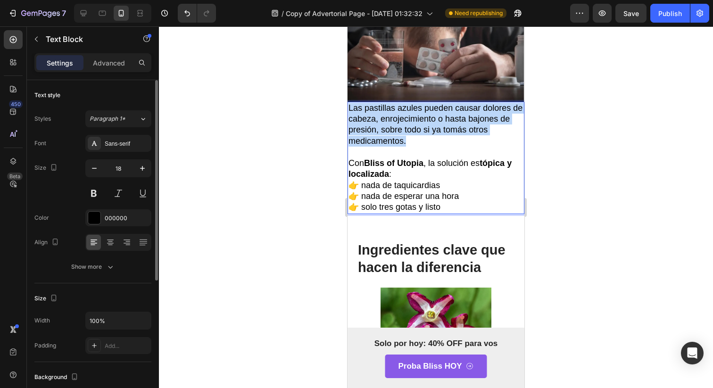
click at [446, 147] on p "Las pastillas azules pueden causar dolores de cabeza, enrojecimiento o hasta ba…" at bounding box center [435, 125] width 175 height 44
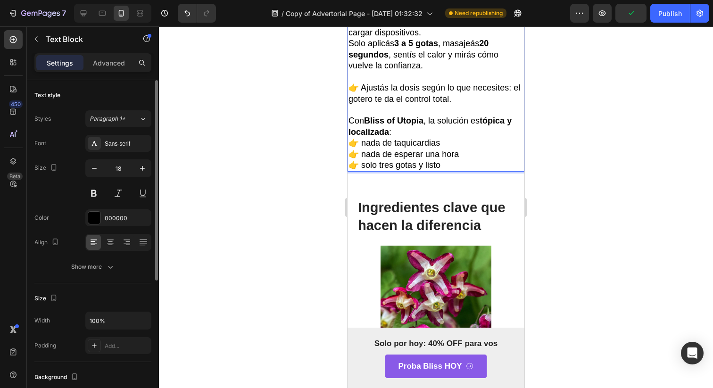
scroll to position [2176, 0]
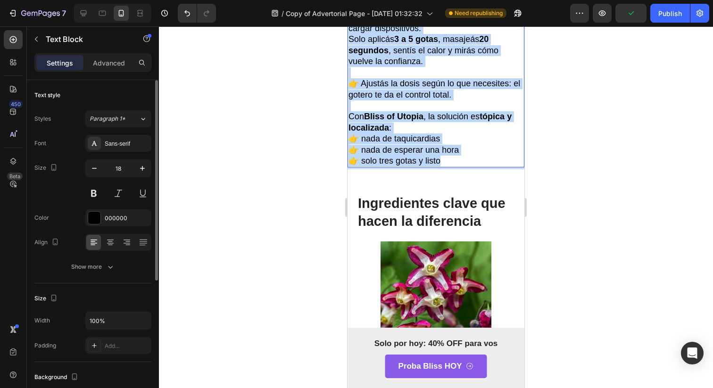
drag, startPoint x: 479, startPoint y: 238, endPoint x: 268, endPoint y: 82, distance: 262.5
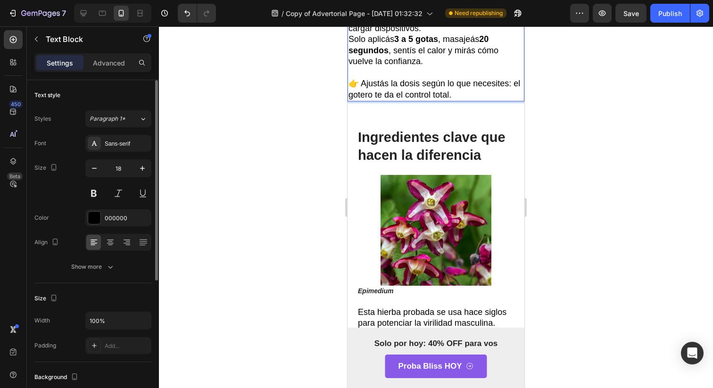
click at [436, 34] on p "Nada de bombas, nada de aparatos, nada de cargar dispositivos." at bounding box center [435, 23] width 175 height 22
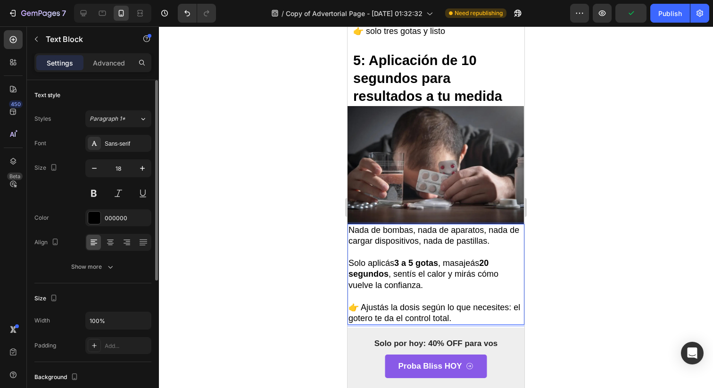
scroll to position [1939, 0]
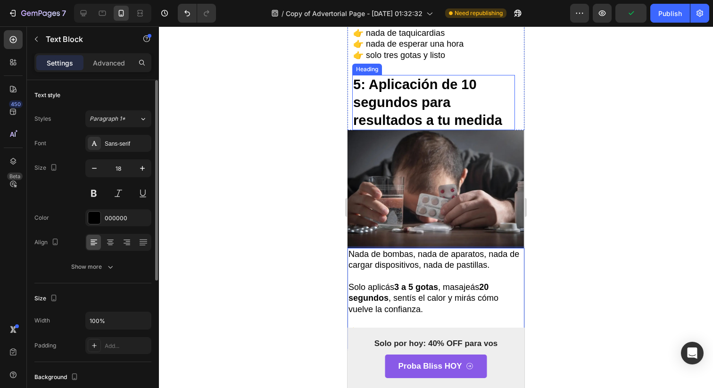
click at [454, 127] on strong "5: Aplicación de 10 segundos para resultados a tu medida" at bounding box center [427, 102] width 149 height 50
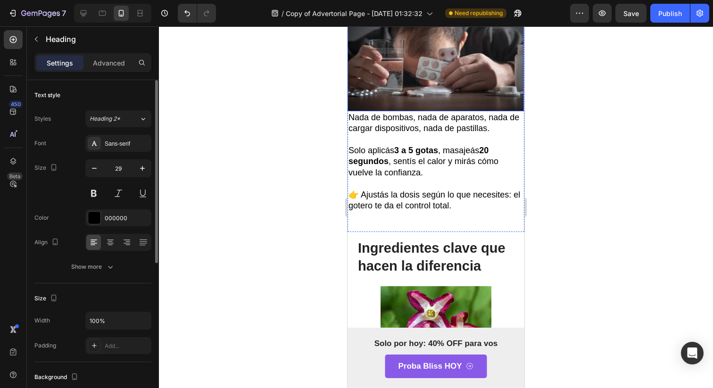
click at [461, 111] on img at bounding box center [435, 51] width 176 height 117
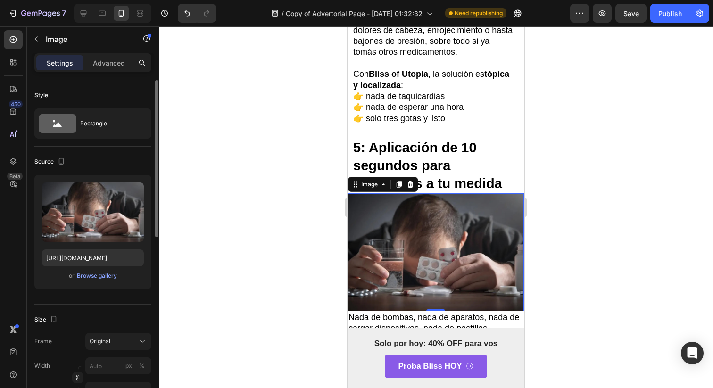
scroll to position [1867, 0]
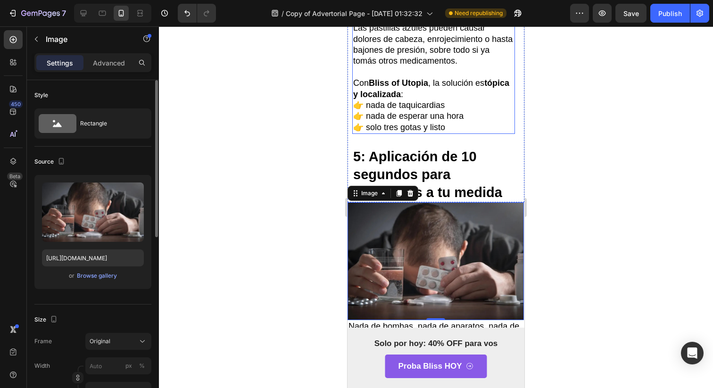
click at [404, 133] on p "👉 solo tres gotas y listo" at bounding box center [433, 127] width 161 height 11
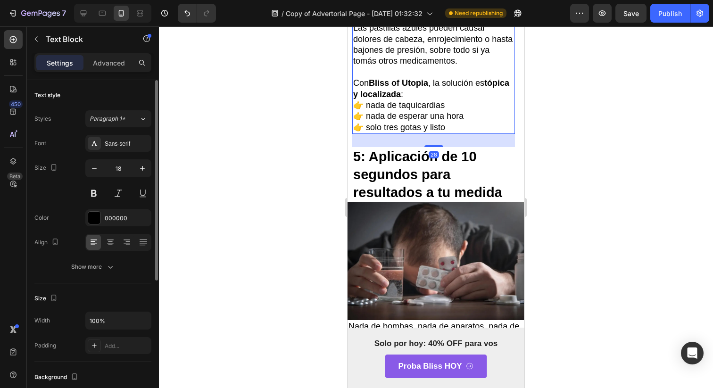
click at [402, 147] on div "28" at bounding box center [433, 140] width 163 height 13
click at [398, 199] on strong "5: Aplicación de 10 segundos para resultados a tu medida" at bounding box center [427, 174] width 149 height 50
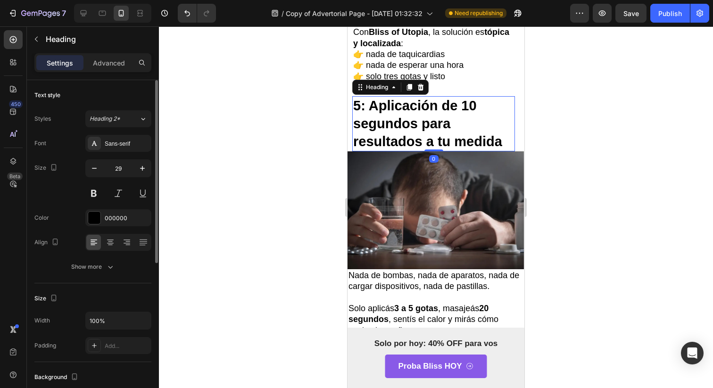
scroll to position [2026, 0]
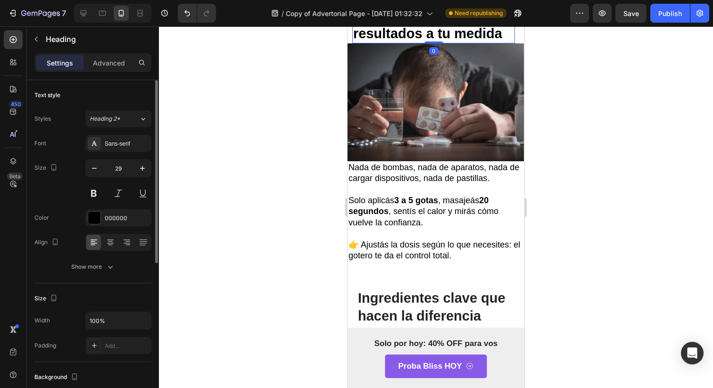
click at [398, 161] on img at bounding box center [435, 101] width 176 height 117
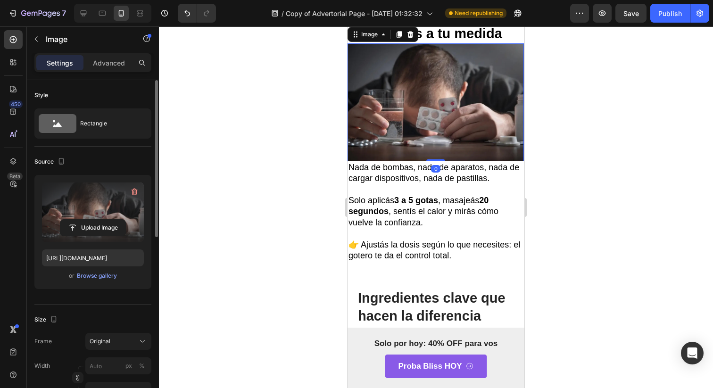
click at [56, 215] on label at bounding box center [93, 211] width 102 height 59
click at [60, 220] on input "file" at bounding box center [92, 228] width 65 height 16
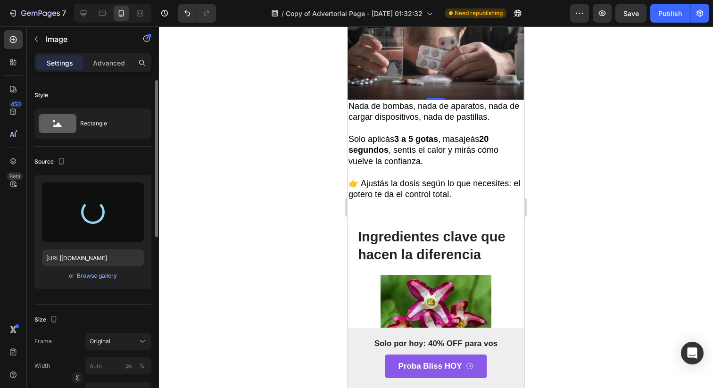
scroll to position [2099, 0]
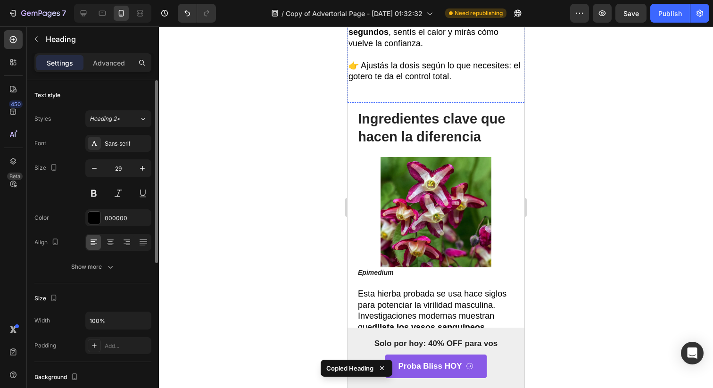
scroll to position [2252, 0]
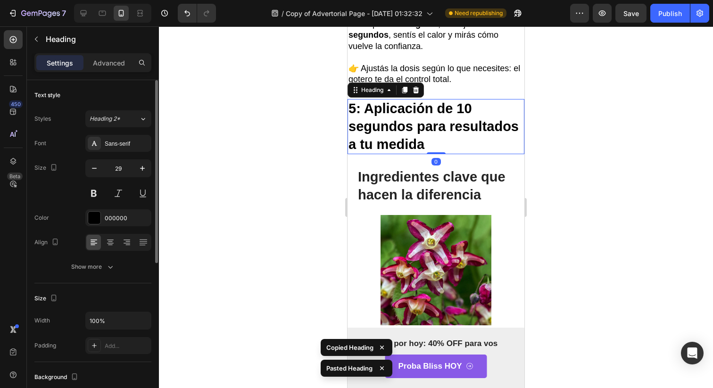
scroll to position [2155, 0]
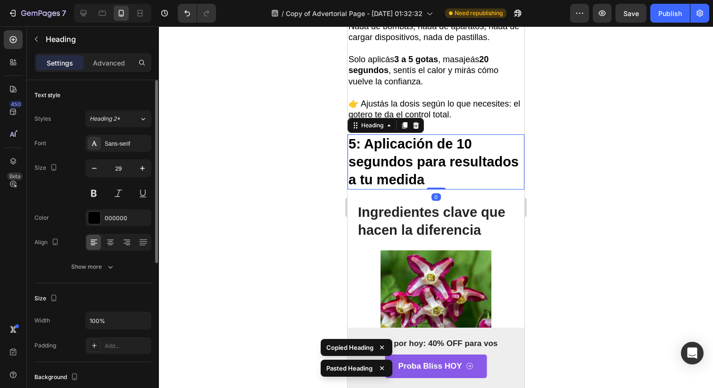
click at [433, 43] on p "Nada de bombas, nada de aparatos, nada de cargar dispositivos, nada de pastilla…" at bounding box center [435, 32] width 175 height 22
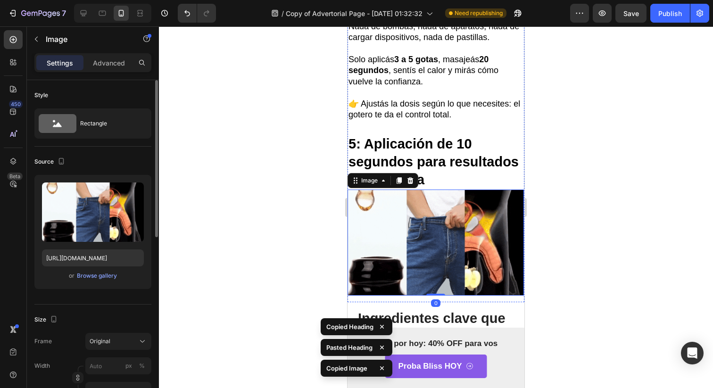
click at [436, 43] on p "Nada de bombas, nada de aparatos, nada de cargar dispositivos, nada de pastilla…" at bounding box center [435, 32] width 175 height 22
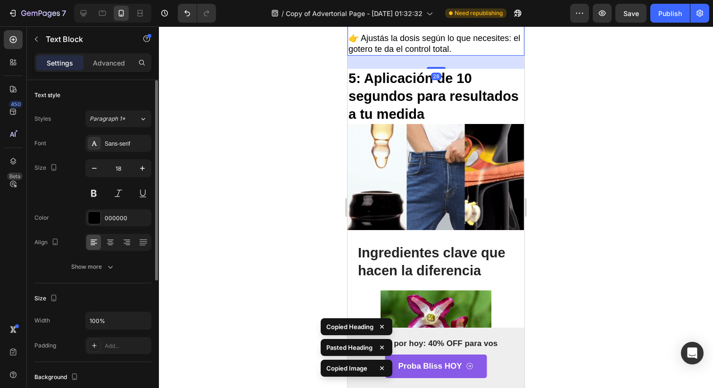
scroll to position [2266, 0]
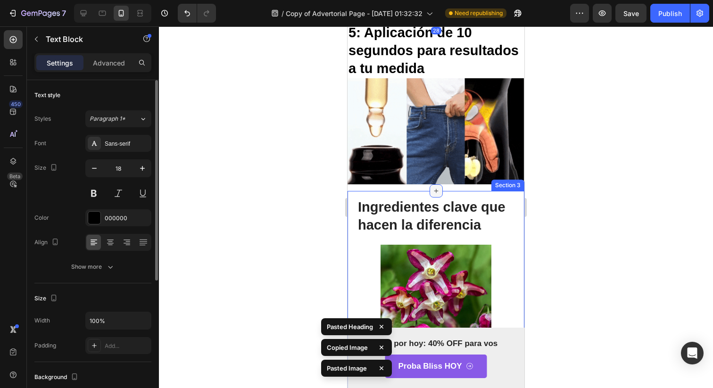
click at [432, 195] on icon at bounding box center [436, 191] width 8 height 8
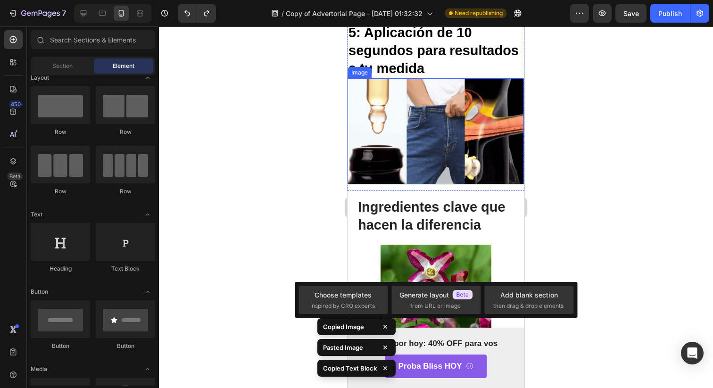
click at [409, 184] on img at bounding box center [435, 131] width 176 height 106
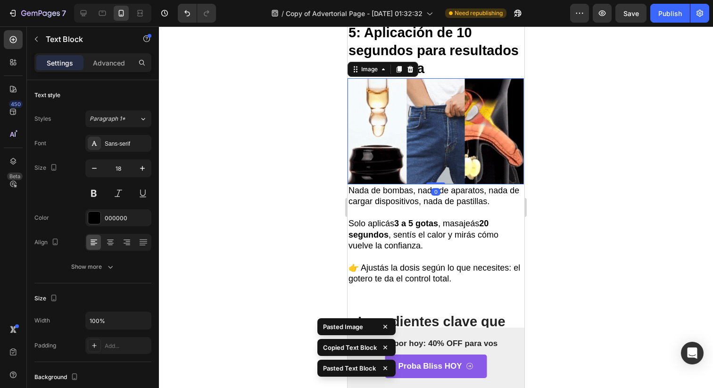
click at [422, 169] on img at bounding box center [435, 131] width 176 height 106
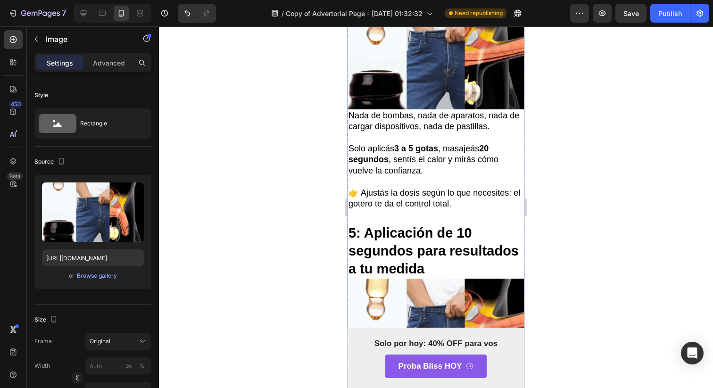
scroll to position [2179, 0]
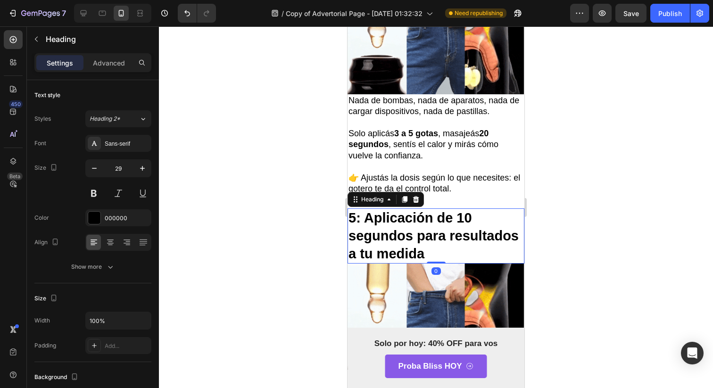
click at [424, 219] on strong "5: Aplicación de 10 segundos para resultados a tu medida" at bounding box center [433, 235] width 170 height 50
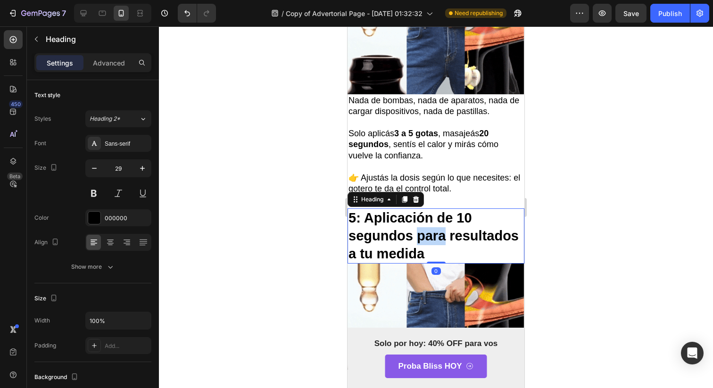
click at [424, 216] on strong "5: Aplicación de 10 segundos para resultados a tu medida" at bounding box center [433, 235] width 170 height 50
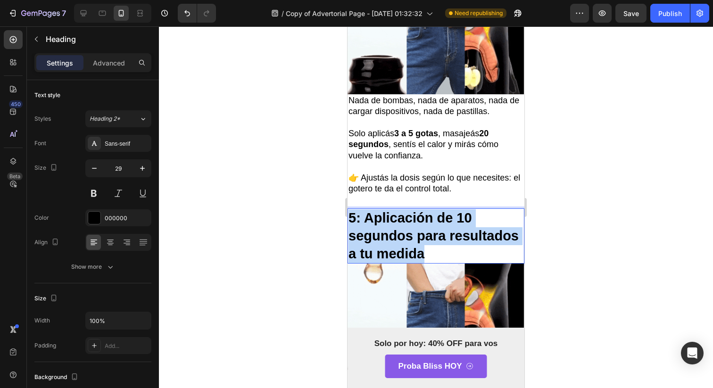
click at [424, 216] on strong "5: Aplicación de 10 segundos para resultados a tu medida" at bounding box center [433, 235] width 170 height 50
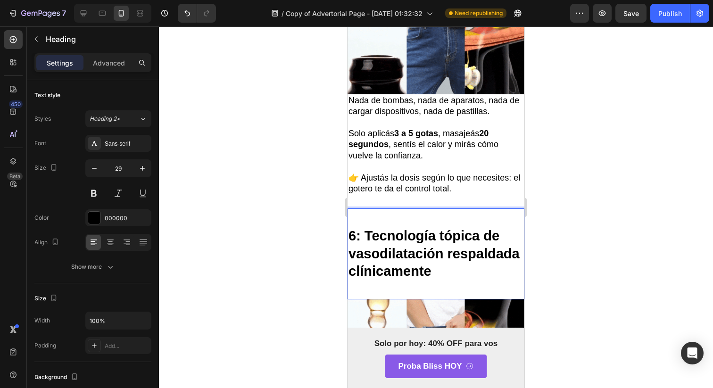
click at [348, 215] on h2 "6: Tecnología tópica de vasodilatación respaldada clínicamente" at bounding box center [435, 253] width 177 height 91
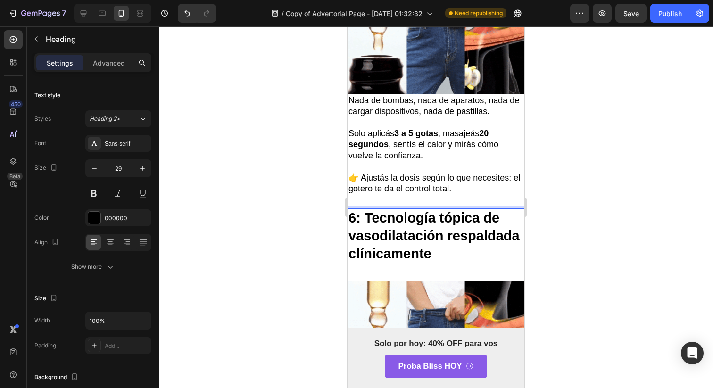
click at [361, 245] on p "6: Tecnología tópica de vasodilatación respaldada clínicamente" at bounding box center [435, 235] width 175 height 53
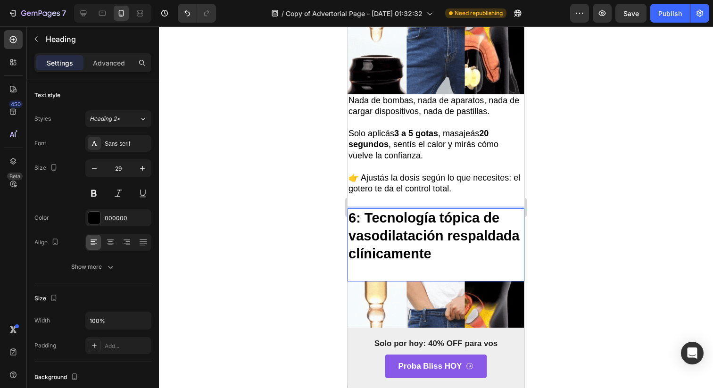
click at [356, 263] on p "Rich Text Editor. Editing area: main" at bounding box center [435, 272] width 175 height 18
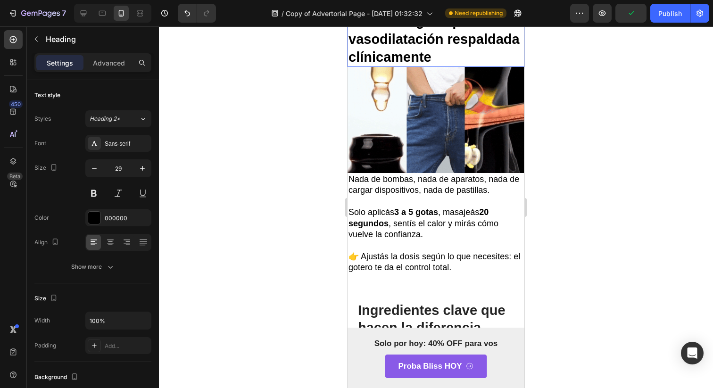
scroll to position [2407, 0]
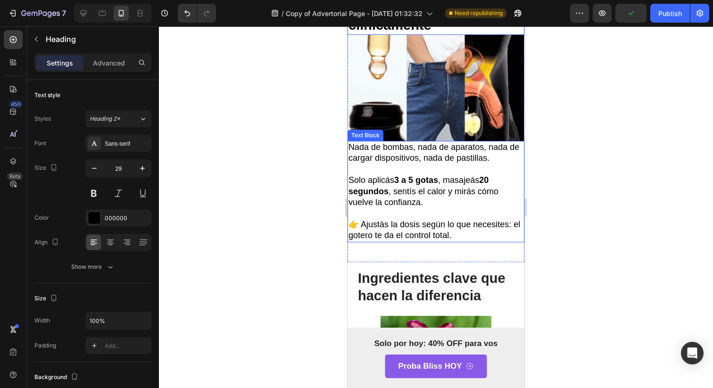
click at [410, 208] on p at bounding box center [435, 213] width 175 height 11
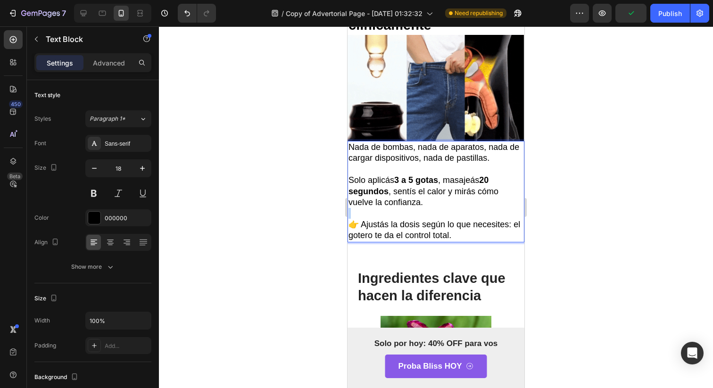
click at [410, 208] on p "Rich Text Editor. Editing area: main" at bounding box center [435, 213] width 175 height 11
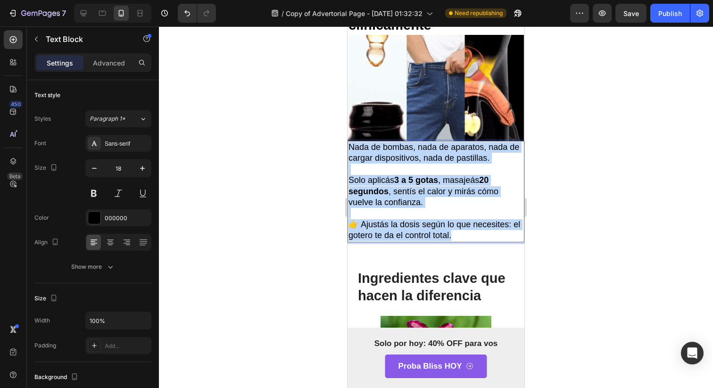
drag, startPoint x: 475, startPoint y: 213, endPoint x: 309, endPoint y: 89, distance: 206.7
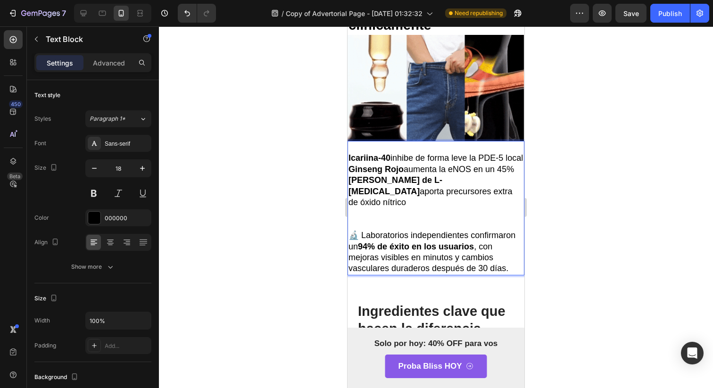
click at [347, 141] on div "Icariina-40 inhibe de forma leve la PDE-5 local Ginseng Rojo aumenta la eNOS en…" at bounding box center [435, 208] width 177 height 134
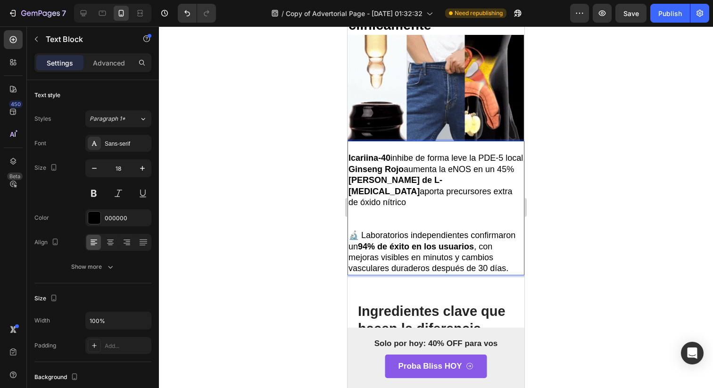
click at [350, 153] on strong "Icariina-40" at bounding box center [369, 157] width 42 height 9
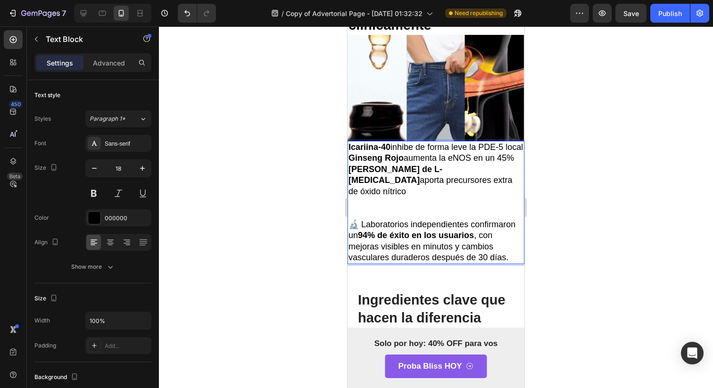
drag, startPoint x: 438, startPoint y: 181, endPoint x: 316, endPoint y: 131, distance: 131.9
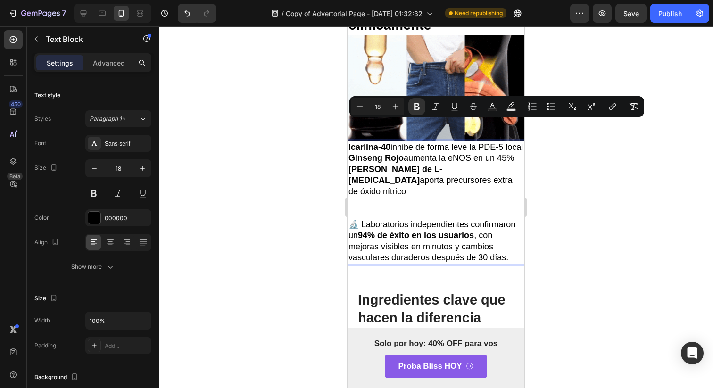
click at [354, 142] on strong "Icariina-40" at bounding box center [369, 146] width 42 height 9
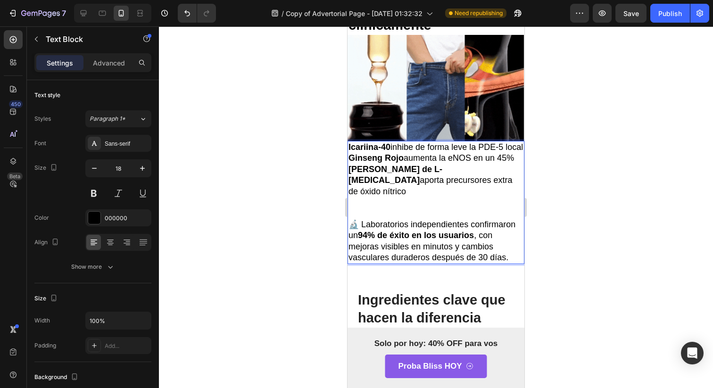
click at [352, 142] on strong "Icariina-40" at bounding box center [369, 146] width 42 height 9
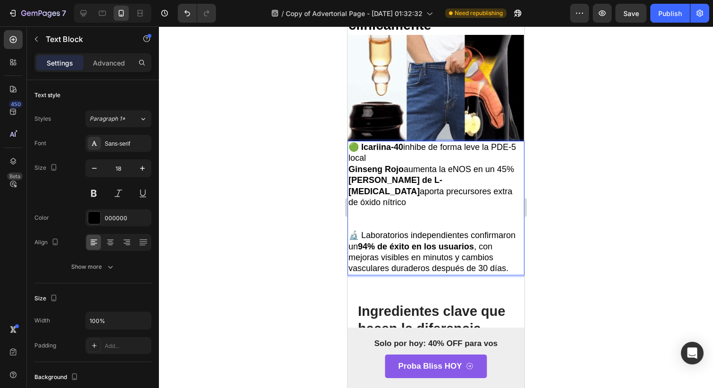
click at [353, 164] on strong "Ginseng Rojo" at bounding box center [375, 168] width 55 height 9
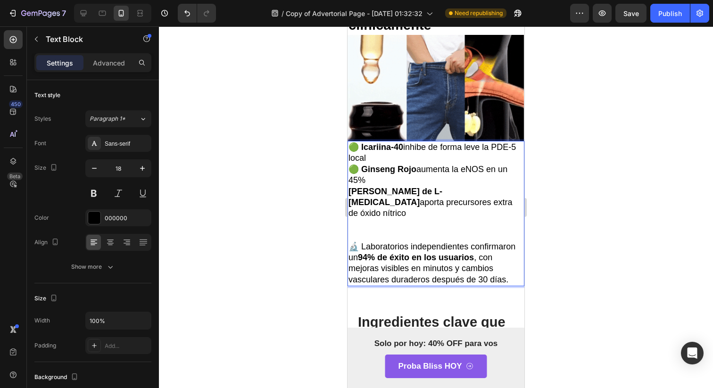
click at [351, 187] on strong "Éster de L-arginina" at bounding box center [395, 197] width 94 height 20
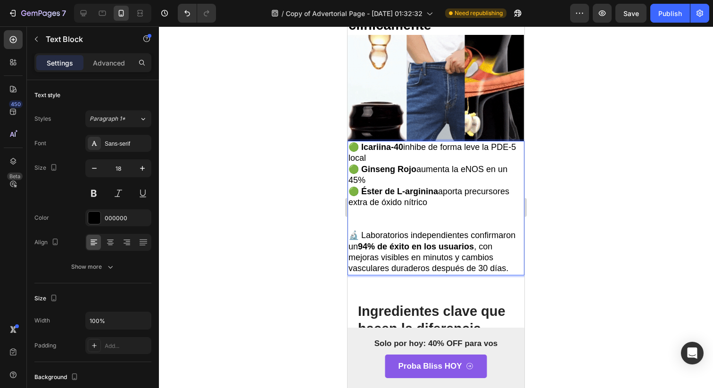
click at [464, 230] on p "🔬 Laboratorios independientes confirmaron un 94% de éxito en los usuarios , con…" at bounding box center [435, 252] width 175 height 44
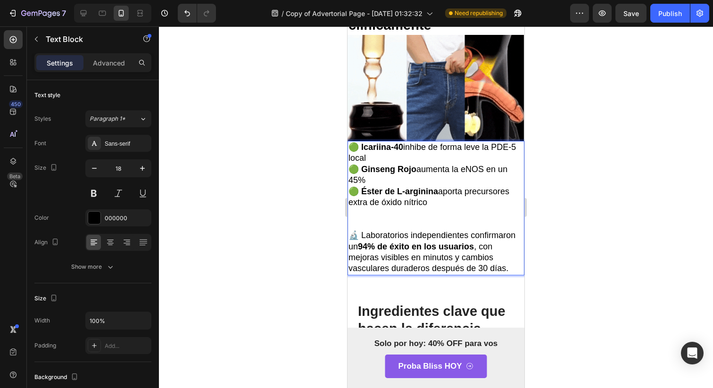
click at [464, 230] on p "🔬 Laboratorios independientes confirmaron un 94% de éxito en los usuarios , con…" at bounding box center [435, 252] width 175 height 44
click at [464, 219] on p "Rich Text Editor. Editing area: main" at bounding box center [435, 224] width 175 height 11
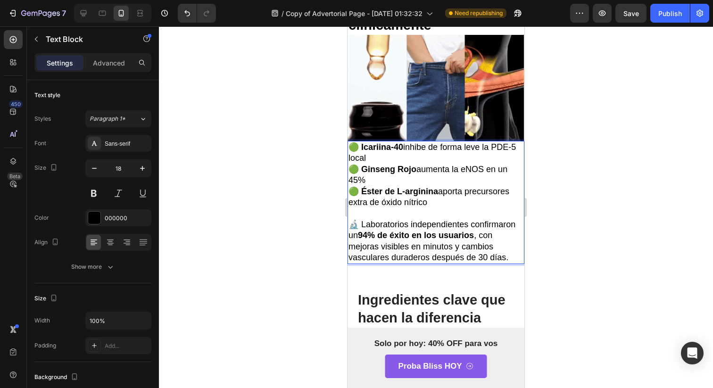
click at [484, 219] on p "🔬 Laboratorios independientes confirmaron un 94% de éxito en los usuarios , con…" at bounding box center [435, 241] width 175 height 44
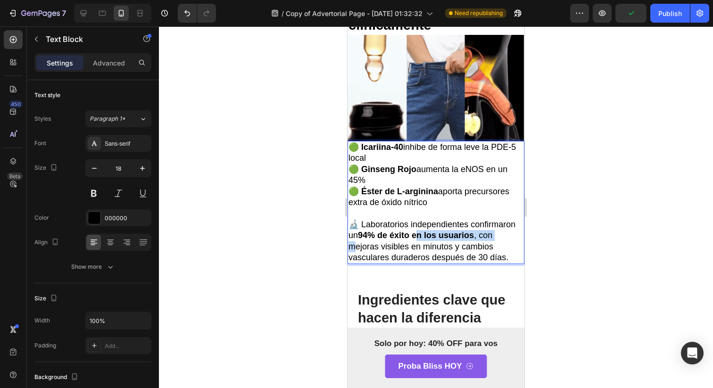
drag, startPoint x: 354, startPoint y: 222, endPoint x: 417, endPoint y: 215, distance: 63.5
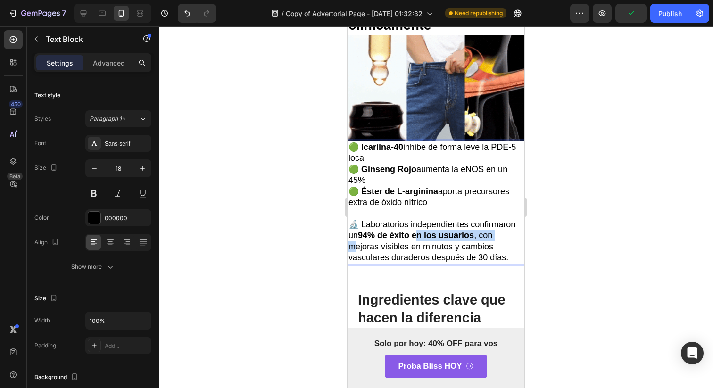
click at [417, 219] on p "🔬 Laboratorios independientes confirmaron un 94% de éxito en los usuarios , con…" at bounding box center [435, 241] width 175 height 44
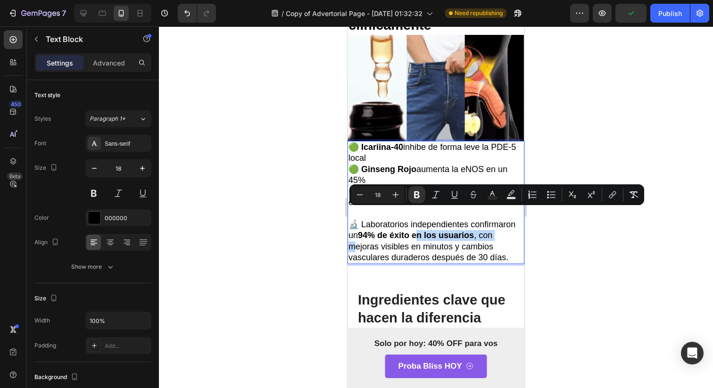
click at [417, 230] on strong "94% de éxito en los usuarios" at bounding box center [416, 234] width 116 height 9
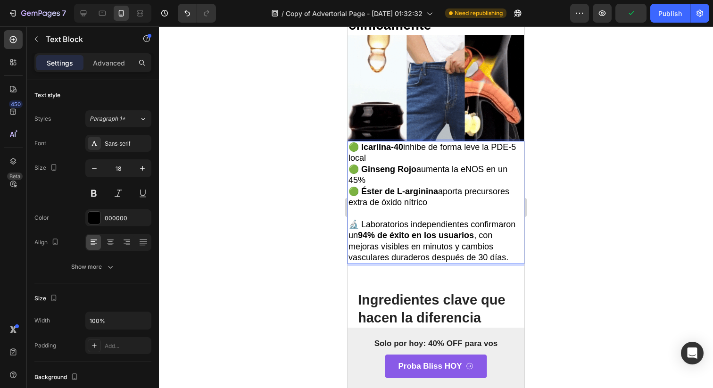
click at [493, 233] on p "🔬 Laboratorios independientes confirmaron un 94% de éxito en los usuarios , con…" at bounding box center [435, 241] width 175 height 44
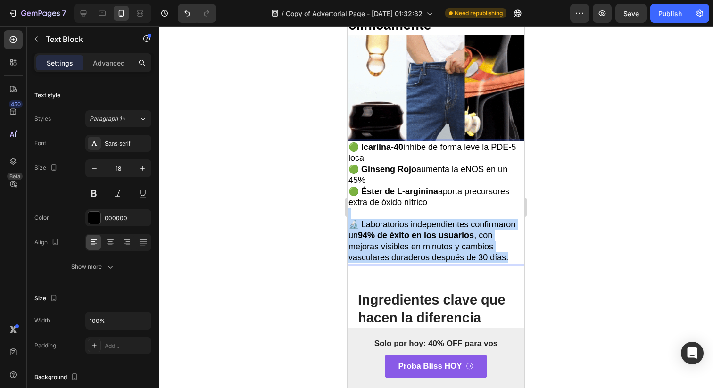
drag, startPoint x: 510, startPoint y: 233, endPoint x: 312, endPoint y: 196, distance: 202.0
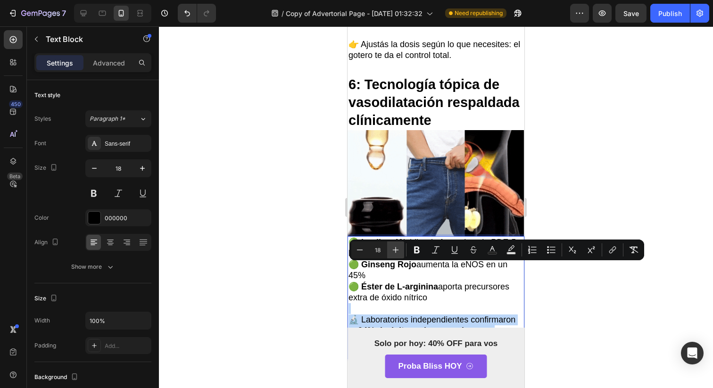
scroll to position [2261, 0]
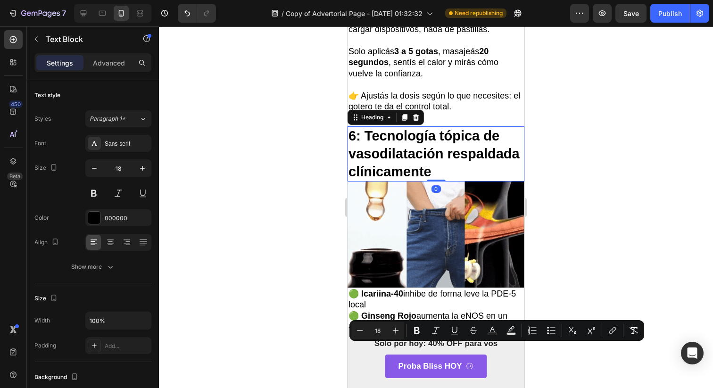
click at [409, 142] on strong "6: Tecnología tópica de vasodilatación respaldada clínicamente" at bounding box center [433, 153] width 171 height 50
copy div "🔬 Laboratorios independientes confirmaron un 94% de éxito en los usuarios , con…"
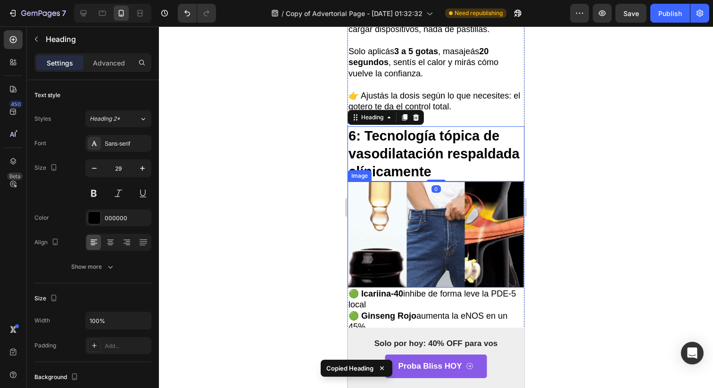
scroll to position [2491, 0]
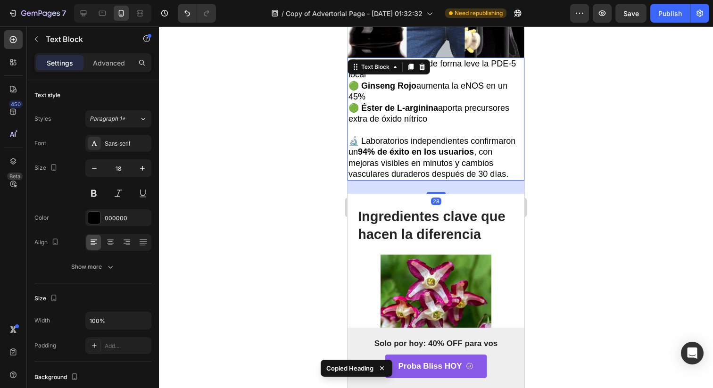
click at [403, 156] on p "🔬 Laboratorios independientes confirmaron un 94% de éxito en los usuarios , con…" at bounding box center [435, 158] width 175 height 44
drag, startPoint x: 426, startPoint y: 171, endPoint x: 426, endPoint y: 152, distance: 18.9
click at [426, 152] on div "🟢​ Icariina-40 inhibe de forma leve la PDE-5 local 🟢​ Ginseng Rojo aumenta la e…" at bounding box center [435, 118] width 177 height 123
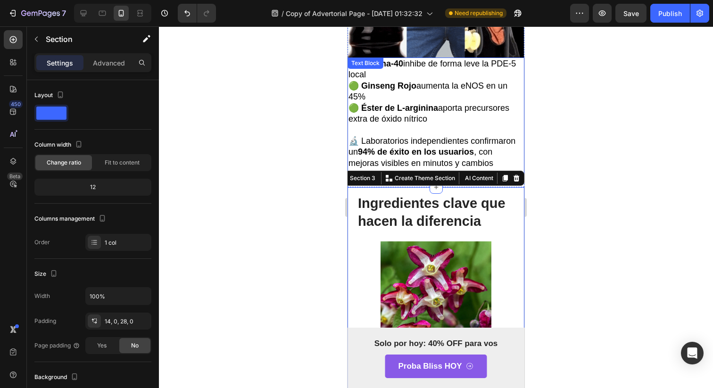
click at [353, 139] on p "🔬 Laboratorios independientes confirmaron un 94% de éxito en los usuarios , con…" at bounding box center [435, 158] width 175 height 44
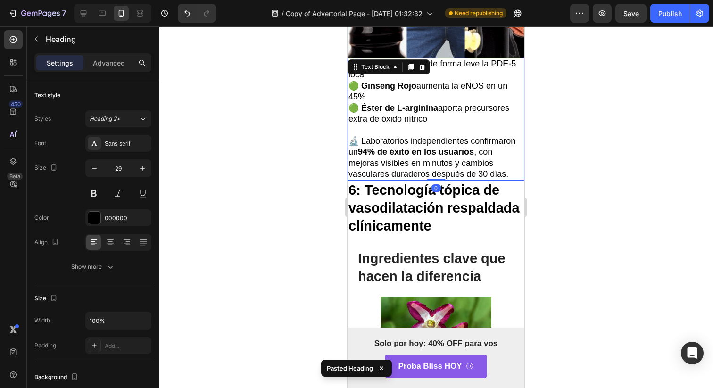
click at [382, 150] on p "🔬 Laboratorios independientes confirmaron un 94% de éxito en los usuarios , con…" at bounding box center [435, 158] width 175 height 44
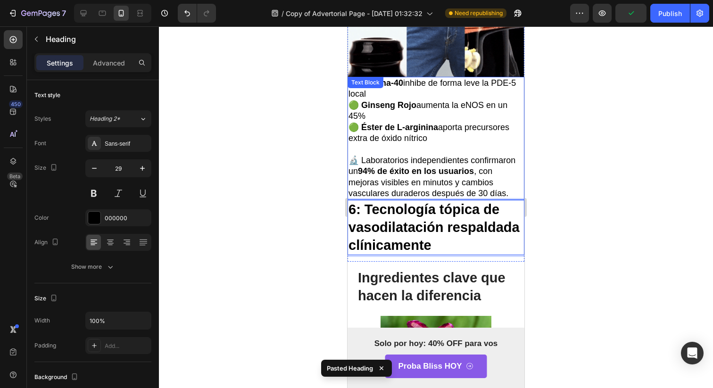
scroll to position [2473, 0]
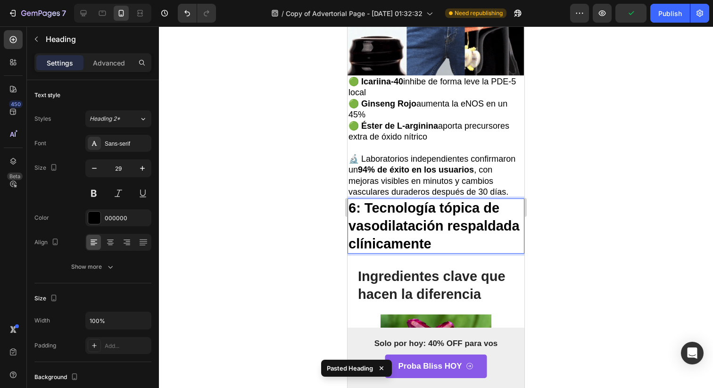
click at [366, 199] on p "6: Tecnología tópica de vasodilatación respaldada clínicamente" at bounding box center [435, 225] width 175 height 53
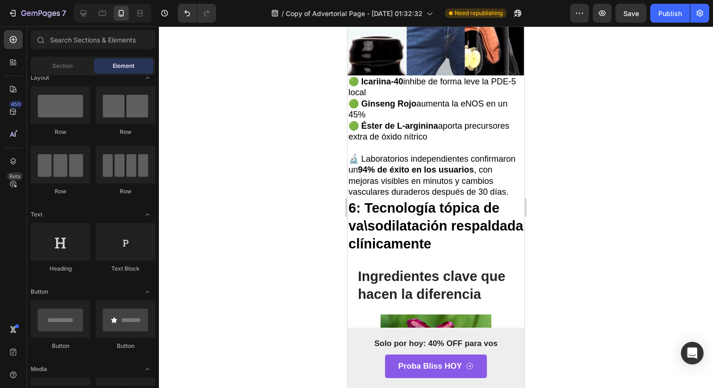
click at [366, 199] on p "⁠⁠⁠⁠⁠⁠⁠ 6: Tecnología tópica de va\sodilatación respaldada clínicamente" at bounding box center [435, 225] width 175 height 53
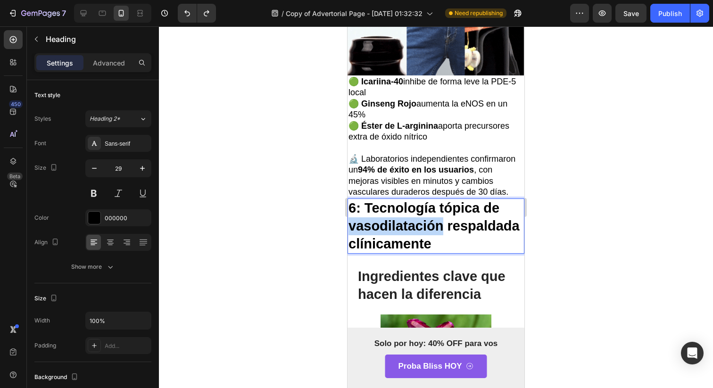
click at [405, 210] on strong "6: Tecnología tópica de vasodilatación respaldada clínicamente" at bounding box center [433, 225] width 171 height 50
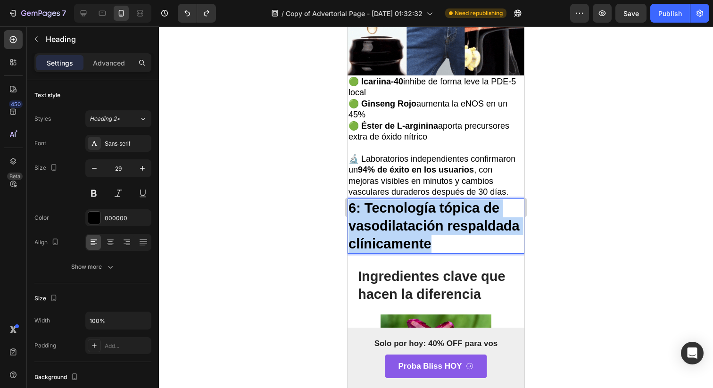
click at [405, 210] on strong "6: Tecnología tópica de vasodilatación respaldada clínicamente" at bounding box center [433, 225] width 171 height 50
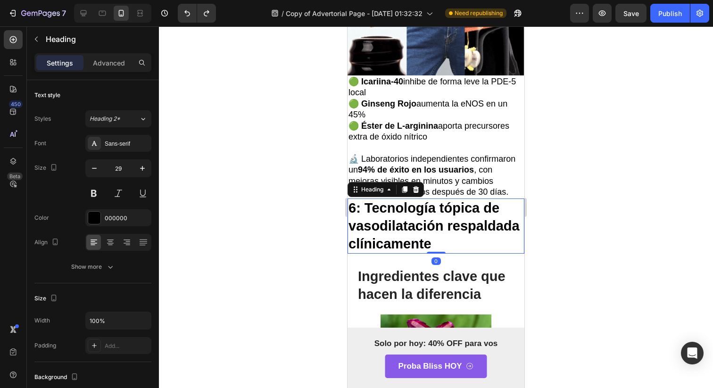
click at [405, 210] on strong "6: Tecnología tópica de vasodilatación respaldada clínicamente" at bounding box center [433, 225] width 171 height 50
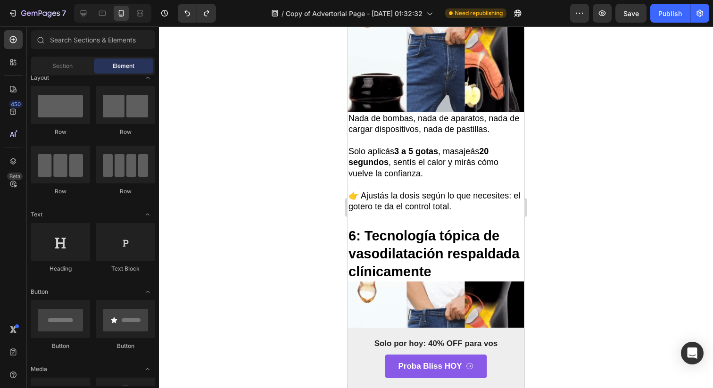
click at [405, 227] on p "⁠⁠⁠⁠⁠⁠⁠ 6: Tecnología tópica de vasodilatación respaldada clínicamente" at bounding box center [435, 253] width 175 height 53
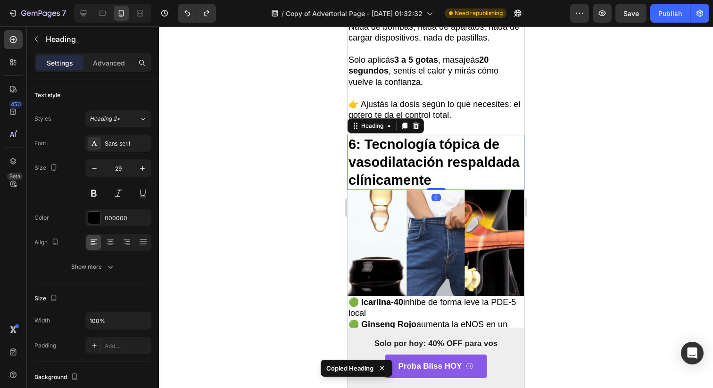
scroll to position [2412, 0]
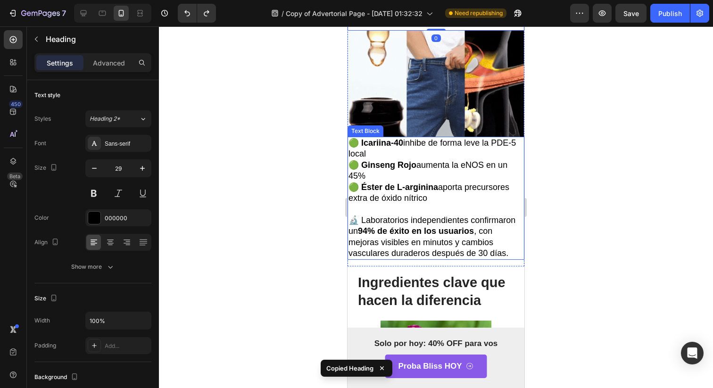
click at [401, 229] on p "🔬 Laboratorios independientes confirmaron un 94% de éxito en los usuarios , con…" at bounding box center [435, 237] width 175 height 44
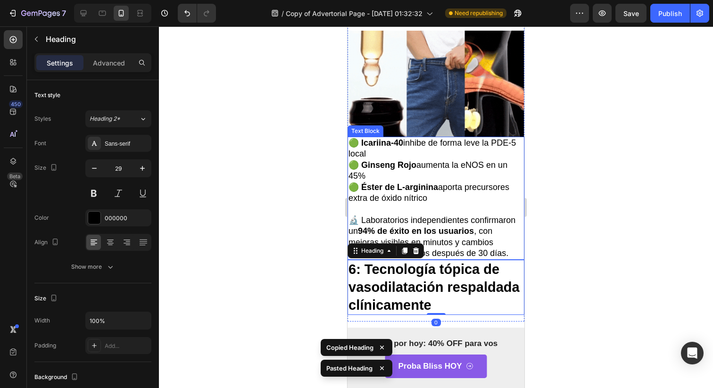
click at [435, 138] on p "🟢​ Icariina-40 inhibe de forma leve la PDE-5 local" at bounding box center [435, 149] width 175 height 22
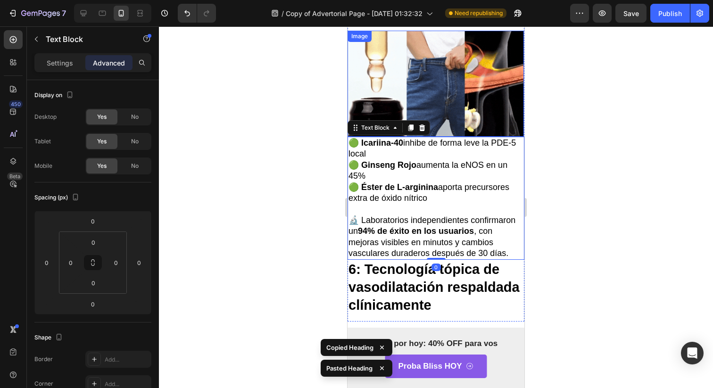
click at [435, 82] on img at bounding box center [435, 84] width 176 height 106
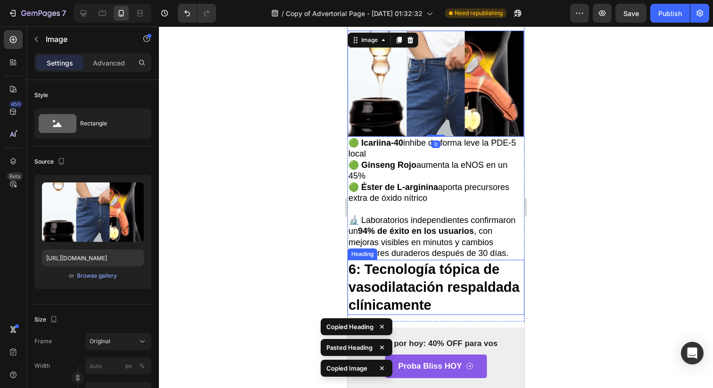
click at [423, 276] on strong "6: Tecnología tópica de vasodilatación respaldada clínicamente" at bounding box center [433, 287] width 171 height 50
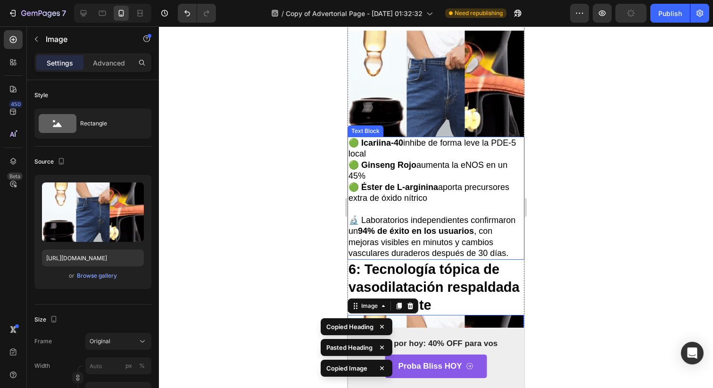
click at [423, 138] on p "🟢​ Icariina-40 inhibe de forma leve la PDE-5 local" at bounding box center [435, 149] width 175 height 22
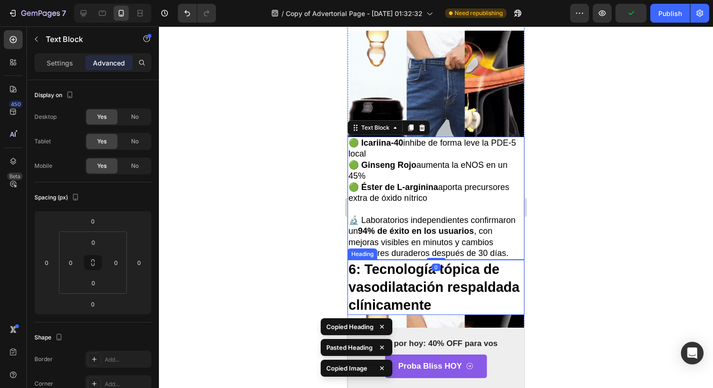
click at [433, 279] on strong "6: Tecnología tópica de vasodilatación respaldada clínicamente" at bounding box center [433, 287] width 171 height 50
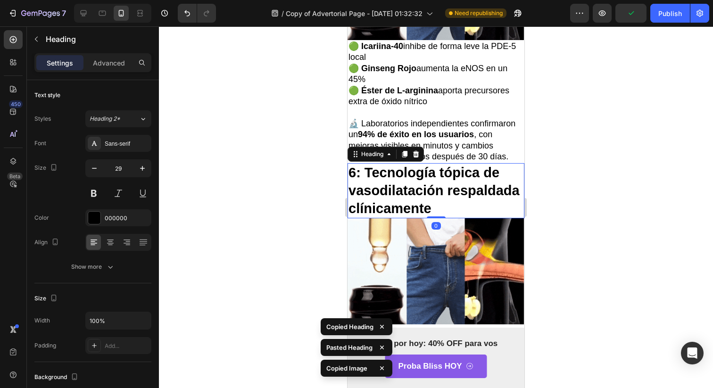
scroll to position [2543, 0]
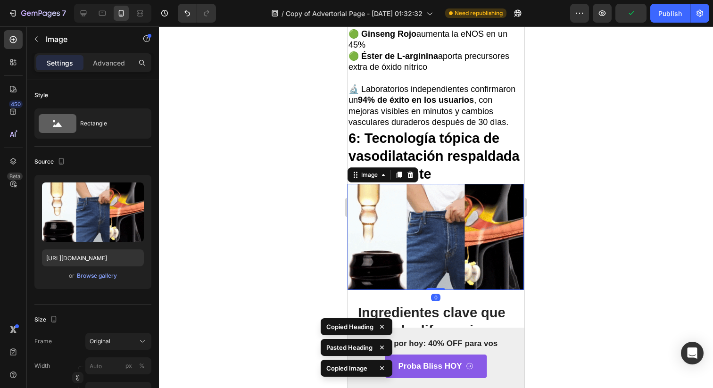
click at [439, 214] on img at bounding box center [435, 237] width 176 height 106
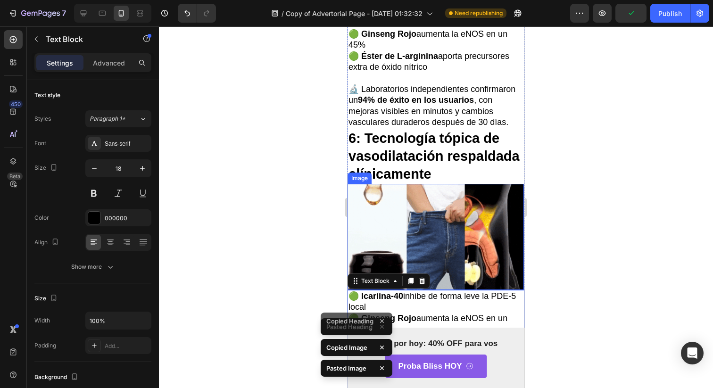
click at [437, 221] on img at bounding box center [435, 237] width 176 height 106
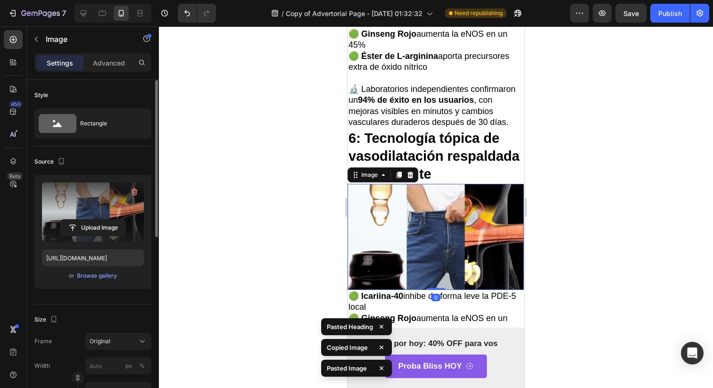
click at [105, 197] on label at bounding box center [93, 211] width 102 height 59
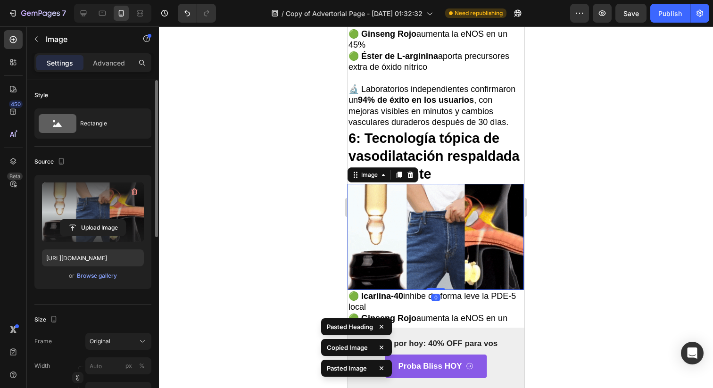
click at [105, 220] on input "file" at bounding box center [92, 228] width 65 height 16
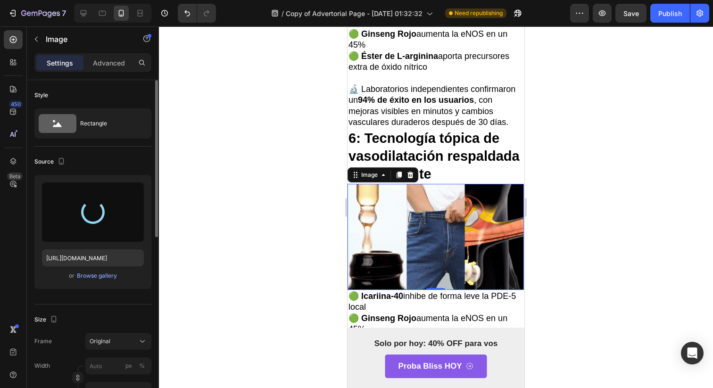
type input "[URL][DOMAIN_NAME]"
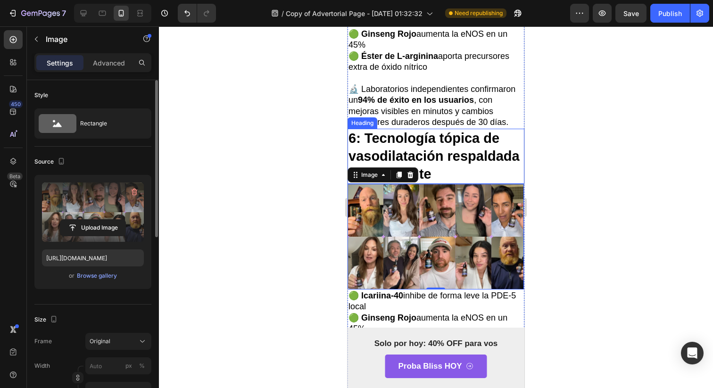
click at [440, 138] on strong "6: Tecnología tópica de vasodilatación respaldada clínicamente" at bounding box center [433, 156] width 171 height 50
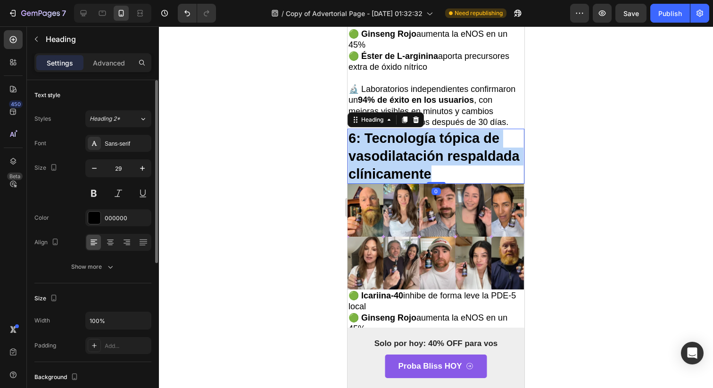
click at [440, 138] on strong "6: Tecnología tópica de vasodilatación respaldada clínicamente" at bounding box center [433, 156] width 171 height 50
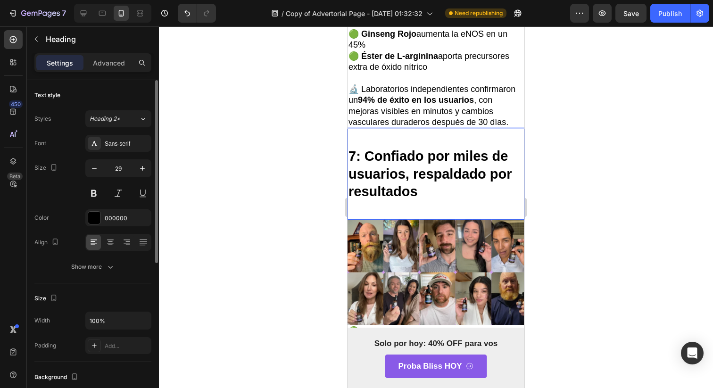
click at [413, 130] on p "Rich Text Editor. Editing area: main" at bounding box center [435, 139] width 175 height 18
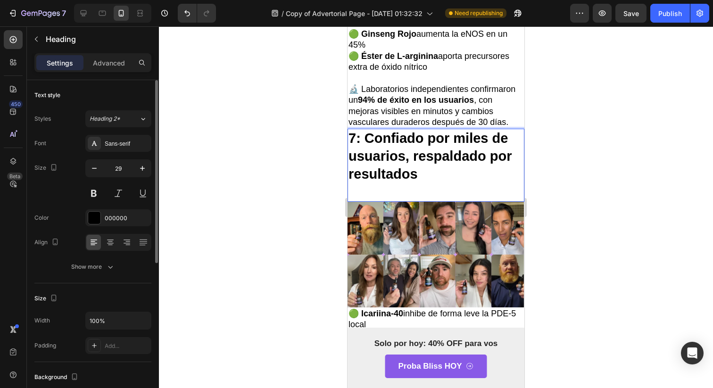
click at [410, 144] on p "7: Confiado por miles de usuarios, respaldado por resultados" at bounding box center [435, 156] width 175 height 53
click at [410, 183] on p "Rich Text Editor. Editing area: main" at bounding box center [435, 192] width 175 height 18
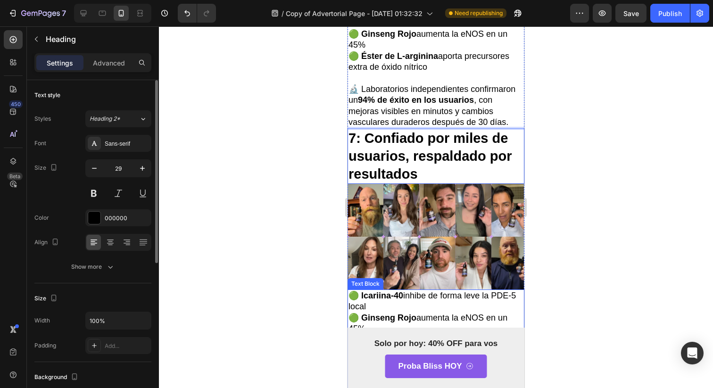
click at [438, 290] on p "🟢​ Icariina-40 inhibe de forma leve la PDE-5 local" at bounding box center [435, 301] width 175 height 22
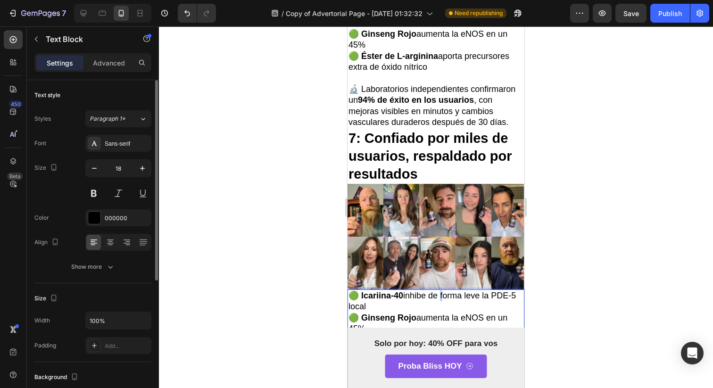
click at [438, 290] on p "🟢​ Icariina-40 inhibe de forma leve la PDE-5 local" at bounding box center [435, 301] width 175 height 22
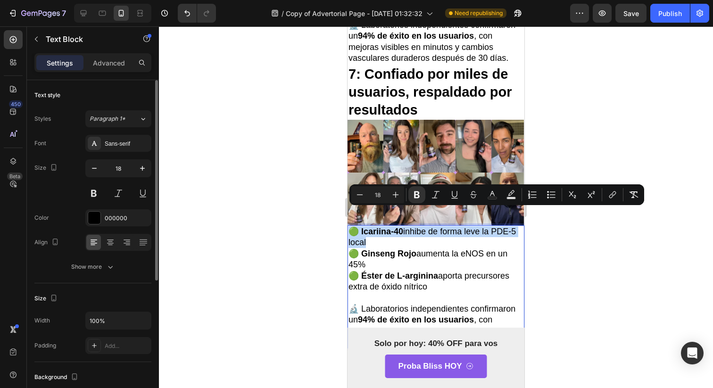
scroll to position [2617, 0]
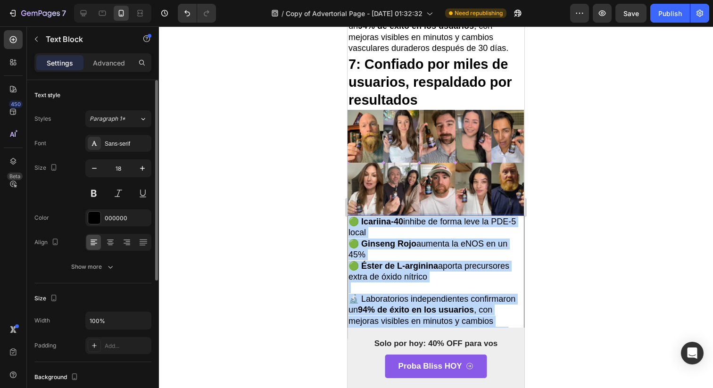
drag, startPoint x: 509, startPoint y: 309, endPoint x: 271, endPoint y: 194, distance: 264.1
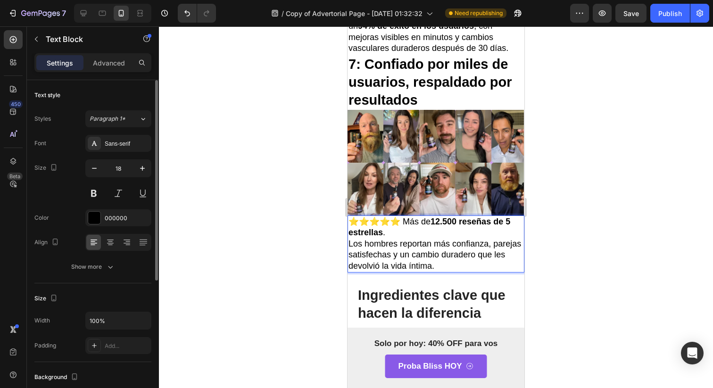
click at [444, 216] on p "⭐⭐⭐⭐⭐ Más de 12.500 reseñas de 5 estrellas ." at bounding box center [435, 227] width 175 height 22
click at [409, 238] on p "Los hombres reportan más confianza, parejas satisfechas y un cambio duradero qu…" at bounding box center [435, 254] width 175 height 33
click at [466, 238] on p "Los hombres reportan más confianza, parejas satisfechas y un cambio duradero qu…" at bounding box center [435, 254] width 175 height 33
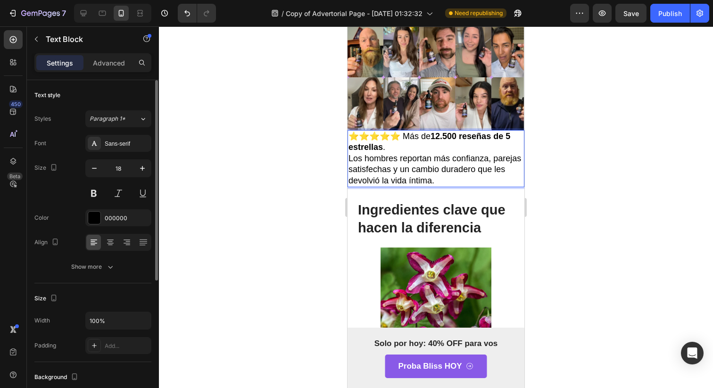
scroll to position [2743, 0]
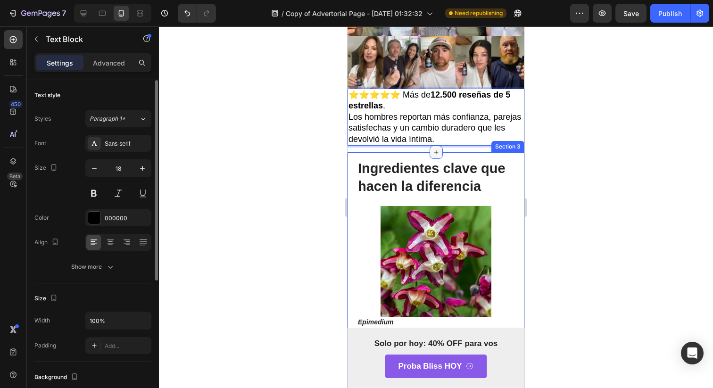
click at [436, 146] on div at bounding box center [435, 152] width 13 height 13
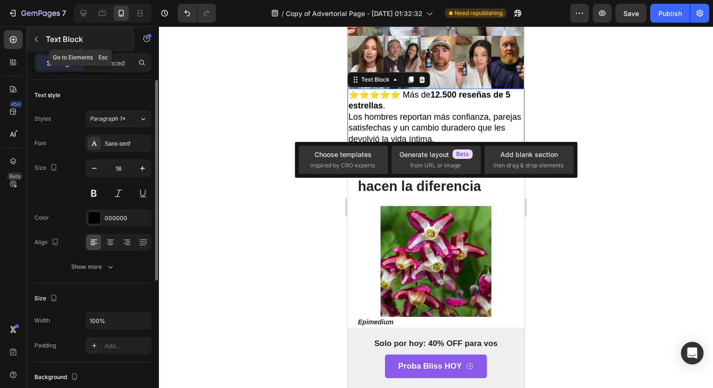
click at [49, 42] on p "Text Block" at bounding box center [86, 38] width 80 height 11
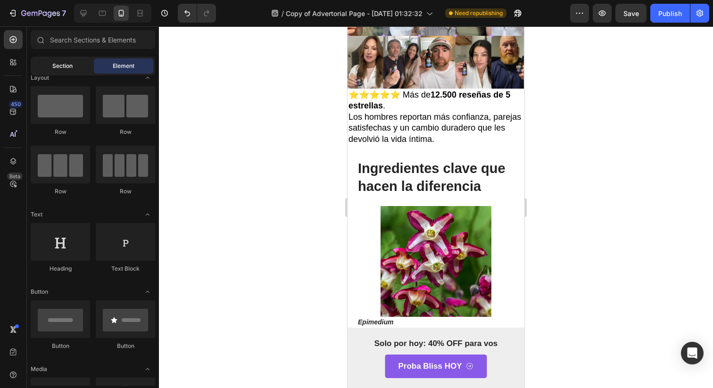
click at [48, 66] on div "Section" at bounding box center [62, 65] width 59 height 15
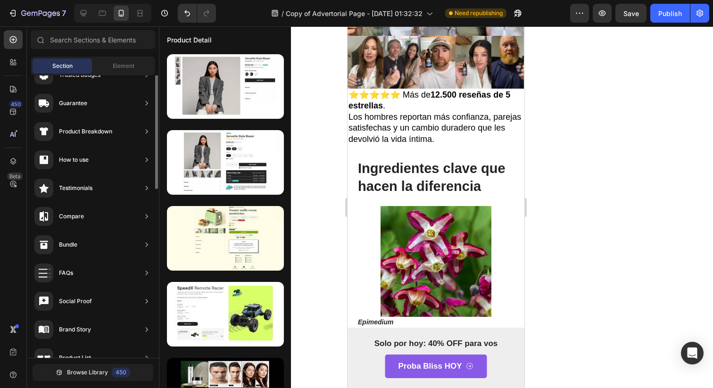
scroll to position [153, 0]
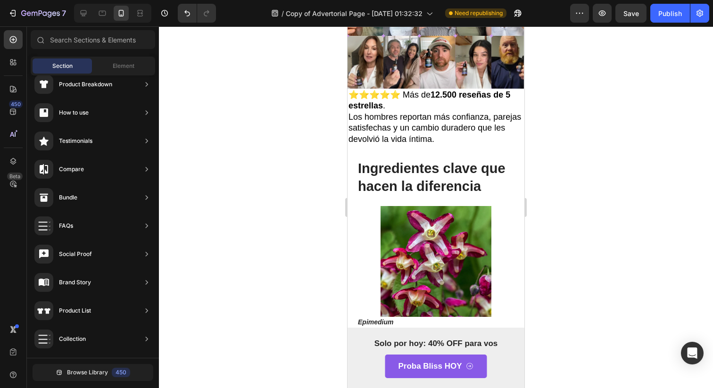
click at [75, 73] on div "Section" at bounding box center [62, 65] width 59 height 15
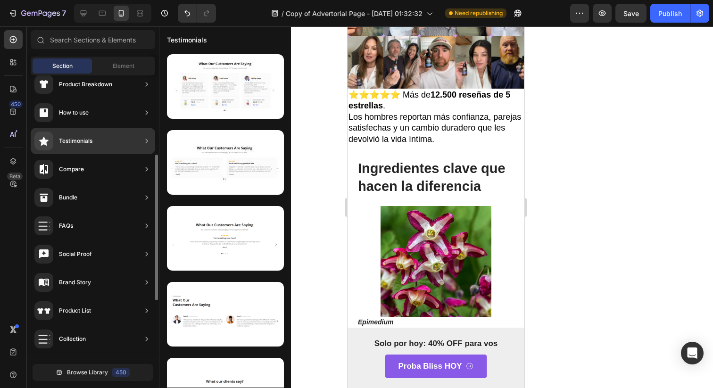
click at [75, 137] on div "Testimonials" at bounding box center [75, 140] width 33 height 9
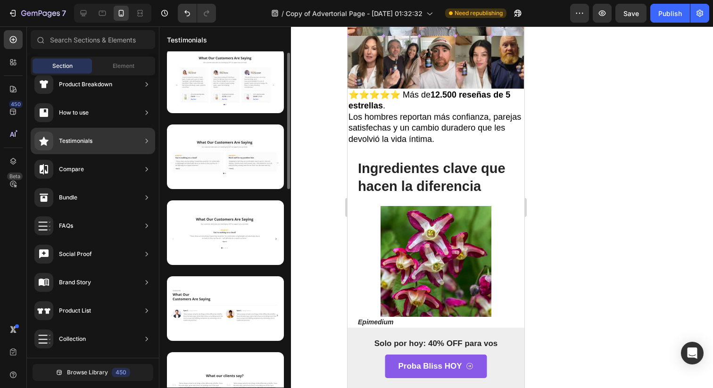
scroll to position [0, 0]
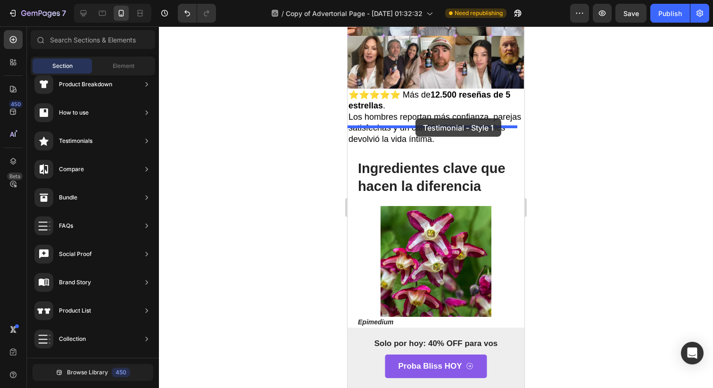
drag, startPoint x: 588, startPoint y: 143, endPoint x: 414, endPoint y: 118, distance: 176.1
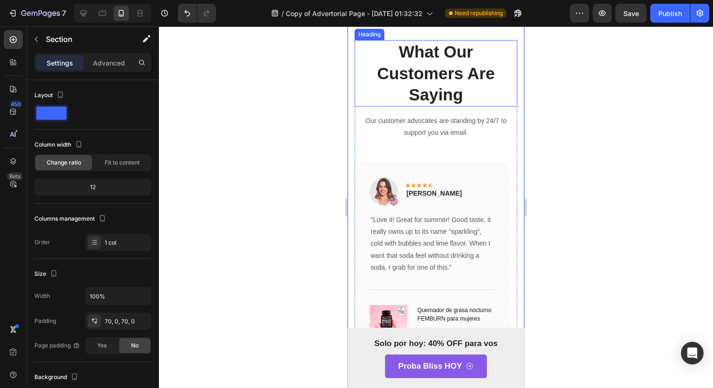
scroll to position [2899, 0]
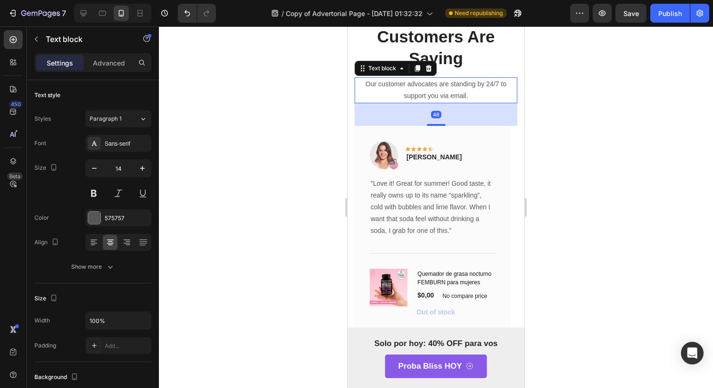
click at [424, 97] on p "Our customer advocates are standing by 24/7 to support you via email." at bounding box center [435, 90] width 161 height 24
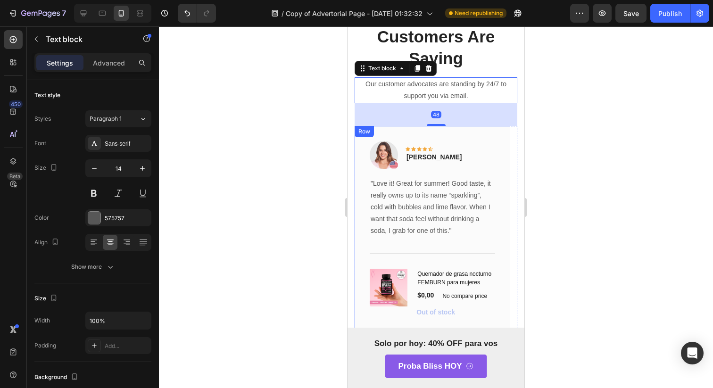
click at [424, 142] on div "Icon Icon Icon Icon Icon Row Rita Carroll Text block" at bounding box center [433, 155] width 57 height 28
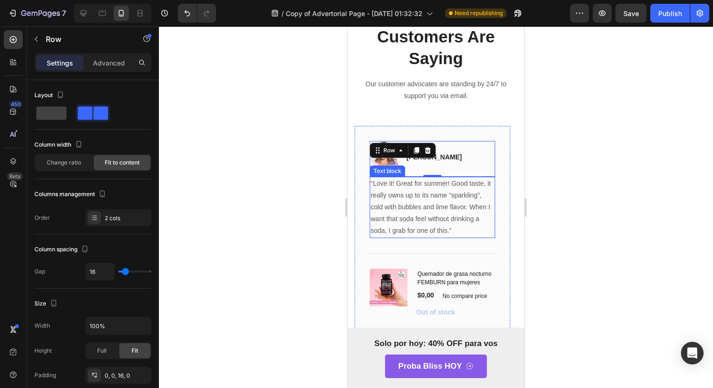
click at [426, 195] on p ""Love it! Great for summer! Good taste, it really owns up to its name “sparklin…" at bounding box center [431, 207] width 123 height 59
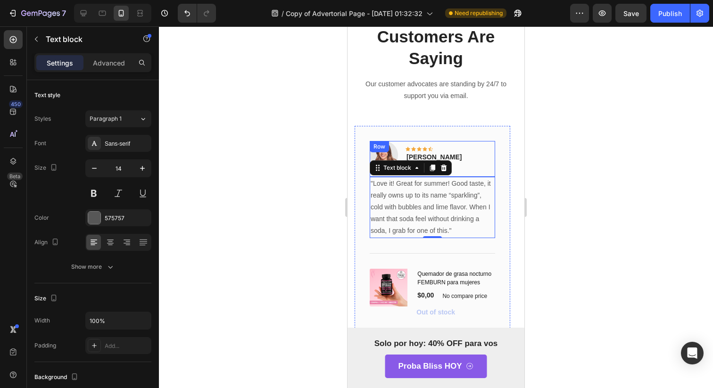
click at [466, 175] on div "Image Icon Icon Icon Icon Icon Row Rita Carroll Text block Row" at bounding box center [431, 159] width 125 height 36
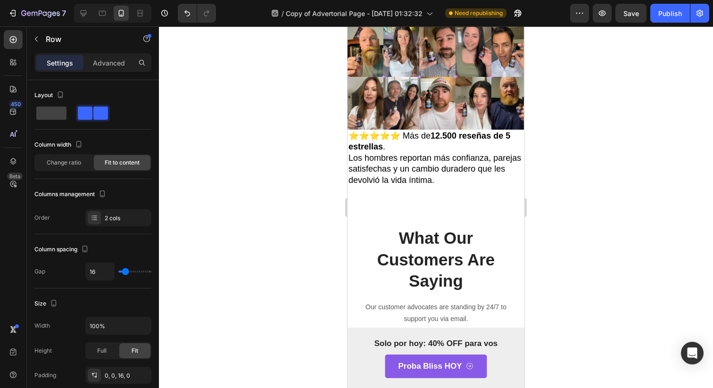
scroll to position [2699, 0]
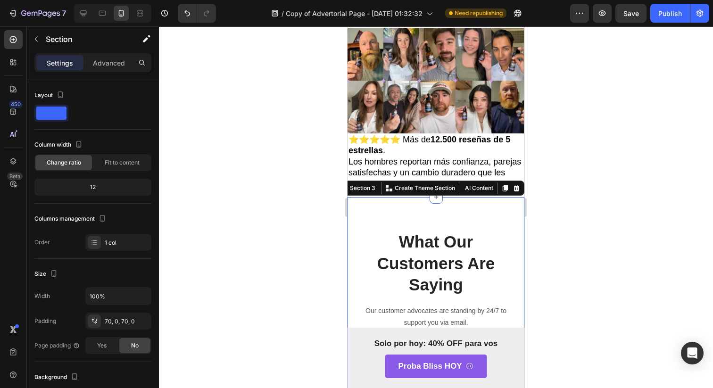
click at [513, 185] on icon at bounding box center [516, 188] width 6 height 7
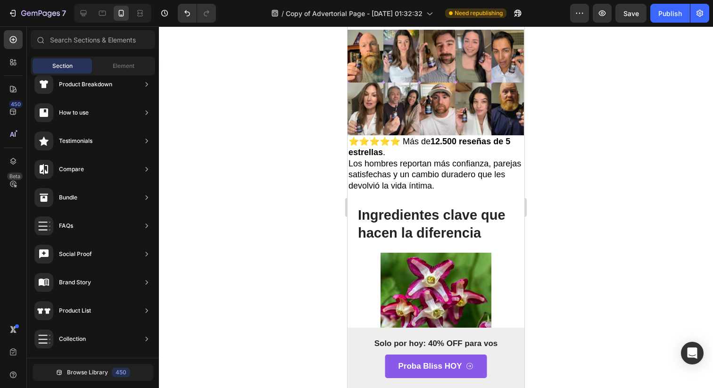
scroll to position [2728, 0]
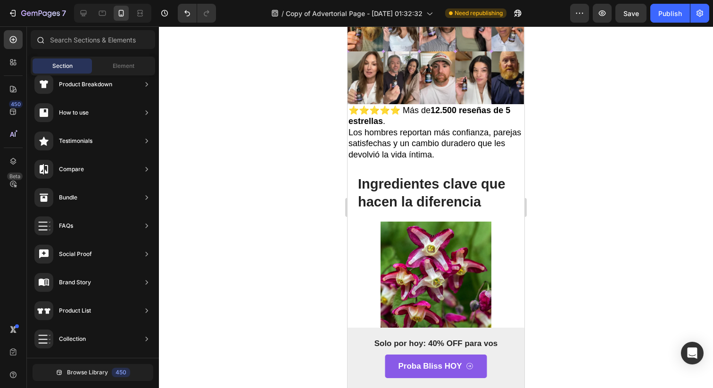
click at [88, 51] on div at bounding box center [93, 41] width 132 height 23
click at [88, 49] on div at bounding box center [93, 41] width 132 height 23
click at [92, 43] on input "text" at bounding box center [93, 39] width 124 height 19
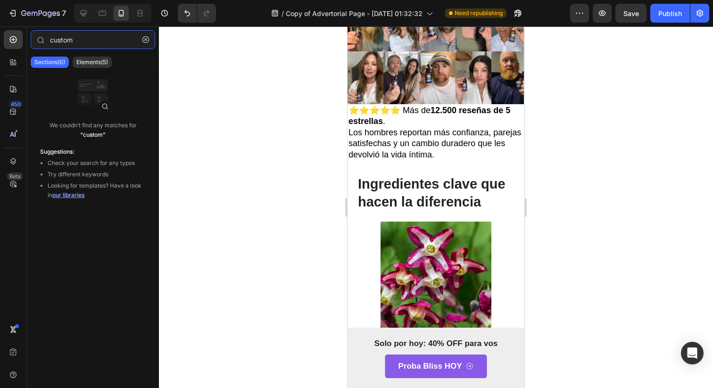
type input "custom"
click at [83, 74] on div "We couldn’t find any matches for “custom”" at bounding box center [93, 109] width 121 height 75
click at [83, 73] on div "We couldn’t find any matches for “custom”" at bounding box center [93, 109] width 121 height 75
click at [83, 72] on div "We couldn’t find any matches for “custom”" at bounding box center [93, 109] width 121 height 75
click at [86, 68] on div "Sections(0) Elements(5)" at bounding box center [93, 62] width 132 height 19
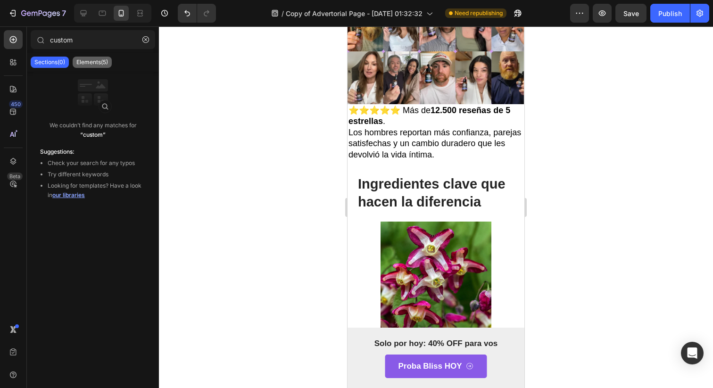
click at [93, 67] on div "Sections(0) Elements(5)" at bounding box center [93, 62] width 132 height 19
click at [94, 59] on p "Elements(5)" at bounding box center [92, 62] width 32 height 8
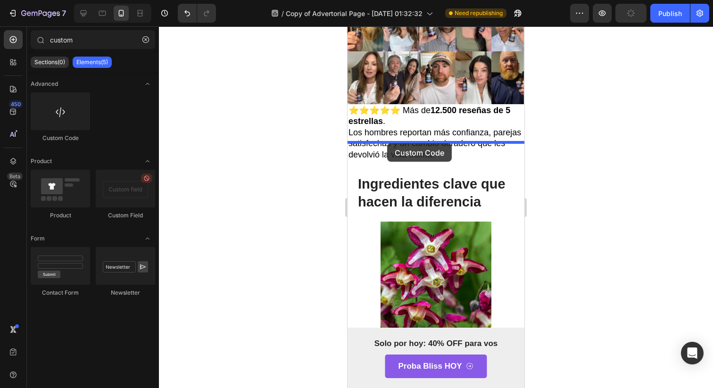
drag, startPoint x: 408, startPoint y: 156, endPoint x: 386, endPoint y: 143, distance: 25.0
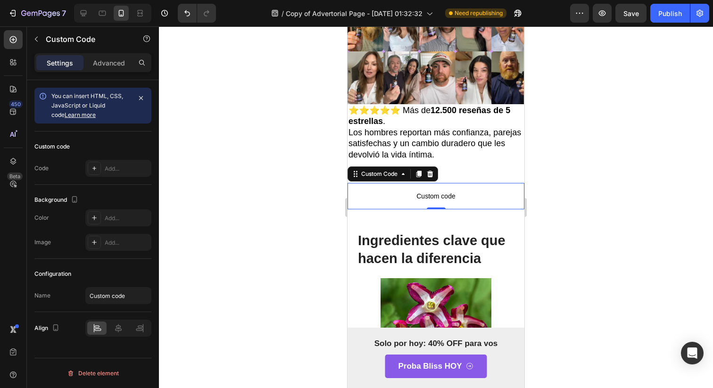
click at [432, 190] on span "Custom code" at bounding box center [435, 195] width 177 height 11
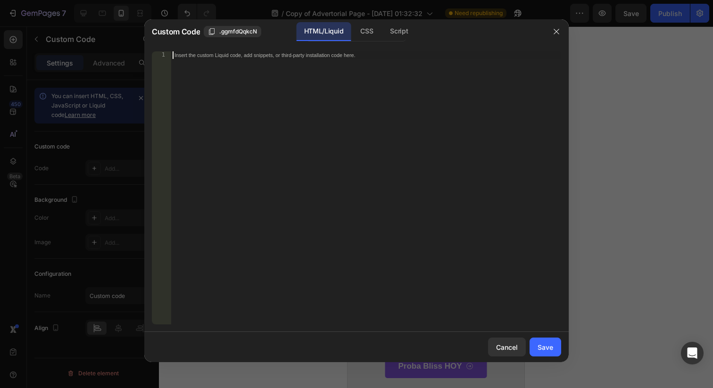
click at [432, 170] on div "Insert the custom Liquid code, add snippets, or third-party installation code h…" at bounding box center [366, 195] width 390 height 288
paste textarea "</style>"
type textarea "</style>"
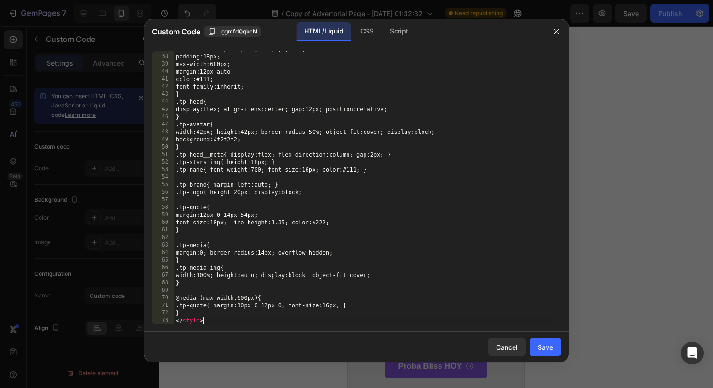
scroll to position [300, 0]
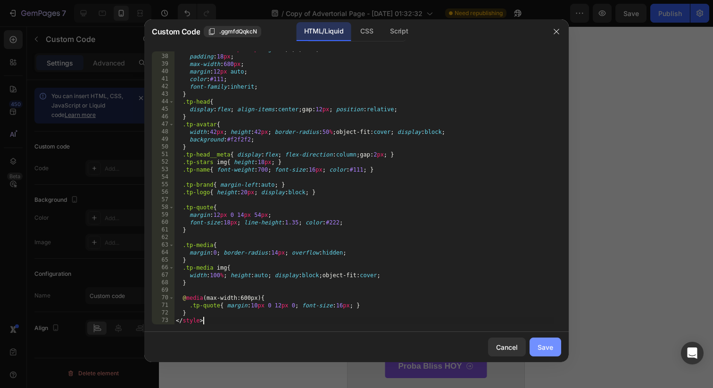
click at [559, 353] on button "Save" at bounding box center [545, 346] width 32 height 19
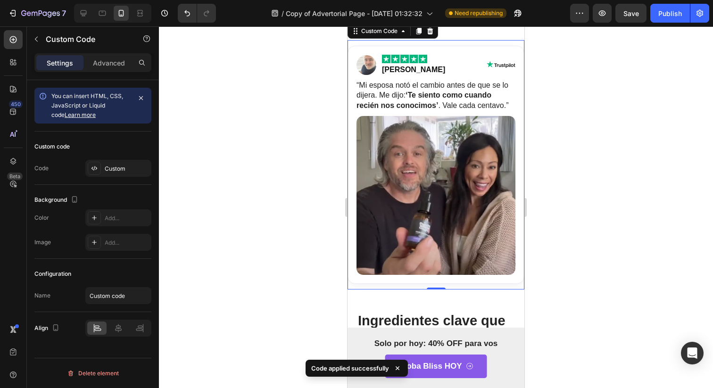
scroll to position [2847, 0]
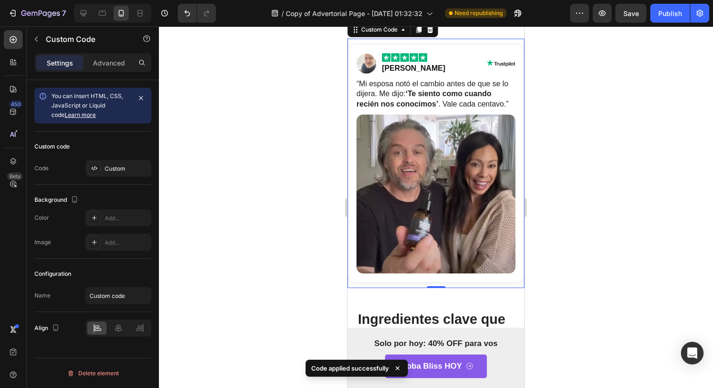
click at [592, 177] on div at bounding box center [436, 206] width 554 height 361
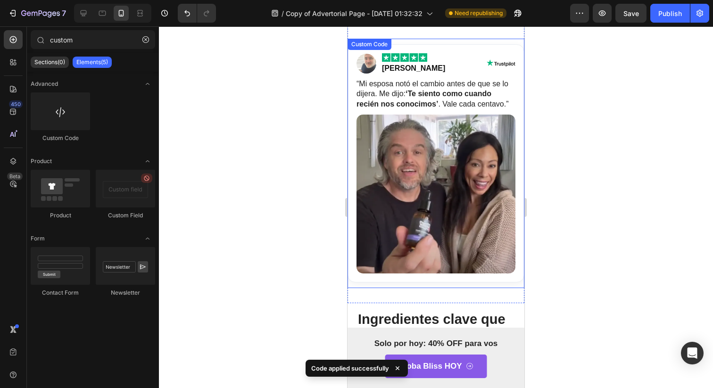
click at [486, 59] on img "Reseña verificada" at bounding box center [500, 63] width 29 height 9
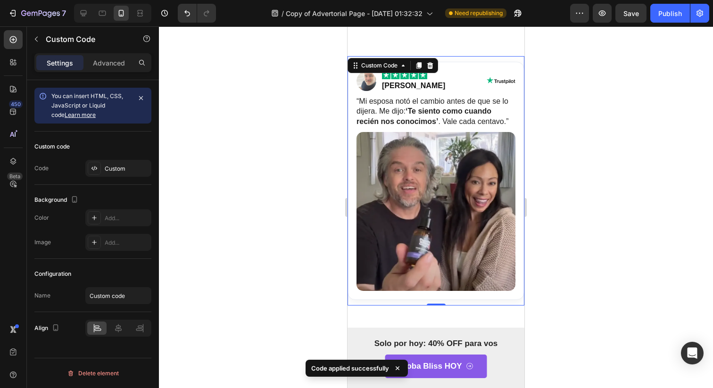
scroll to position [2828, 0]
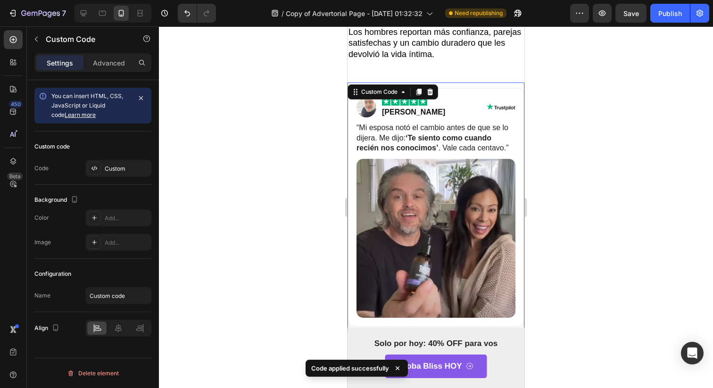
click at [491, 97] on div "[PERSON_NAME]" at bounding box center [435, 107] width 159 height 21
click at [574, 216] on div at bounding box center [436, 206] width 554 height 361
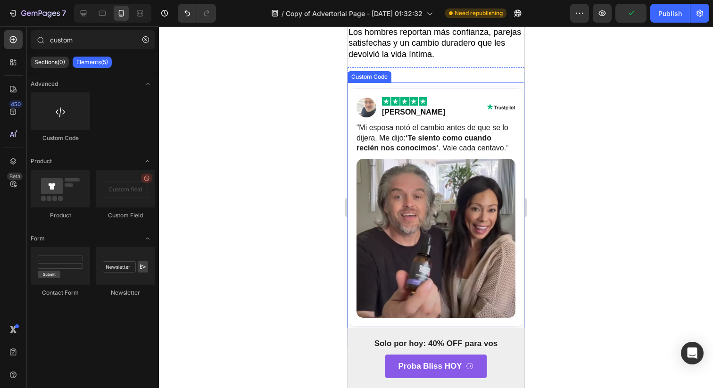
click at [647, 175] on div at bounding box center [436, 206] width 554 height 361
click at [236, 267] on div at bounding box center [436, 206] width 554 height 361
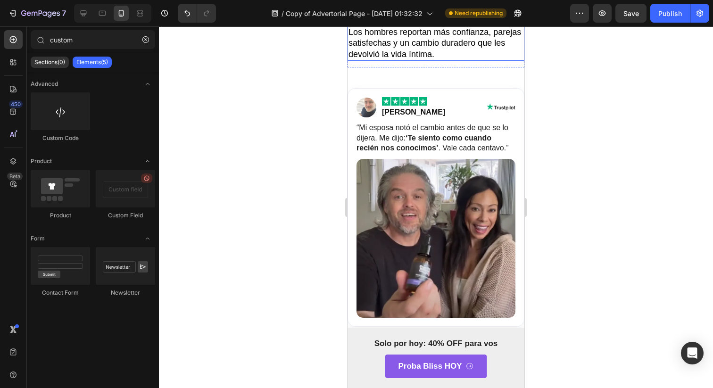
click at [460, 34] on div "⭐⭐⭐⭐⭐ Más de 12.500 reseñas de 5 estrellas . Los hombres reportan más confianza…" at bounding box center [435, 32] width 177 height 57
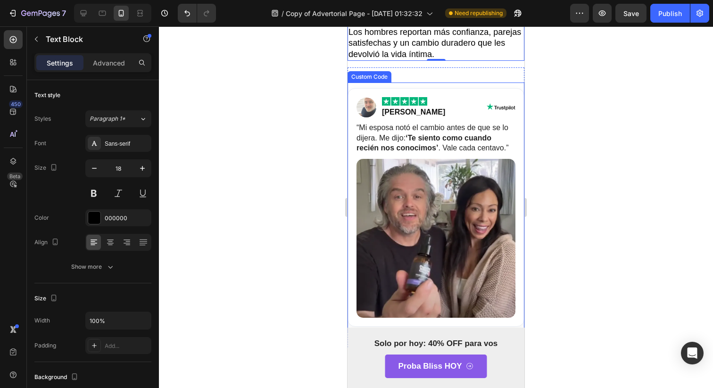
click at [475, 135] on blockquote "“Mi esposa notó el cambio antes de que se lo dijera. Me dijo: ‘Te siento como c…" at bounding box center [435, 138] width 159 height 31
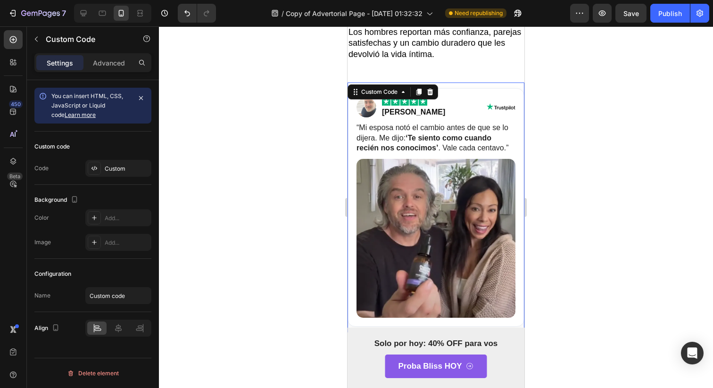
click at [406, 107] on div "[PERSON_NAME]" at bounding box center [413, 112] width 63 height 11
click at [107, 7] on div at bounding box center [102, 13] width 15 height 15
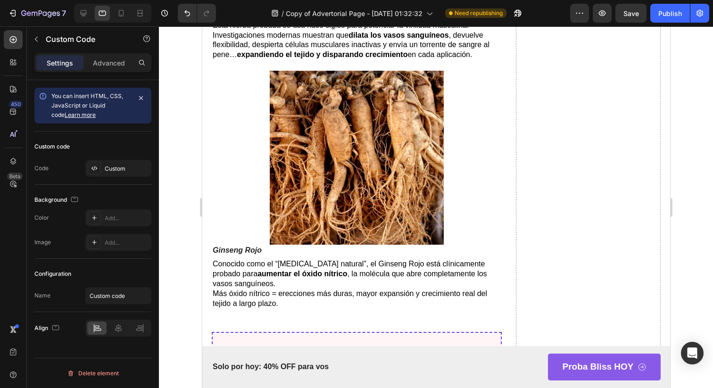
scroll to position [2701, 0]
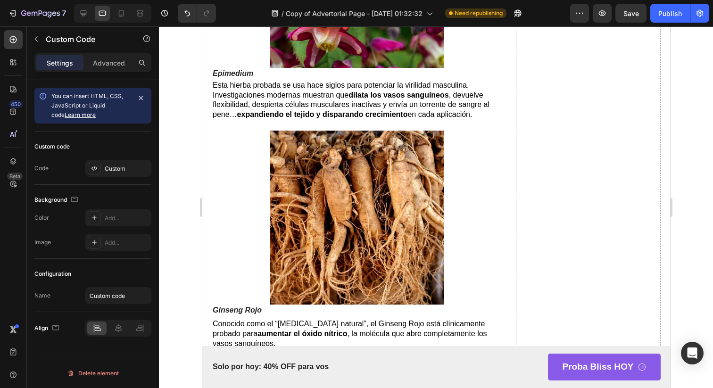
click at [88, 21] on div at bounding box center [112, 13] width 77 height 19
click at [85, 14] on icon at bounding box center [83, 12] width 9 height 9
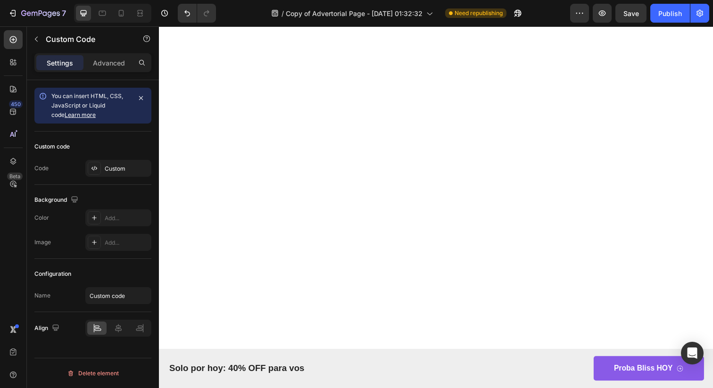
scroll to position [3240, 0]
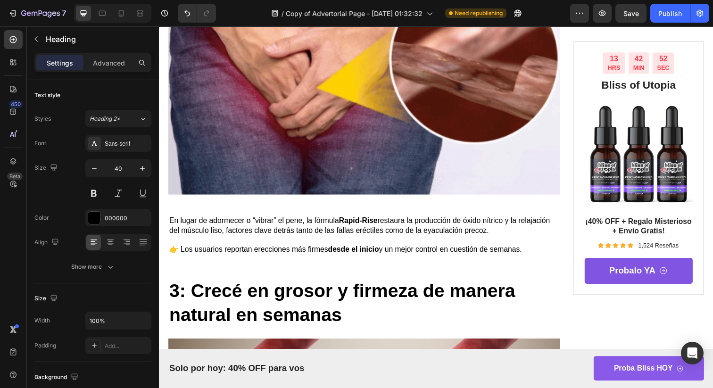
scroll to position [1362, 0]
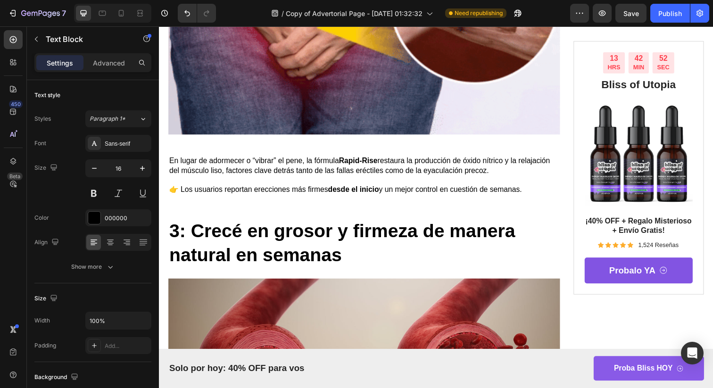
click at [401, 188] on p at bounding box center [368, 183] width 398 height 10
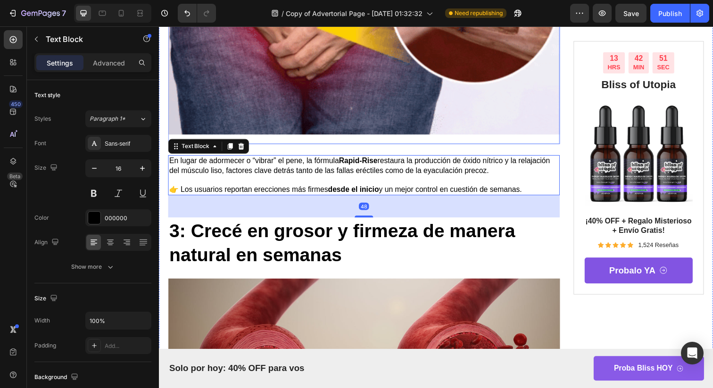
click at [399, 147] on img at bounding box center [368, 17] width 400 height 259
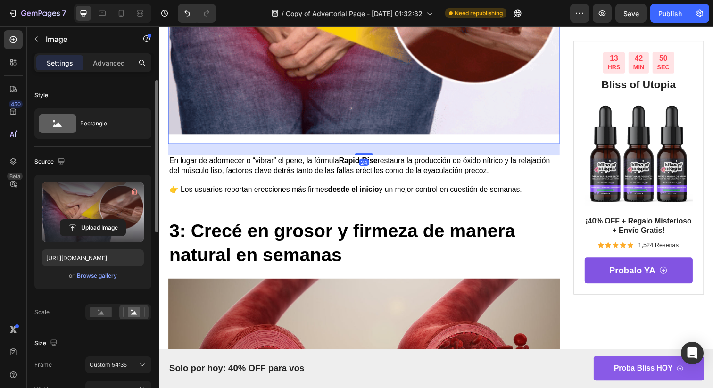
click at [109, 206] on label at bounding box center [93, 211] width 102 height 59
click at [109, 220] on input "file" at bounding box center [92, 228] width 65 height 16
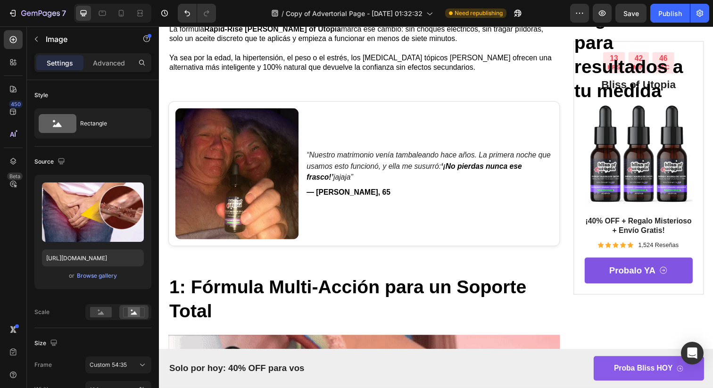
scroll to position [0, 0]
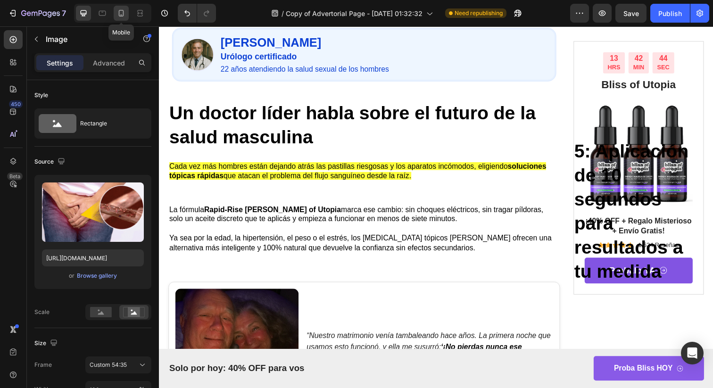
click at [115, 15] on div at bounding box center [121, 13] width 15 height 15
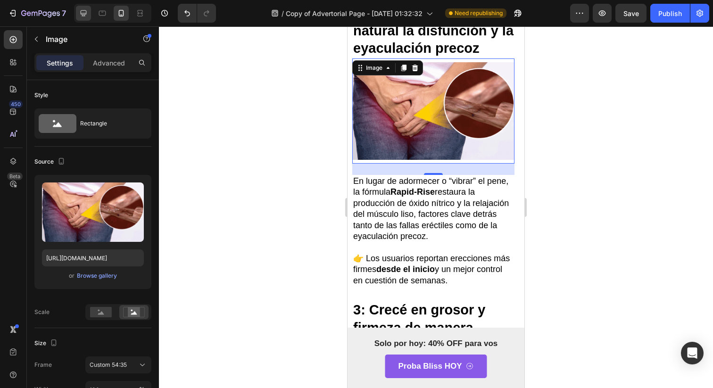
click at [87, 17] on icon at bounding box center [83, 12] width 9 height 9
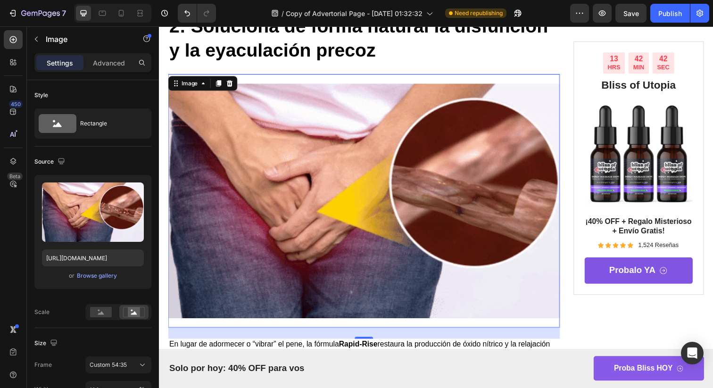
click at [129, 15] on div at bounding box center [112, 13] width 77 height 19
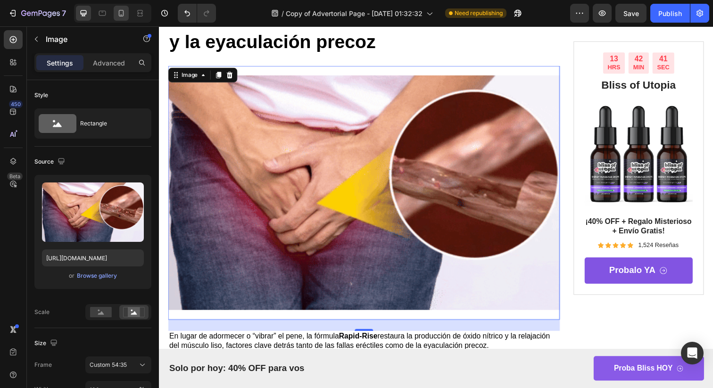
click at [120, 15] on icon at bounding box center [120, 12] width 9 height 9
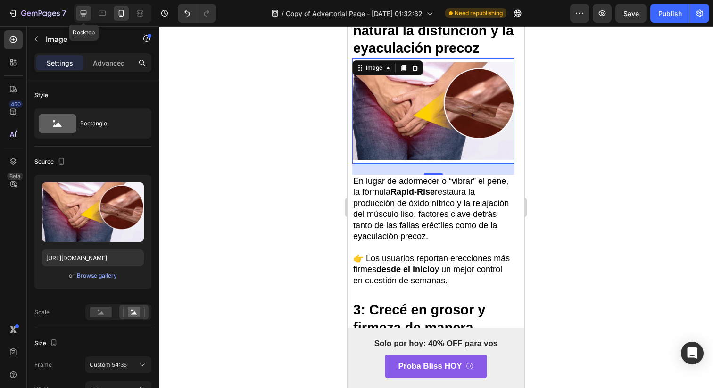
click at [84, 15] on icon at bounding box center [84, 13] width 6 height 6
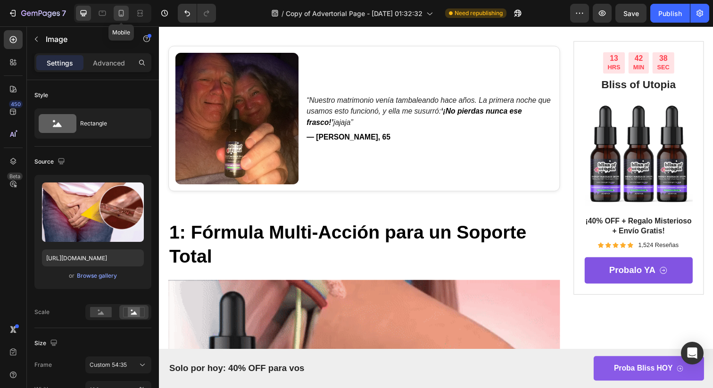
click at [123, 8] on icon at bounding box center [120, 12] width 9 height 9
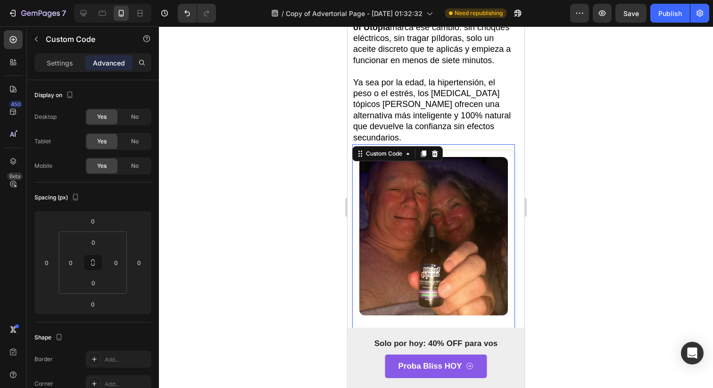
scroll to position [455, 0]
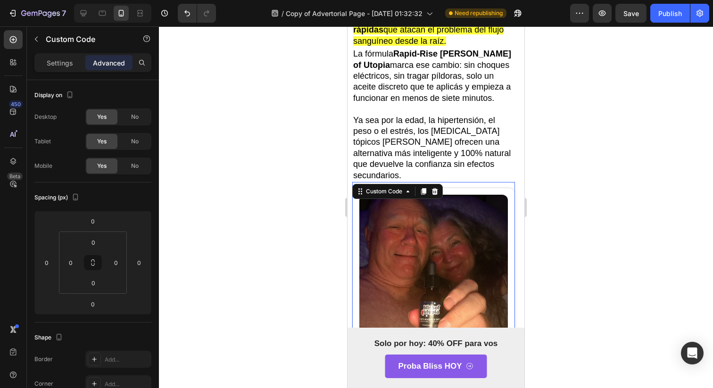
drag, startPoint x: 478, startPoint y: 213, endPoint x: 478, endPoint y: 194, distance: 19.8
click at [478, 213] on img at bounding box center [433, 274] width 148 height 158
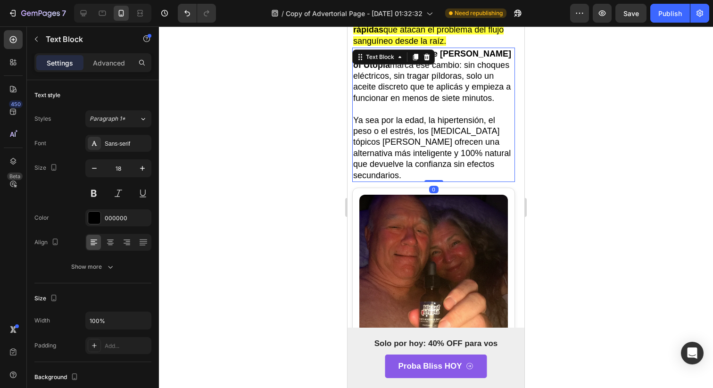
click at [478, 174] on p "Ya sea por la edad, la hipertensión, el peso o el estrés, los vasodilatadores t…" at bounding box center [433, 148] width 161 height 66
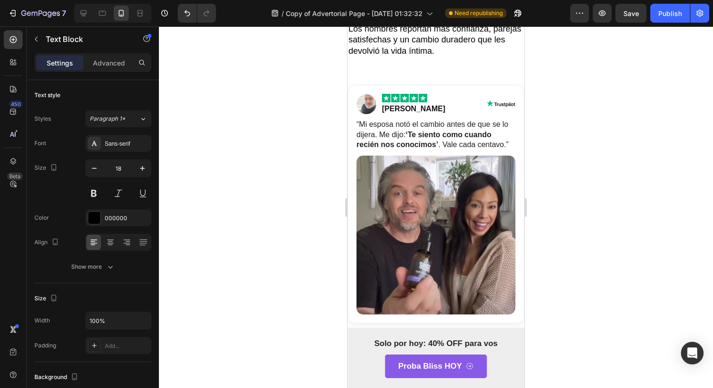
scroll to position [2818, 0]
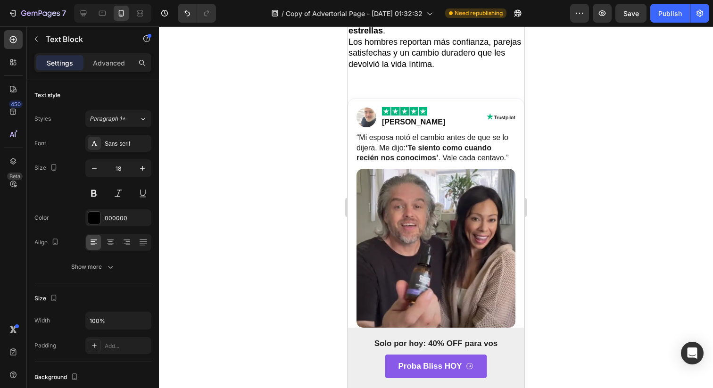
click at [478, 174] on img "Reseña verificada" at bounding box center [435, 248] width 159 height 159
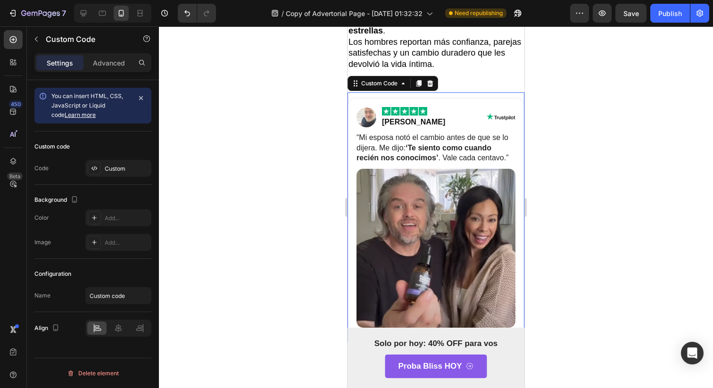
click at [481, 132] on blockquote "“Mi esposa notó el cambio antes de que se lo dijera. Me dijo: ‘Te siento como c…" at bounding box center [435, 147] width 159 height 31
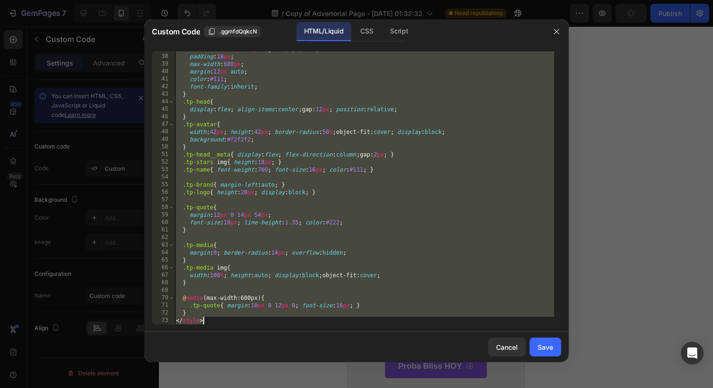
drag, startPoint x: 179, startPoint y: 58, endPoint x: 534, endPoint y: 360, distance: 465.8
click at [534, 360] on div "Custom Code .ggmfdQqkcN HTML/Liquid CSS Script <div class="tp-head"> 37 38 39 4…" at bounding box center [356, 190] width 424 height 343
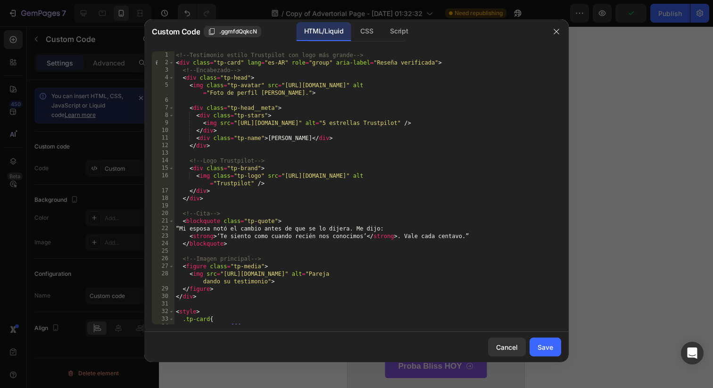
scroll to position [0, 0]
click at [548, 339] on button "Save" at bounding box center [545, 346] width 32 height 19
type textarea "} </style>"
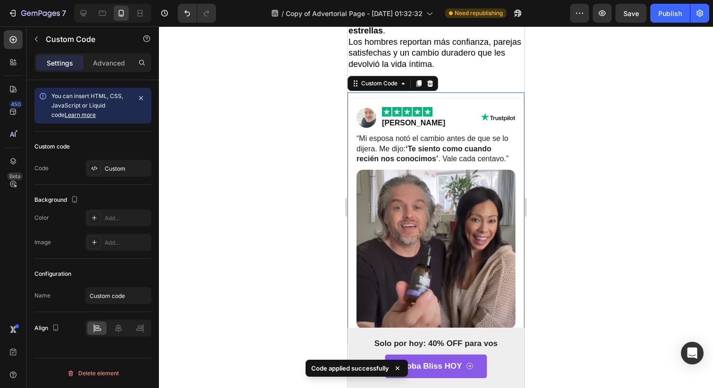
click at [564, 213] on div at bounding box center [436, 206] width 554 height 361
click at [411, 117] on div "[PERSON_NAME]" at bounding box center [413, 122] width 63 height 11
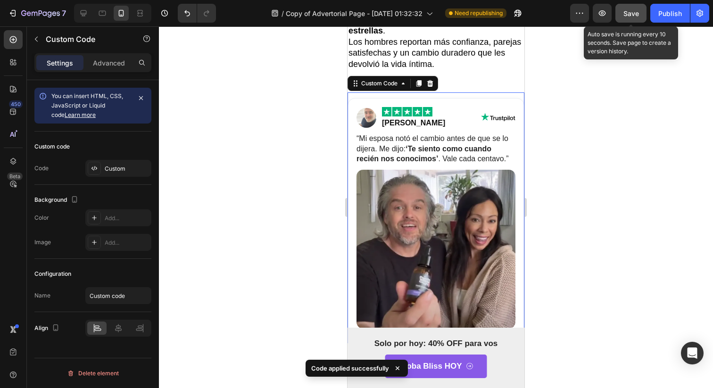
click at [628, 13] on span "Save" at bounding box center [631, 13] width 16 height 8
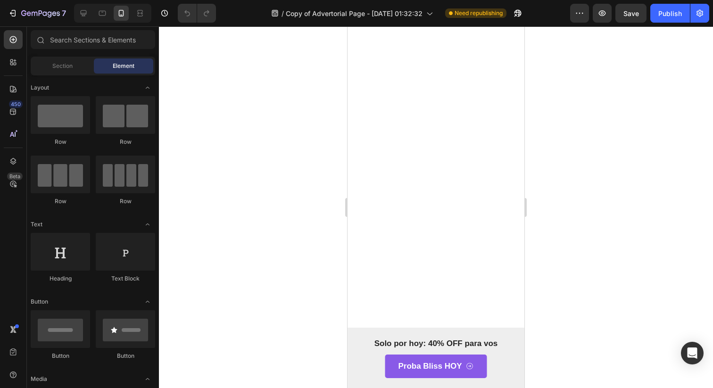
scroll to position [2806, 0]
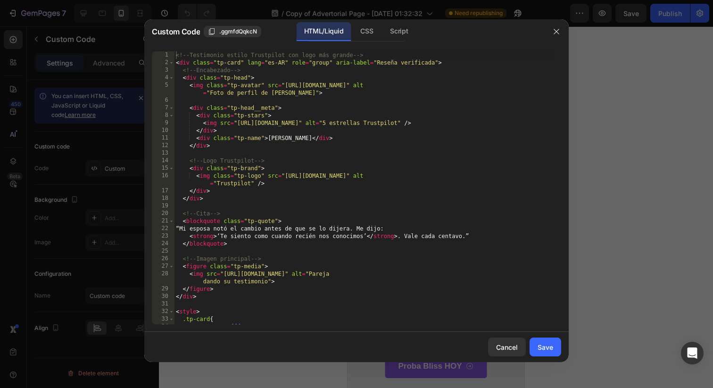
click at [492, 103] on div "<!-- Testimonio estilo Trustpilot con logo más grande --> < div class = "tp-car…" at bounding box center [364, 195] width 380 height 288
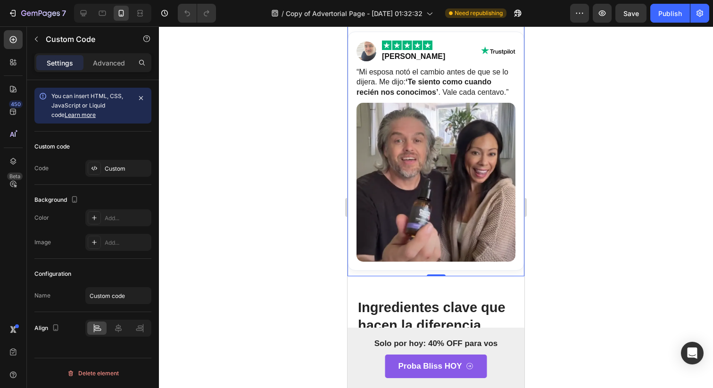
scroll to position [2860, 0]
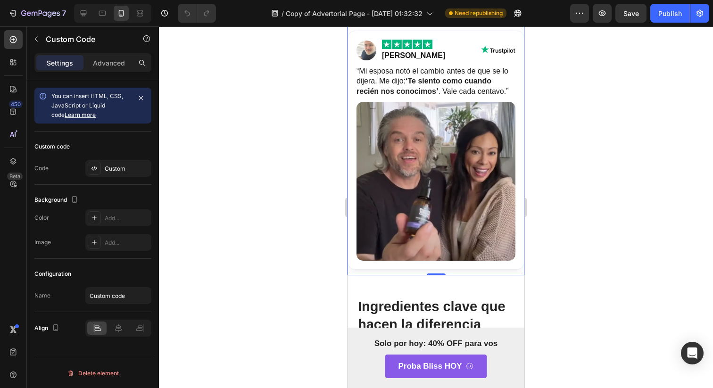
click at [577, 176] on div at bounding box center [436, 206] width 554 height 361
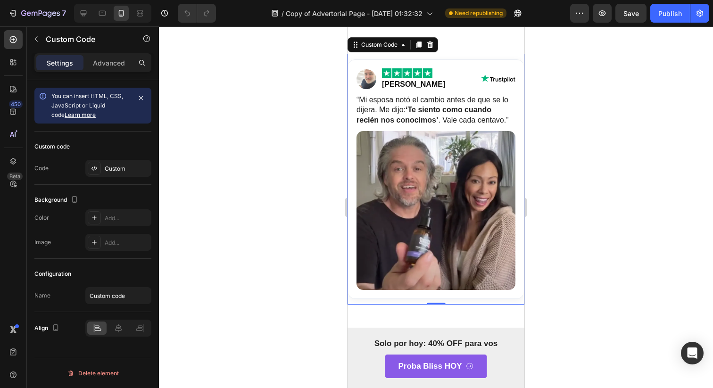
scroll to position [2447, 0]
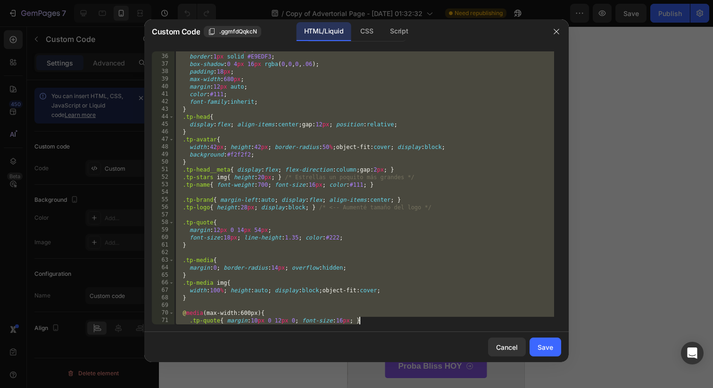
drag, startPoint x: 176, startPoint y: 53, endPoint x: 386, endPoint y: 387, distance: 394.3
click at [386, 387] on div "Custom Code .ggmfdQqkcN HTML/Liquid CSS Script <!-- Testimonio estilo Trustpilo…" at bounding box center [356, 194] width 713 height 388
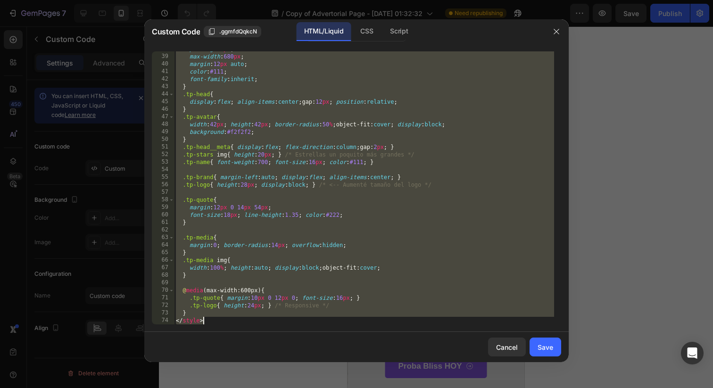
paste textarea
type textarea "</style>"
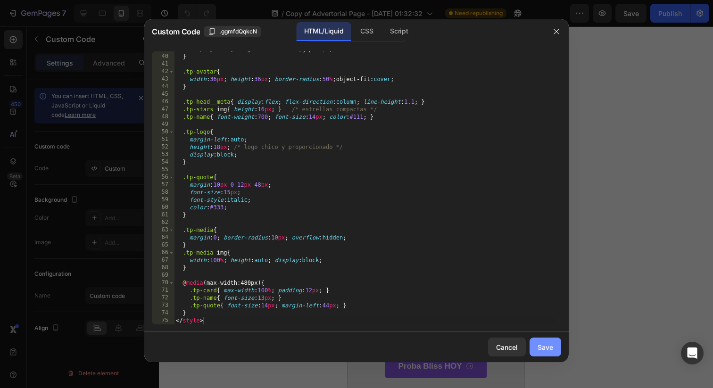
click at [549, 345] on div "Save" at bounding box center [545, 347] width 16 height 10
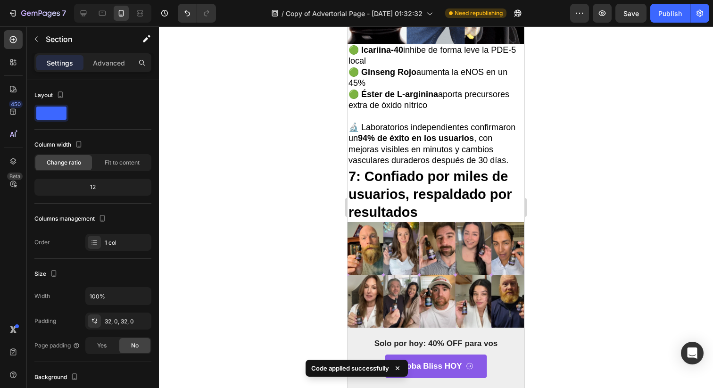
scroll to position [2521, 0]
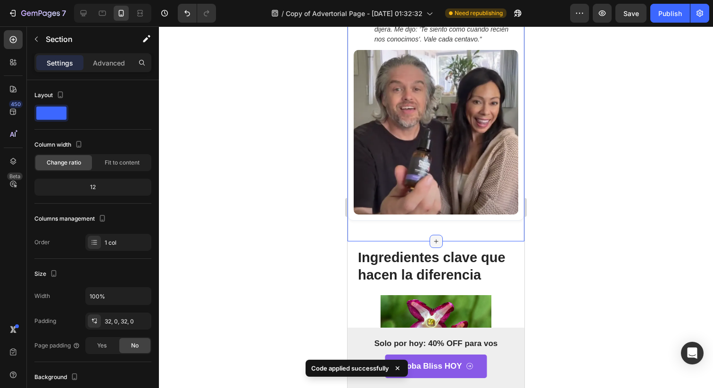
click at [432, 238] on icon at bounding box center [436, 242] width 8 height 8
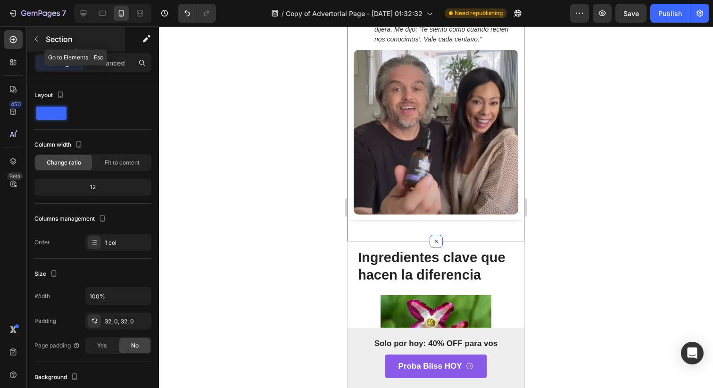
click at [33, 36] on icon "button" at bounding box center [37, 39] width 8 height 8
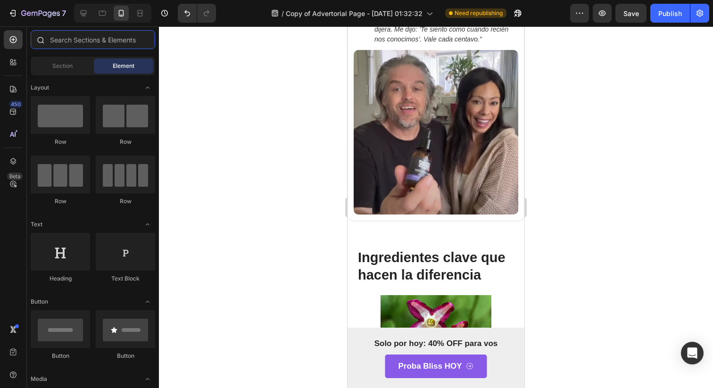
click at [84, 47] on input "text" at bounding box center [93, 39] width 124 height 19
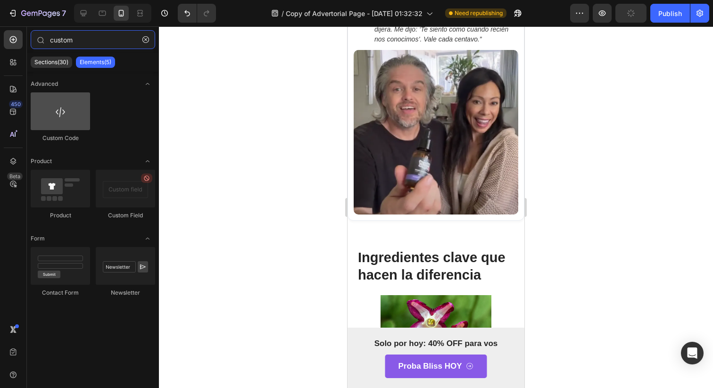
type input "custom"
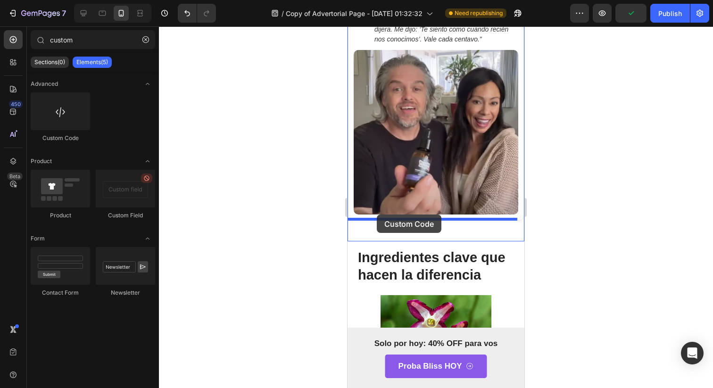
drag, startPoint x: 414, startPoint y: 120, endPoint x: 377, endPoint y: 215, distance: 101.8
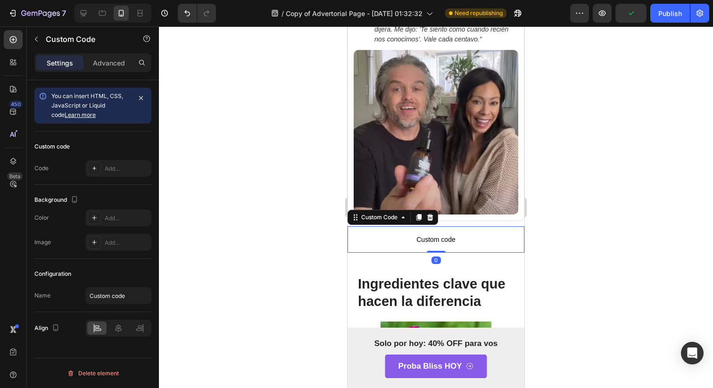
click at [403, 234] on span "Custom code" at bounding box center [435, 239] width 177 height 11
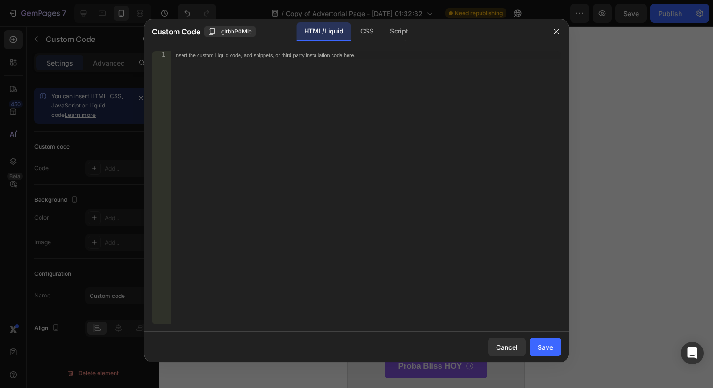
click at [403, 234] on div "Insert the custom Liquid code, add snippets, or third-party installation code h…" at bounding box center [366, 195] width 390 height 288
paste textarea "</style>"
type textarea "</style>"
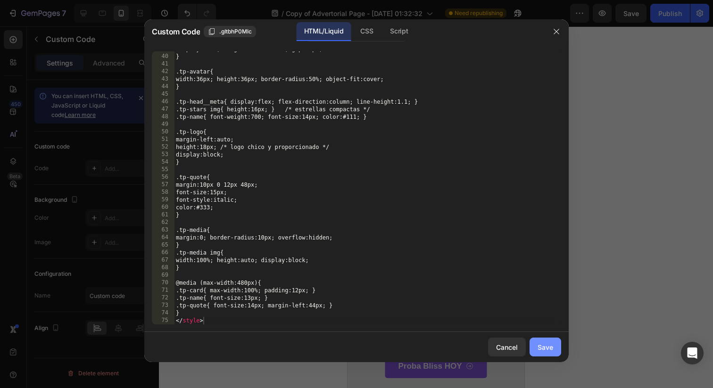
click at [534, 343] on button "Save" at bounding box center [545, 346] width 32 height 19
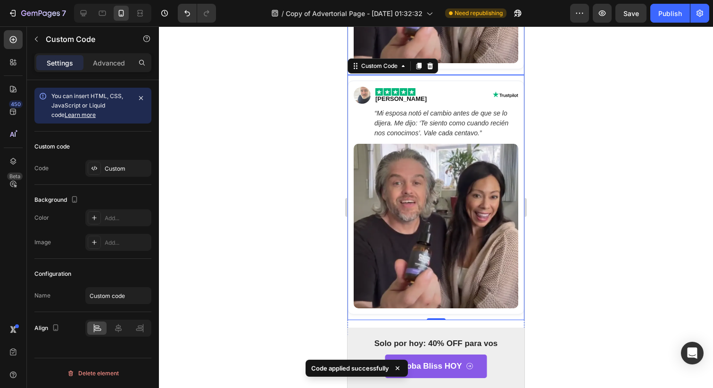
scroll to position [2675, 0]
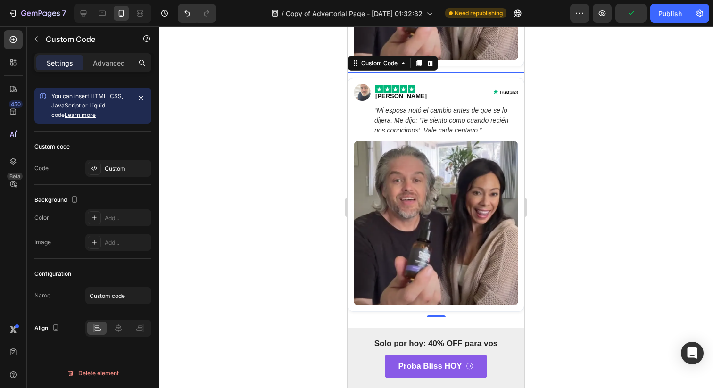
click at [489, 245] on img at bounding box center [435, 223] width 164 height 164
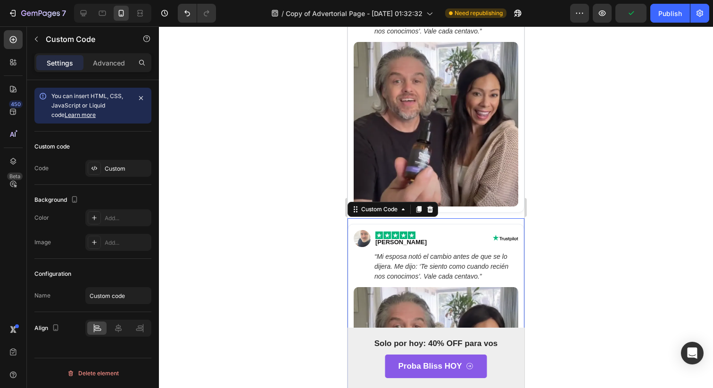
scroll to position [2485, 0]
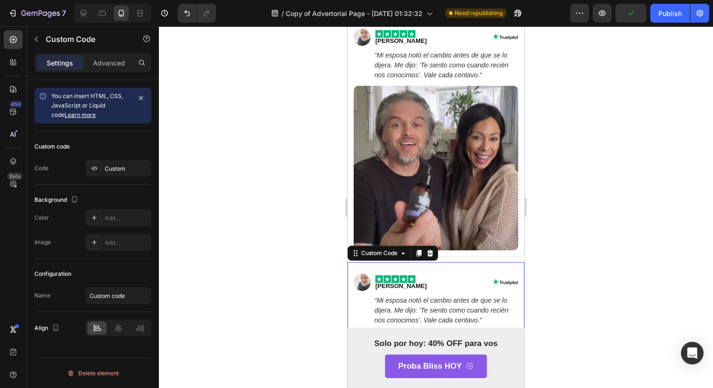
click at [461, 187] on img at bounding box center [435, 168] width 164 height 164
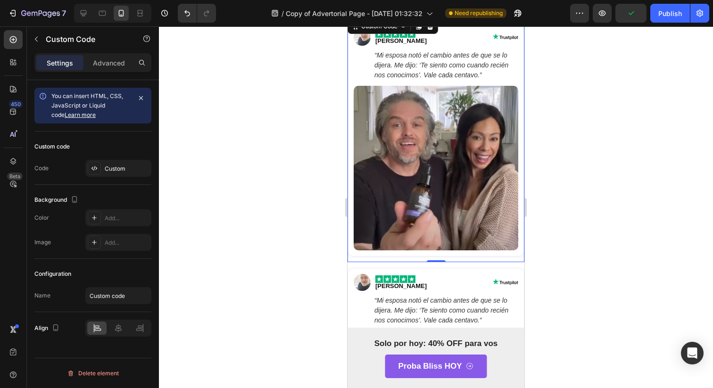
click at [461, 187] on img at bounding box center [435, 168] width 164 height 164
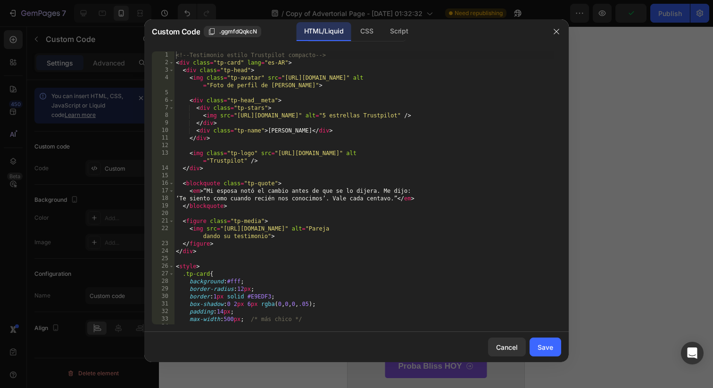
type textarea "<blockquote class="tp-quote">"
click at [461, 187] on div "<!-- Testimonio estilo Trustpilot compacto --> < div class = "tp-card" lang = "…" at bounding box center [364, 195] width 380 height 288
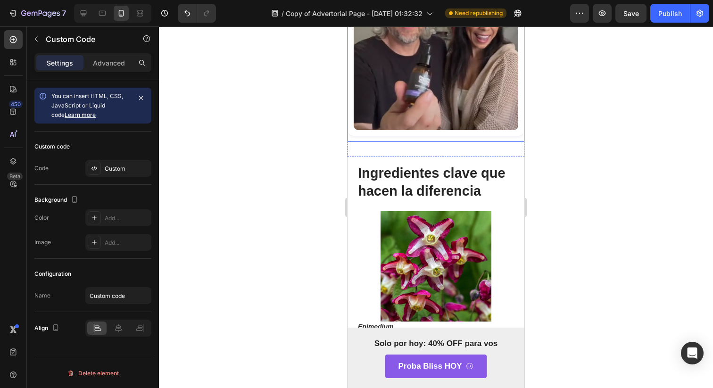
scroll to position [2380, 0]
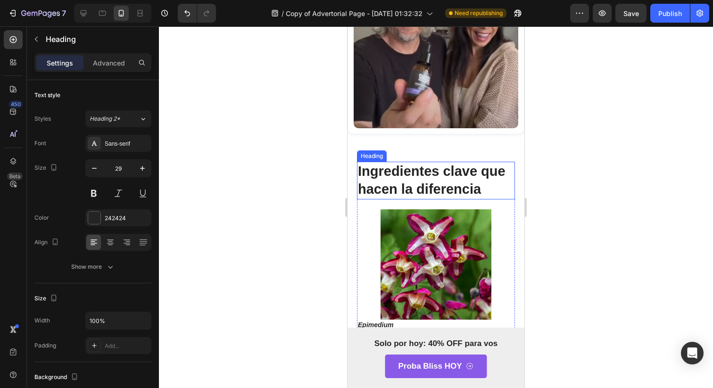
click at [445, 164] on strong "Ingredientes clave que hacen la diferencia" at bounding box center [432, 180] width 148 height 33
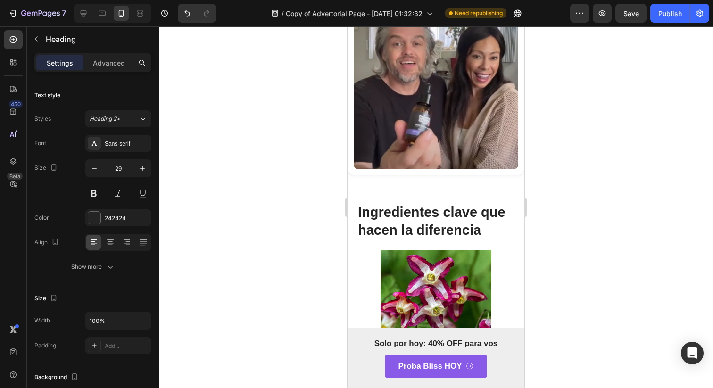
scroll to position [2350, 0]
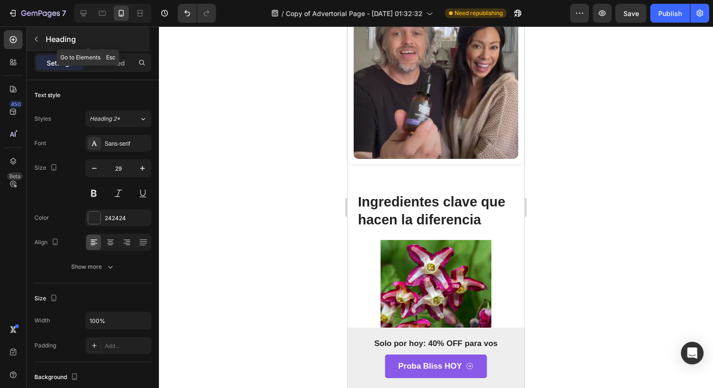
click at [38, 41] on icon "button" at bounding box center [37, 39] width 8 height 8
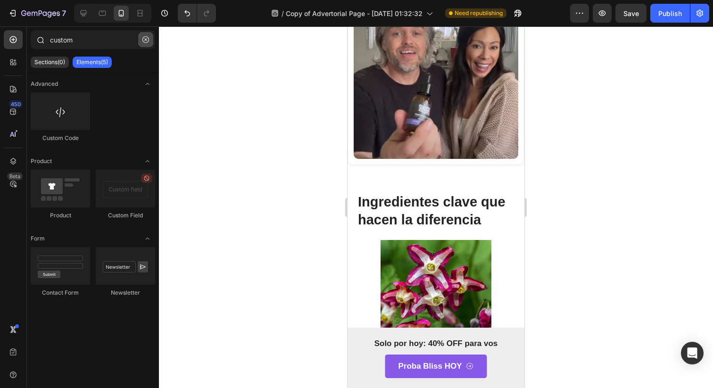
click at [142, 40] on button "button" at bounding box center [145, 39] width 15 height 15
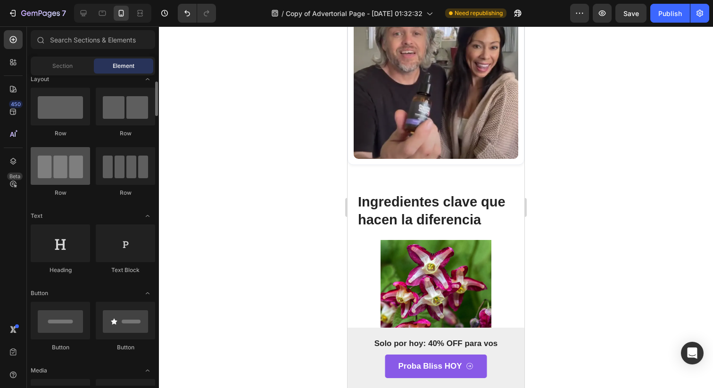
scroll to position [13, 0]
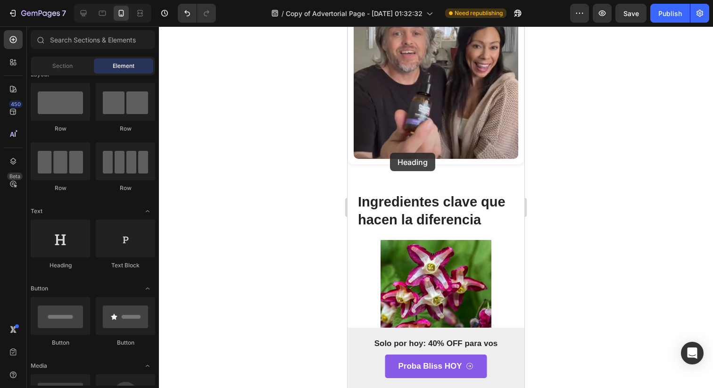
drag, startPoint x: 400, startPoint y: 260, endPoint x: 390, endPoint y: 153, distance: 108.0
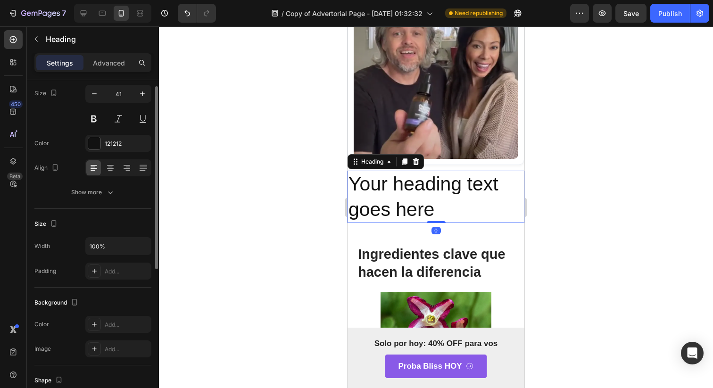
scroll to position [88, 0]
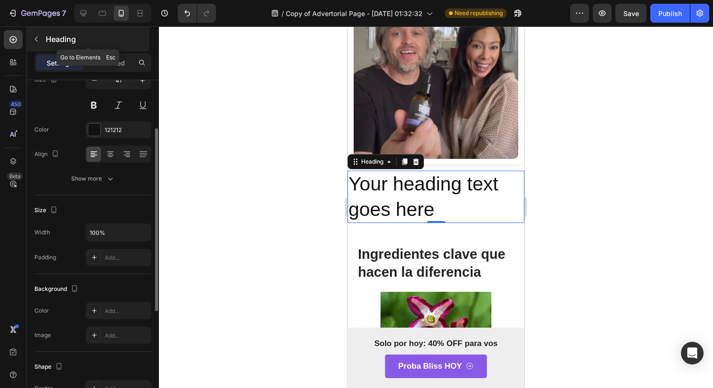
click at [38, 42] on icon "button" at bounding box center [37, 39] width 8 height 8
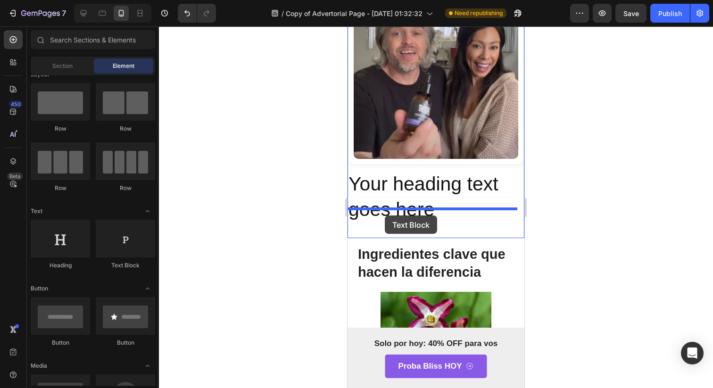
drag, startPoint x: 487, startPoint y: 285, endPoint x: 385, endPoint y: 215, distance: 123.8
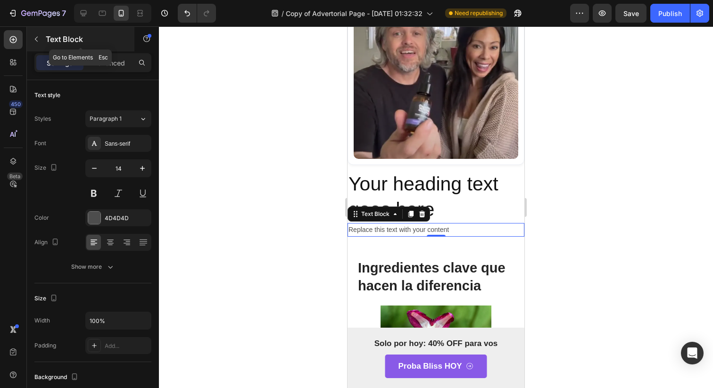
click at [36, 49] on div "Text Block" at bounding box center [80, 39] width 107 height 25
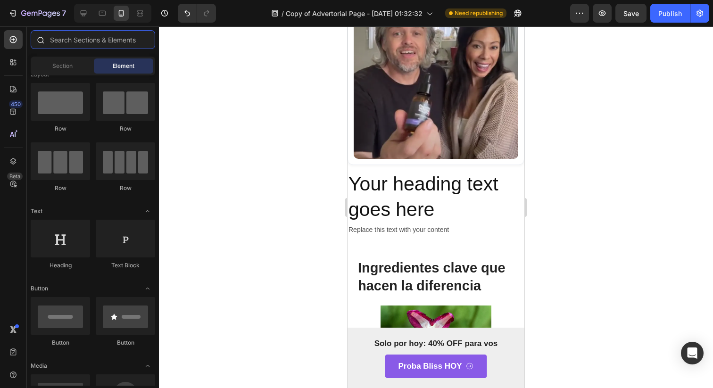
click at [59, 49] on input "text" at bounding box center [93, 39] width 124 height 19
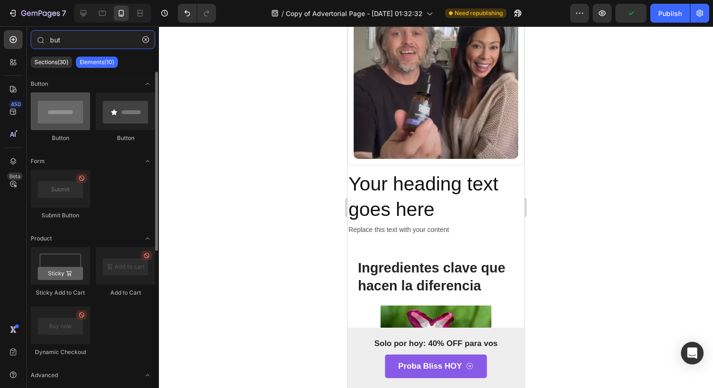
type input "but"
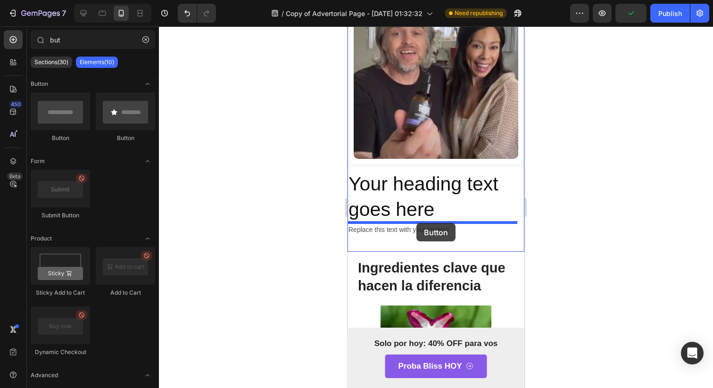
drag, startPoint x: 419, startPoint y: 141, endPoint x: 416, endPoint y: 223, distance: 82.1
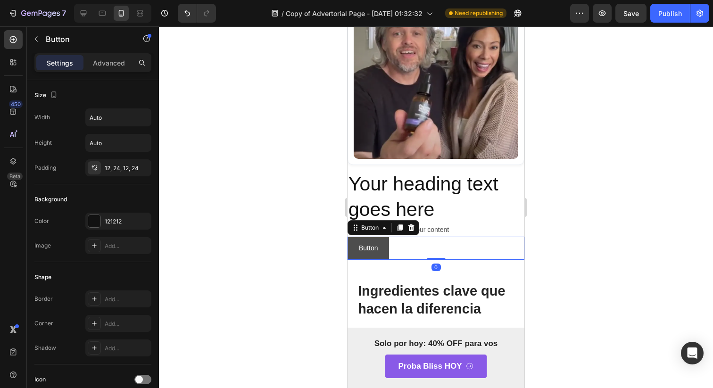
click at [356, 238] on button "Button" at bounding box center [367, 248] width 41 height 23
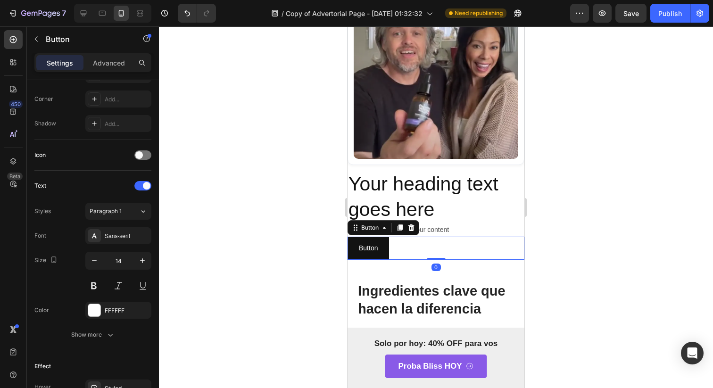
scroll to position [341, 0]
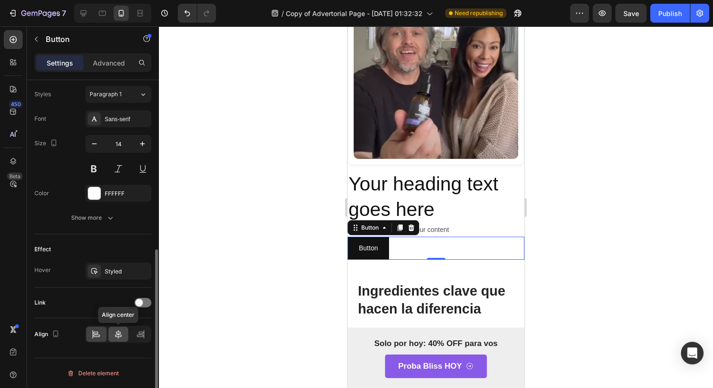
click at [116, 340] on div at bounding box center [118, 334] width 20 height 15
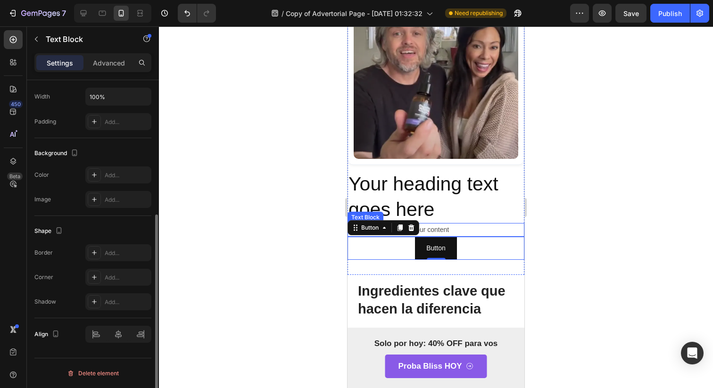
click at [432, 223] on div "Replace this text with your content" at bounding box center [435, 230] width 177 height 14
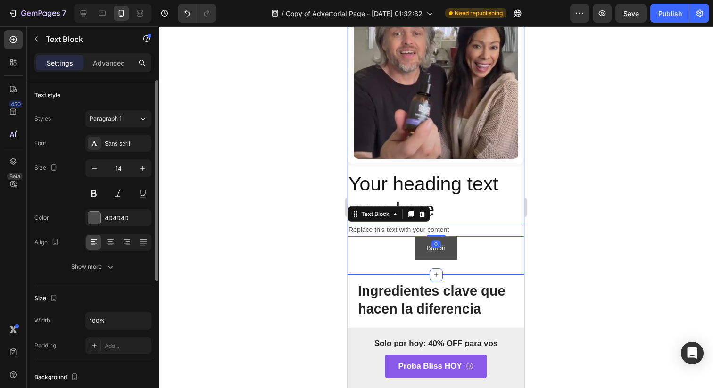
click at [438, 242] on button "Button" at bounding box center [435, 248] width 41 height 23
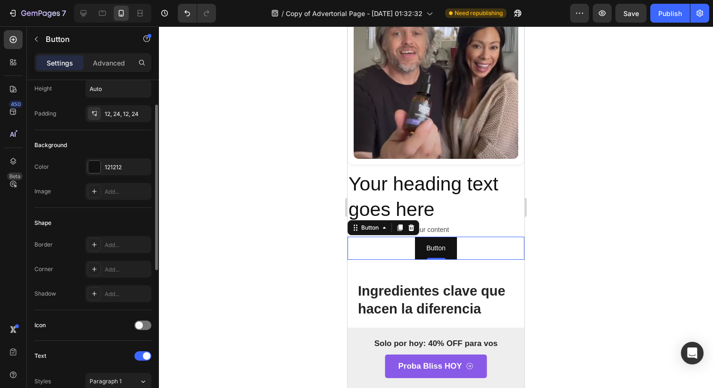
scroll to position [53, 0]
click at [92, 269] on icon at bounding box center [94, 271] width 8 height 8
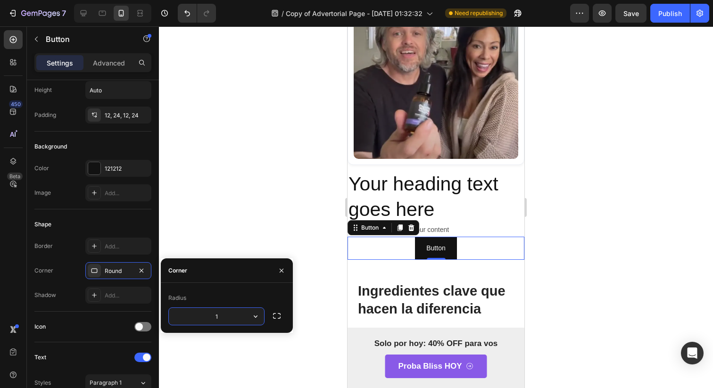
type input "10"
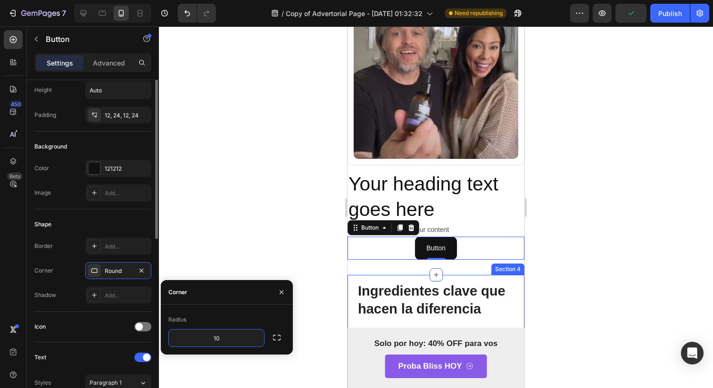
scroll to position [0, 0]
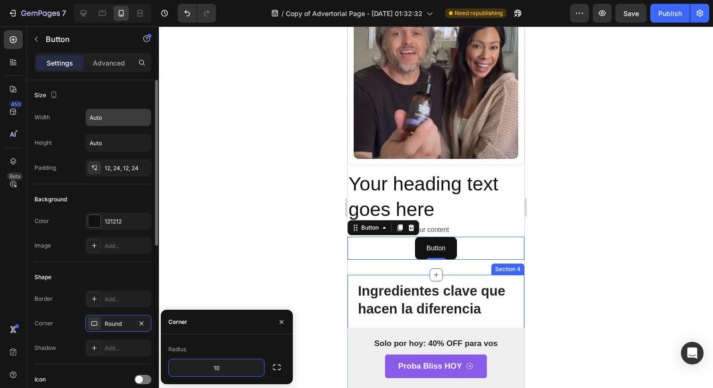
click at [107, 262] on div "Size Width Auto Height Auto Padding 12, 24, 12, 24" at bounding box center [92, 313] width 117 height 102
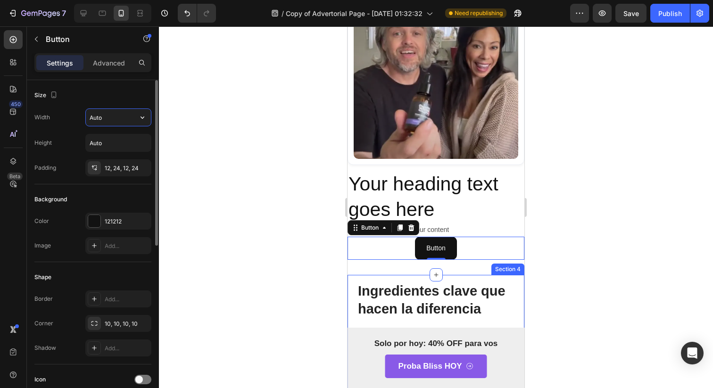
click at [106, 122] on input "Auto" at bounding box center [118, 117] width 65 height 17
click at [152, 112] on div at bounding box center [155, 247] width 7 height 335
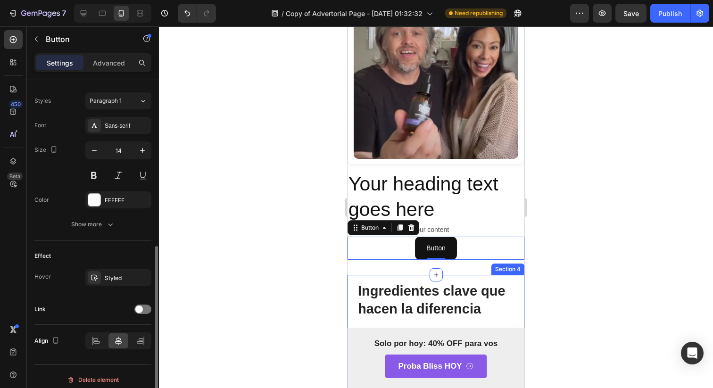
click at [149, 114] on div "Styles Paragraph 1 Font Sans-serif Size 14 Color FFFFFF Show more" at bounding box center [92, 162] width 117 height 140
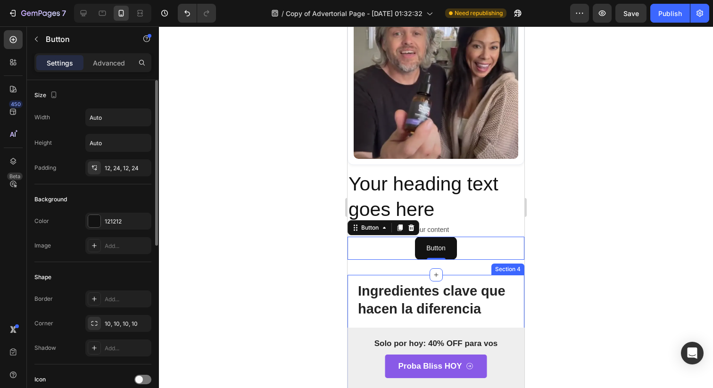
click at [146, 128] on div "Width Auto Height Auto Padding 12, 24, 12, 24" at bounding box center [92, 142] width 117 height 68
click at [146, 127] on div "Width Auto Height Auto Padding 12, 24, 12, 24" at bounding box center [92, 142] width 117 height 68
click at [146, 123] on button "button" at bounding box center [142, 117] width 17 height 17
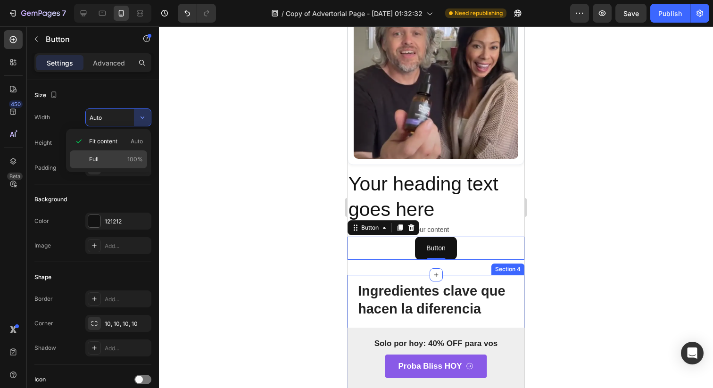
click at [131, 155] on div "Full 100%" at bounding box center [108, 159] width 77 height 18
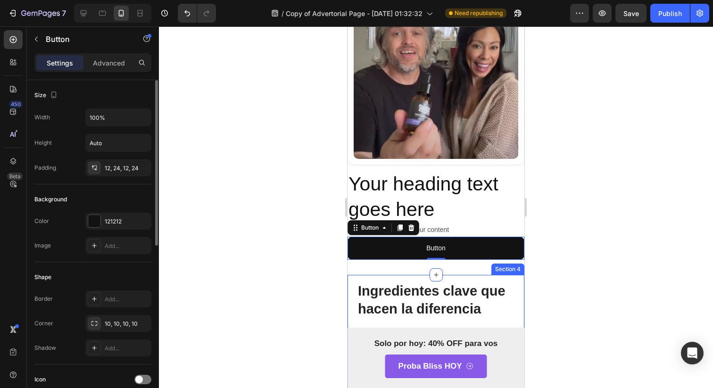
click at [122, 128] on div "Width 100% Height Auto Padding 12, 24, 12, 24" at bounding box center [92, 142] width 117 height 68
click at [122, 121] on input "100%" at bounding box center [118, 117] width 65 height 17
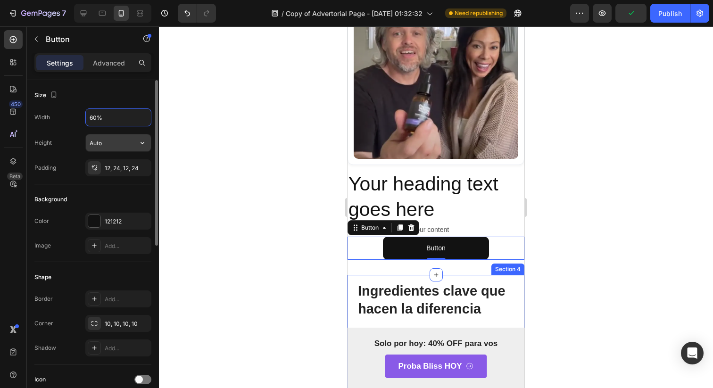
type input "60%"
click at [121, 150] on input "Auto" at bounding box center [118, 142] width 65 height 17
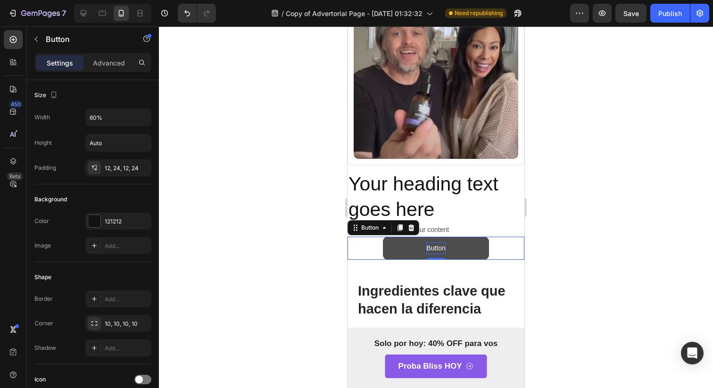
click at [436, 242] on p "Button" at bounding box center [435, 248] width 19 height 12
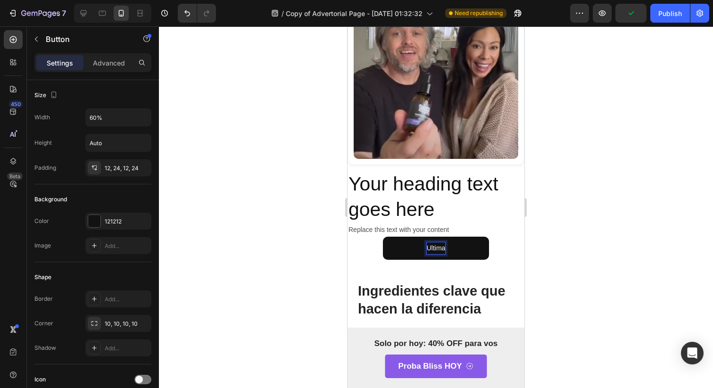
click at [383, 237] on button "Ultima" at bounding box center [436, 248] width 106 height 23
click at [383, 237] on button "Ultimas unidades" at bounding box center [436, 248] width 106 height 23
click at [383, 237] on button "Ultimas unidades con" at bounding box center [436, 248] width 106 height 23
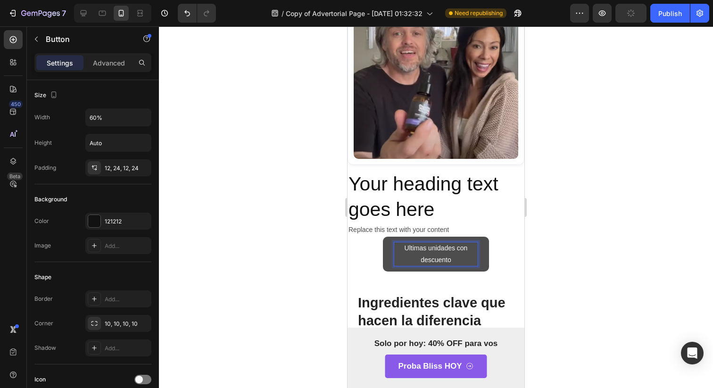
click at [447, 246] on p "Ultimas unidades con descuento" at bounding box center [435, 254] width 83 height 24
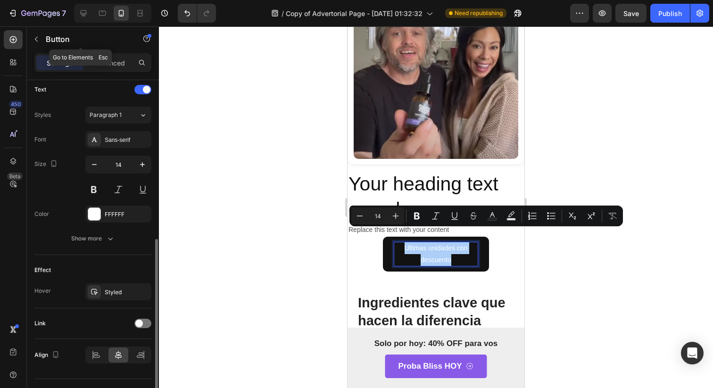
click at [105, 51] on div "Button" at bounding box center [80, 39] width 107 height 27
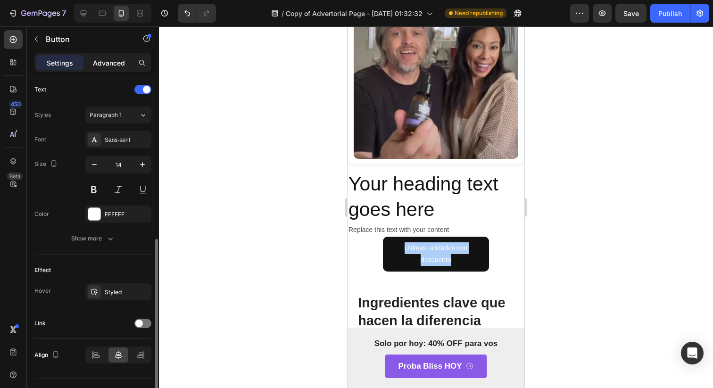
click at [105, 67] on p "Advanced" at bounding box center [109, 63] width 32 height 10
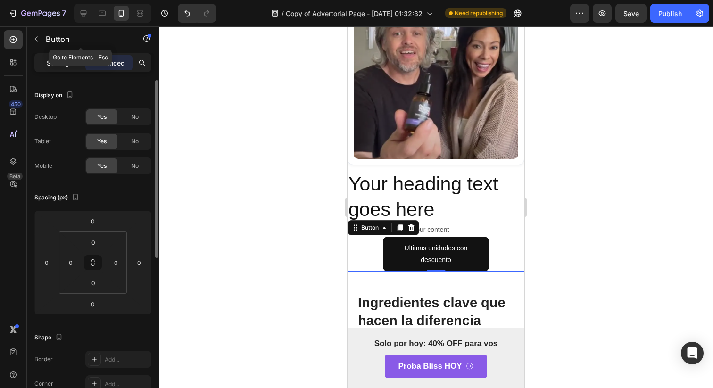
click at [73, 66] on div "Settings" at bounding box center [59, 62] width 47 height 15
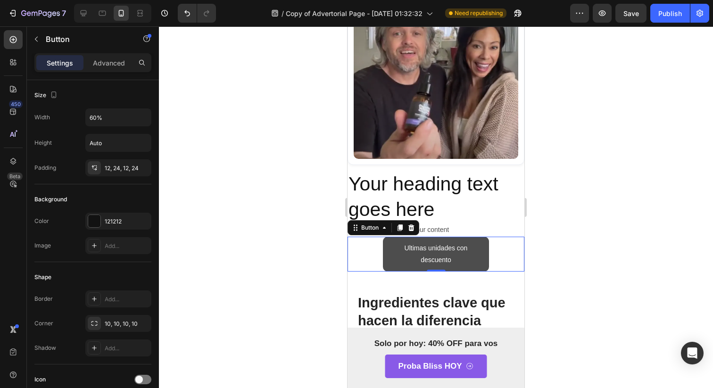
click at [395, 237] on button "Ultimas unidades con descuento" at bounding box center [436, 254] width 106 height 35
click at [402, 237] on button "Ultimas unidades con descuento" at bounding box center [436, 254] width 106 height 35
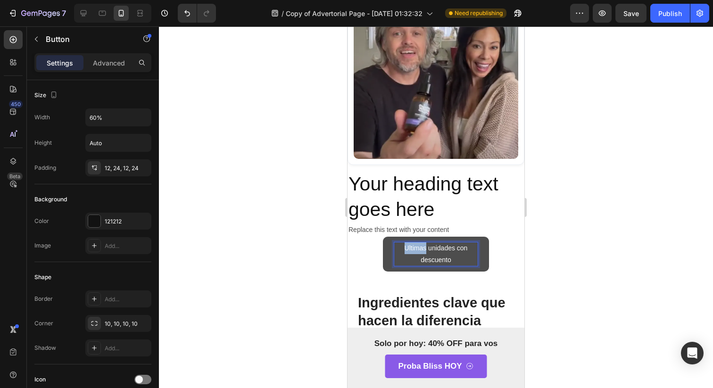
click at [405, 242] on p "Ultimas unidades con descuento" at bounding box center [435, 254] width 83 height 24
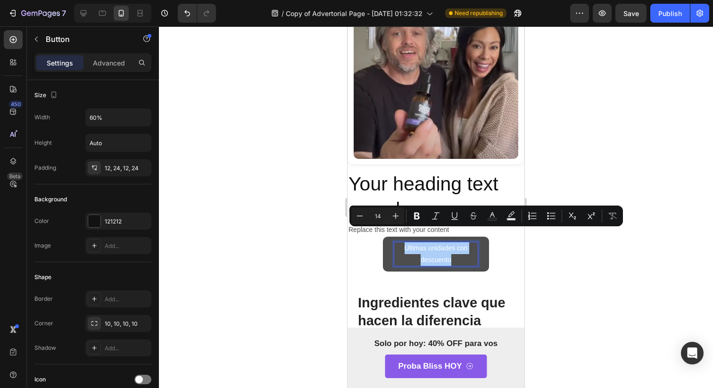
click at [383, 219] on input "14" at bounding box center [377, 215] width 19 height 11
click at [392, 219] on icon "Editor contextual toolbar" at bounding box center [395, 215] width 9 height 9
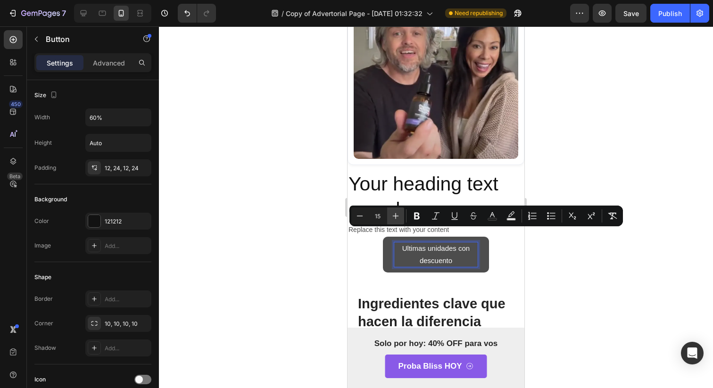
click at [392, 219] on icon "Editor contextual toolbar" at bounding box center [395, 215] width 9 height 9
type input "17"
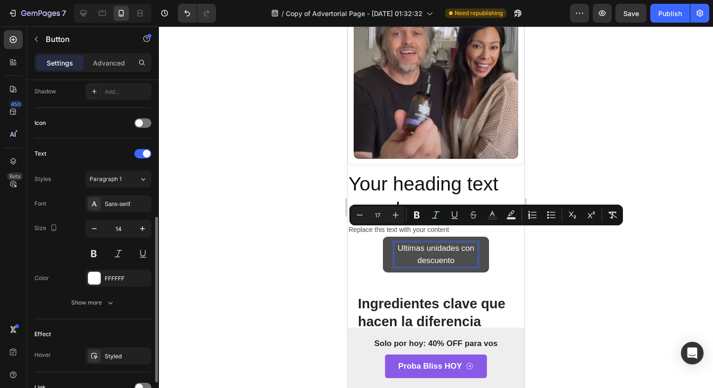
scroll to position [263, 0]
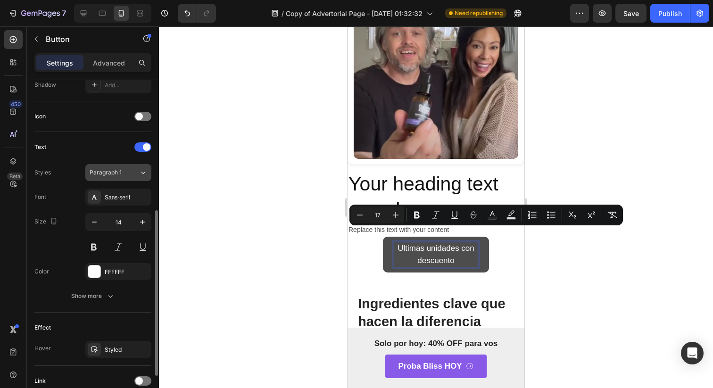
click at [115, 181] on button "Paragraph 1" at bounding box center [118, 172] width 66 height 17
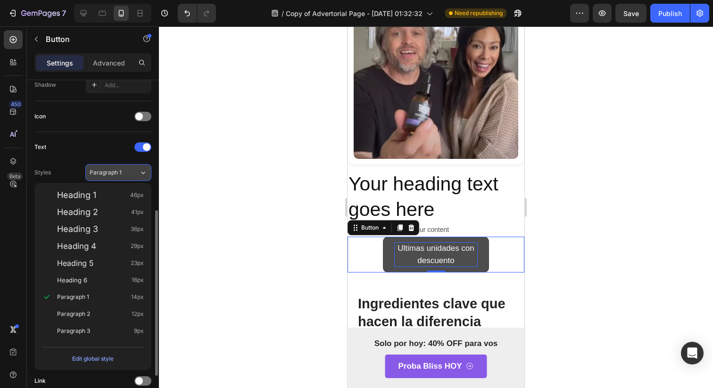
click at [110, 172] on span "Paragraph 1" at bounding box center [106, 172] width 32 height 8
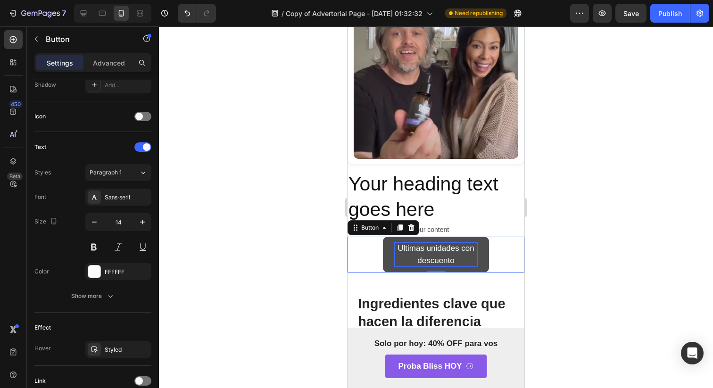
click at [110, 189] on div "Sans-serif" at bounding box center [118, 197] width 66 height 17
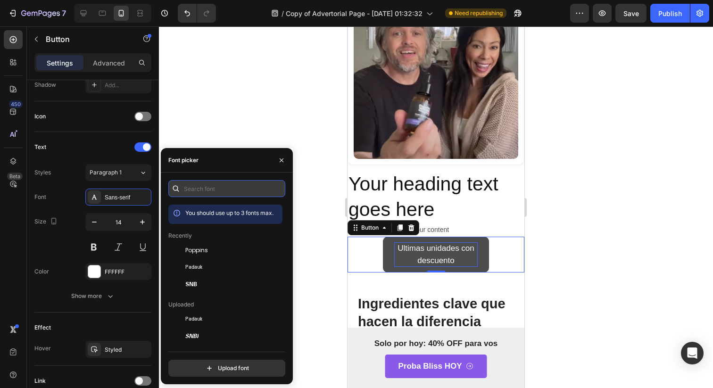
click at [217, 191] on input "text" at bounding box center [226, 188] width 117 height 17
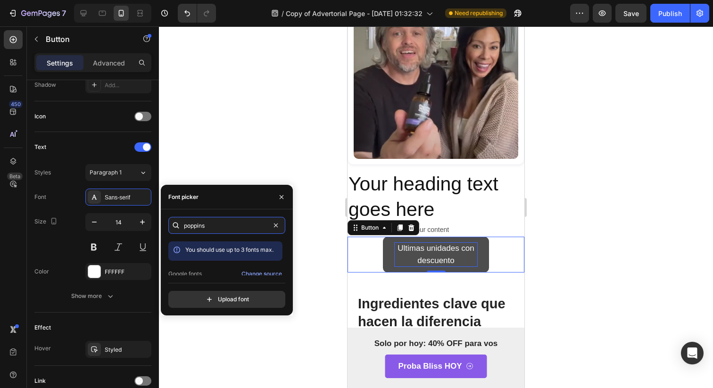
scroll to position [23, 0]
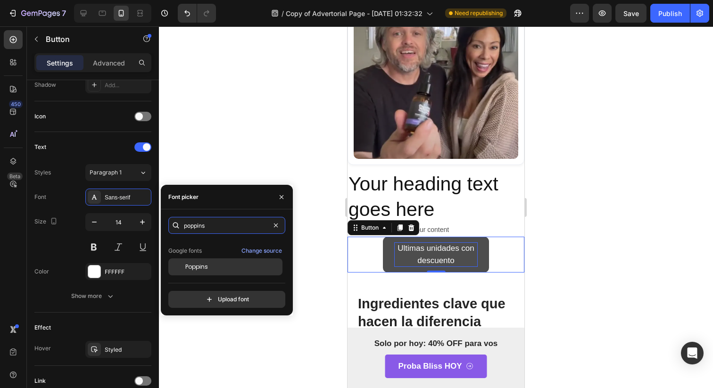
type input "poppins"
click at [231, 271] on div "Poppins" at bounding box center [225, 266] width 114 height 17
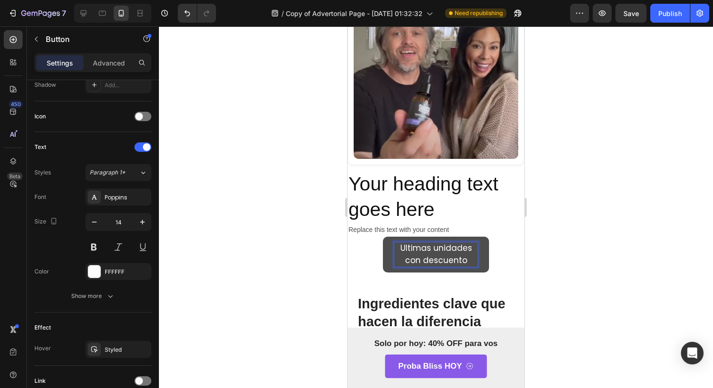
click at [455, 249] on span "Ultimas unidades con descuento" at bounding box center [436, 254] width 72 height 24
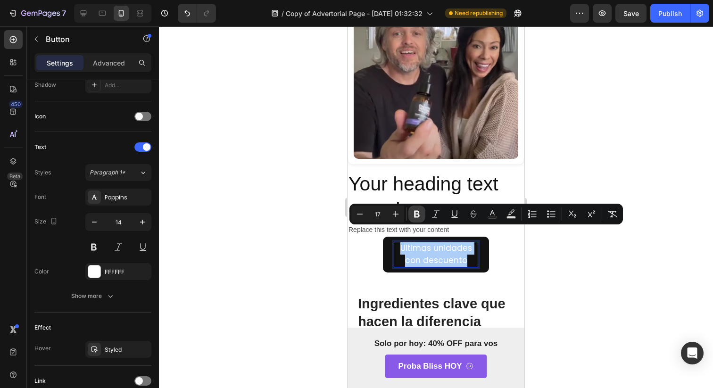
click at [420, 213] on icon "Editor contextual toolbar" at bounding box center [416, 213] width 9 height 9
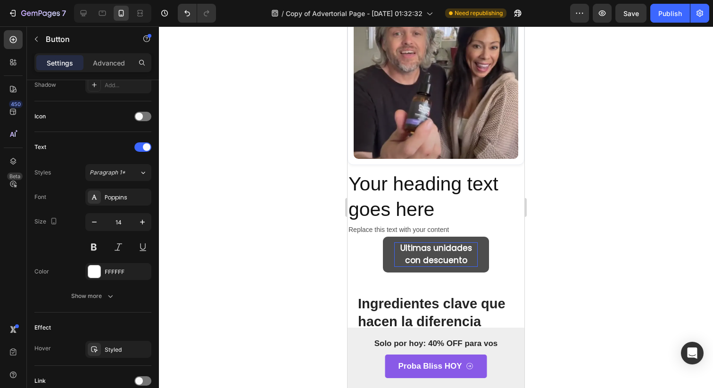
click at [471, 251] on p "Ultimas unidades con descuento" at bounding box center [435, 254] width 83 height 25
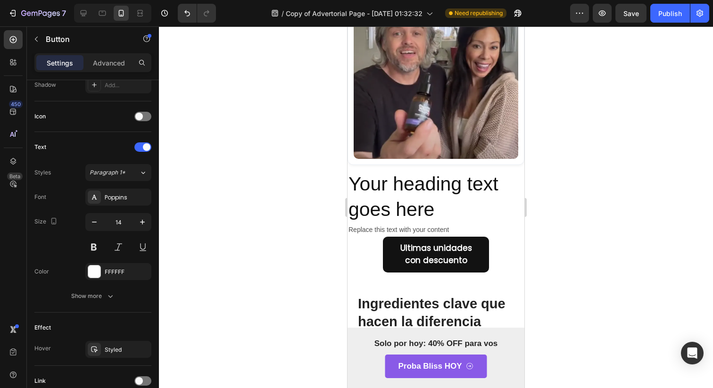
click at [484, 247] on div "Ultimas unidades con descuento Button 0" at bounding box center [435, 255] width 177 height 36
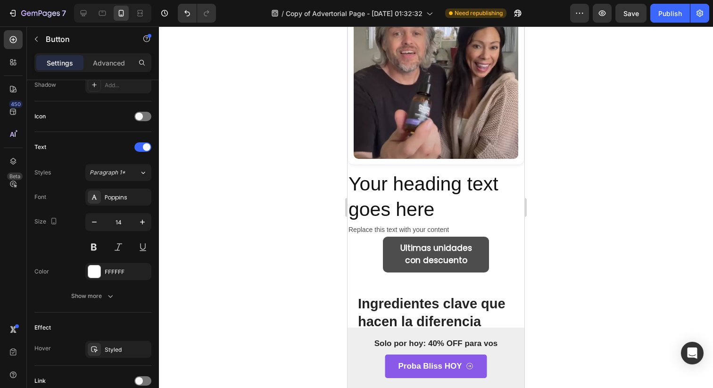
click at [479, 247] on button "Ultimas unidades con descuento" at bounding box center [436, 255] width 106 height 36
click at [457, 247] on strong "Ultimas unidades con descuento" at bounding box center [436, 254] width 72 height 24
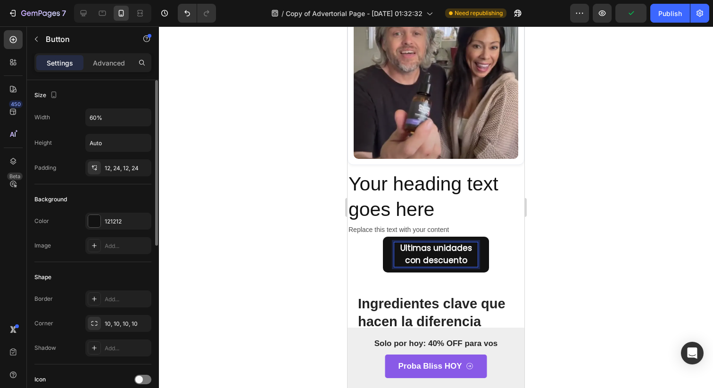
scroll to position [1, 0]
click at [96, 122] on input "60%" at bounding box center [118, 116] width 65 height 17
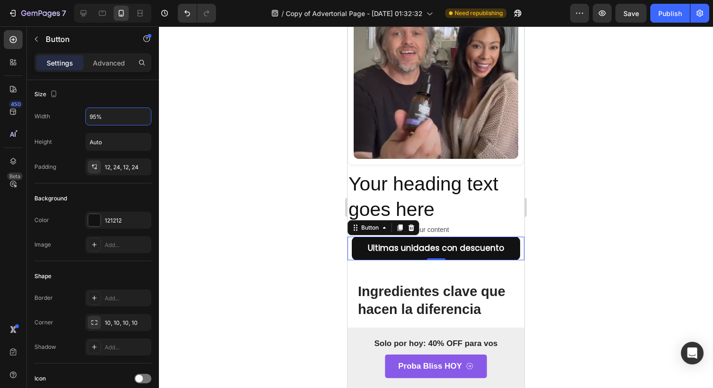
type input "95%"
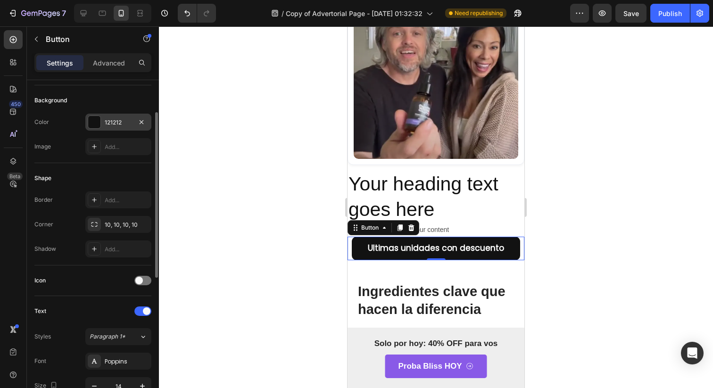
scroll to position [112, 0]
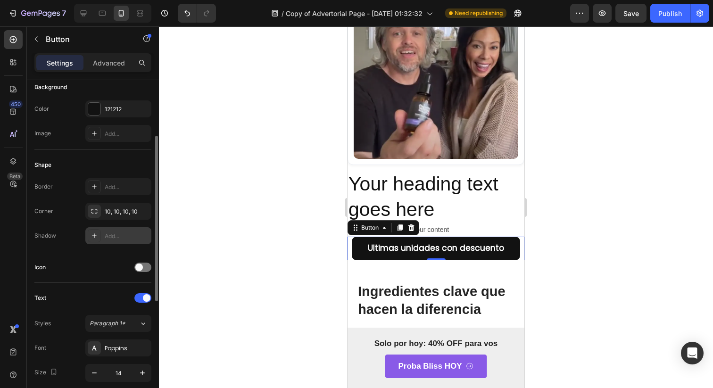
click at [105, 228] on div "Add..." at bounding box center [118, 235] width 66 height 17
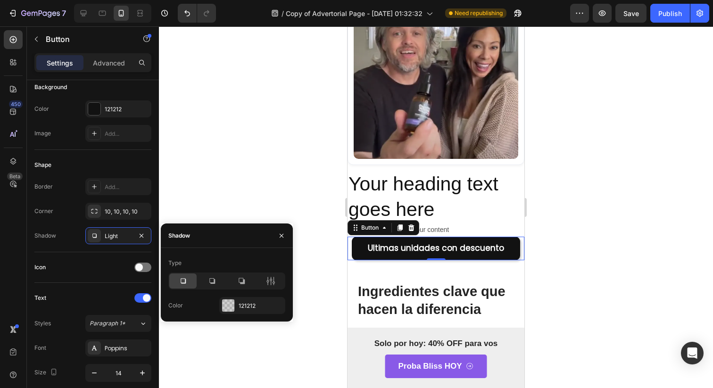
click at [264, 187] on div at bounding box center [436, 206] width 554 height 361
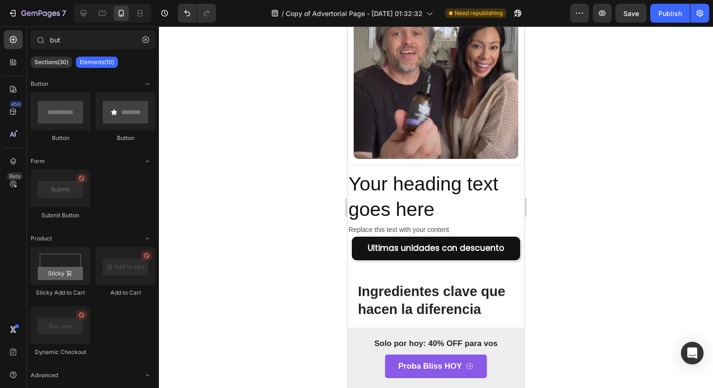
click at [475, 178] on h2 "Your heading text goes here" at bounding box center [435, 197] width 177 height 52
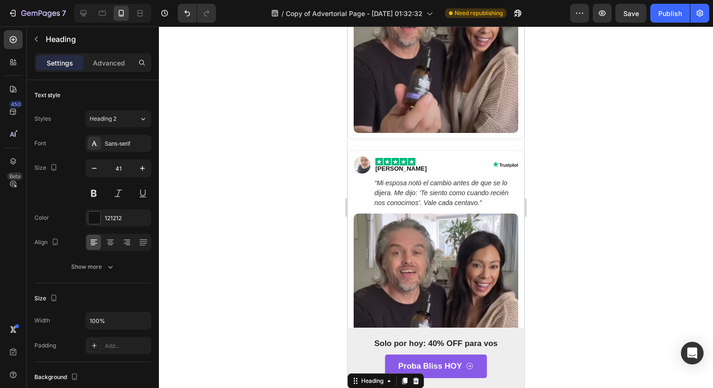
scroll to position [2125, 0]
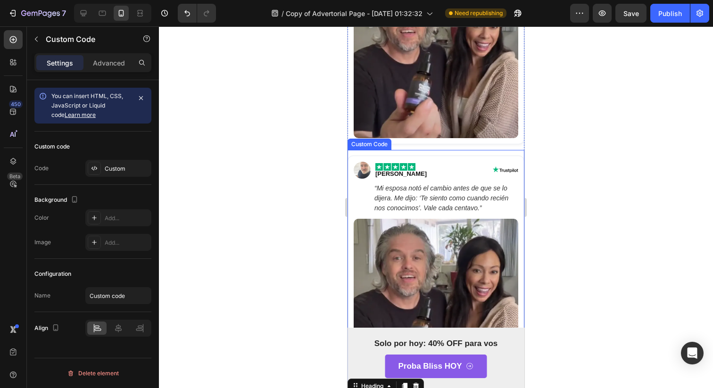
click at [437, 191] on em "“Mi esposa notó el cambio antes de que se lo dijera. Me dijo: ‘Te siento como c…" at bounding box center [441, 197] width 134 height 27
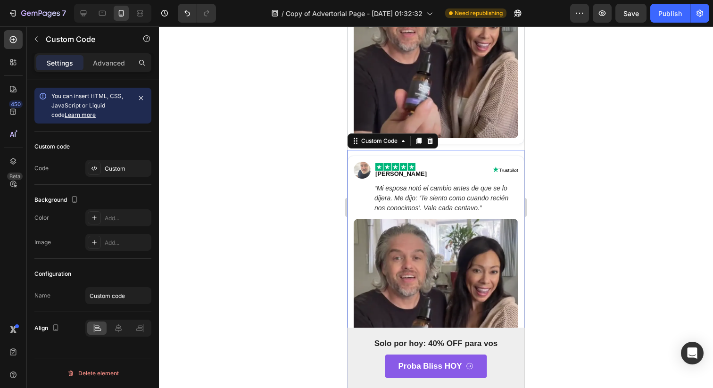
click at [437, 191] on em "“Mi esposa notó el cambio antes de que se lo dijera. Me dijo: ‘Te siento como c…" at bounding box center [441, 197] width 134 height 27
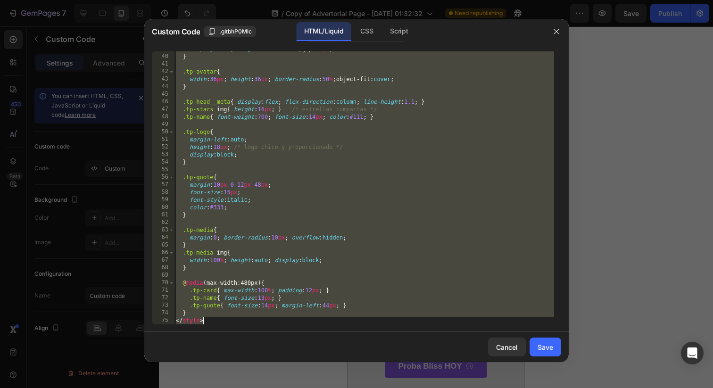
drag, startPoint x: 176, startPoint y: 57, endPoint x: 466, endPoint y: 387, distance: 438.8
click at [466, 387] on div "Custom Code .gItbhP0Mlc HTML/Liquid CSS Script <img class="tp-avatar" src="[URL…" at bounding box center [356, 194] width 713 height 388
paste textarea
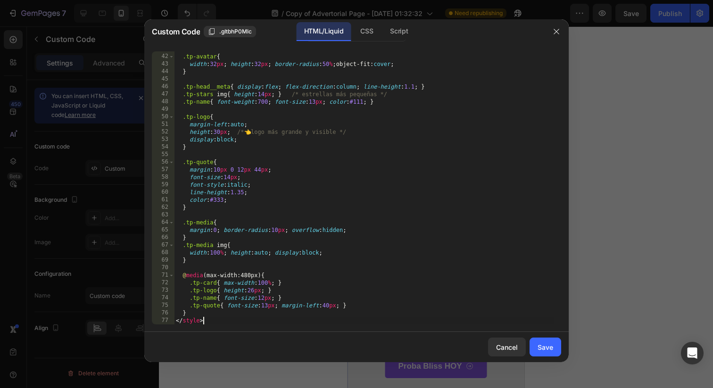
click at [558, 356] on div "Cancel Save" at bounding box center [356, 347] width 424 height 30
click at [554, 354] on button "Save" at bounding box center [545, 346] width 32 height 19
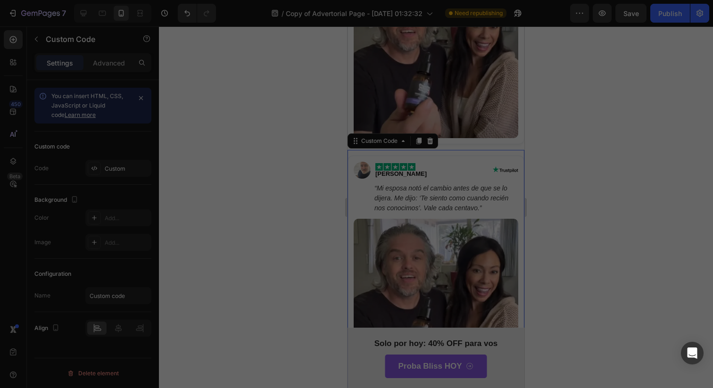
type textarea "} </style>"
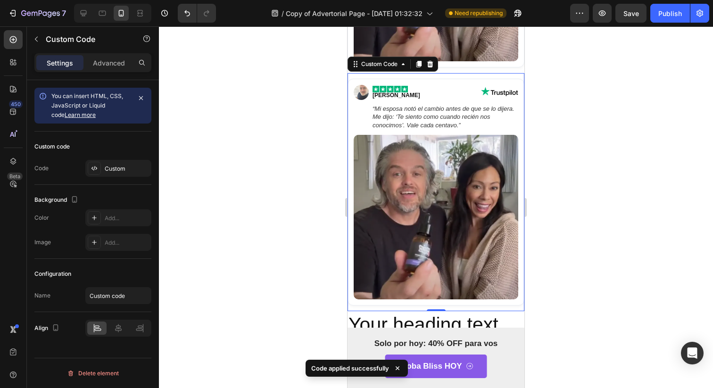
scroll to position [2204, 0]
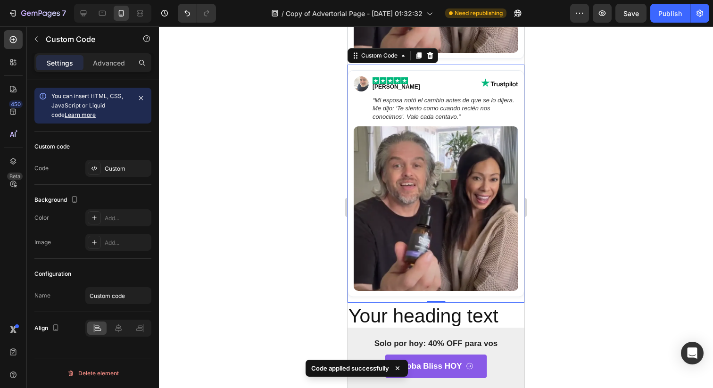
click at [468, 203] on img at bounding box center [435, 208] width 164 height 164
click at [468, 146] on img at bounding box center [435, 208] width 164 height 164
click at [418, 183] on img at bounding box center [435, 208] width 164 height 164
click at [118, 63] on p "Advanced" at bounding box center [109, 63] width 32 height 10
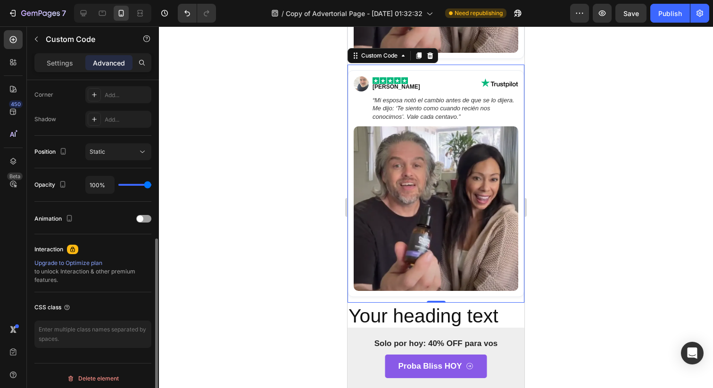
scroll to position [294, 0]
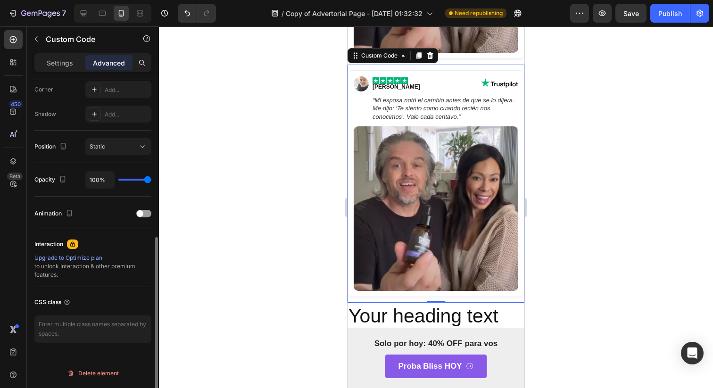
click at [349, 205] on div "[PERSON_NAME] “Mi esposa [PERSON_NAME] el cambio antes de que se lo dijera. Me …" at bounding box center [435, 183] width 177 height 227
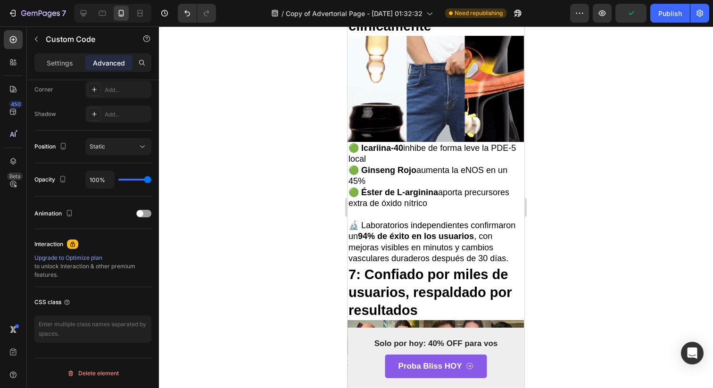
scroll to position [2432, 0]
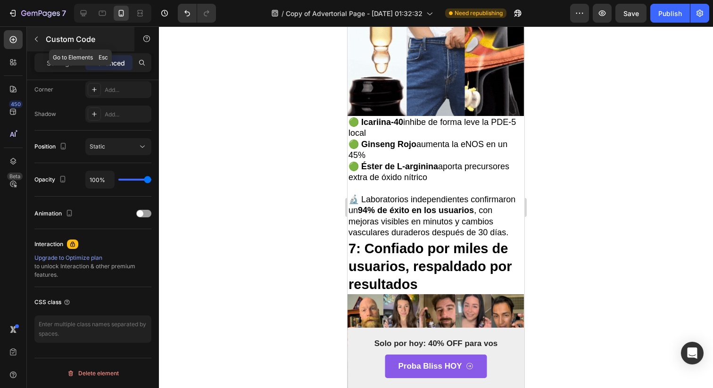
click at [43, 38] on button "button" at bounding box center [36, 39] width 15 height 15
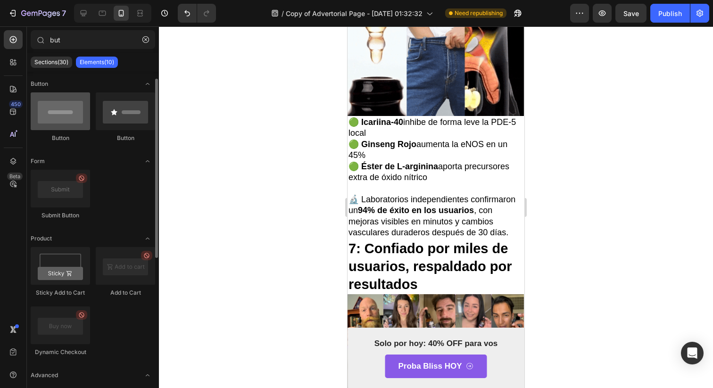
scroll to position [15, 0]
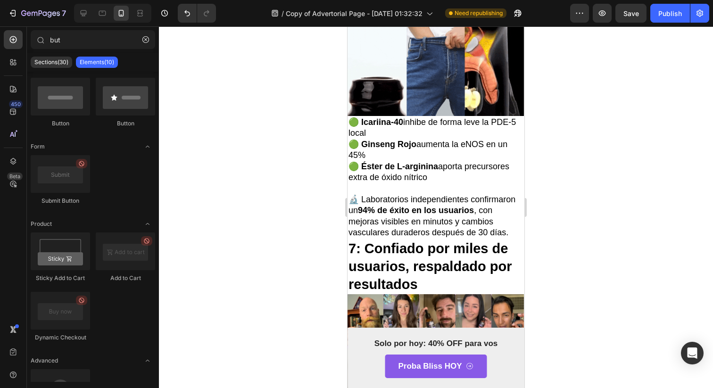
click at [15, 99] on div "450 Beta" at bounding box center [13, 175] width 19 height 290
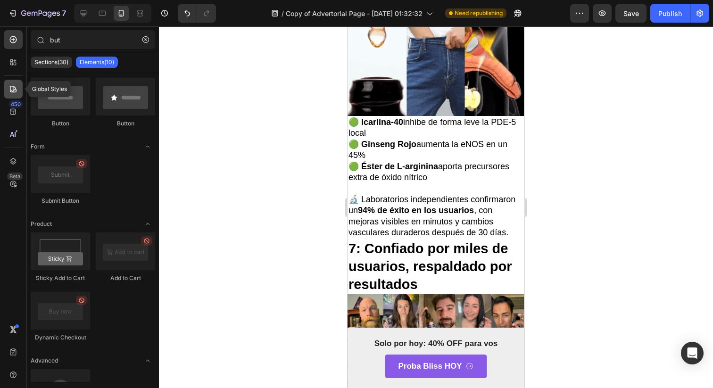
click at [14, 97] on div at bounding box center [13, 89] width 19 height 19
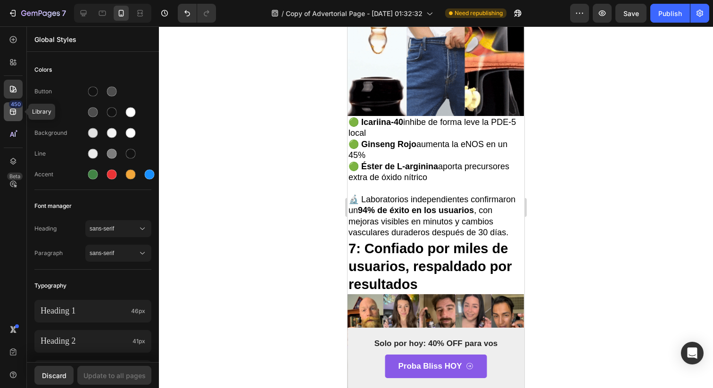
click at [18, 116] on div "450" at bounding box center [13, 111] width 19 height 19
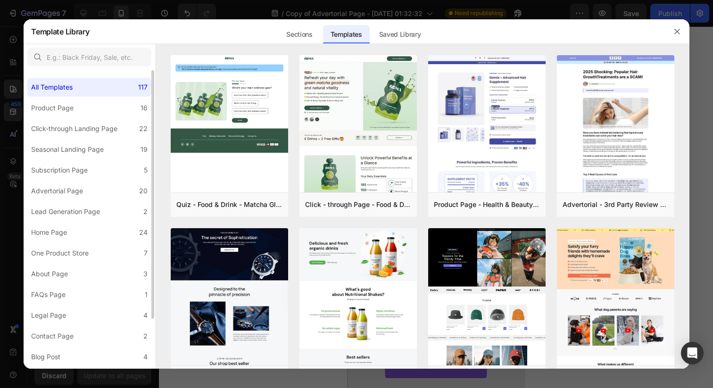
click at [114, 242] on div "All Templates 117 Product Page 16 Click-through Landing Page 22 Seasonal Landin…" at bounding box center [89, 249] width 131 height 358
click at [105, 285] on label "FAQs Page 1" at bounding box center [89, 294] width 124 height 19
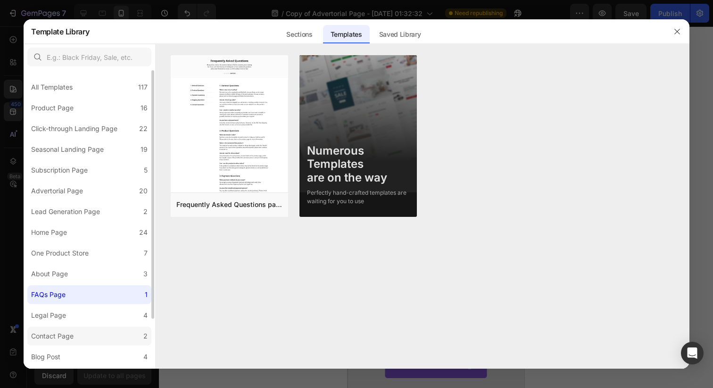
click at [97, 330] on label "Contact Page 2" at bounding box center [89, 336] width 124 height 19
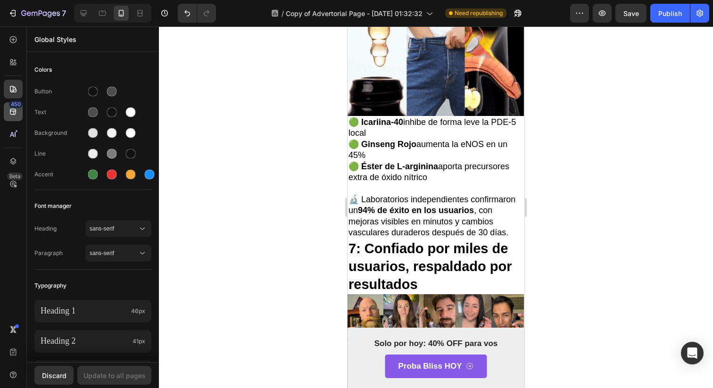
click at [18, 119] on div "450" at bounding box center [13, 111] width 19 height 19
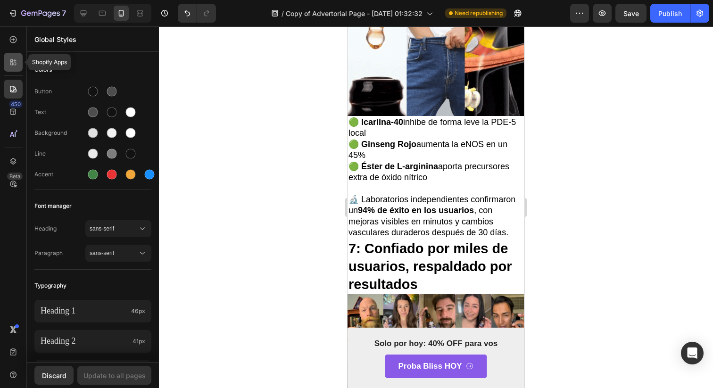
click at [22, 55] on div at bounding box center [13, 62] width 19 height 19
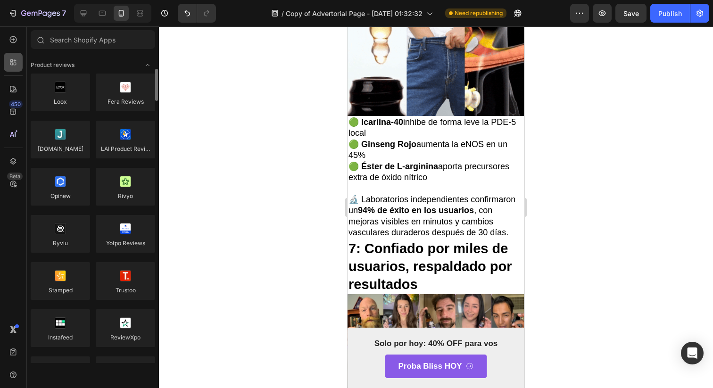
click at [22, 54] on div at bounding box center [13, 62] width 19 height 19
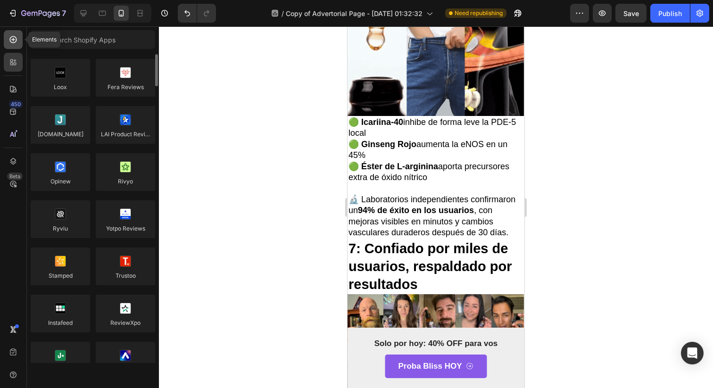
click at [22, 38] on div at bounding box center [13, 39] width 19 height 19
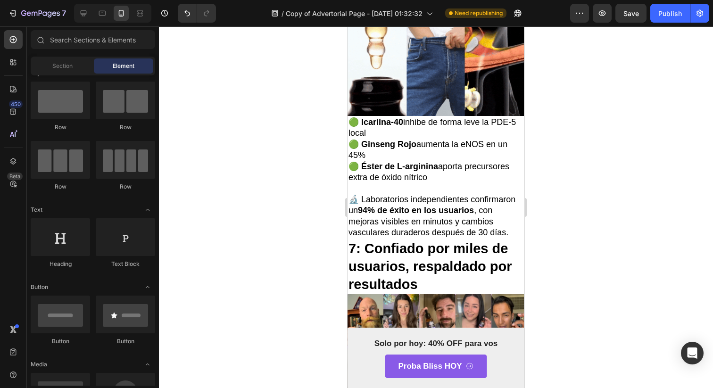
click at [81, 75] on div "Section Element" at bounding box center [93, 66] width 124 height 19
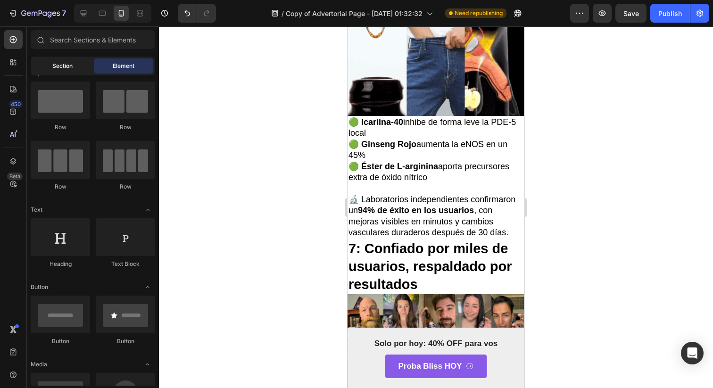
click at [81, 73] on div "Section" at bounding box center [62, 65] width 59 height 15
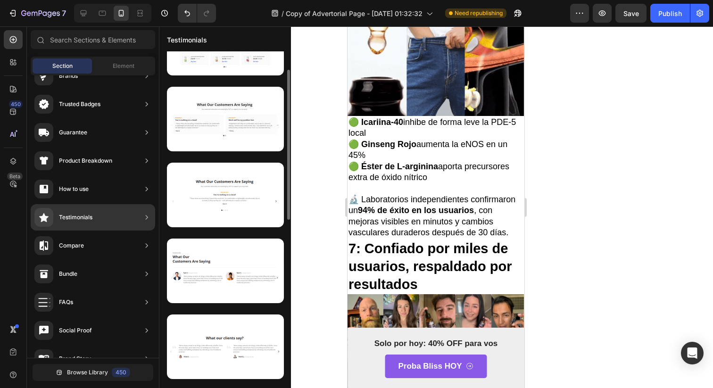
scroll to position [43, 0]
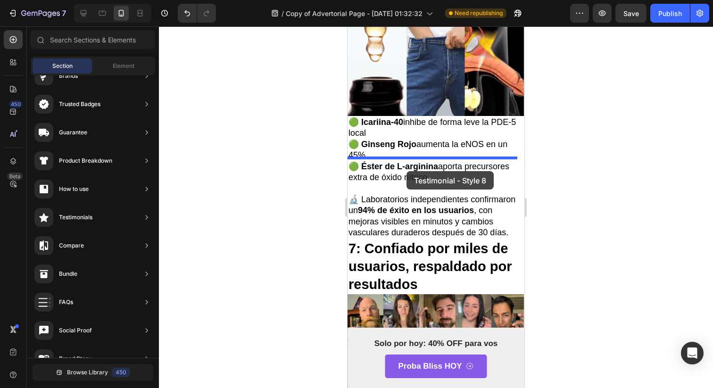
drag, startPoint x: 593, startPoint y: 297, endPoint x: 406, endPoint y: 171, distance: 225.1
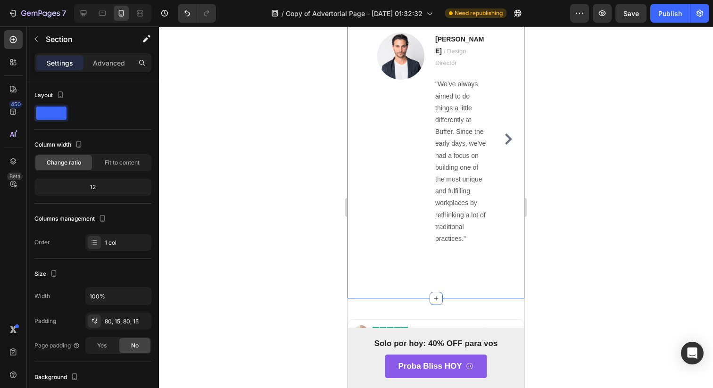
scroll to position [2731, 0]
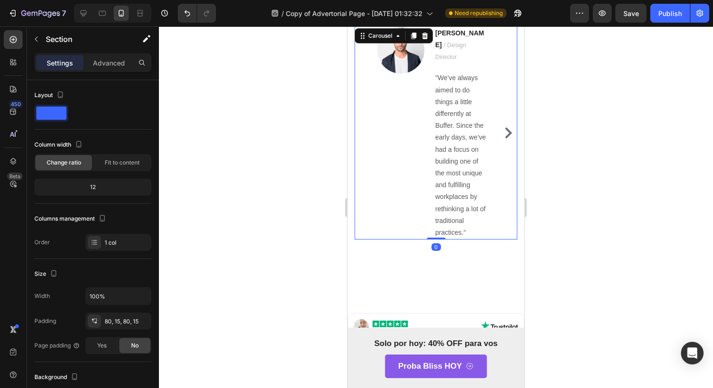
click at [505, 130] on icon "Carousel Next Arrow" at bounding box center [508, 132] width 7 height 11
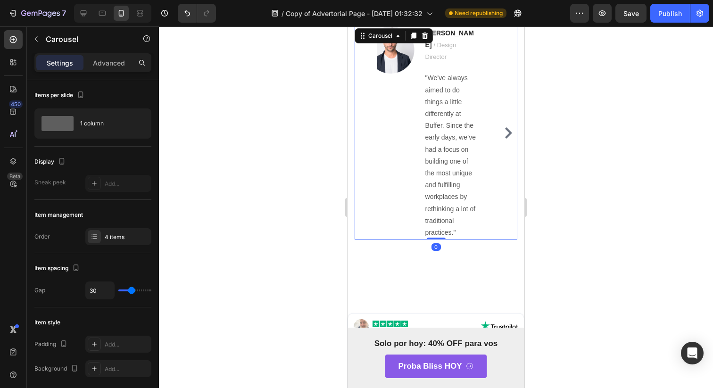
click at [505, 130] on icon "Carousel Next Arrow" at bounding box center [508, 132] width 7 height 11
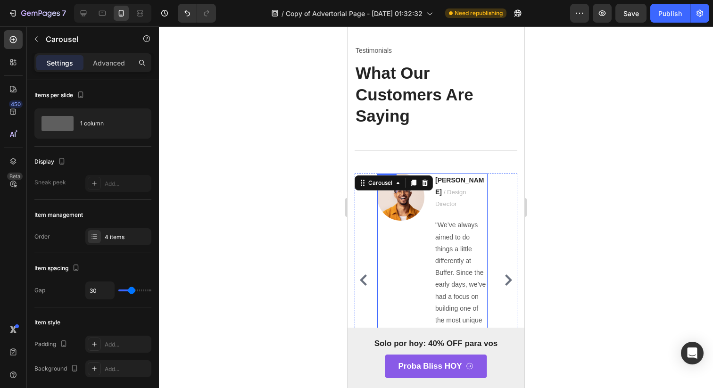
scroll to position [2570, 0]
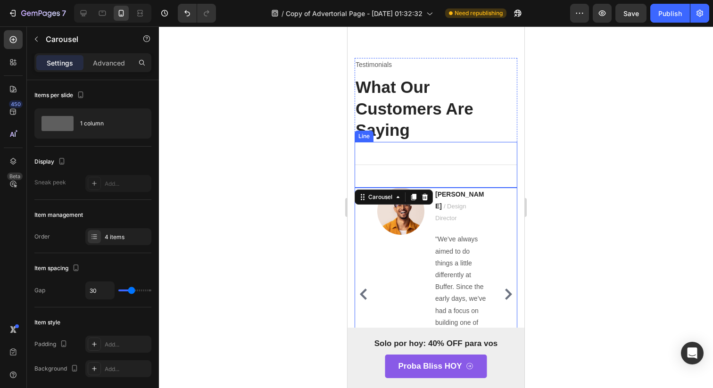
click at [447, 168] on div "Title Line" at bounding box center [435, 165] width 163 height 46
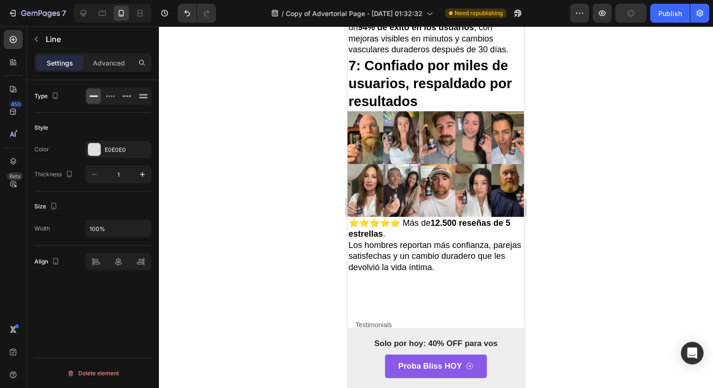
scroll to position [2611, 0]
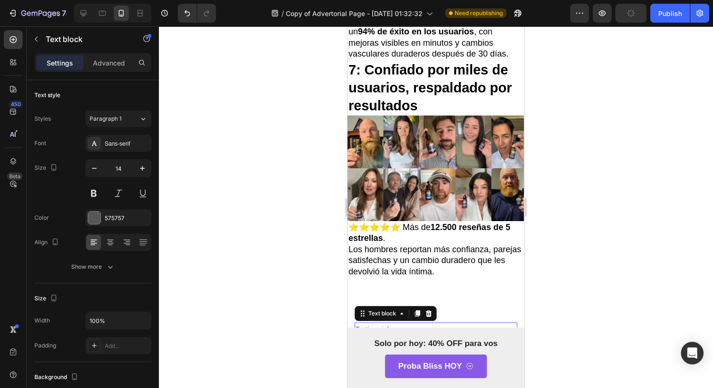
click at [469, 323] on p "Testimonials" at bounding box center [435, 329] width 161 height 12
click at [477, 341] on p "What Our Customers Are Saying" at bounding box center [435, 373] width 161 height 65
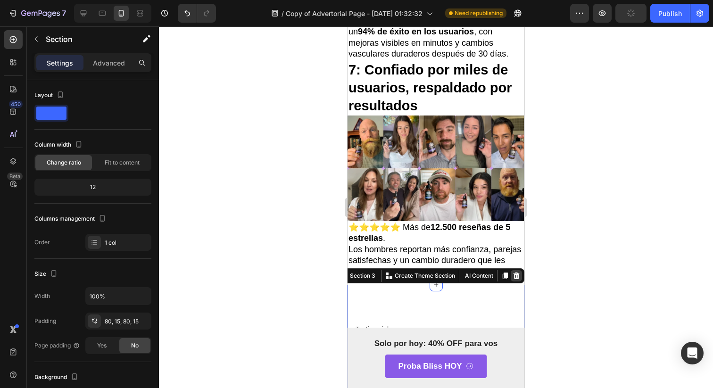
click at [513, 272] on icon at bounding box center [516, 275] width 6 height 7
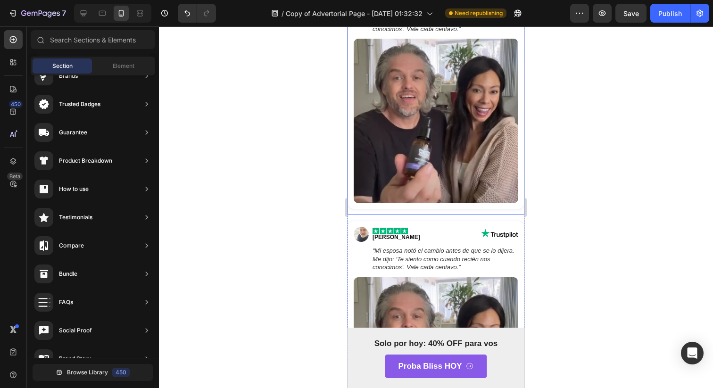
scroll to position [2771, 0]
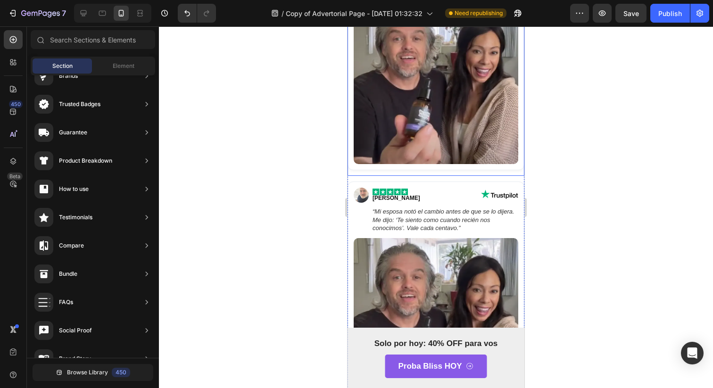
click at [488, 176] on div "[PERSON_NAME] “Mi esposa [PERSON_NAME] el cambio antes de que se lo dijera. Me …" at bounding box center [435, 295] width 177 height 238
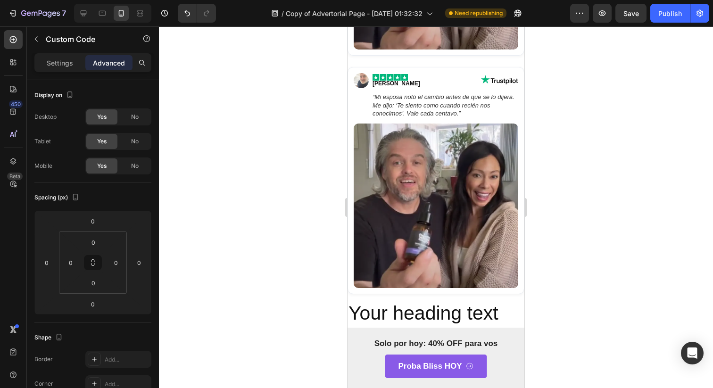
scroll to position [2369, 0]
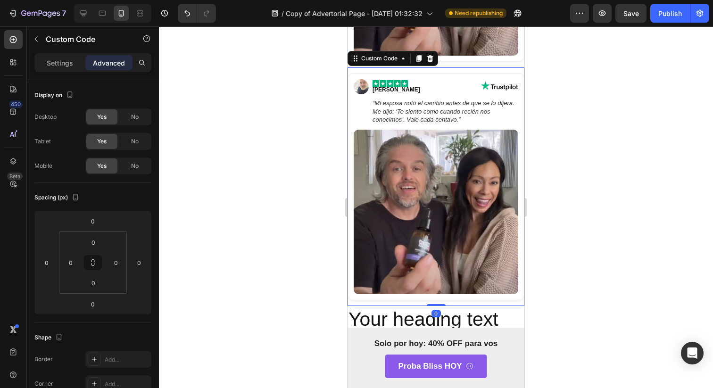
click at [440, 113] on em "“Mi esposa notó el cambio antes de que se lo dijera. Me dijo: ‘Te siento como c…" at bounding box center [443, 111] width 142 height 24
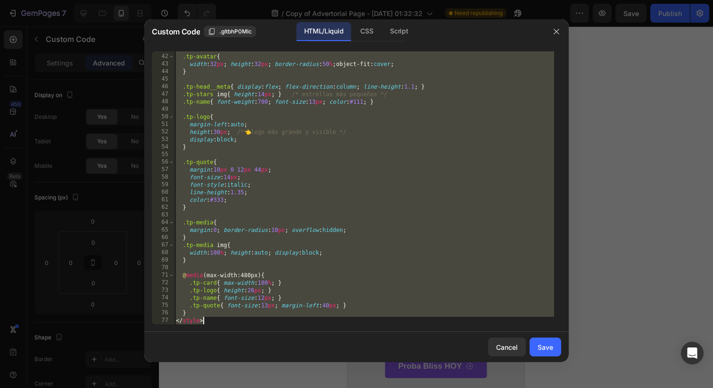
drag, startPoint x: 176, startPoint y: 56, endPoint x: 427, endPoint y: 387, distance: 415.8
click at [427, 387] on div "Custom Code .gItbhP0Mlc HTML/Liquid CSS Script <!-- Testimonio Trustpilot Compa…" at bounding box center [356, 194] width 713 height 388
paste textarea
type textarea "</style>"
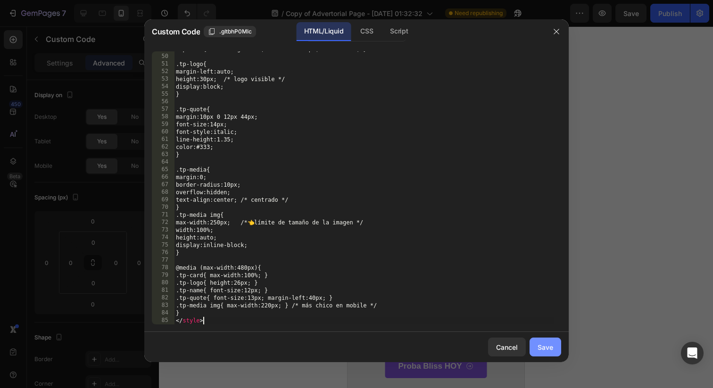
click at [547, 354] on button "Save" at bounding box center [545, 346] width 32 height 19
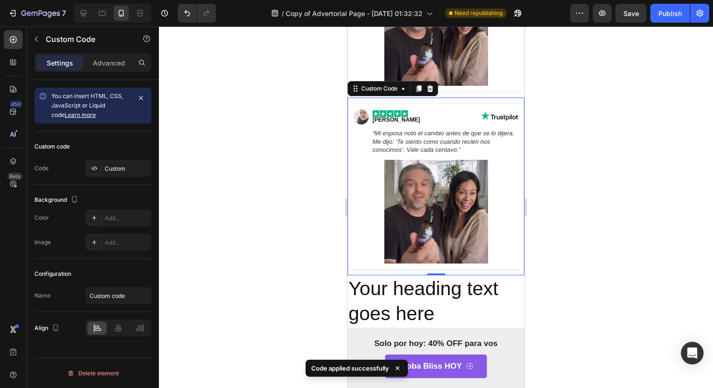
scroll to position [2266, 0]
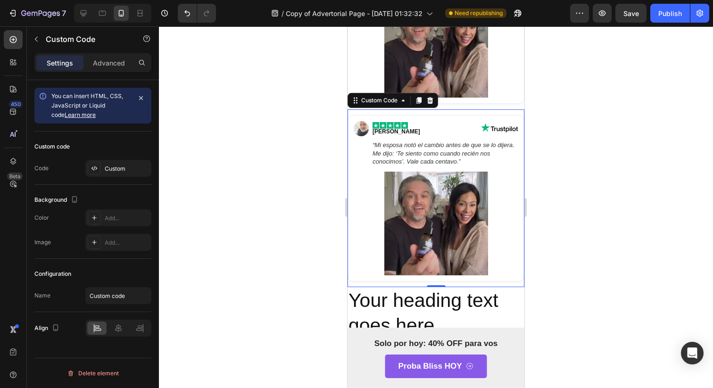
click at [609, 196] on div at bounding box center [436, 206] width 554 height 361
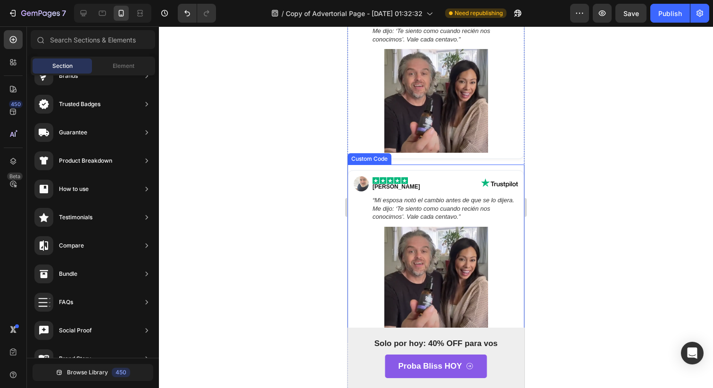
scroll to position [2209, 0]
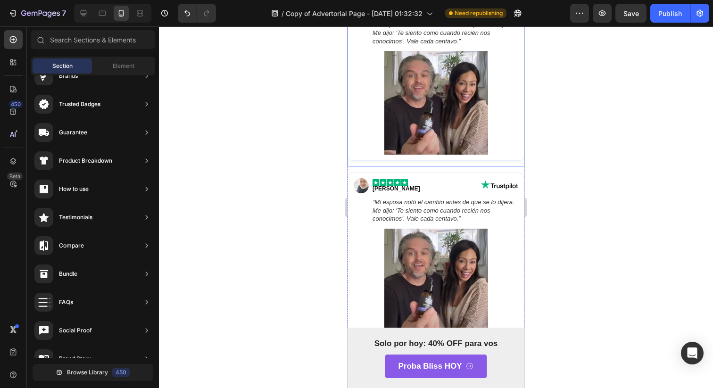
click at [455, 136] on img at bounding box center [436, 103] width 104 height 104
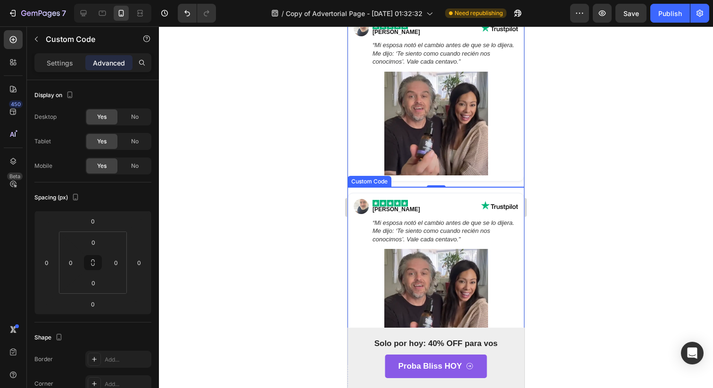
scroll to position [2022, 0]
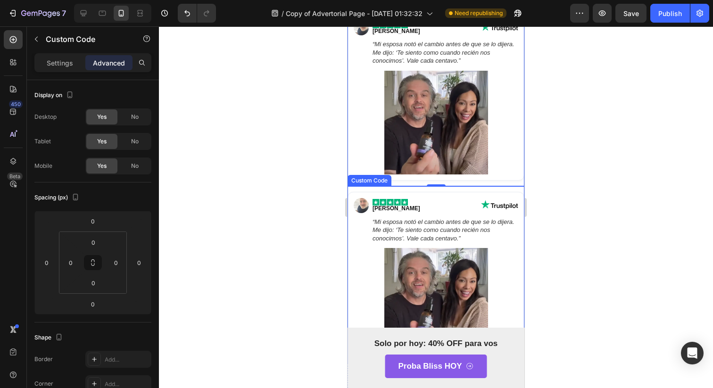
click at [400, 230] on em "“Mi esposa notó el cambio antes de que se lo dijera. Me dijo: ‘Te siento como c…" at bounding box center [443, 230] width 142 height 24
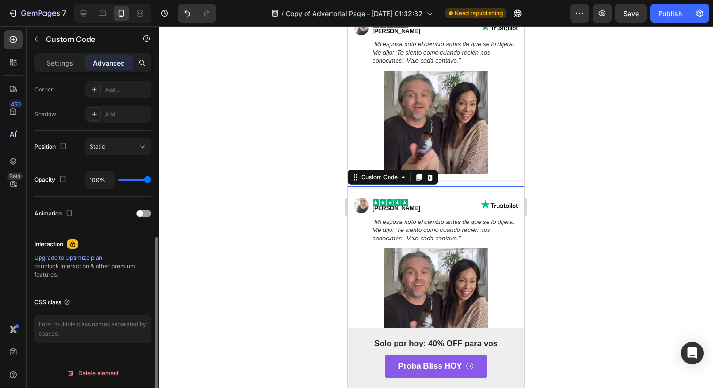
click at [421, 207] on div "[PERSON_NAME]" at bounding box center [435, 205] width 164 height 15
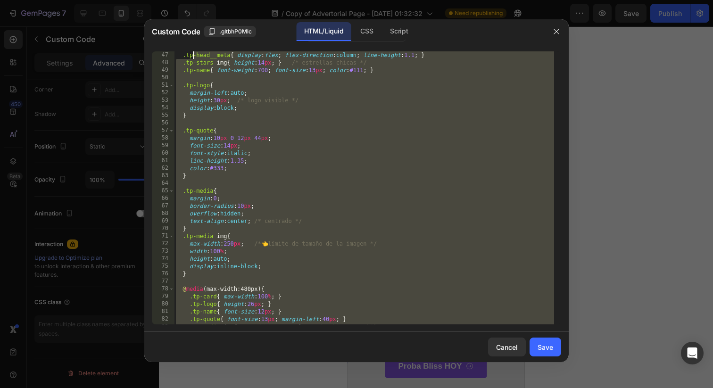
scroll to position [0, 0]
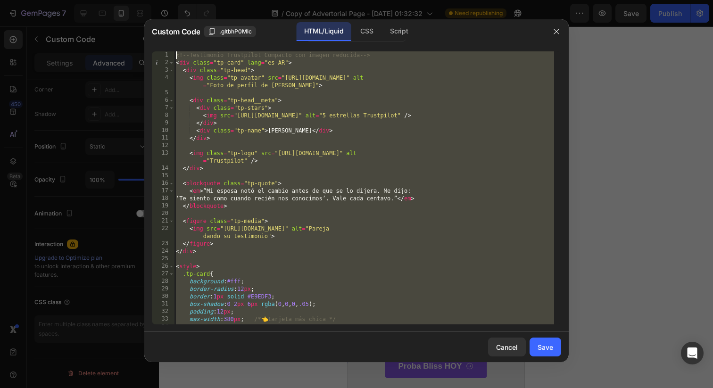
drag, startPoint x: 411, startPoint y: 319, endPoint x: 107, endPoint y: -75, distance: 497.5
click at [107, 0] on html "7 Version history / Copy of Advertorial Page - [DATE] 01:32:32 Need republishin…" at bounding box center [356, 0] width 713 height 0
paste textarea "/style"
type textarea "</style>"
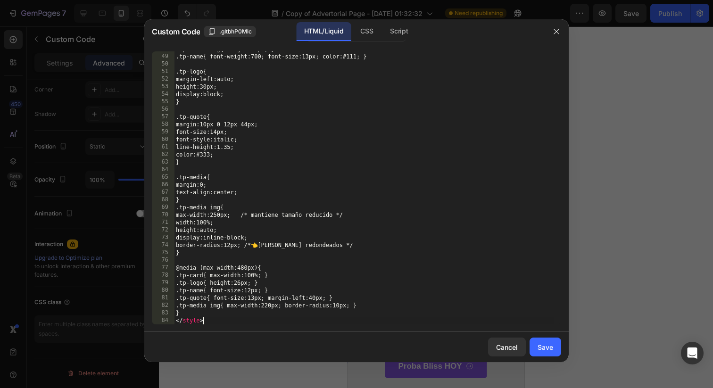
scroll to position [383, 0]
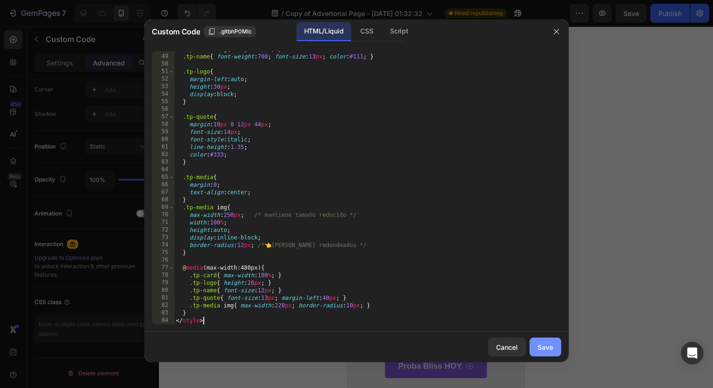
click at [555, 350] on button "Save" at bounding box center [545, 346] width 32 height 19
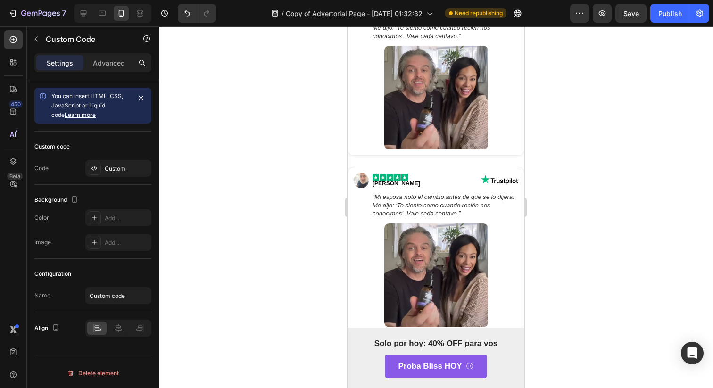
scroll to position [2709, 0]
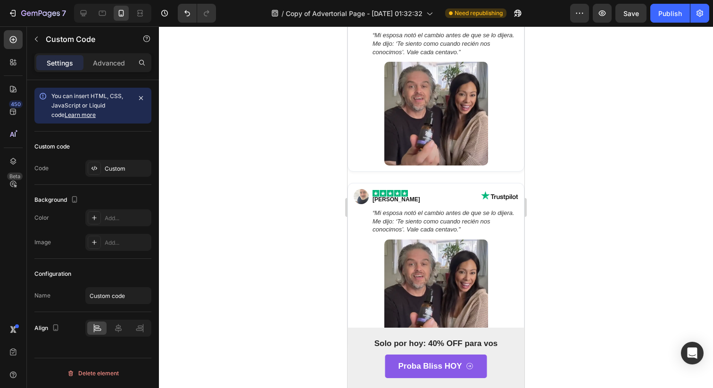
click at [431, 224] on em "“Mi esposa notó el cambio antes de que se lo dijera. Me dijo: ‘Te siento como c…" at bounding box center [443, 221] width 142 height 24
click at [423, 198] on div "[PERSON_NAME]" at bounding box center [435, 196] width 164 height 15
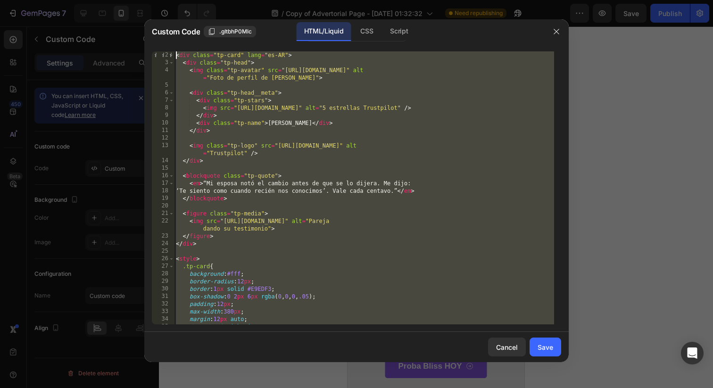
scroll to position [0, 0]
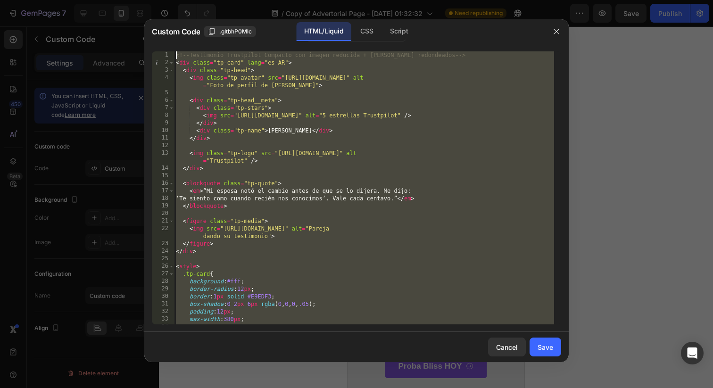
drag, startPoint x: 246, startPoint y: 322, endPoint x: 142, endPoint y: -75, distance: 410.6
click at [142, 0] on html "7 Version history / Copy of Advertorial Page - [DATE] 01:32:32 Need republishin…" at bounding box center [356, 0] width 713 height 0
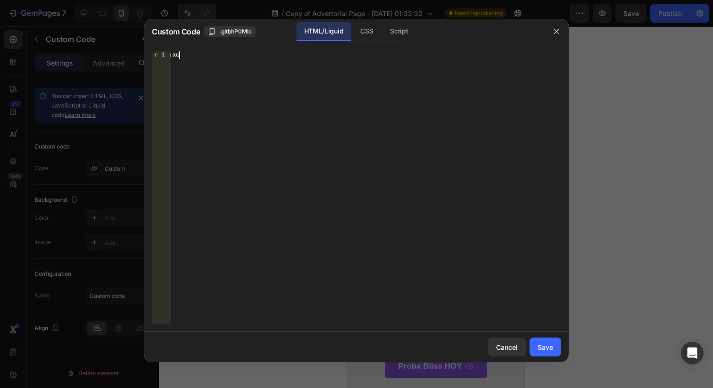
type textarea "X"
paste textarea "</style>"
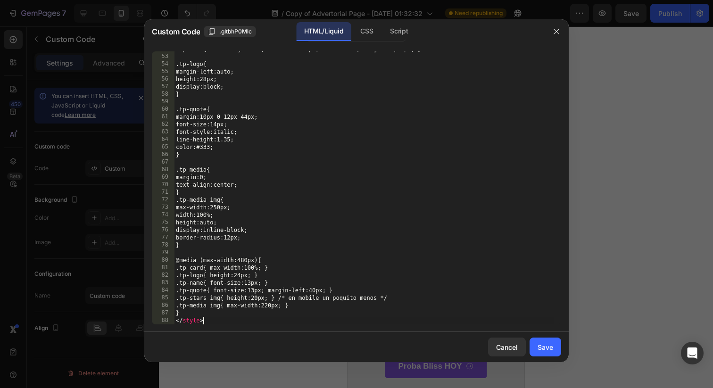
scroll to position [413, 0]
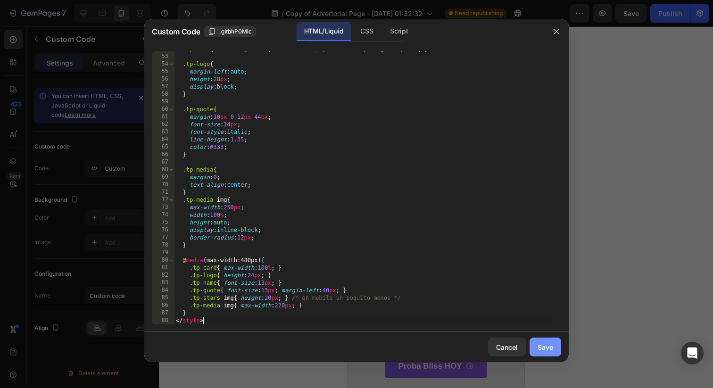
type textarea "</style>"
click at [532, 340] on button "Save" at bounding box center [545, 346] width 32 height 19
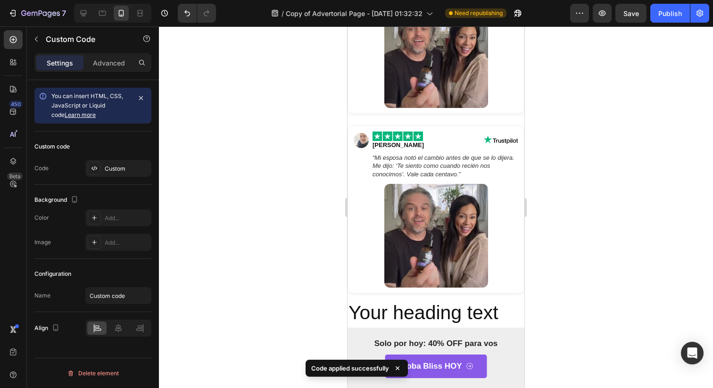
scroll to position [2780, 0]
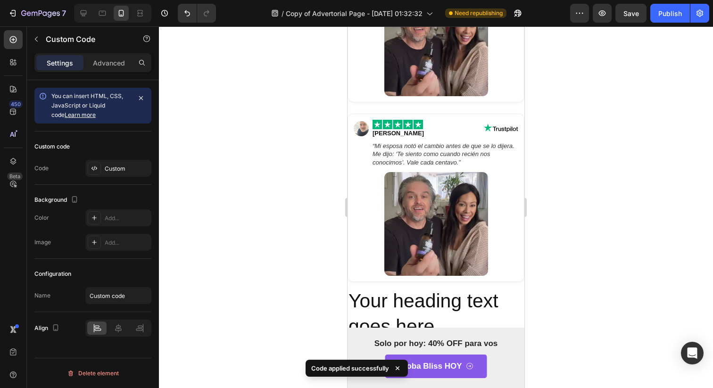
click at [486, 200] on figure at bounding box center [435, 224] width 164 height 104
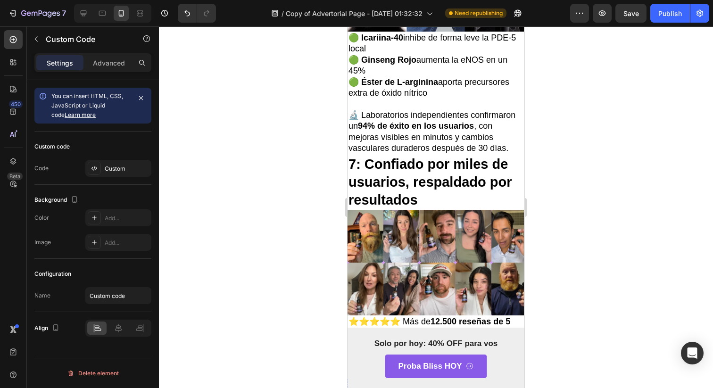
scroll to position [2523, 0]
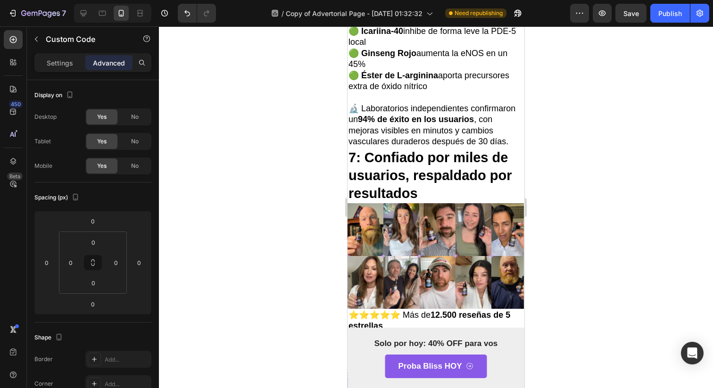
click at [433, 375] on icon at bounding box center [430, 378] width 6 height 7
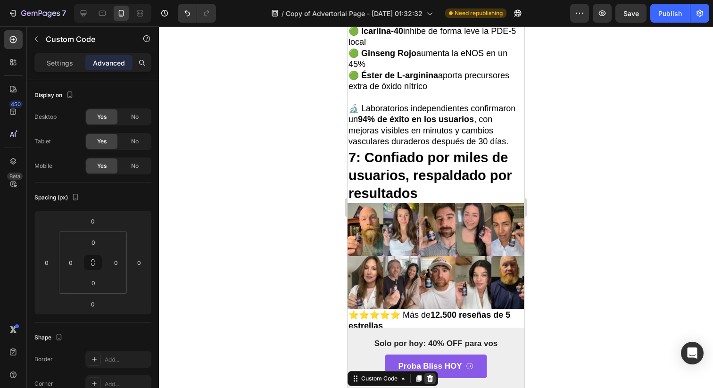
click at [428, 373] on div at bounding box center [429, 378] width 11 height 11
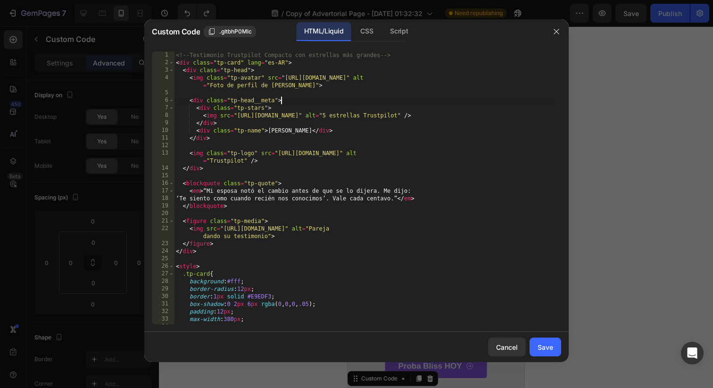
click at [430, 103] on div "<!-- Testimonio Trustpilot Compacto con estrellas más grandes --> < div class =…" at bounding box center [364, 195] width 380 height 288
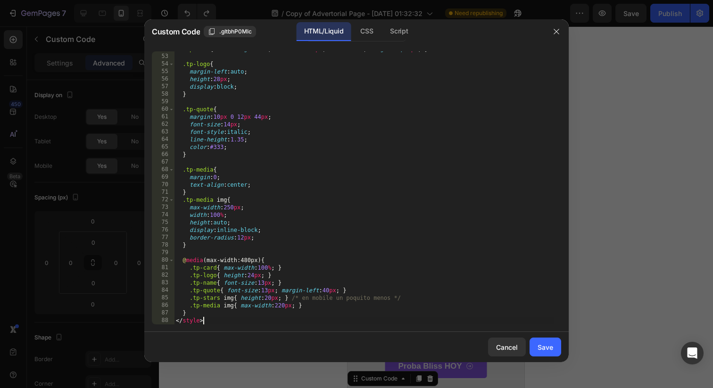
scroll to position [0, 0]
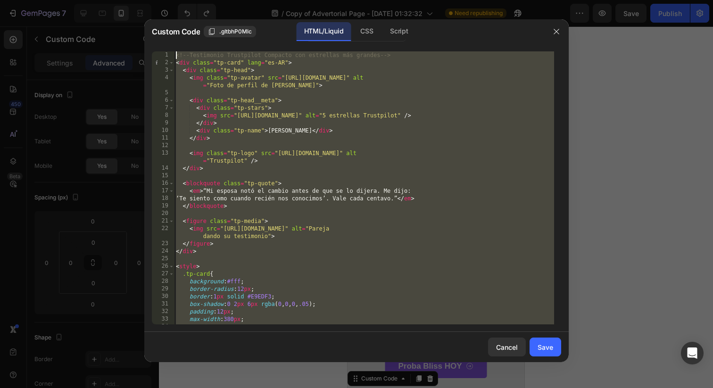
drag, startPoint x: 364, startPoint y: 323, endPoint x: 170, endPoint y: -74, distance: 441.8
click at [170, 0] on html "7 Version history / Copy of Advertorial Page - [DATE] 01:32:32 Need republishin…" at bounding box center [356, 0] width 713 height 0
type textarea "</style>"
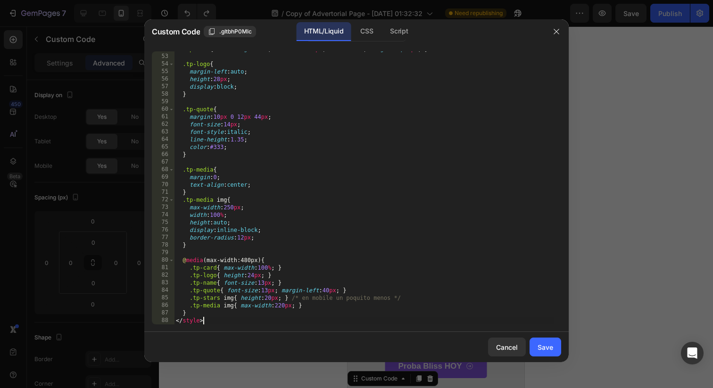
drag, startPoint x: 538, startPoint y: 354, endPoint x: 531, endPoint y: 339, distance: 16.5
click at [538, 354] on button "Save" at bounding box center [545, 346] width 32 height 19
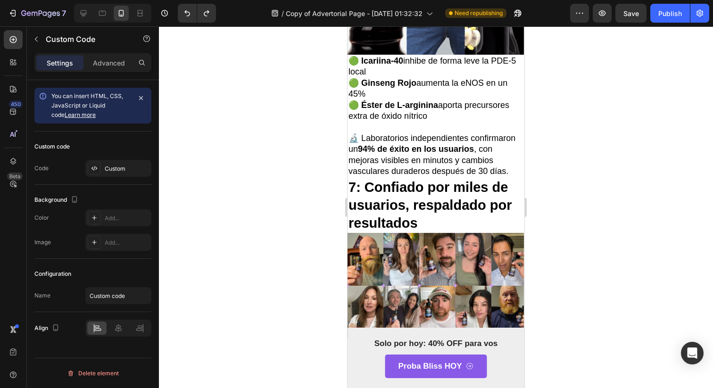
scroll to position [2492, 0]
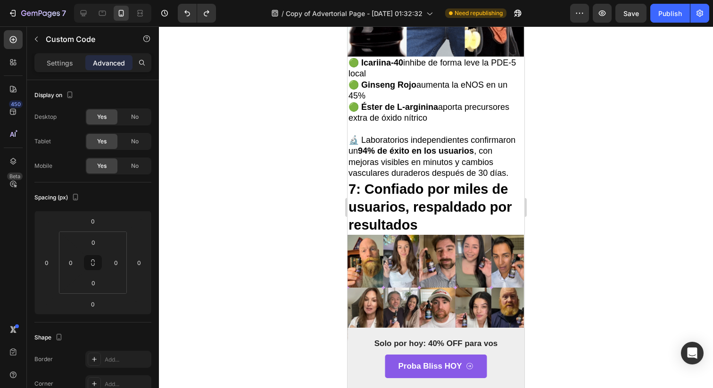
drag, startPoint x: 433, startPoint y: 291, endPoint x: 433, endPoint y: 281, distance: 9.4
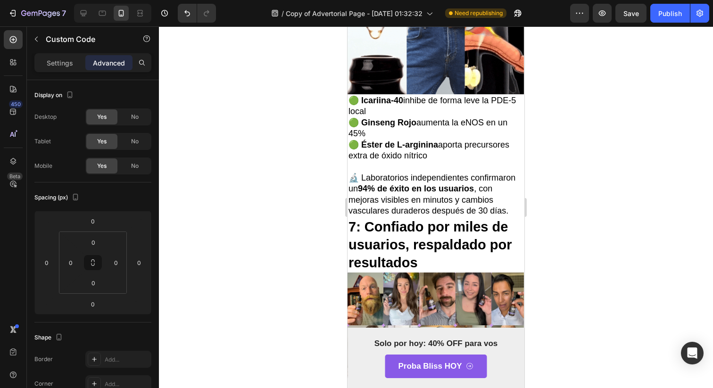
scroll to position [2445, 0]
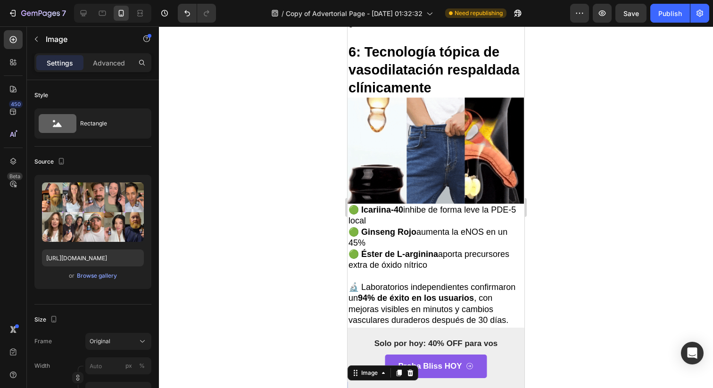
scroll to position [2394, 0]
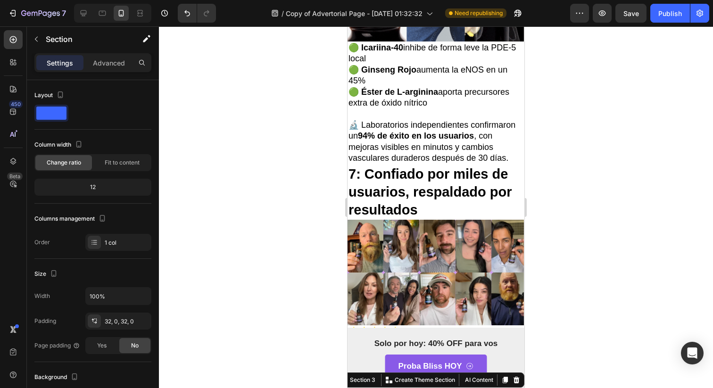
scroll to position [2534, 0]
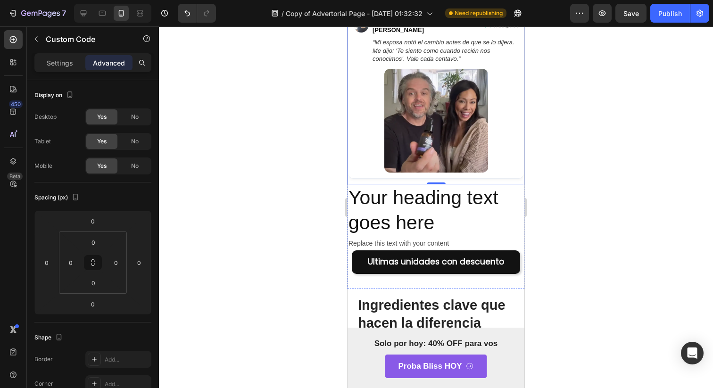
scroll to position [2723, 0]
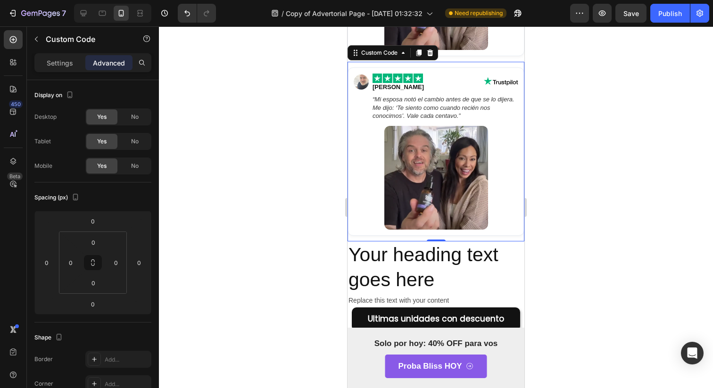
click at [356, 84] on img at bounding box center [360, 81] width 15 height 15
click at [397, 139] on img at bounding box center [436, 178] width 104 height 104
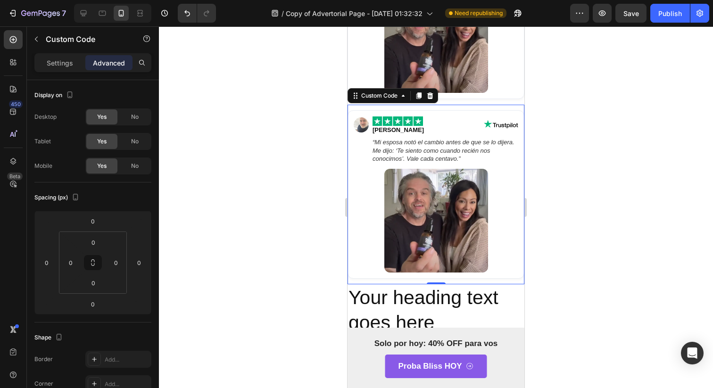
scroll to position [2681, 0]
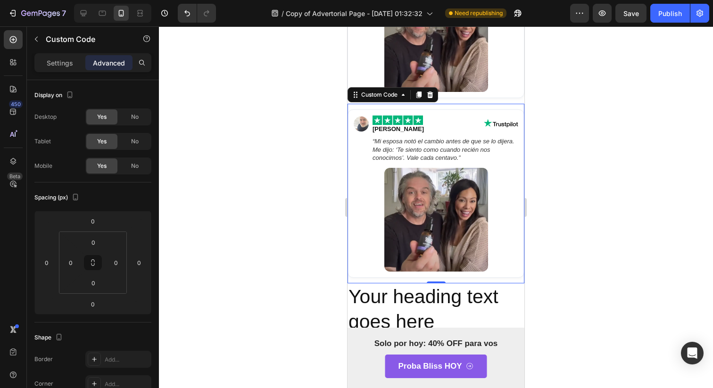
click at [448, 202] on img at bounding box center [436, 220] width 104 height 104
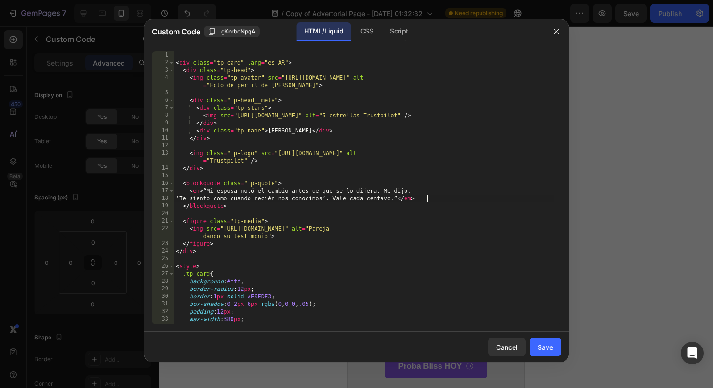
click at [448, 202] on div "< div class = "tp-card" lang = "es-AR" > < div class = "tp-head" > < img class …" at bounding box center [364, 195] width 380 height 288
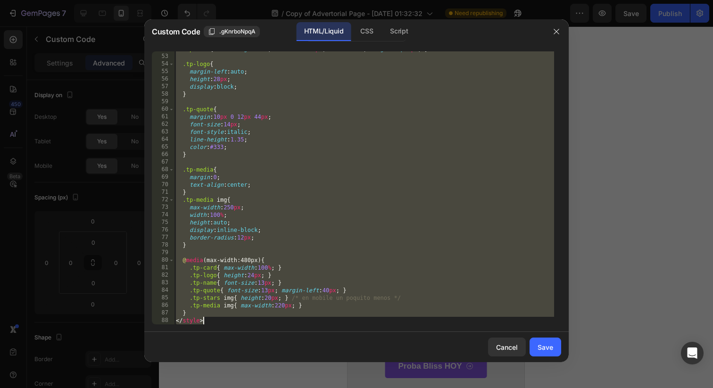
scroll to position [413, 0]
type textarea "} </style>"
drag, startPoint x: 177, startPoint y: 59, endPoint x: 455, endPoint y: 387, distance: 430.1
click at [455, 387] on div "Custom Code .gKnrboNpqA HTML/Liquid CSS Script } </style> 52 53 54 55 56 57 58 …" at bounding box center [356, 194] width 713 height 388
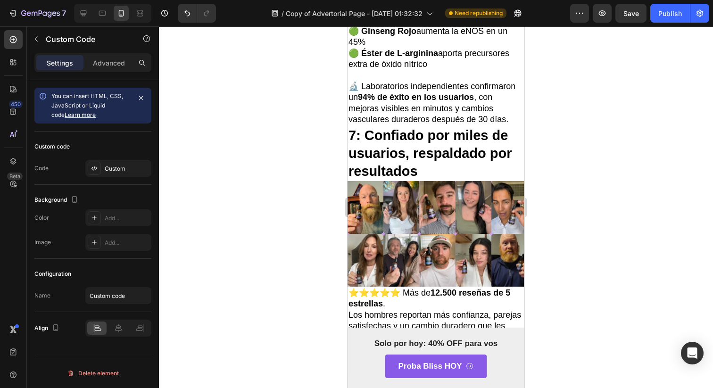
scroll to position [2636, 0]
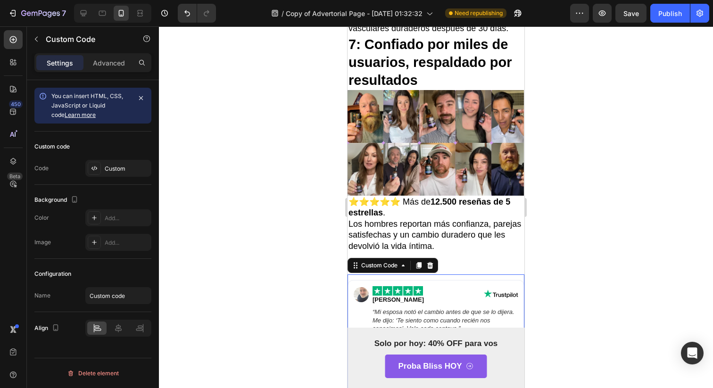
click at [482, 338] on img at bounding box center [436, 390] width 104 height 104
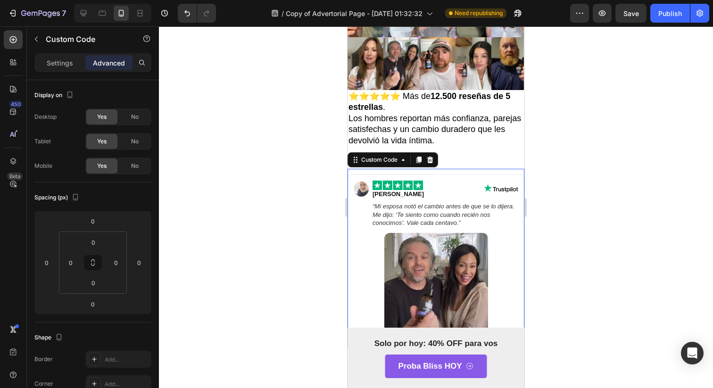
scroll to position [2761, 0]
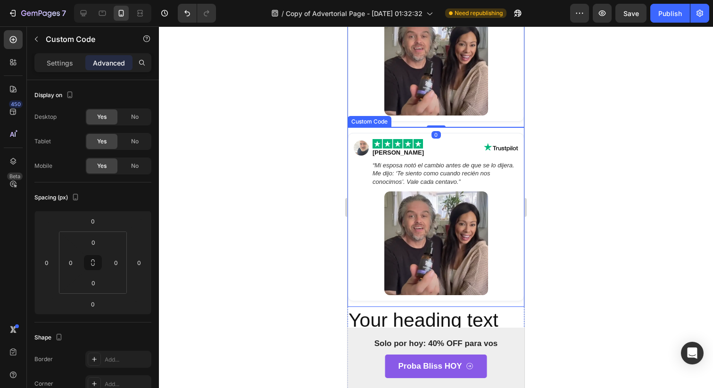
click at [447, 156] on div "[PERSON_NAME] “Mi esposa [PERSON_NAME] el cambio antes de que se lo dijera. Me …" at bounding box center [435, 217] width 177 height 168
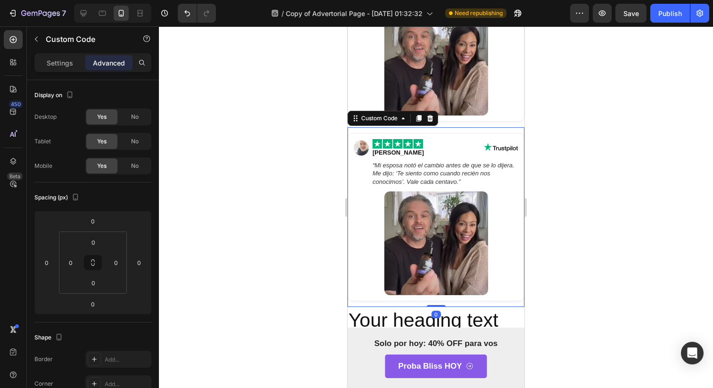
click at [447, 156] on div "[PERSON_NAME] “Mi esposa [PERSON_NAME] el cambio antes de que se lo dijera. Me …" at bounding box center [435, 217] width 177 height 168
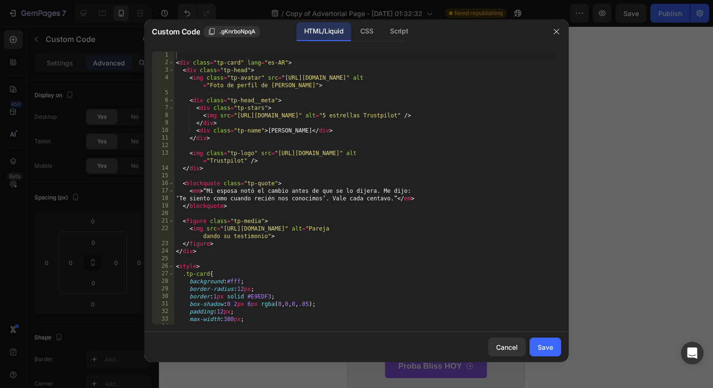
click at [447, 156] on div "< div class = "tp-card" lang = "es-AR" > < div class = "tp-head" > < img class …" at bounding box center [364, 195] width 380 height 288
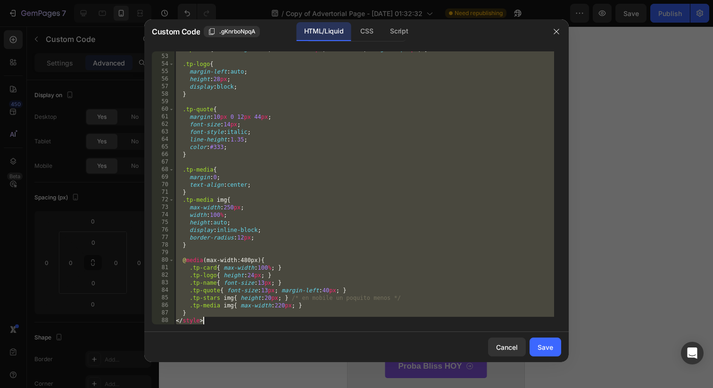
scroll to position [413, 0]
drag, startPoint x: 181, startPoint y: 58, endPoint x: 372, endPoint y: 377, distance: 371.6
click at [372, 377] on div "Custom Code .gKnrboNpqA HTML/Liquid CSS Script <img class="tp-logo" src="[URL][…" at bounding box center [356, 194] width 713 height 388
paste textarea
type textarea "</style>"
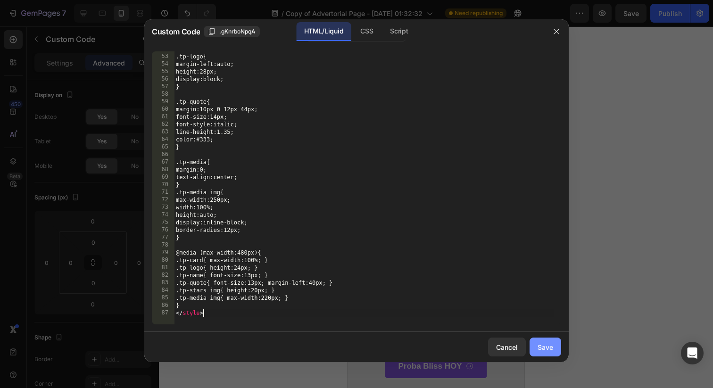
click at [549, 337] on button "Save" at bounding box center [545, 346] width 32 height 19
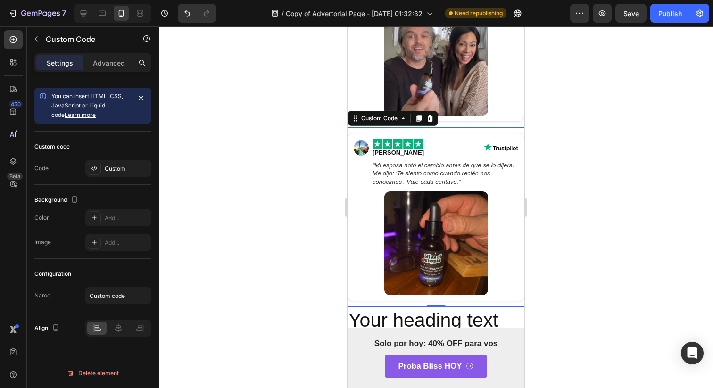
scroll to position [2747, 0]
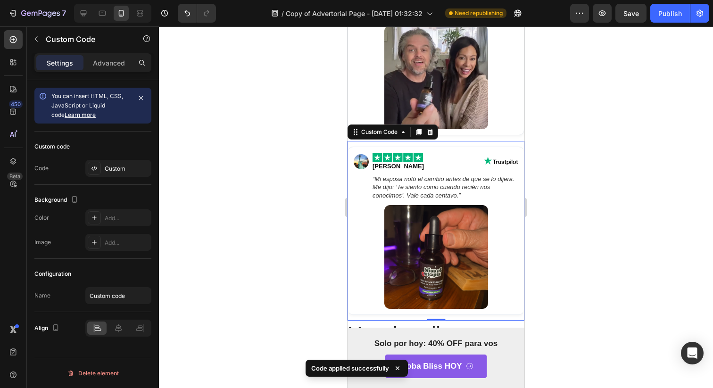
click at [458, 204] on div "[PERSON_NAME] “Mi esposa [PERSON_NAME] el cambio antes de que se lo dijera. Me …" at bounding box center [435, 231] width 177 height 168
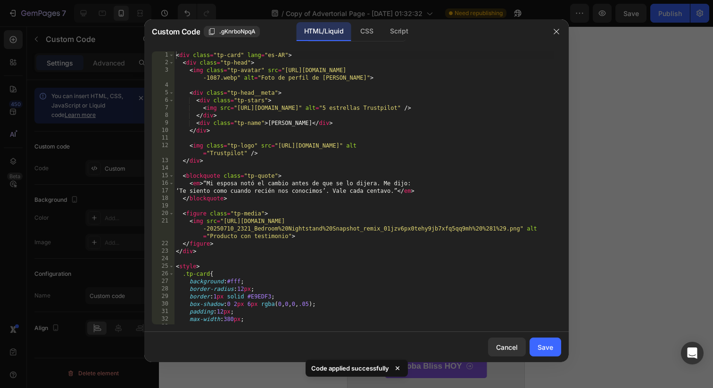
click at [455, 184] on div "< div class = "tp-card" lang = "es-AR" > < div class = "tp-head" > < img class …" at bounding box center [364, 195] width 380 height 288
click at [428, 184] on div "< div class = "tp-card" lang = "es-AR" > < div class = "tp-head" > < img class …" at bounding box center [364, 195] width 380 height 288
click at [405, 199] on div "< div class = "tp-card" lang = "es-AR" > < div class = "tp-head" > < img class …" at bounding box center [364, 195] width 380 height 288
click at [278, 126] on div "< div class = "tp-card" lang = "es-AR" > < div class = "tp-head" > < img class …" at bounding box center [364, 193] width 380 height 288
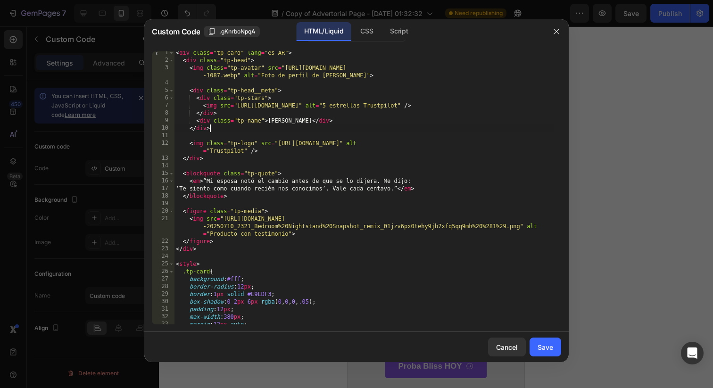
click at [229, 127] on div "< div class = "tp-card" lang = "es-AR" > < div class = "tp-head" > < img class …" at bounding box center [364, 193] width 380 height 288
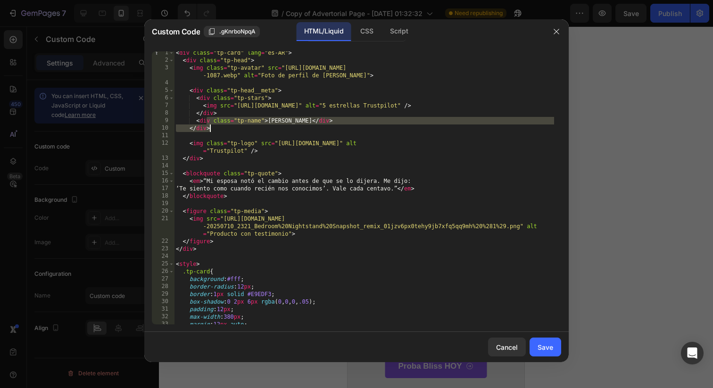
drag, startPoint x: 208, startPoint y: 123, endPoint x: 296, endPoint y: 130, distance: 88.9
click at [297, 130] on div "< div class = "tp-card" lang = "es-AR" > < div class = "tp-head" > < img class …" at bounding box center [364, 193] width 380 height 288
click at [296, 126] on div "< div class = "tp-card" lang = "es-AR" > < div class = "tp-head" > < img class …" at bounding box center [364, 193] width 380 height 288
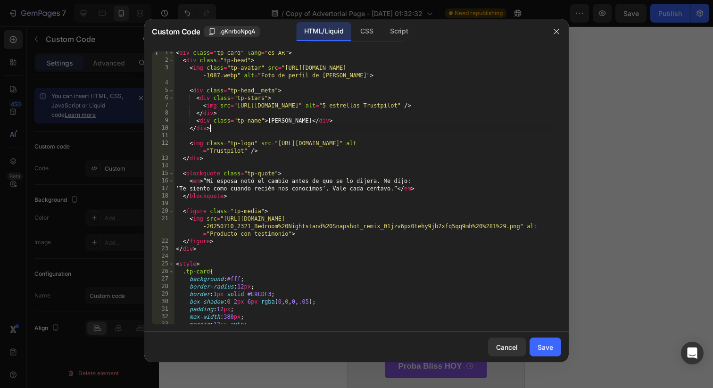
click at [297, 126] on div "< div class = "tp-card" lang = "es-AR" > < div class = "tp-head" > < img class …" at bounding box center [364, 193] width 380 height 288
click at [297, 118] on div "< div class = "tp-card" lang = "es-AR" > < div class = "tp-head" > < img class …" at bounding box center [364, 193] width 380 height 288
click at [297, 125] on div "< div class = "tp-card" lang = "es-AR" > < div class = "tp-head" > < img class …" at bounding box center [364, 193] width 380 height 288
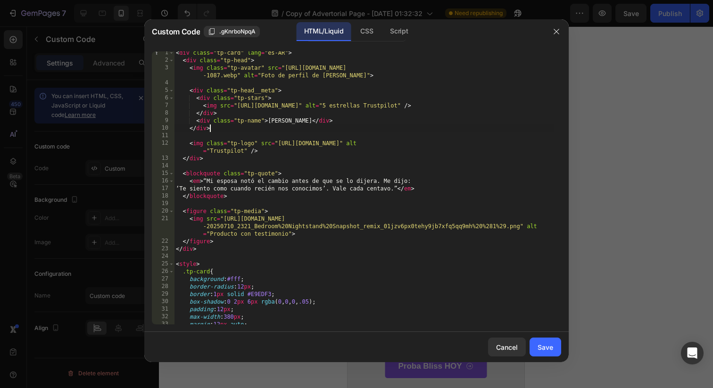
click at [297, 124] on div "< div class = "tp-card" lang = "es-AR" > < div class = "tp-head" > < img class …" at bounding box center [364, 193] width 380 height 288
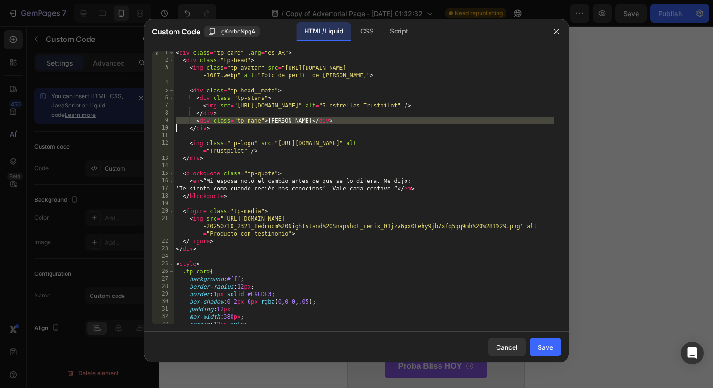
click at [296, 124] on div "< div class = "tp-card" lang = "es-AR" > < div class = "tp-head" > < img class …" at bounding box center [364, 193] width 380 height 288
click at [295, 124] on div "< div class = "tp-card" lang = "es-AR" > < div class = "tp-head" > < img class …" at bounding box center [364, 193] width 380 height 288
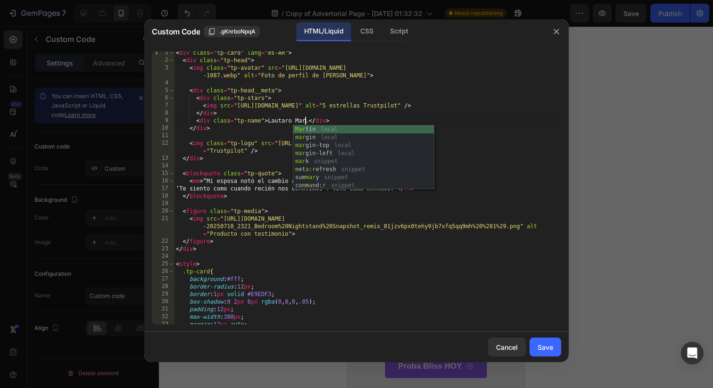
scroll to position [0, 10]
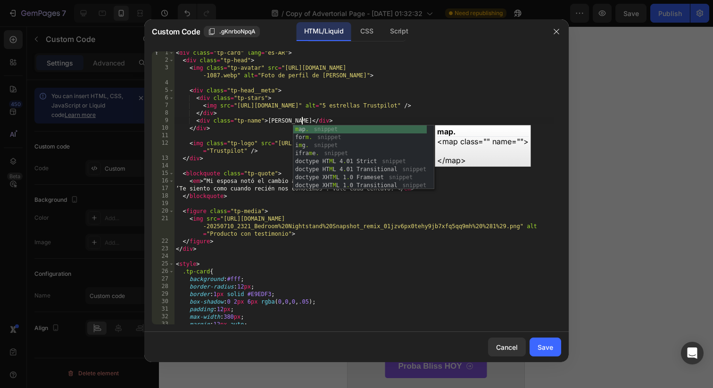
click at [288, 252] on div "< div class = "tp-card" lang = "es-AR" > < div class = "tp-head" > < img class …" at bounding box center [364, 193] width 380 height 288
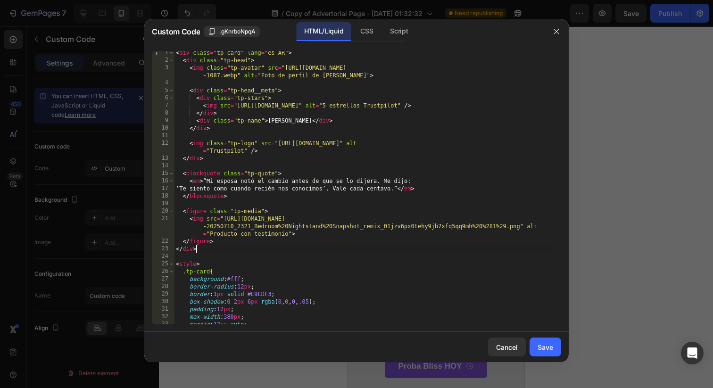
type textarea "</div>"
